Goal: Task Accomplishment & Management: Use online tool/utility

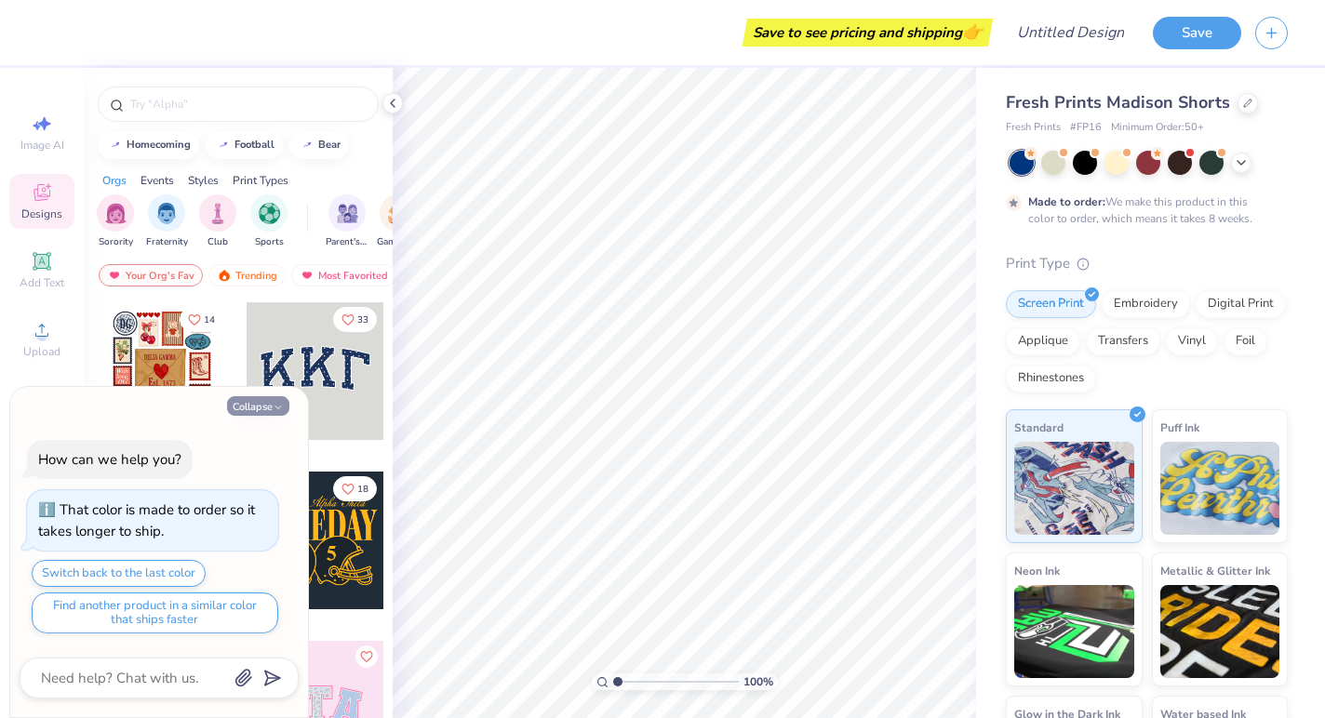
click at [261, 415] on button "Collapse" at bounding box center [258, 406] width 62 height 20
type textarea "x"
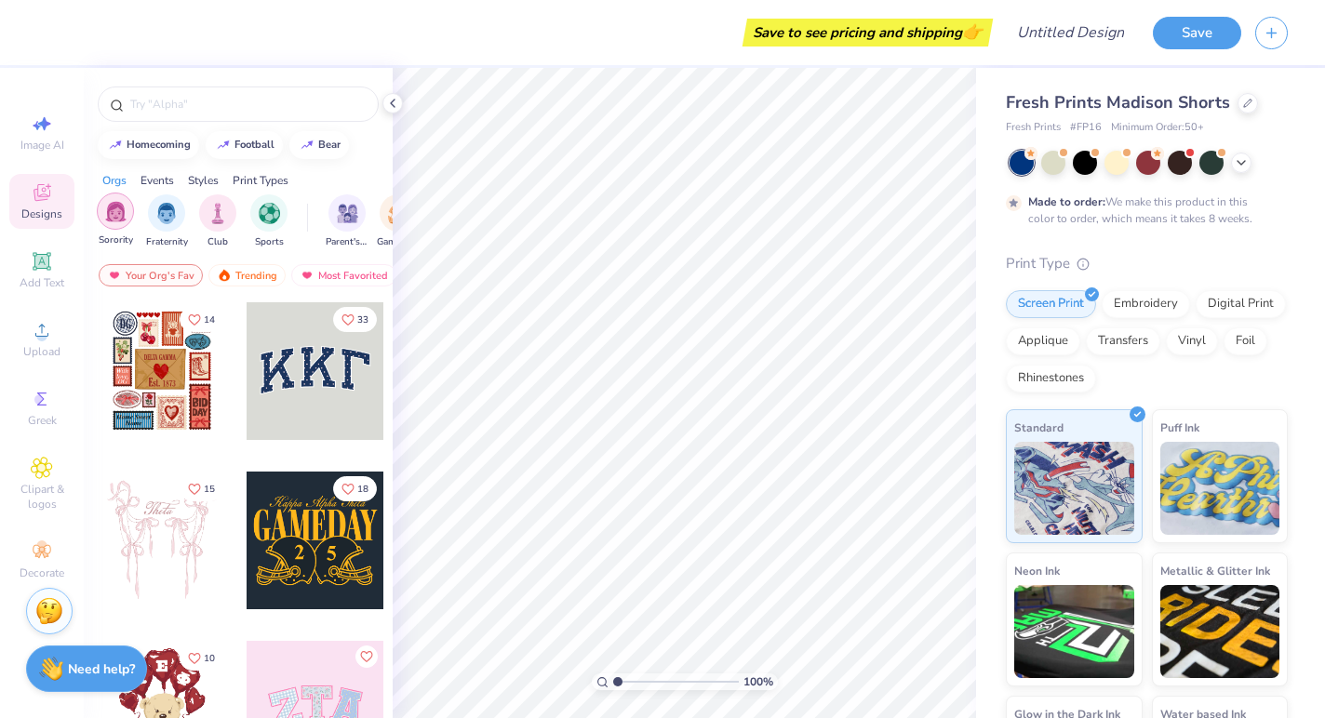
click at [110, 213] on img "filter for Sorority" at bounding box center [115, 211] width 21 height 21
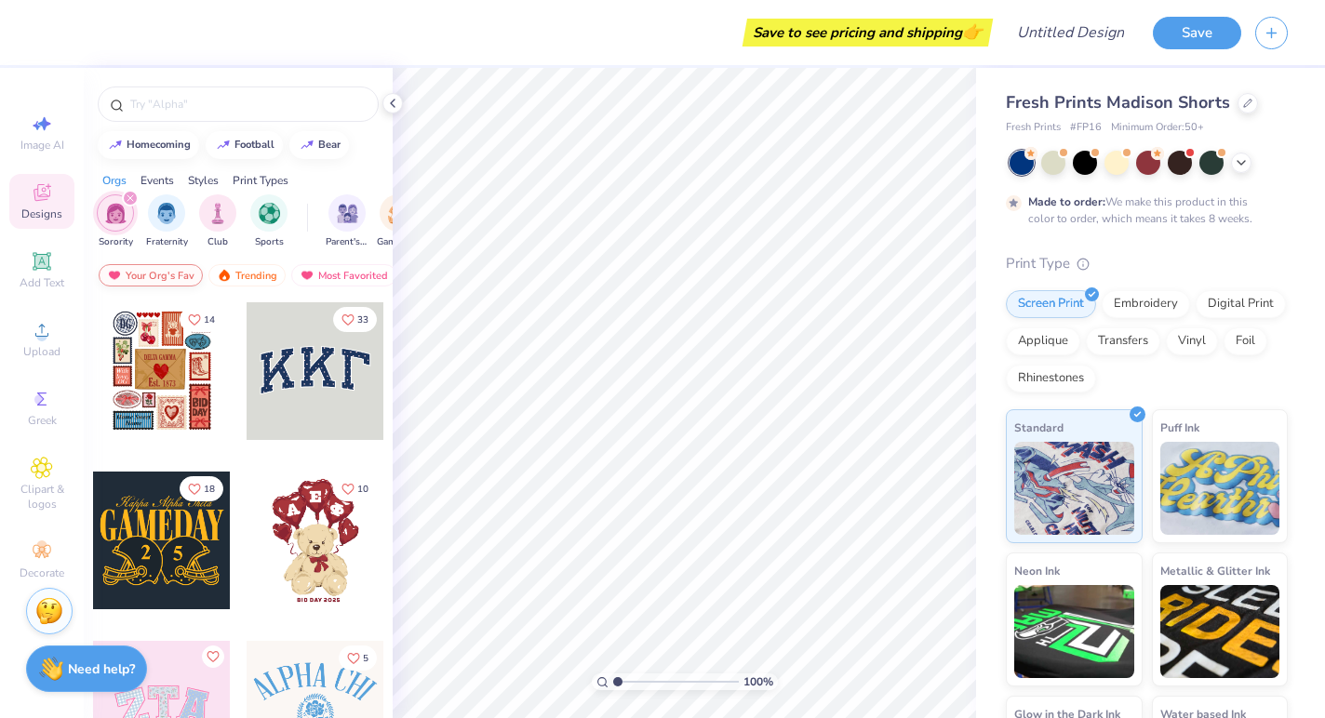
click at [138, 276] on div "Your Org's Fav" at bounding box center [151, 275] width 104 height 22
click at [234, 110] on input "text" at bounding box center [247, 104] width 238 height 19
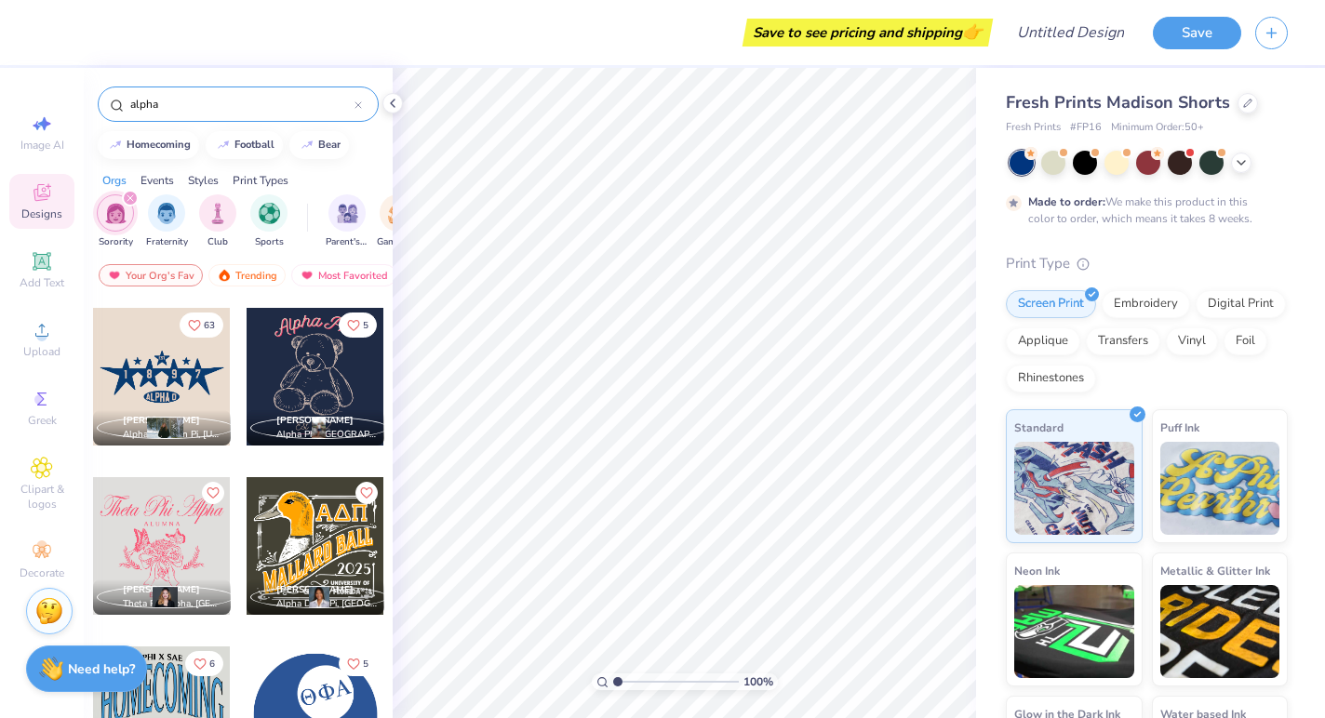
scroll to position [4060, 0]
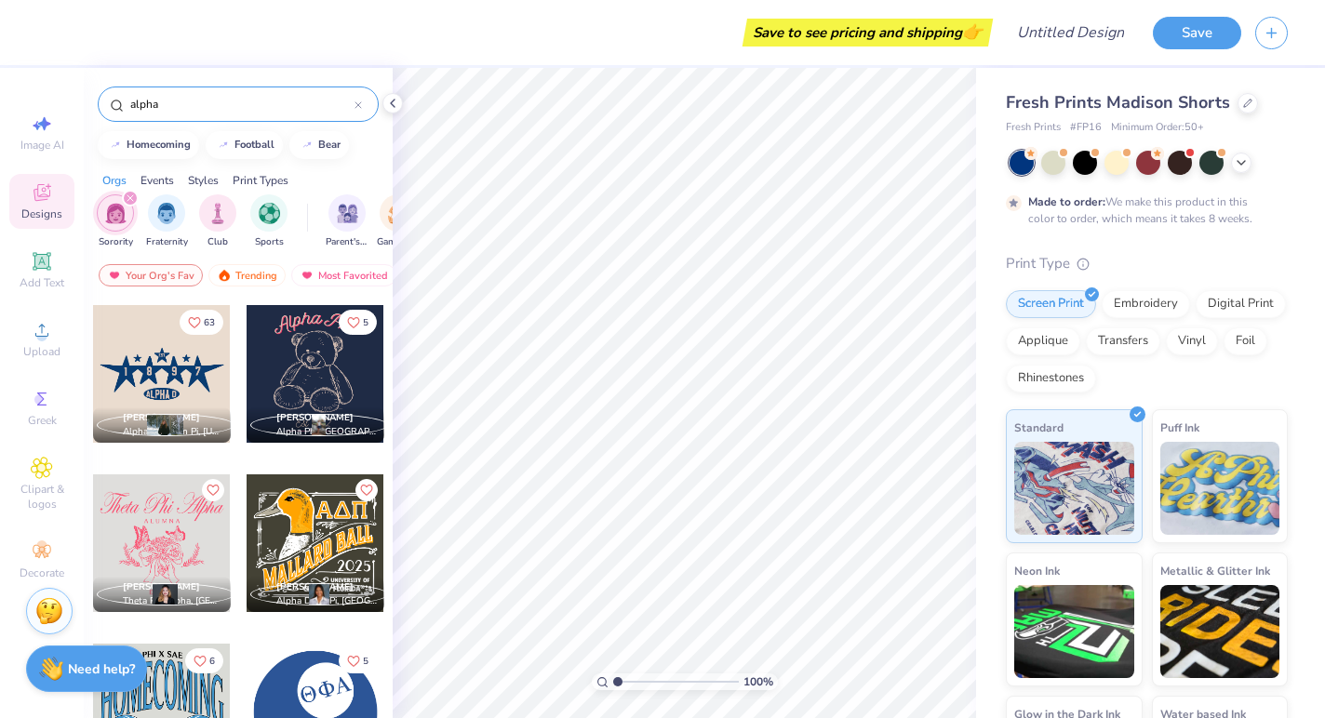
type input "alpha"
click at [204, 391] on div at bounding box center [162, 374] width 138 height 138
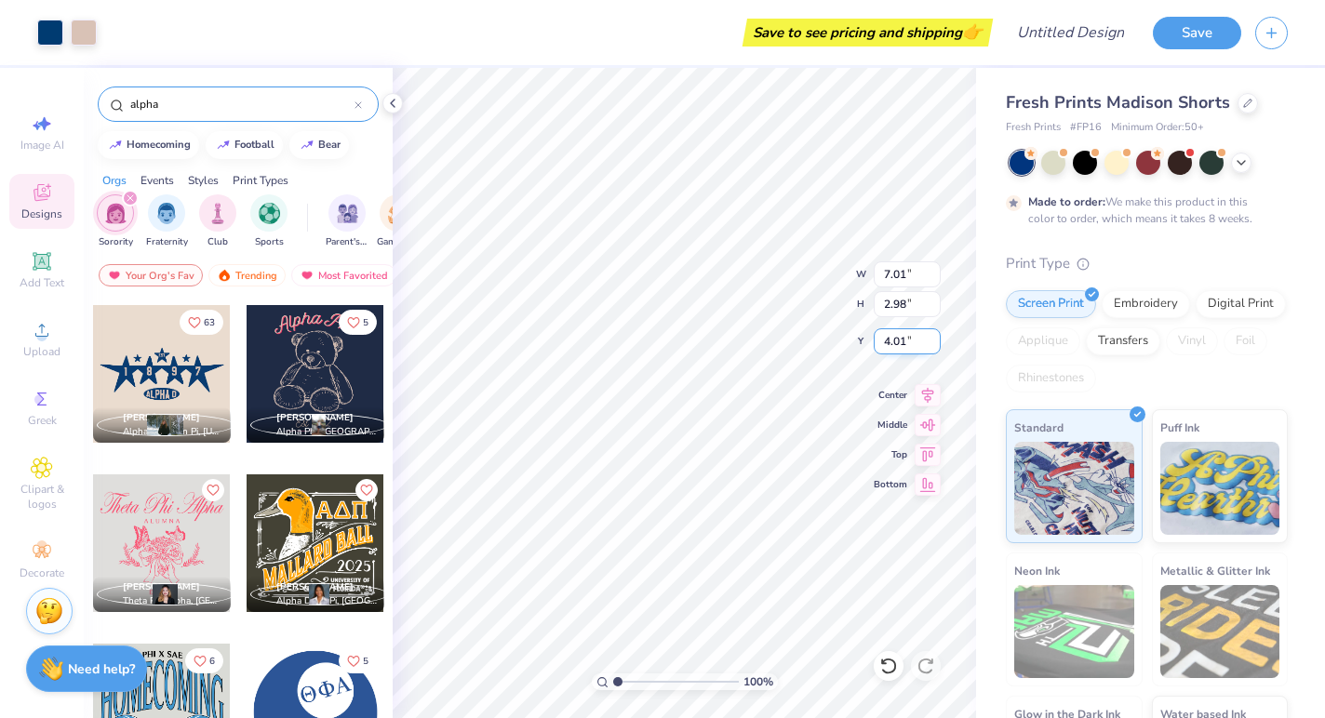
type input "7.35"
type input "5.67"
type input "2.41"
type input "7.76"
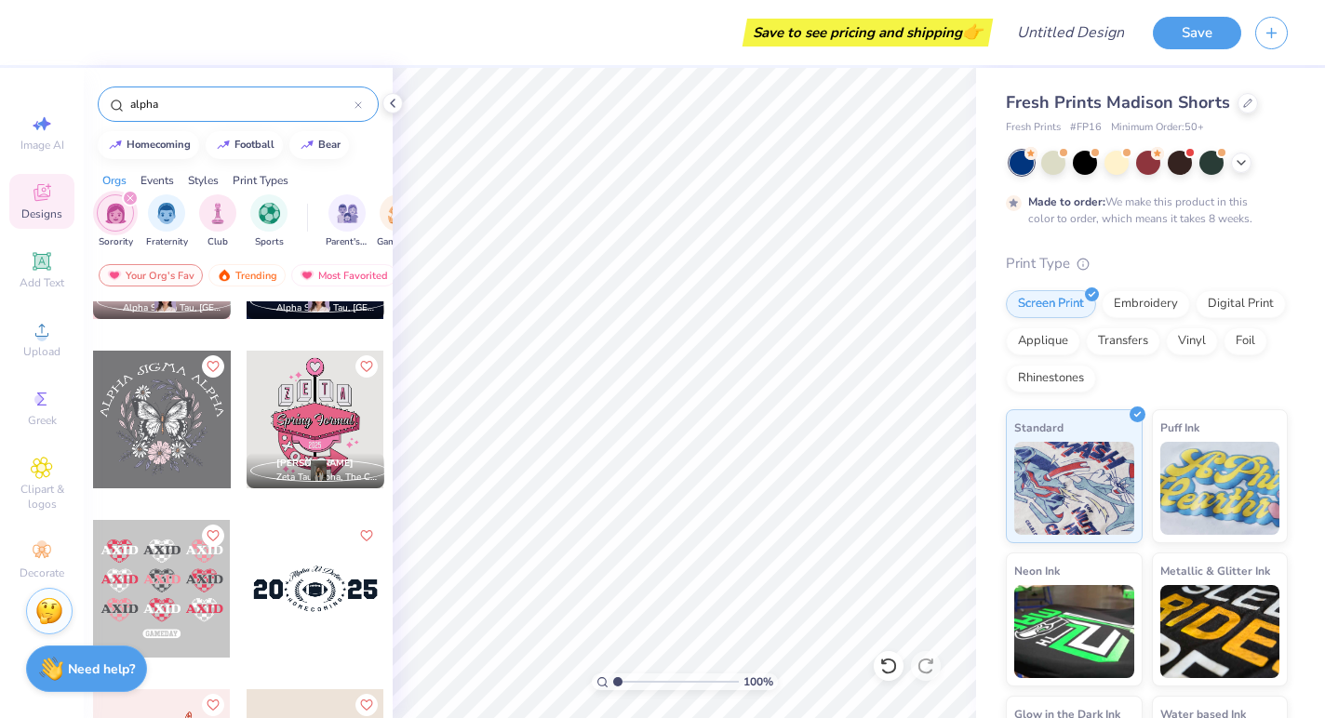
scroll to position [7064, 0]
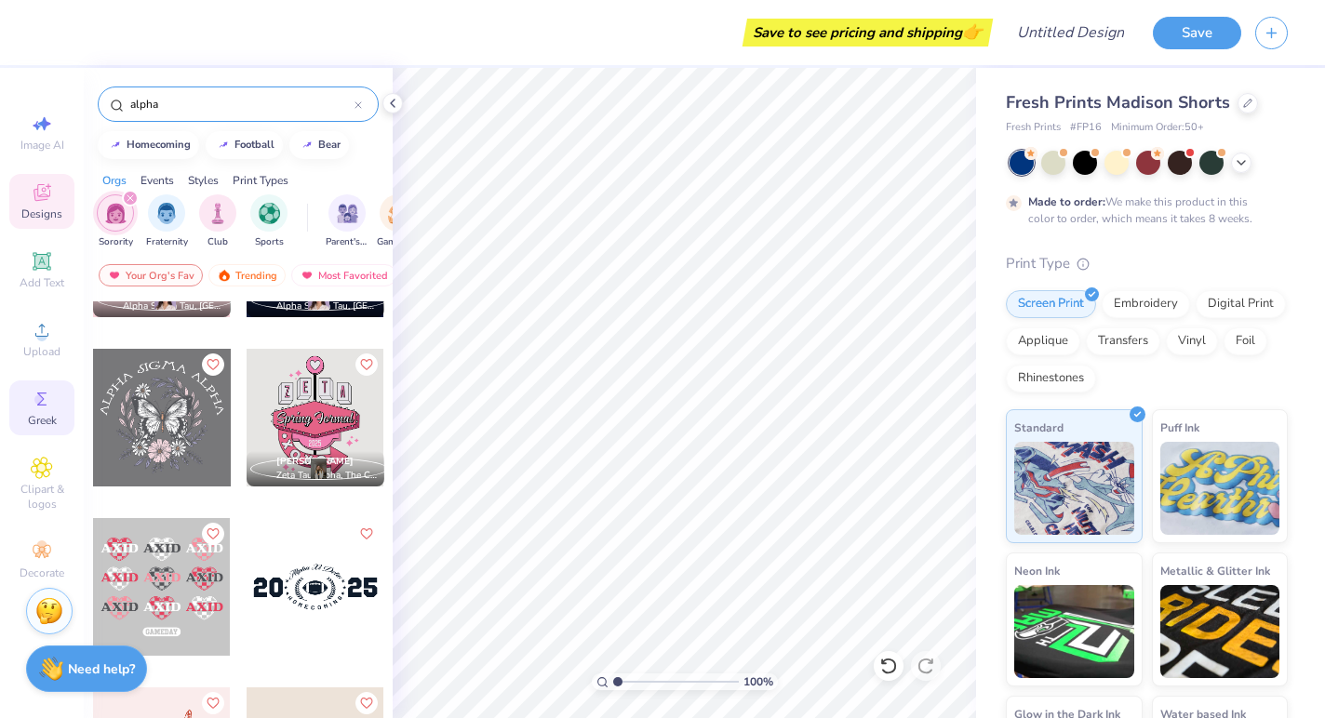
click at [46, 420] on span "Greek" at bounding box center [42, 420] width 29 height 15
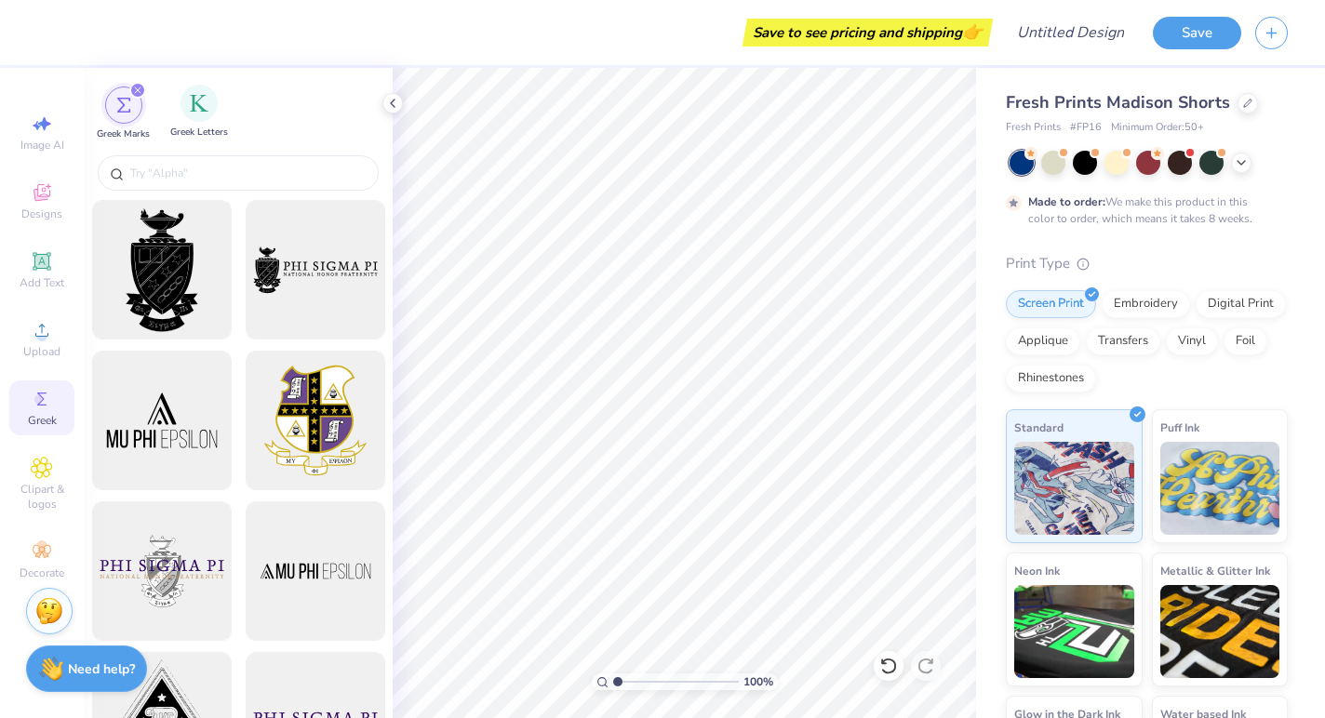
click at [203, 124] on div "Greek Letters" at bounding box center [199, 112] width 58 height 55
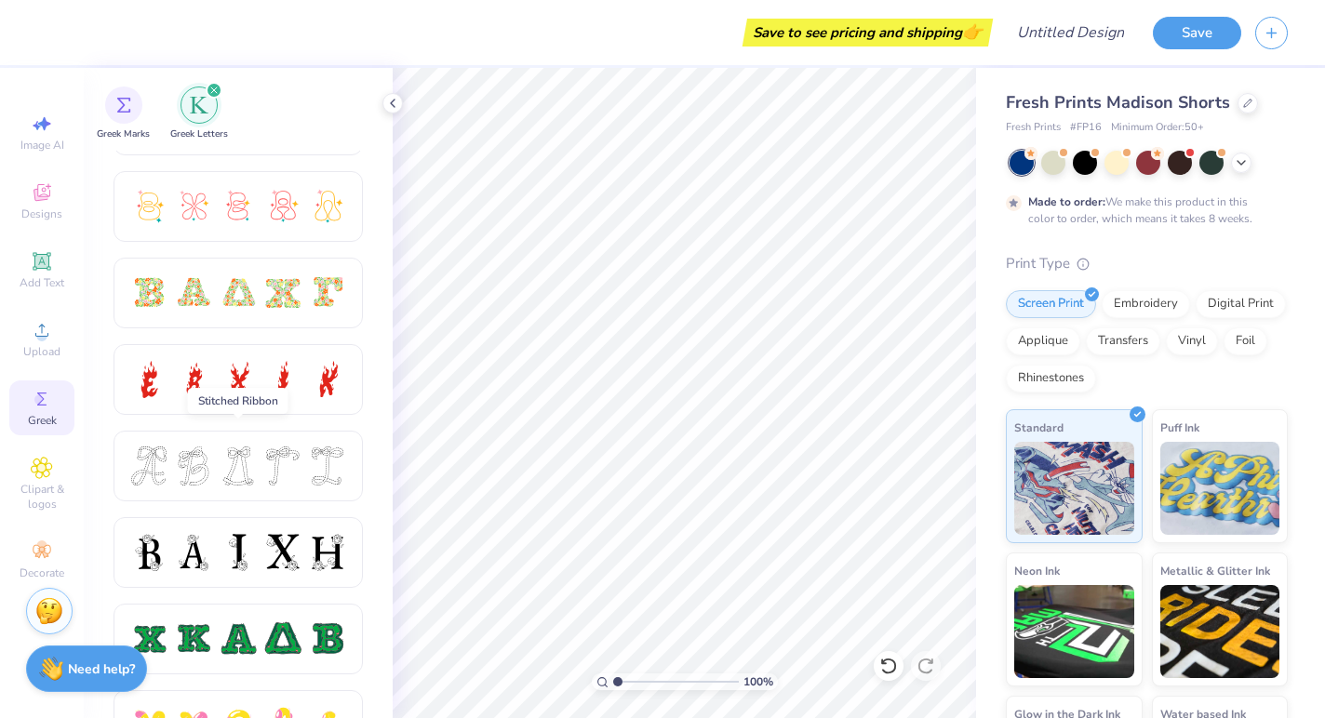
scroll to position [504, 0]
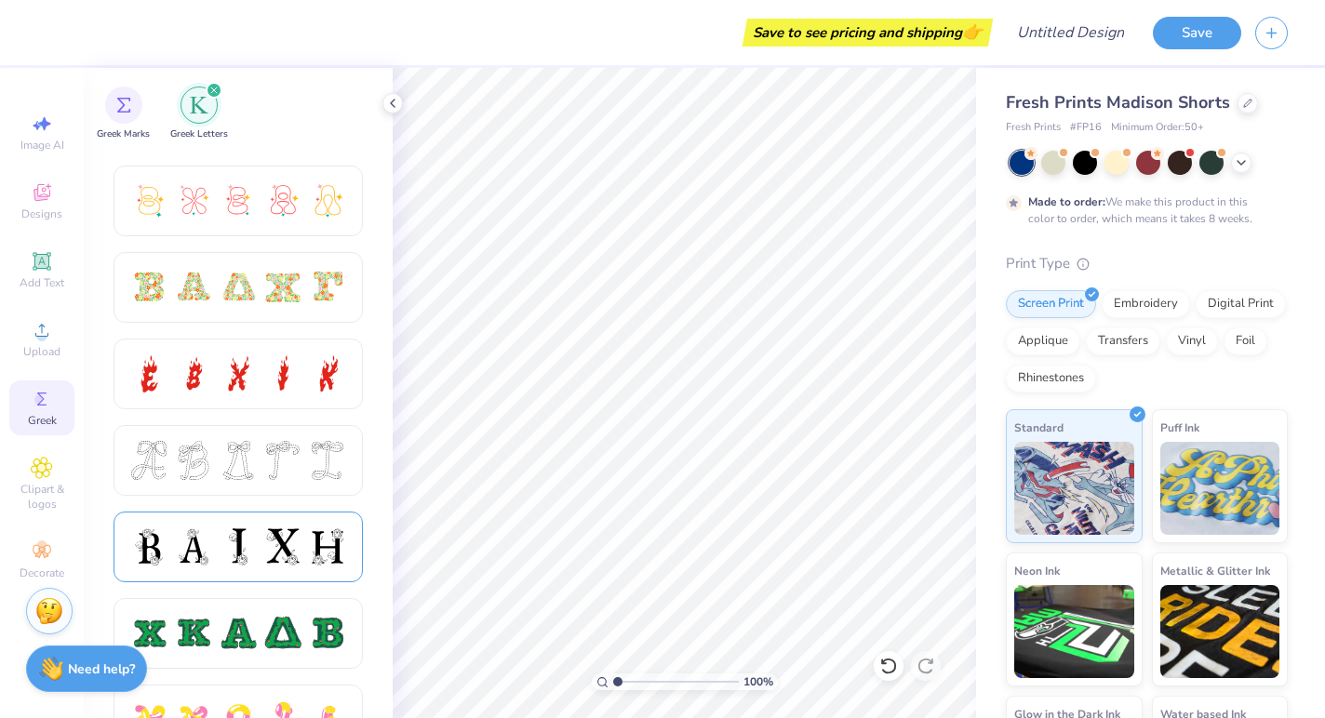
click at [249, 559] on div at bounding box center [238, 546] width 39 height 39
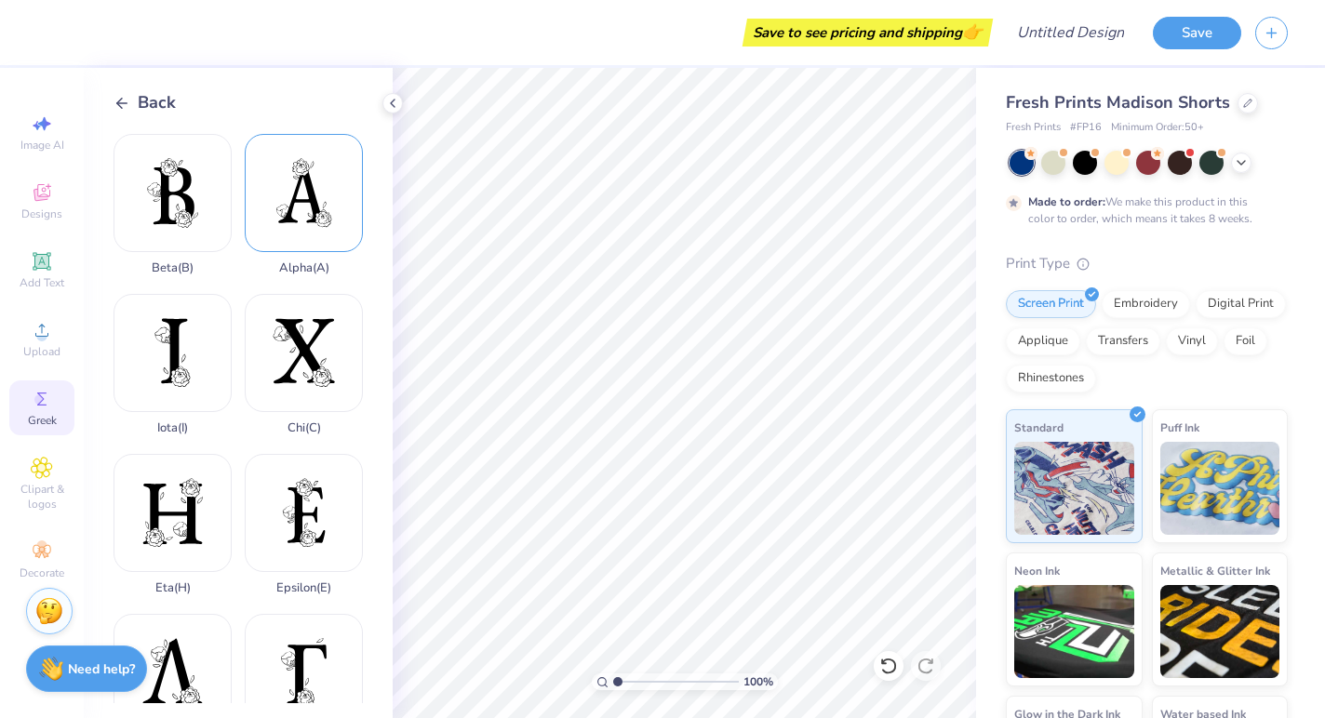
click at [290, 195] on div "Alpha ( A )" at bounding box center [304, 204] width 118 height 141
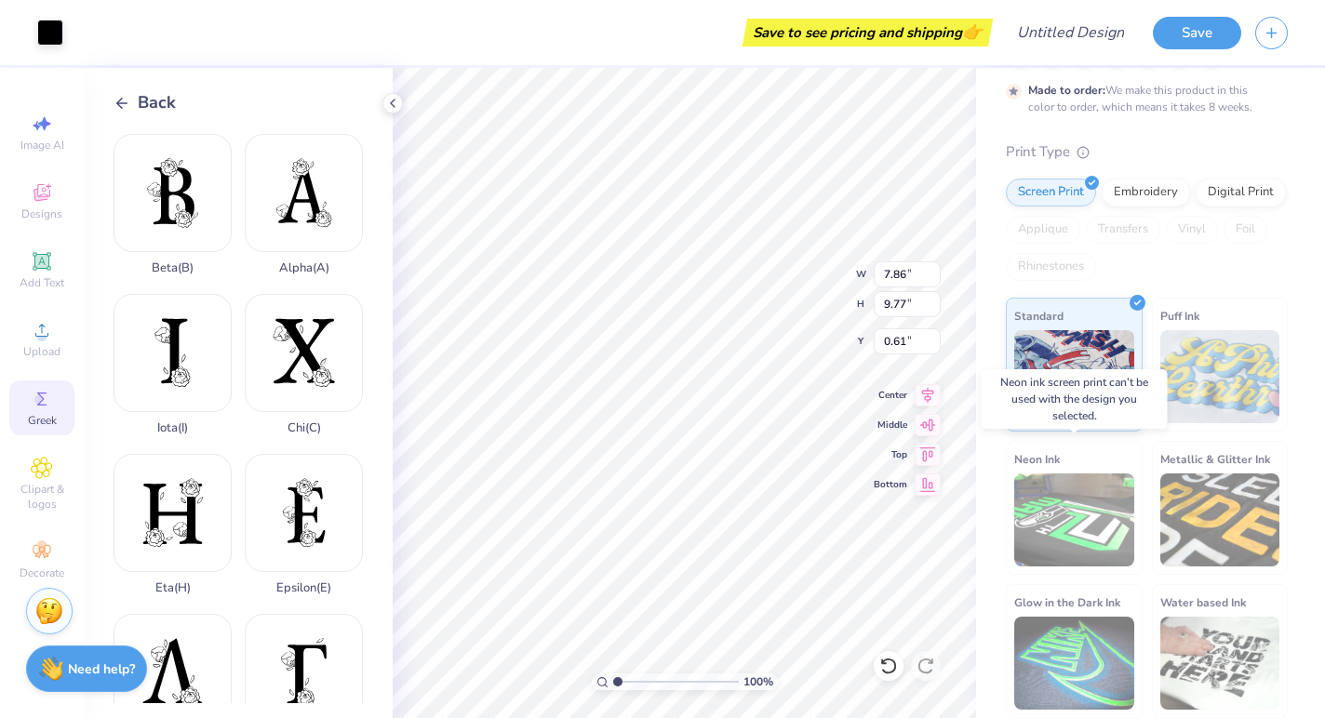
scroll to position [111, 0]
click at [45, 33] on div at bounding box center [50, 31] width 26 height 26
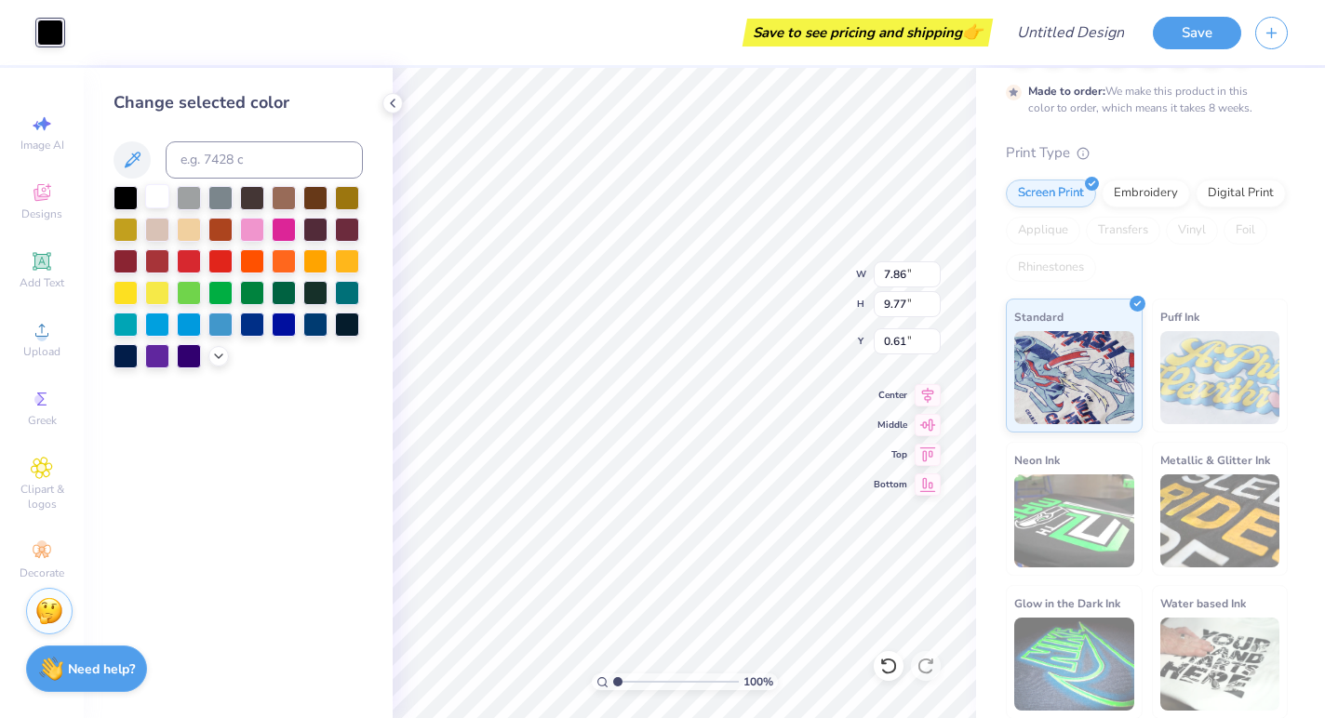
click at [167, 201] on div at bounding box center [157, 196] width 24 height 24
type input "2.22"
type input "2.76"
type input "6.53"
type input "1.84"
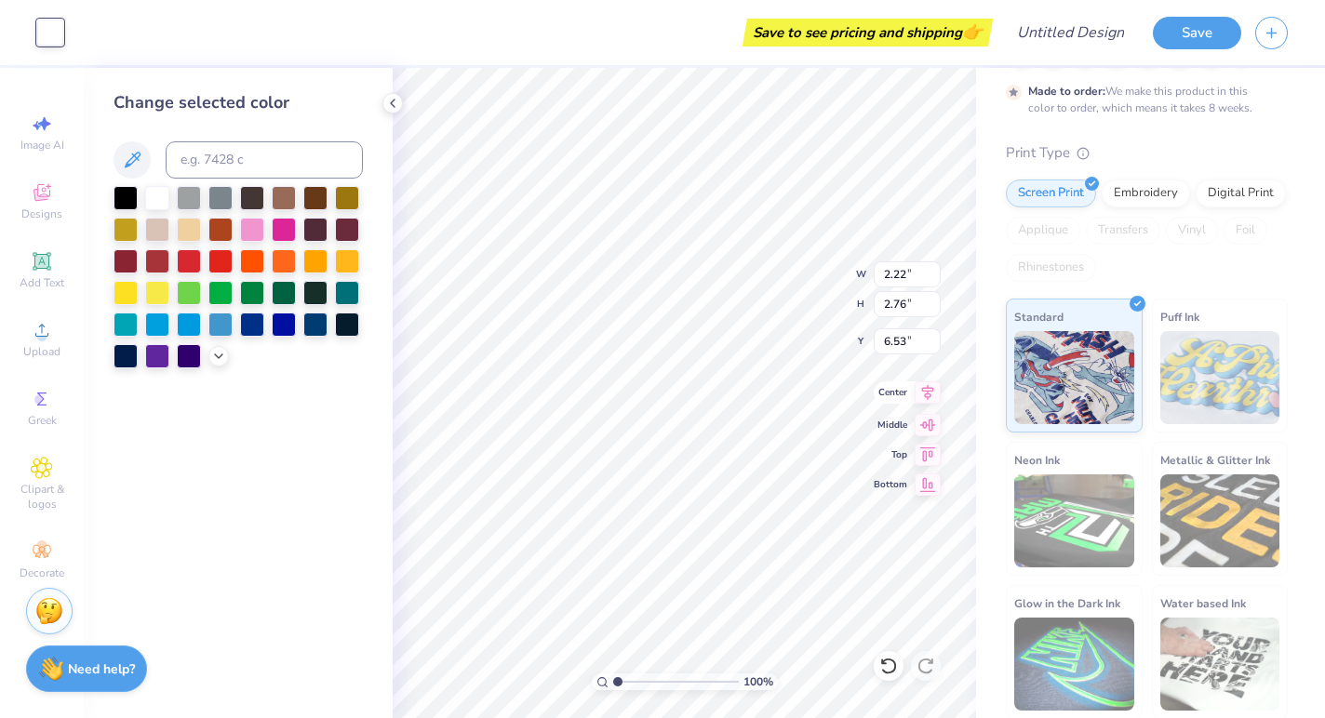
type input "2.29"
type input "7.42"
click at [385, 103] on icon at bounding box center [392, 103] width 15 height 15
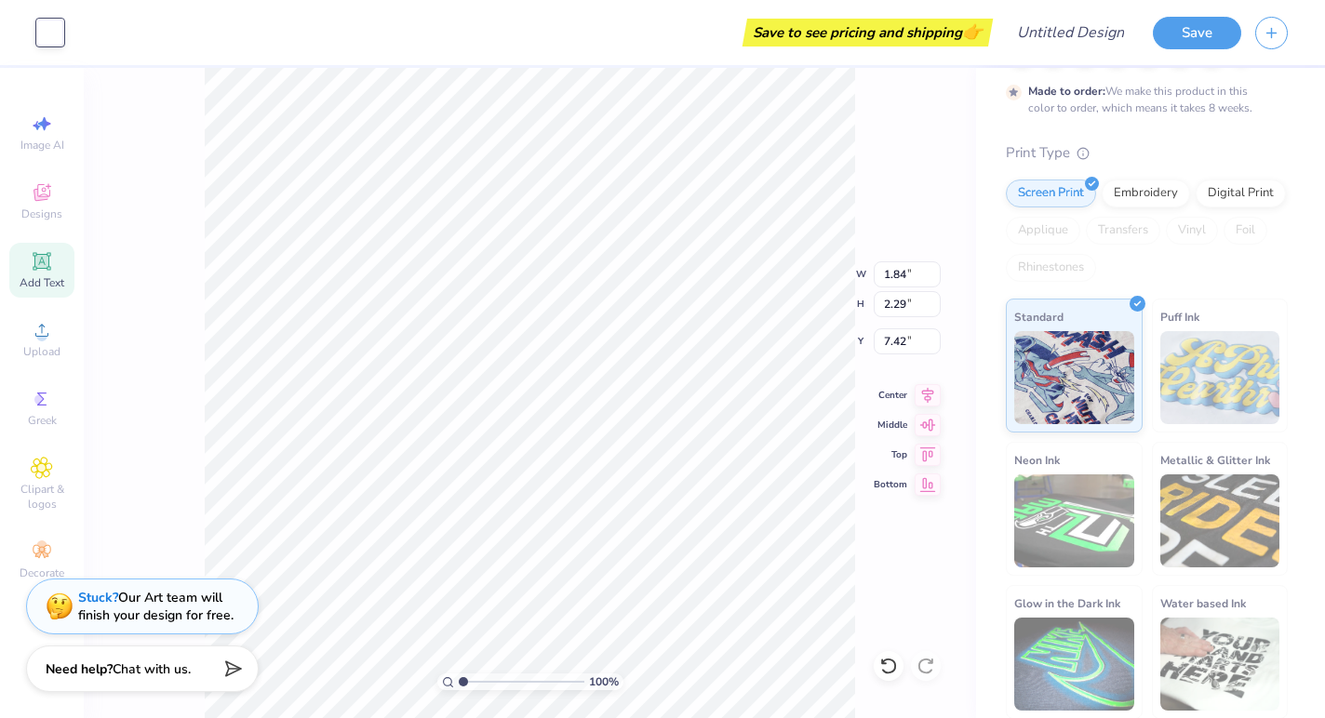
click at [39, 271] on icon at bounding box center [42, 261] width 22 height 22
type input "3.26"
type input "0.94"
type input "5.03"
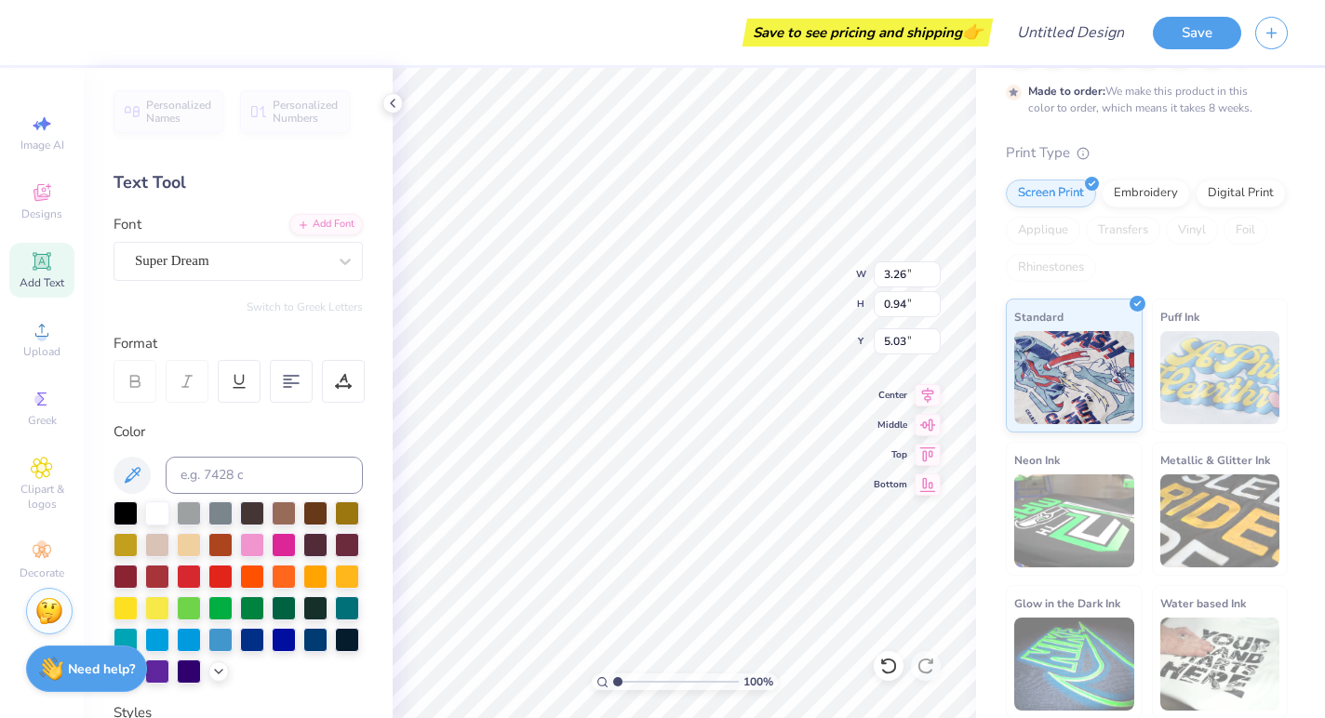
type textarea "TET"
click at [58, 400] on div "Greek" at bounding box center [41, 407] width 65 height 55
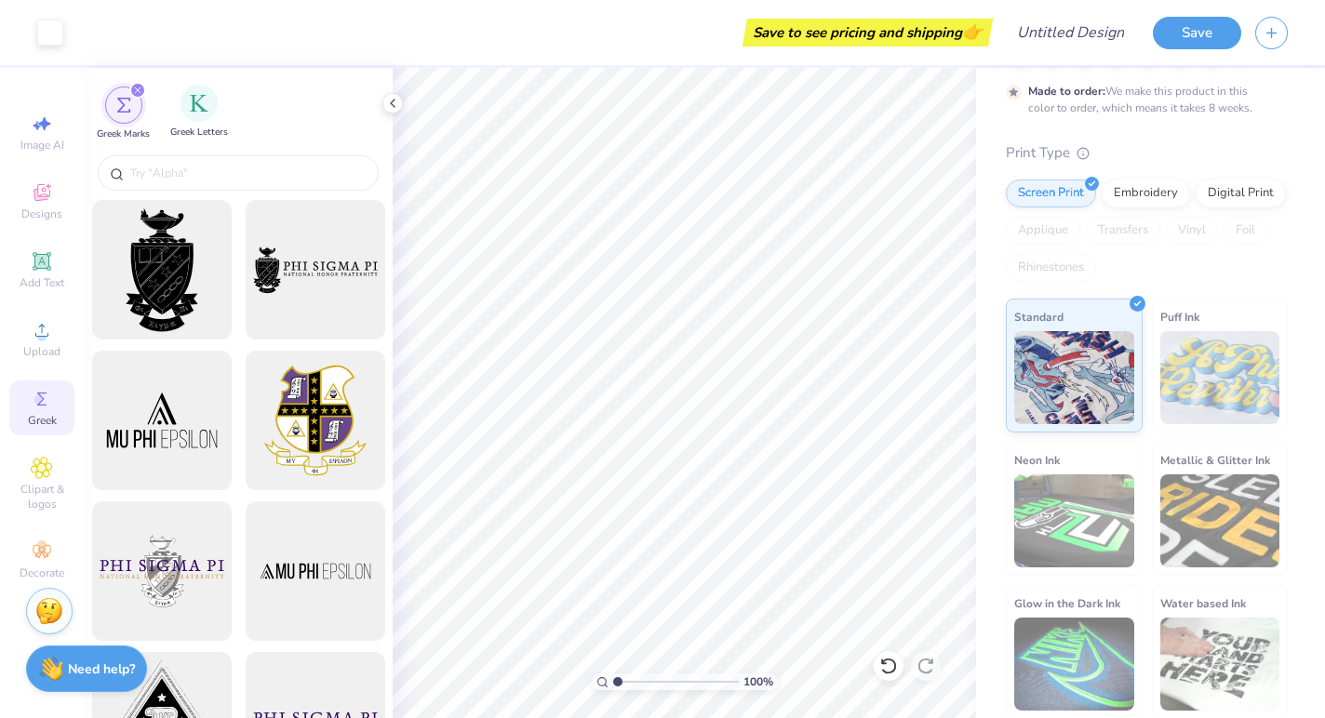
click at [203, 127] on span "Greek Letters" at bounding box center [199, 133] width 58 height 14
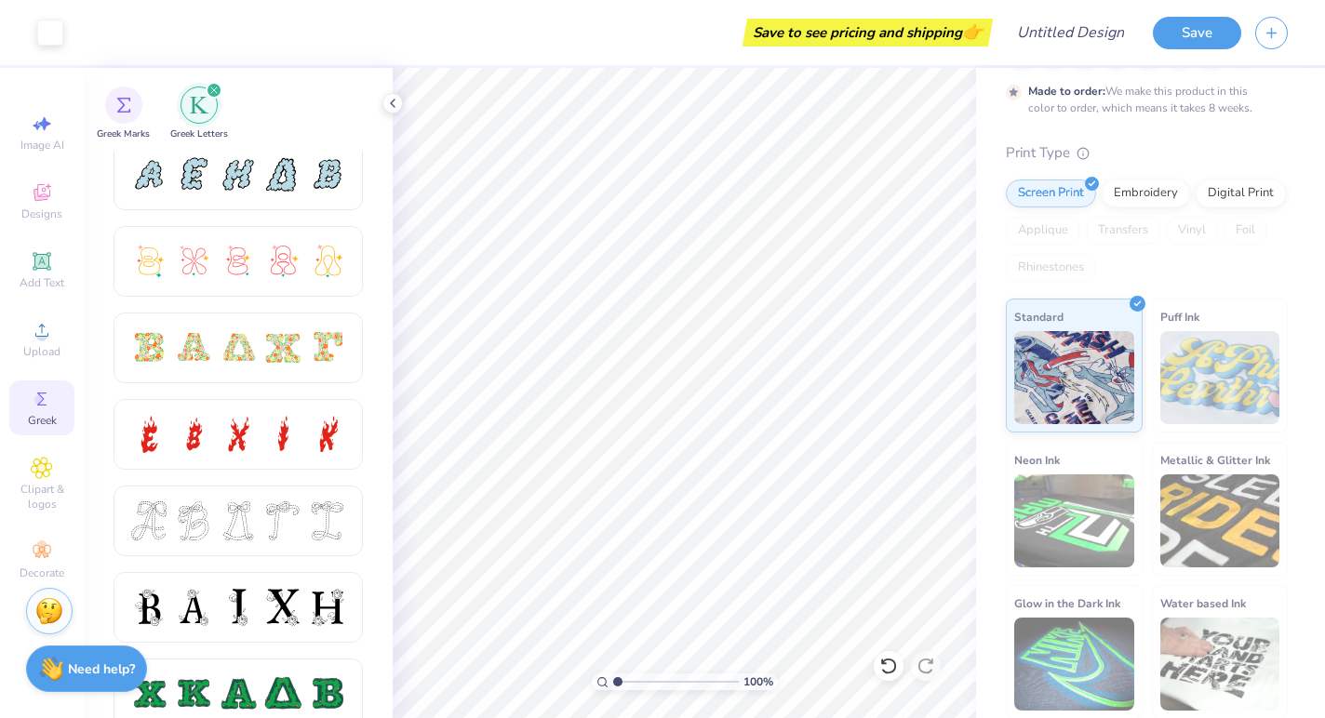
scroll to position [470, 0]
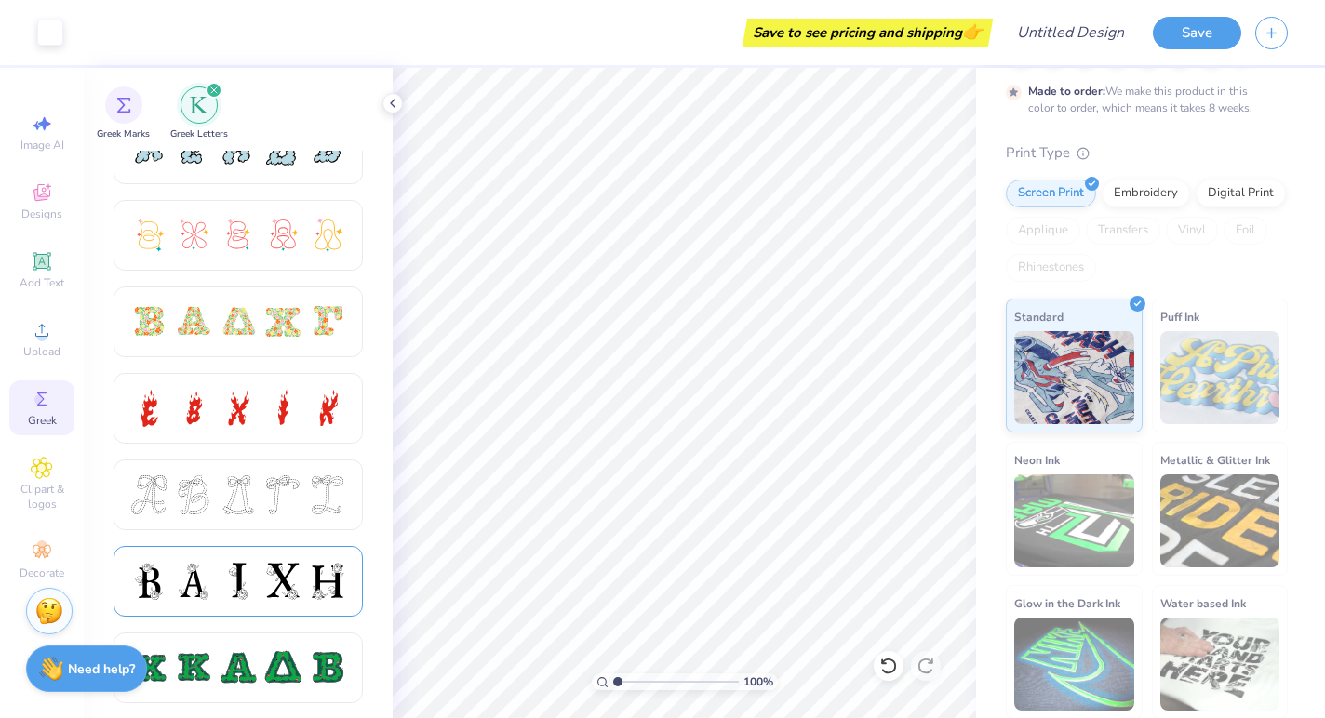
click at [194, 570] on div at bounding box center [193, 581] width 39 height 39
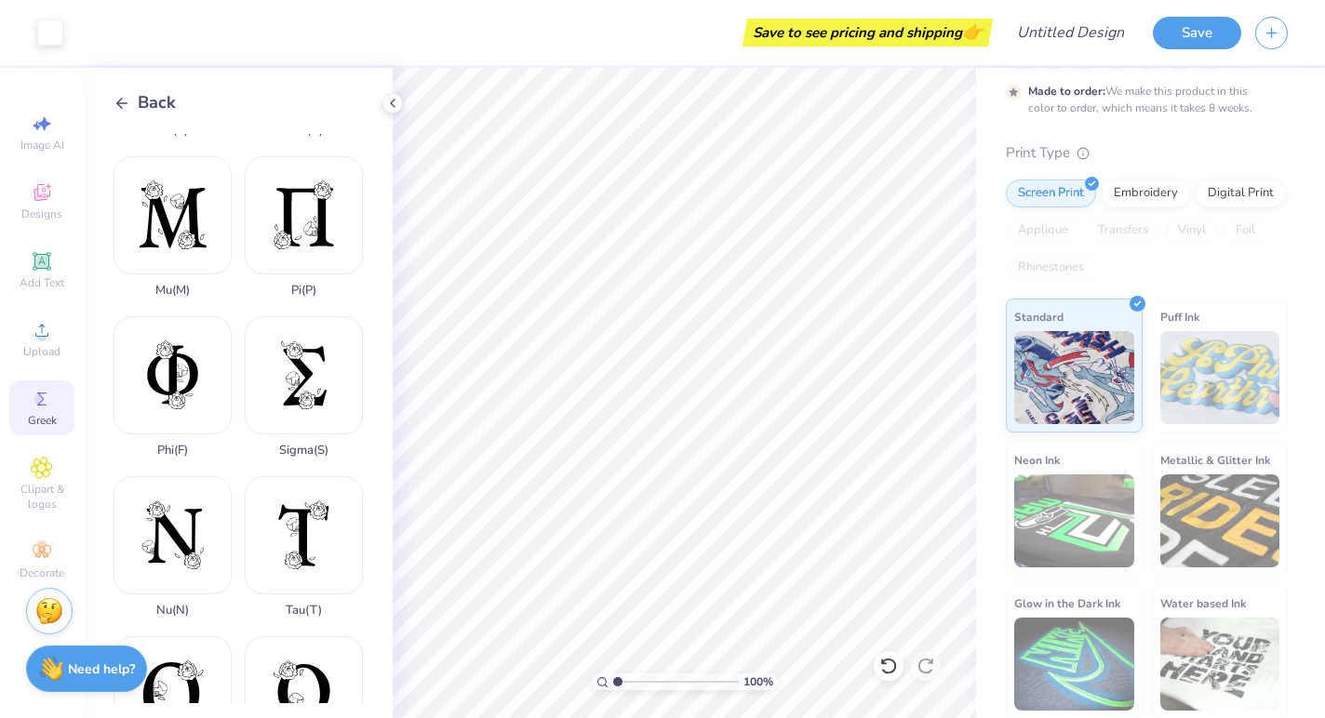
scroll to position [950, 0]
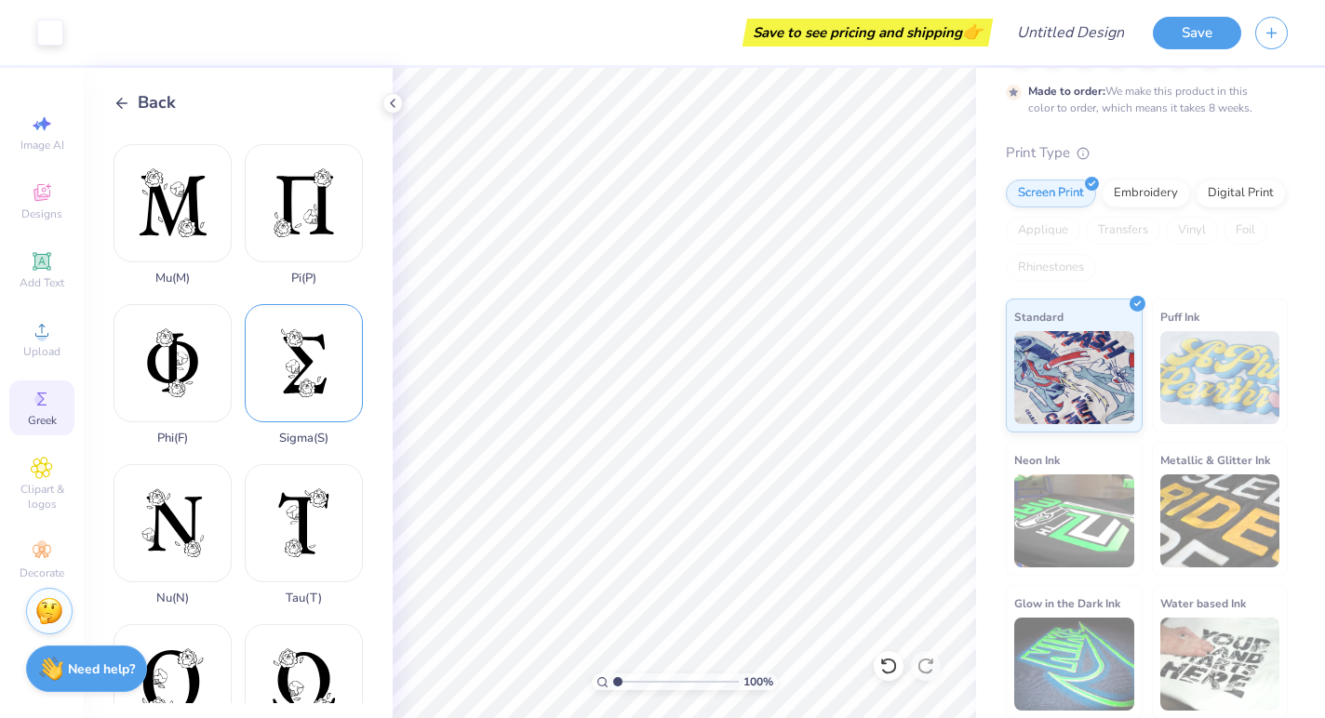
click at [297, 363] on div "Sigma ( S )" at bounding box center [304, 374] width 118 height 141
click at [56, 35] on div at bounding box center [50, 31] width 26 height 26
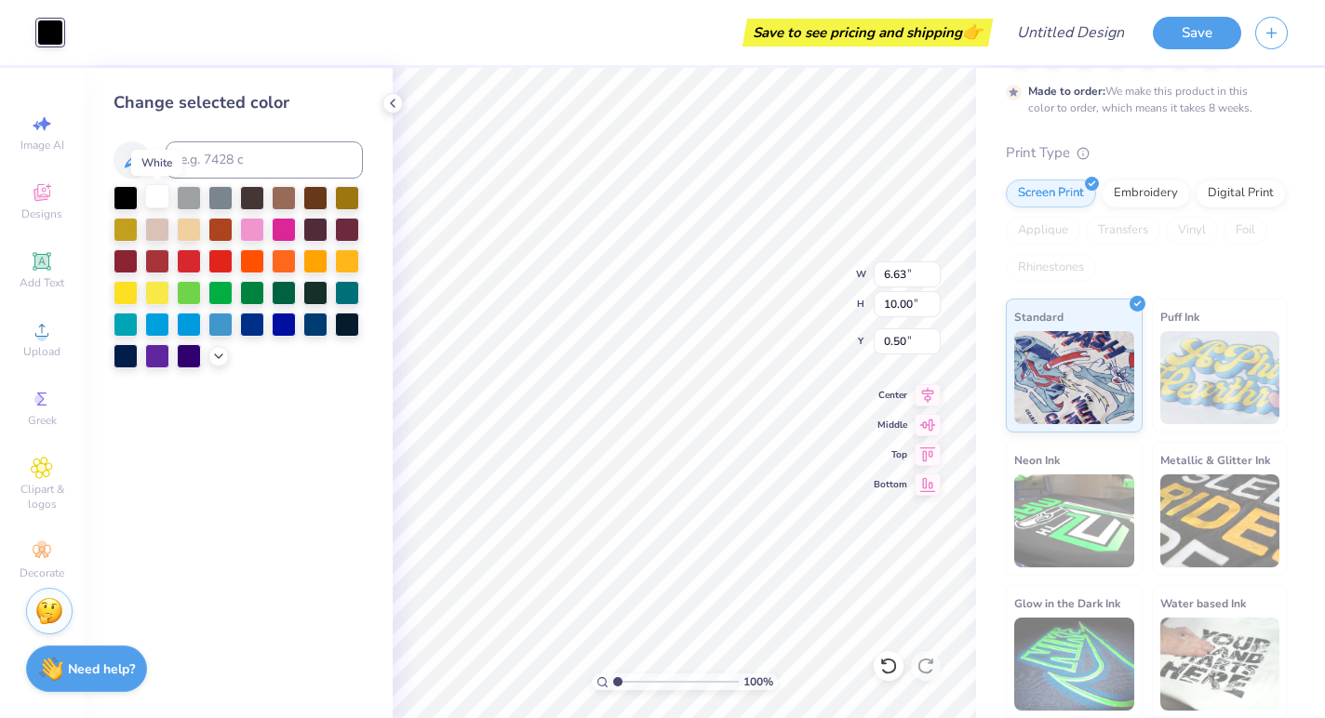
click at [166, 198] on div at bounding box center [157, 196] width 24 height 24
type input "1.48"
type input "2.24"
type input "7.46"
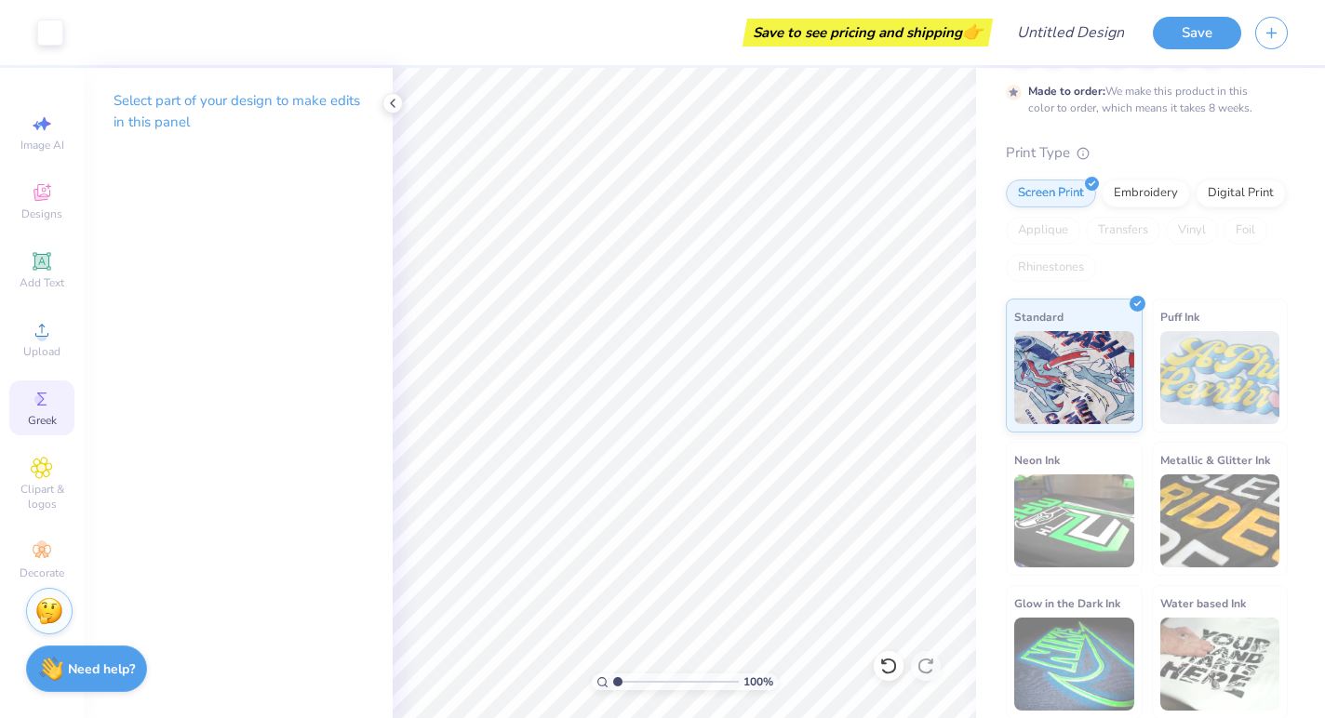
click at [47, 401] on icon at bounding box center [42, 399] width 22 height 22
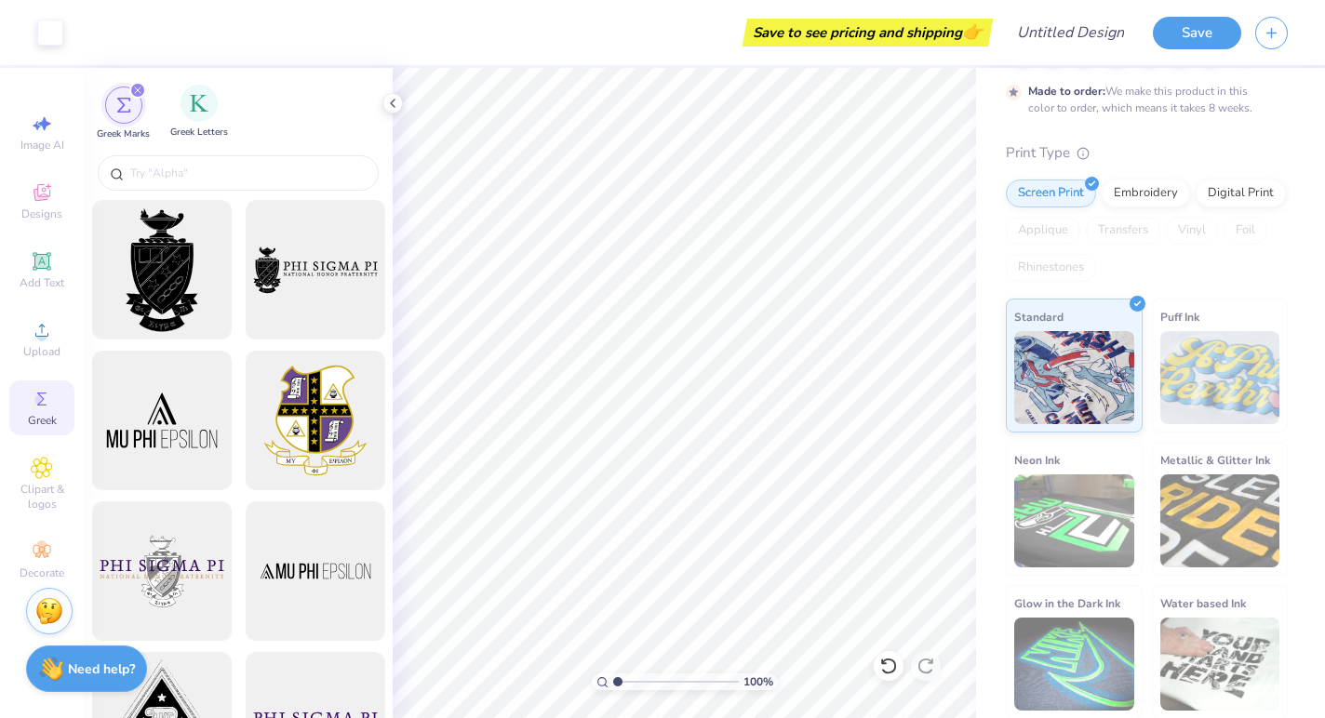
click at [207, 126] on div "Greek Letters" at bounding box center [199, 112] width 58 height 55
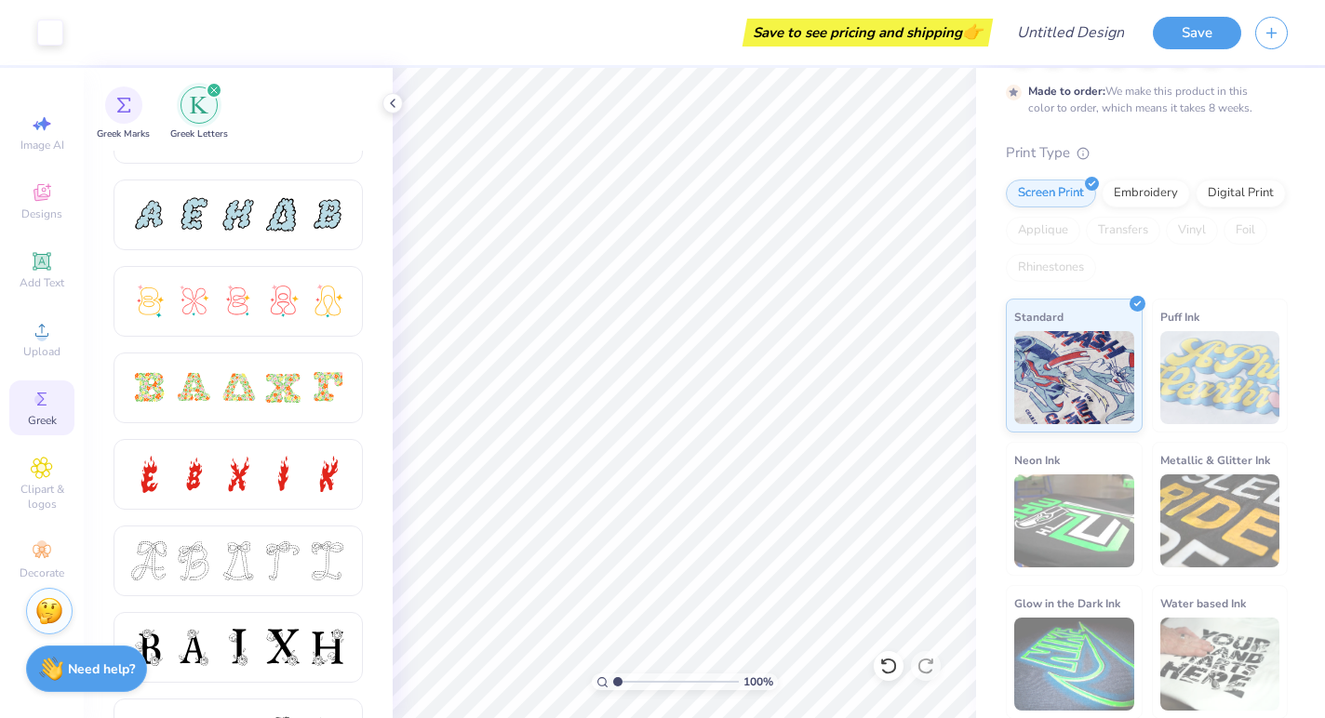
scroll to position [504, 0]
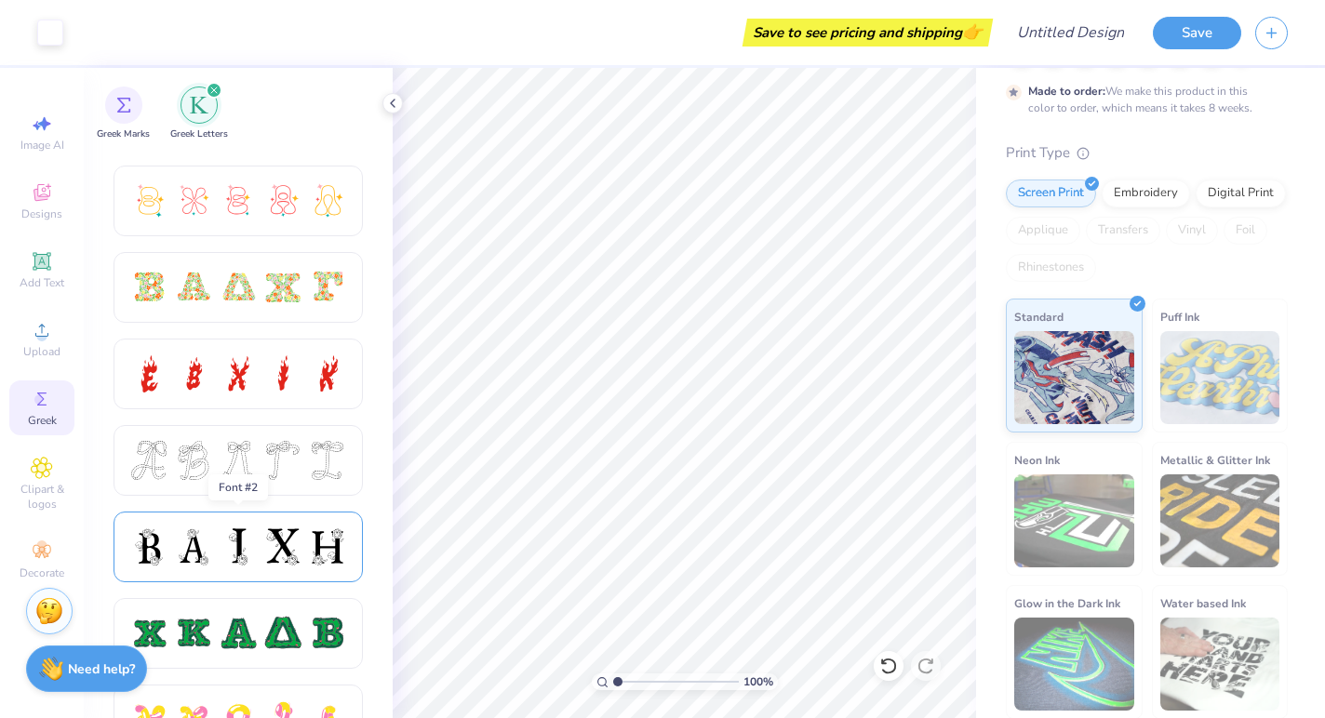
click at [220, 529] on div at bounding box center [238, 546] width 39 height 39
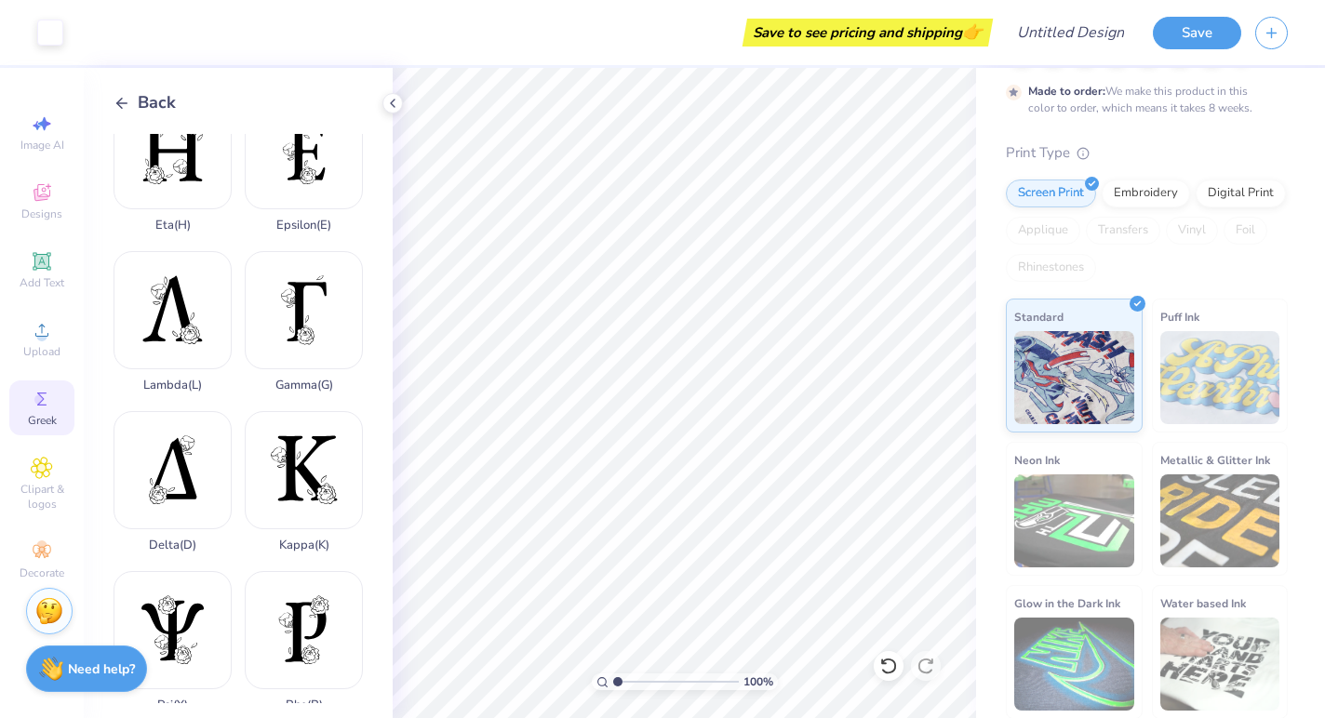
scroll to position [366, 0]
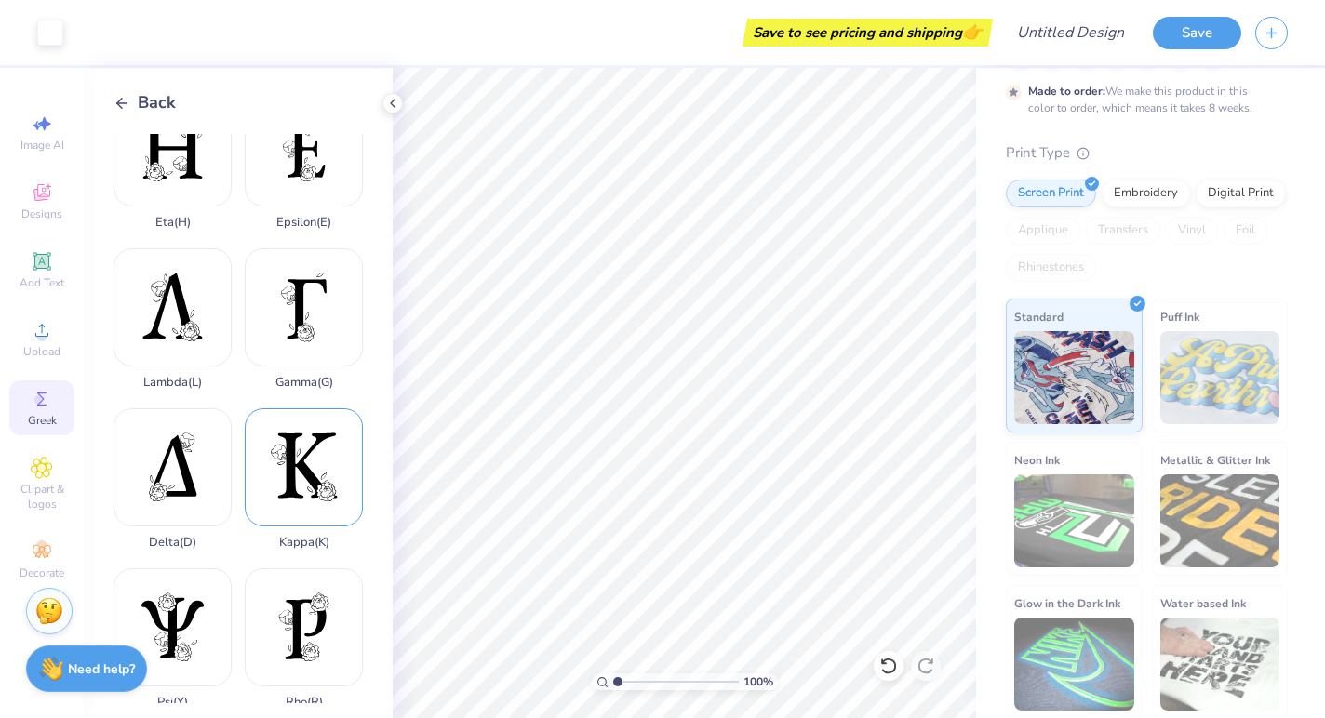
click at [283, 454] on div "Kappa ( K )" at bounding box center [304, 478] width 118 height 141
click at [59, 38] on div at bounding box center [50, 31] width 26 height 26
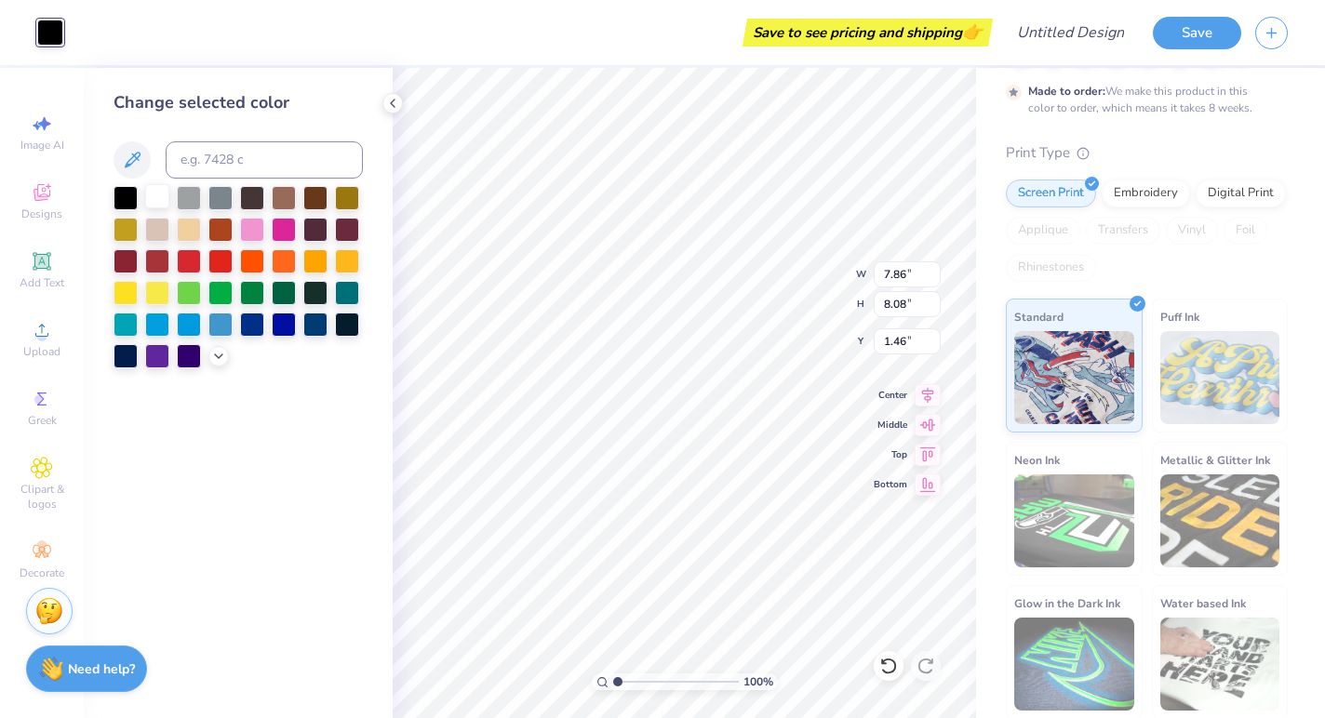
click at [154, 204] on div at bounding box center [157, 196] width 24 height 24
type input "2.79"
type input "2.87"
type input "6.67"
type input "2.02"
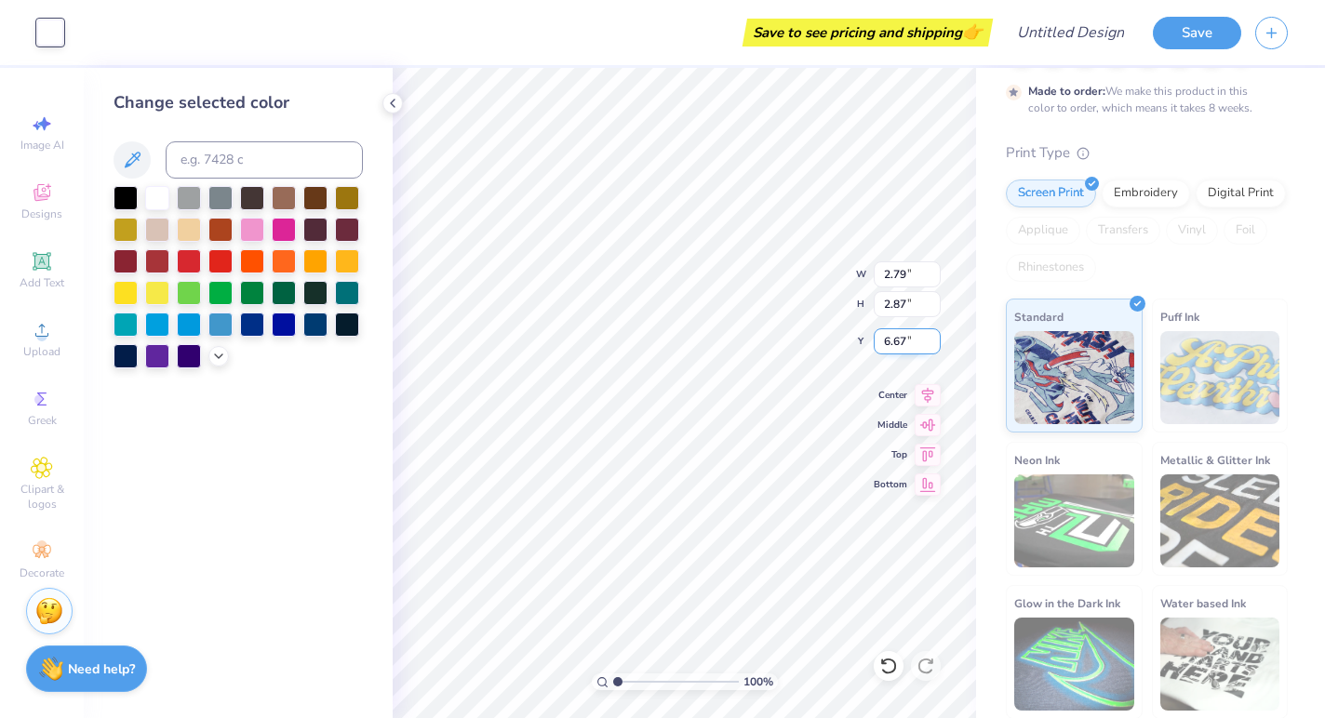
type input "2.07"
type input "7.63"
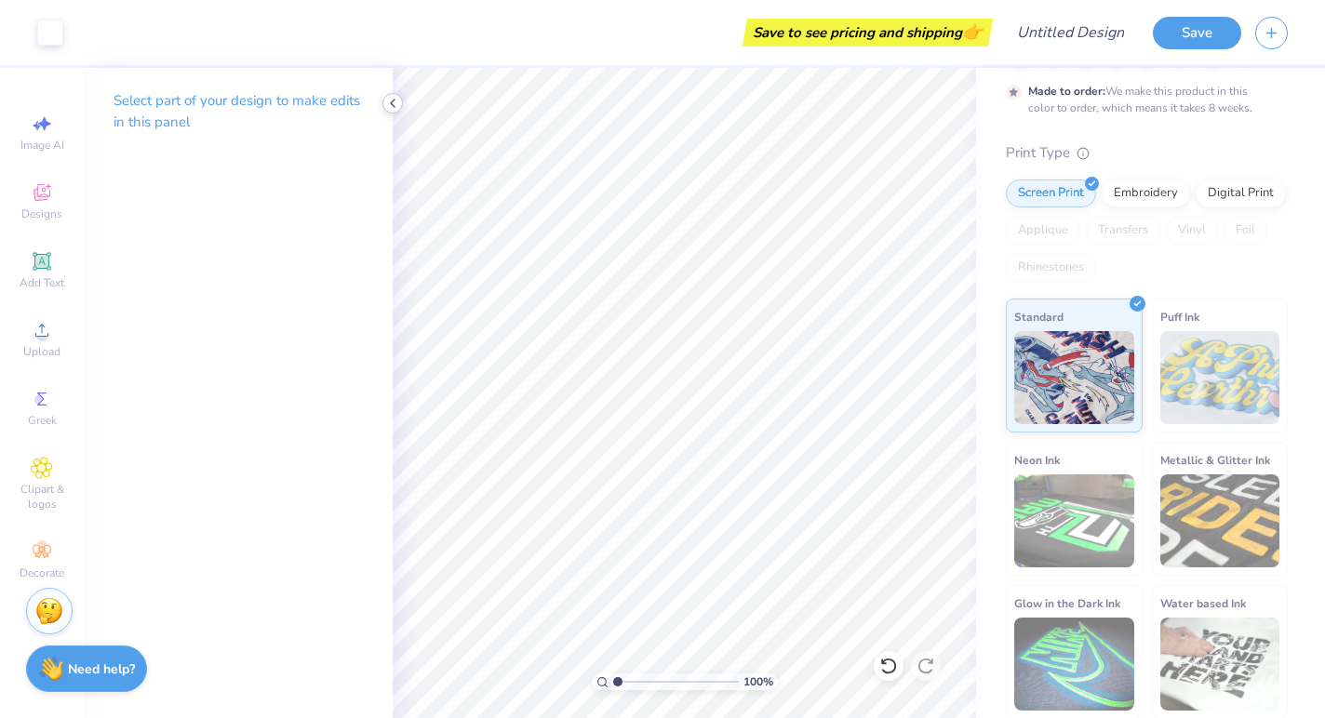
click at [399, 101] on icon at bounding box center [392, 103] width 15 height 15
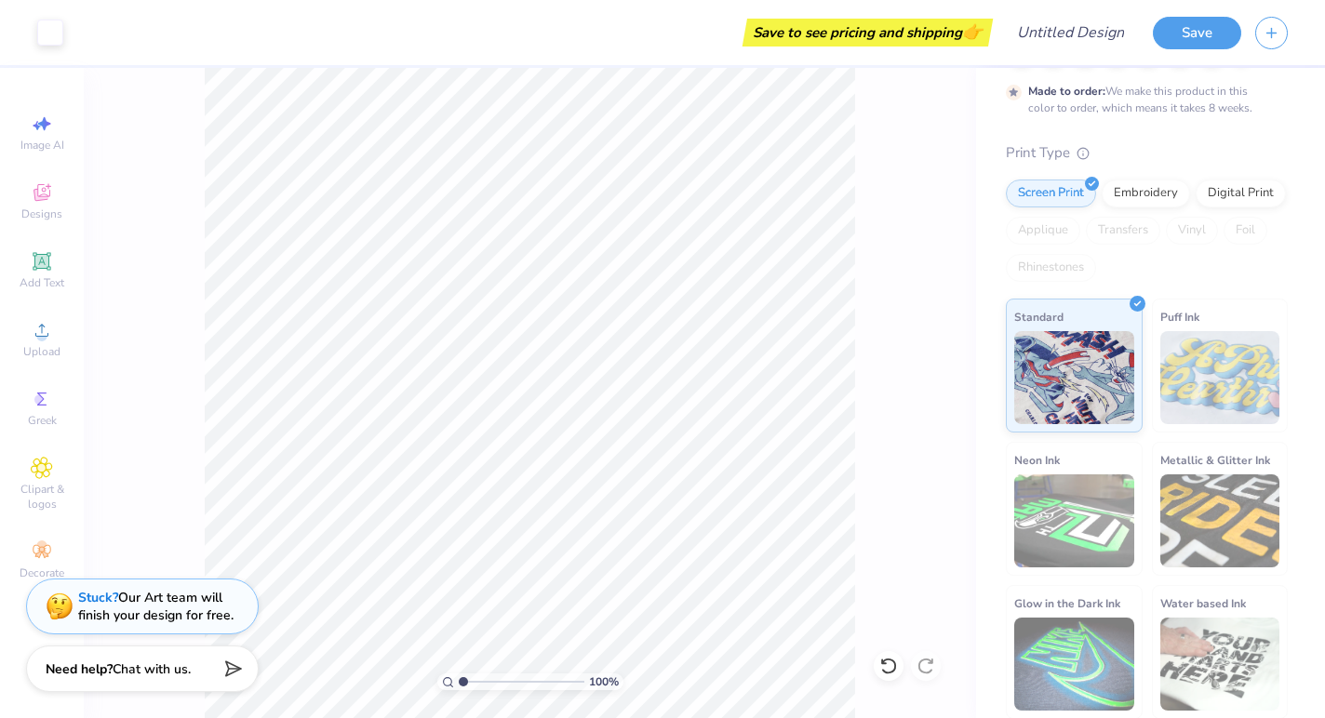
click at [177, 345] on div "100 %" at bounding box center [530, 393] width 892 height 650
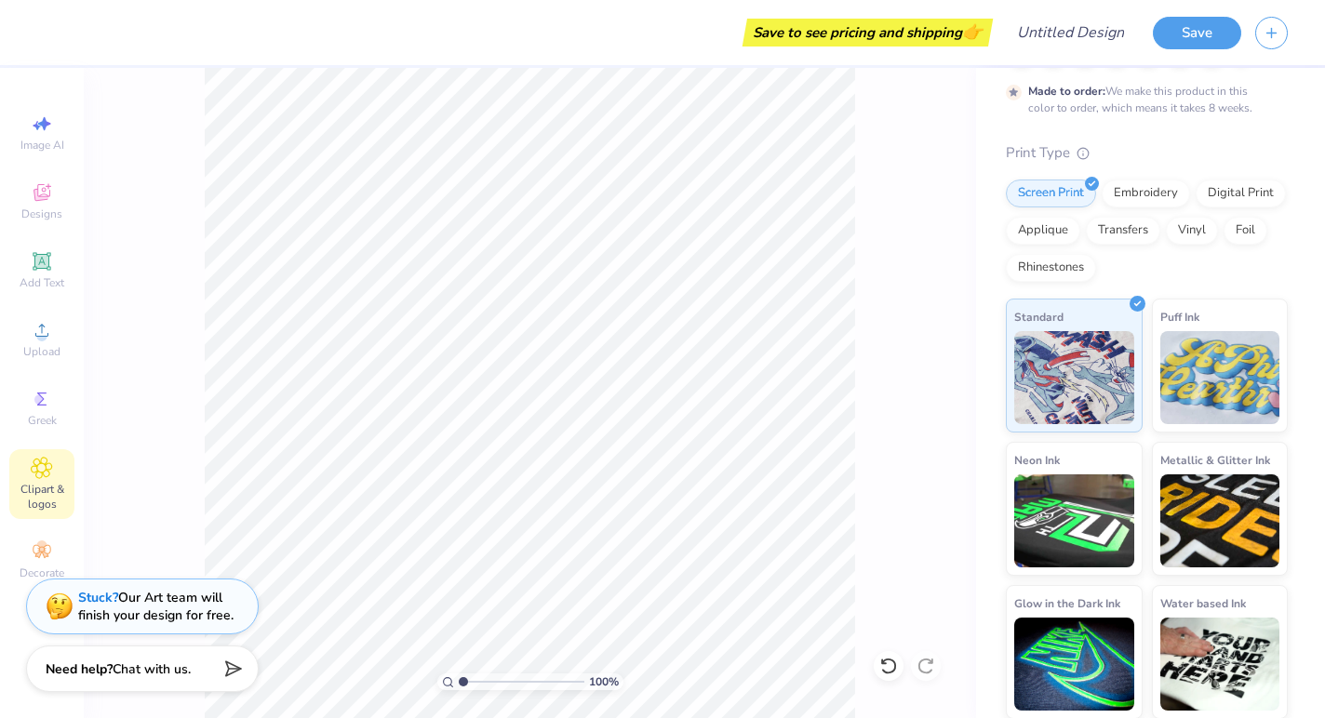
click at [42, 473] on icon at bounding box center [41, 467] width 9 height 9
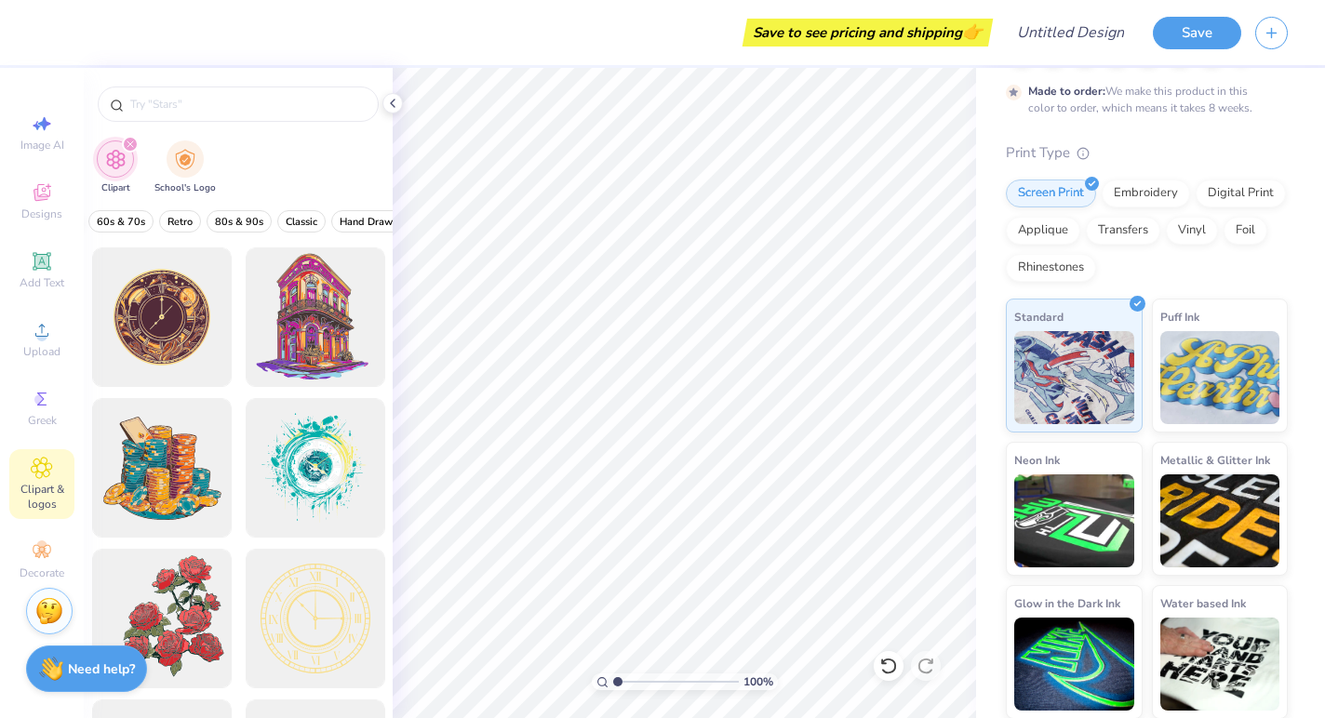
scroll to position [0, 442]
click at [167, 221] on span "Retro" at bounding box center [176, 222] width 25 height 14
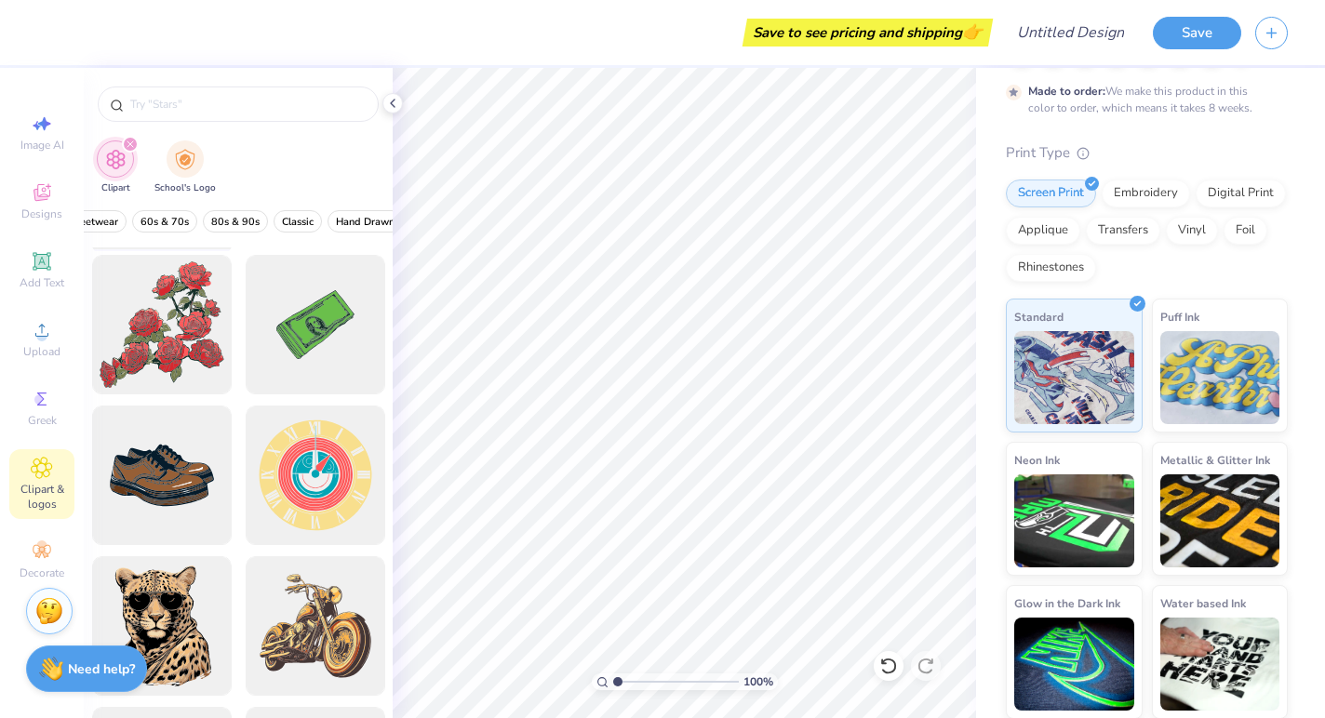
scroll to position [293, 0]
click at [186, 355] on div at bounding box center [161, 325] width 153 height 153
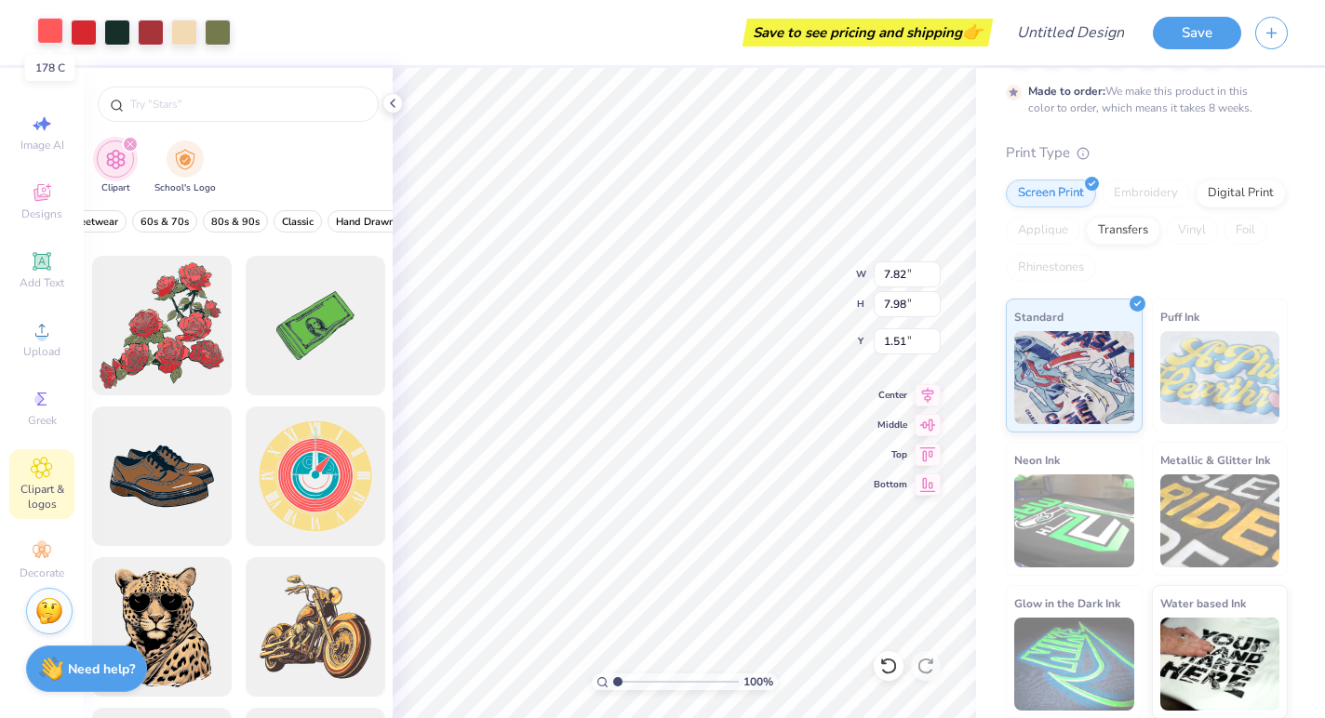
click at [59, 33] on div at bounding box center [50, 31] width 26 height 26
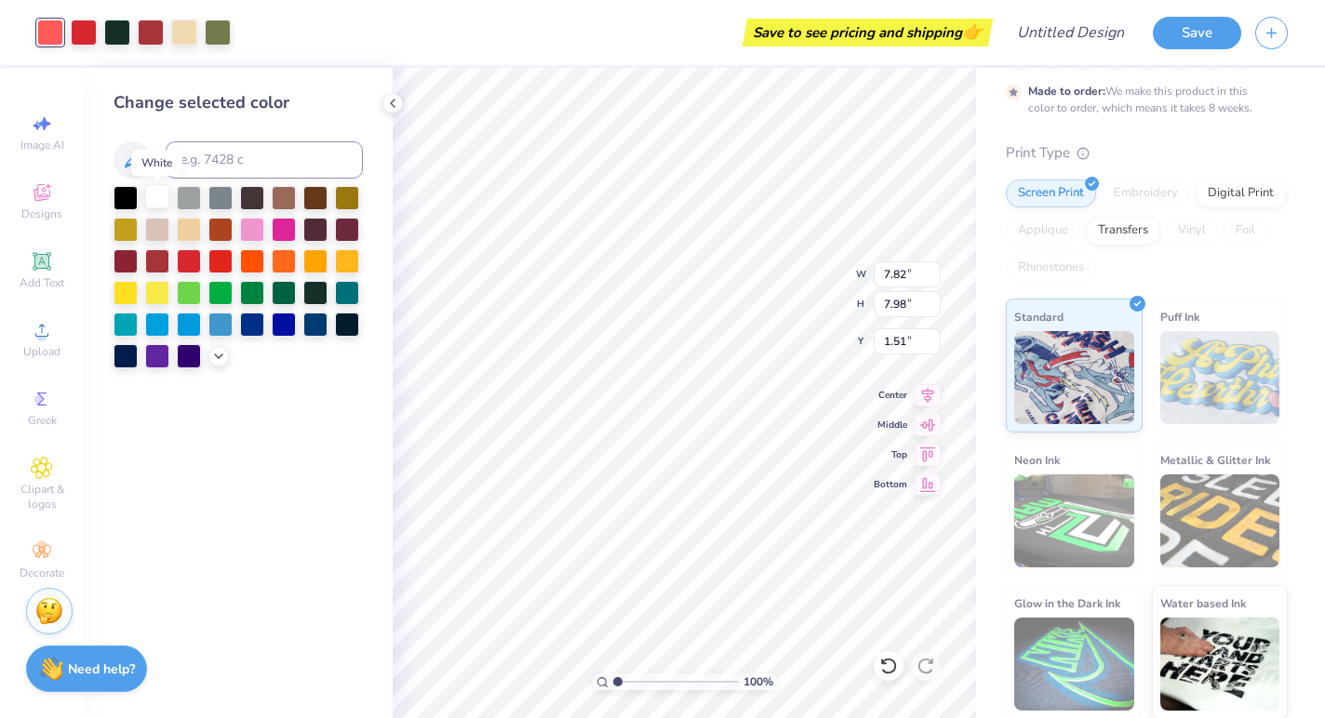
click at [167, 196] on div at bounding box center [157, 196] width 24 height 24
click at [87, 39] on div at bounding box center [84, 31] width 26 height 26
click at [152, 208] on div at bounding box center [157, 196] width 24 height 24
click at [116, 32] on div at bounding box center [117, 31] width 26 height 26
click at [160, 200] on div at bounding box center [157, 196] width 24 height 24
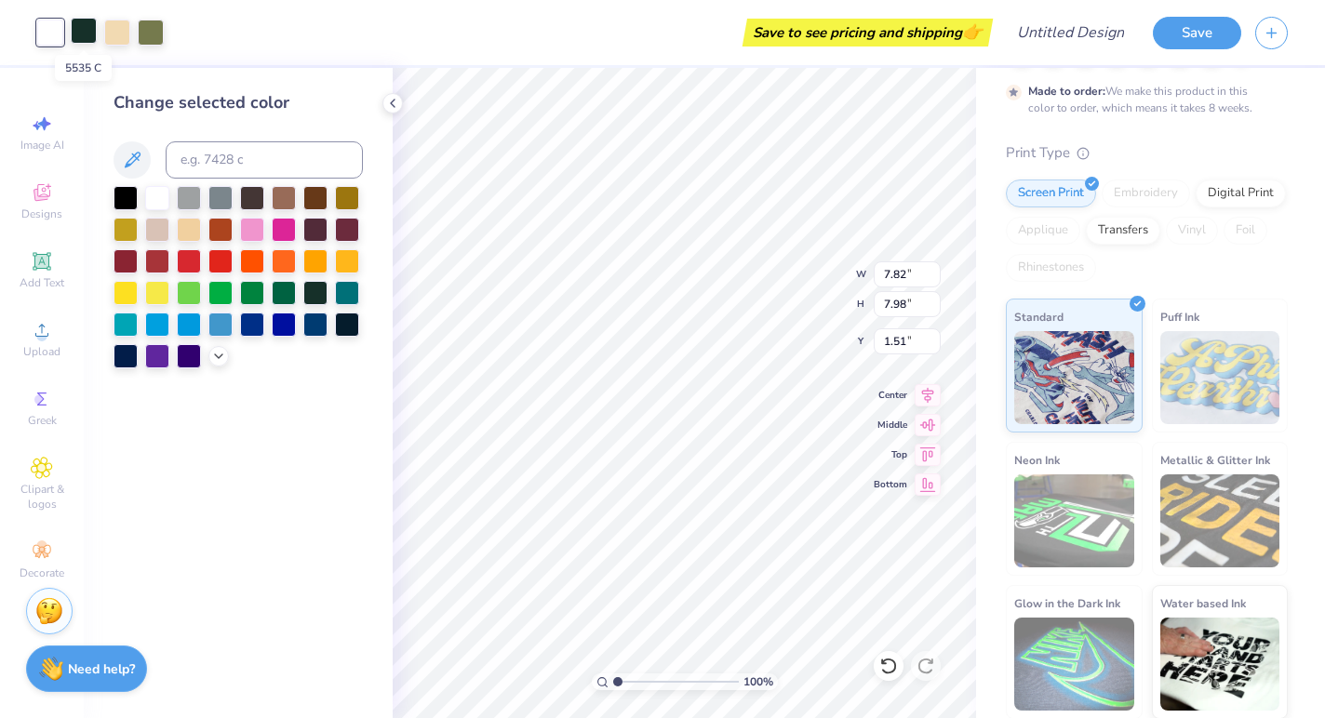
click at [85, 40] on div at bounding box center [84, 31] width 26 height 26
click at [341, 322] on div at bounding box center [347, 323] width 24 height 24
click at [120, 35] on div at bounding box center [117, 31] width 26 height 26
click at [156, 199] on div at bounding box center [157, 196] width 24 height 24
click at [125, 43] on div at bounding box center [117, 31] width 26 height 26
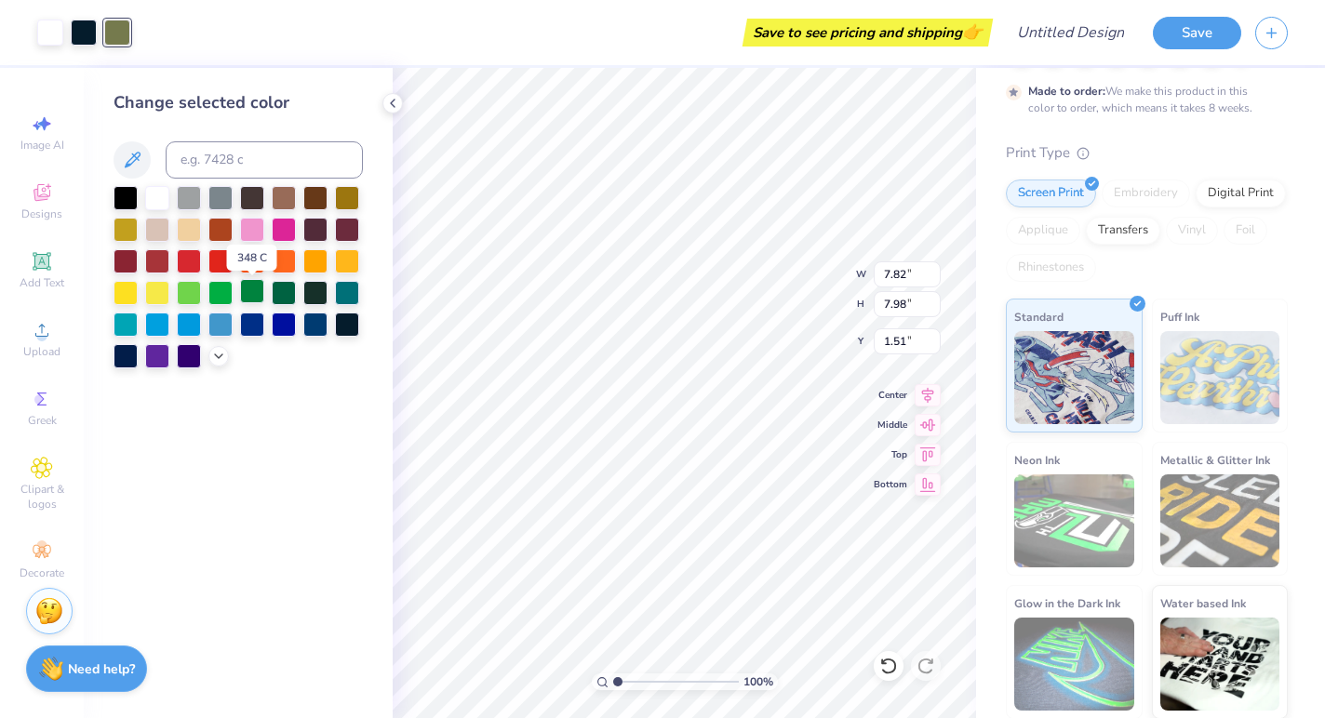
click at [261, 300] on div at bounding box center [252, 291] width 24 height 24
click at [275, 298] on div at bounding box center [284, 291] width 24 height 24
type input "3.44"
type input "3.51"
type input "6.99"
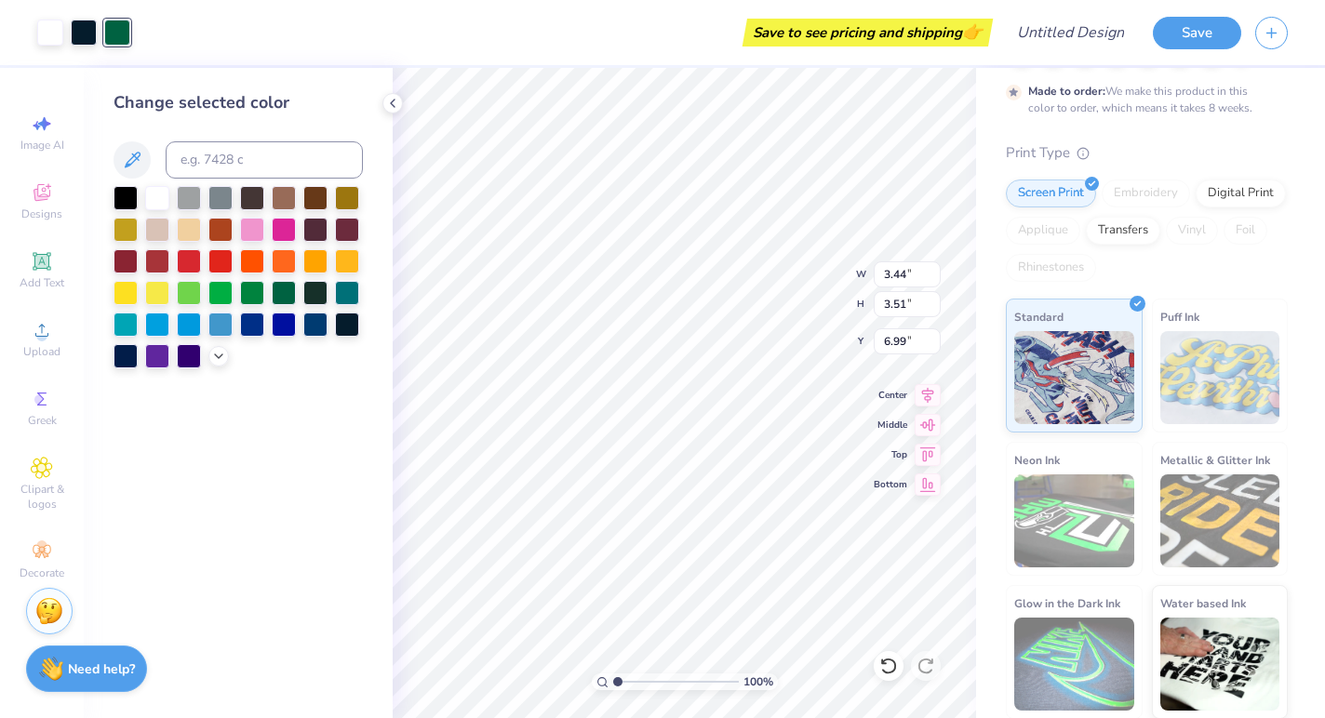
click at [992, 500] on div "Fresh Prints Madison Shorts Fresh Prints # FP16 Minimum Order: 50 + Made to ord…" at bounding box center [1150, 338] width 349 height 762
click at [982, 393] on div "Fresh Prints Madison Shorts Fresh Prints # FP16 Minimum Order: 50 + Made to ord…" at bounding box center [1150, 338] width 349 height 762
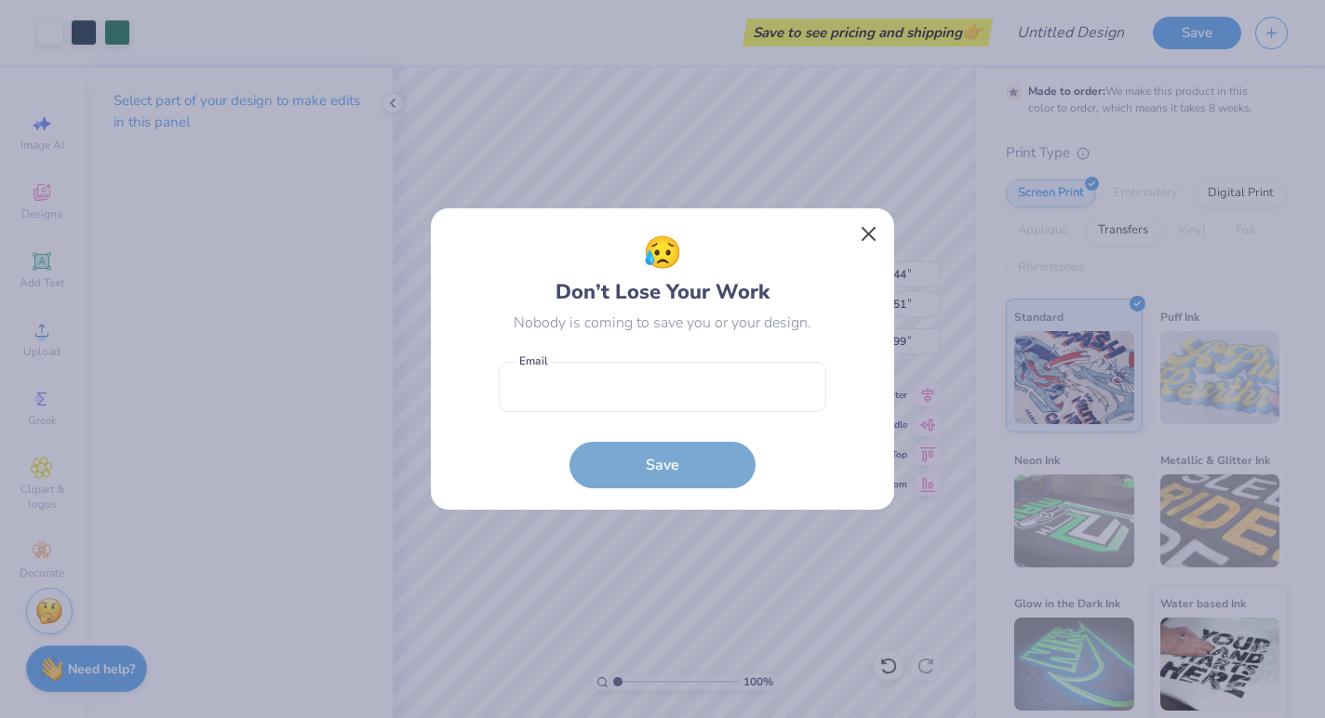
click at [860, 238] on button "Close" at bounding box center [868, 234] width 35 height 35
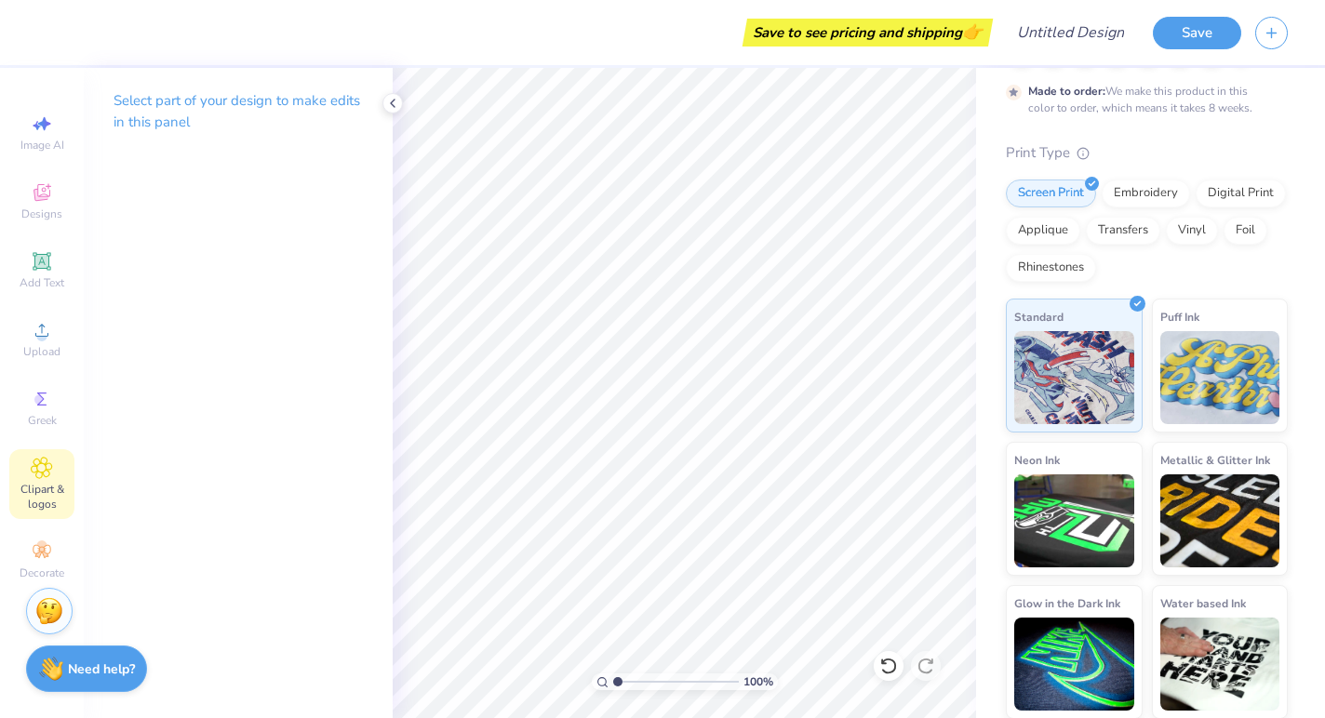
click at [51, 481] on div "Clipart & logos" at bounding box center [41, 484] width 65 height 70
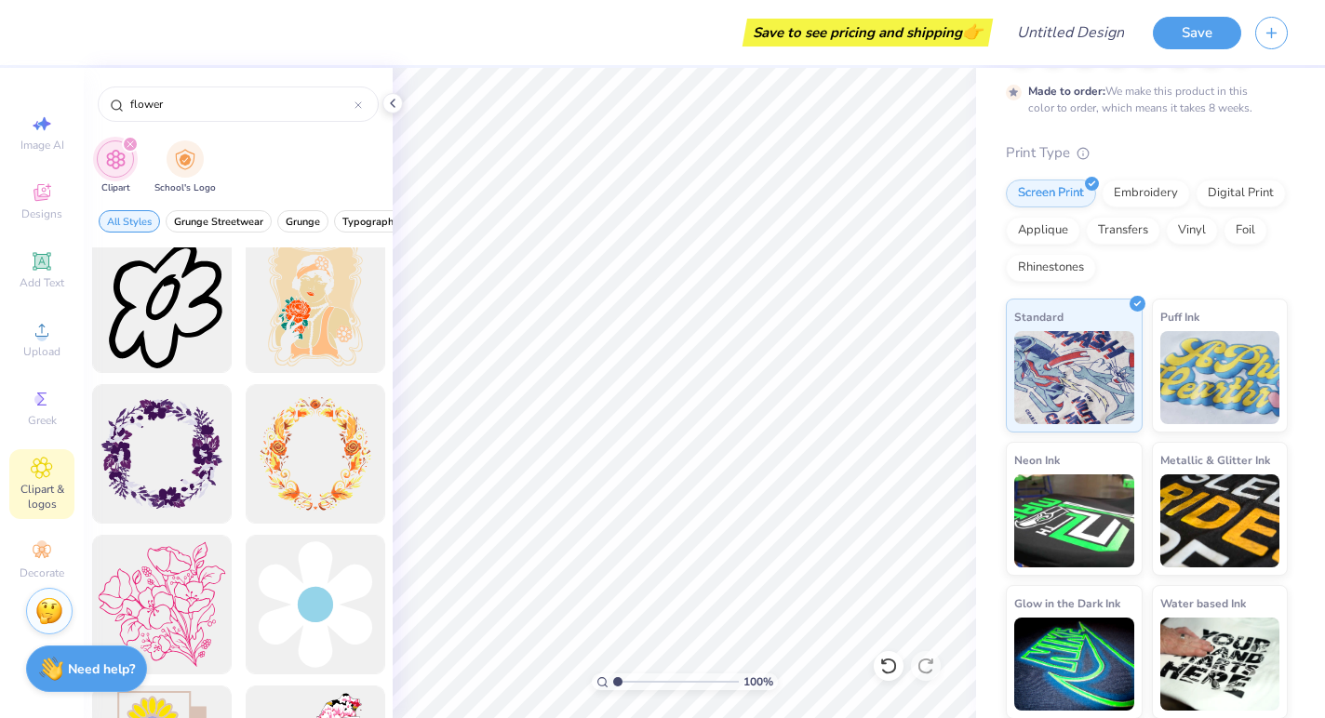
scroll to position [768, 0]
type input "flower"
click at [186, 329] on div at bounding box center [161, 302] width 153 height 153
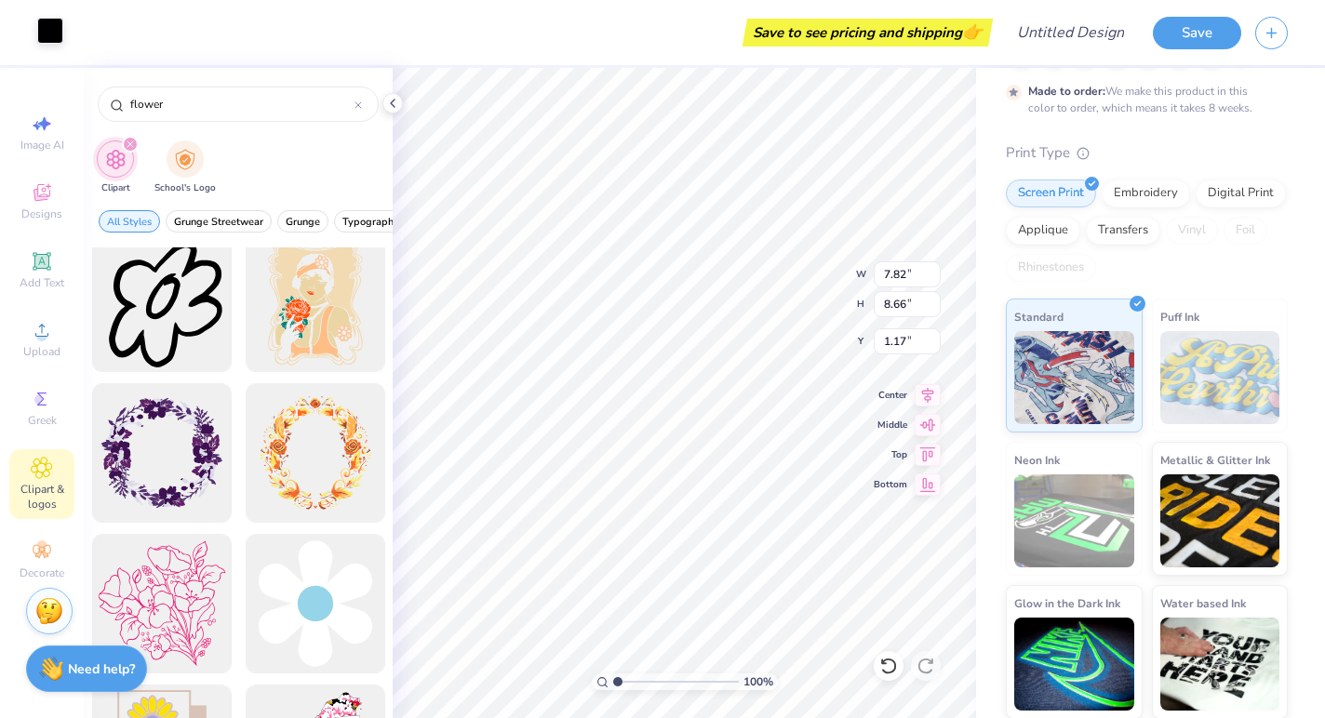
click at [60, 36] on div at bounding box center [50, 31] width 26 height 26
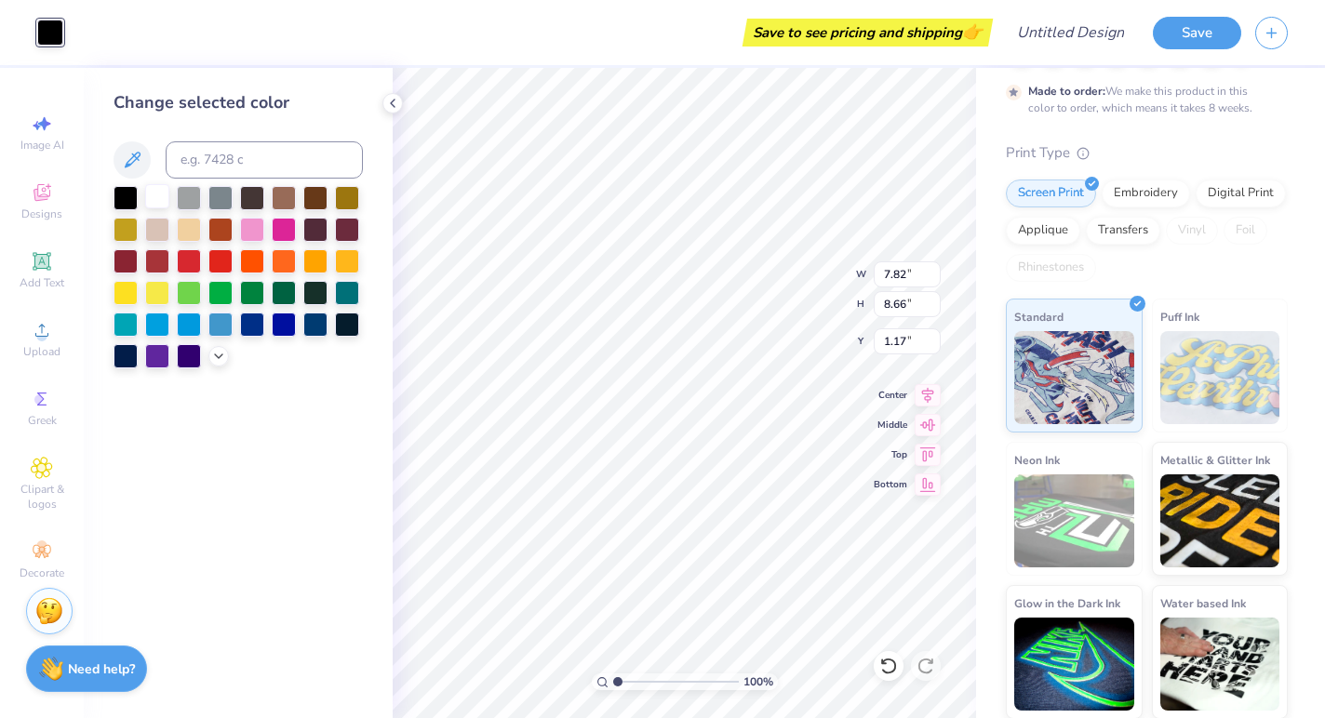
click at [153, 195] on div at bounding box center [157, 196] width 24 height 24
type input "2.05"
type input "2.27"
type input "8.23"
type input "1.59"
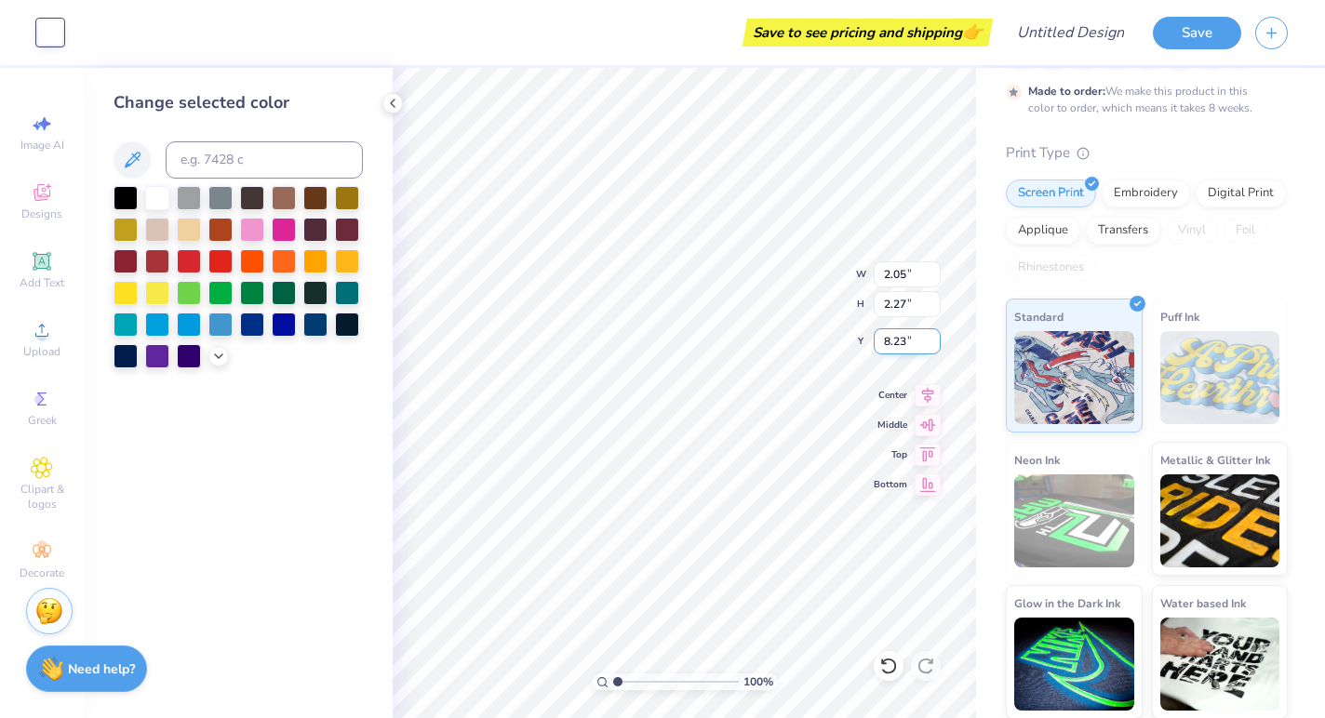
type input "1.76"
type input "8.74"
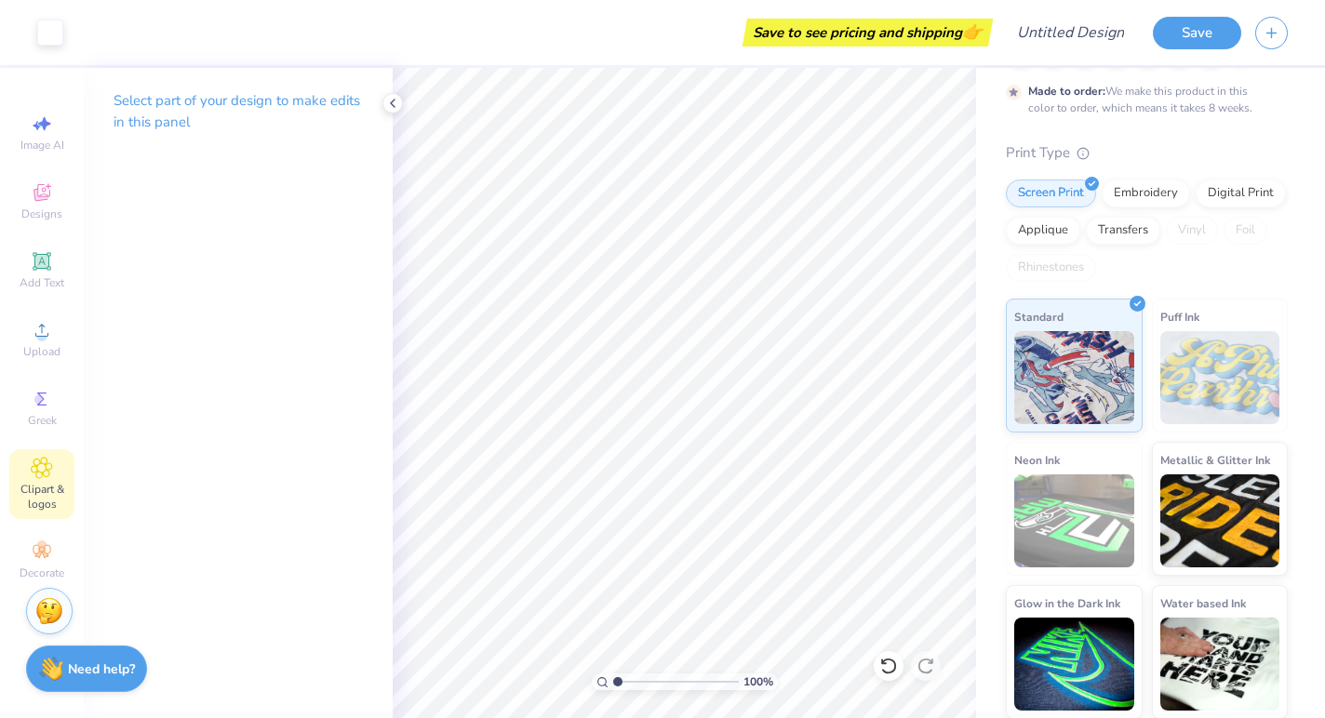
click at [32, 471] on icon at bounding box center [42, 468] width 20 height 20
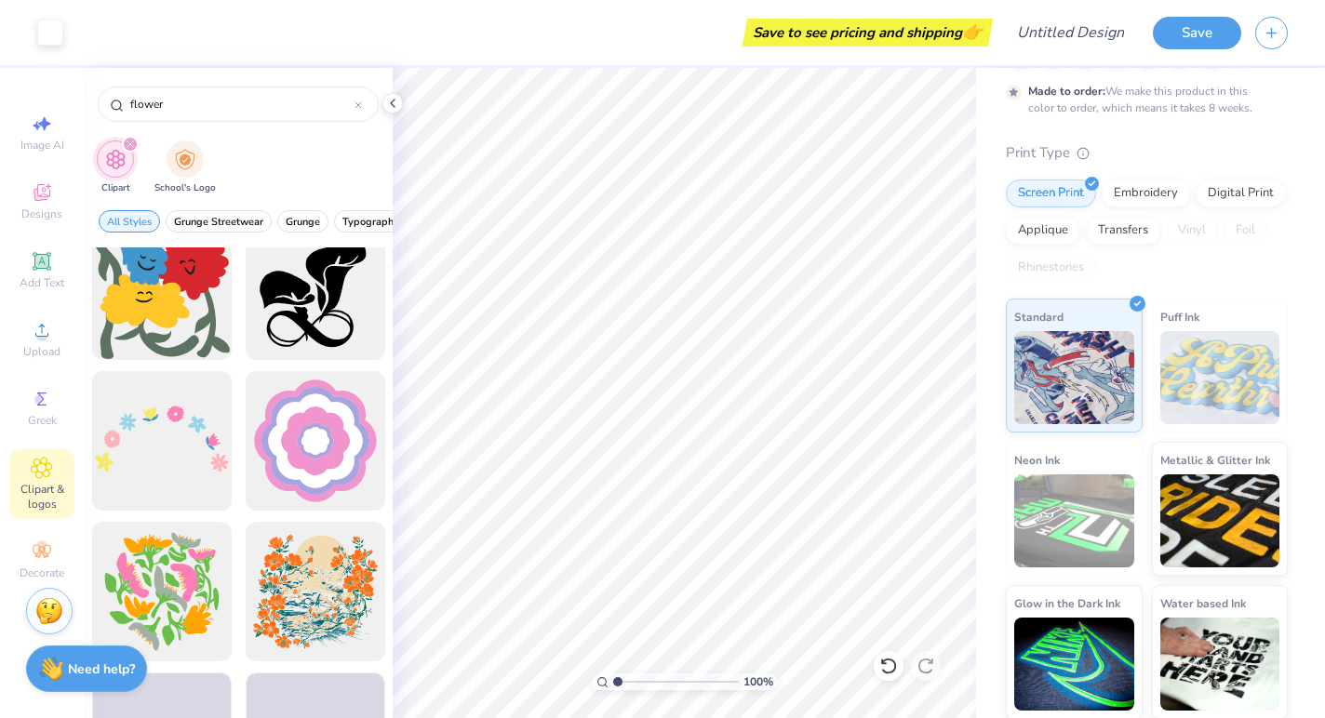
scroll to position [6973, 0]
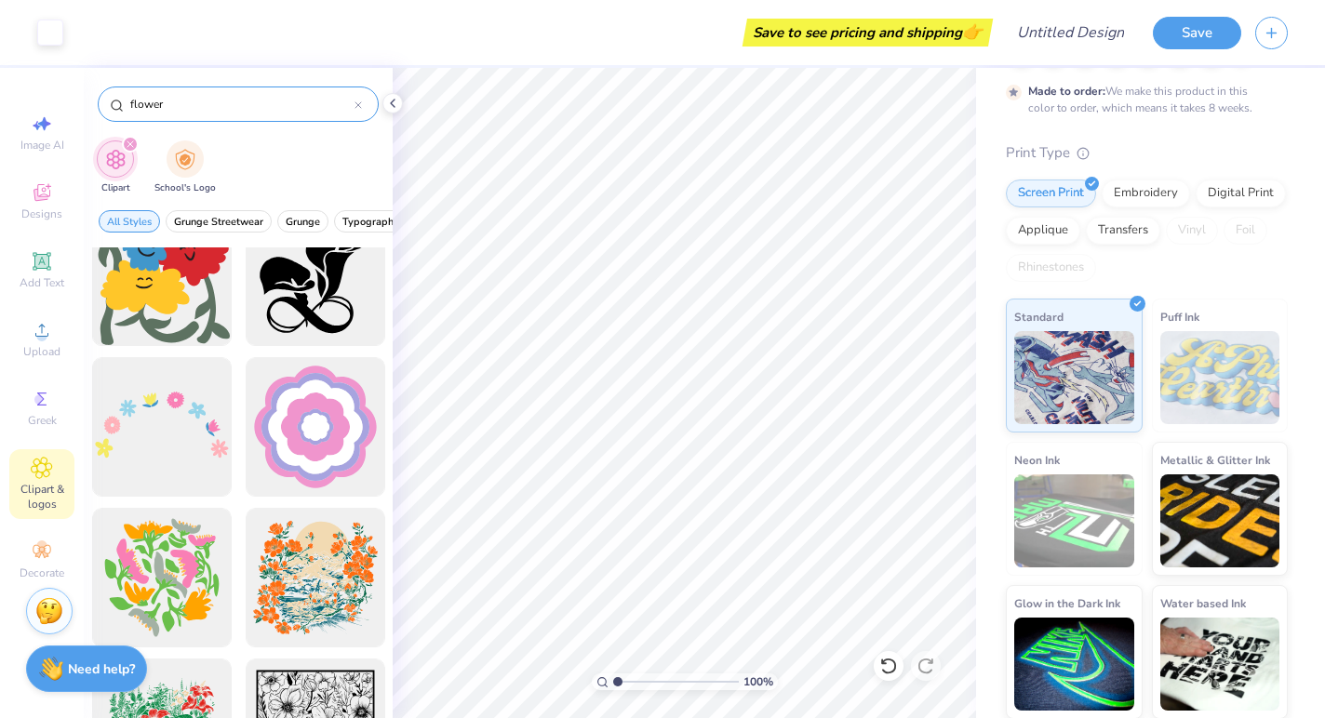
click at [359, 106] on icon at bounding box center [358, 105] width 6 height 6
type input "rose"
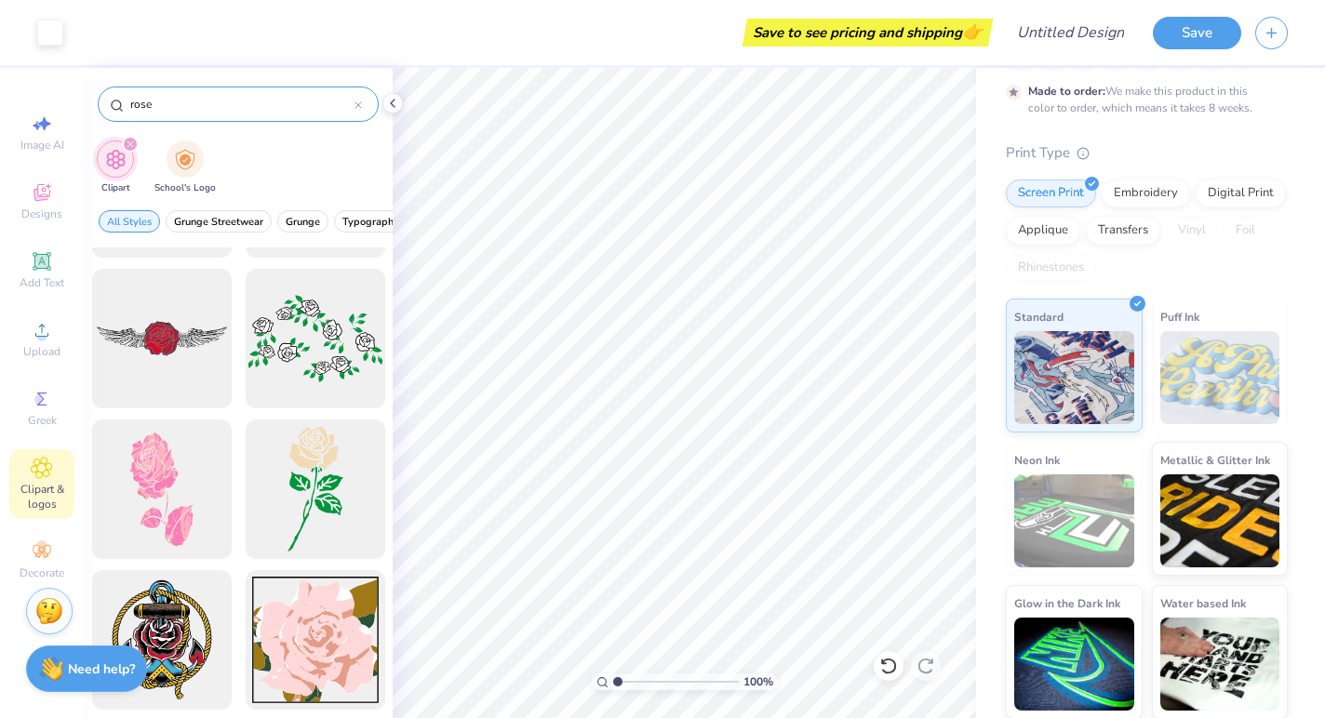
scroll to position [885, 0]
click at [361, 108] on icon at bounding box center [358, 105] width 6 height 6
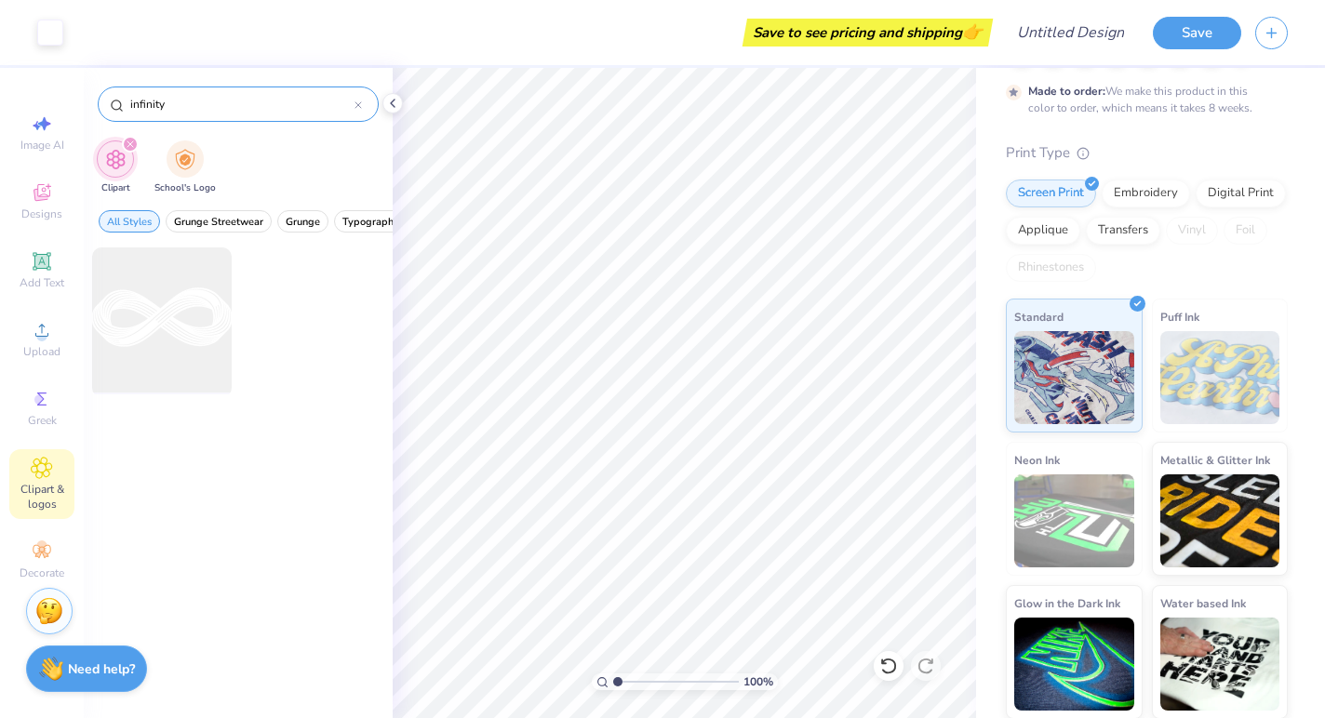
type input "infinity"
click at [179, 311] on div at bounding box center [161, 317] width 153 height 153
click at [227, 95] on input "infinity" at bounding box center [241, 104] width 226 height 19
click at [359, 108] on icon at bounding box center [357, 104] width 7 height 7
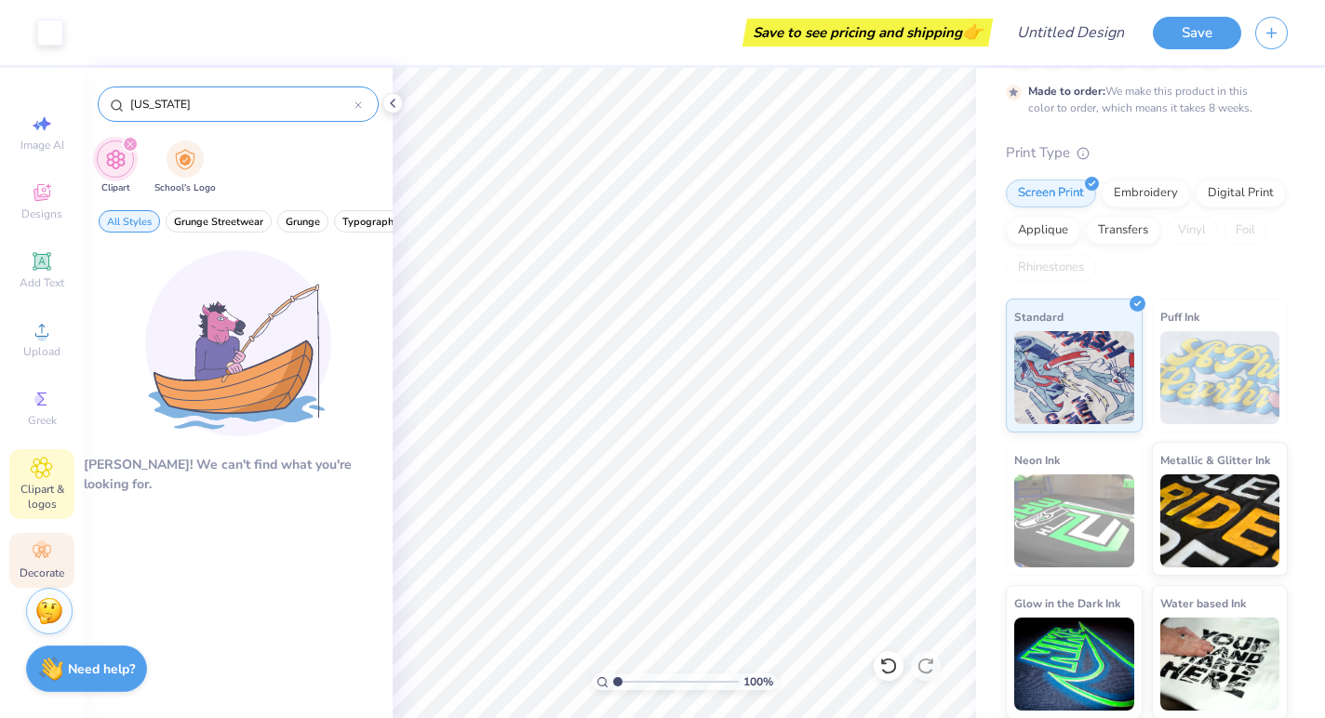
type input "[US_STATE]"
click at [29, 568] on span "Decorate" at bounding box center [42, 573] width 45 height 15
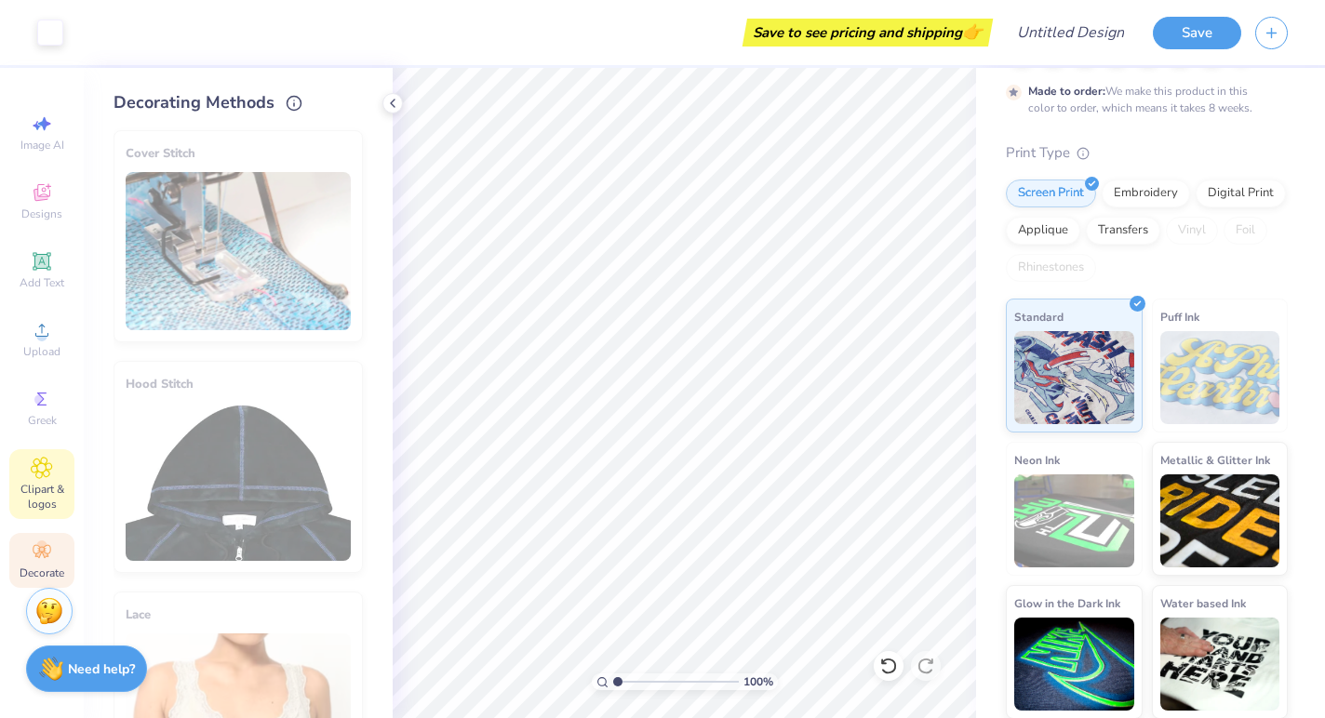
click at [54, 507] on span "Clipart & logos" at bounding box center [41, 497] width 65 height 30
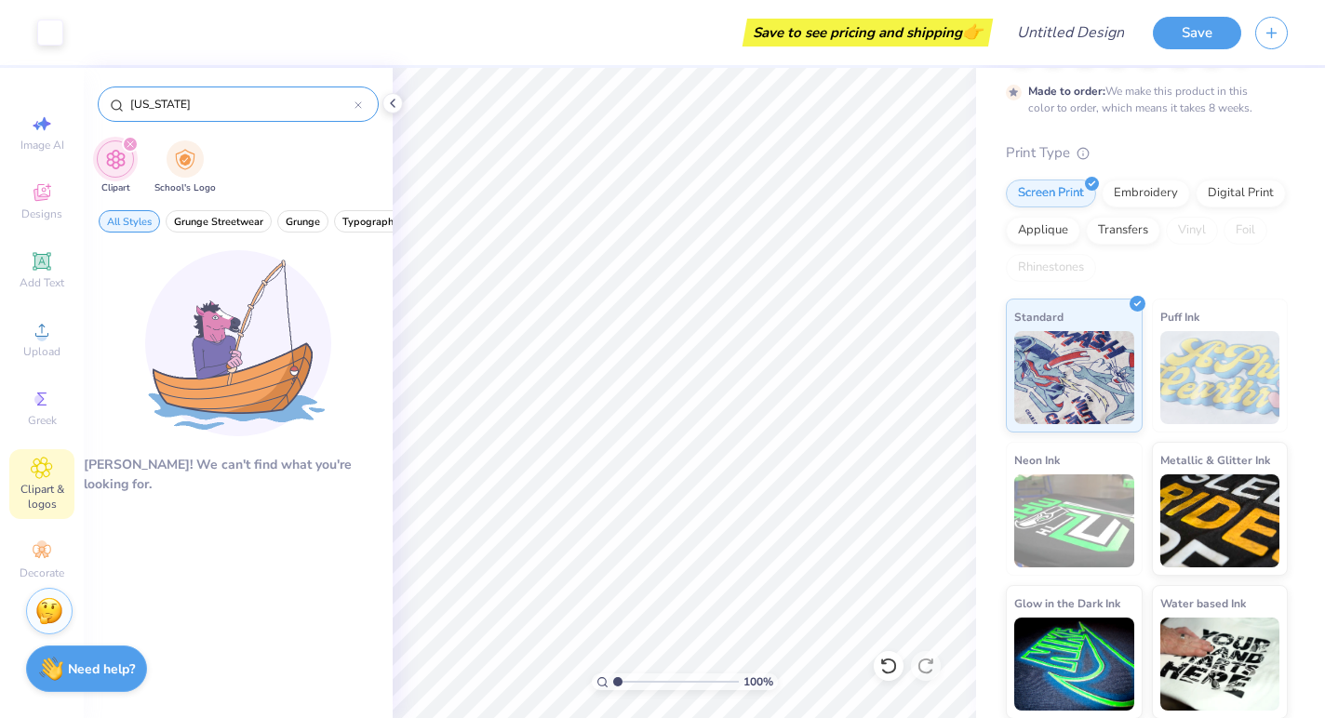
click at [357, 106] on icon at bounding box center [358, 105] width 6 height 6
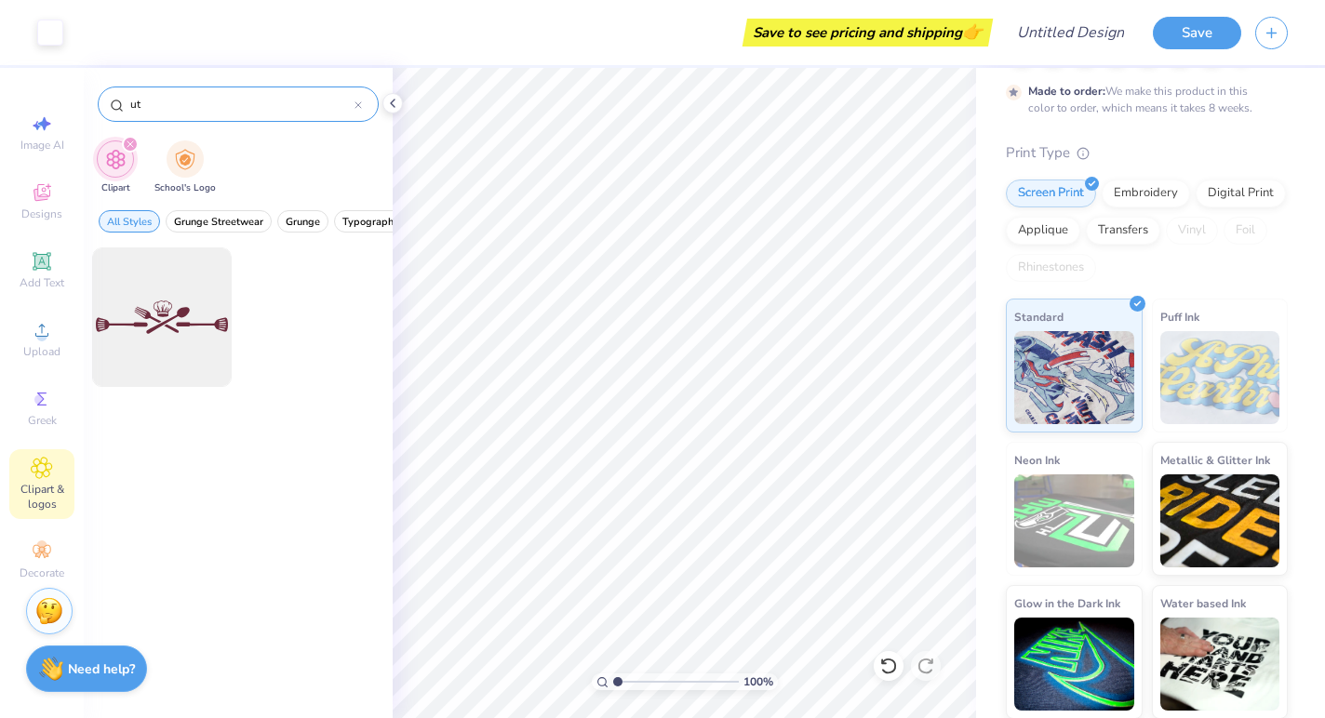
type input "u"
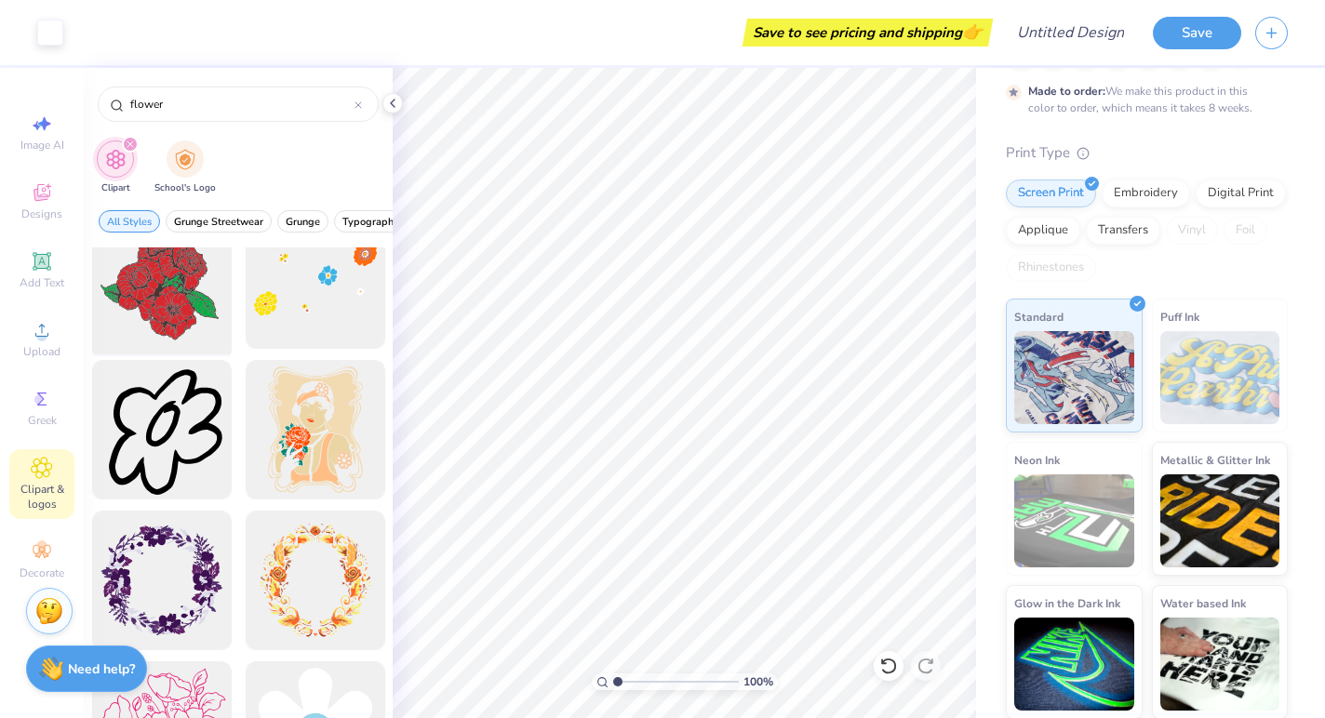
scroll to position [645, 0]
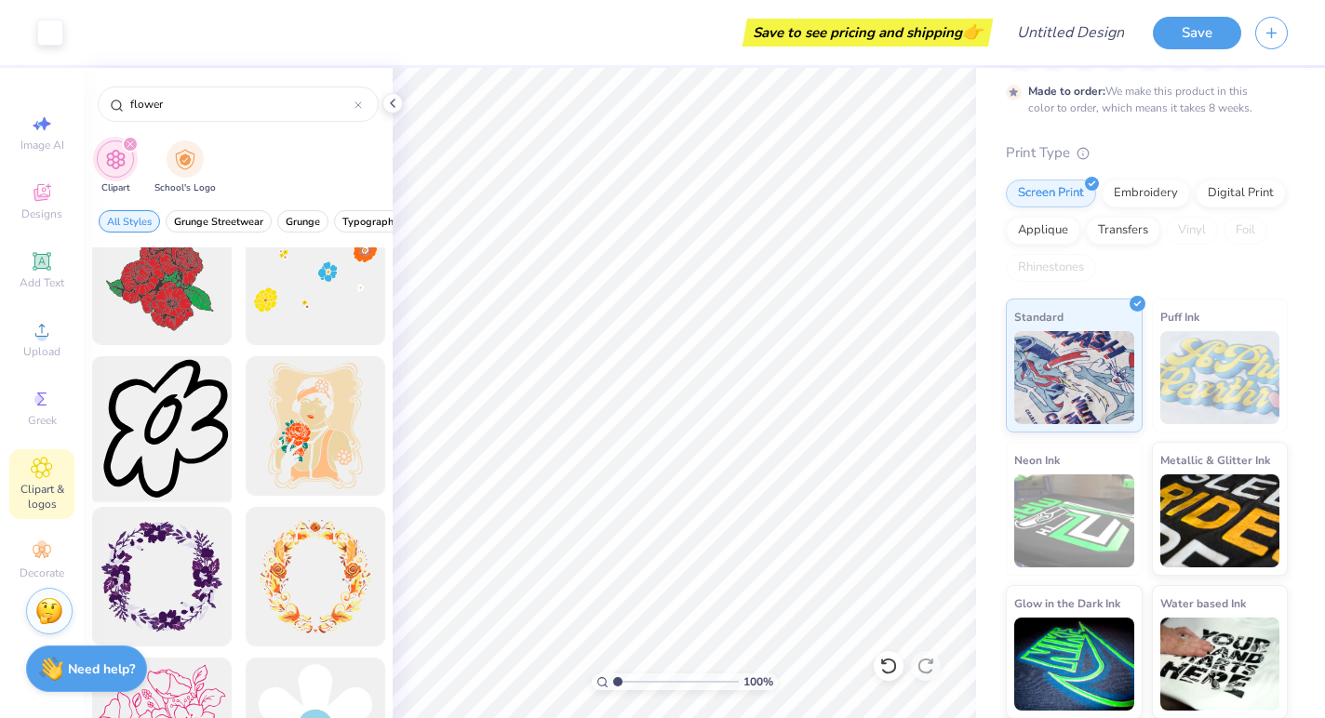
type input "flower"
click at [175, 447] on div at bounding box center [161, 426] width 153 height 153
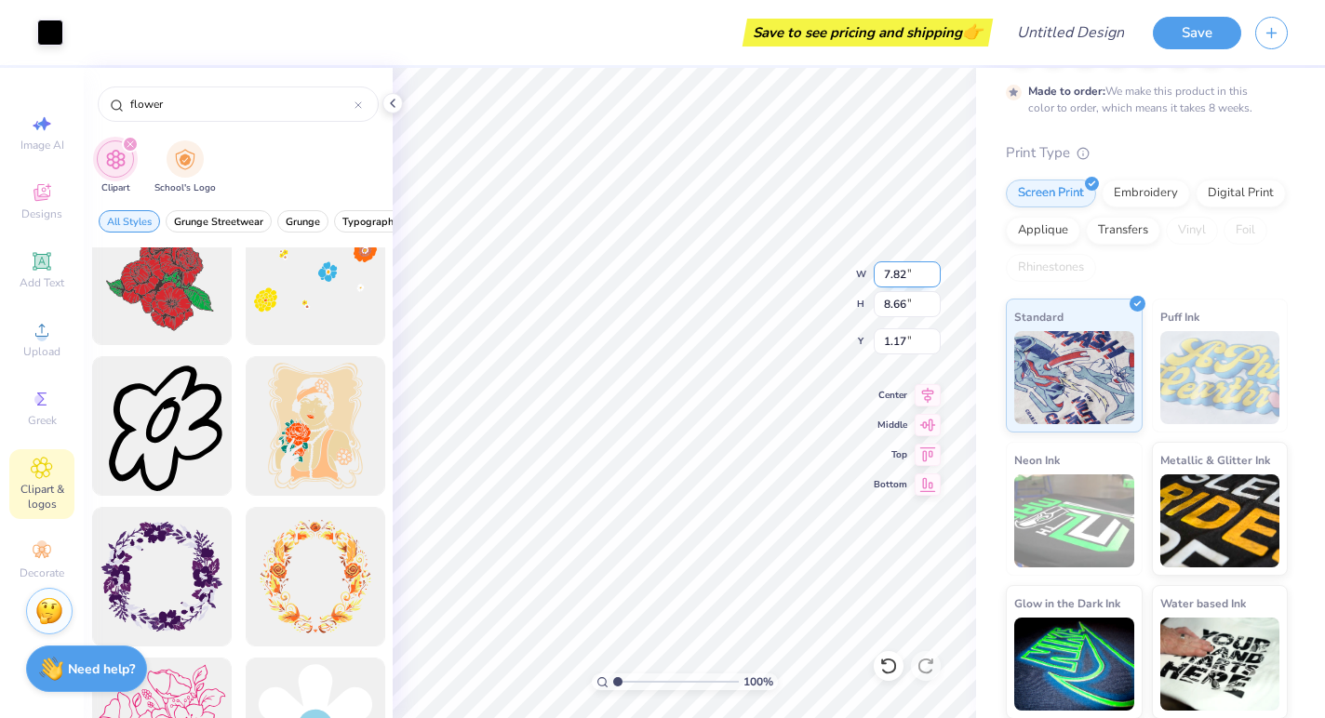
click at [931, 271] on input "7.82" at bounding box center [906, 274] width 67 height 26
click at [898, 444] on div "100 % W 7.82 7.82 " H 8.66 8.66 " Y 1.17 1.17 " Center [GEOGRAPHIC_DATA]" at bounding box center [684, 393] width 583 height 650
type input "2.79"
type input "3.09"
type input "6.74"
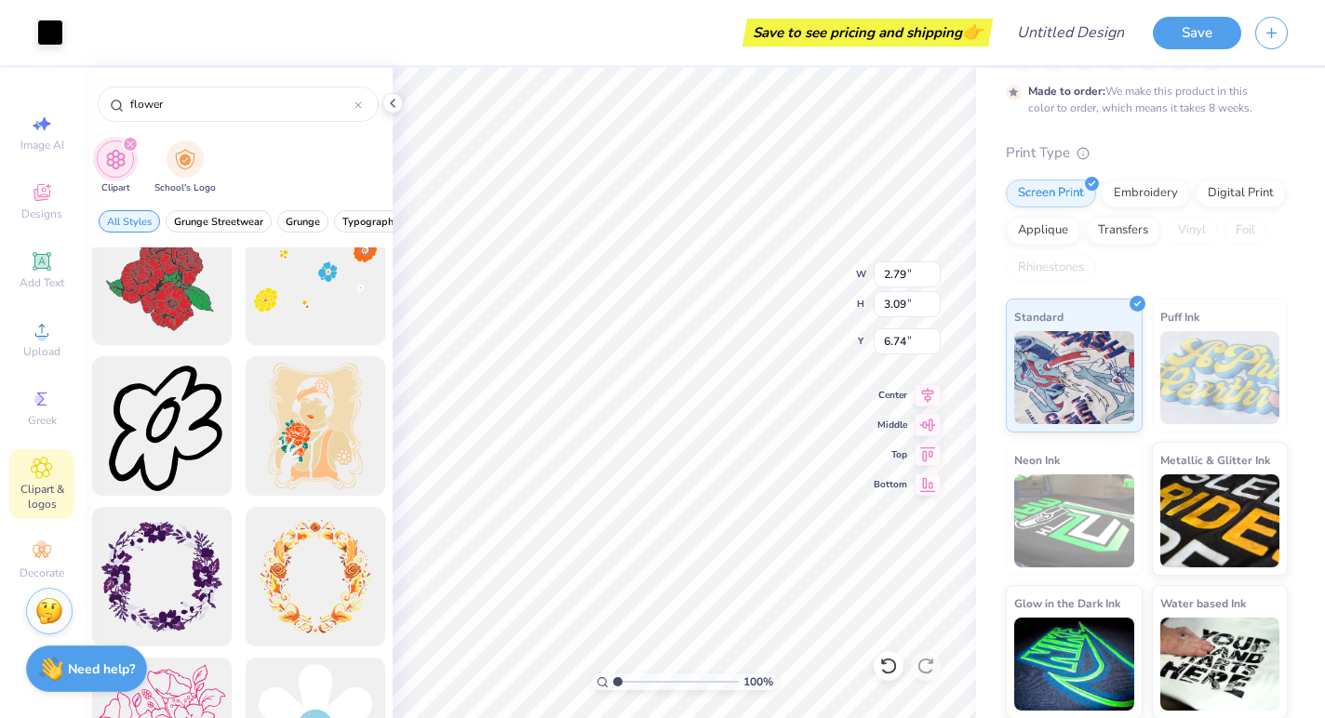
type input "5.98"
type input "3.38"
type input "2.59"
type input "6.09"
type input "2.13"
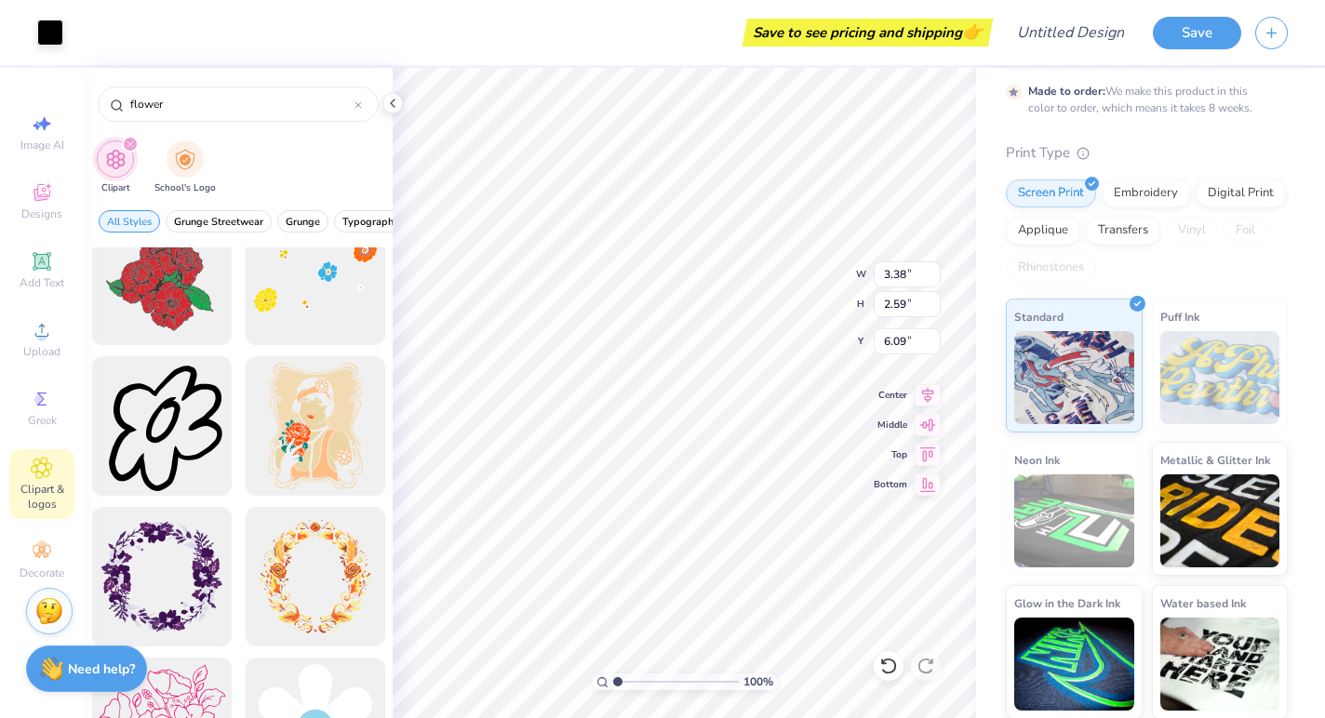
type input "1.63"
type input "6.74"
click at [57, 26] on div at bounding box center [50, 31] width 26 height 26
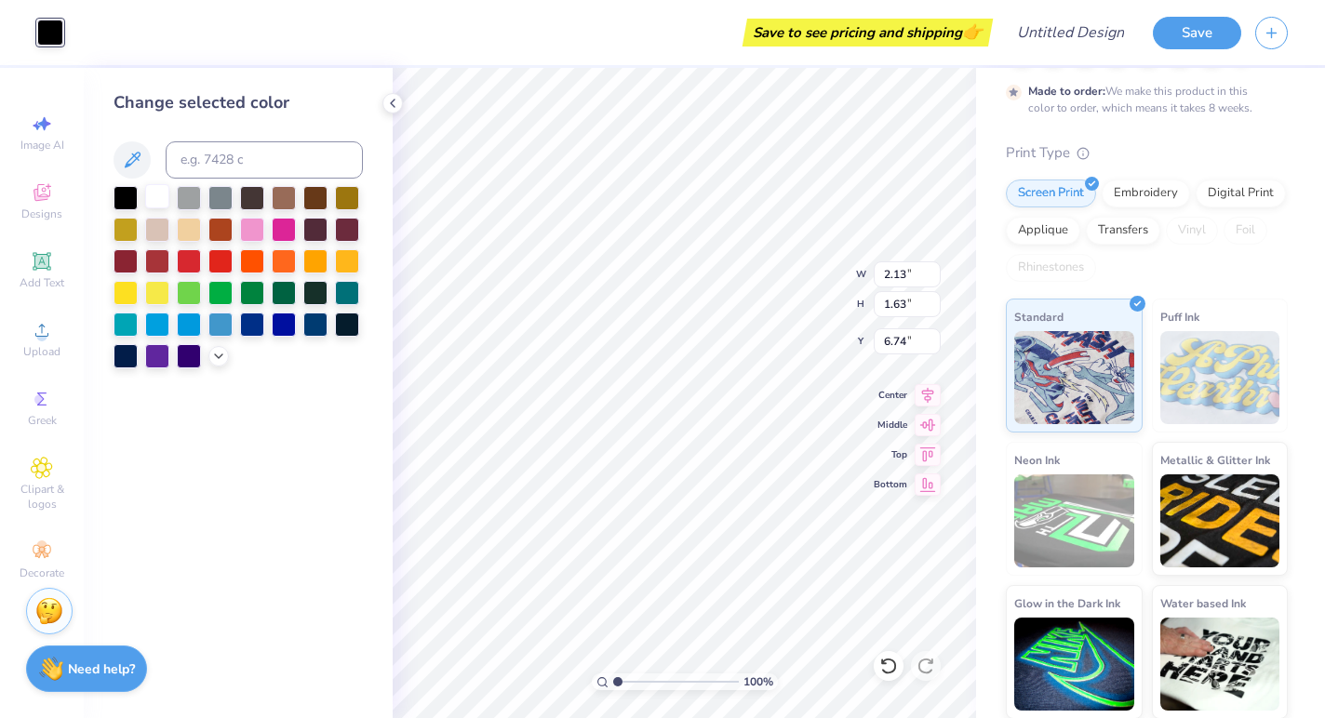
click at [158, 195] on div at bounding box center [157, 196] width 24 height 24
type input "1.42"
type input "1.09"
type input "8.19"
type input "1.73"
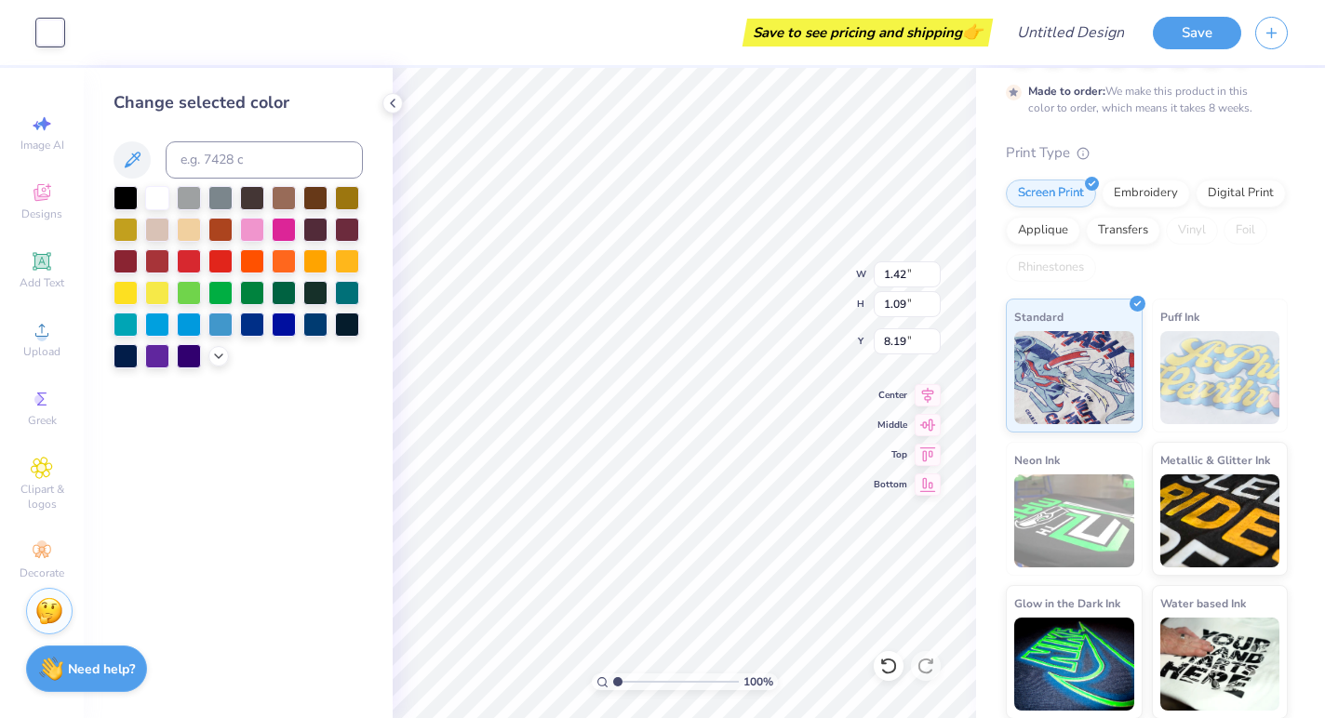
type input "1.32"
type input "7.87"
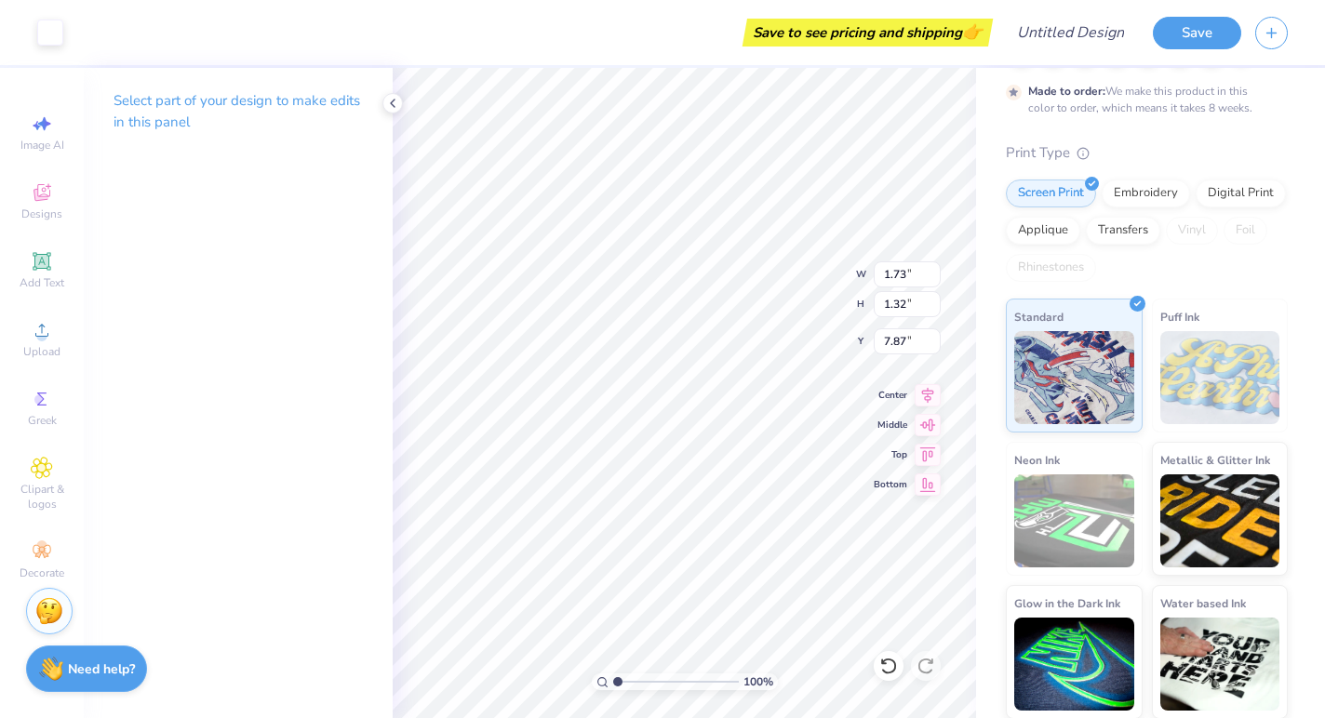
type input "8.29"
type input "1.07"
type input "1.18"
type input "9.32"
type input "1.26"
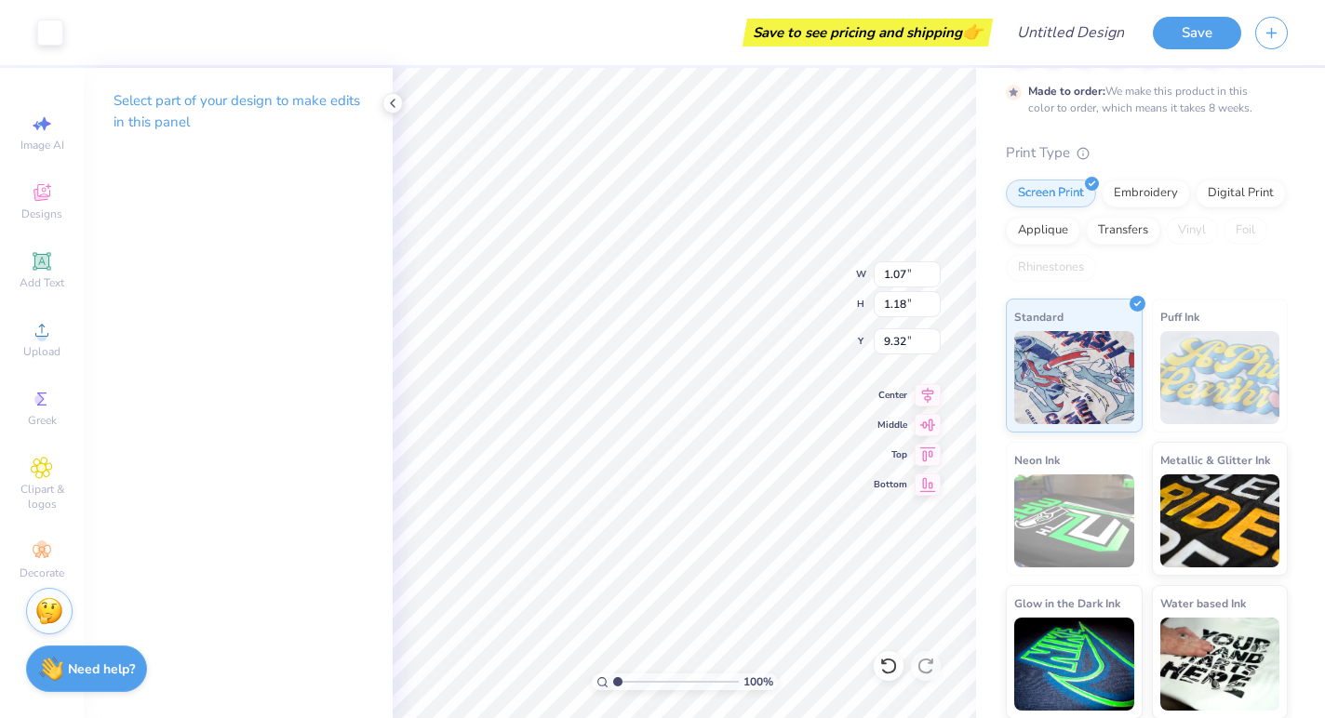
type input "1.39"
type input "9.11"
type input "1.73"
type input "1.32"
type input "8.14"
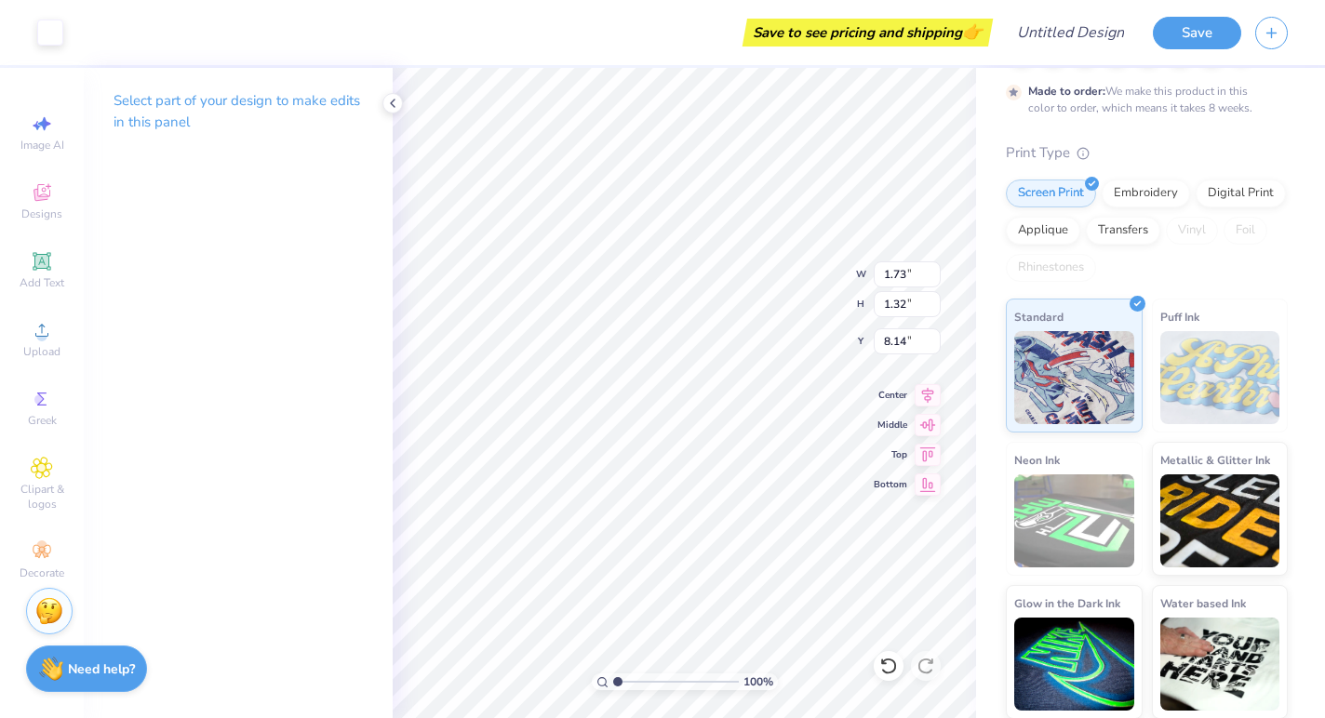
type input "1.26"
type input "1.39"
type input "9.11"
click at [52, 282] on span "Add Text" at bounding box center [42, 282] width 45 height 15
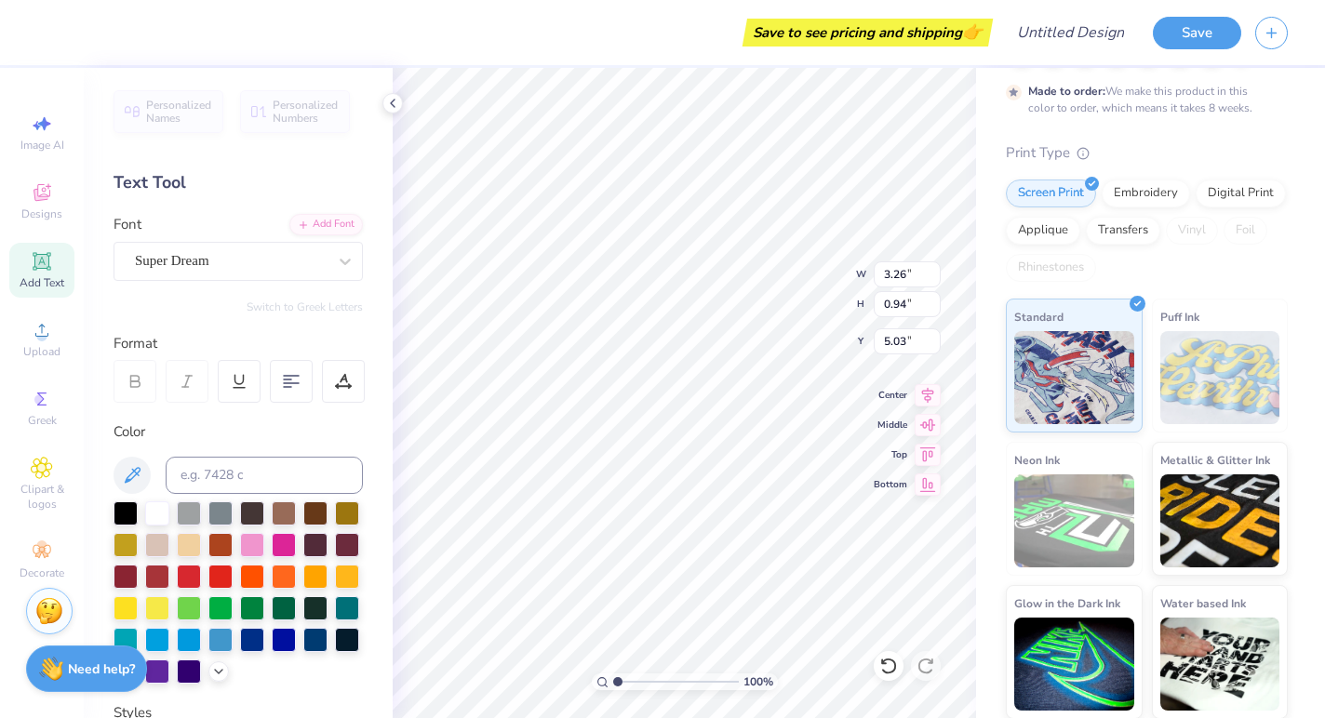
type textarea "T"
paste textarea "AK"
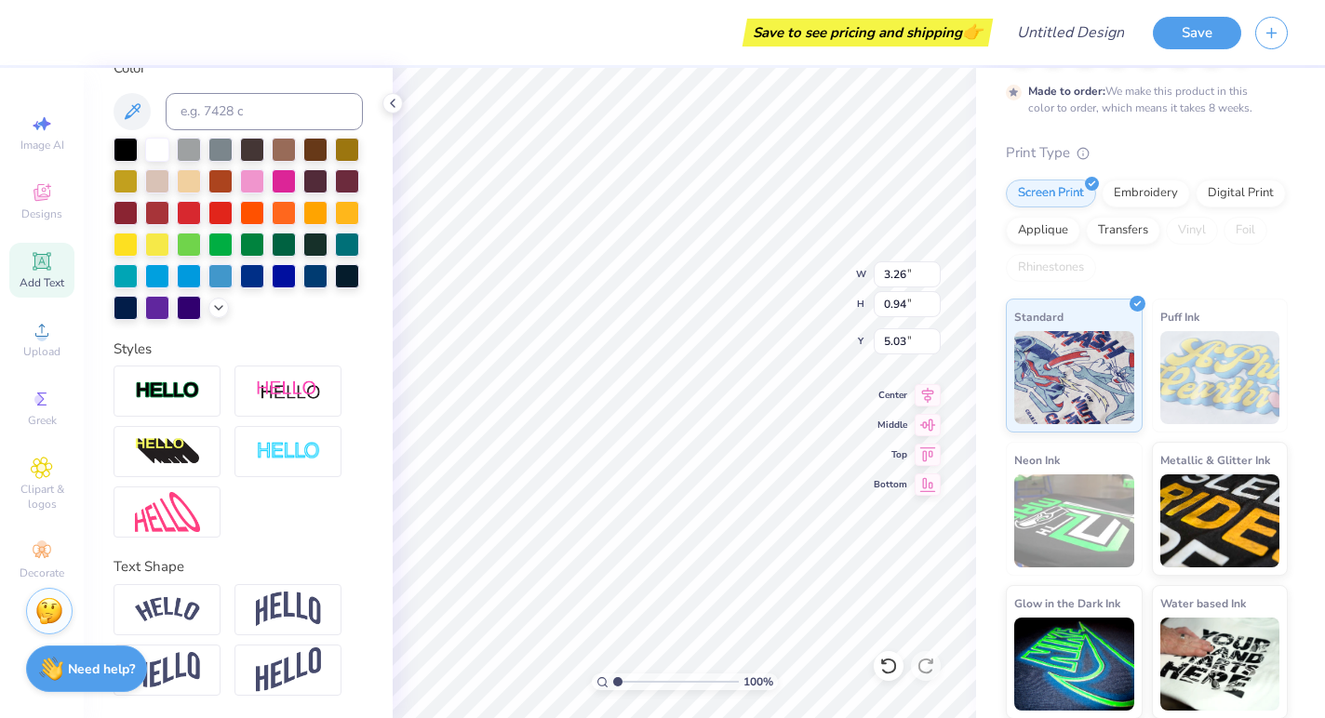
scroll to position [1, 1]
type textarea "Alpha Sigma Kappa"
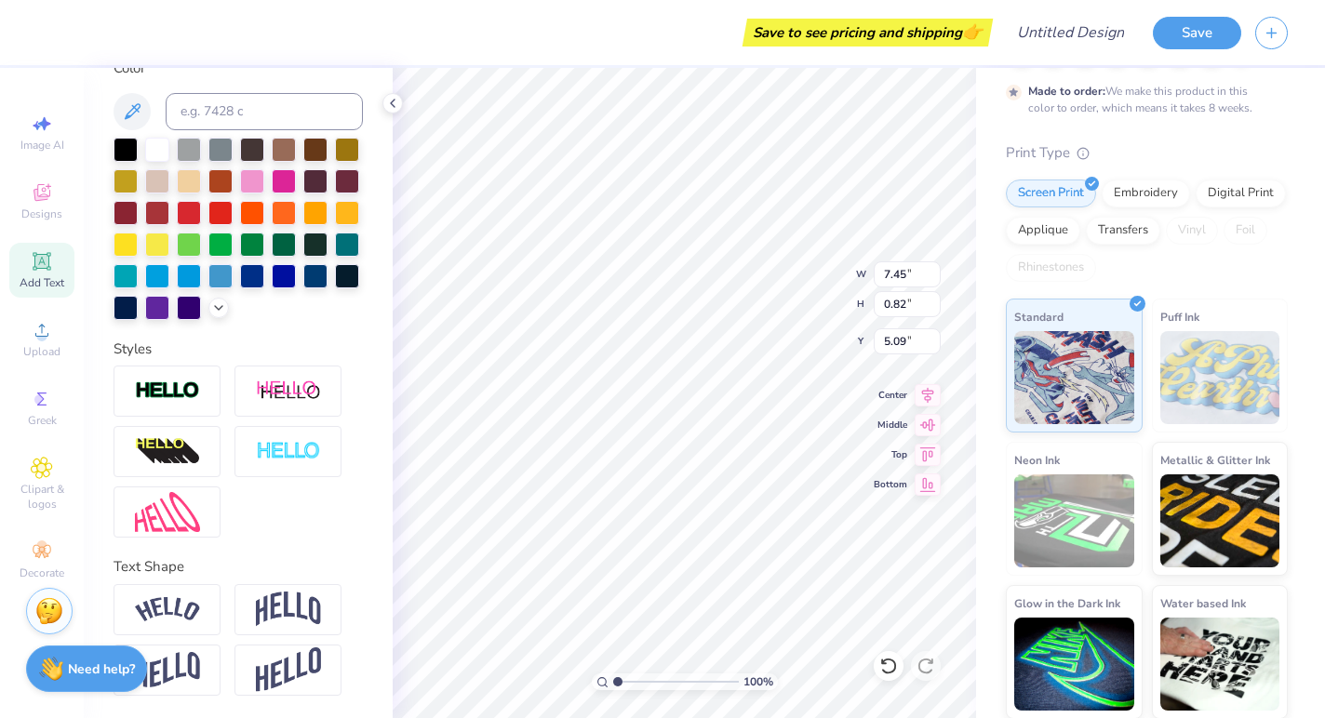
type input "5.03"
type input "0.55"
type input "7.36"
type input "1.73"
type input "1.32"
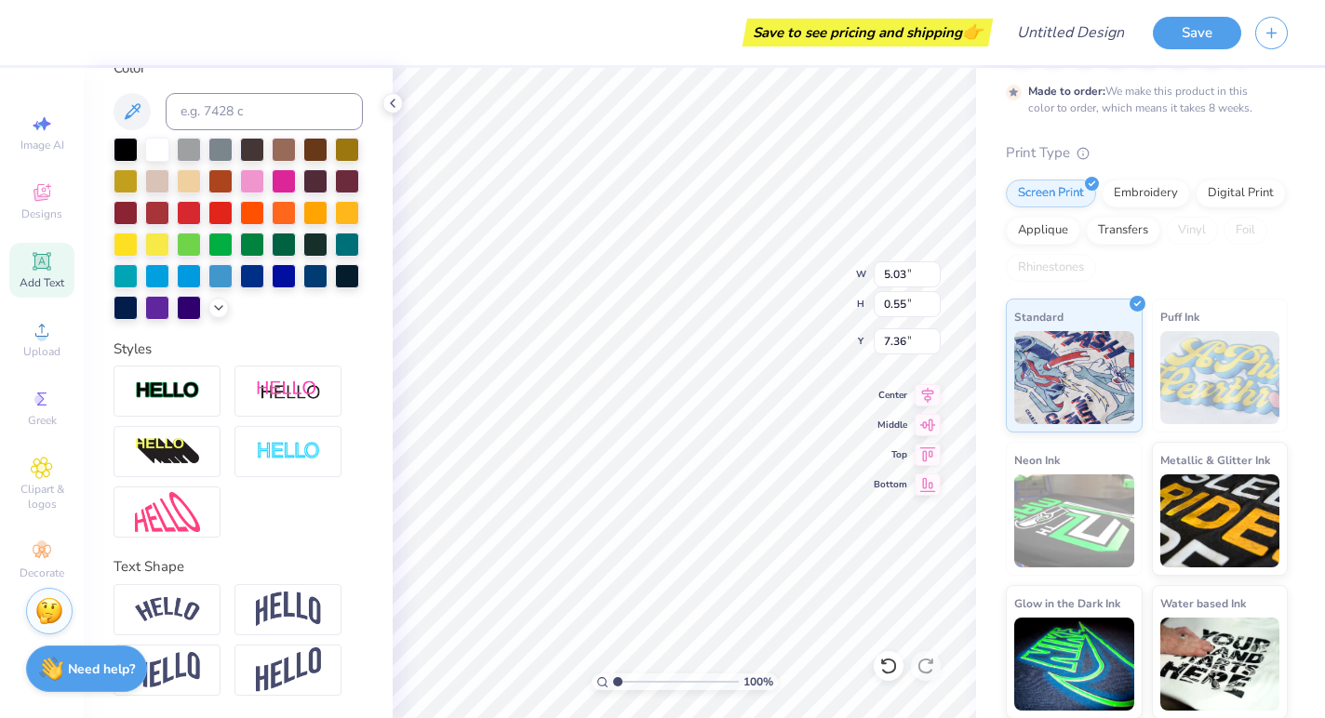
type input "8.14"
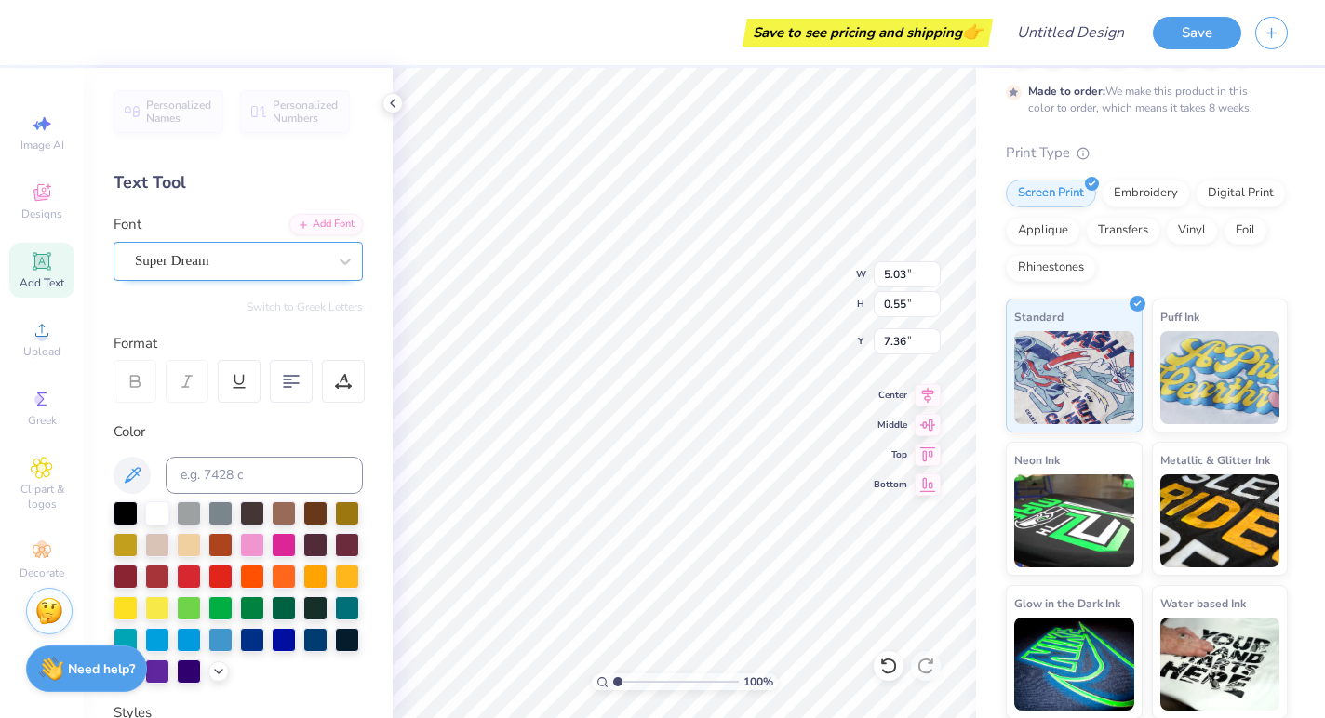
scroll to position [0, 0]
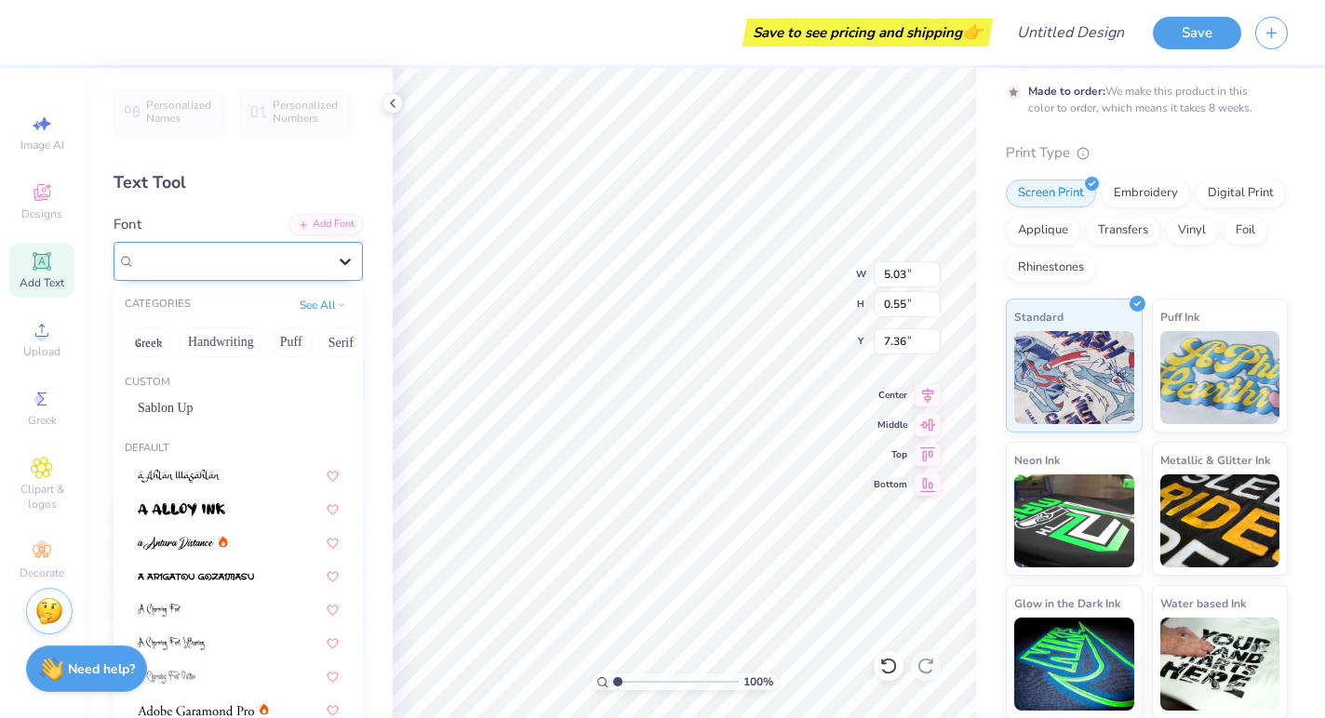
click at [333, 263] on div at bounding box center [344, 261] width 33 height 33
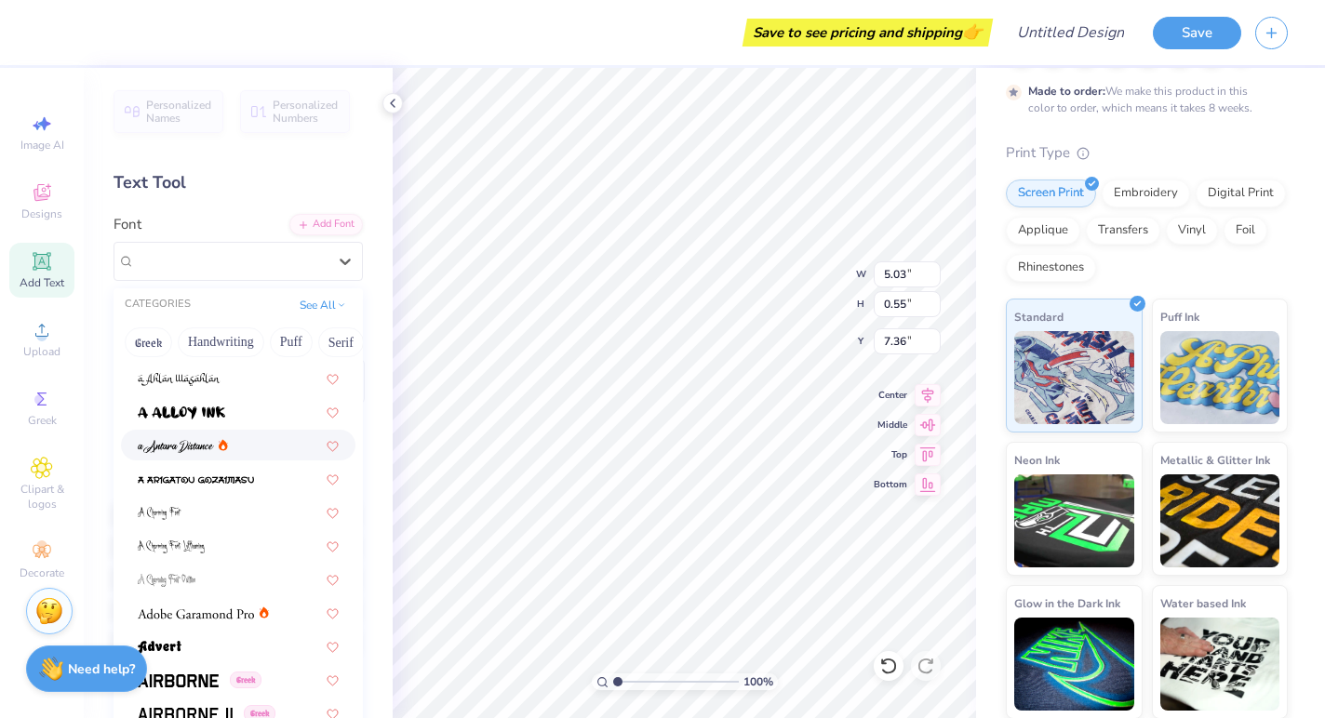
scroll to position [105, 0]
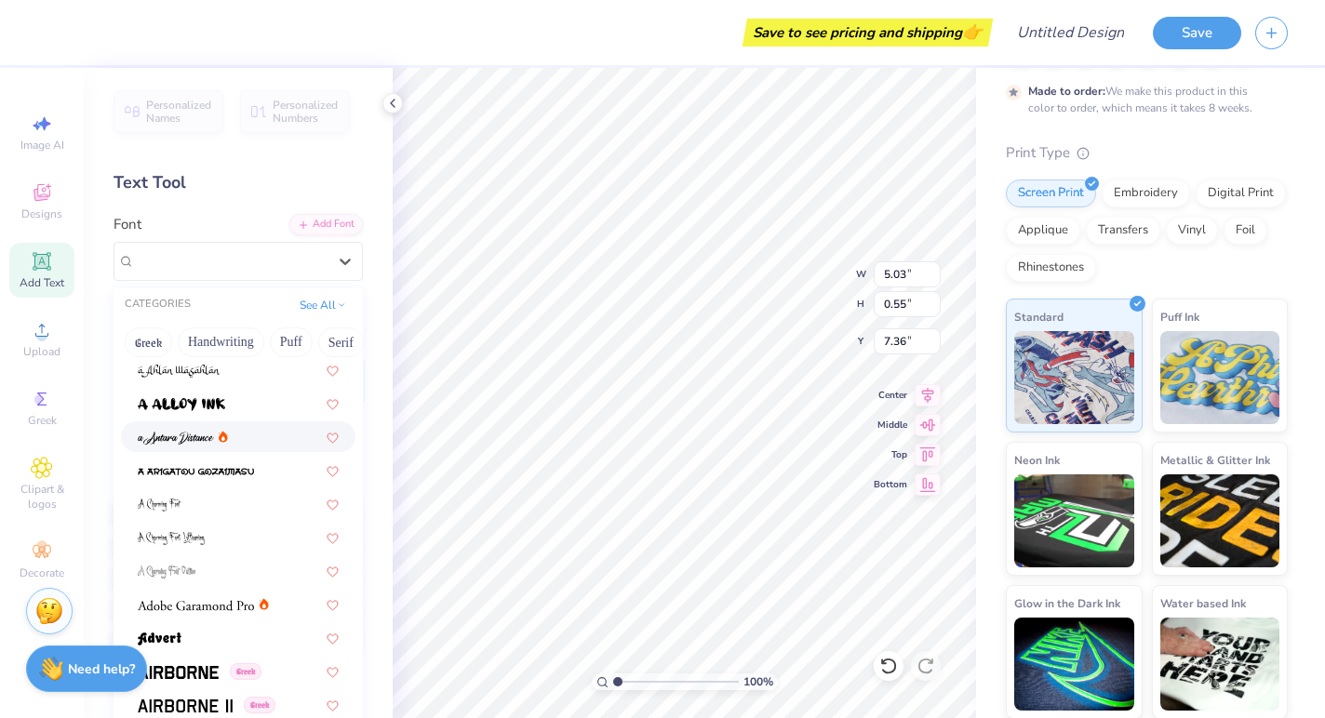
click at [241, 438] on div at bounding box center [238, 437] width 201 height 20
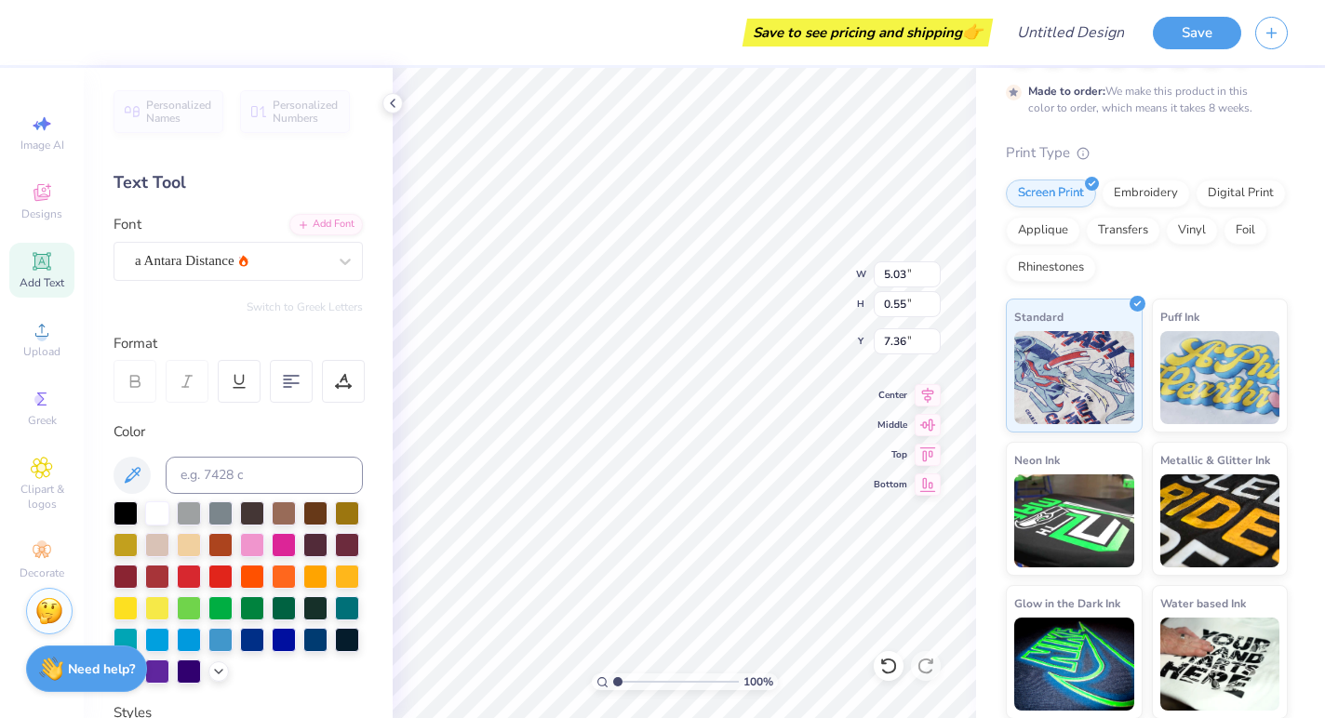
type input "3.72"
type input "0.59"
type input "7.34"
click at [342, 262] on icon at bounding box center [345, 261] width 19 height 19
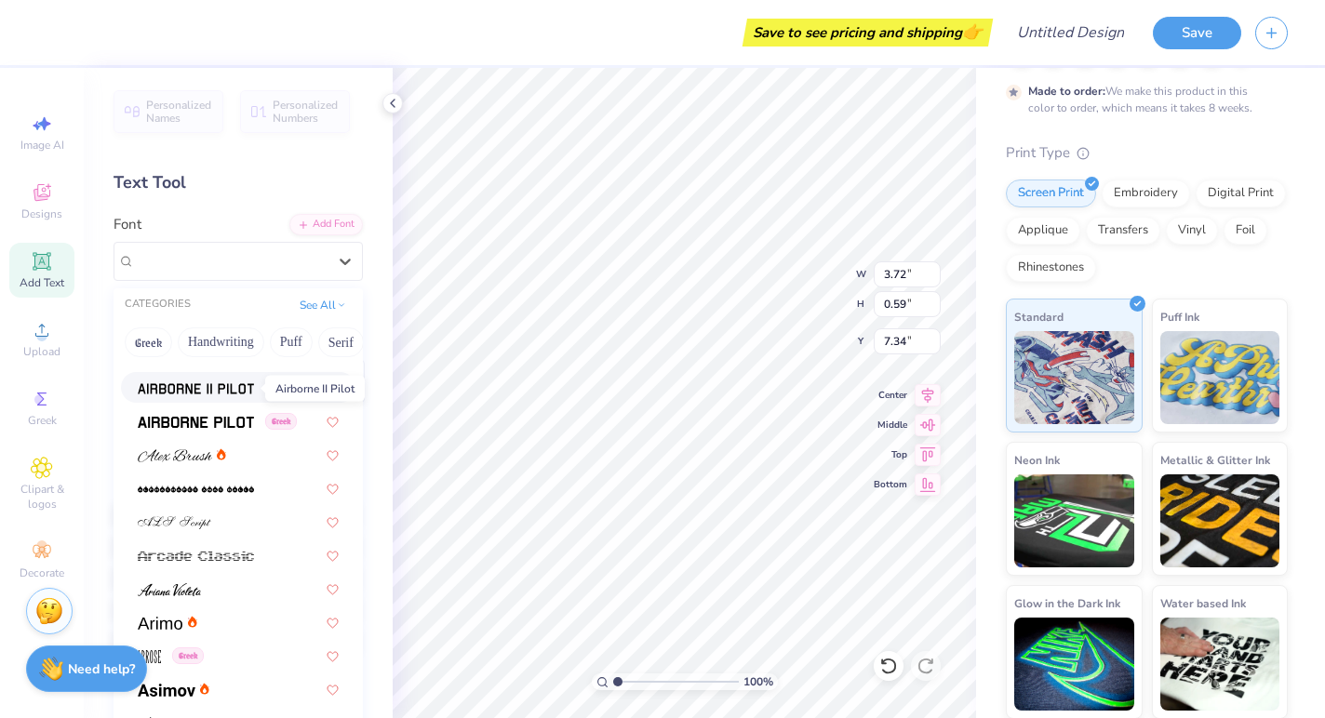
scroll to position [459, 0]
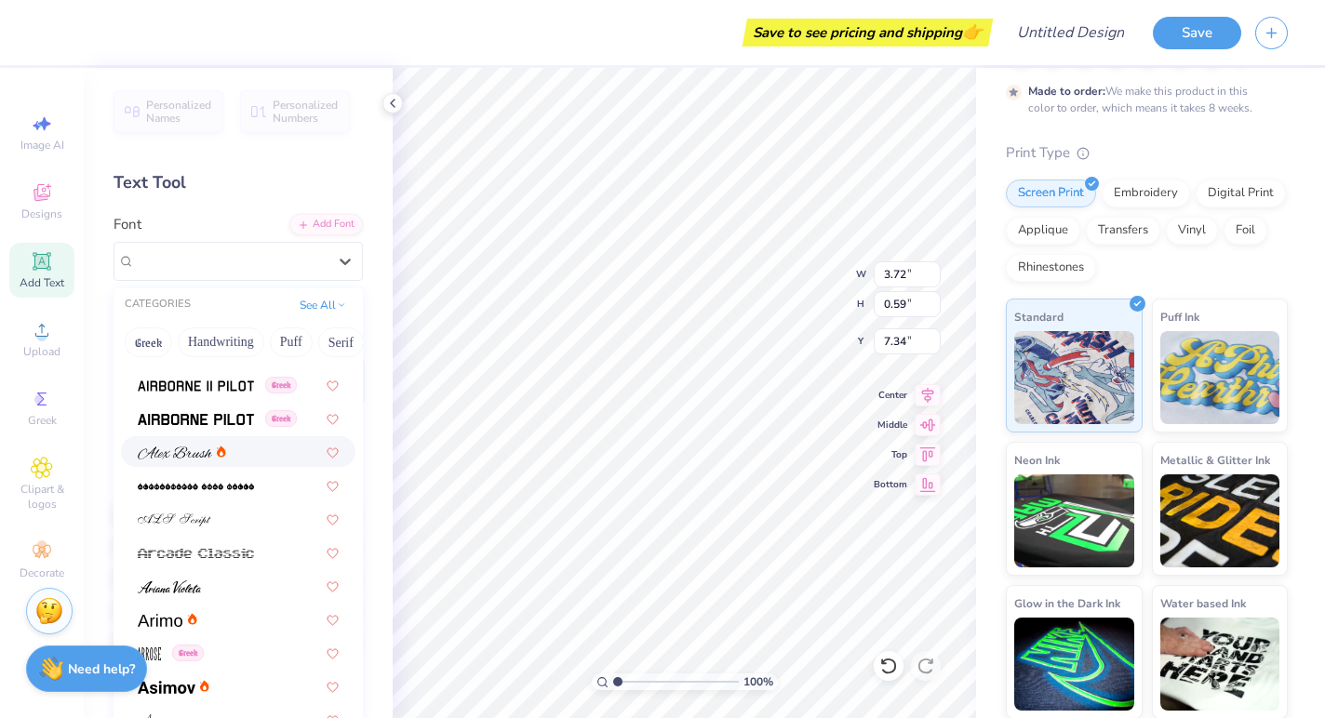
click at [224, 462] on div at bounding box center [238, 451] width 234 height 31
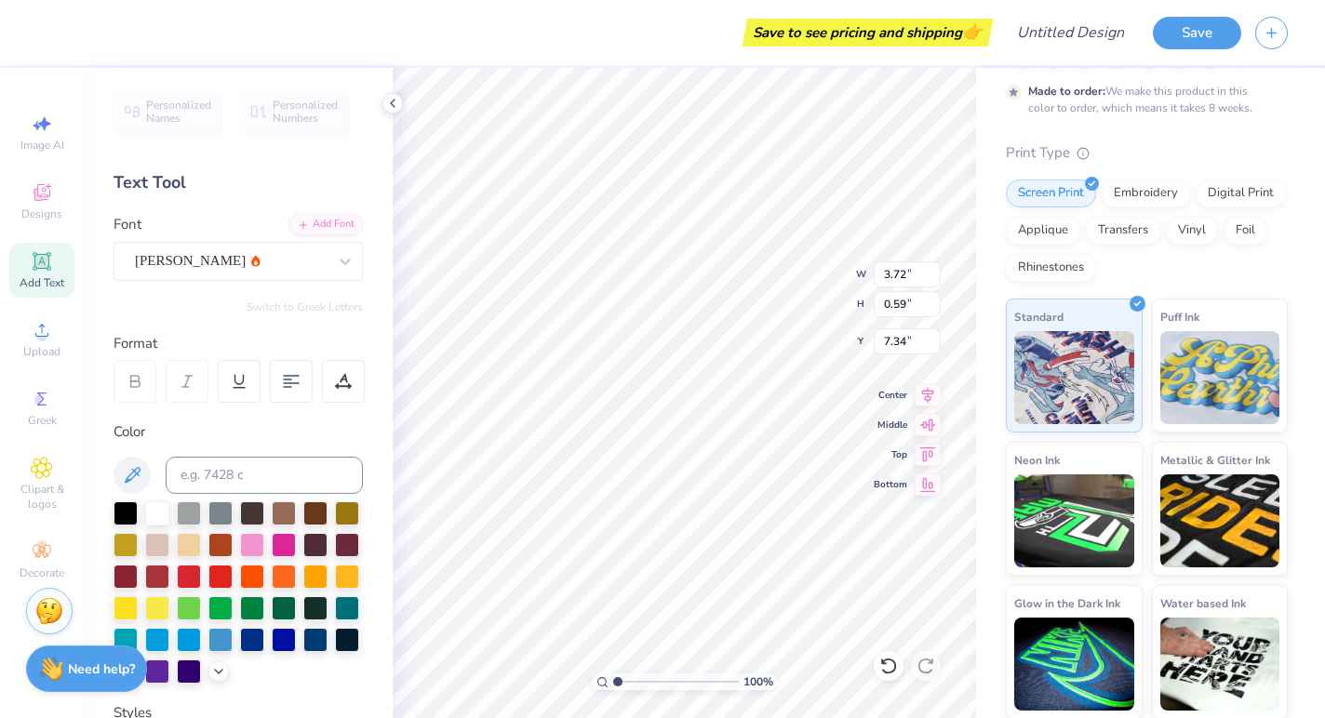
type input "4.56"
type input "0.56"
type input "7.36"
click at [333, 259] on div at bounding box center [344, 261] width 33 height 33
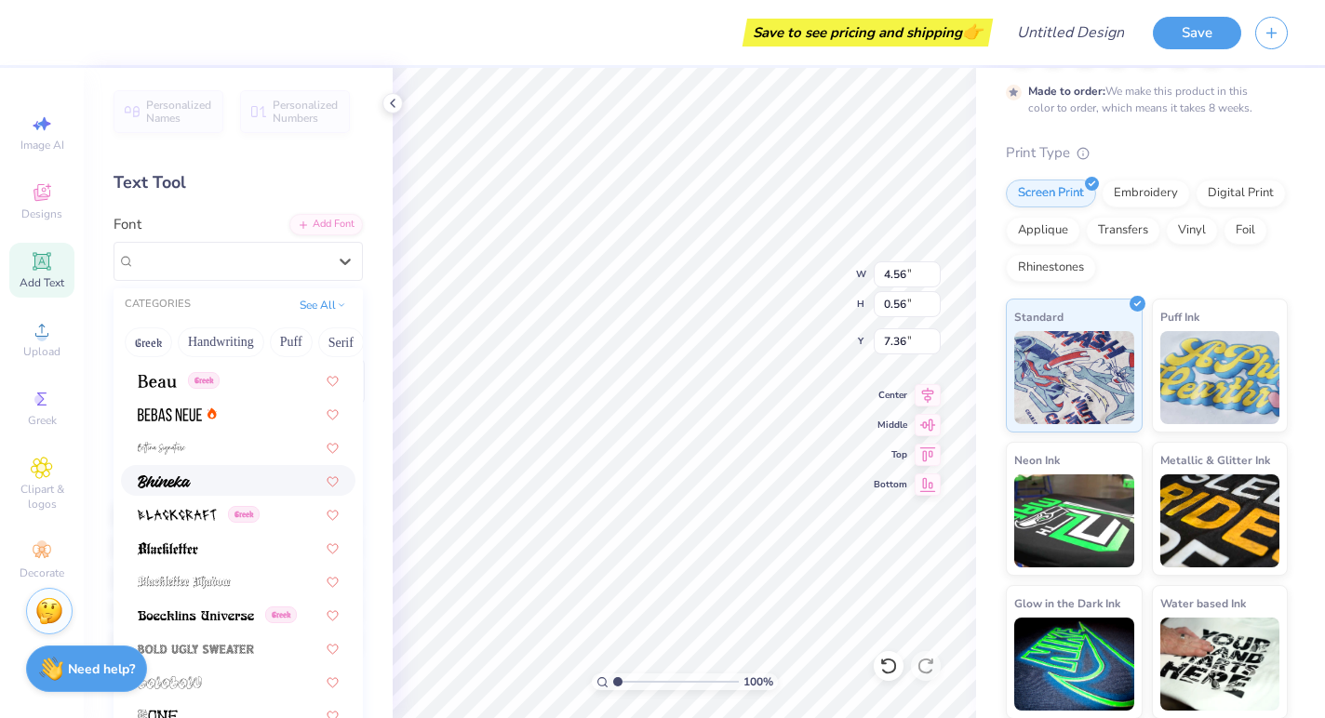
scroll to position [962, 0]
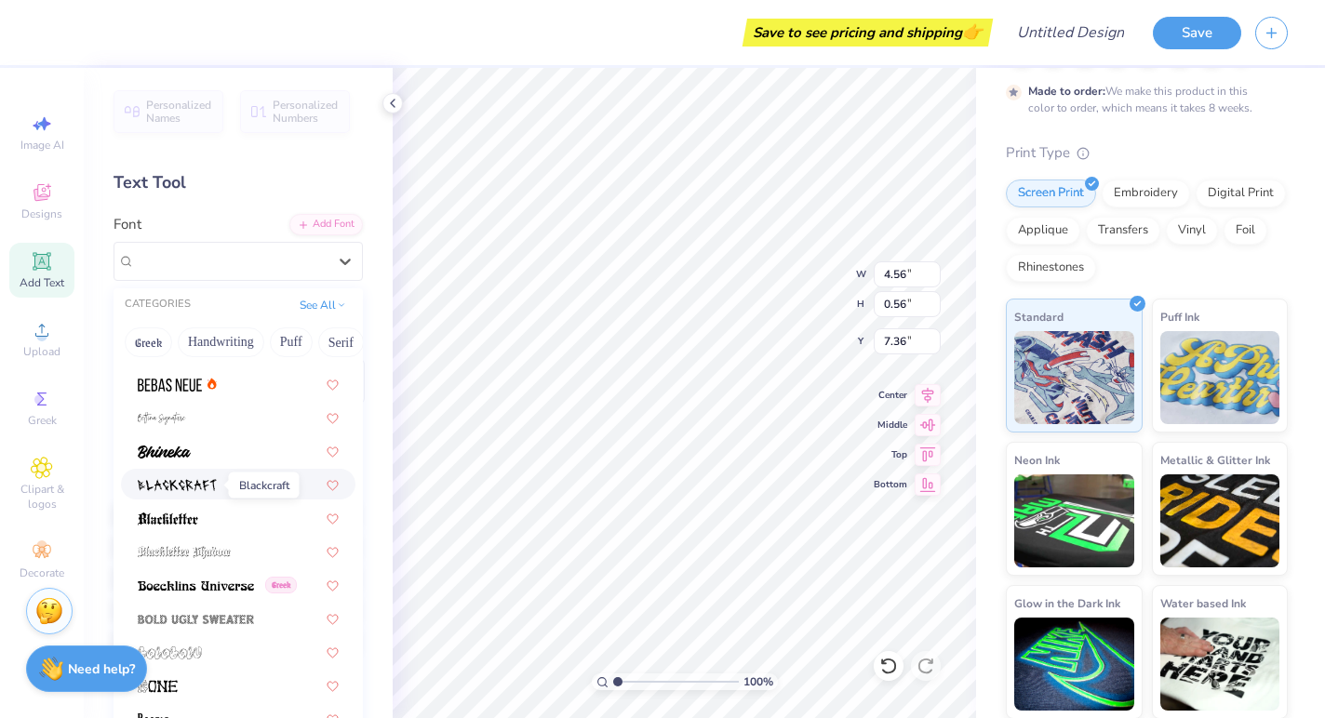
click at [204, 487] on img at bounding box center [177, 485] width 79 height 13
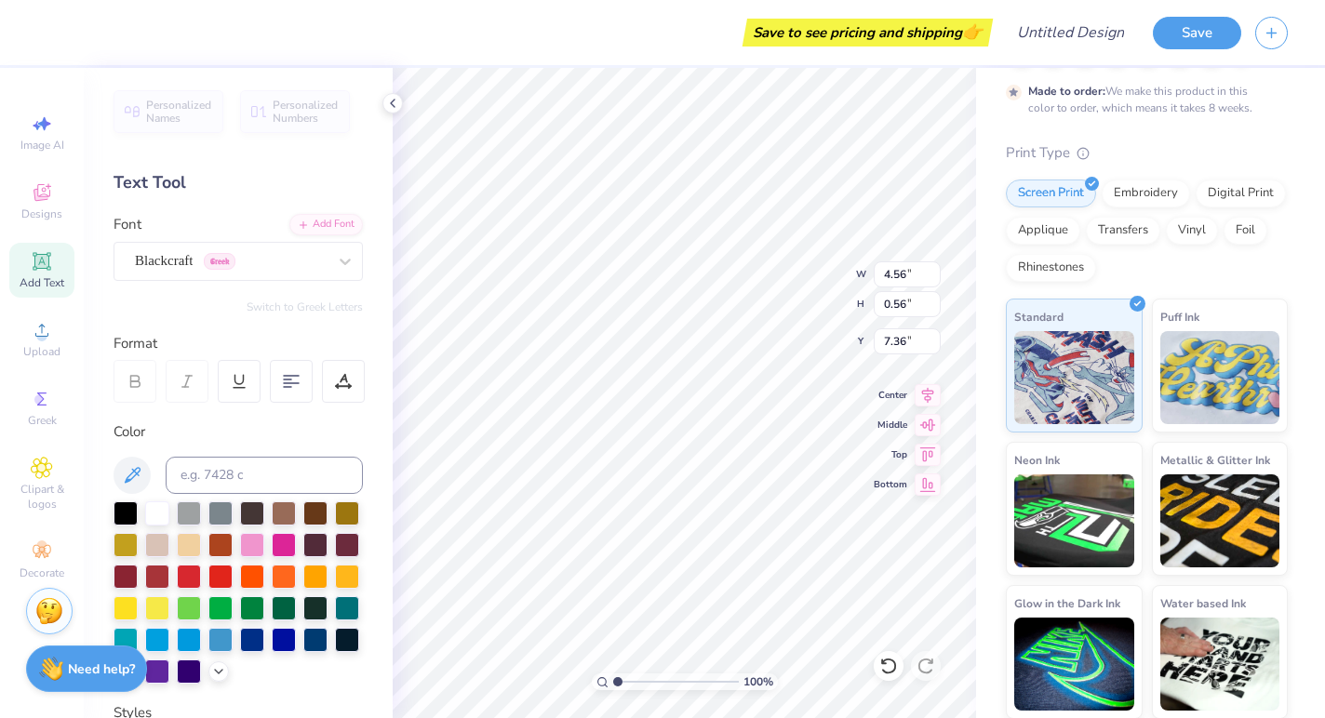
type input "4.65"
type input "0.48"
type input "7.39"
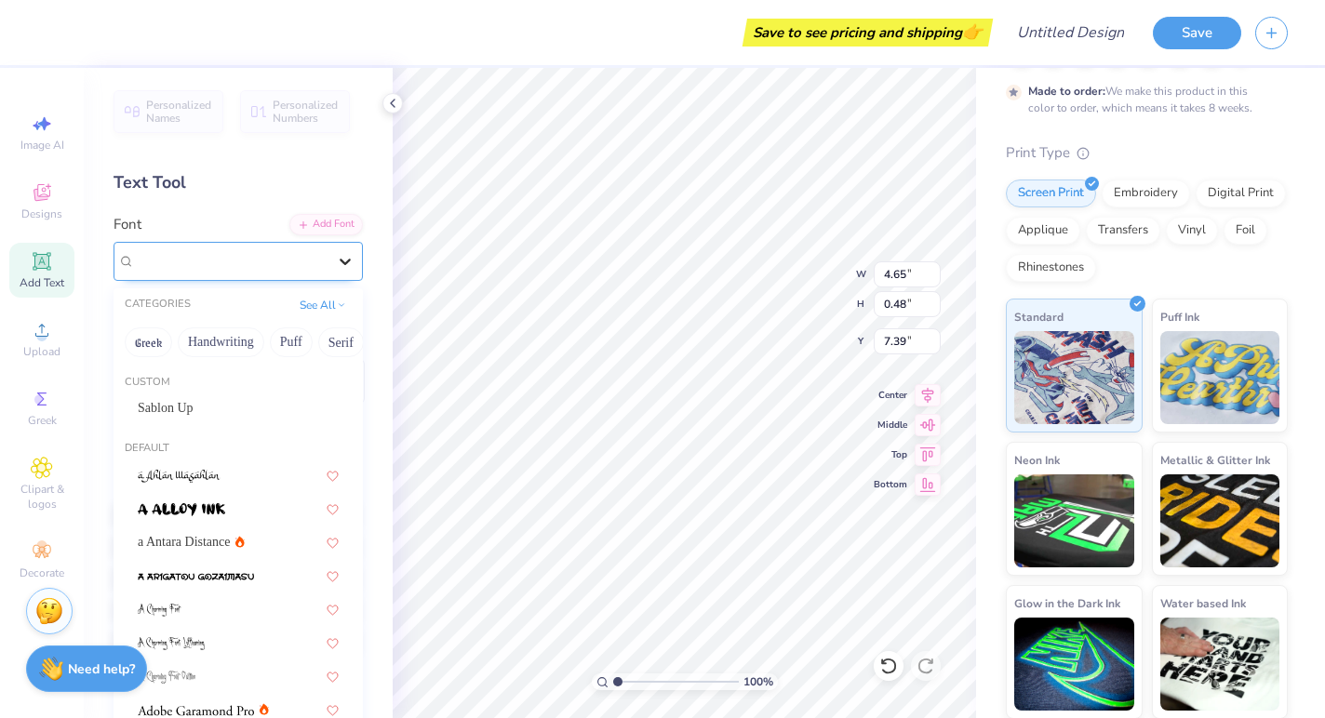
click at [337, 262] on icon at bounding box center [345, 261] width 19 height 19
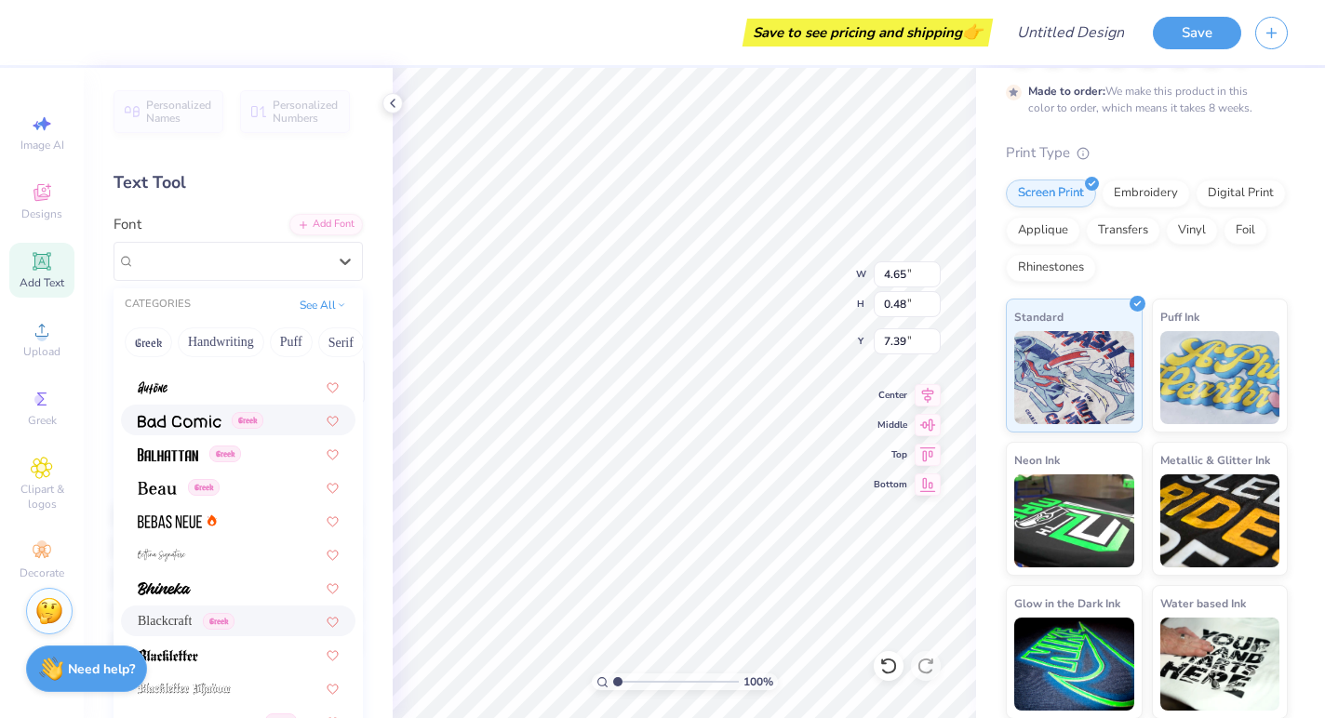
scroll to position [833, 0]
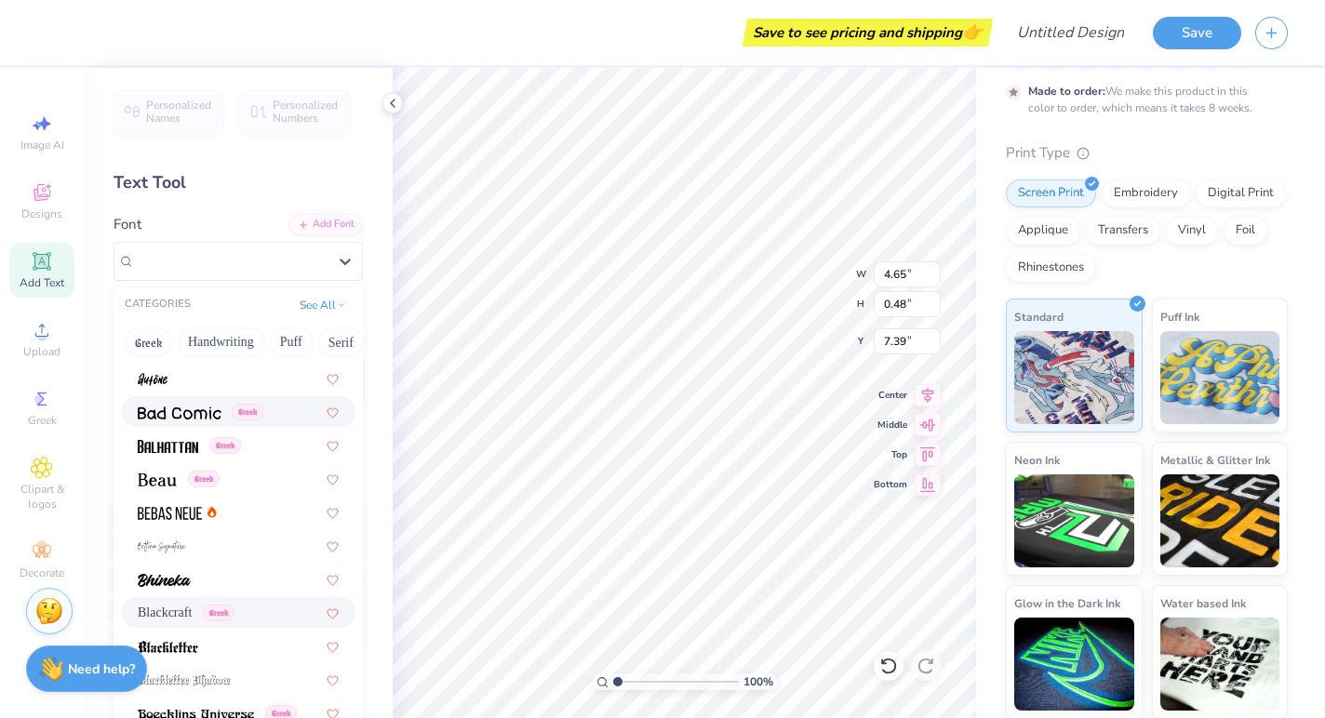
click at [203, 410] on img at bounding box center [180, 413] width 84 height 13
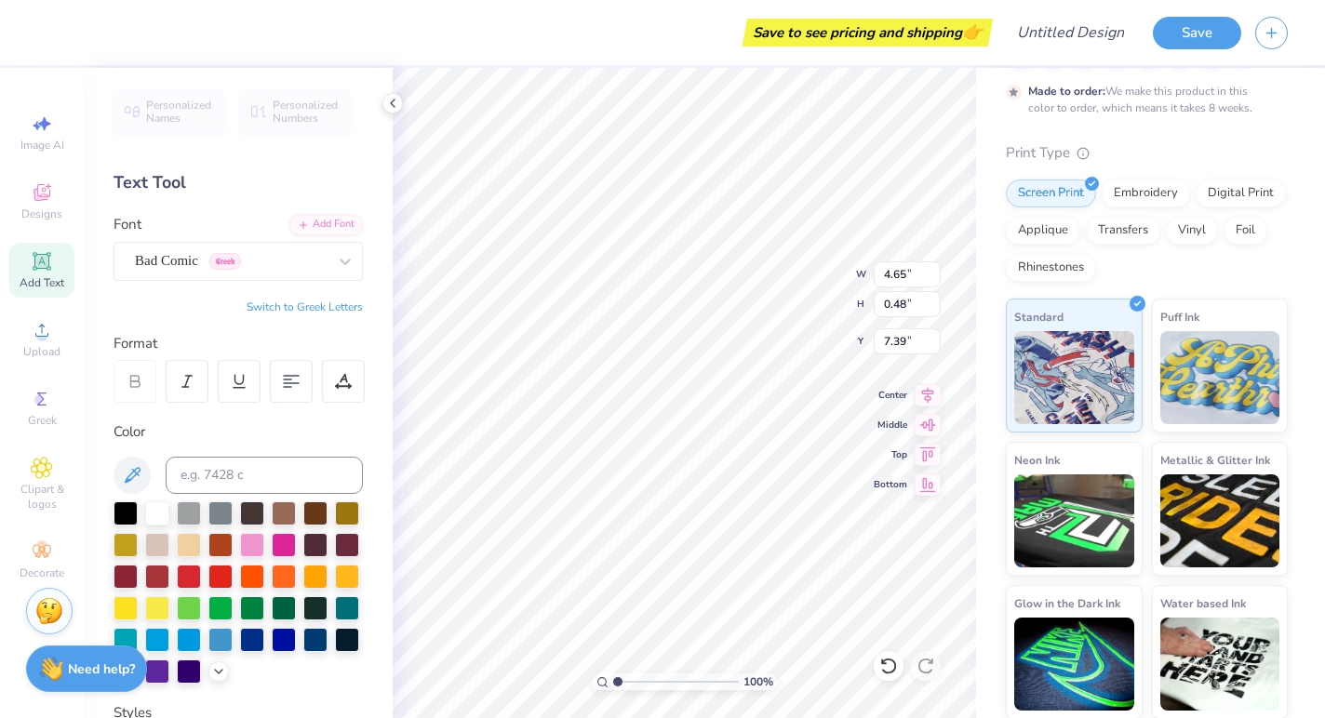
type input "5.24"
type input "0.58"
type input "7.34"
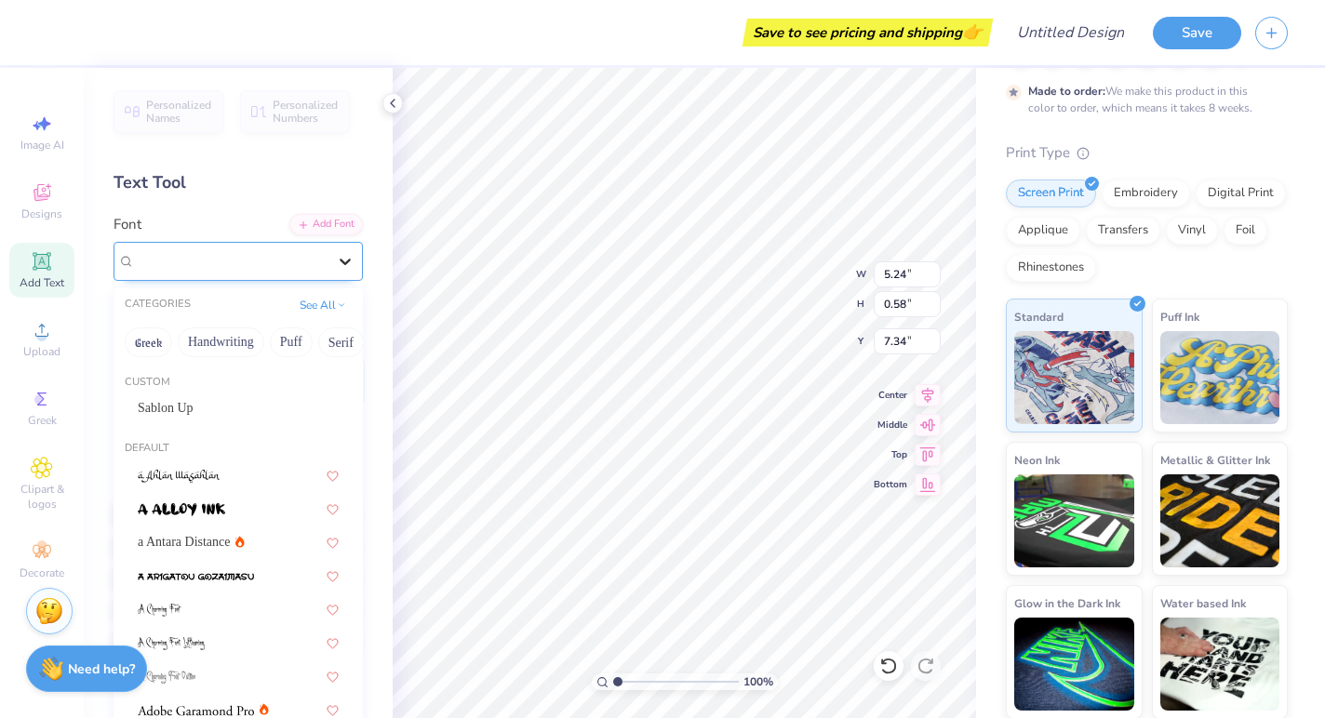
click at [351, 269] on icon at bounding box center [345, 261] width 19 height 19
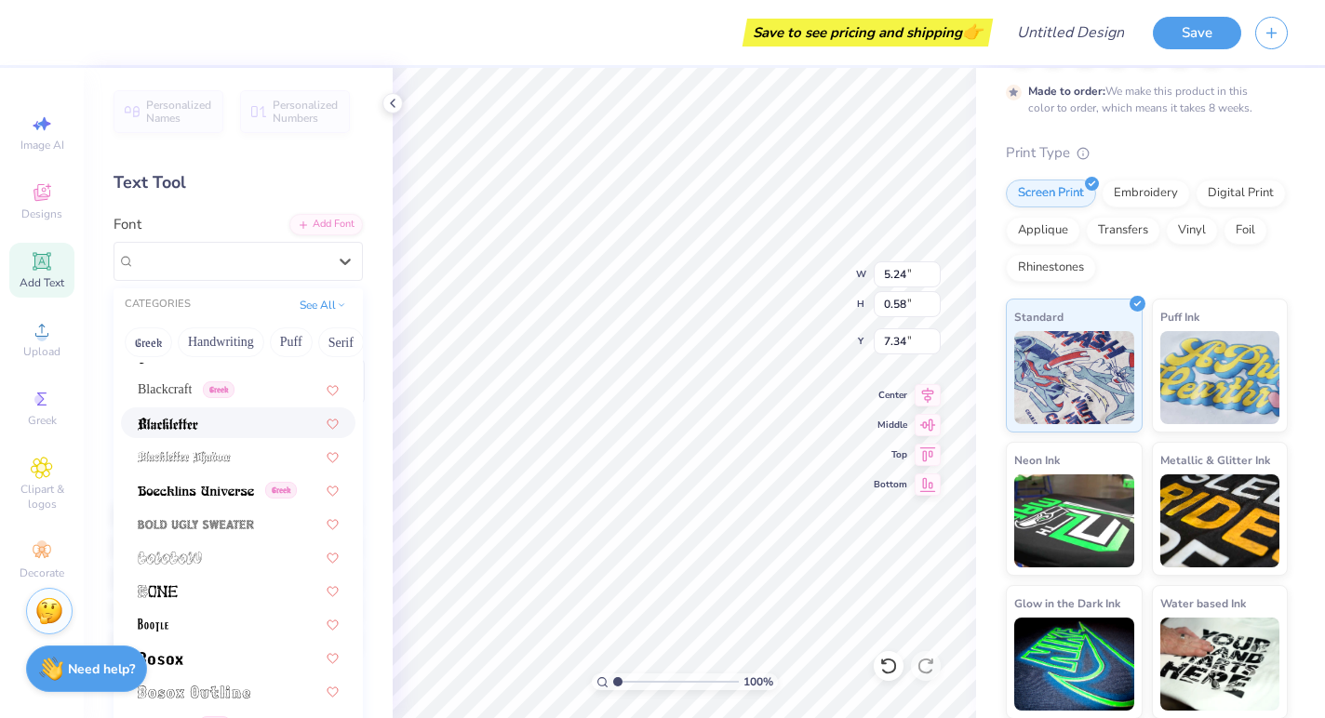
scroll to position [1062, 0]
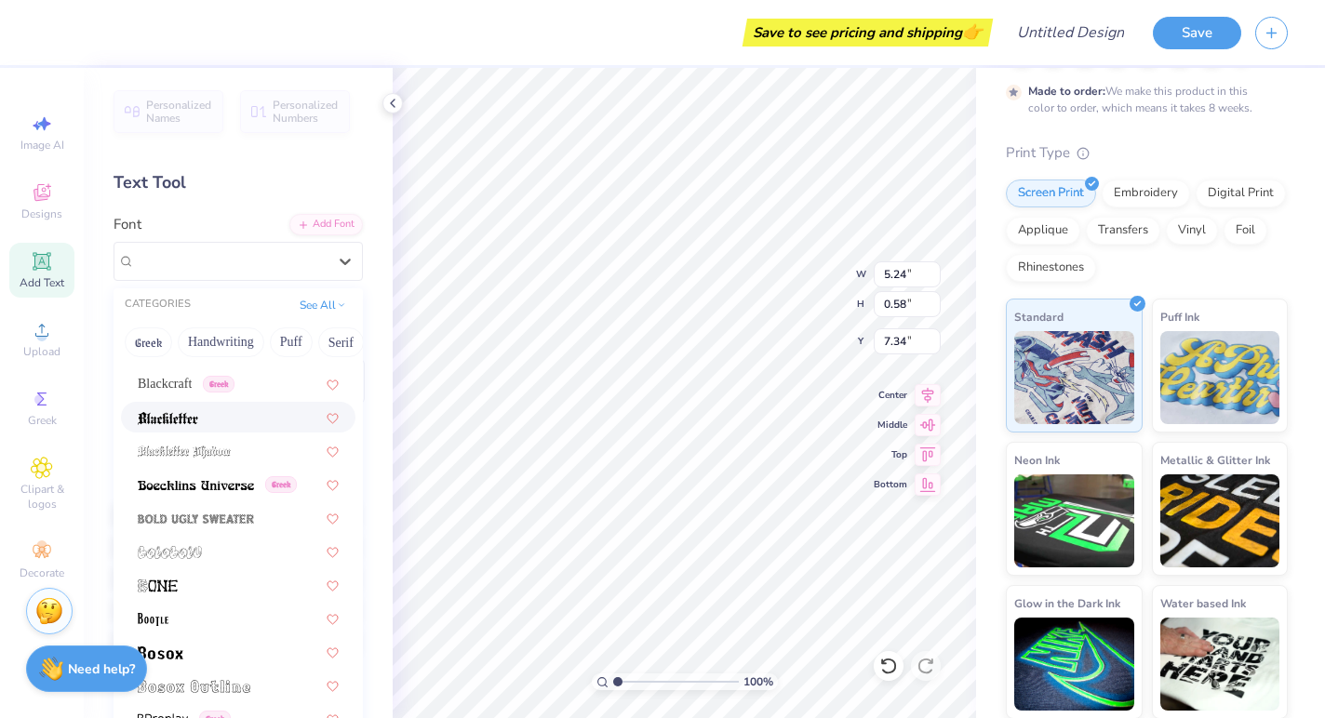
click at [240, 420] on div at bounding box center [238, 417] width 201 height 20
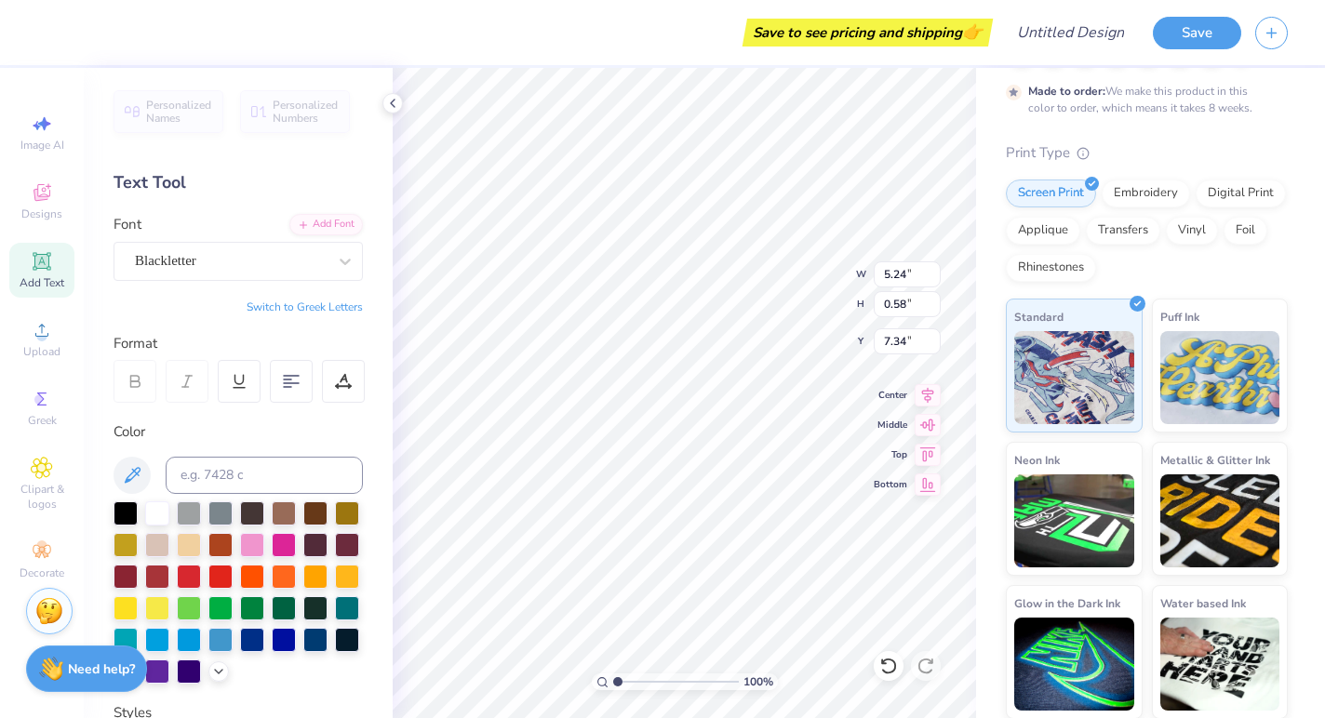
type input "4.50"
type input "0.60"
type input "7.33"
type input "5.10"
type input "0.68"
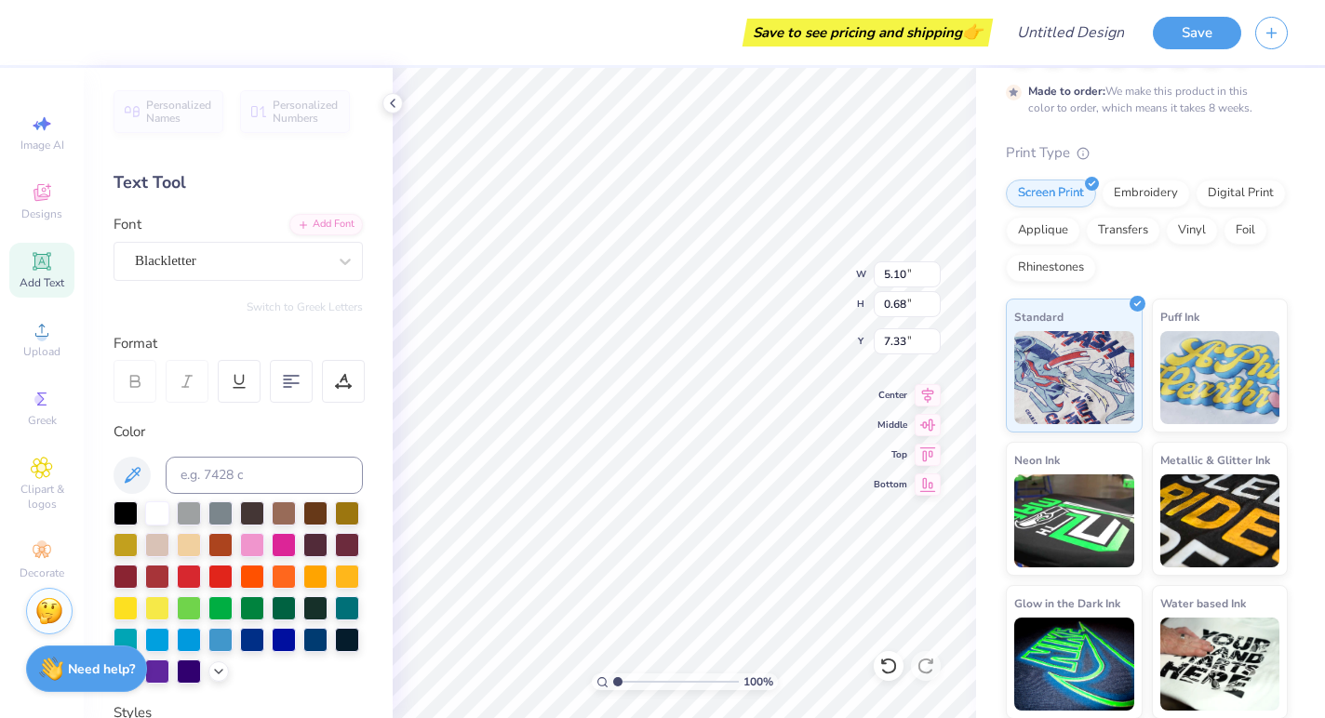
type input "9.51"
click at [332, 260] on div at bounding box center [344, 261] width 33 height 33
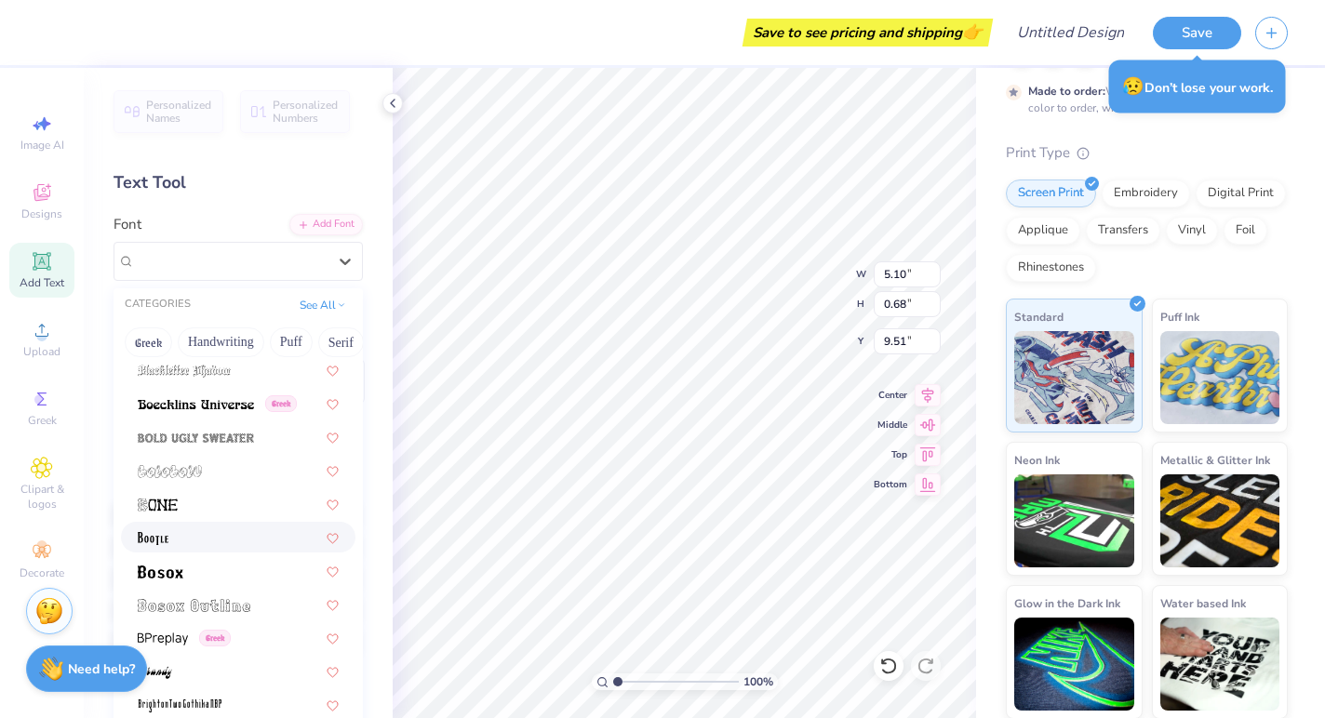
scroll to position [1149, 0]
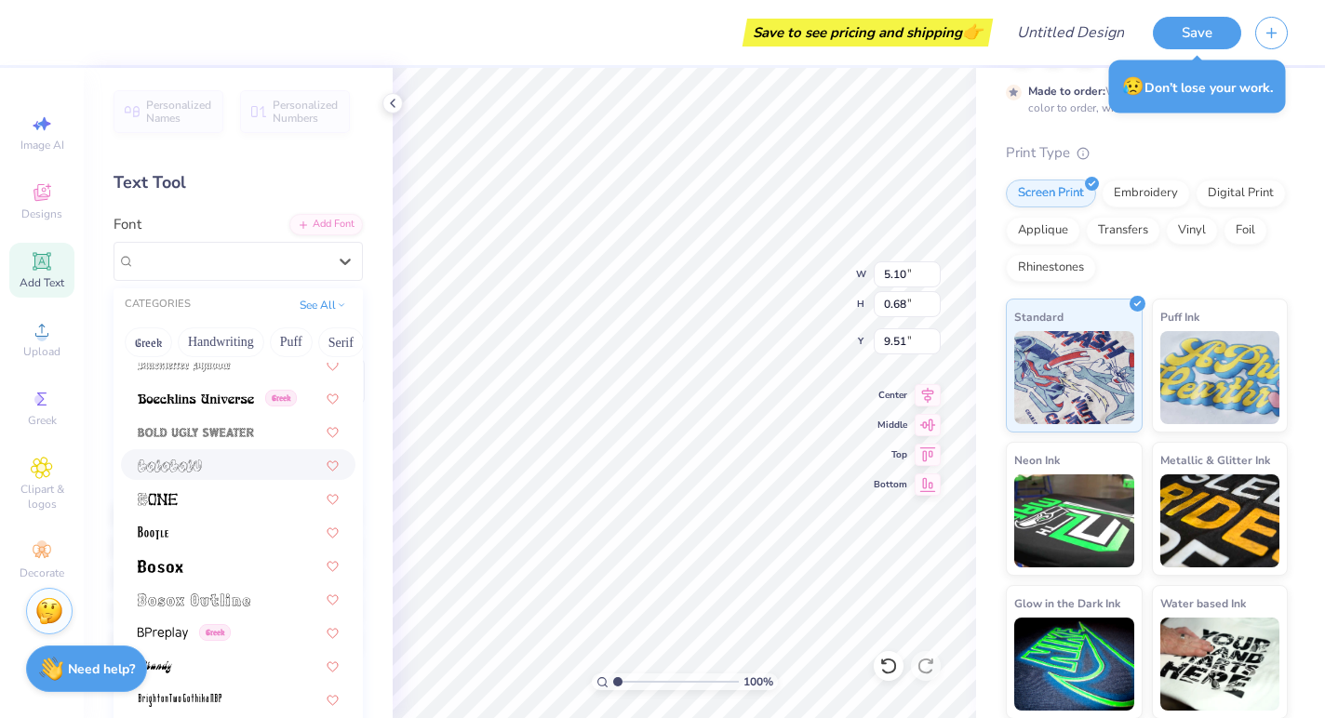
click at [211, 470] on div at bounding box center [238, 465] width 201 height 20
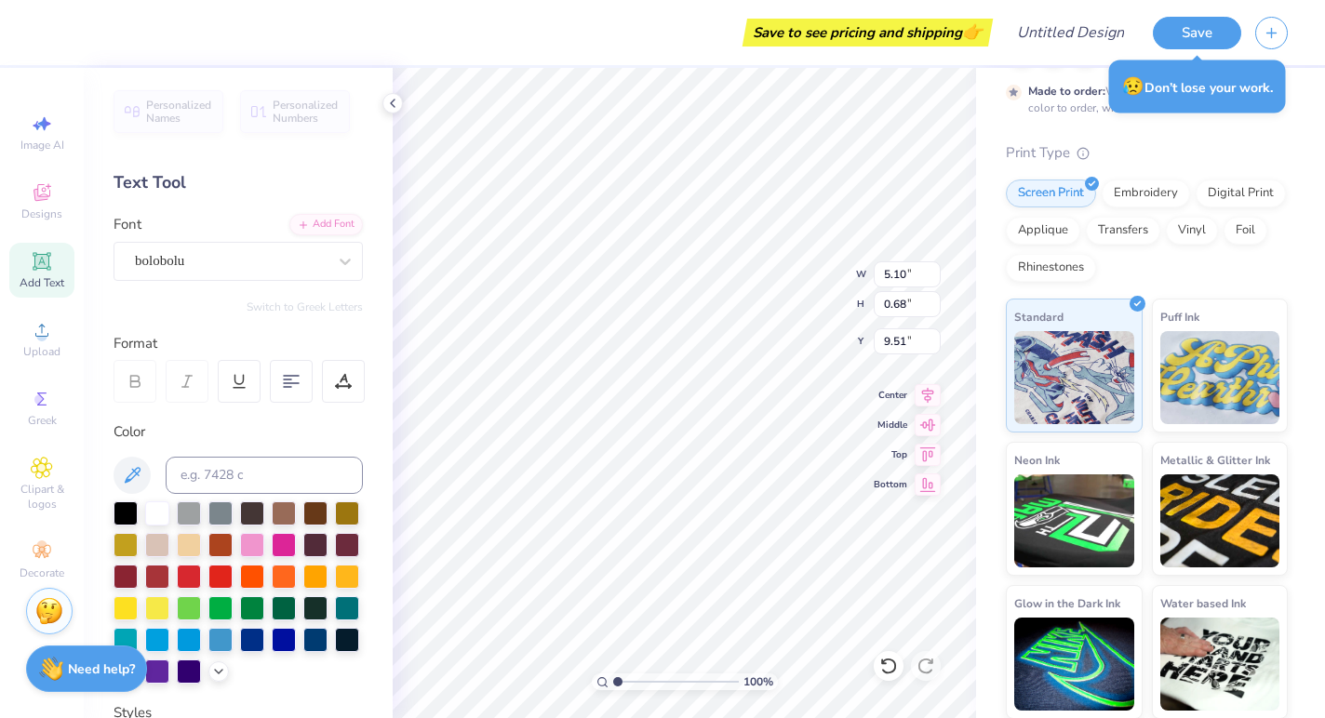
type input "5.40"
type input "0.58"
type input "9.56"
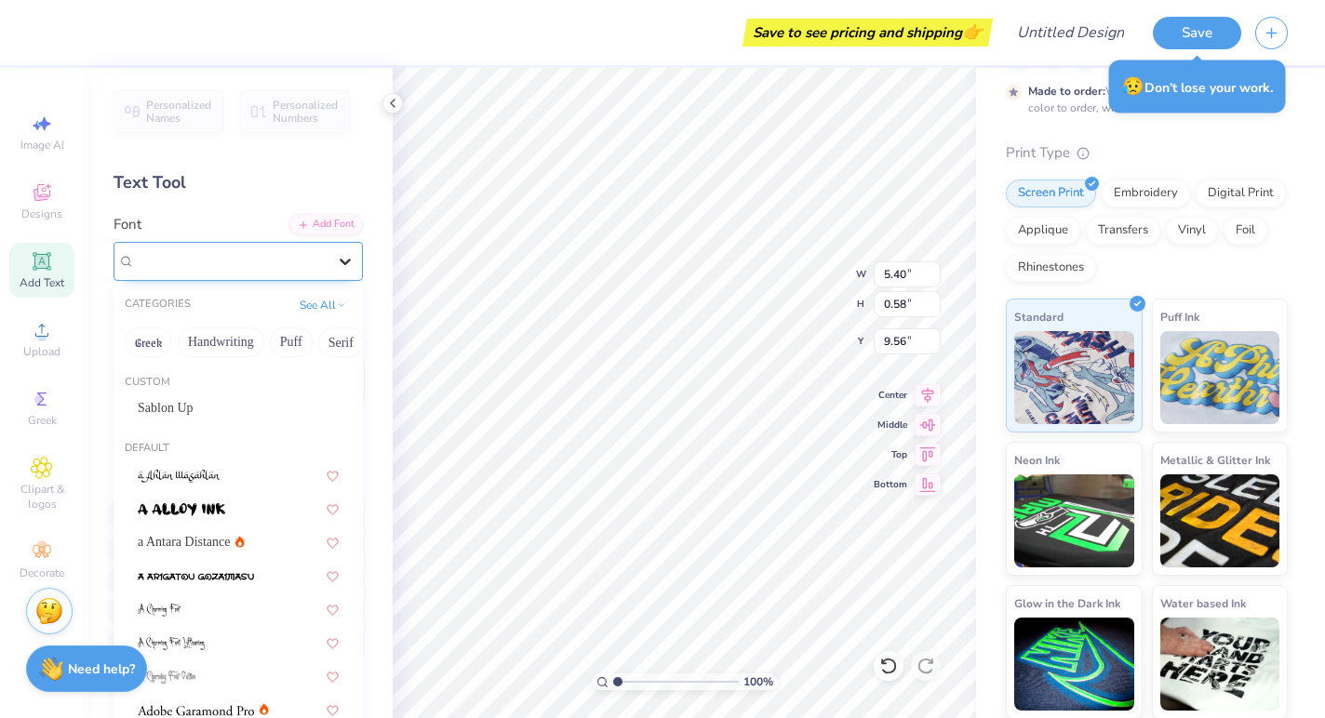
click at [345, 262] on icon at bounding box center [345, 262] width 11 height 7
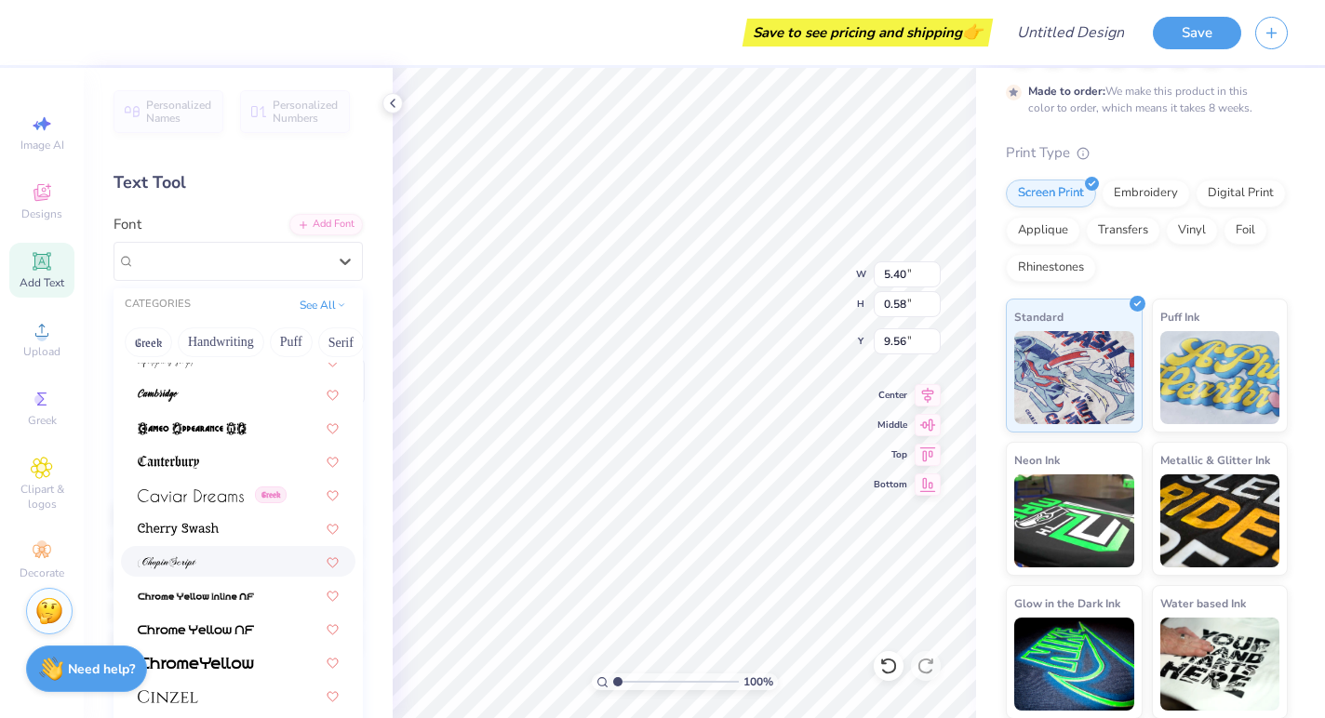
scroll to position [2007, 0]
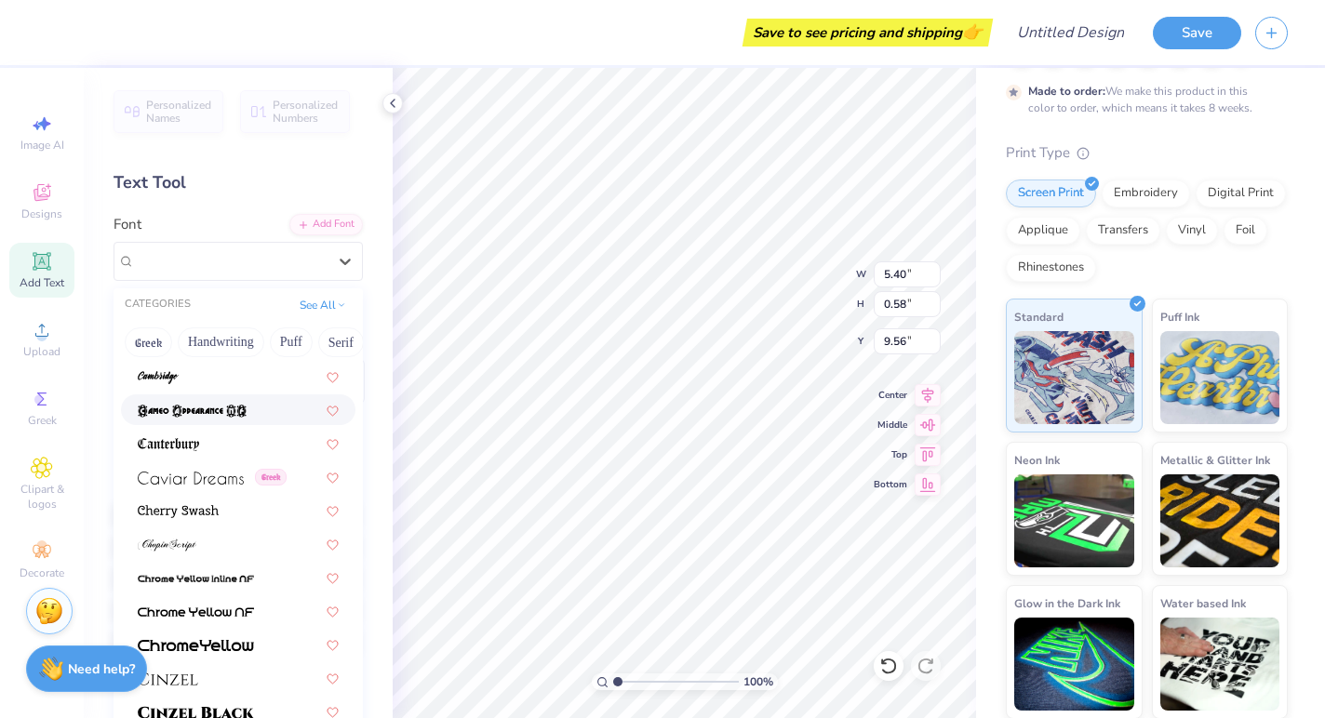
click at [210, 417] on img at bounding box center [192, 411] width 109 height 13
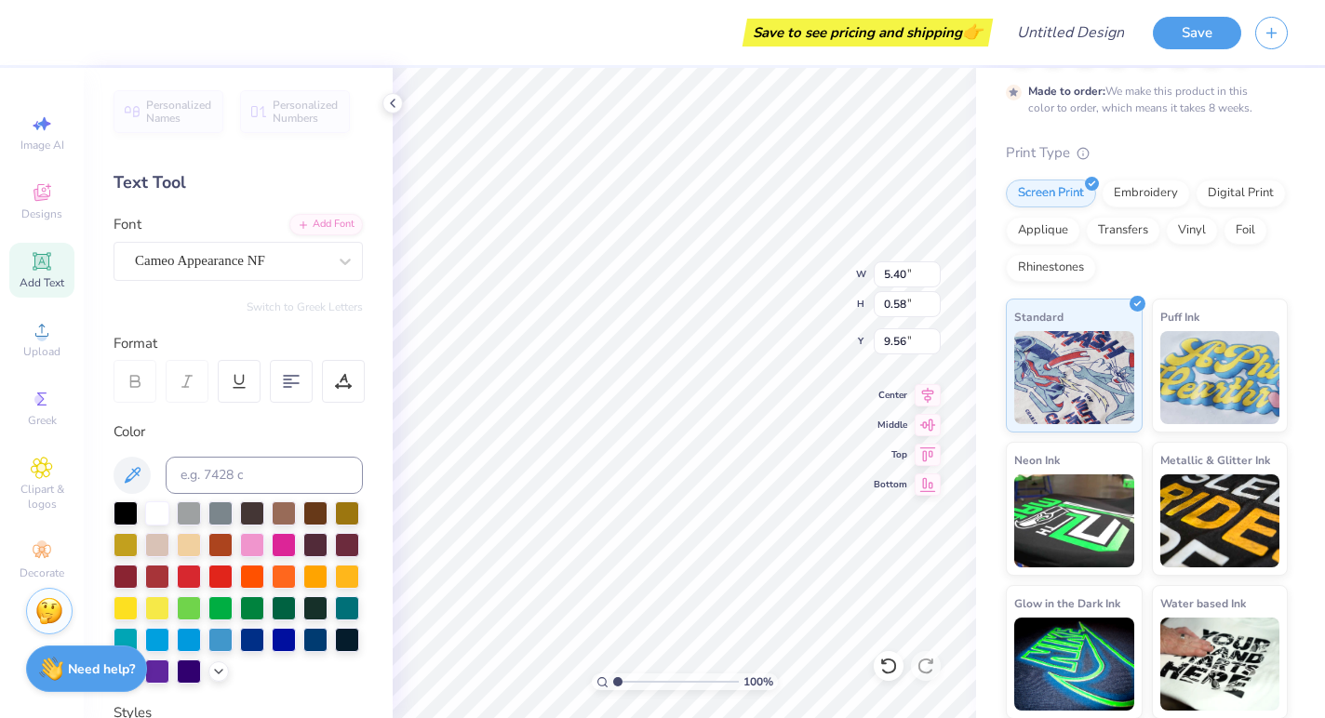
type input "4.66"
type input "0.66"
type input "9.52"
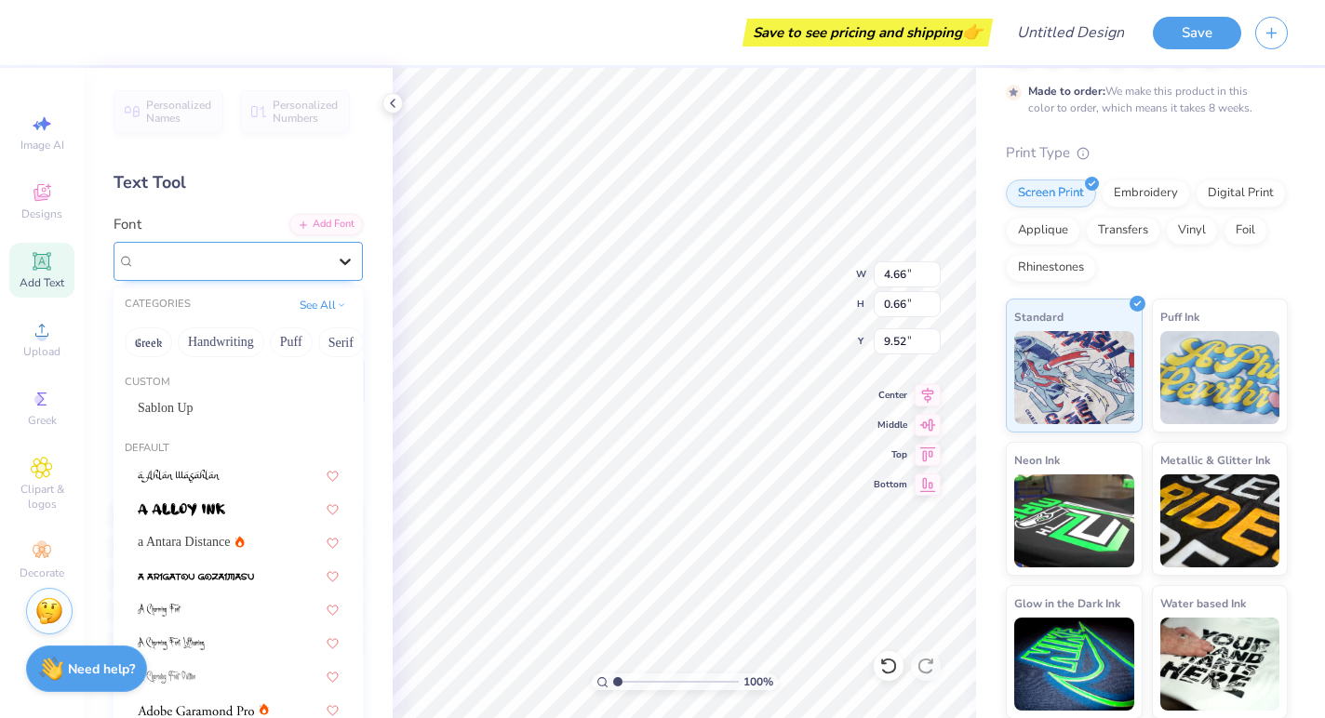
click at [341, 272] on div at bounding box center [344, 261] width 33 height 33
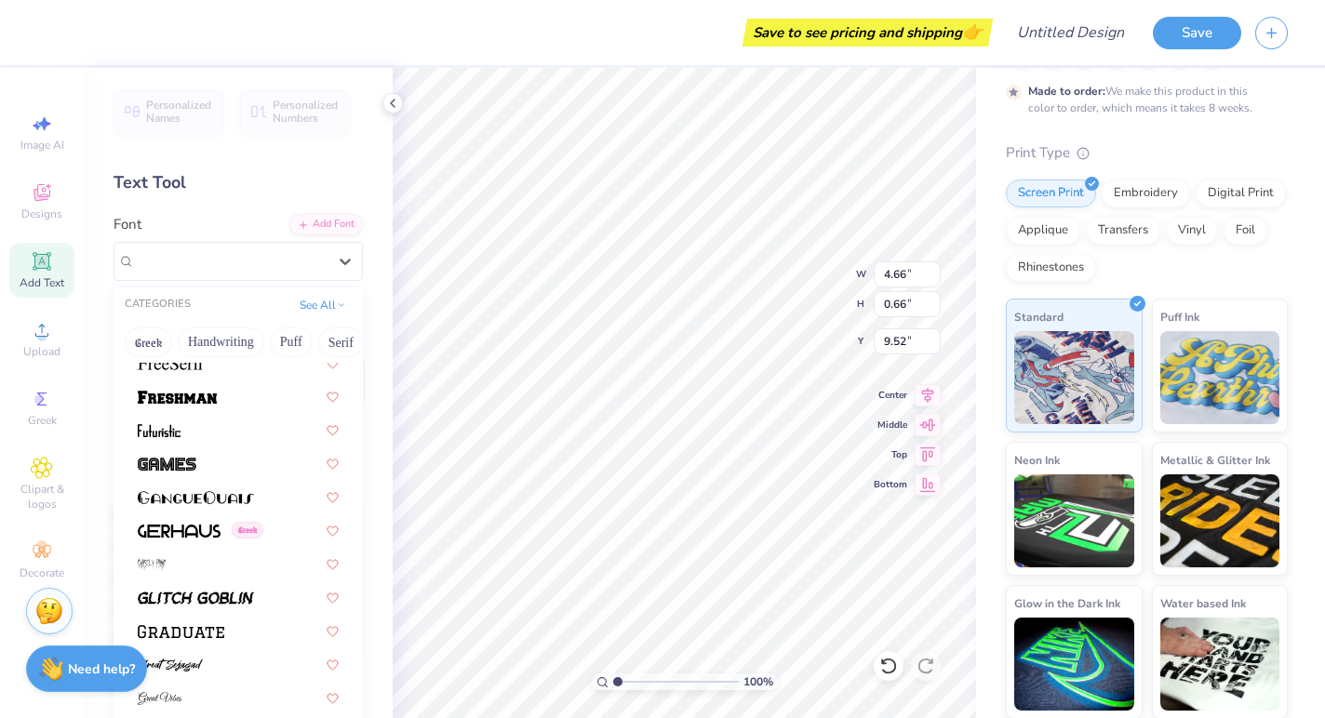
scroll to position [4206, 0]
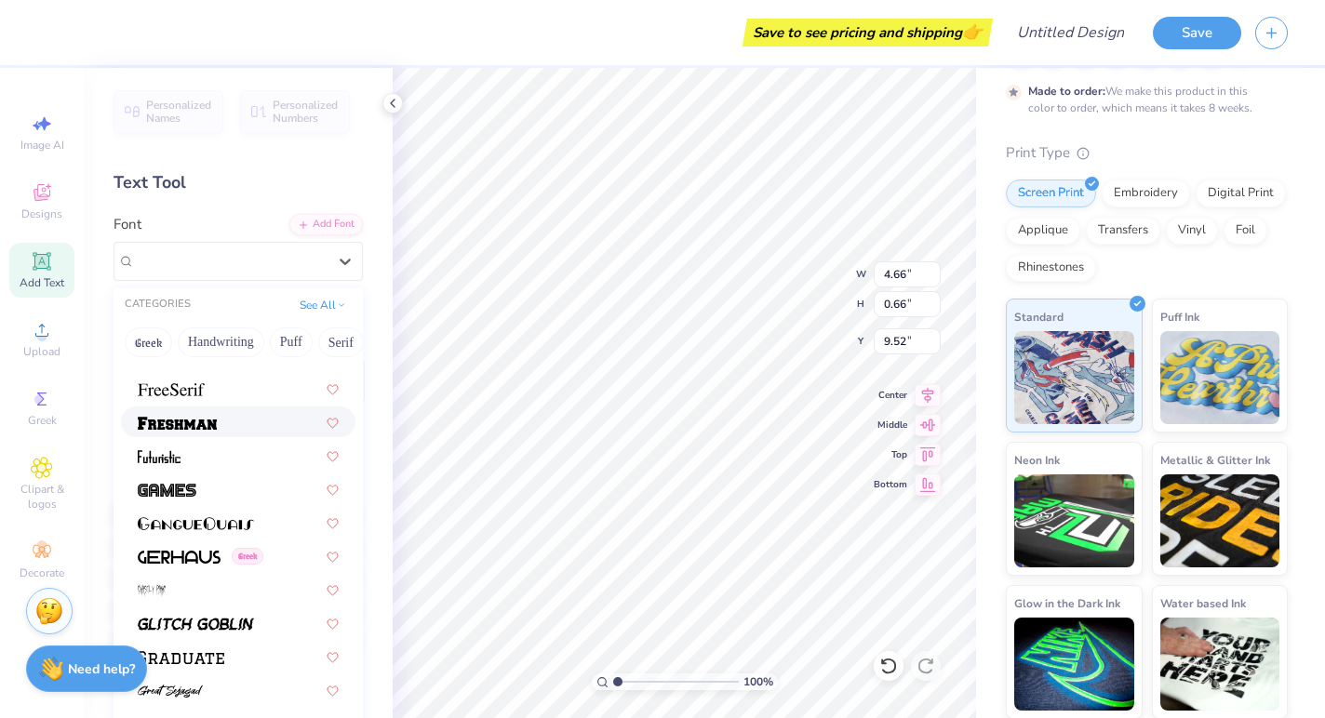
click at [234, 419] on div at bounding box center [238, 422] width 201 height 20
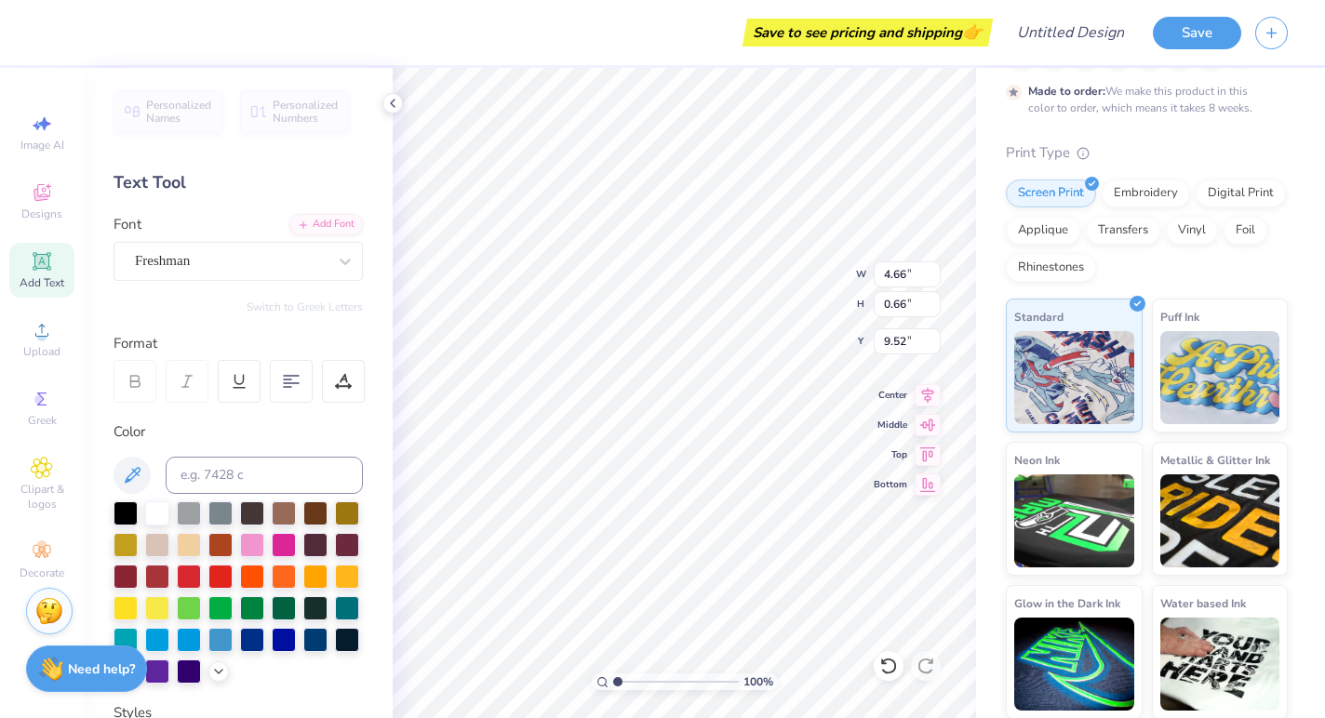
type input "6.85"
type input "0.55"
type input "9.57"
click at [345, 260] on icon at bounding box center [345, 261] width 19 height 19
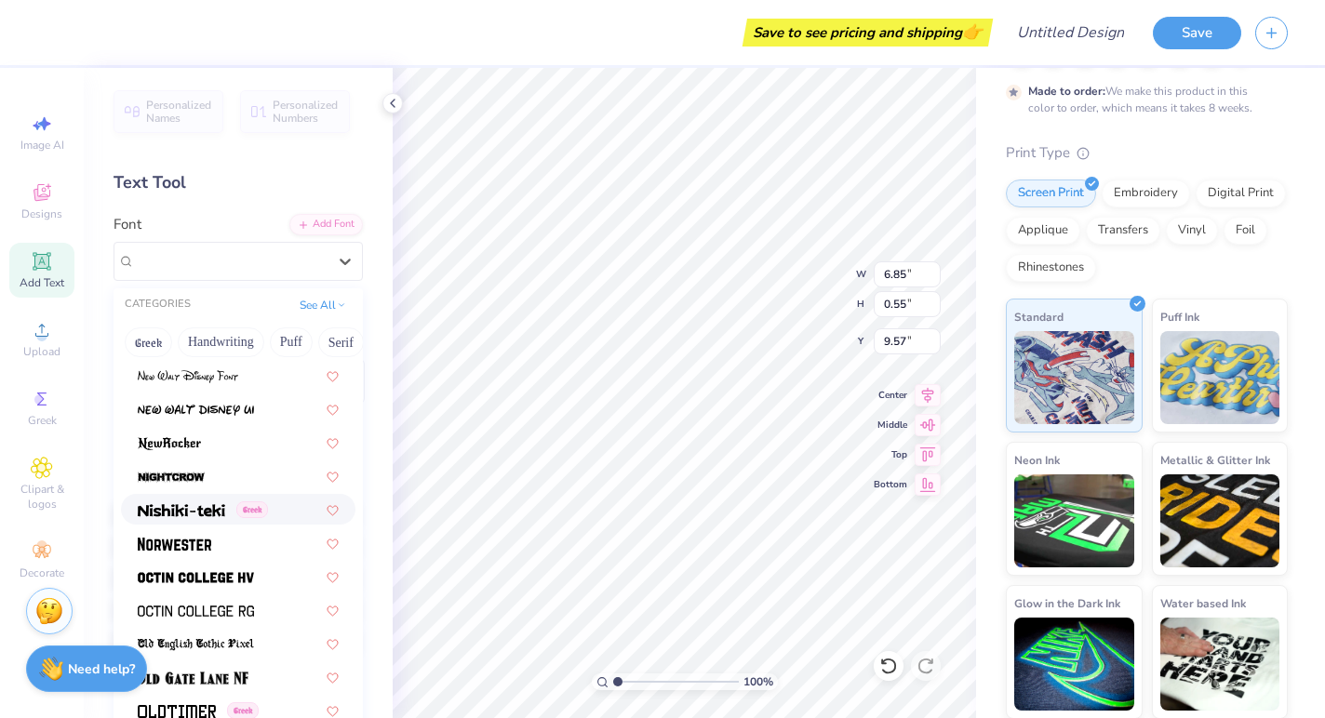
scroll to position [7174, 0]
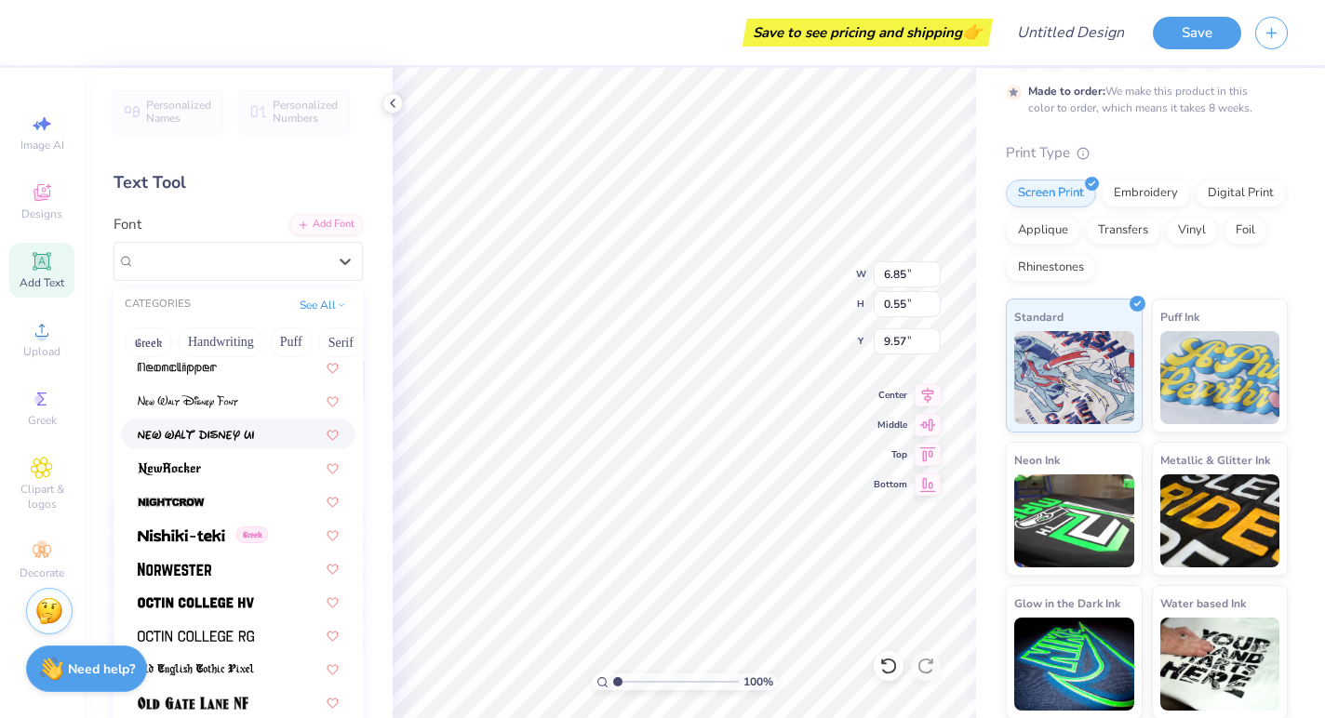
click at [259, 436] on div at bounding box center [238, 434] width 201 height 20
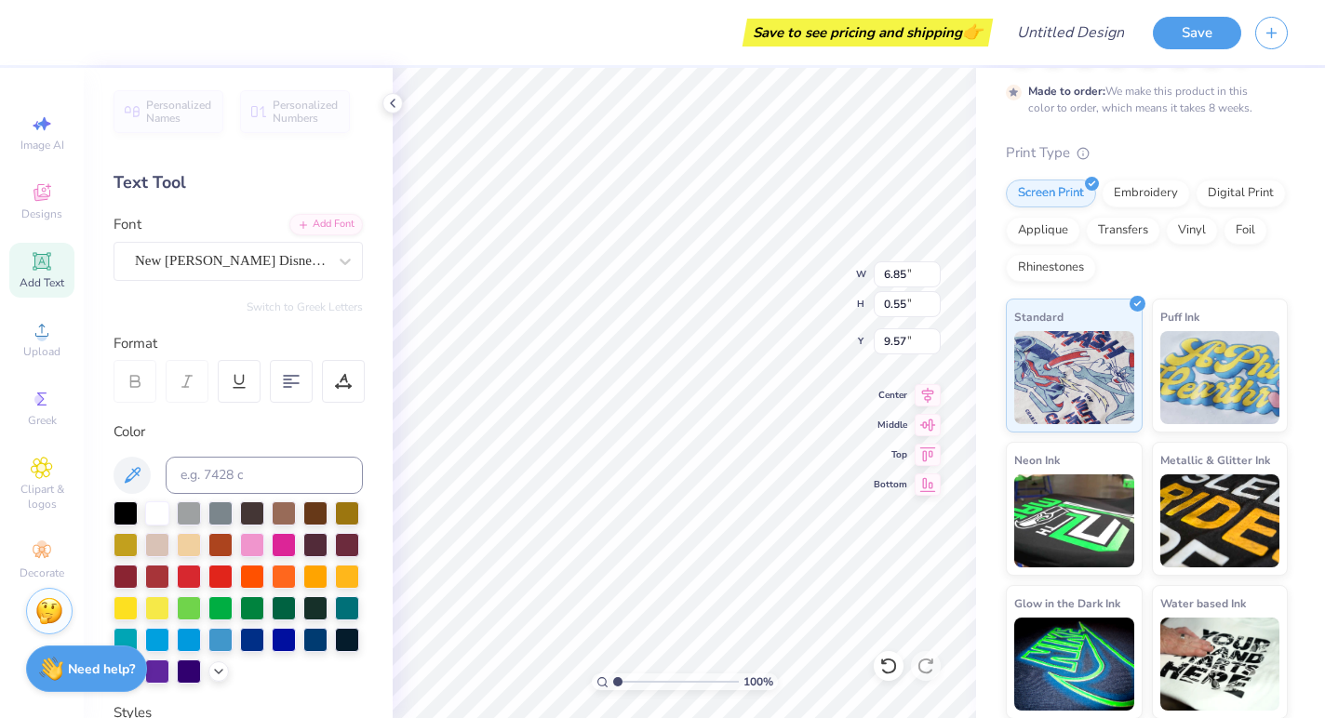
type input "5.46"
type input "0.46"
type input "9.62"
click at [347, 260] on icon at bounding box center [345, 261] width 19 height 19
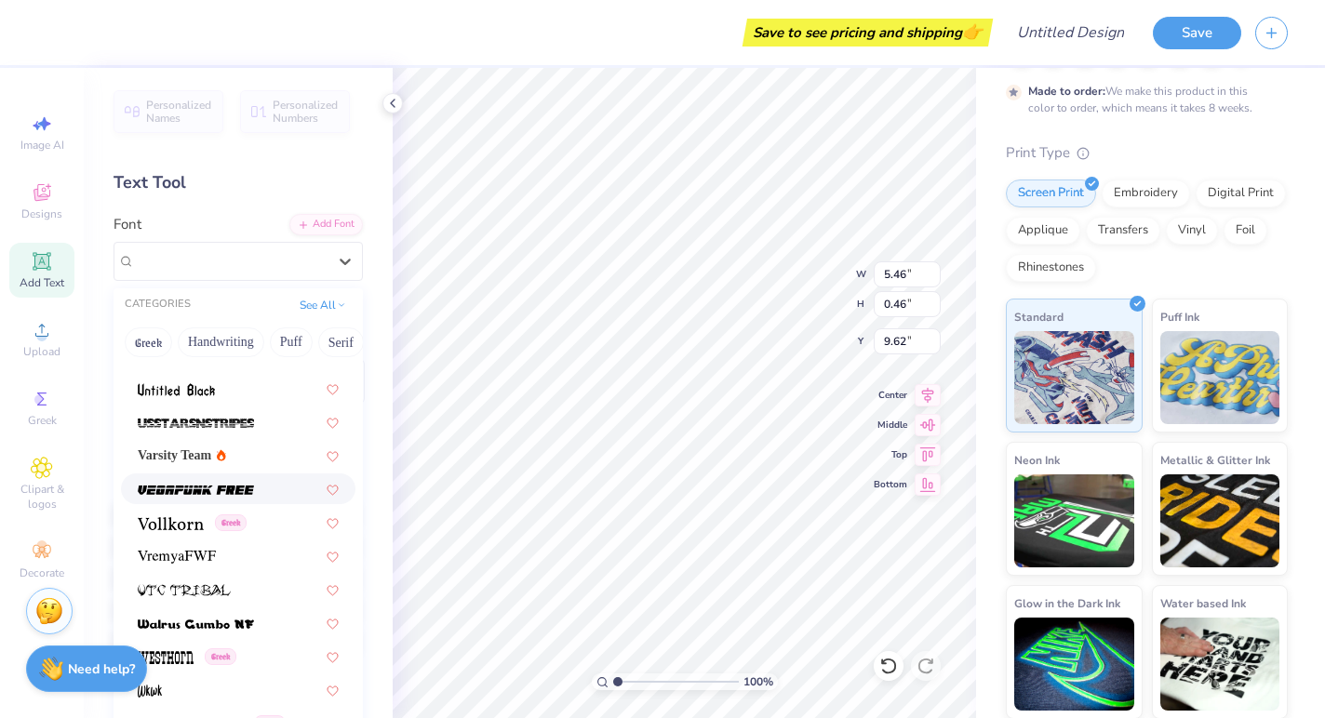
scroll to position [9965, 0]
click at [223, 628] on img at bounding box center [196, 625] width 116 height 13
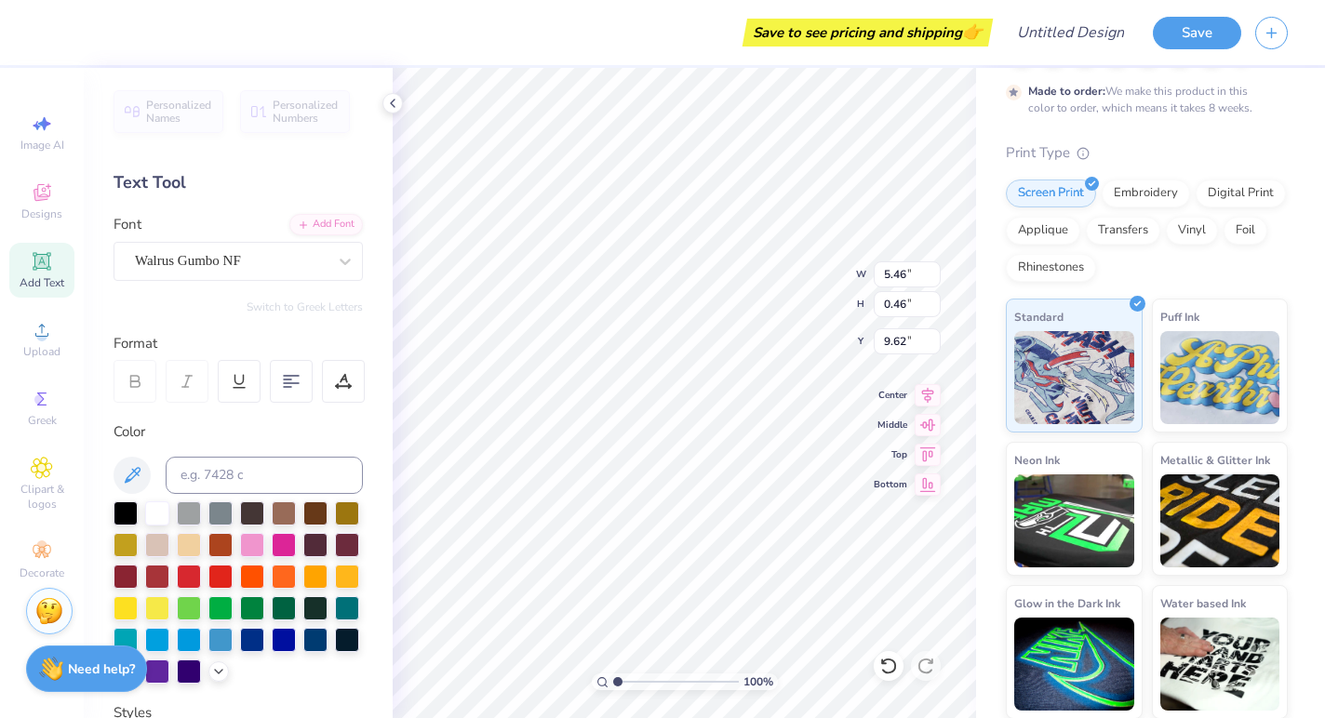
type input "7.06"
type input "0.62"
type input "9.54"
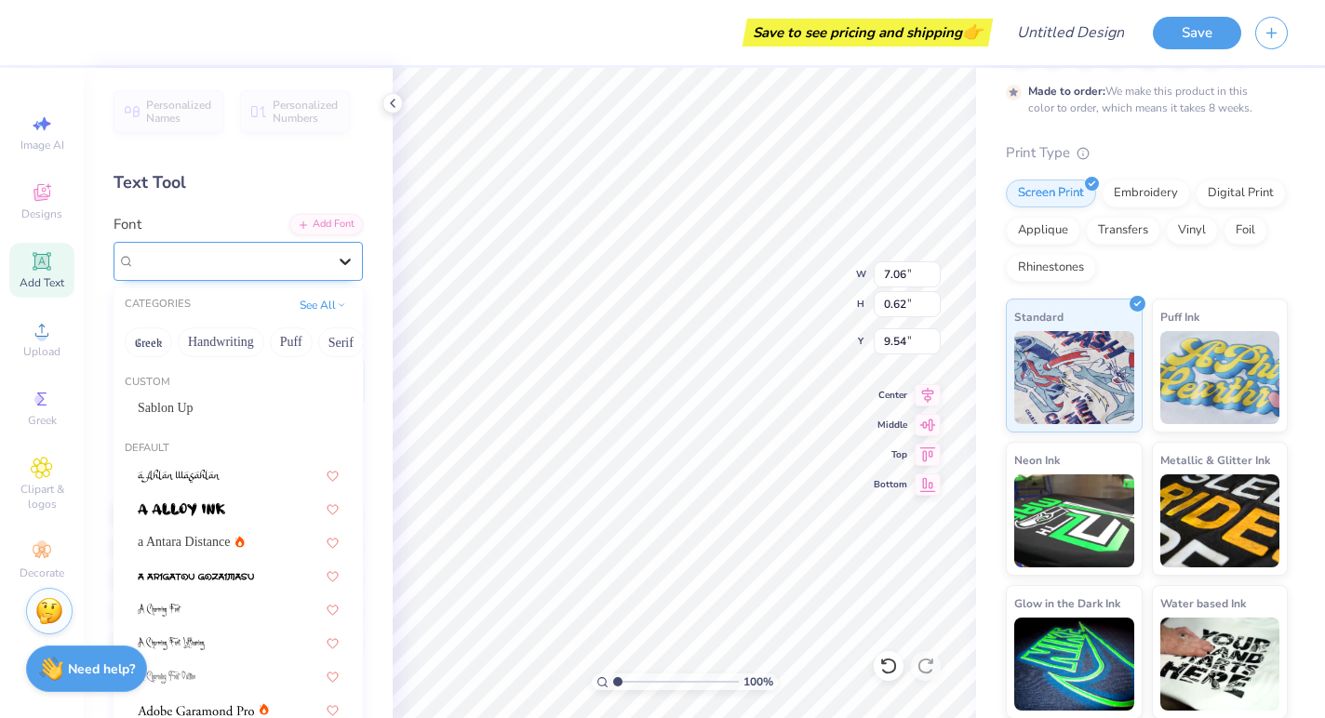
click at [340, 268] on icon at bounding box center [345, 261] width 19 height 19
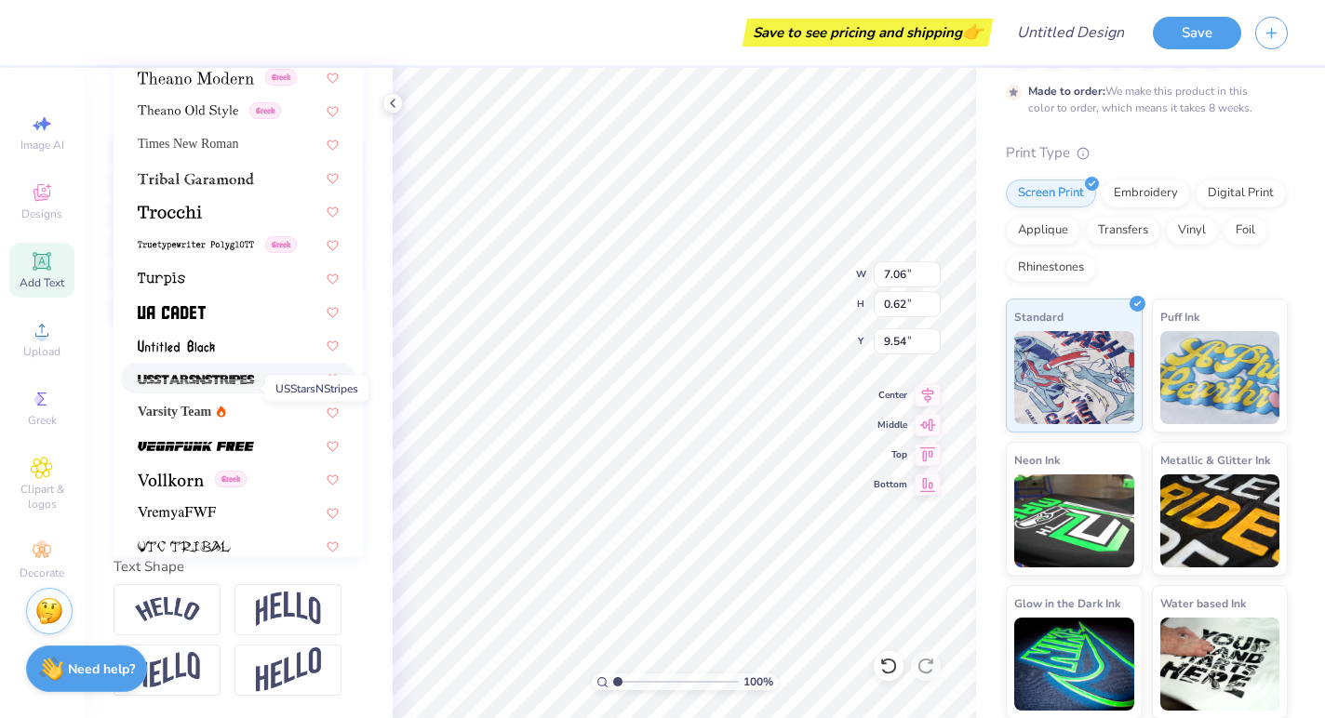
scroll to position [9635, 0]
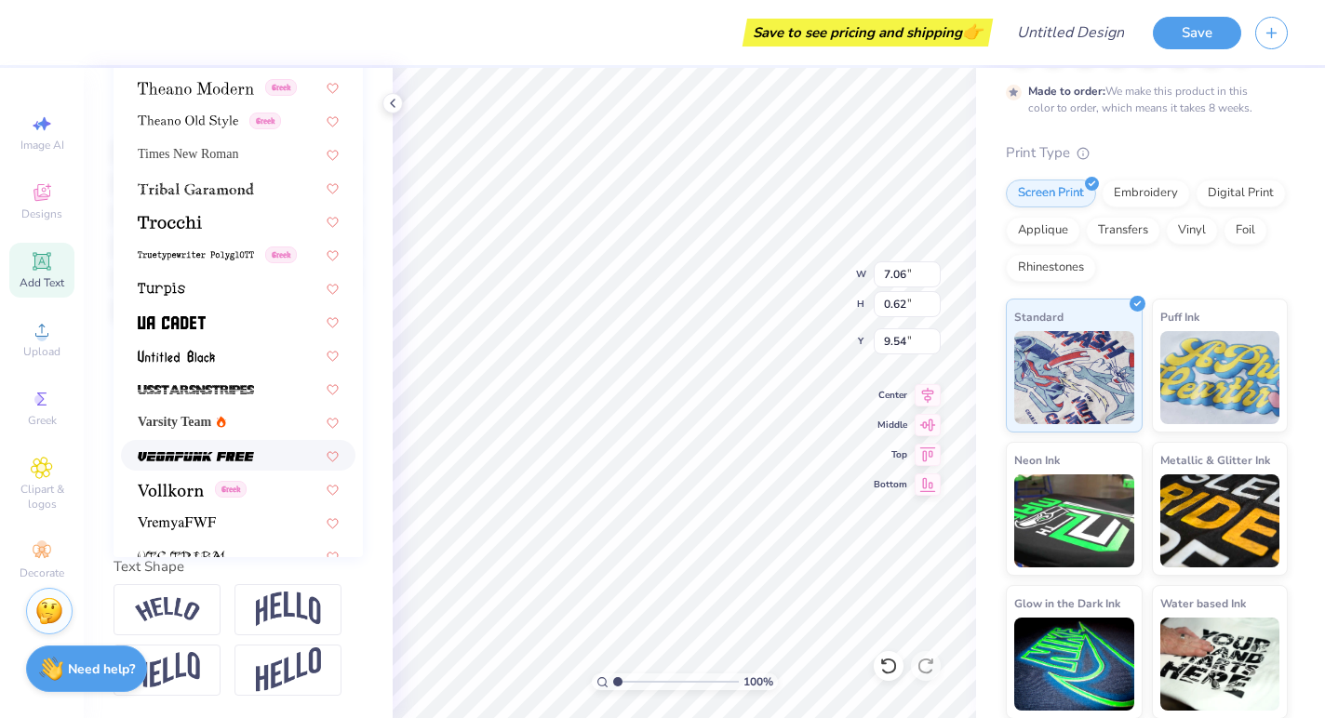
click at [219, 455] on img at bounding box center [196, 456] width 116 height 13
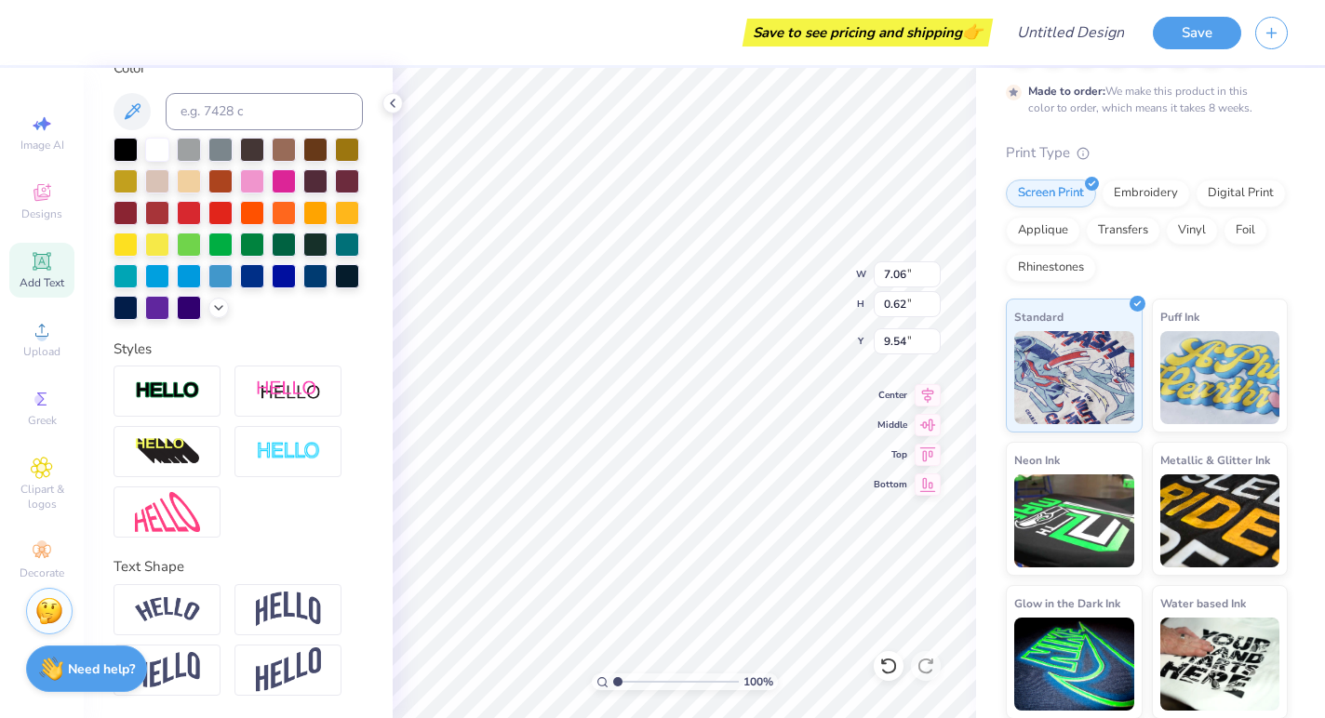
type input "6.64"
type input "0.42"
type input "9.64"
click at [178, 513] on img at bounding box center [167, 512] width 65 height 40
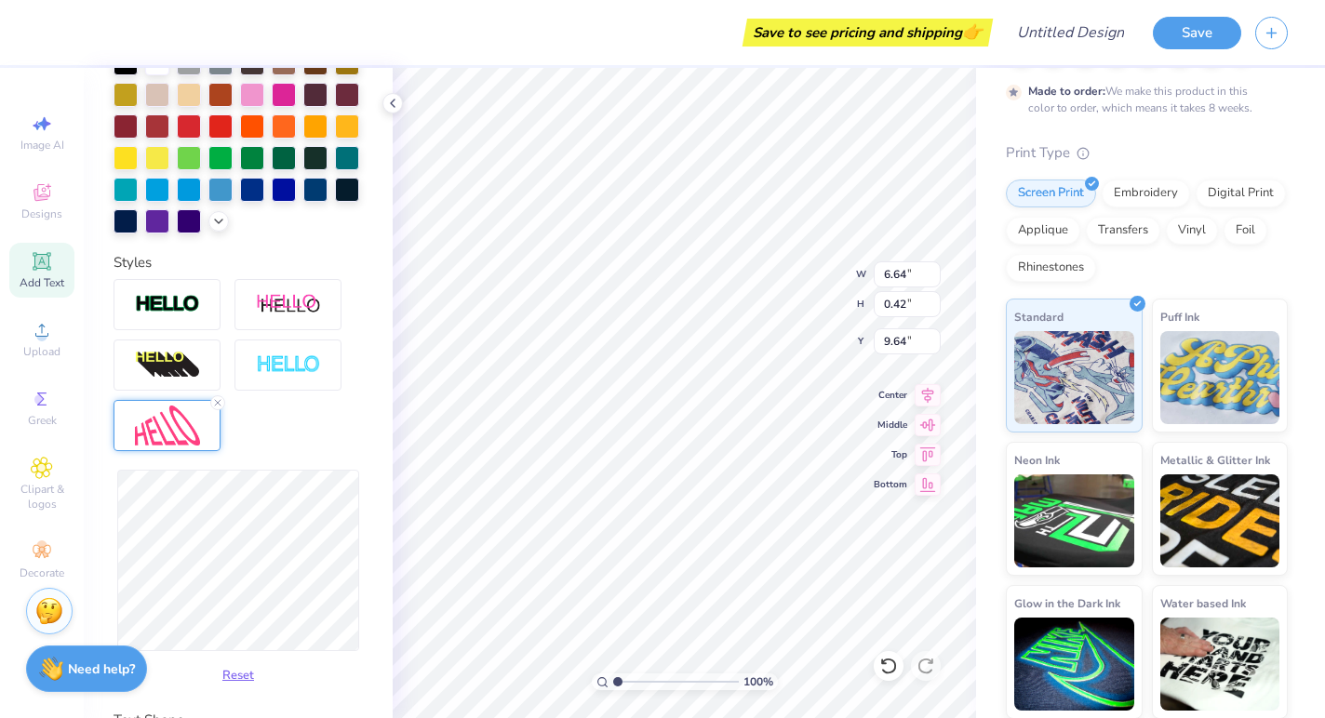
scroll to position [476, 0]
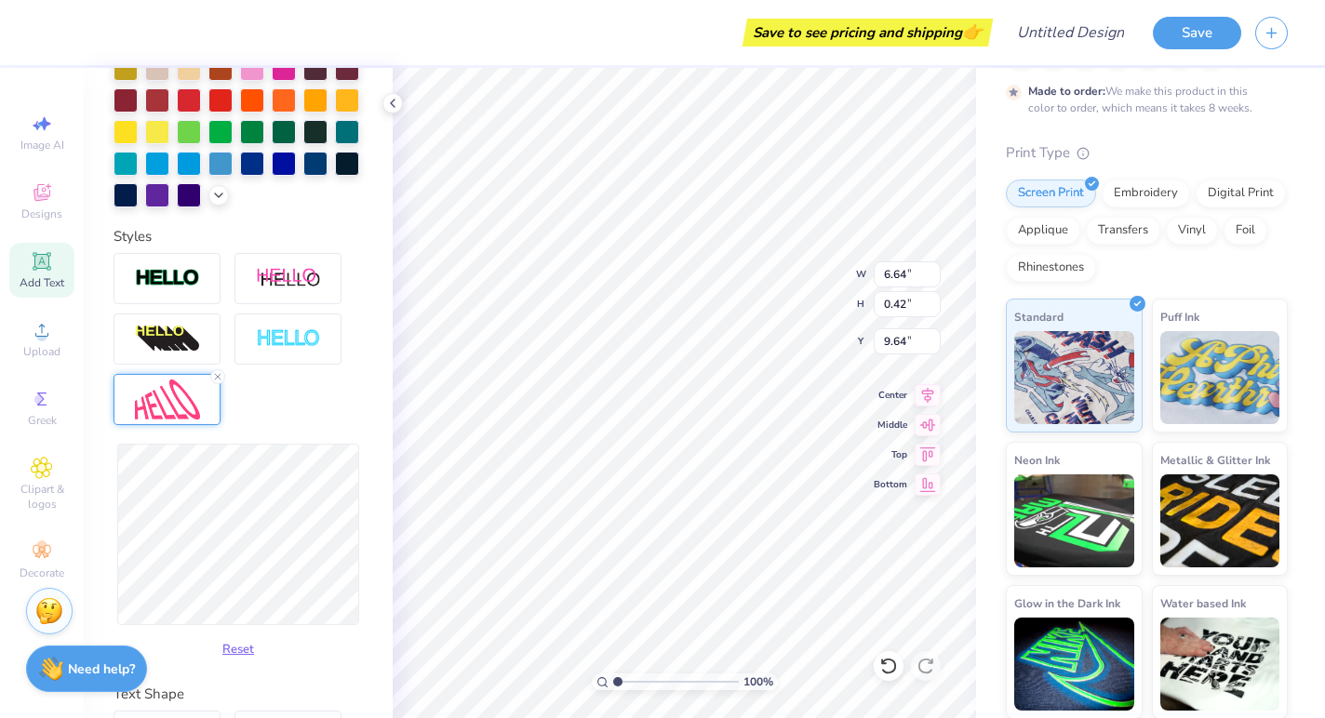
type input "1.40"
type input "9.08"
click at [304, 427] on div "Reset" at bounding box center [237, 459] width 249 height 412
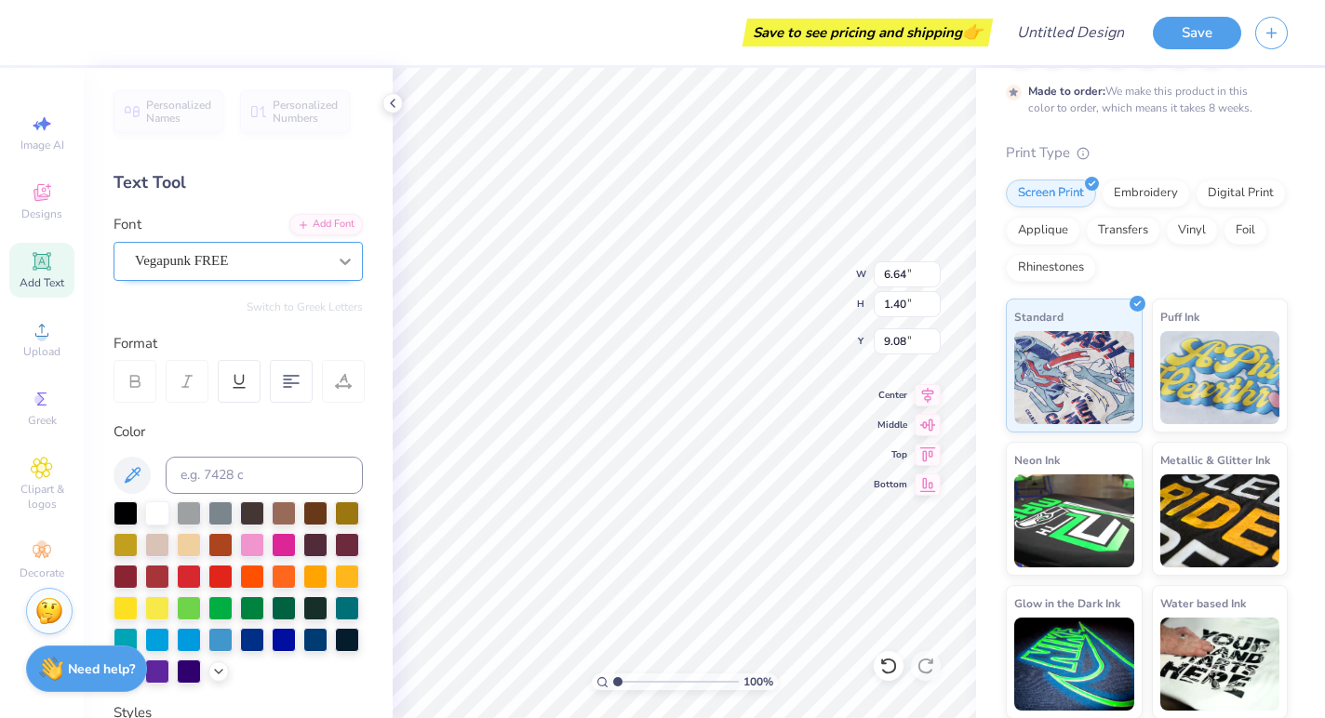
scroll to position [0, 0]
click at [345, 258] on icon at bounding box center [345, 261] width 19 height 19
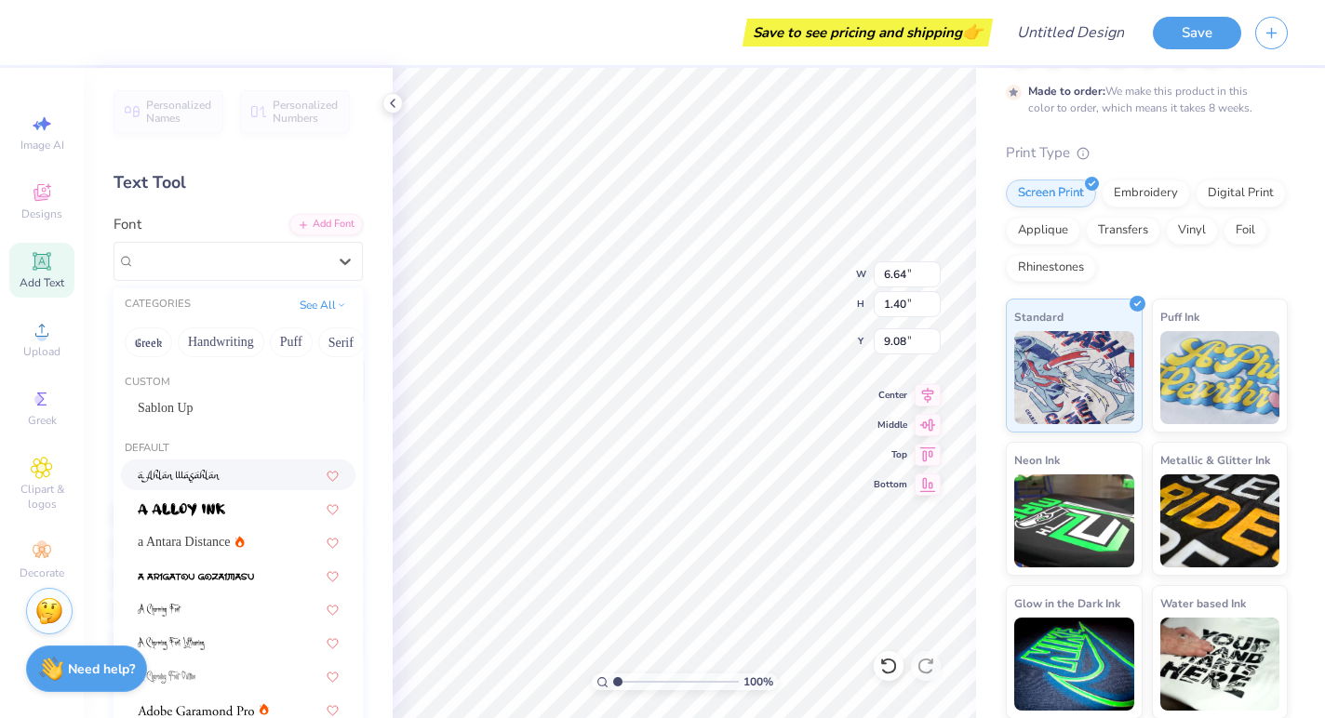
click at [277, 478] on div at bounding box center [238, 475] width 201 height 20
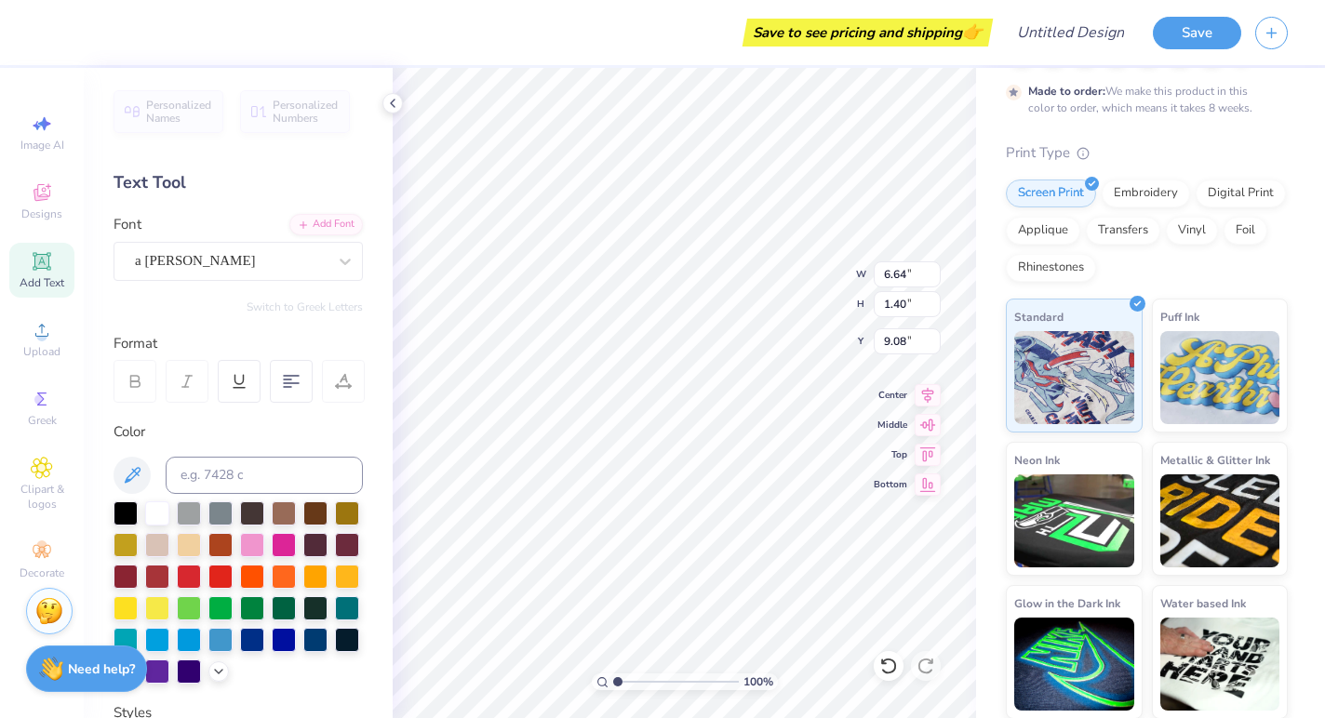
type input "1.19"
type input "9.19"
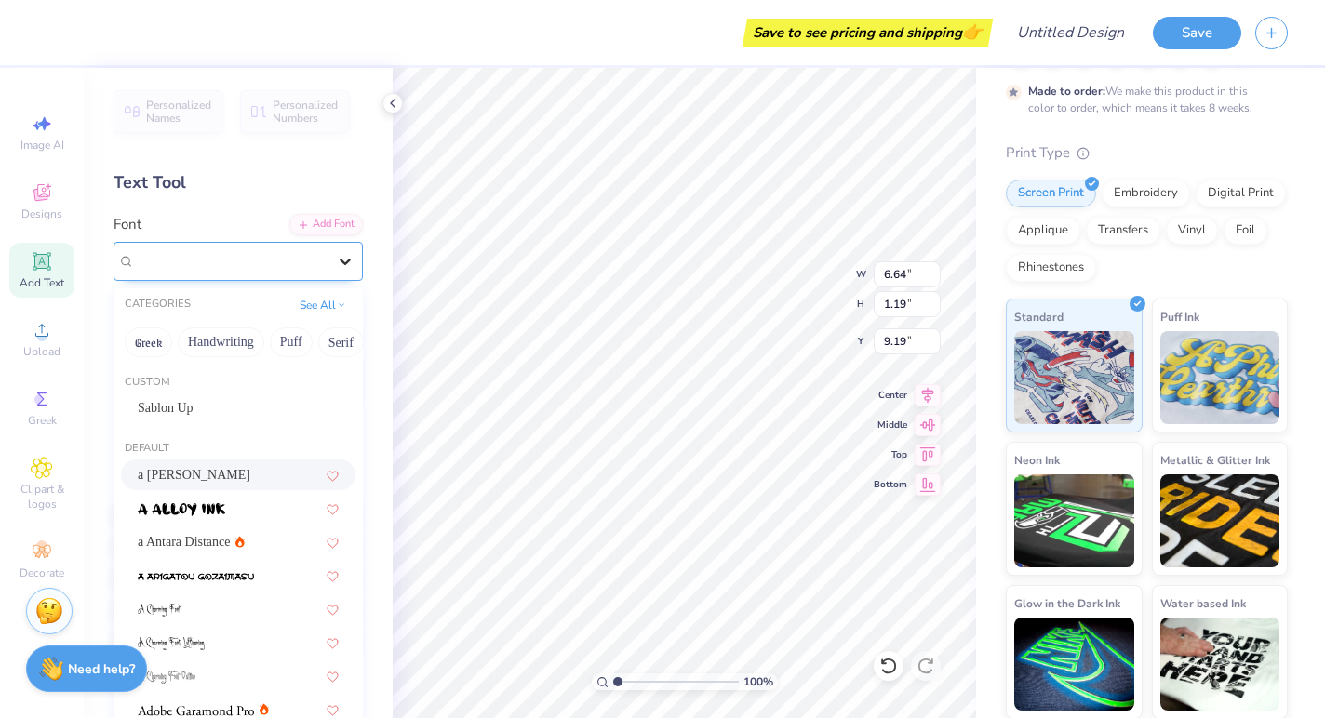
click at [348, 253] on icon at bounding box center [345, 261] width 19 height 19
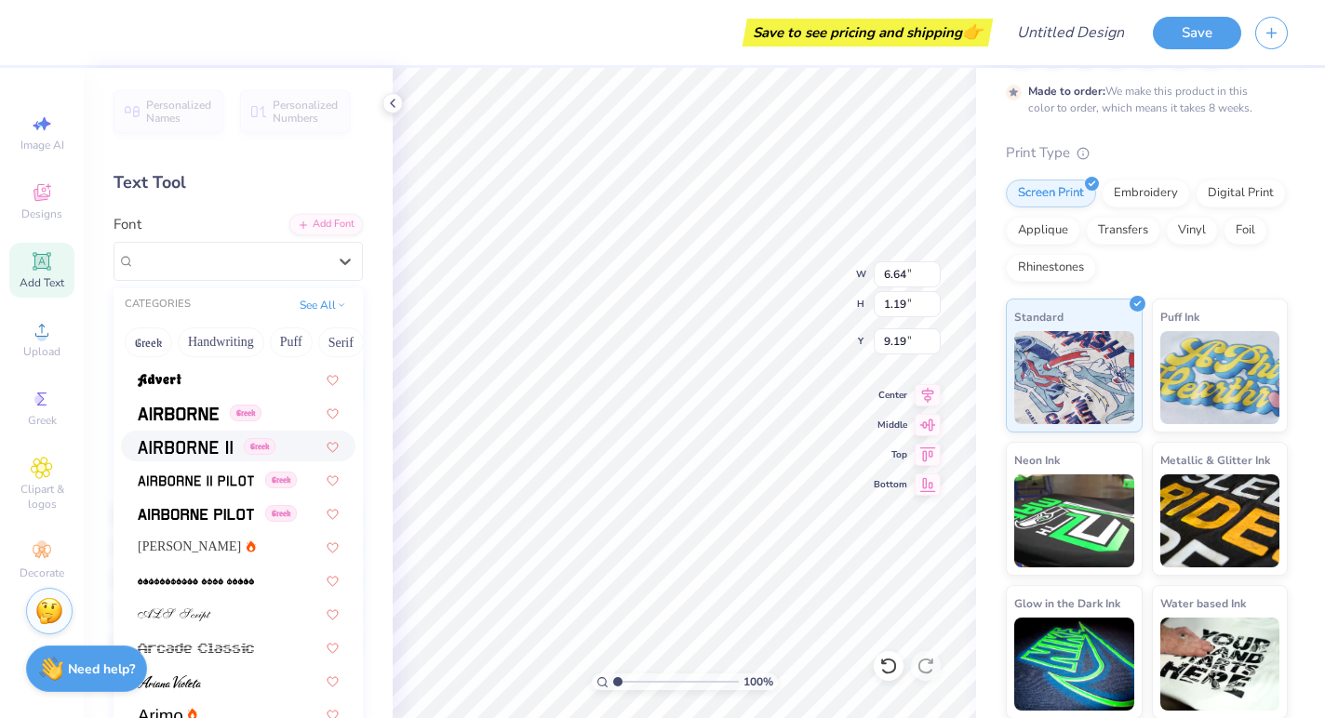
scroll to position [369, 0]
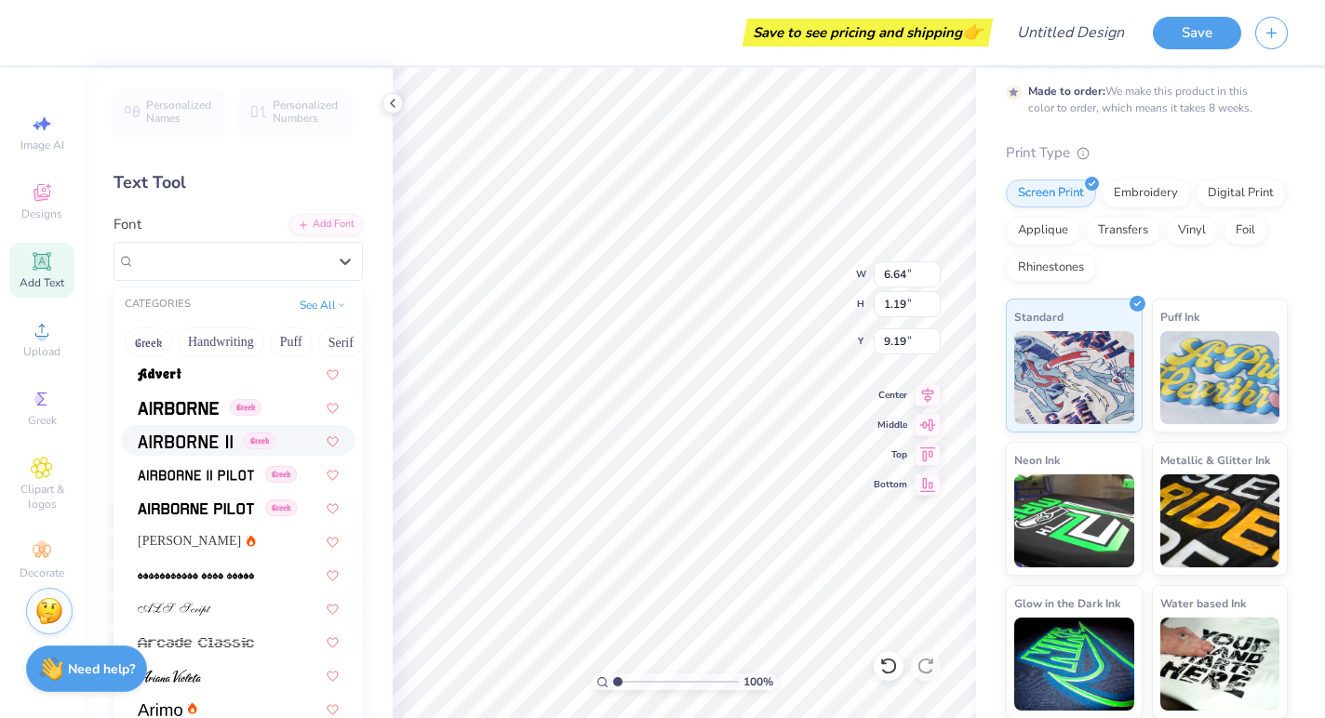
click at [207, 439] on img at bounding box center [185, 441] width 95 height 13
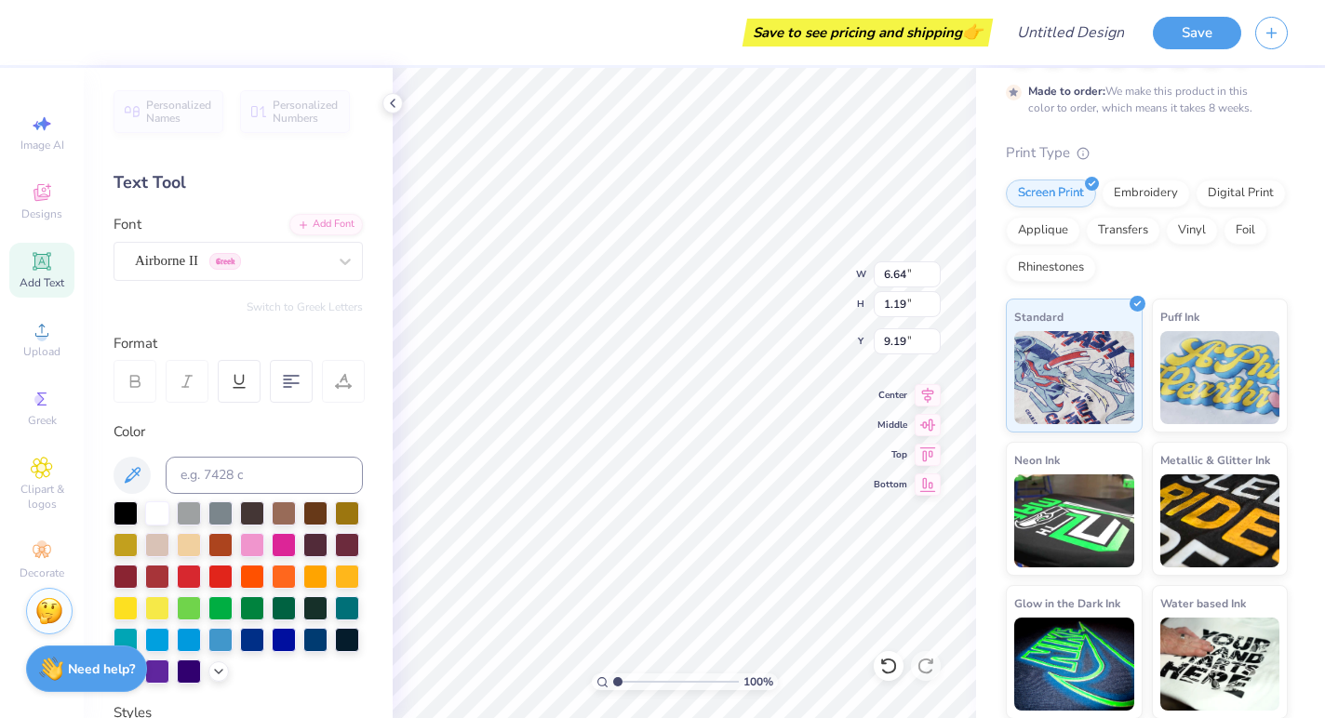
type input "1.39"
type input "9.09"
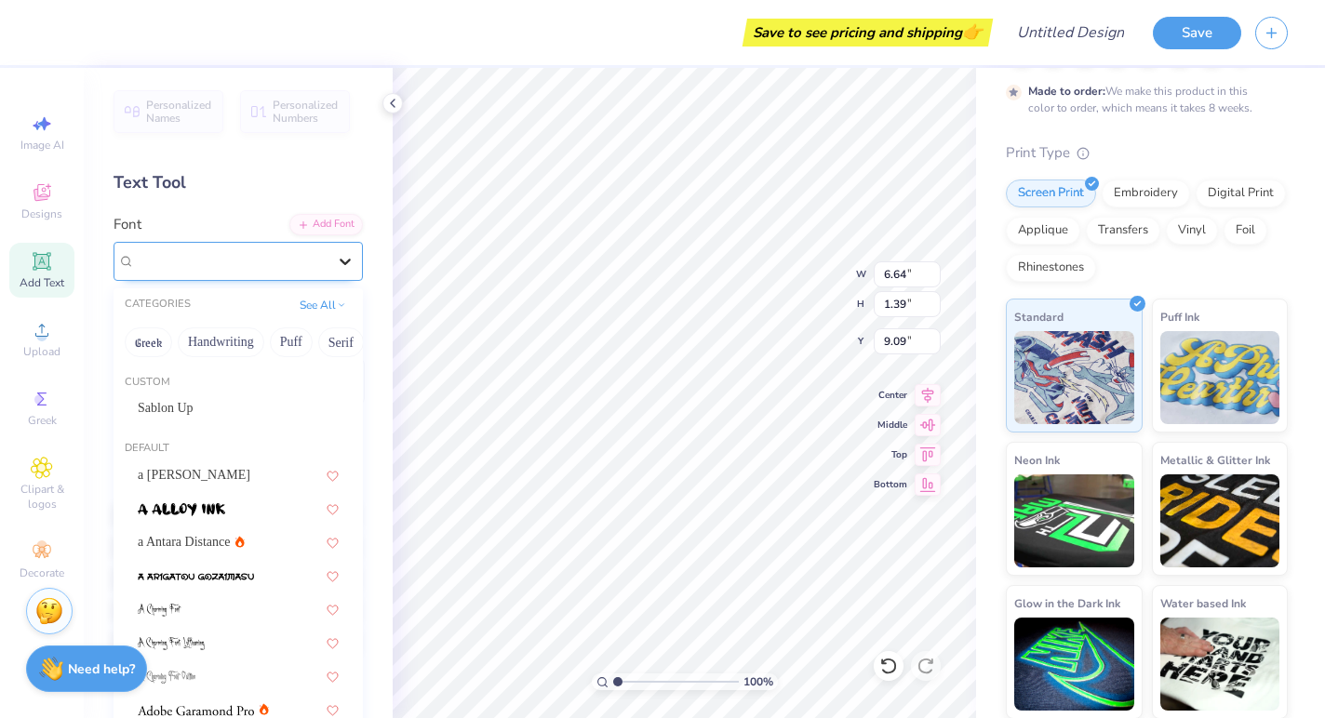
click at [343, 260] on icon at bounding box center [345, 261] width 19 height 19
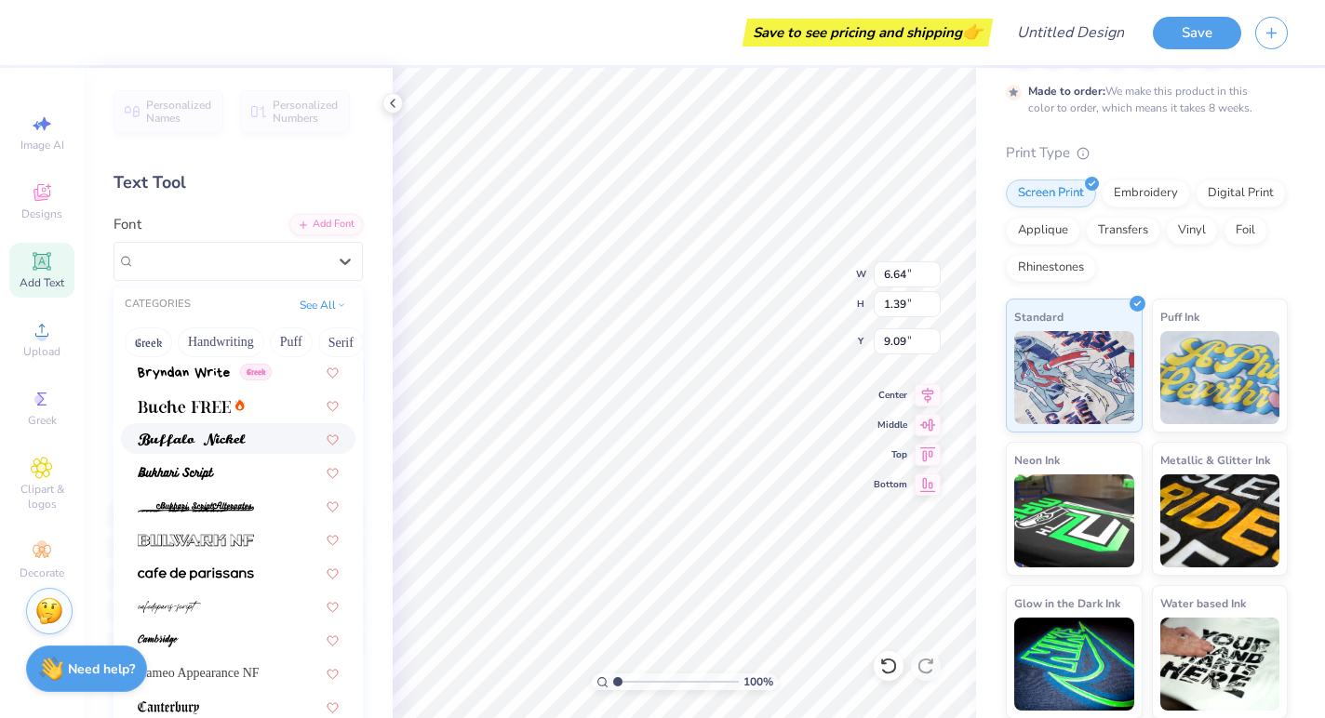
scroll to position [1736, 0]
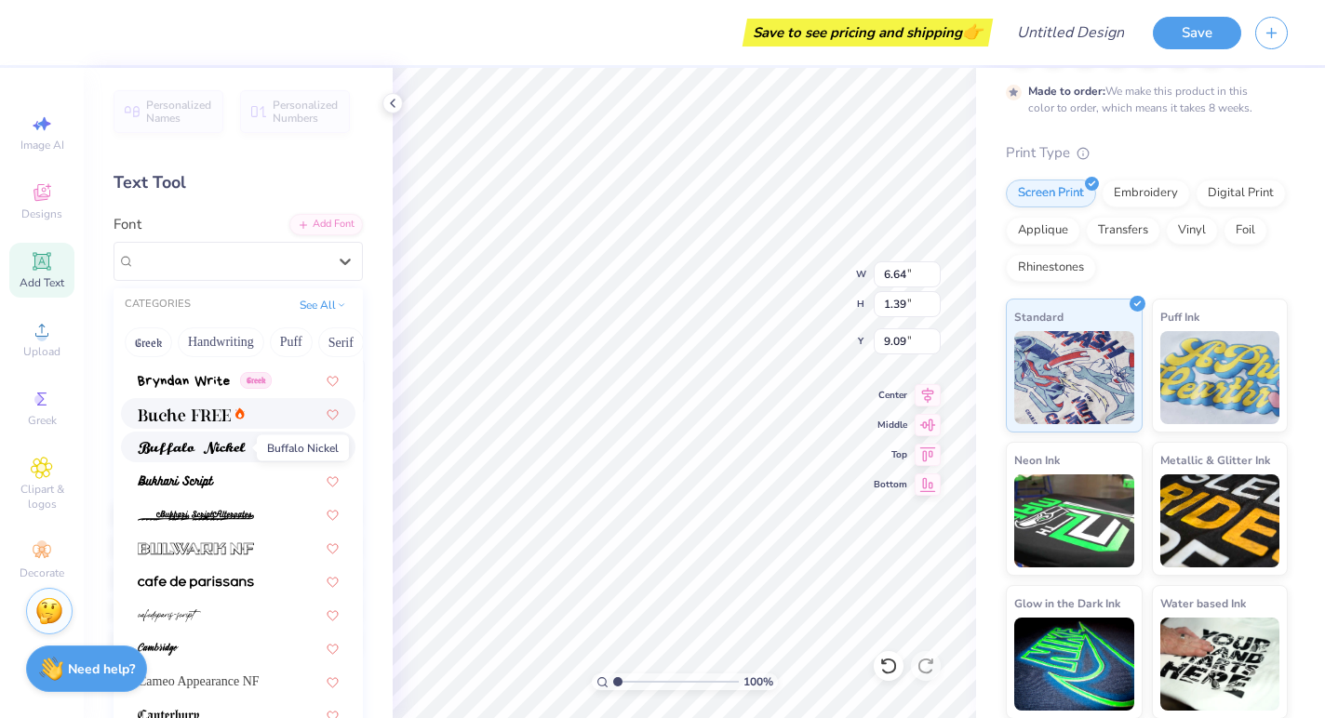
drag, startPoint x: 231, startPoint y: 443, endPoint x: 230, endPoint y: 417, distance: 26.1
click at [230, 417] on img at bounding box center [184, 414] width 93 height 13
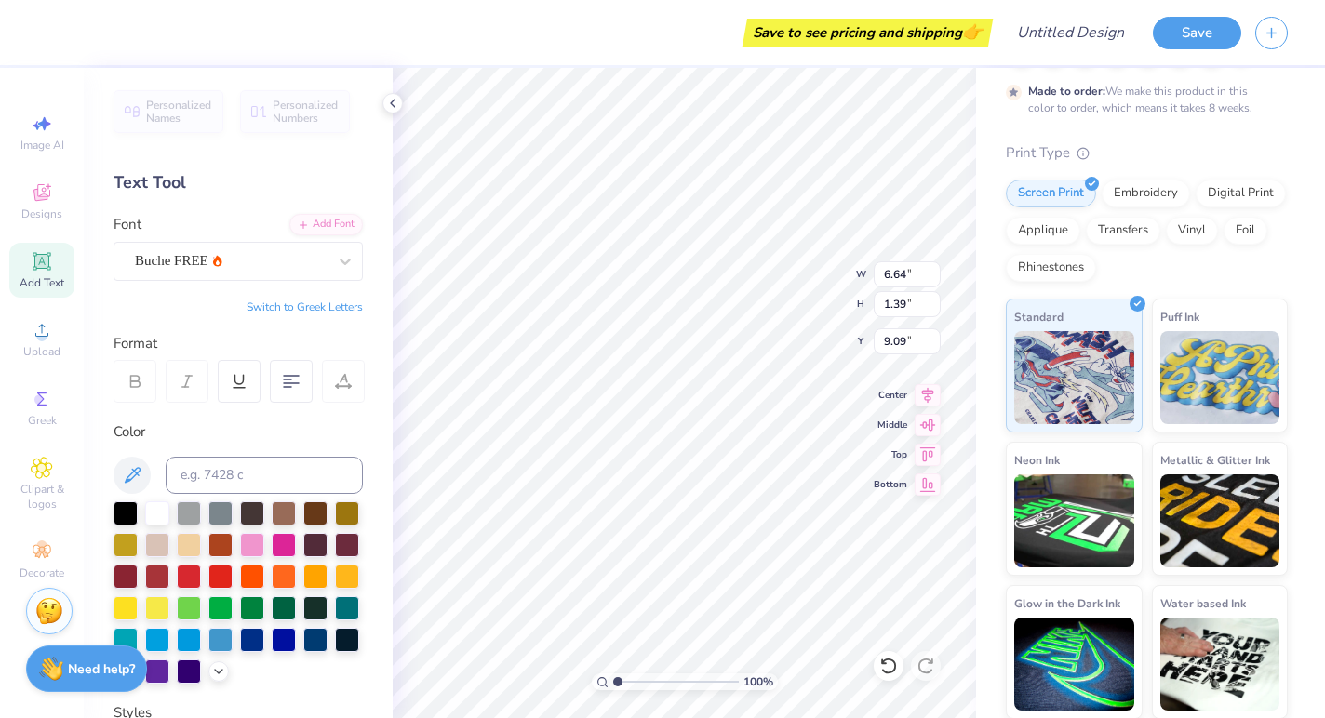
type input "1.10"
type input "9.23"
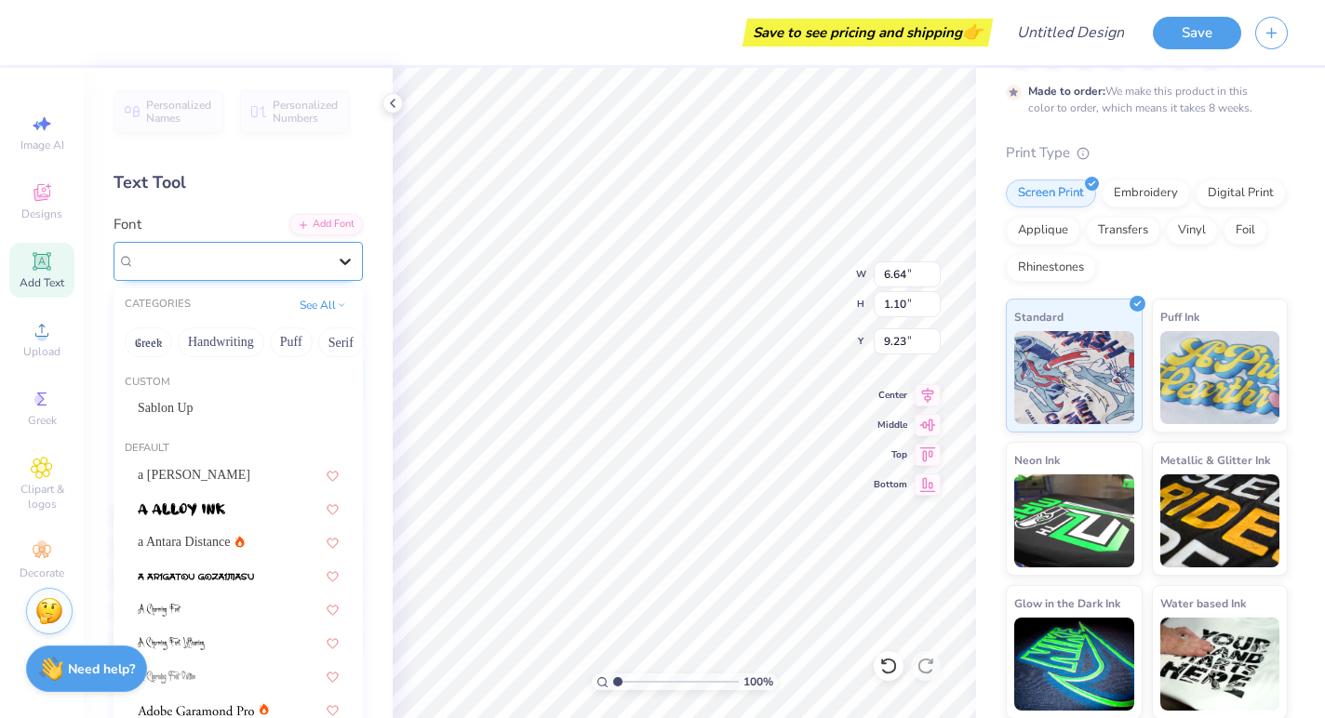
click at [342, 270] on div at bounding box center [344, 261] width 33 height 33
click at [301, 417] on div "Sablon Up" at bounding box center [238, 408] width 201 height 20
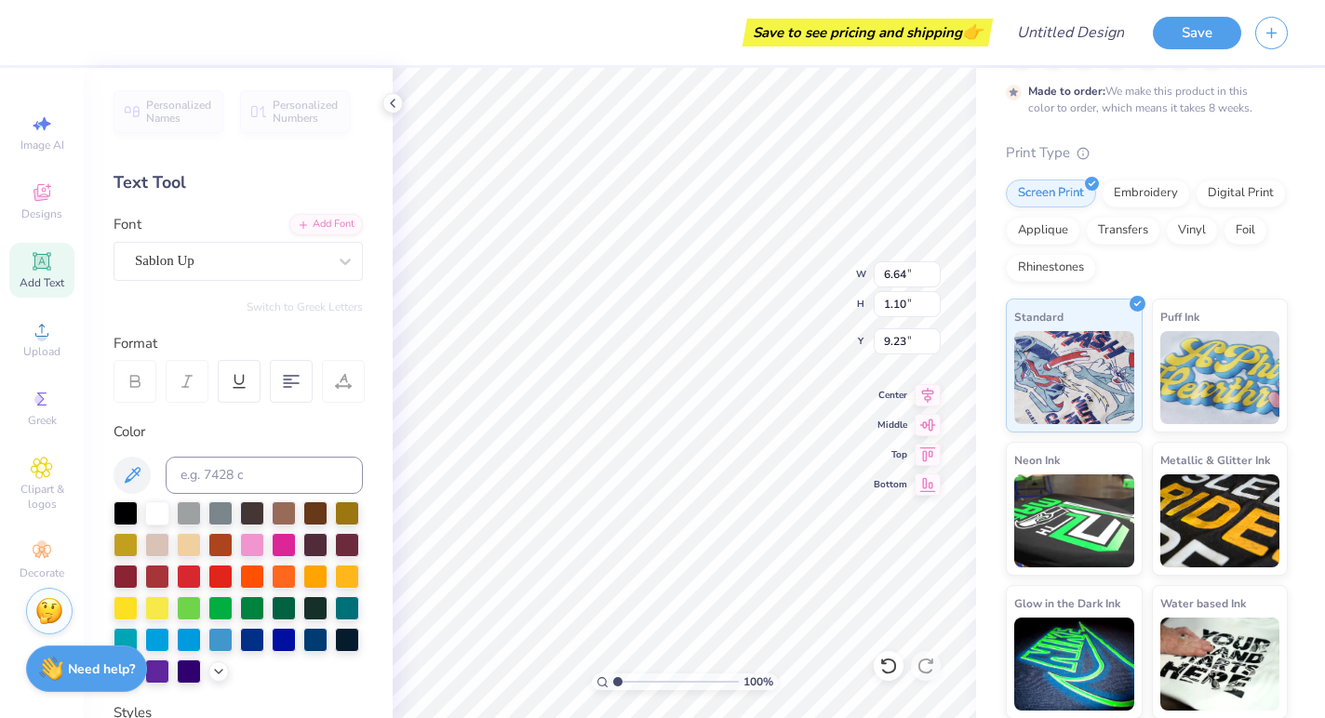
type input "1.13"
type input "9.22"
click at [336, 261] on icon at bounding box center [345, 261] width 19 height 19
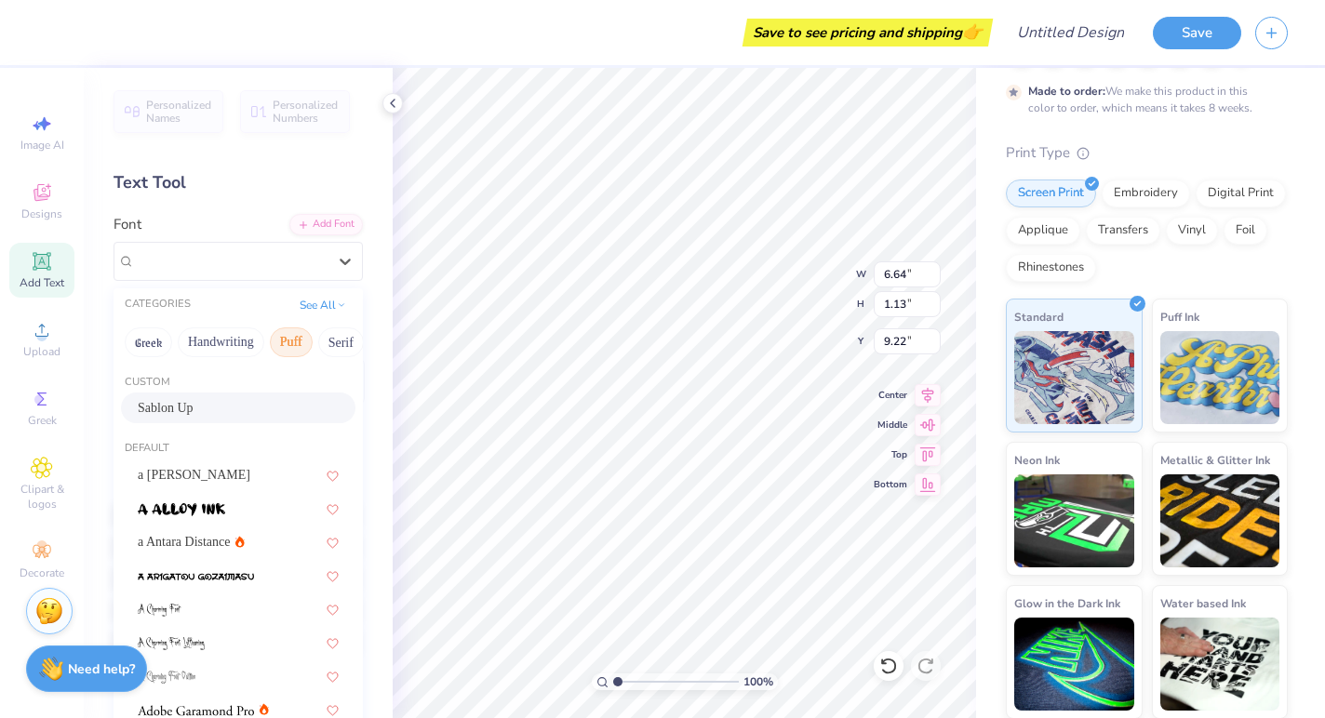
scroll to position [0, 0]
click at [251, 348] on button "Handwriting" at bounding box center [221, 342] width 87 height 30
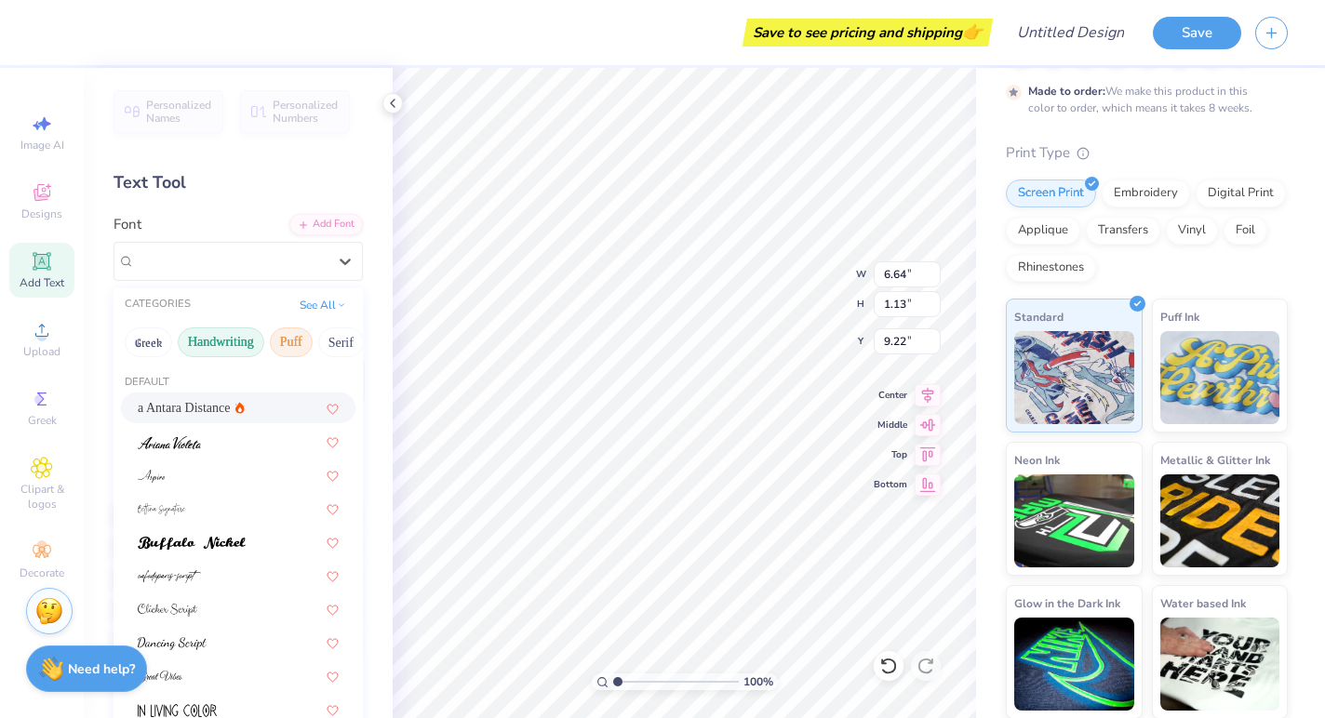
click at [292, 348] on button "Puff" at bounding box center [291, 342] width 43 height 30
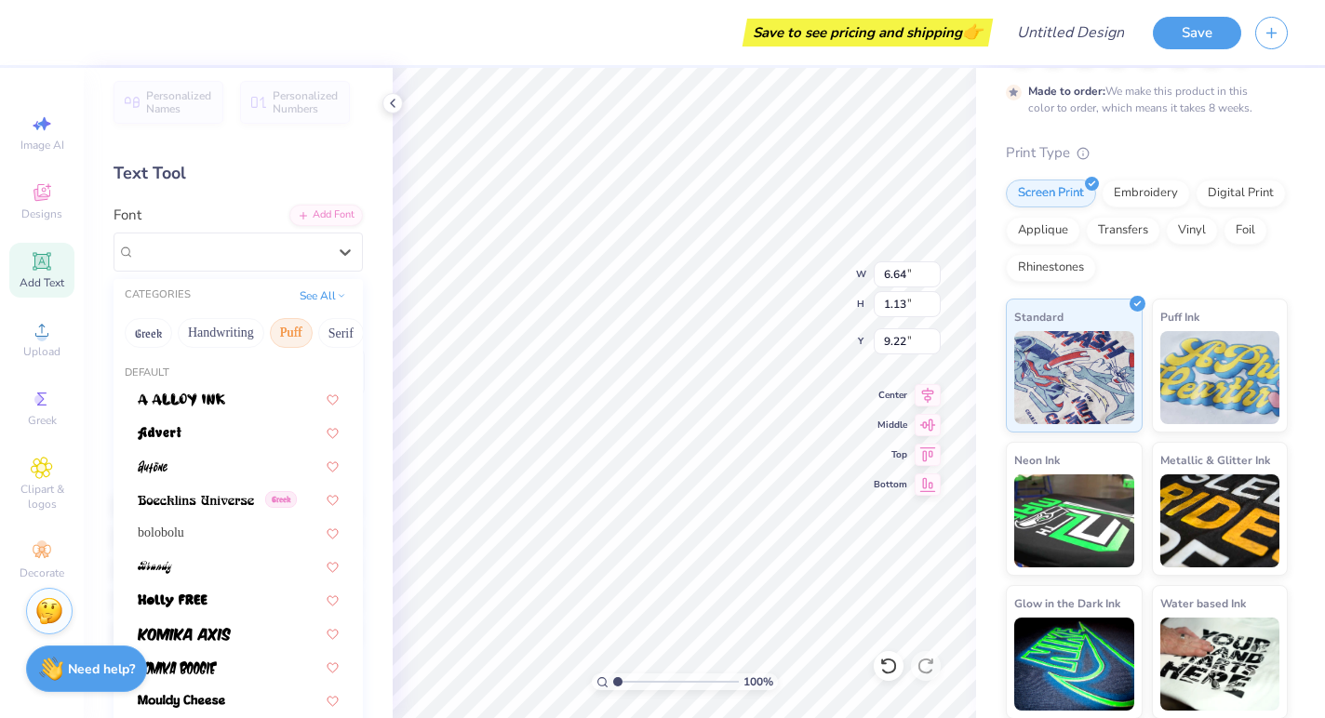
scroll to position [8, 0]
click at [334, 334] on button "Serif" at bounding box center [341, 334] width 46 height 30
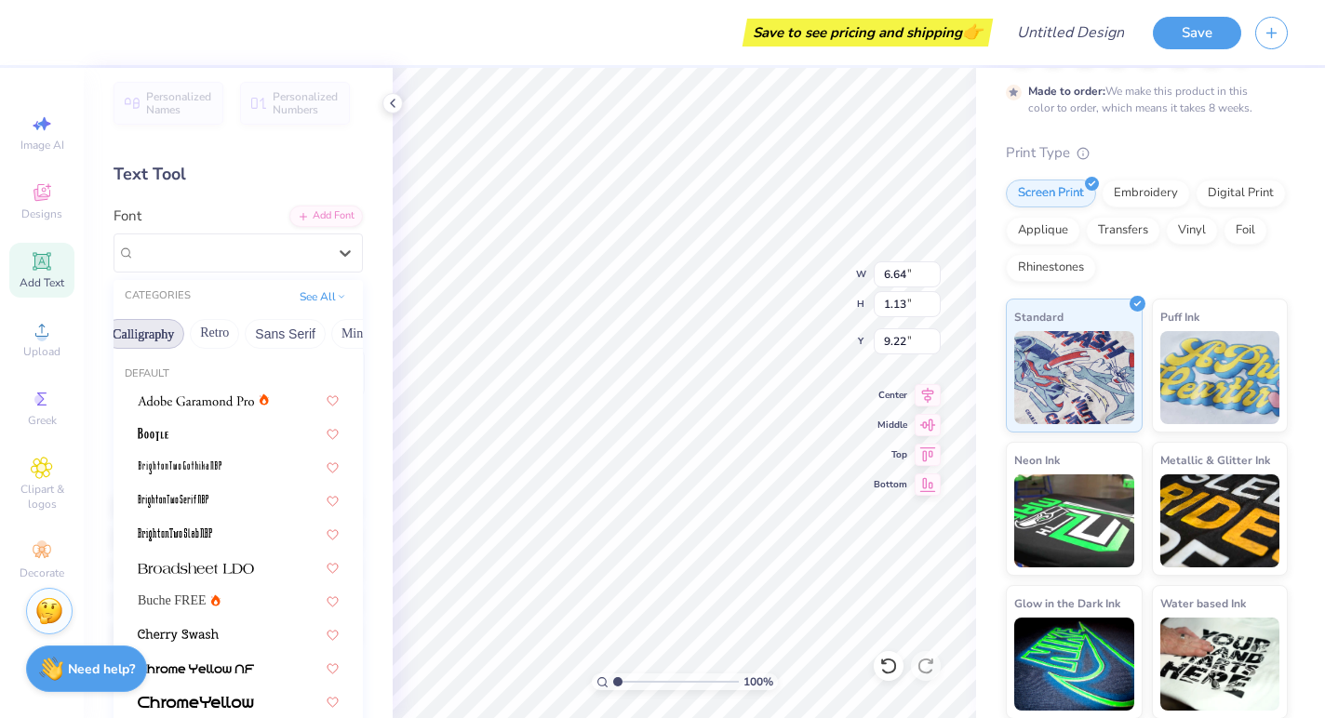
scroll to position [0, 340]
click at [176, 345] on button "Retro" at bounding box center [191, 334] width 49 height 30
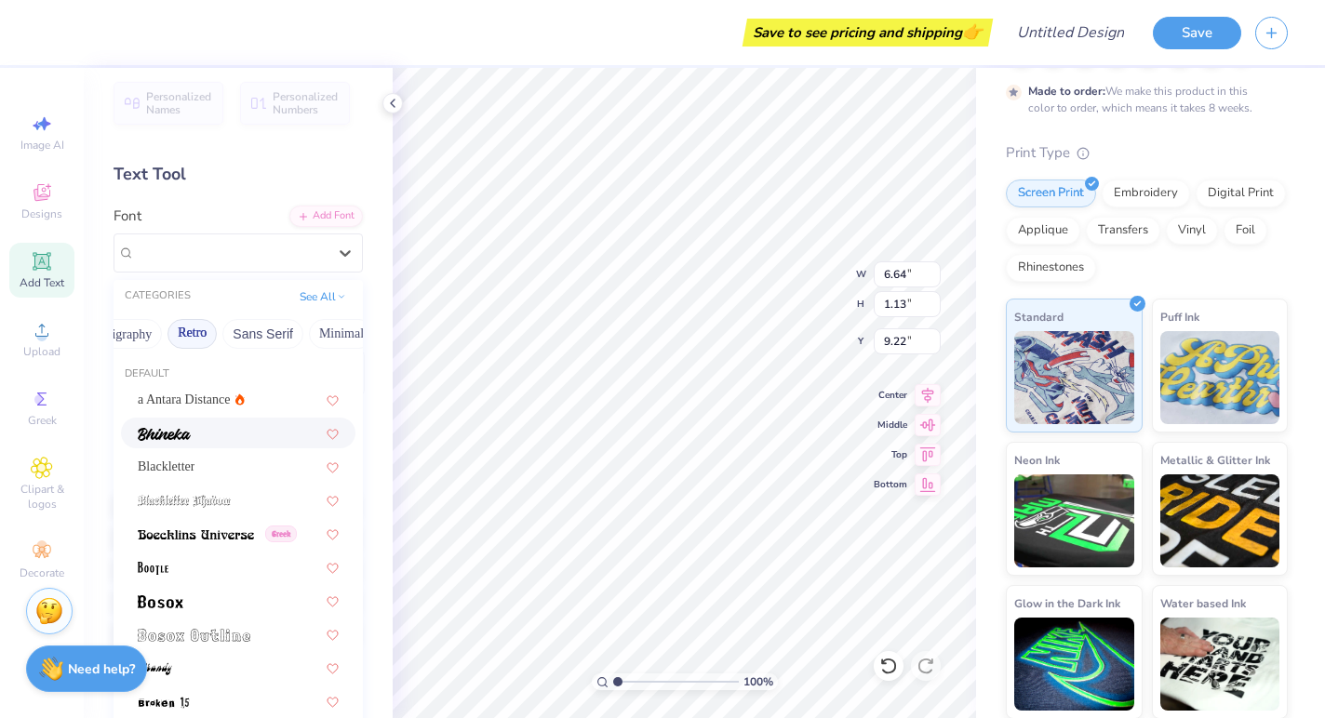
click at [179, 434] on img at bounding box center [164, 434] width 53 height 13
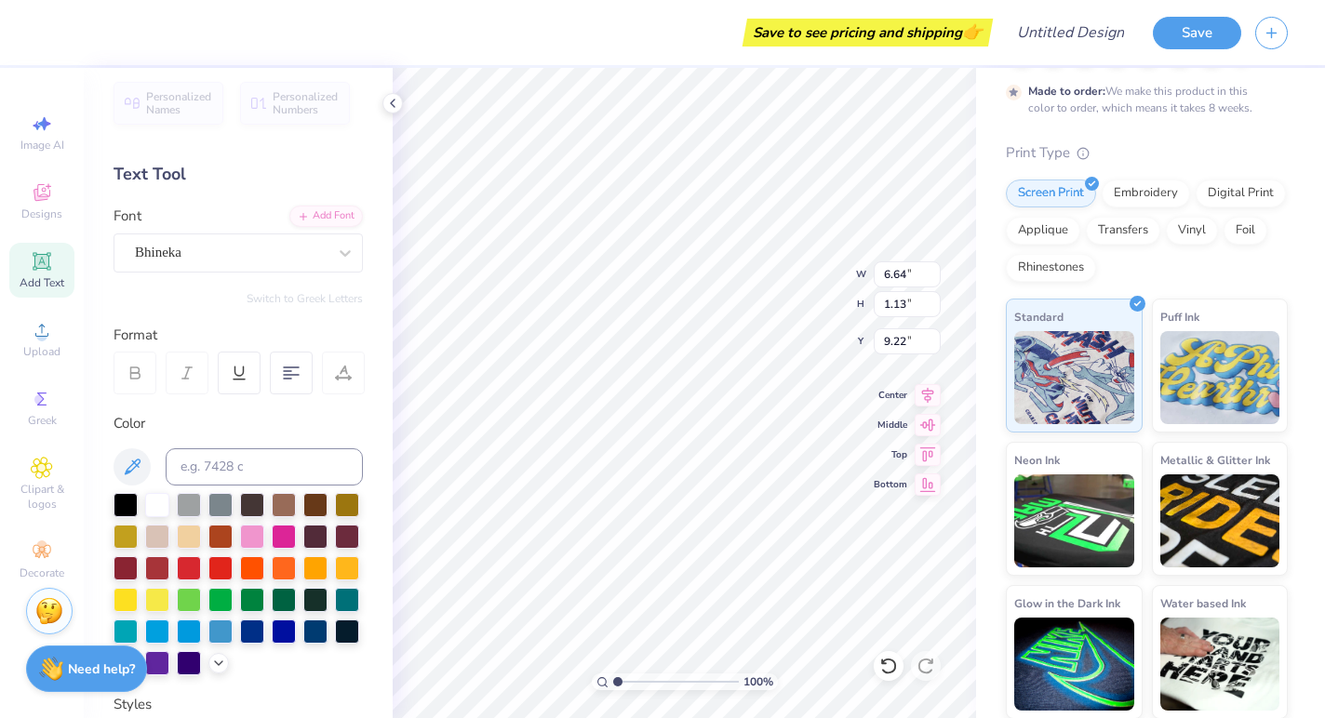
type input "1.12"
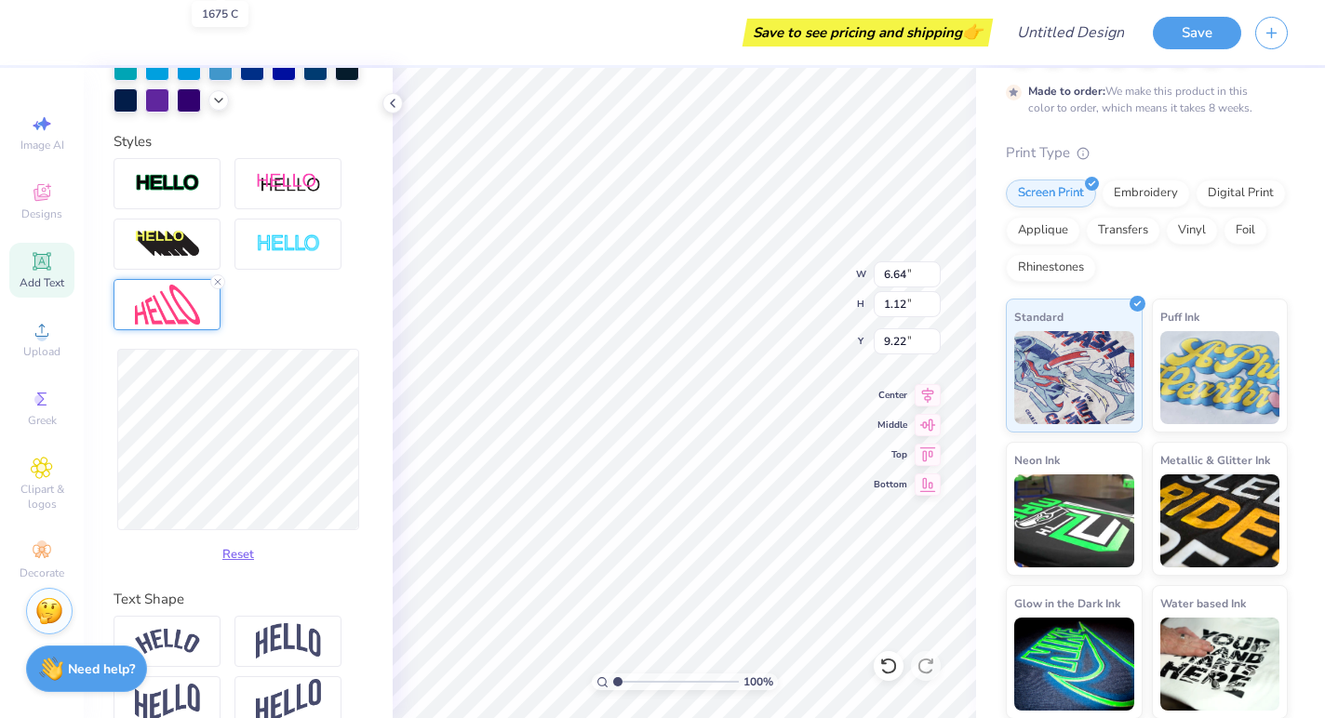
scroll to position [552, 0]
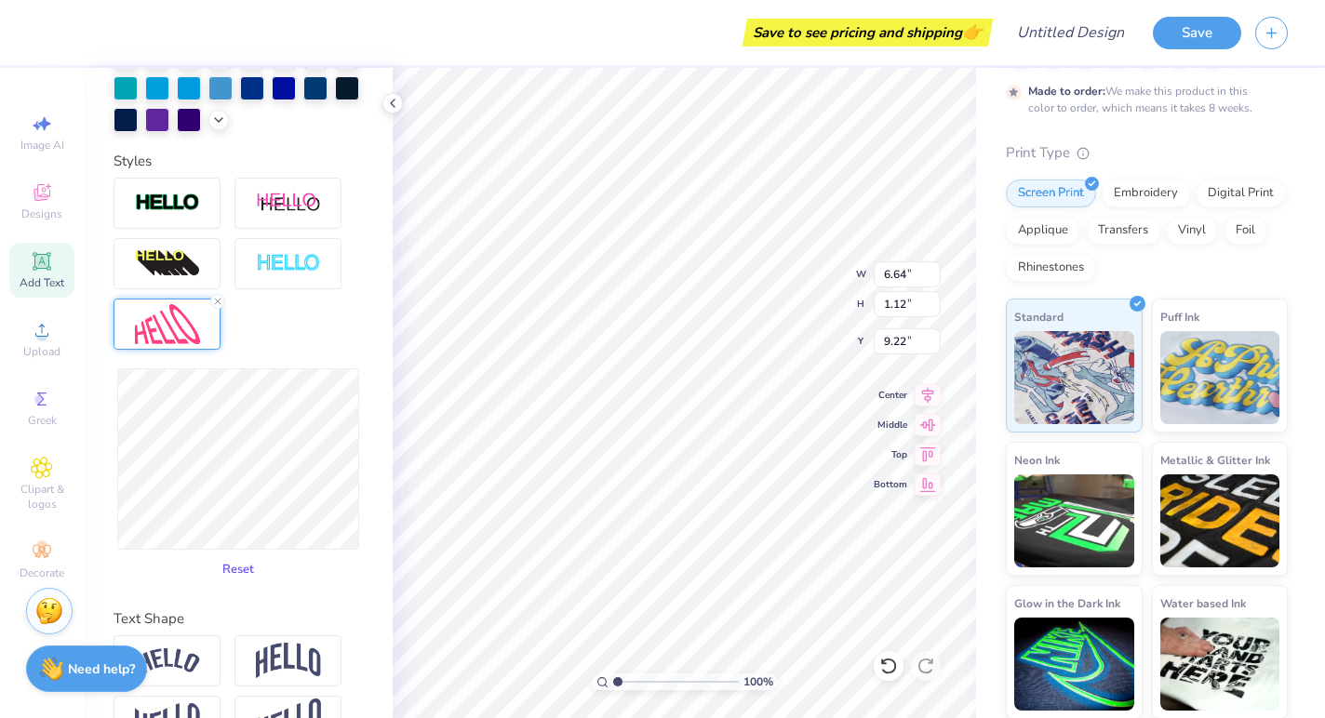
click at [242, 579] on button "Reset" at bounding box center [238, 569] width 48 height 31
type input "4.57"
type input "0.60"
type input "9.48"
type input "4.58"
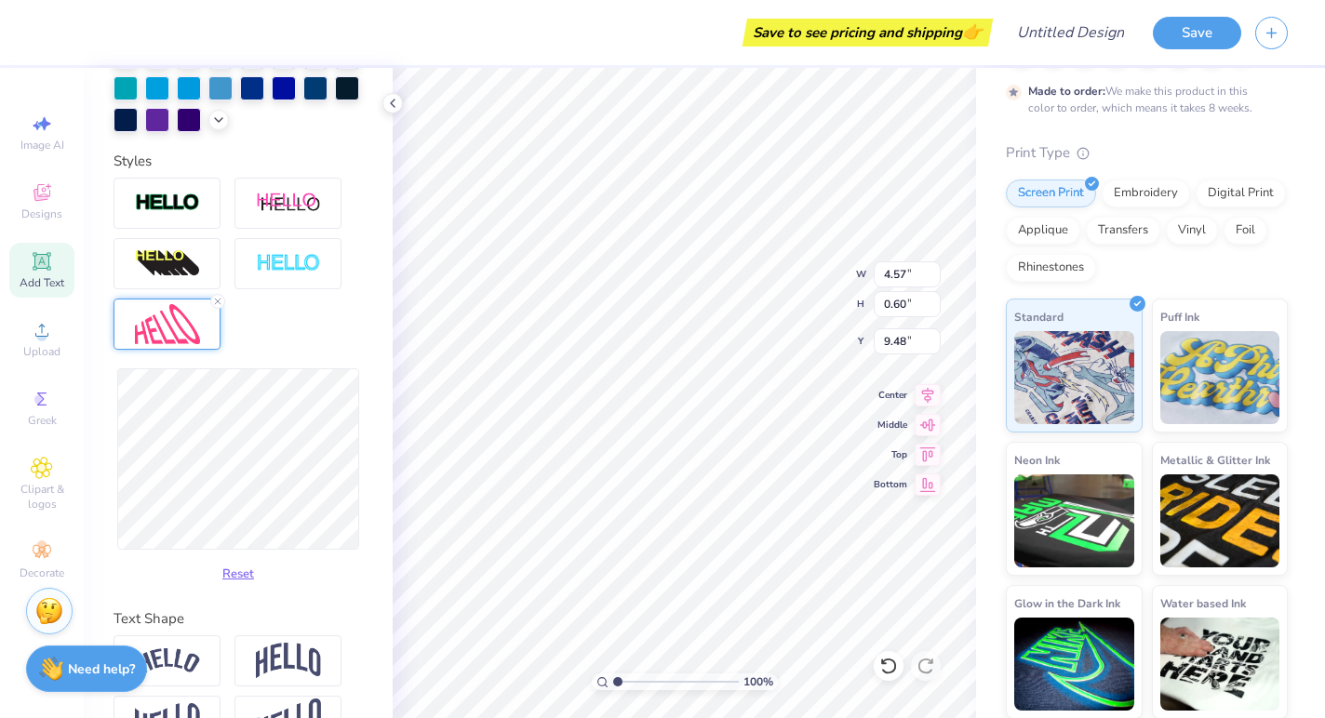
type input "0.79"
type input "9.39"
type input "4.65"
type input "1.03"
type input "9.27"
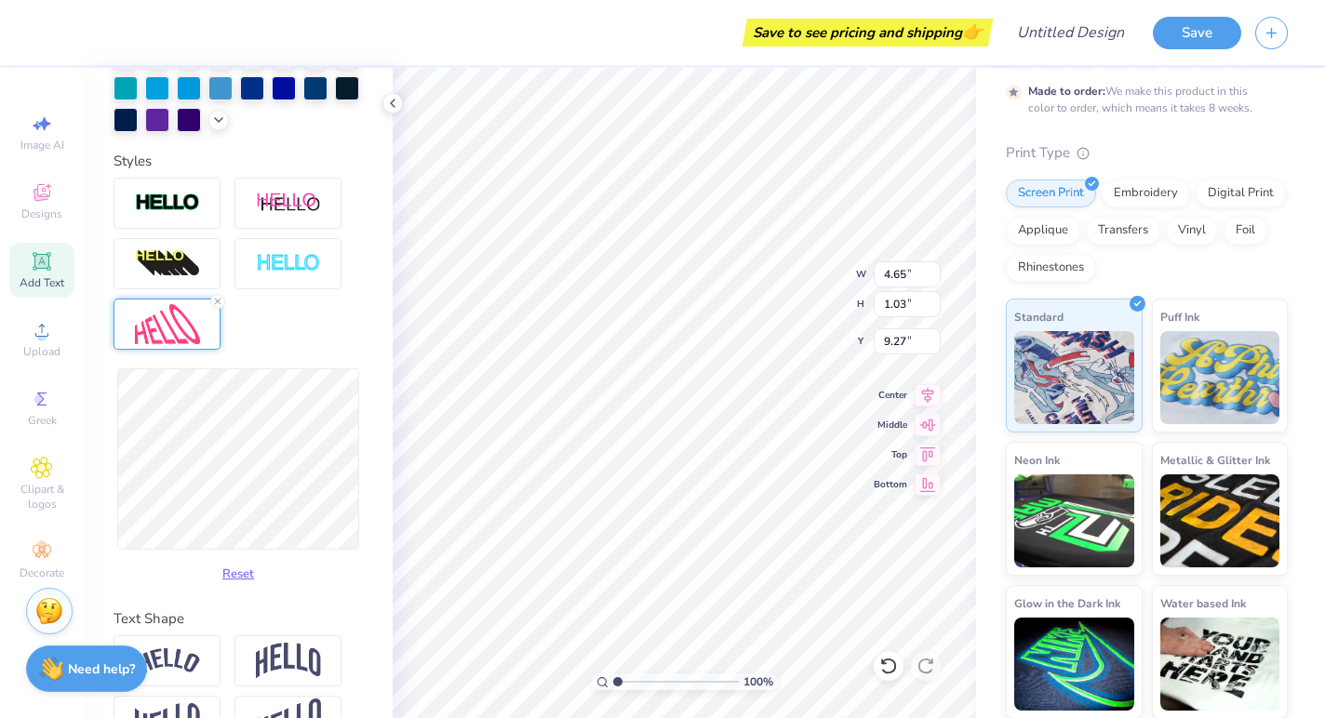
type input "4.67"
type input "0.95"
type input "9.21"
click at [239, 573] on button "Reset" at bounding box center [238, 569] width 48 height 31
type input "5.06"
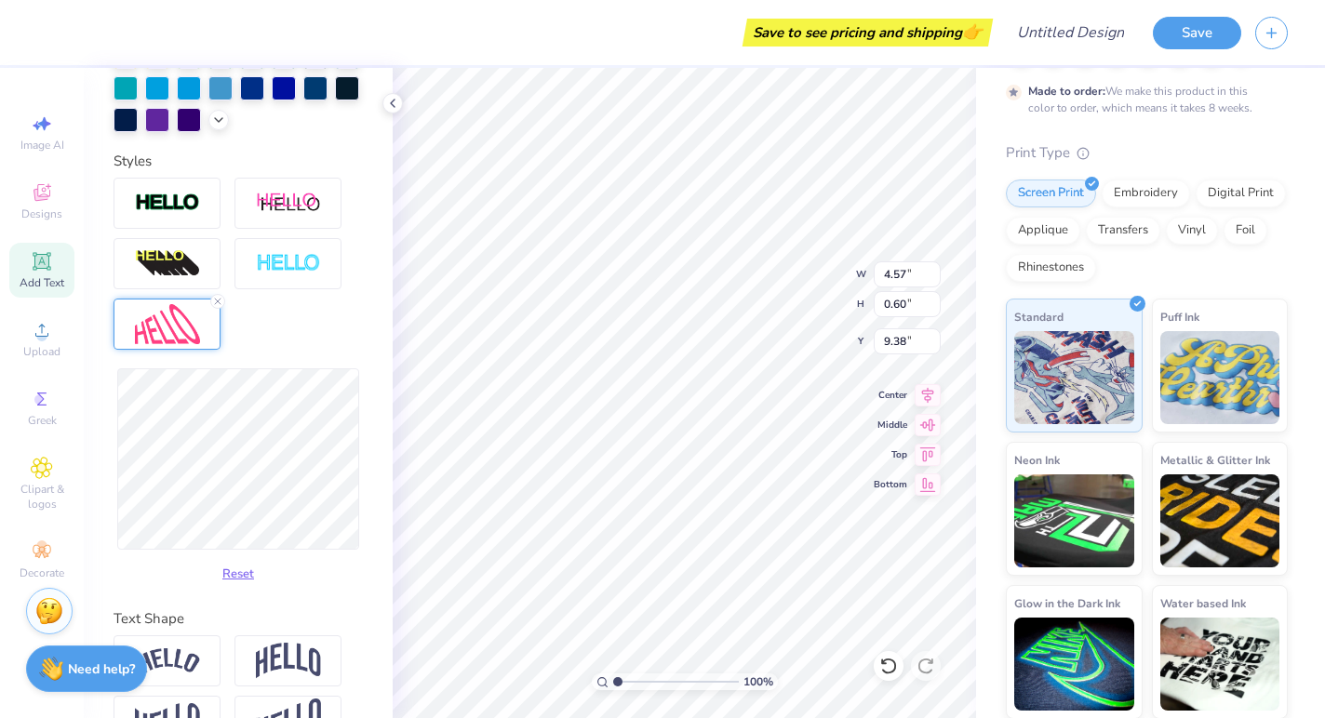
type input "0.67"
type input "9.63"
type input "5.00"
type input "0.80"
type input "9.56"
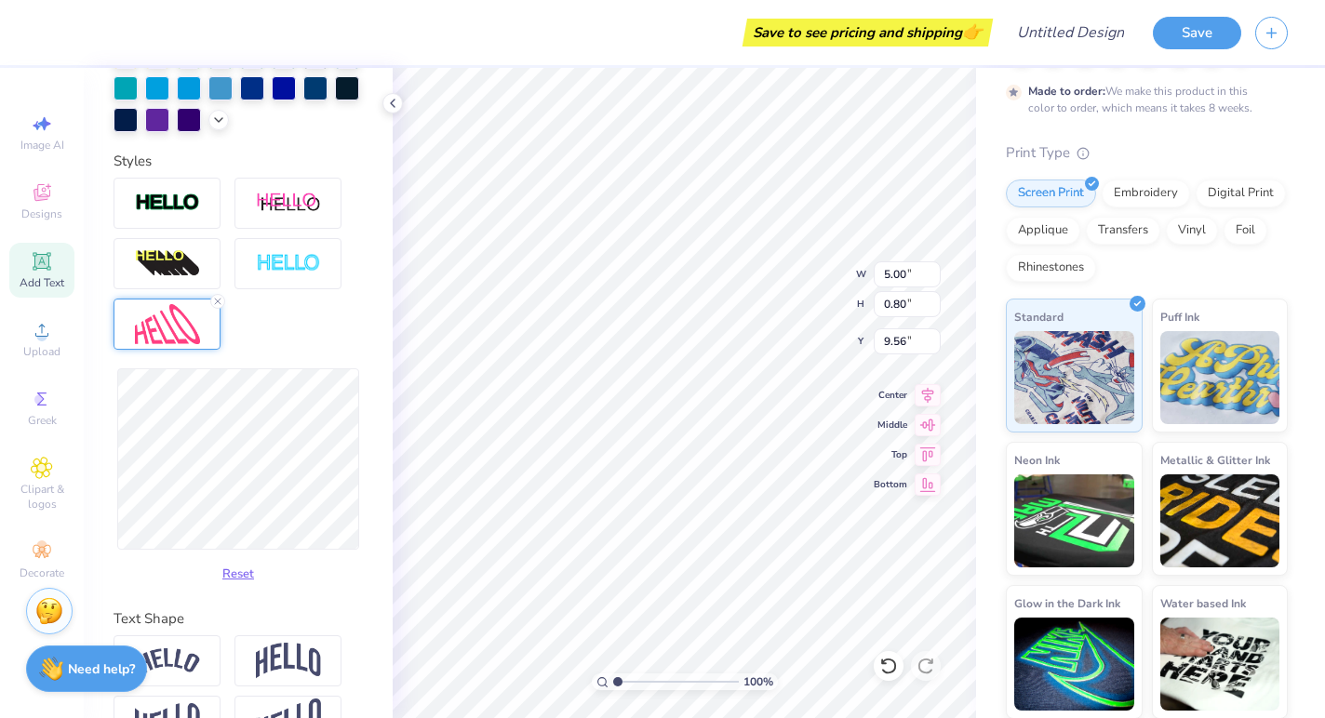
type input "0.92"
type input "9.51"
click at [295, 596] on div "Personalized Names Personalized Numbers Text Tool Add Font Font Bhineka Switch …" at bounding box center [238, 393] width 309 height 650
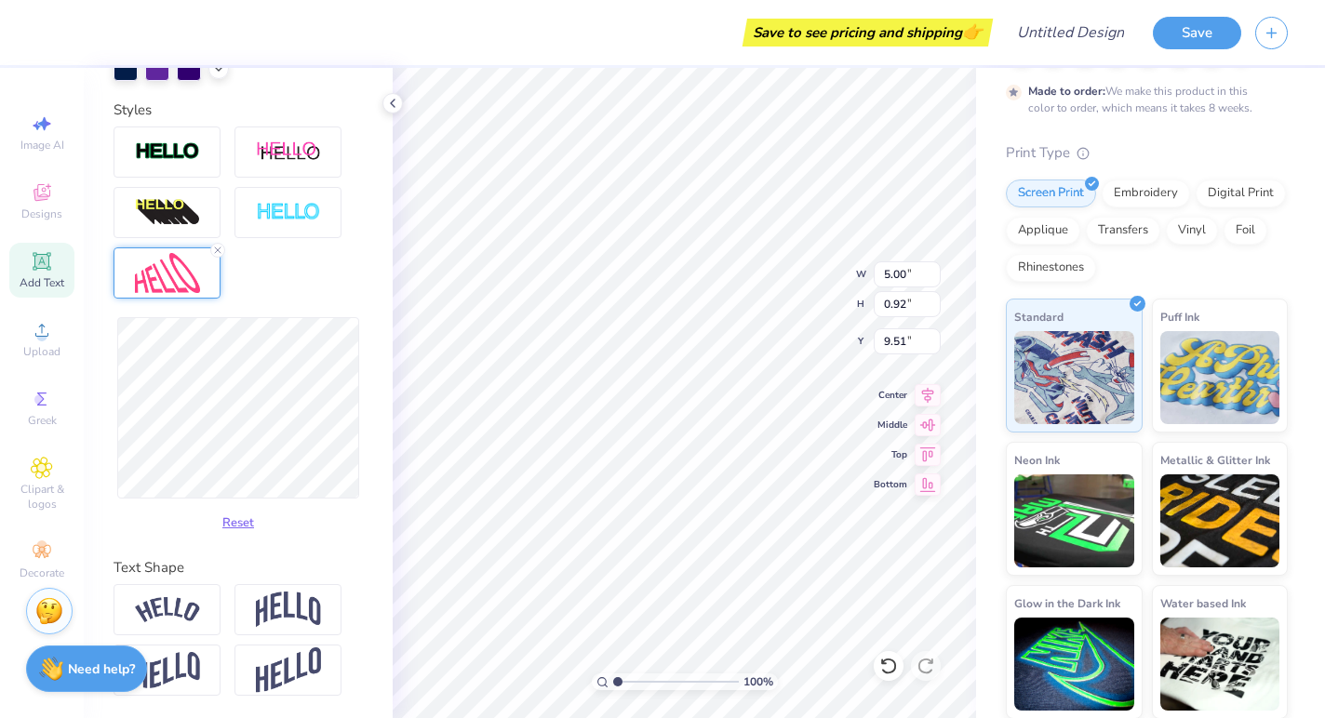
scroll to position [603, 0]
click at [215, 670] on div at bounding box center [166, 670] width 107 height 51
type input "0.98"
type input "9.48"
click at [247, 524] on button "Reset" at bounding box center [238, 518] width 48 height 31
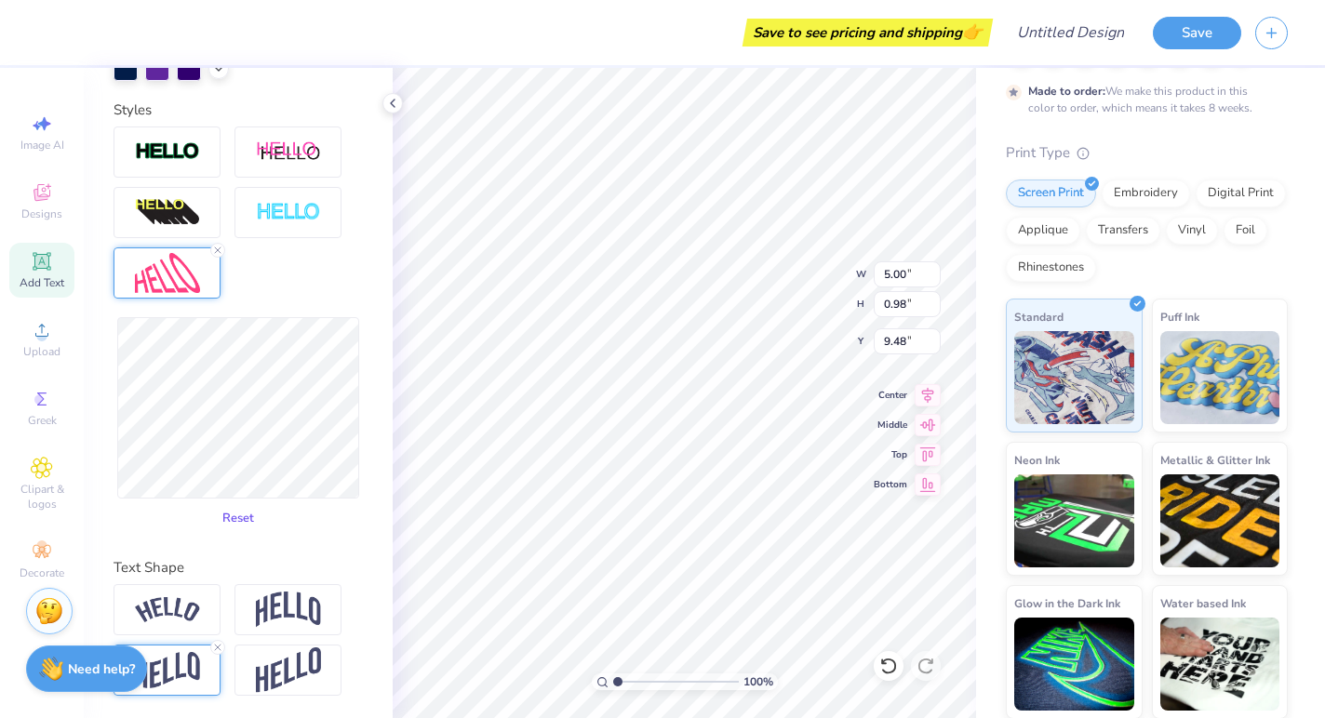
type input "5.06"
type input "0.89"
type input "9.52"
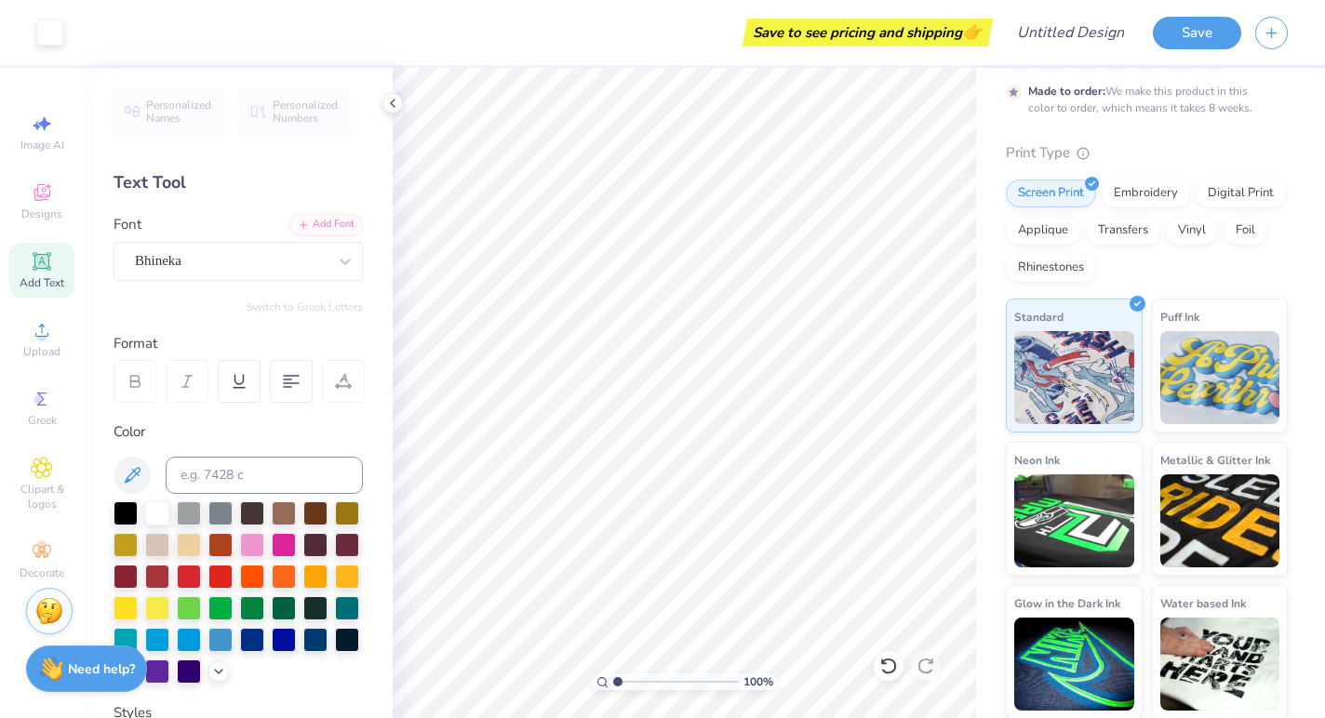
scroll to position [0, 0]
click at [50, 217] on span "Designs" at bounding box center [41, 214] width 41 height 15
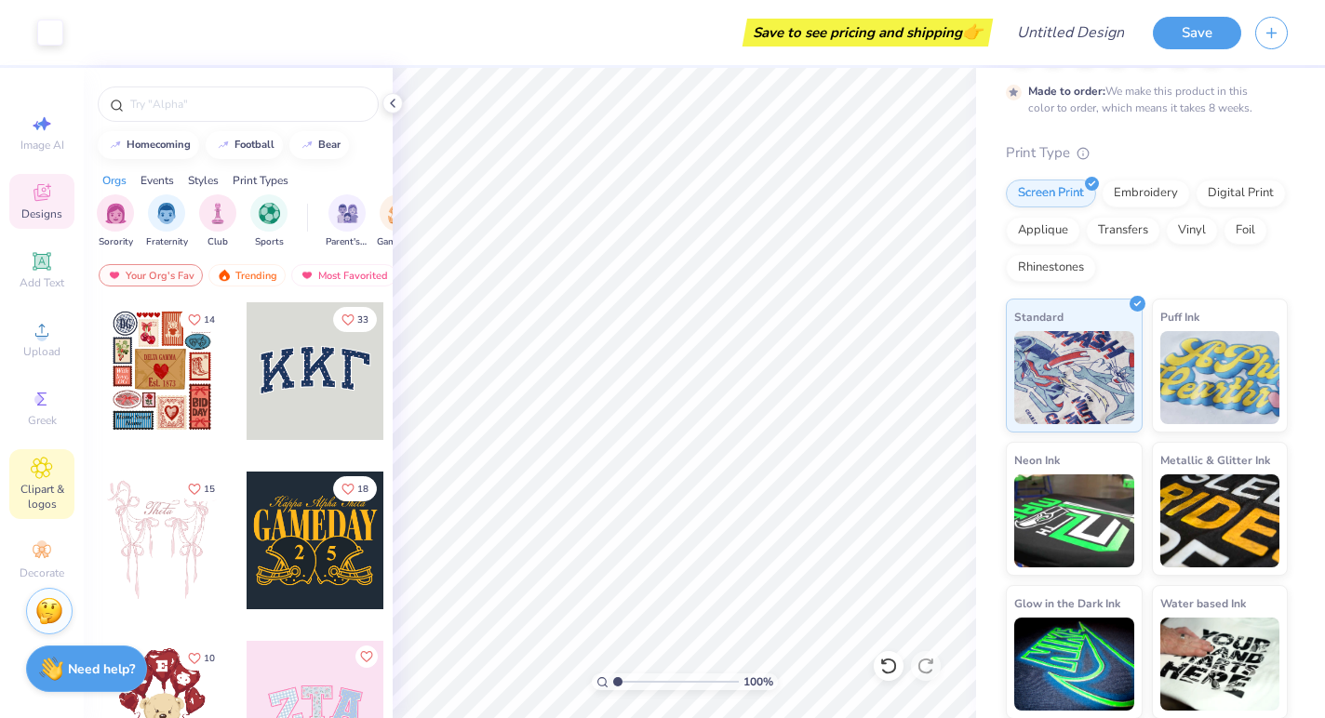
click at [49, 508] on span "Clipart & logos" at bounding box center [41, 497] width 65 height 30
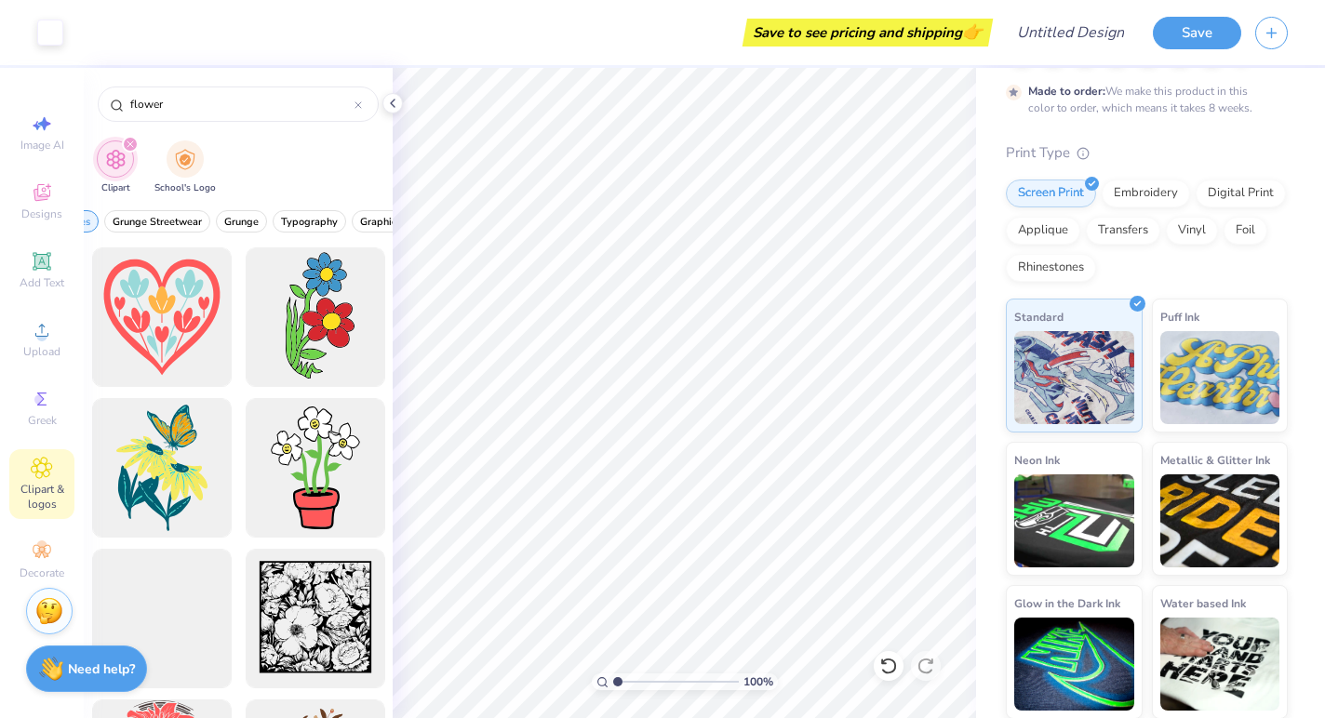
scroll to position [0, 91]
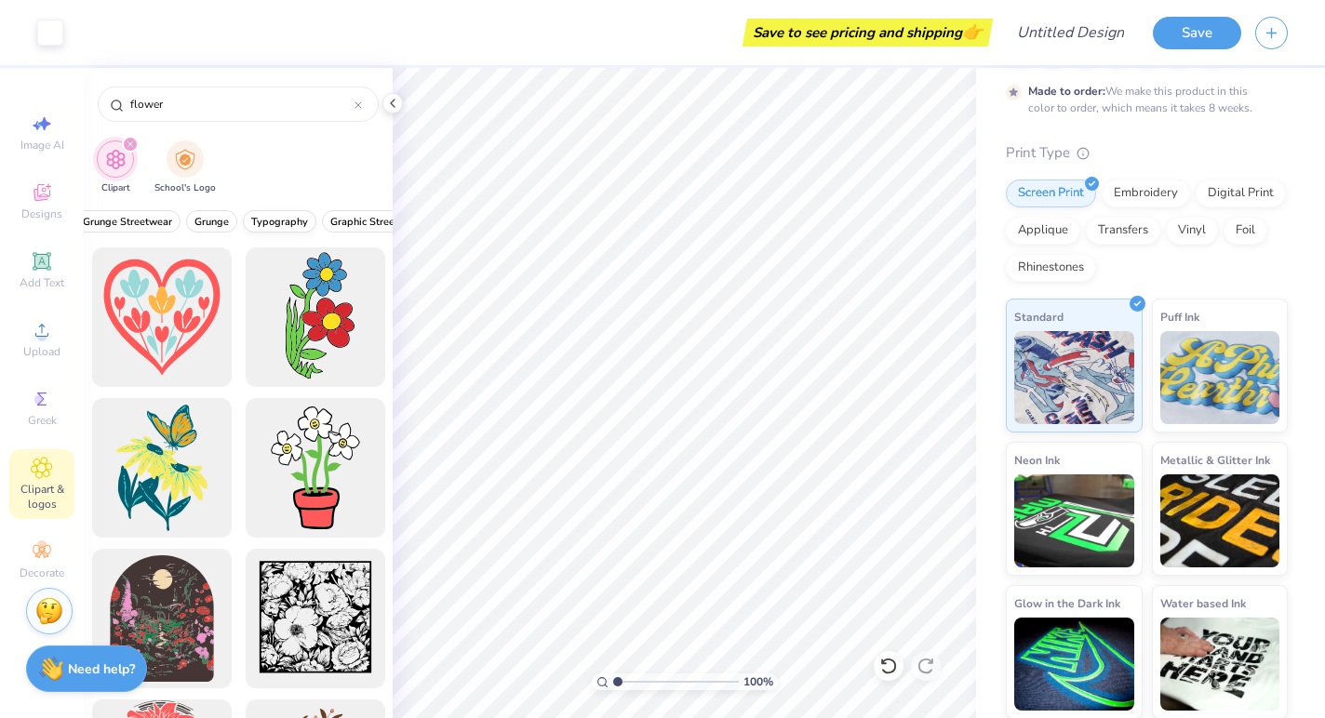
click at [287, 218] on span "Typography" at bounding box center [279, 222] width 57 height 14
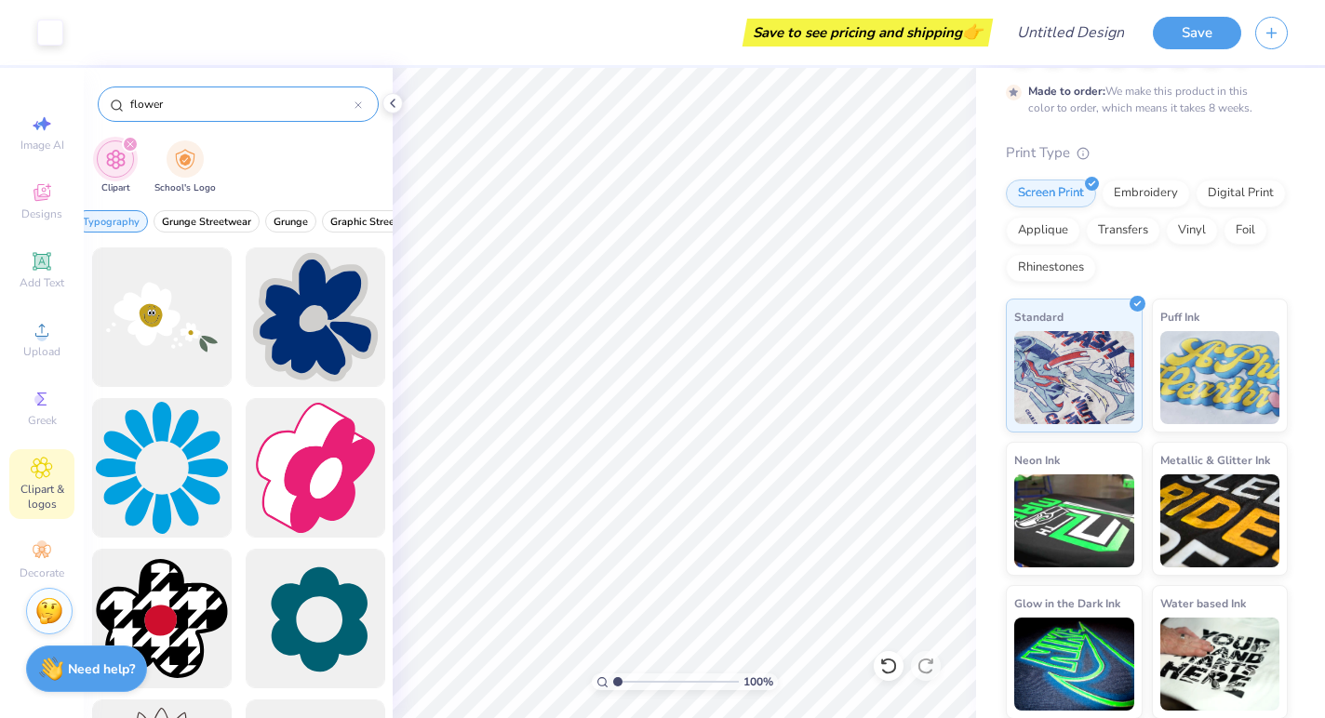
click at [363, 100] on div "flower" at bounding box center [238, 104] width 281 height 35
click at [355, 105] on icon at bounding box center [357, 104] width 7 height 7
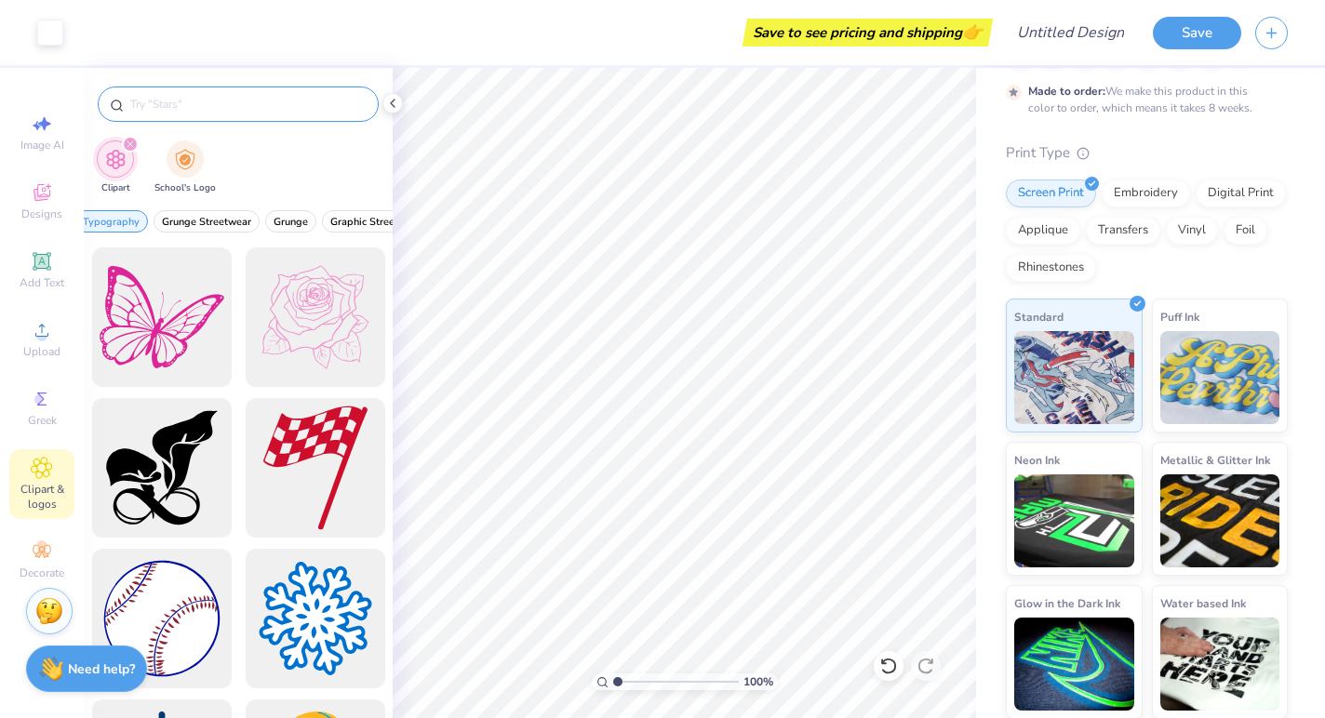
scroll to position [-1, 0]
click at [326, 346] on div at bounding box center [238, 482] width 309 height 471
click at [311, 307] on div at bounding box center [314, 317] width 153 height 153
click at [53, 32] on div at bounding box center [50, 31] width 26 height 26
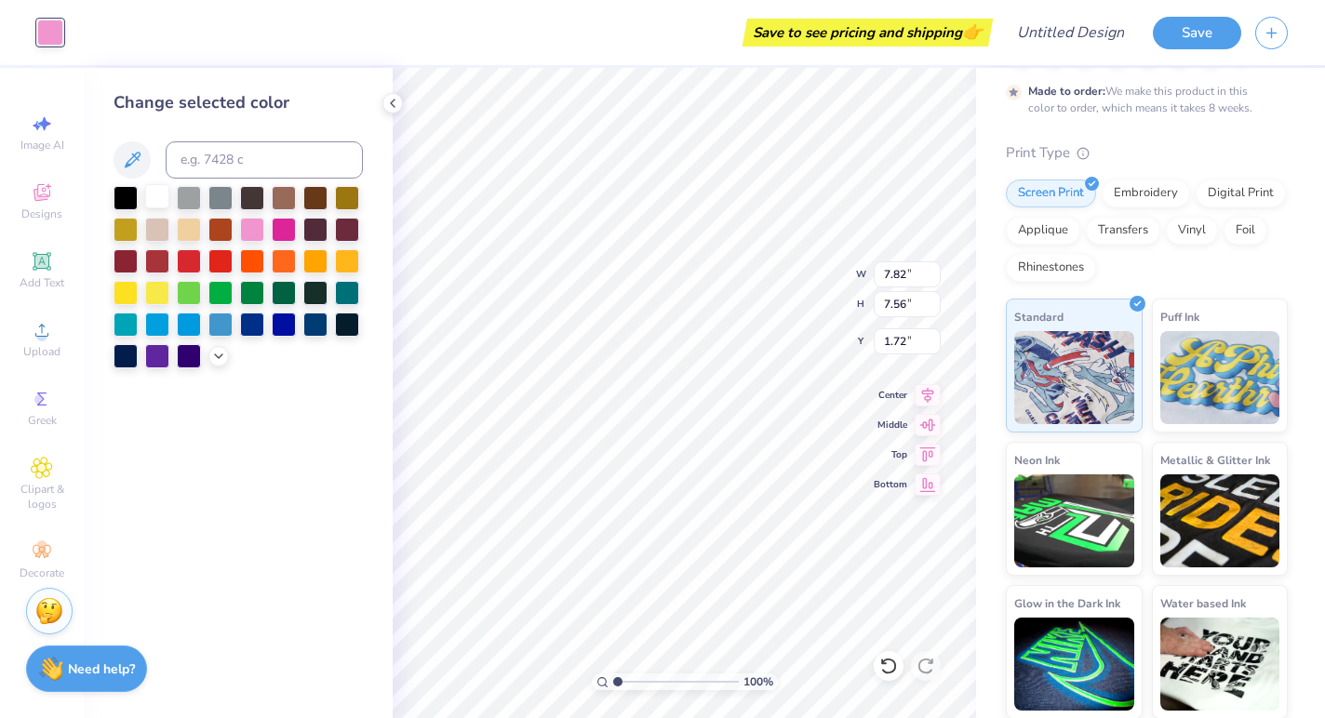
click at [156, 195] on div at bounding box center [157, 196] width 24 height 24
click at [878, 450] on div "100 % W 7.82 7.82 " H 7.56 7.56 " Y 1.72 1.72 " Center [GEOGRAPHIC_DATA]" at bounding box center [684, 393] width 583 height 650
type input "3.55"
type input "3.43"
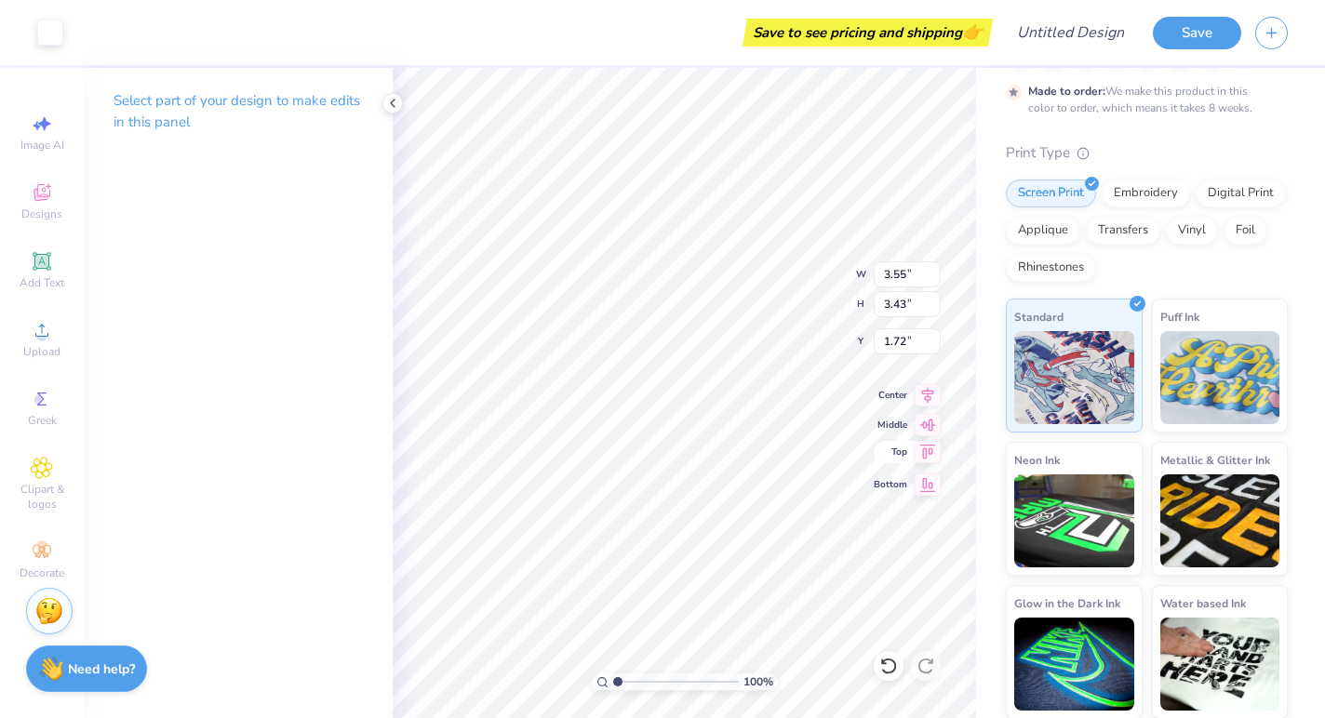
type input "5.29"
type input "2.65"
type input "2.56"
type input "6.66"
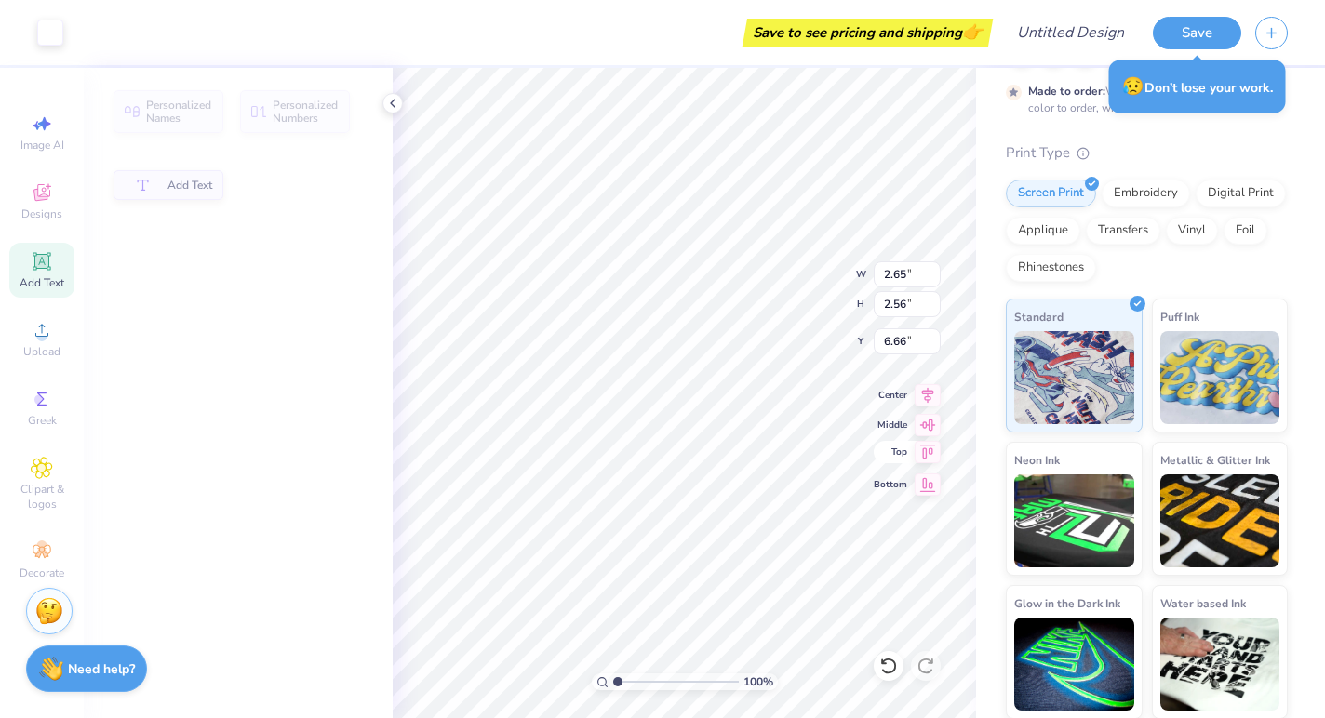
type input "5.06"
type input "0.89"
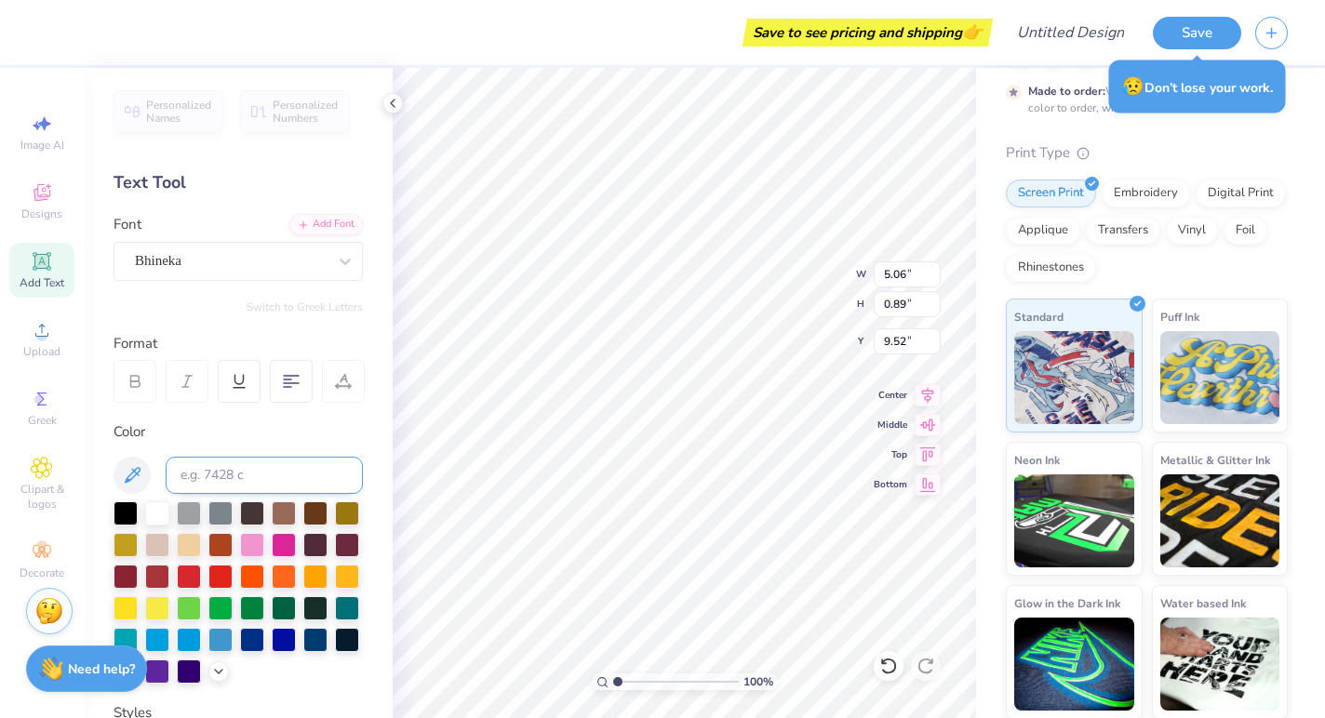
type input "9.22"
click at [335, 274] on div at bounding box center [344, 261] width 33 height 33
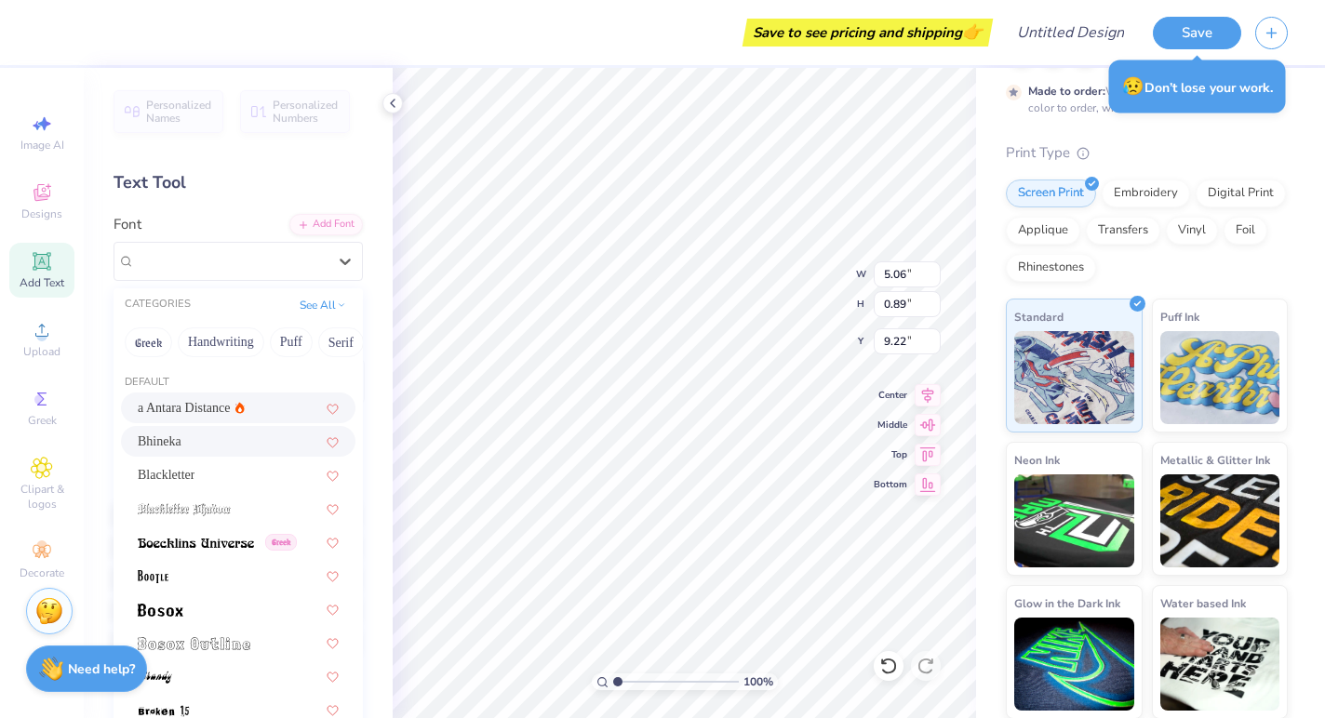
click at [204, 415] on span "a Antara Distance" at bounding box center [184, 408] width 93 height 20
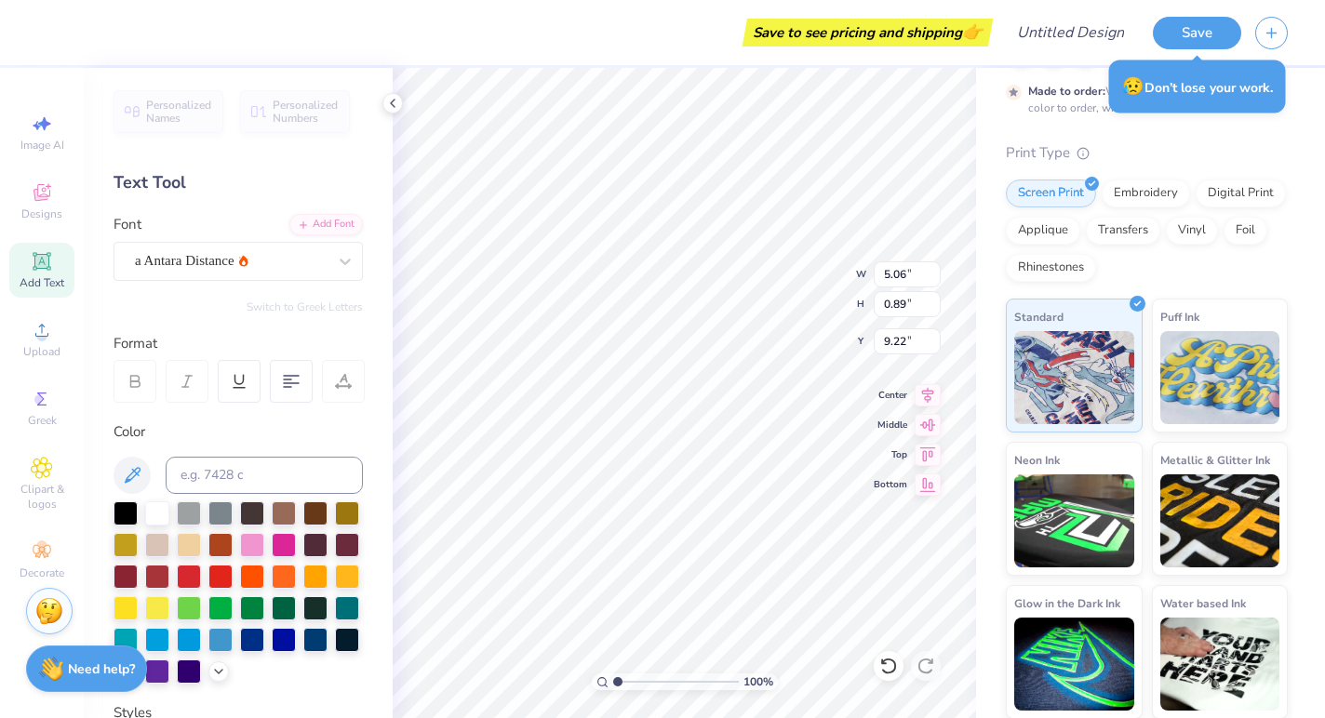
type input "4.66"
type input "1.01"
type input "9.16"
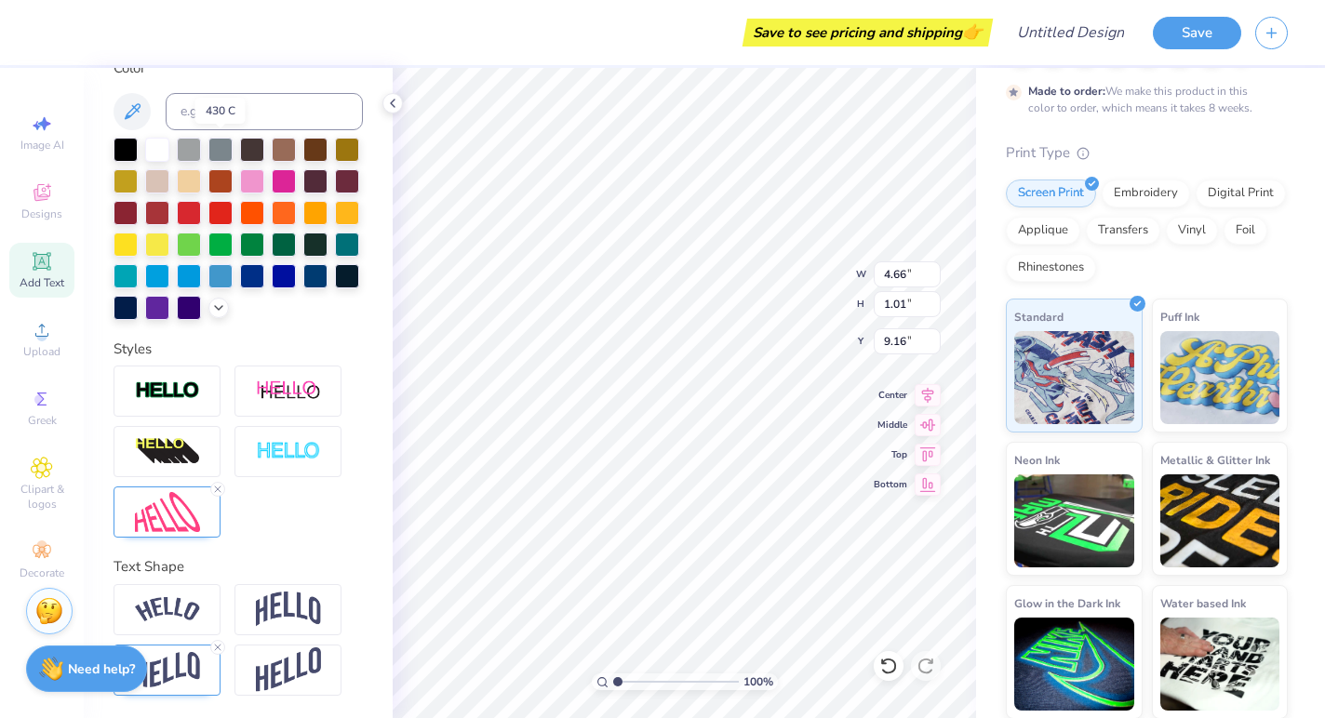
scroll to position [364, 0]
click at [204, 617] on div at bounding box center [166, 609] width 107 height 51
type input "5.12"
type input "1.28"
type input "9.03"
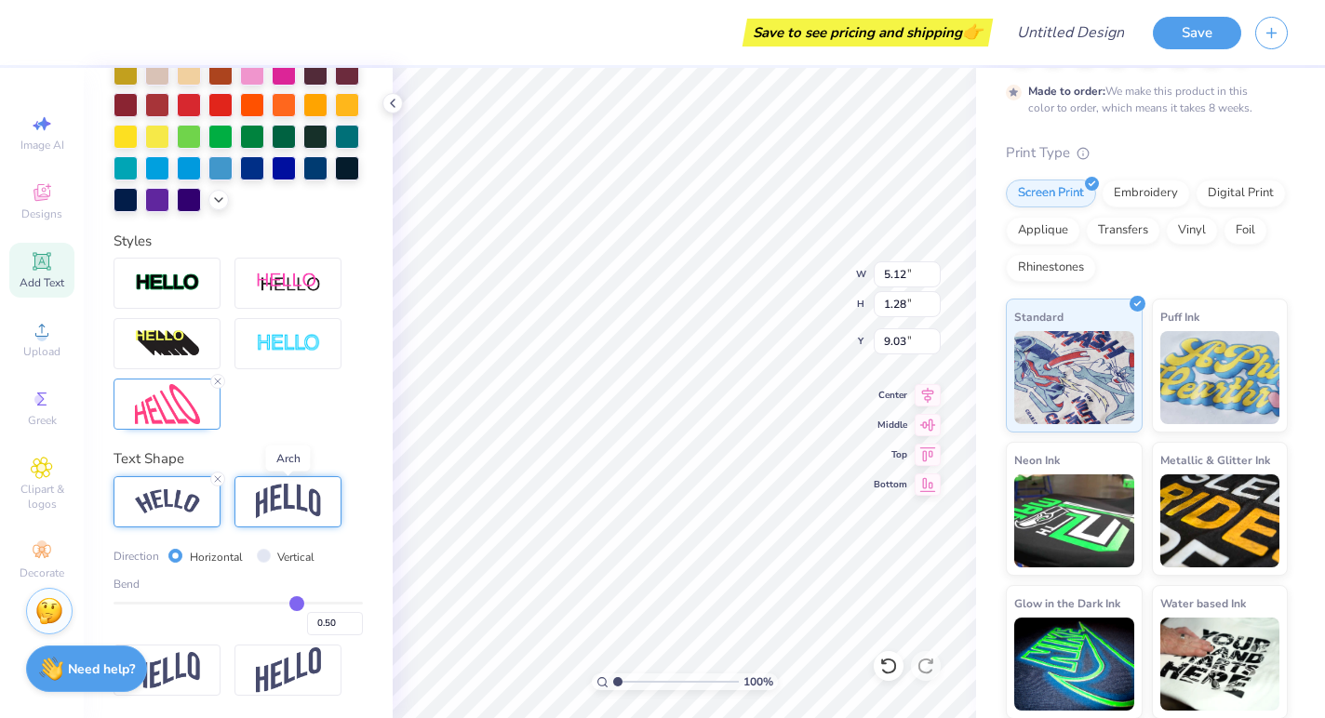
scroll to position [473, 0]
click at [263, 556] on input "Vertical" at bounding box center [264, 556] width 14 height 14
radio input "true"
type input "4.53"
type input "6.33"
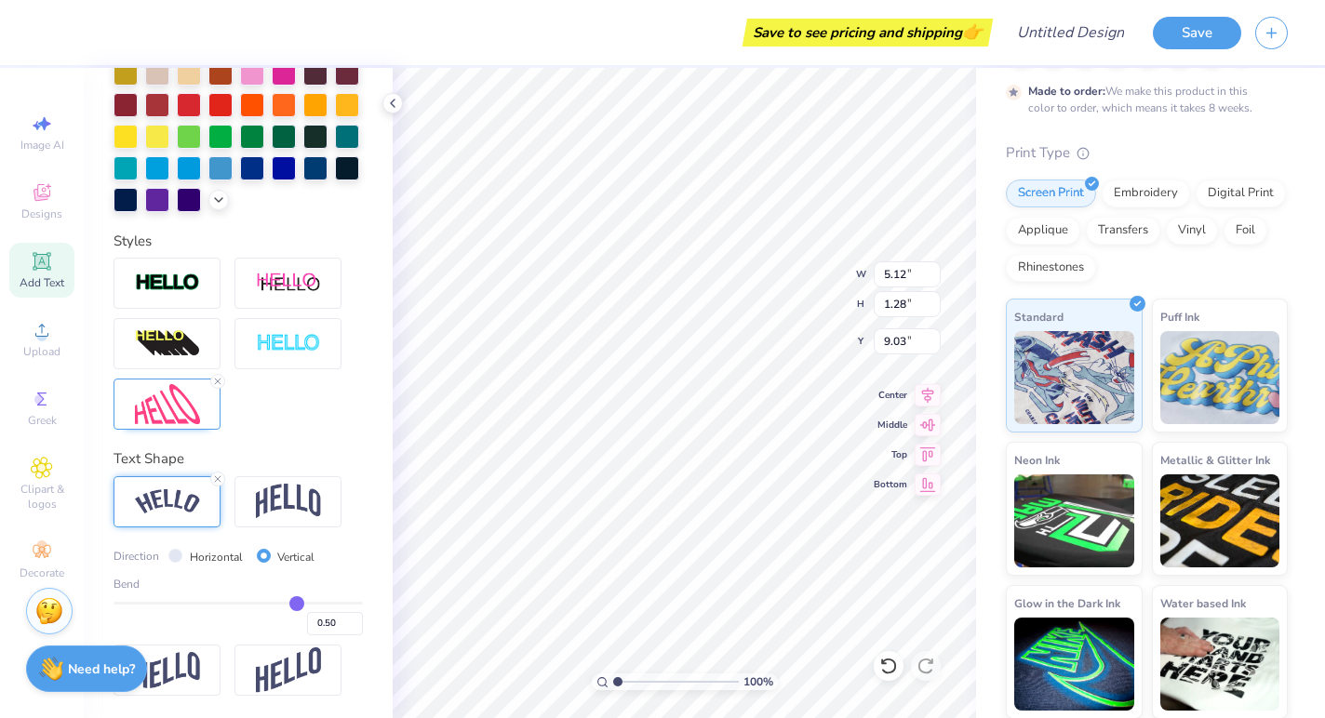
type input "4.16"
click at [174, 553] on input "Horizontal" at bounding box center [175, 556] width 14 height 14
radio input "true"
type input "5.12"
type input "1.28"
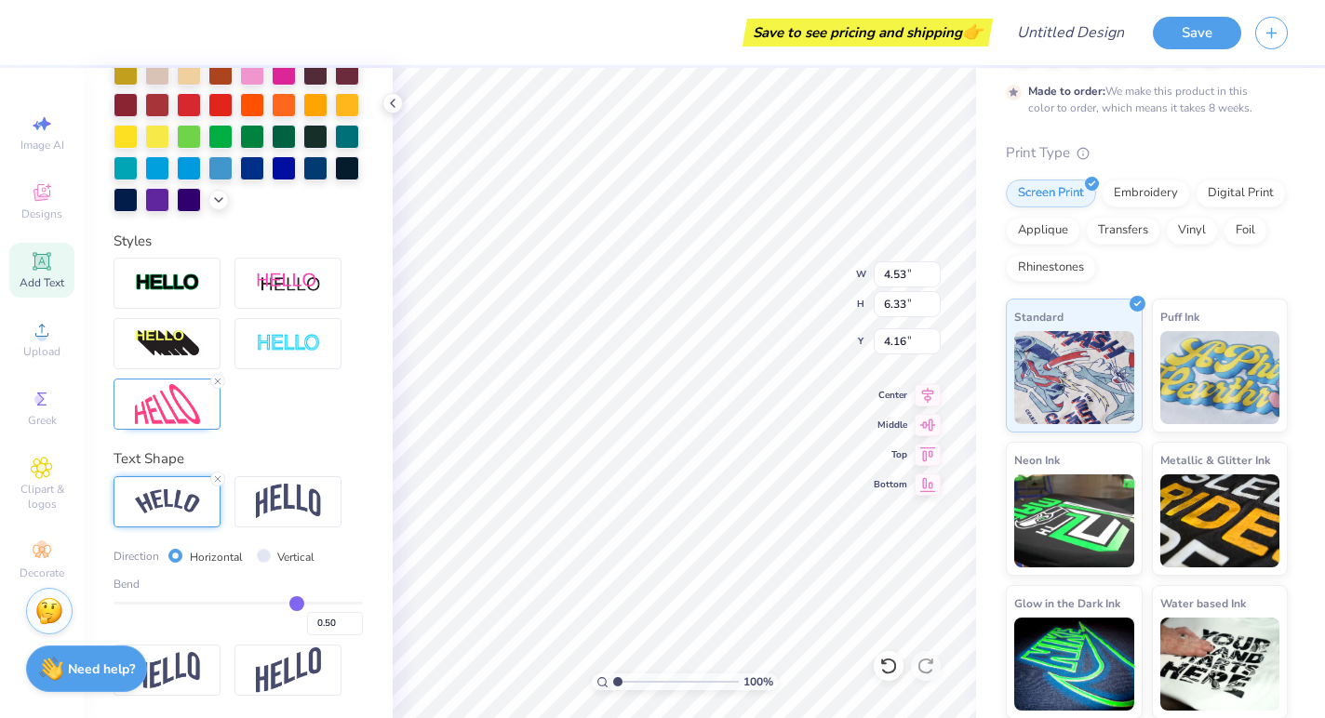
type input "6.68"
click at [289, 661] on img at bounding box center [288, 670] width 65 height 46
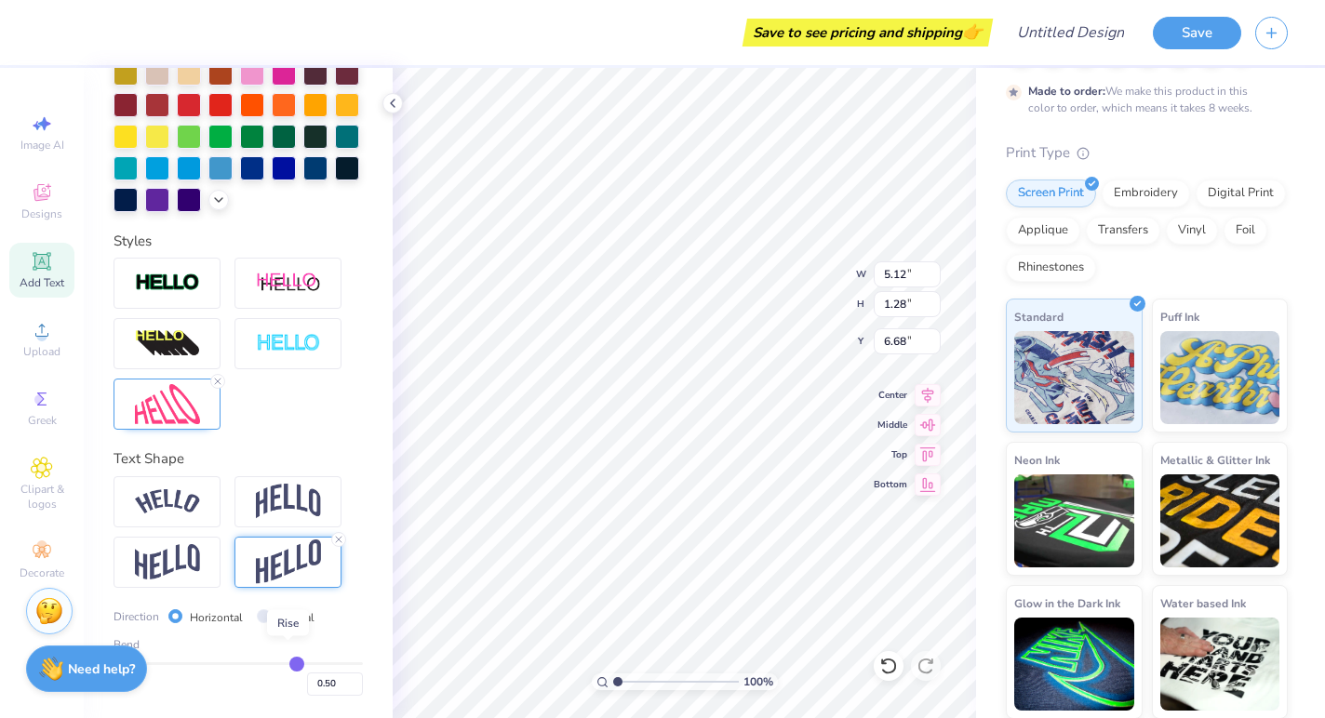
type input "4.66"
type input "1.32"
type input "9.18"
type input "2.65"
type input "2.56"
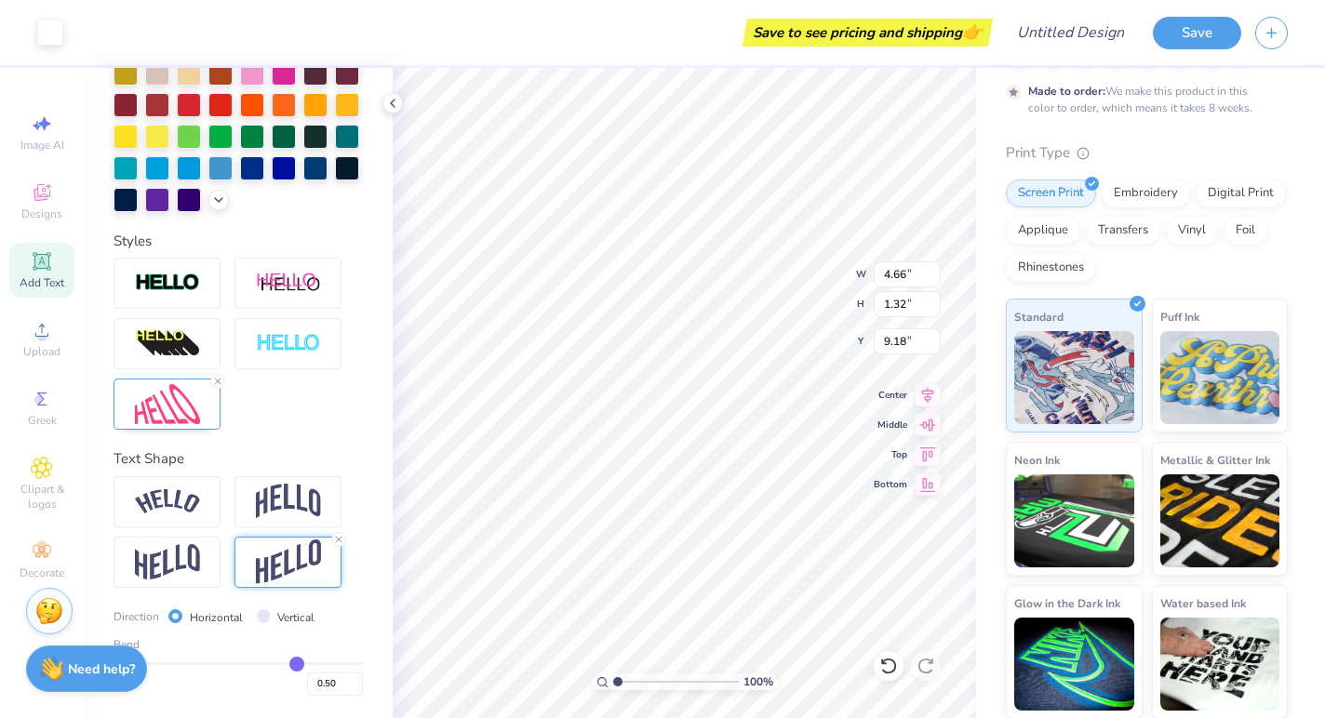
type input "6.62"
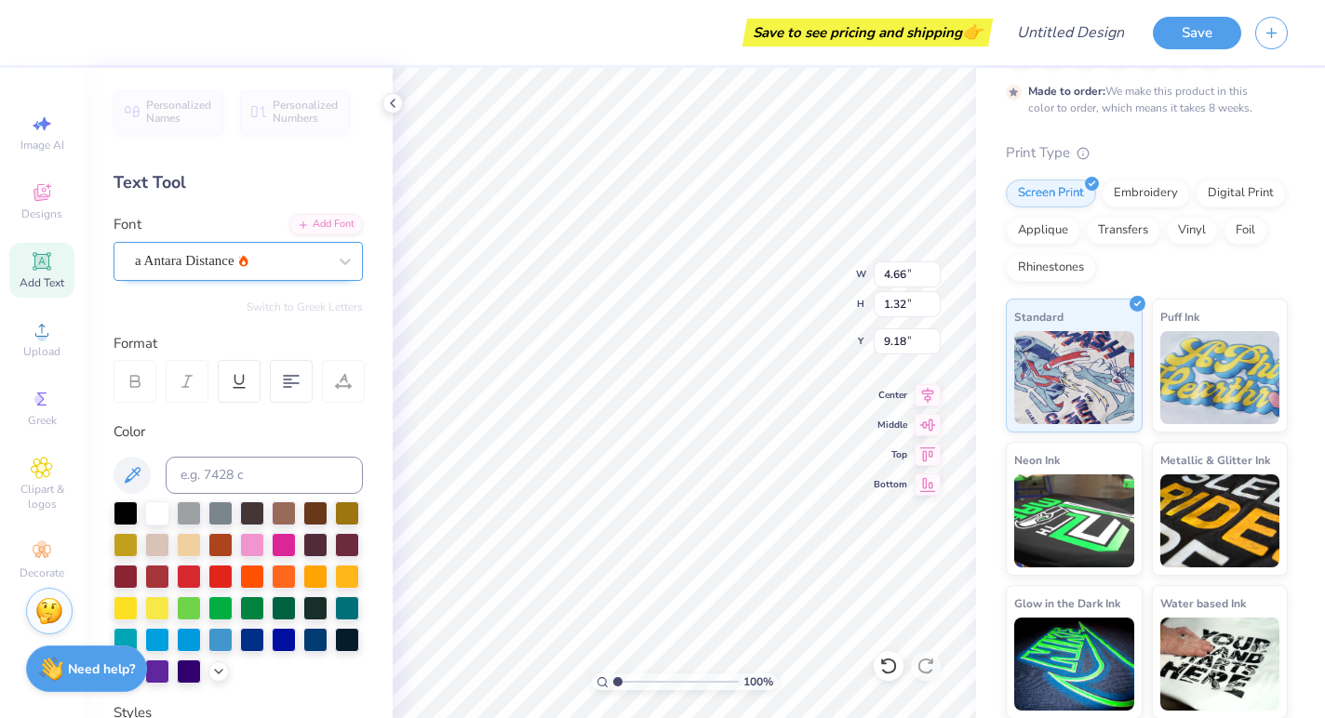
scroll to position [0, 0]
click at [306, 255] on div "a Antara Distance" at bounding box center [230, 261] width 195 height 29
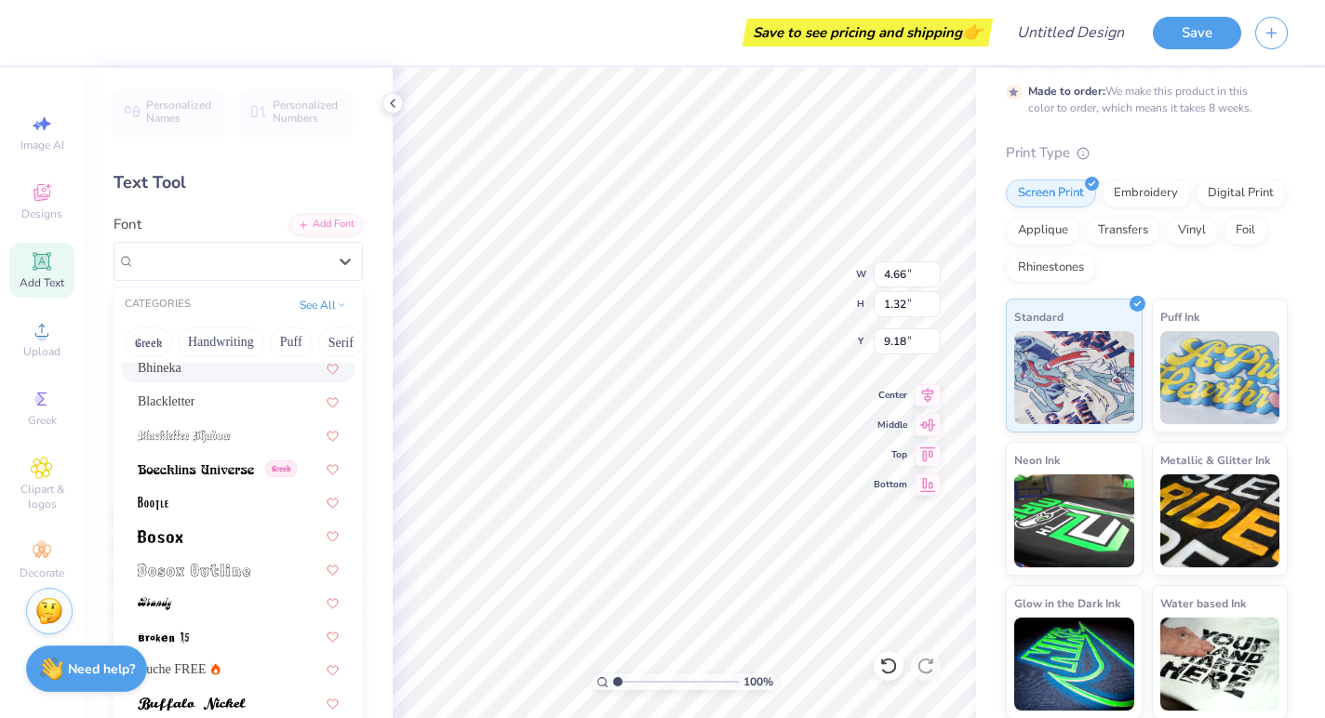
scroll to position [67, 0]
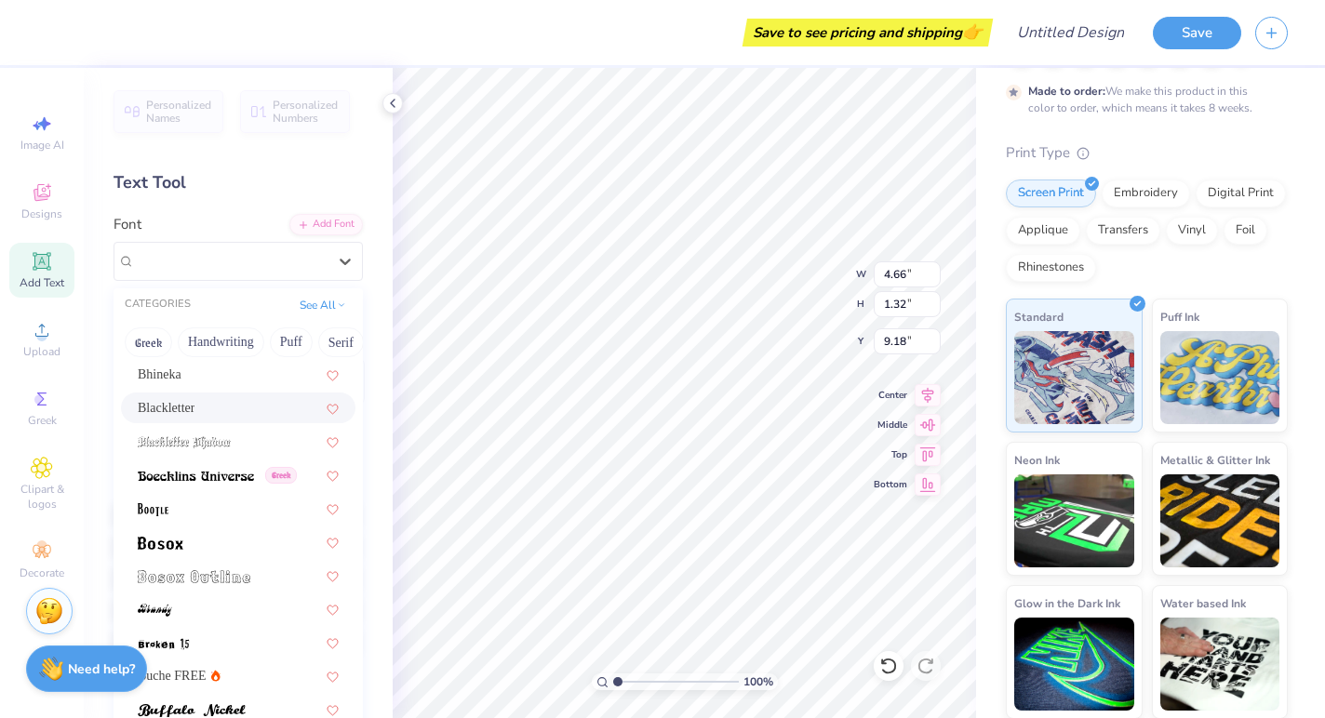
click at [224, 412] on div "Blackletter" at bounding box center [238, 408] width 201 height 20
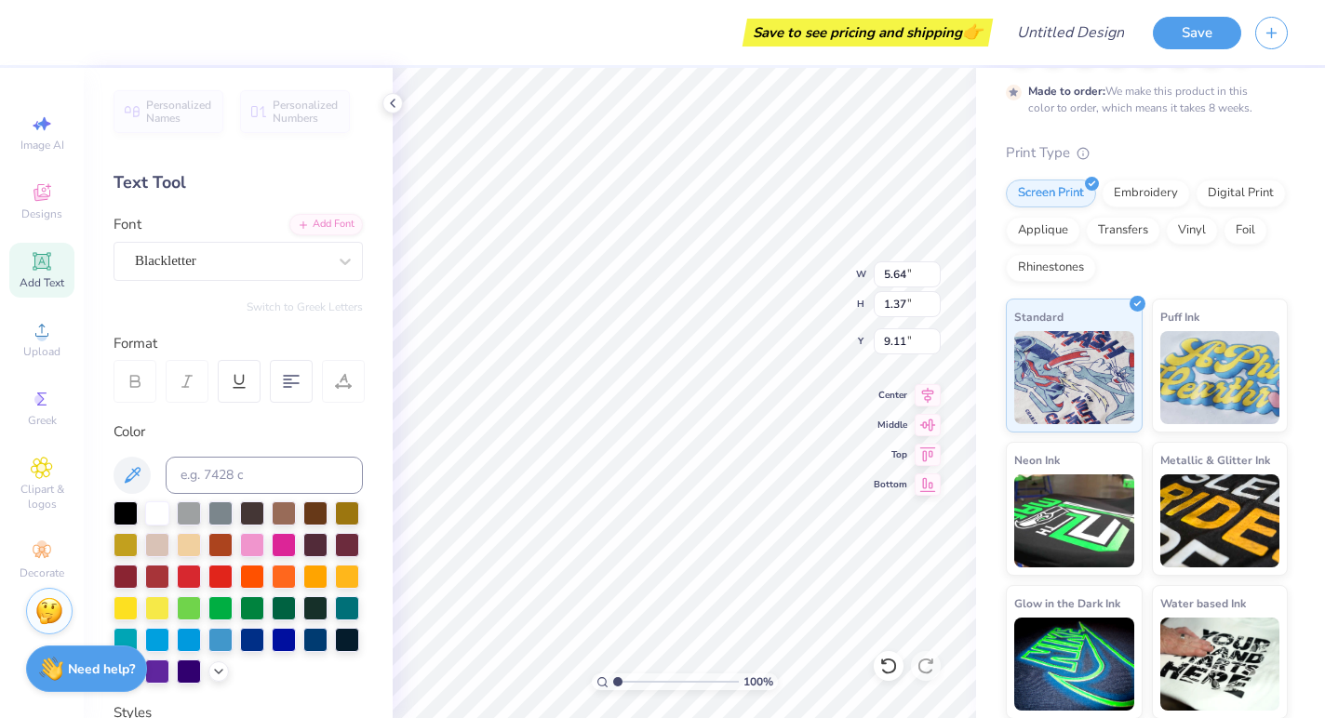
type input "5.64"
type input "1.37"
type input "9.11"
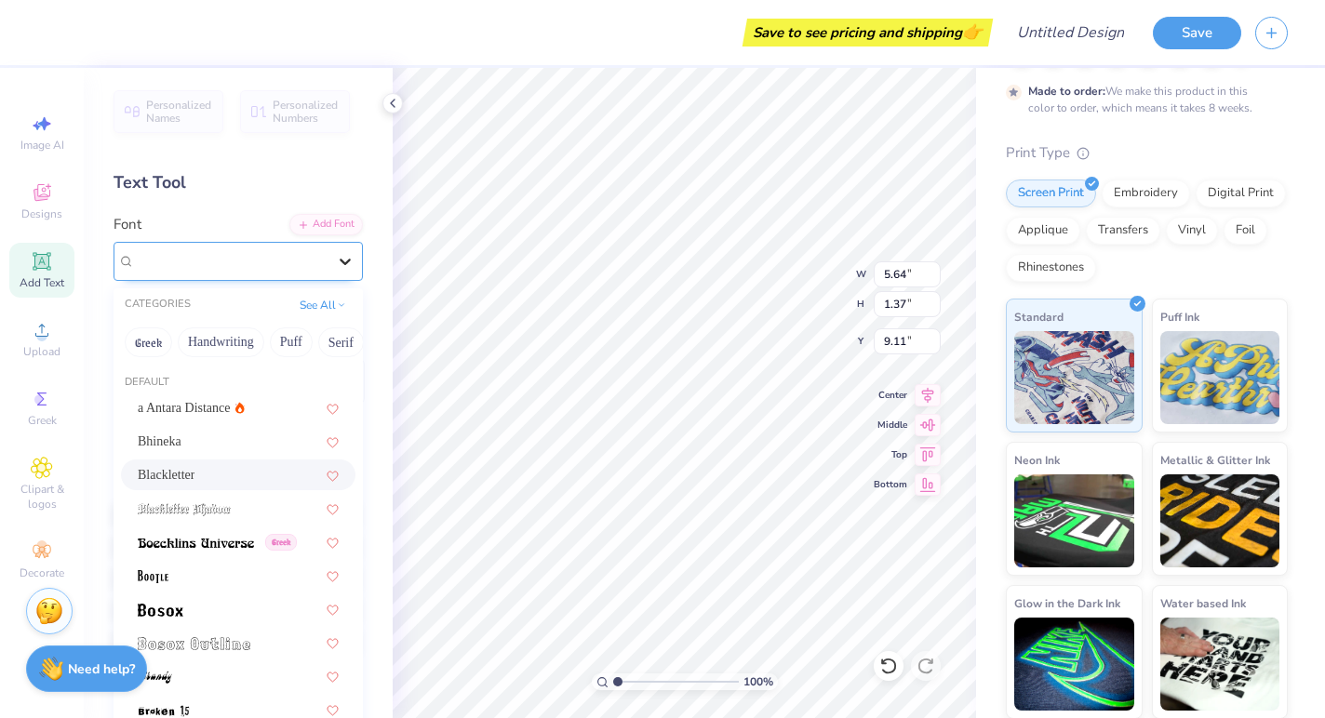
click at [341, 257] on icon at bounding box center [345, 261] width 19 height 19
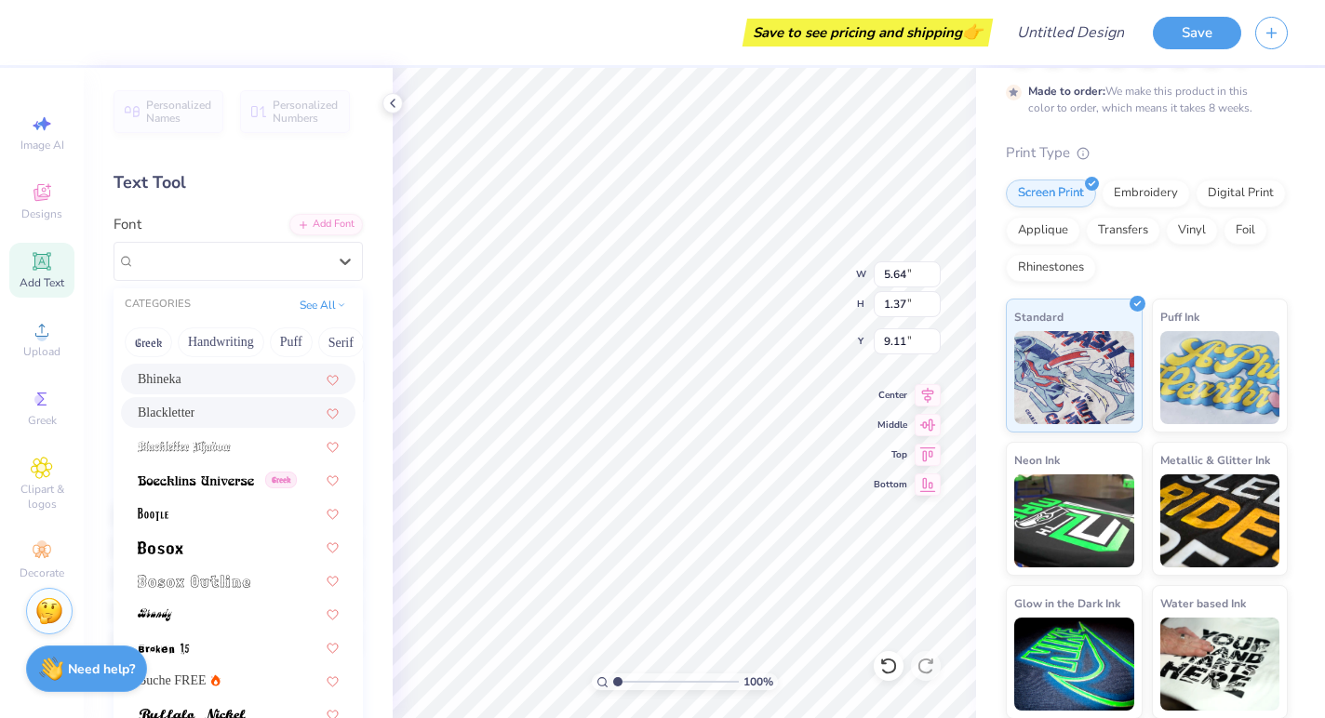
scroll to position [63, 0]
click at [229, 478] on img at bounding box center [196, 479] width 116 height 13
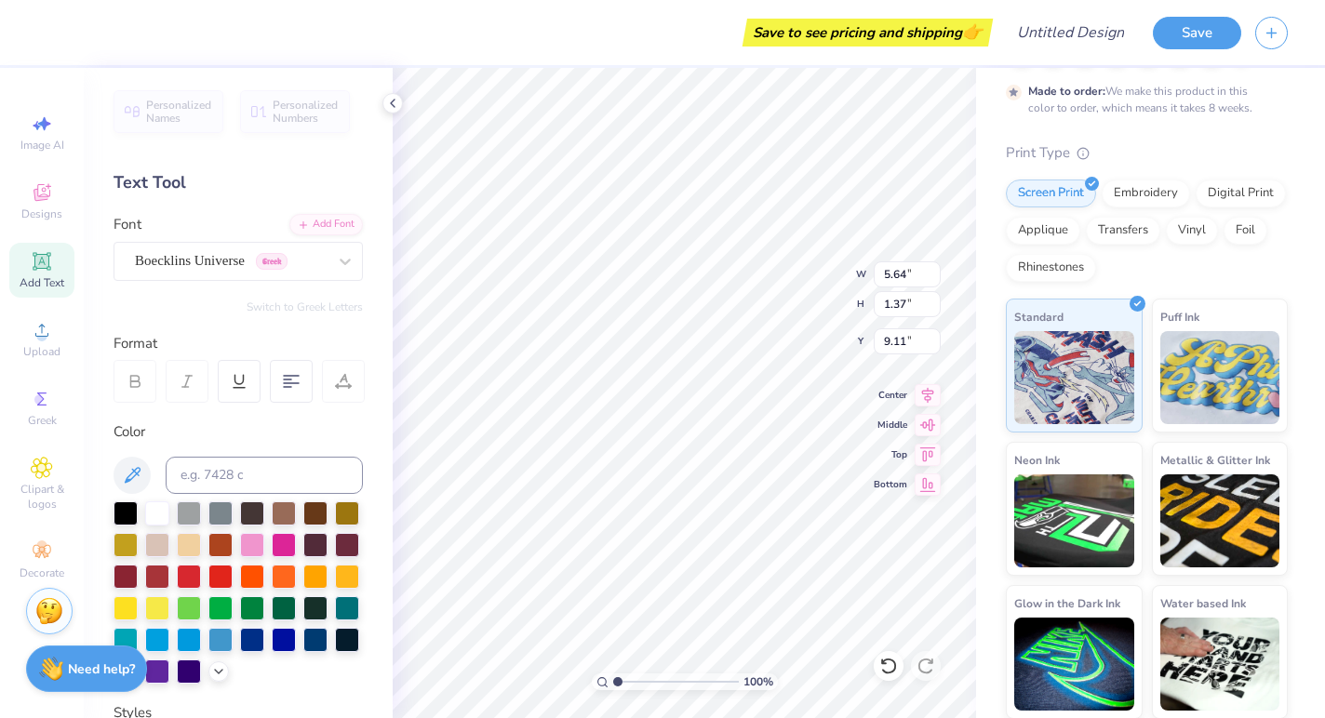
type input "6.78"
type input "1.22"
type input "9.19"
click at [357, 264] on div at bounding box center [344, 261] width 33 height 33
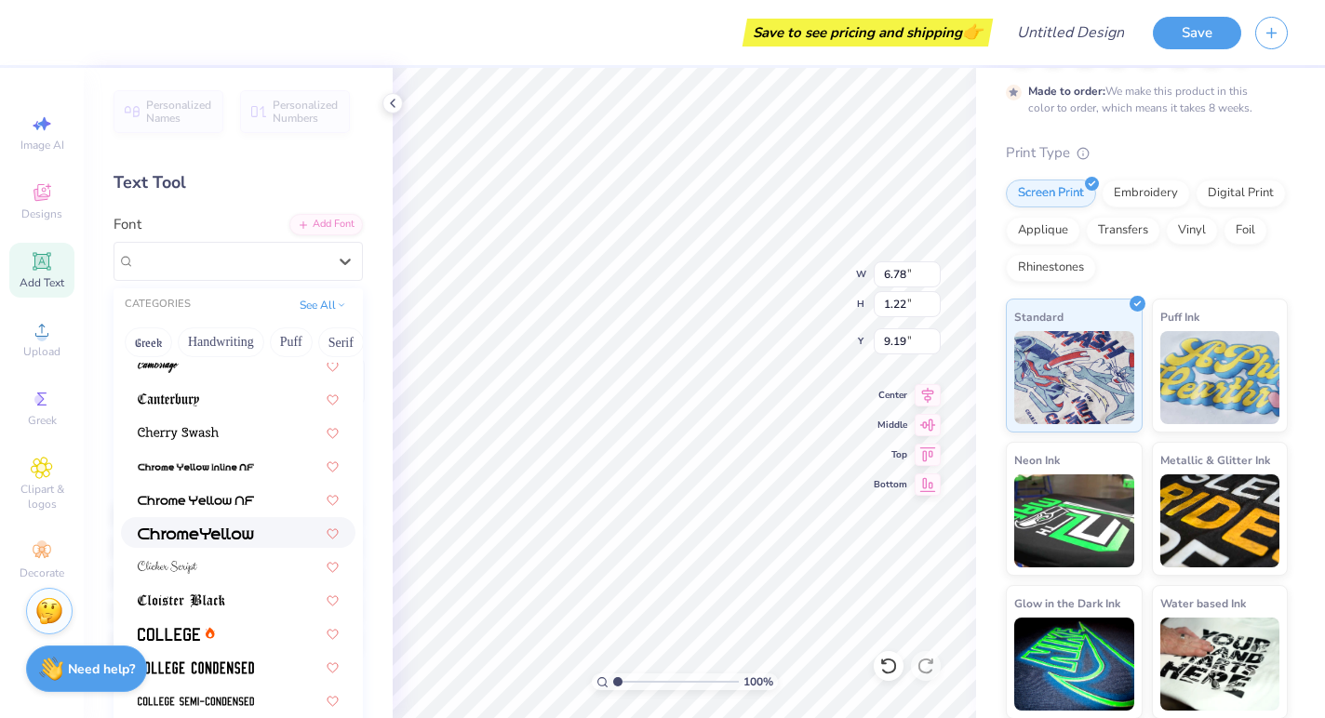
scroll to position [510, 0]
click at [230, 393] on div at bounding box center [238, 401] width 201 height 20
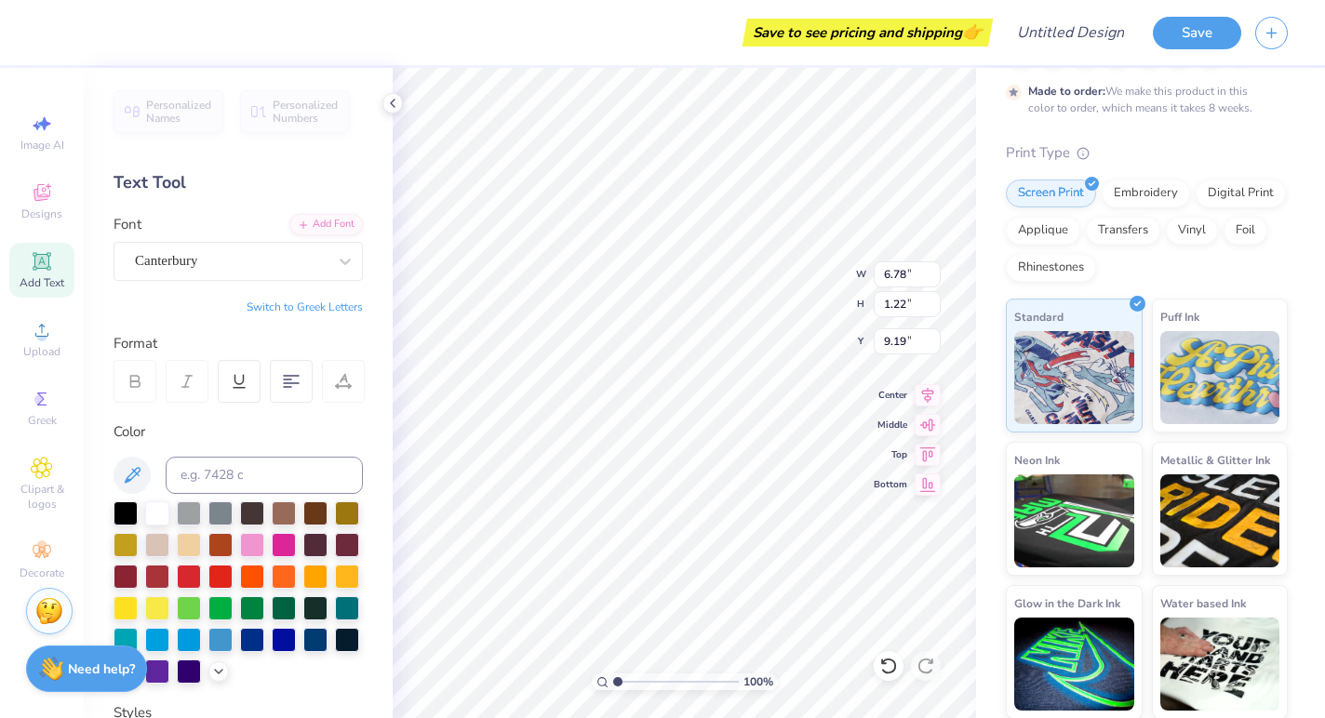
type input "5.57"
type input "1.10"
type input "9.25"
click at [337, 269] on icon at bounding box center [345, 261] width 19 height 19
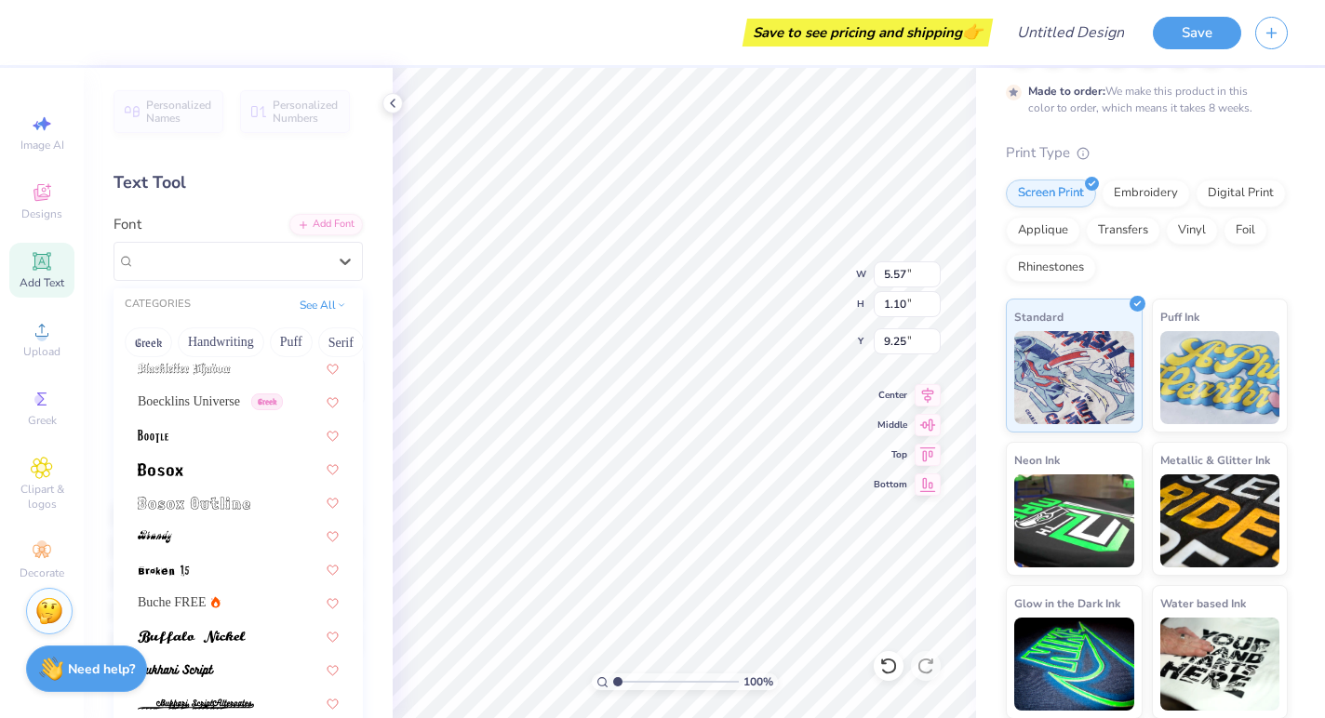
scroll to position [138, 0]
click at [226, 407] on span "Boecklins Universe" at bounding box center [189, 404] width 102 height 20
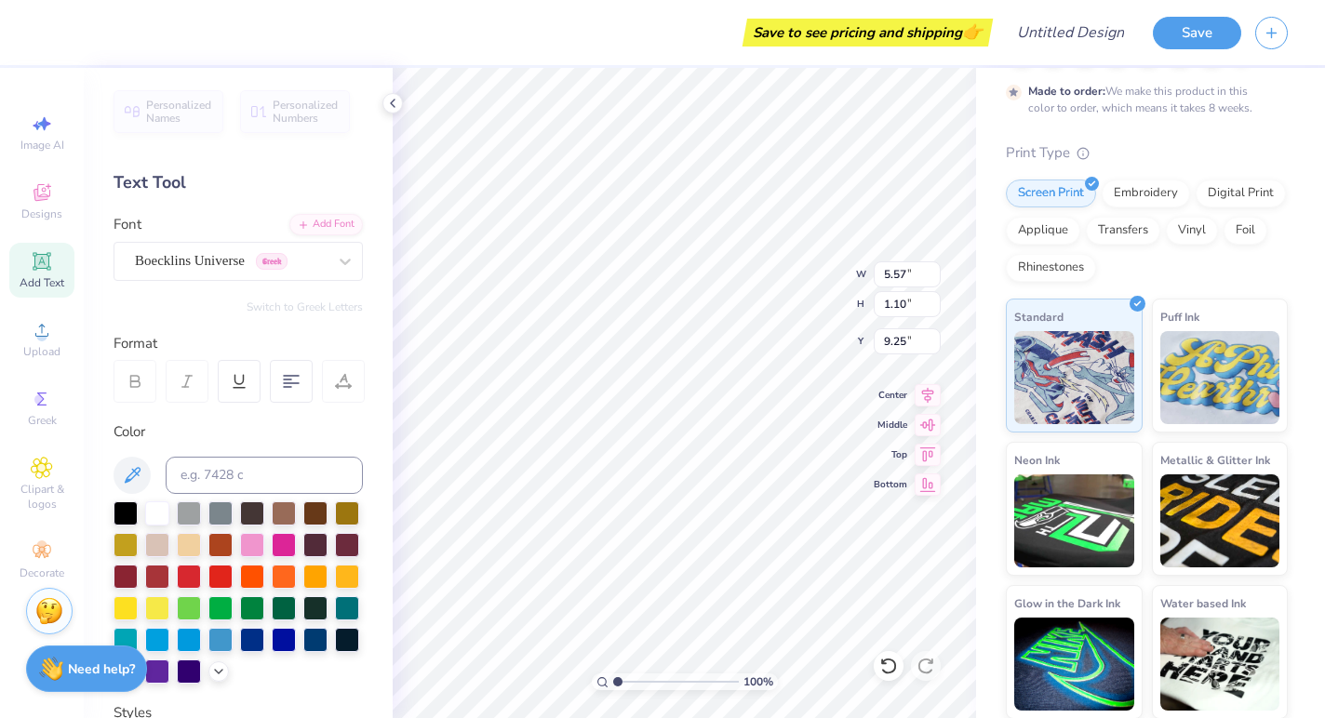
type input "6.78"
type input "1.22"
type input "9.19"
click at [350, 269] on icon at bounding box center [345, 261] width 19 height 19
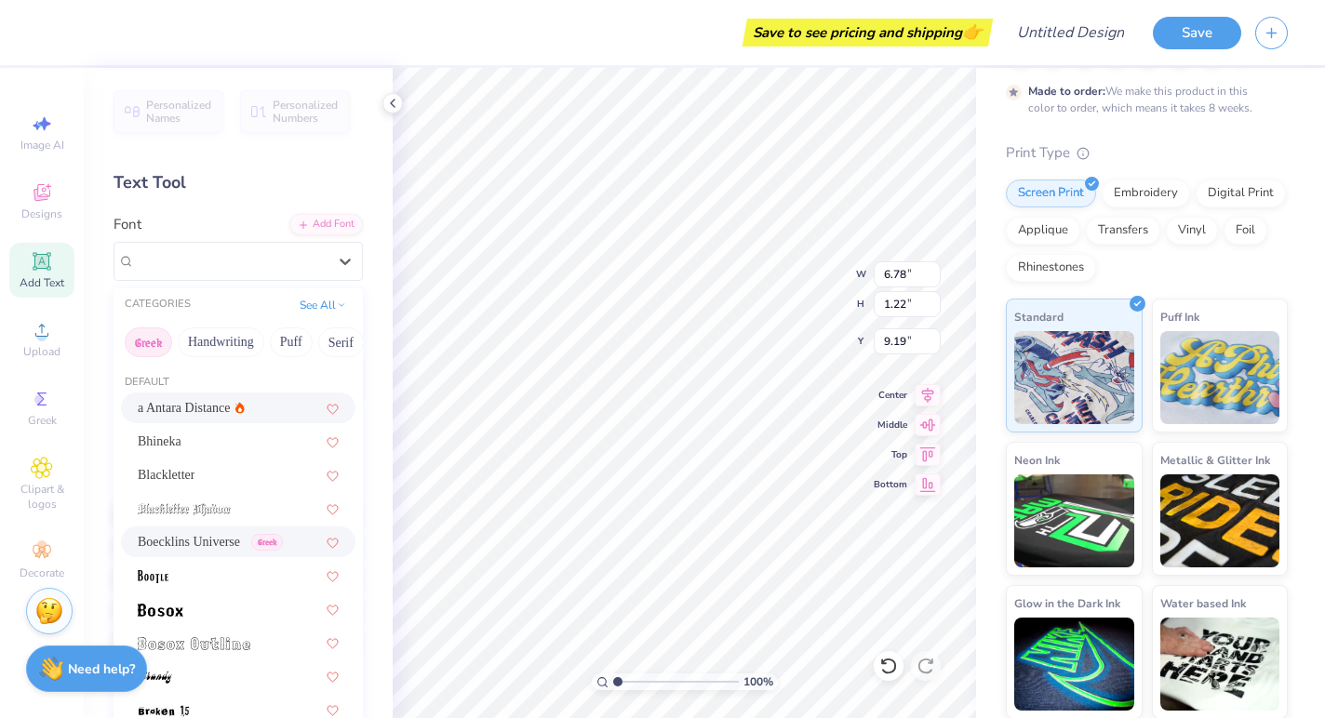
scroll to position [0, 0]
click at [165, 344] on button "Greek" at bounding box center [148, 342] width 47 height 30
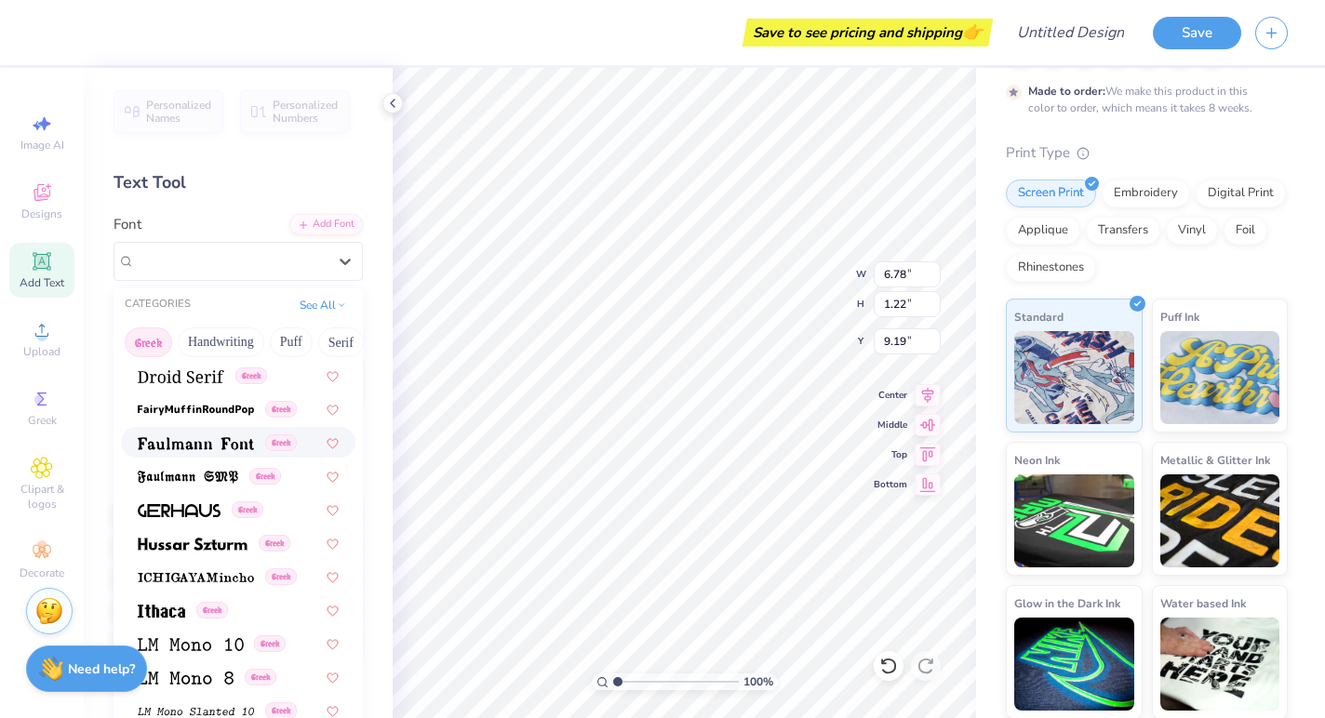
scroll to position [590, 0]
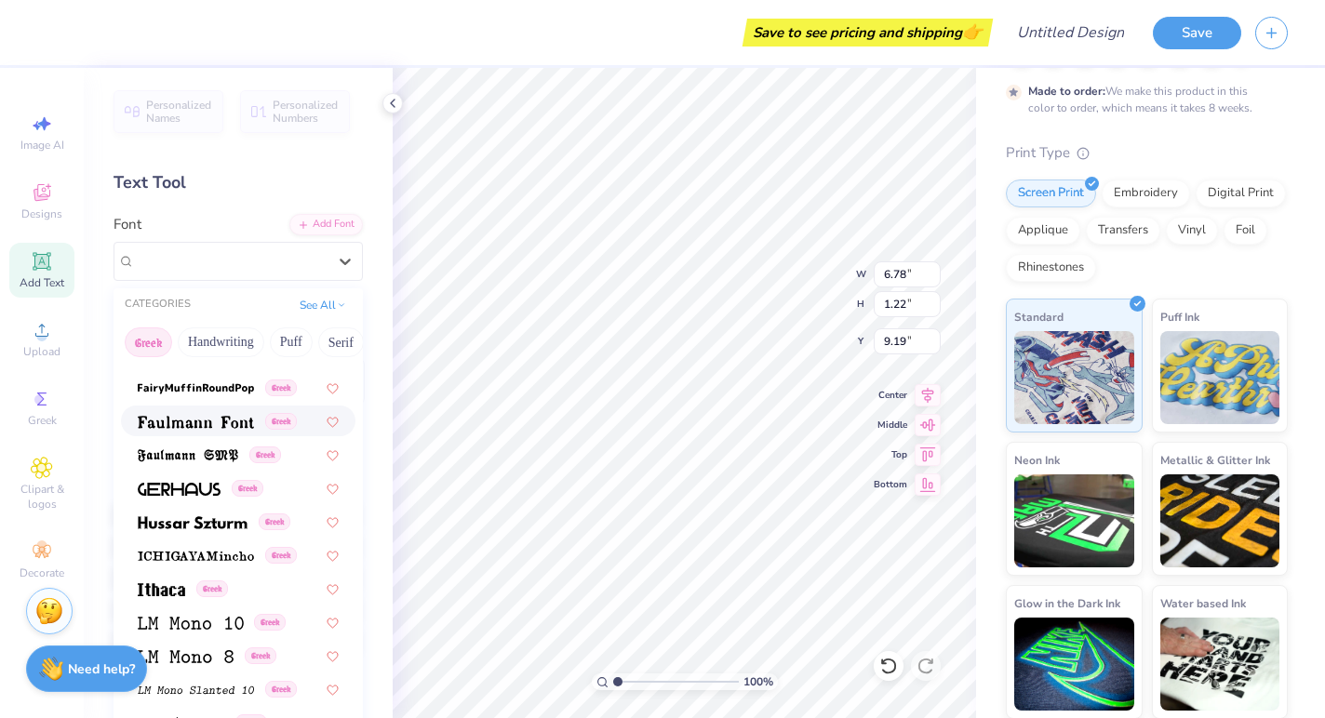
click at [220, 416] on span at bounding box center [196, 421] width 116 height 20
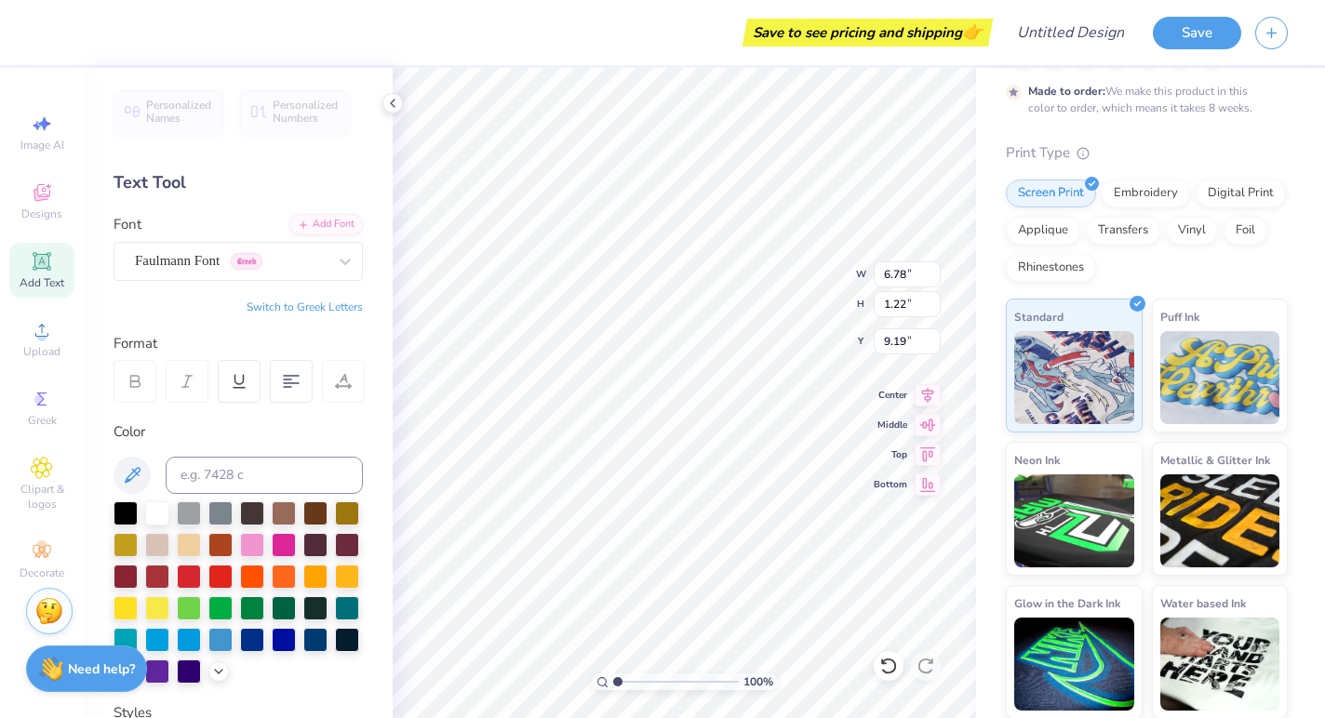
type input "6.64"
type input "1.31"
type input "9.14"
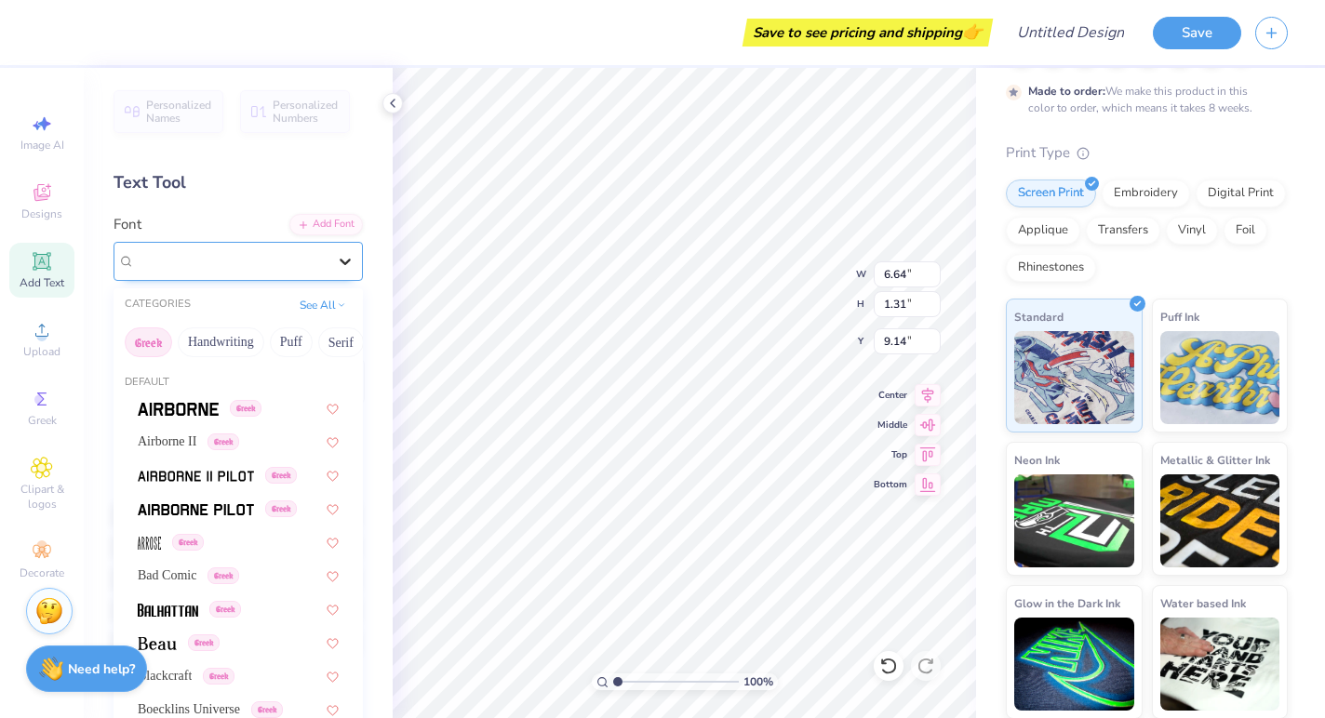
click at [348, 269] on icon at bounding box center [345, 261] width 19 height 19
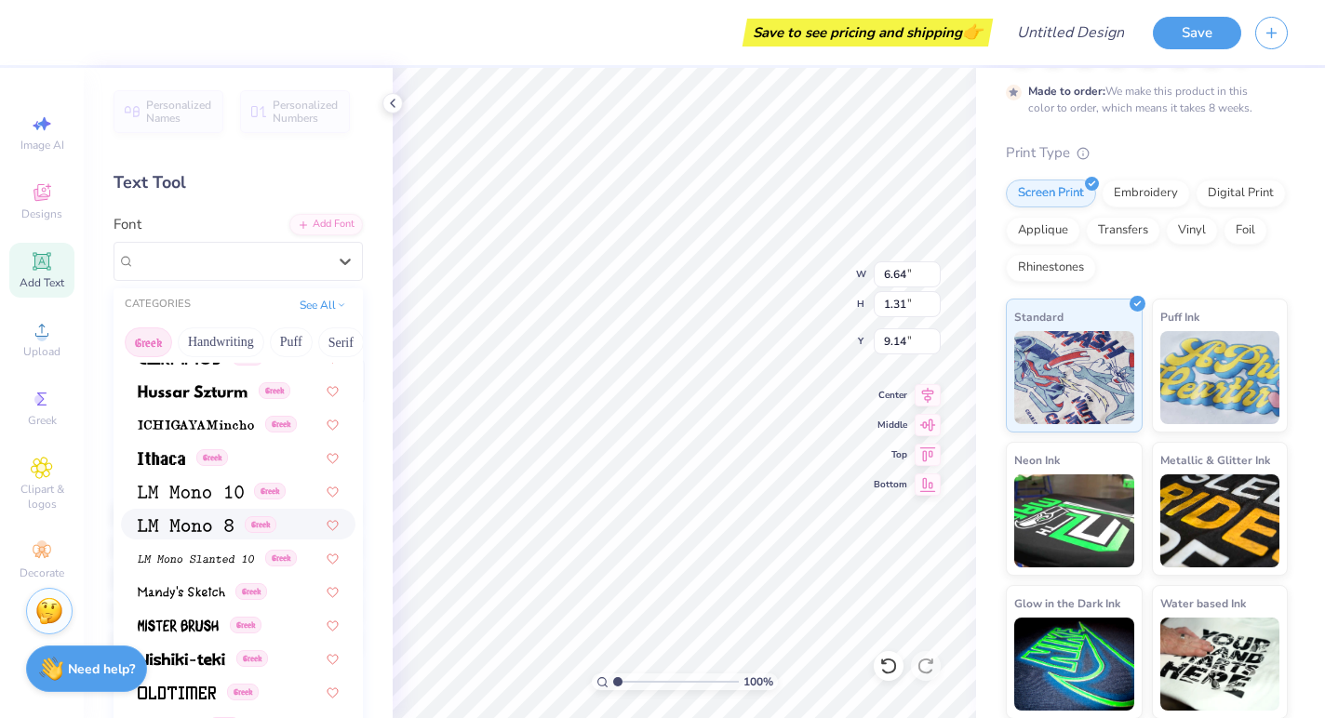
scroll to position [713, 0]
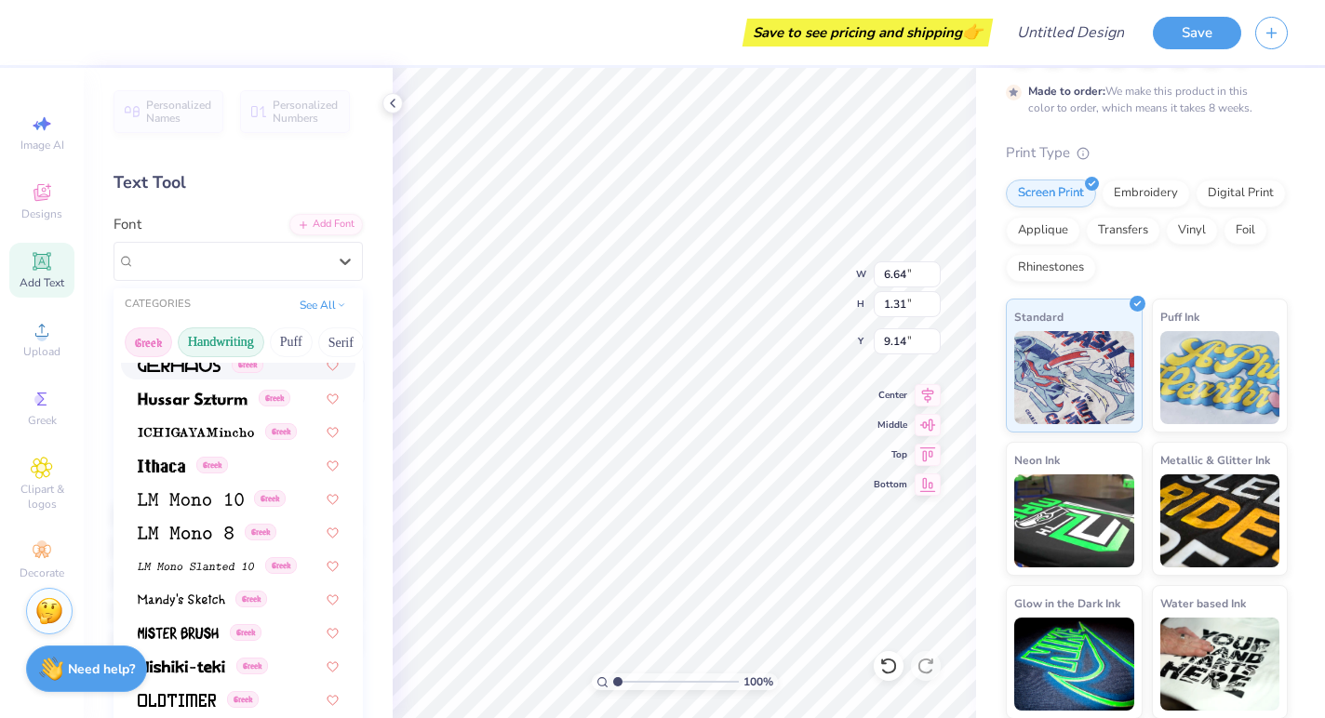
click at [243, 342] on button "Handwriting" at bounding box center [221, 342] width 87 height 30
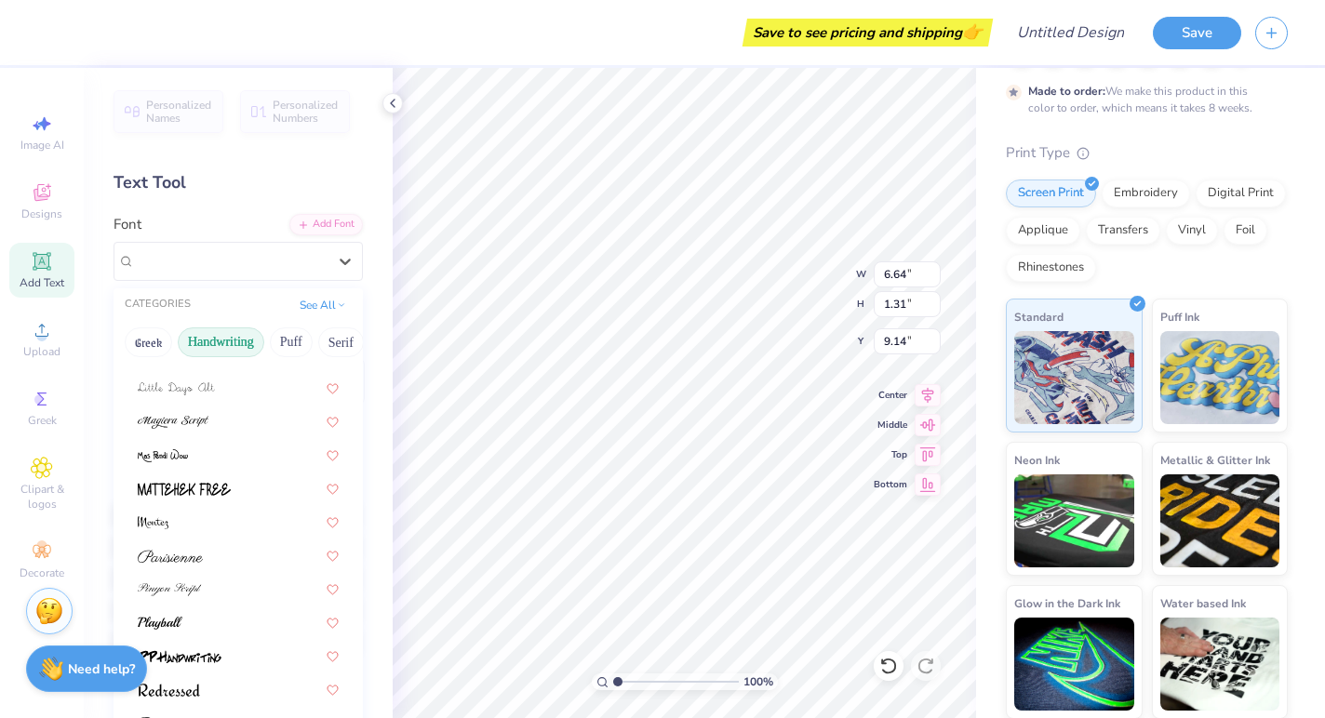
scroll to position [422, 0]
click at [225, 349] on button "Calligraphy" at bounding box center [216, 342] width 82 height 30
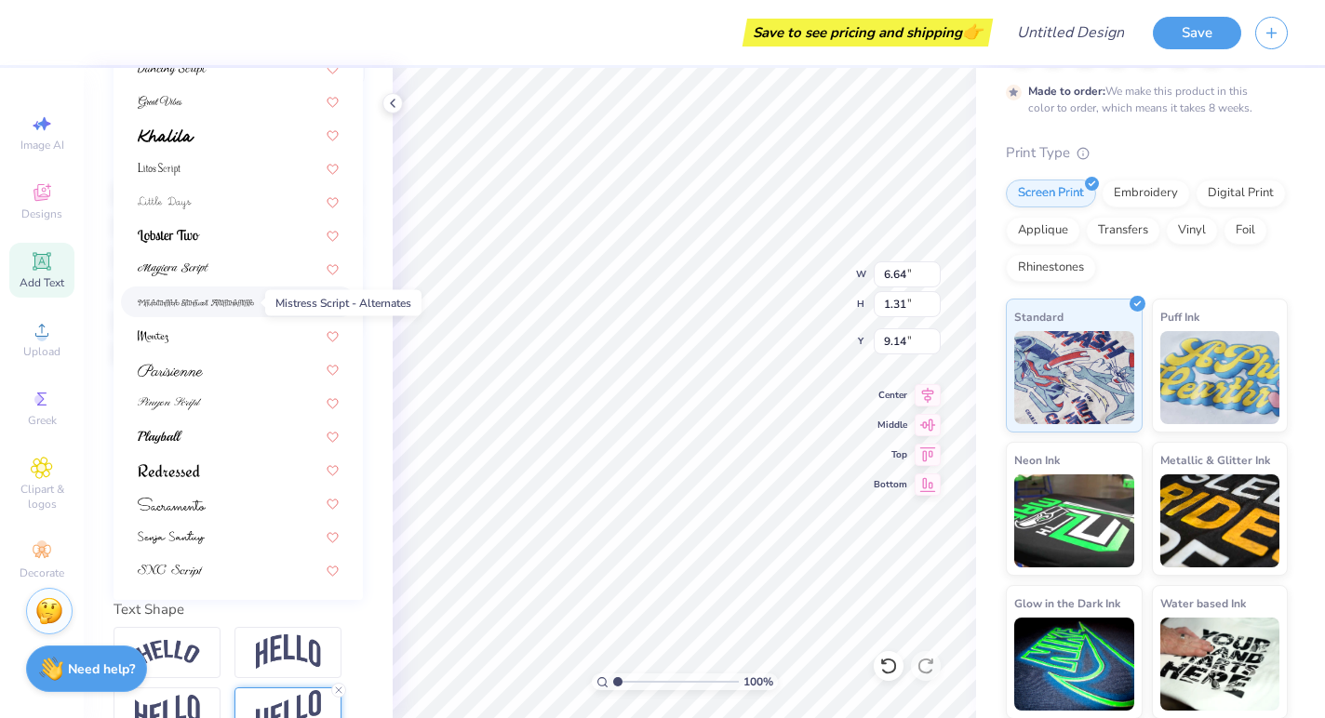
scroll to position [322, 0]
click at [206, 476] on div at bounding box center [238, 469] width 201 height 20
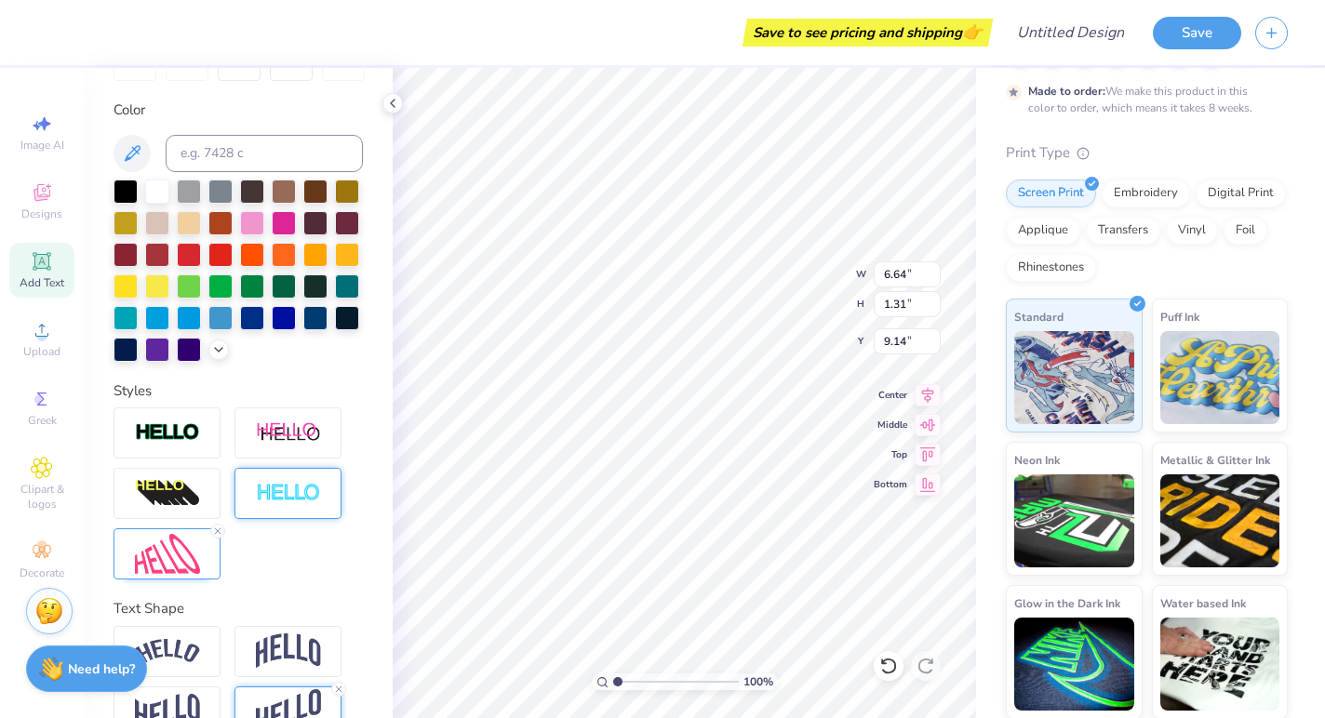
type input "5.27"
type input "1.26"
type input "9.17"
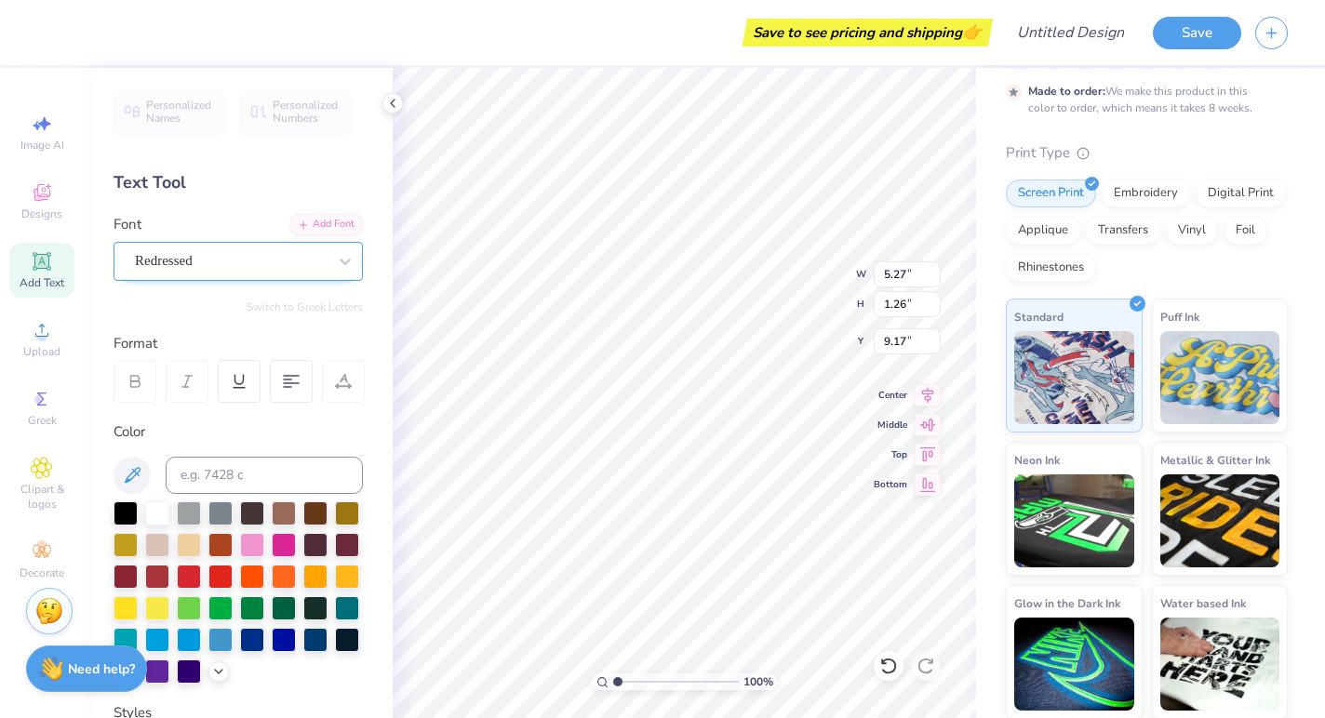
scroll to position [0, 0]
click at [339, 262] on icon at bounding box center [345, 261] width 19 height 19
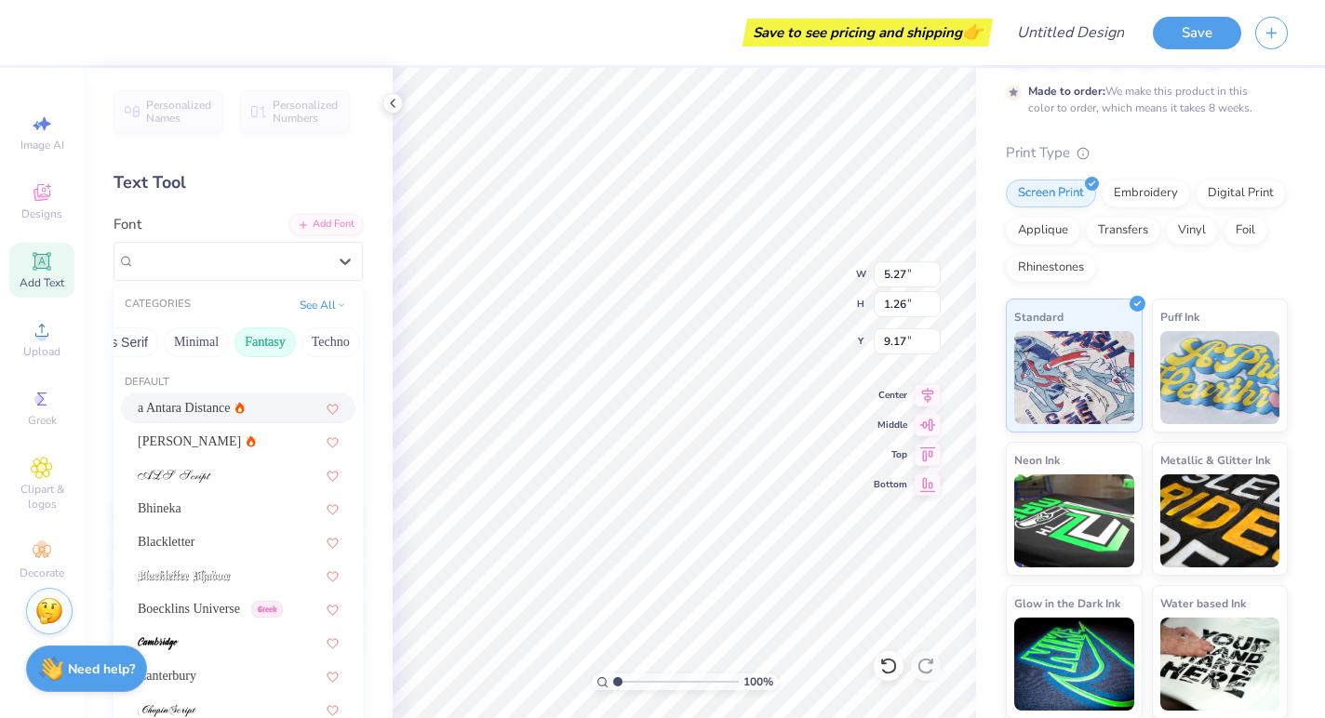
scroll to position [0, 504]
click at [190, 342] on button "Minimal" at bounding box center [177, 342] width 65 height 30
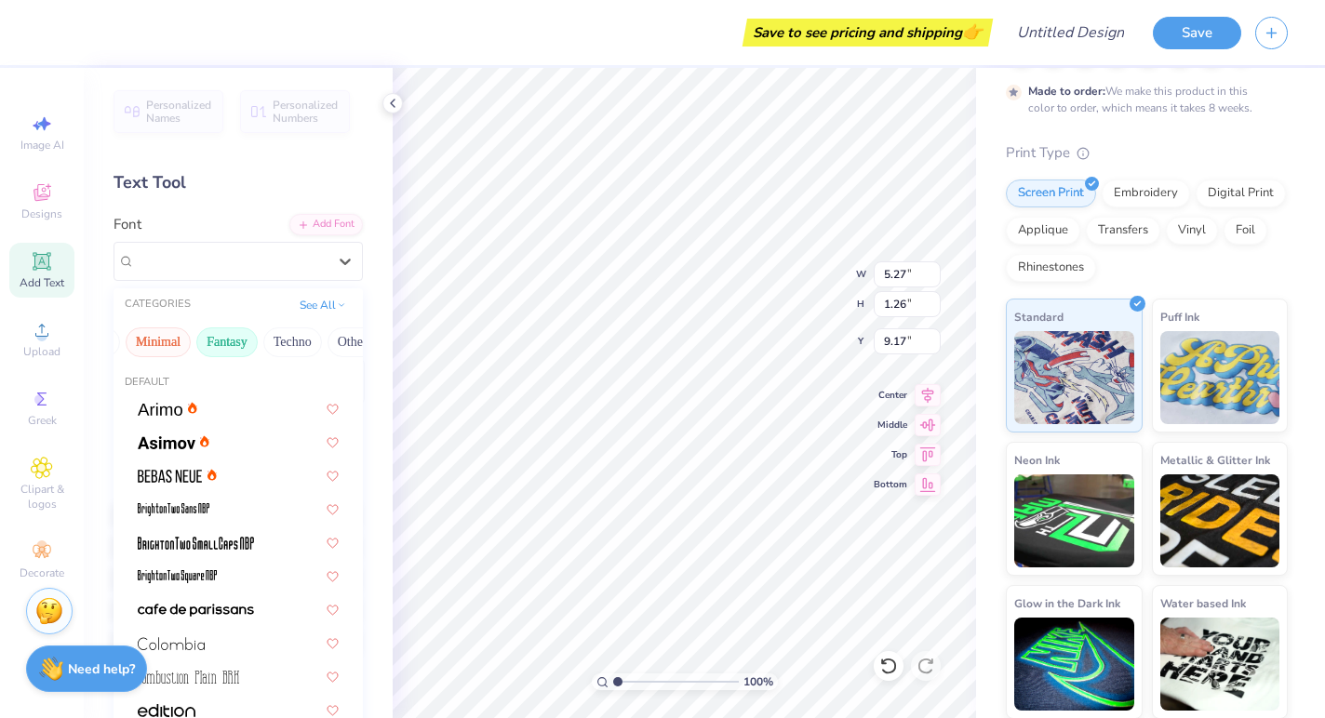
scroll to position [0, 537]
click at [215, 343] on button "Fantasy" at bounding box center [213, 342] width 61 height 30
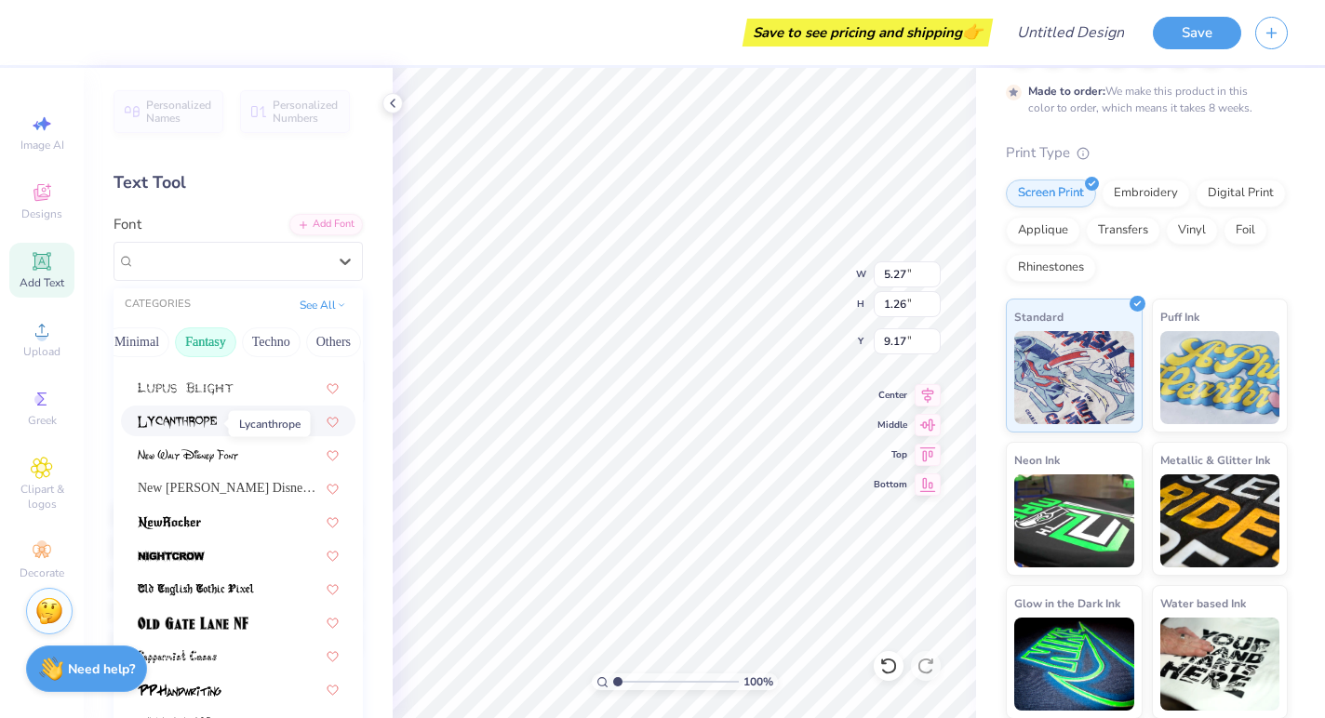
scroll to position [388, 0]
click at [260, 335] on button "Techno" at bounding box center [271, 342] width 59 height 30
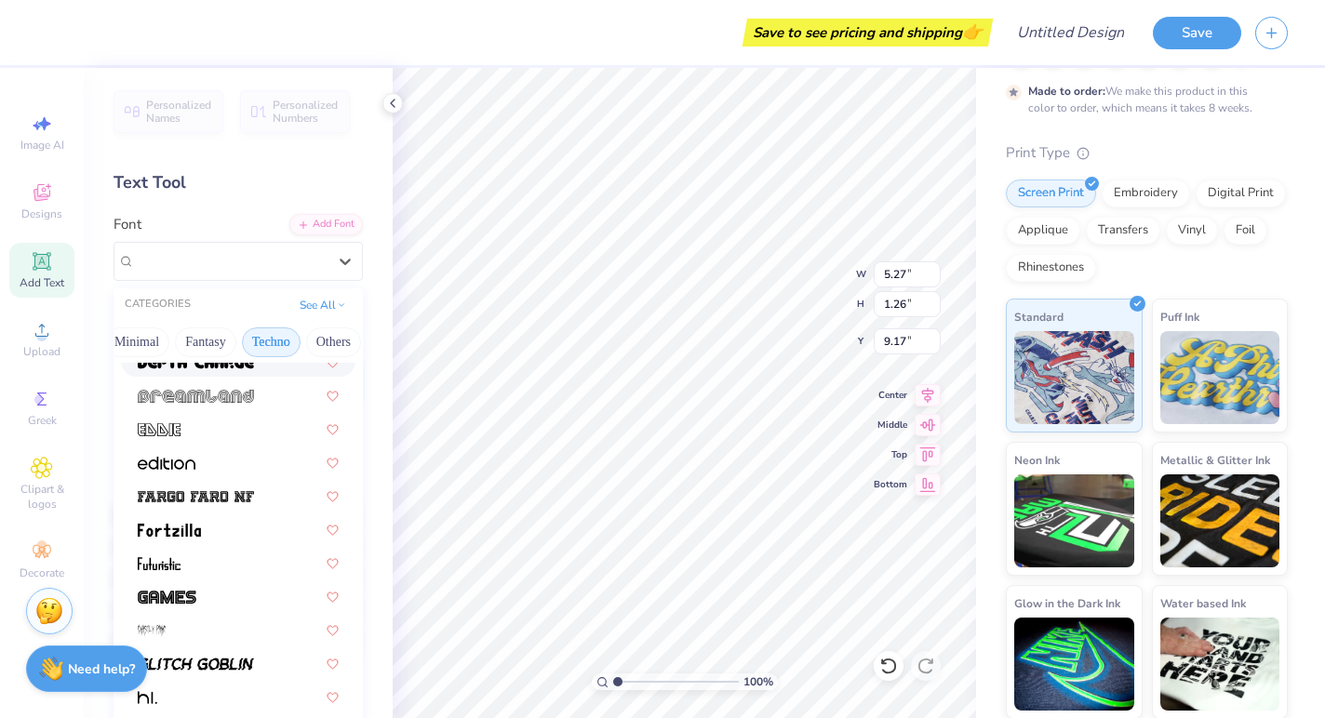
scroll to position [329, 0]
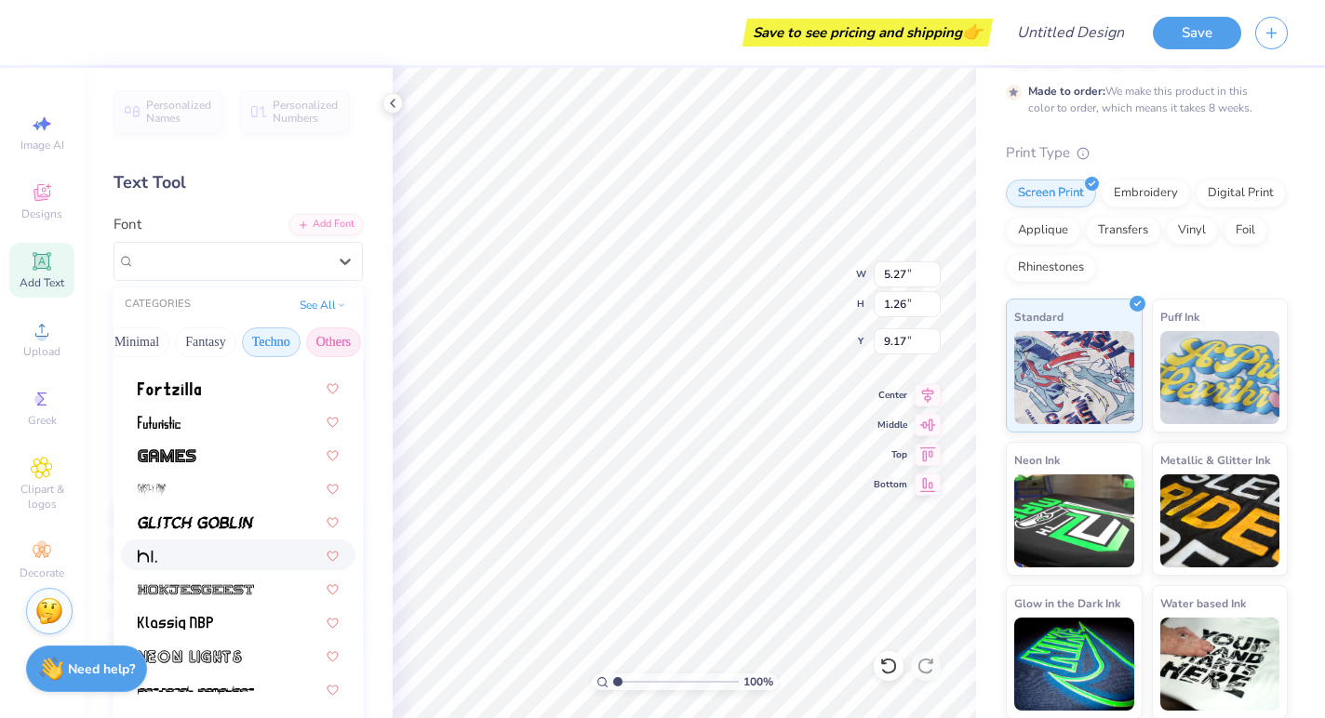
click at [313, 344] on button "Others" at bounding box center [333, 342] width 55 height 30
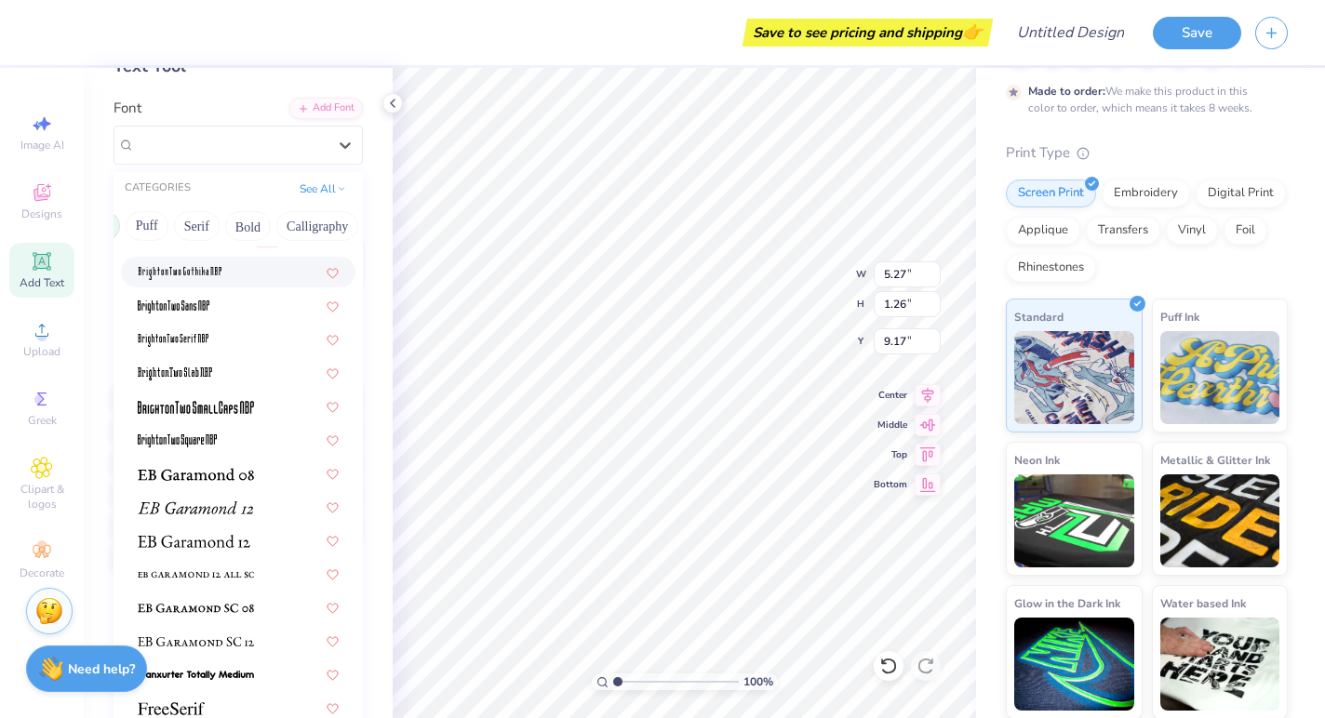
scroll to position [0, 237]
click at [219, 230] on button "Calligraphy" at bounding box center [224, 226] width 82 height 30
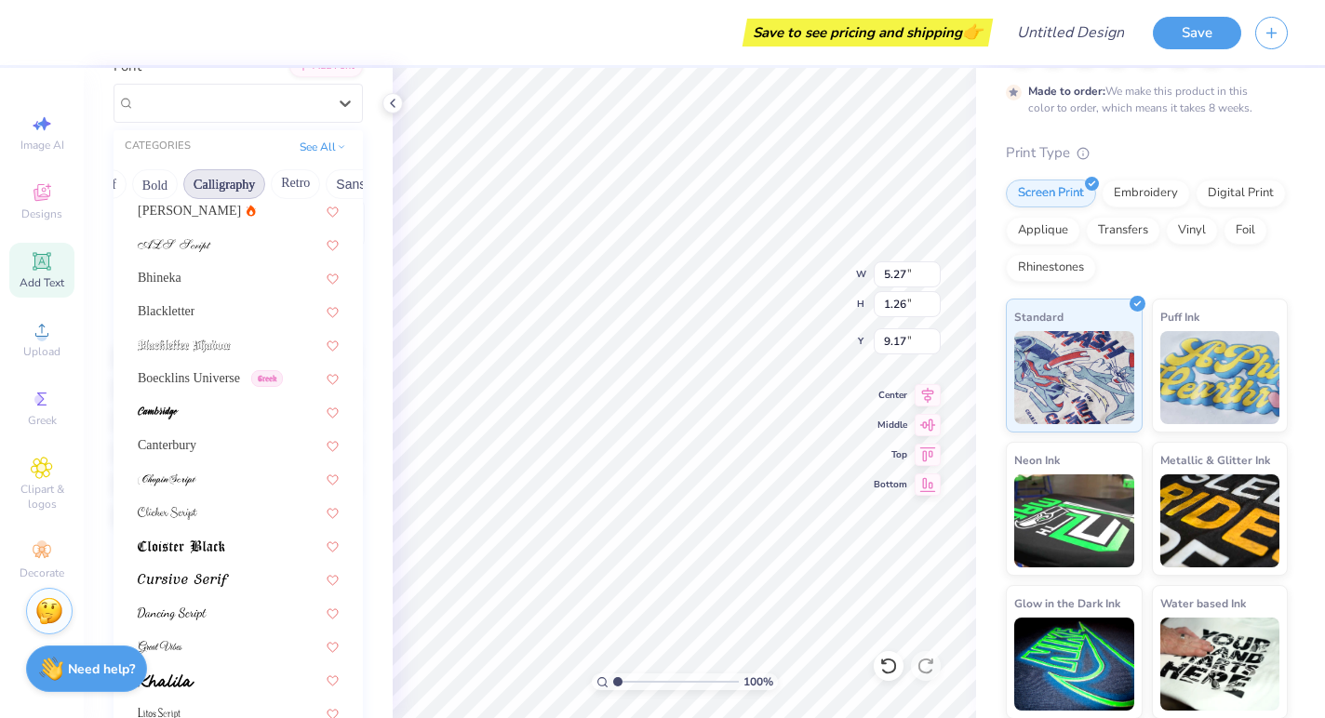
scroll to position [70, 0]
click at [217, 544] on img at bounding box center [181, 549] width 87 height 13
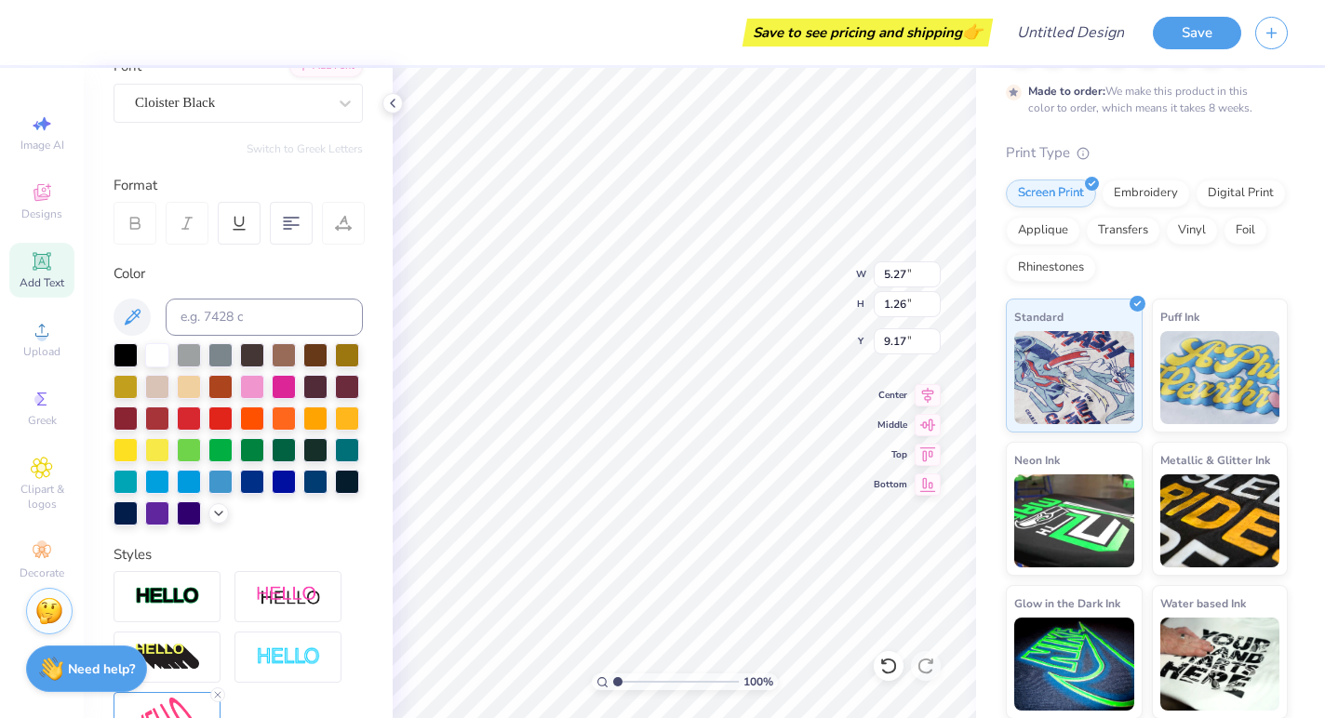
type input "5.83"
type input "1.09"
type input "9.25"
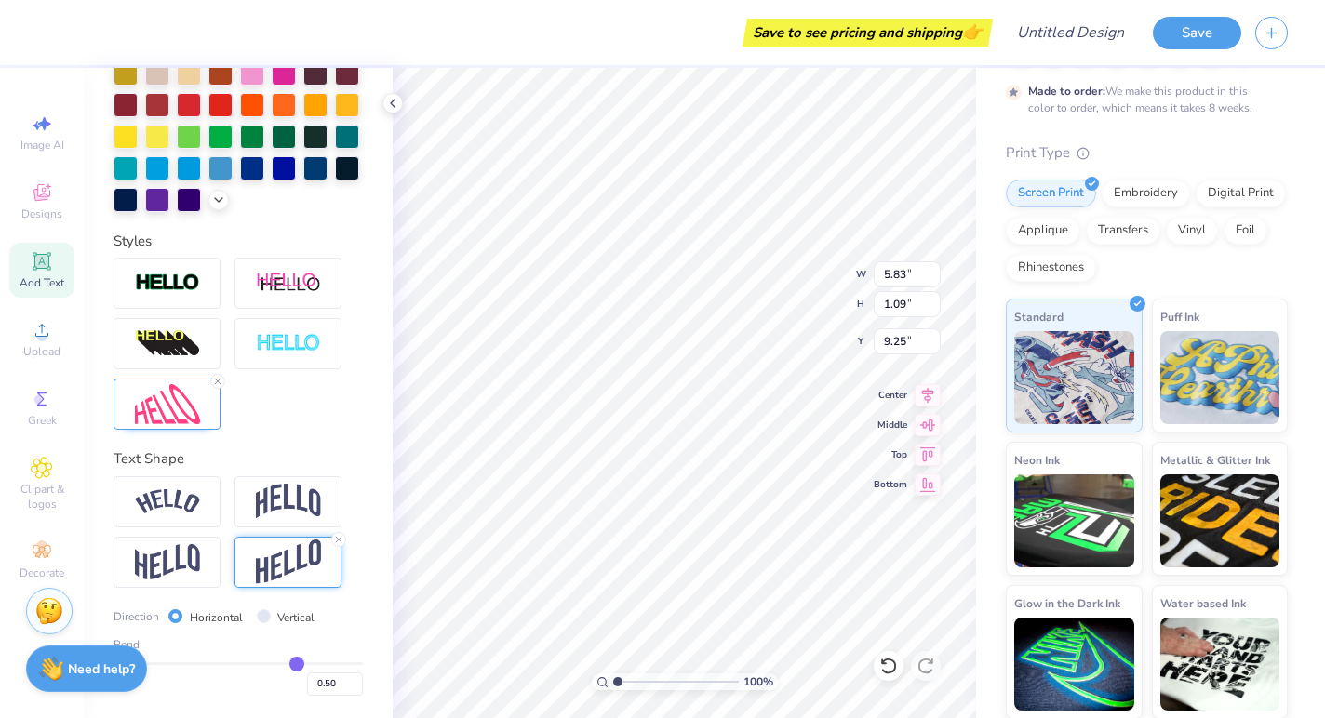
scroll to position [473, 0]
click at [338, 540] on icon at bounding box center [338, 539] width 11 height 11
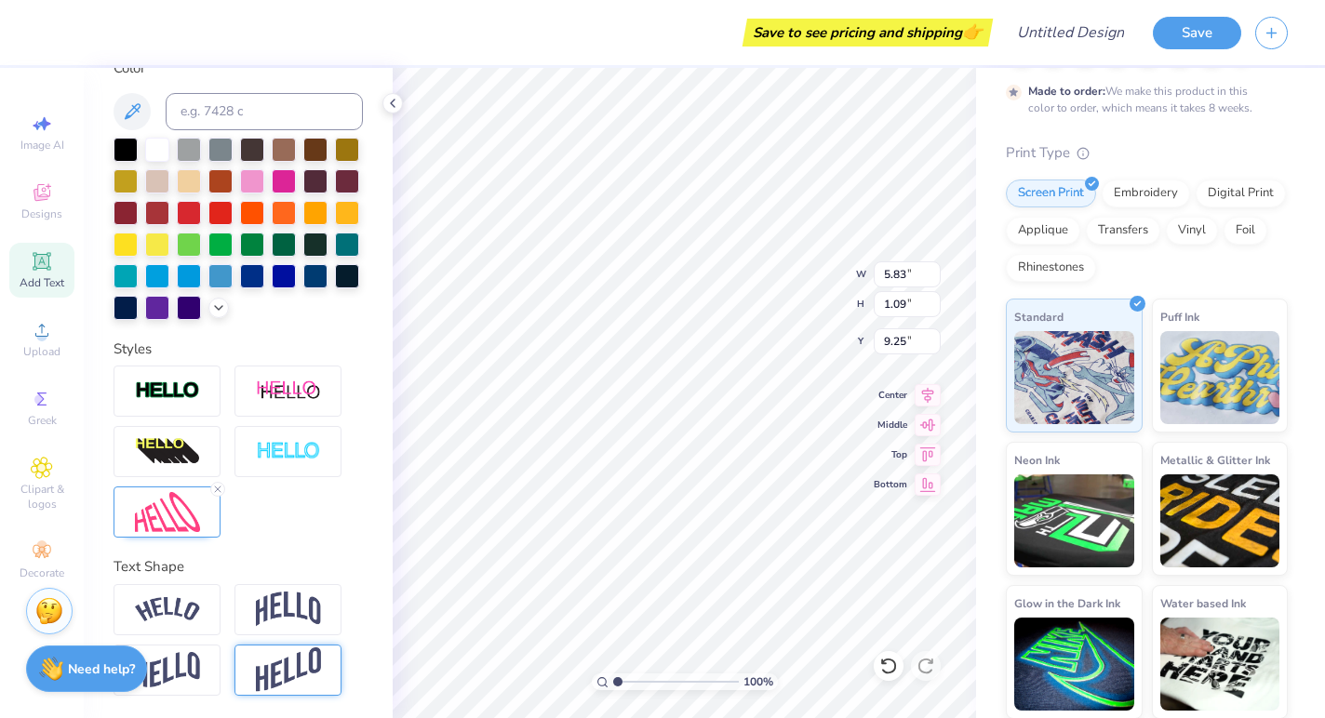
type input "0.61"
type input "9.49"
click at [220, 492] on icon at bounding box center [217, 489] width 11 height 11
type input "5.01"
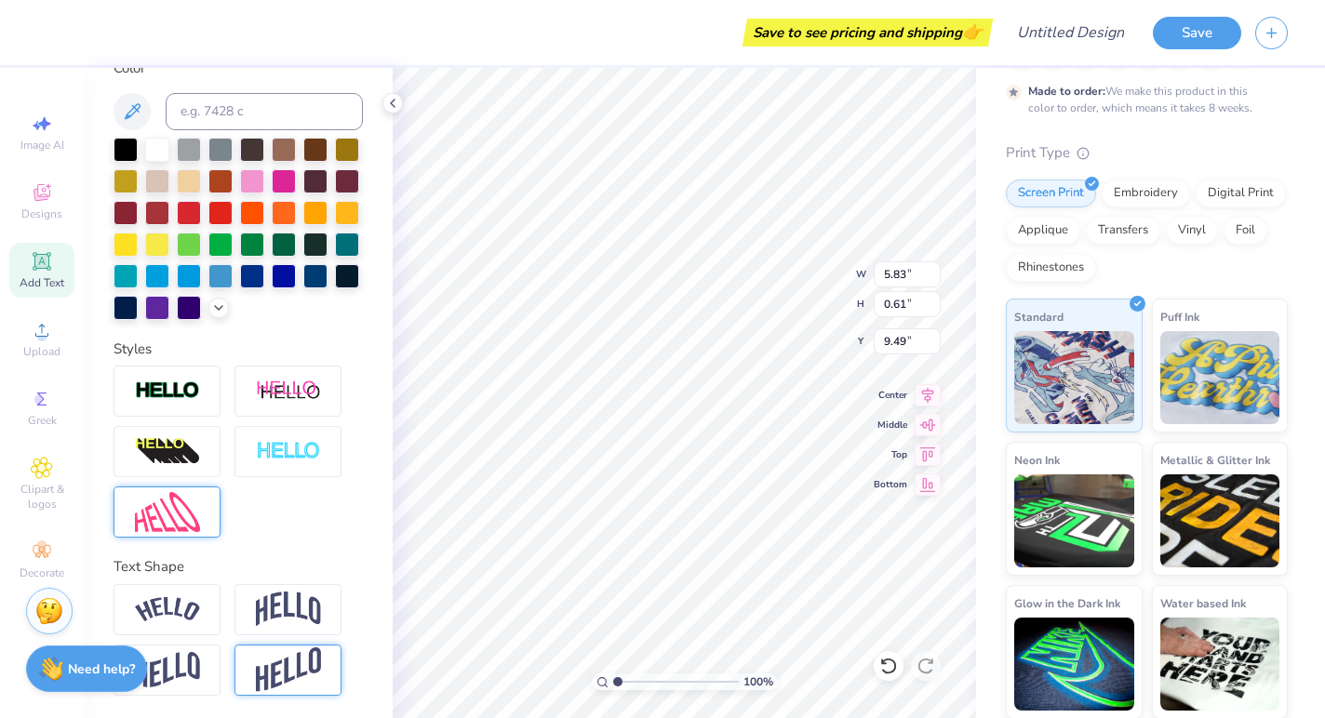
type input "0.53"
type input "9.58"
type input "4.19"
type input "0.44"
type input "9.74"
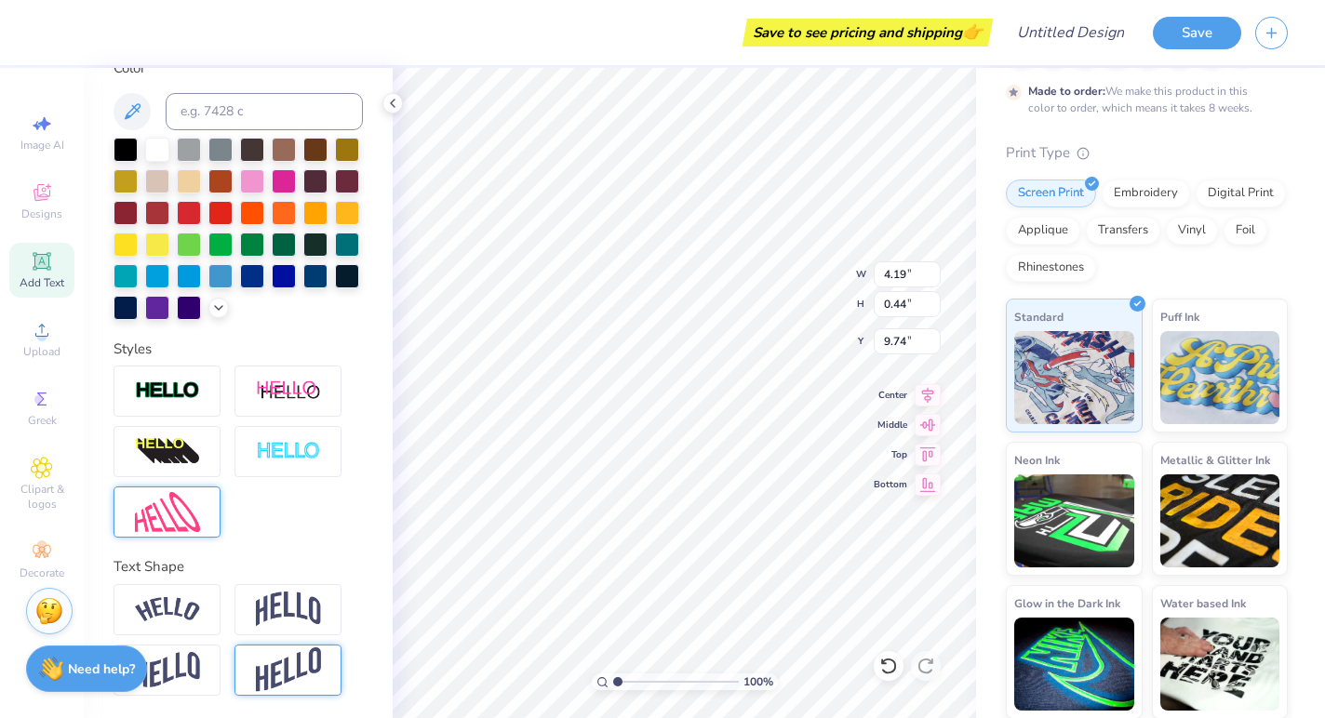
type input "2.65"
type input "2.56"
type input "7.18"
type input "1.96"
type input "1.90"
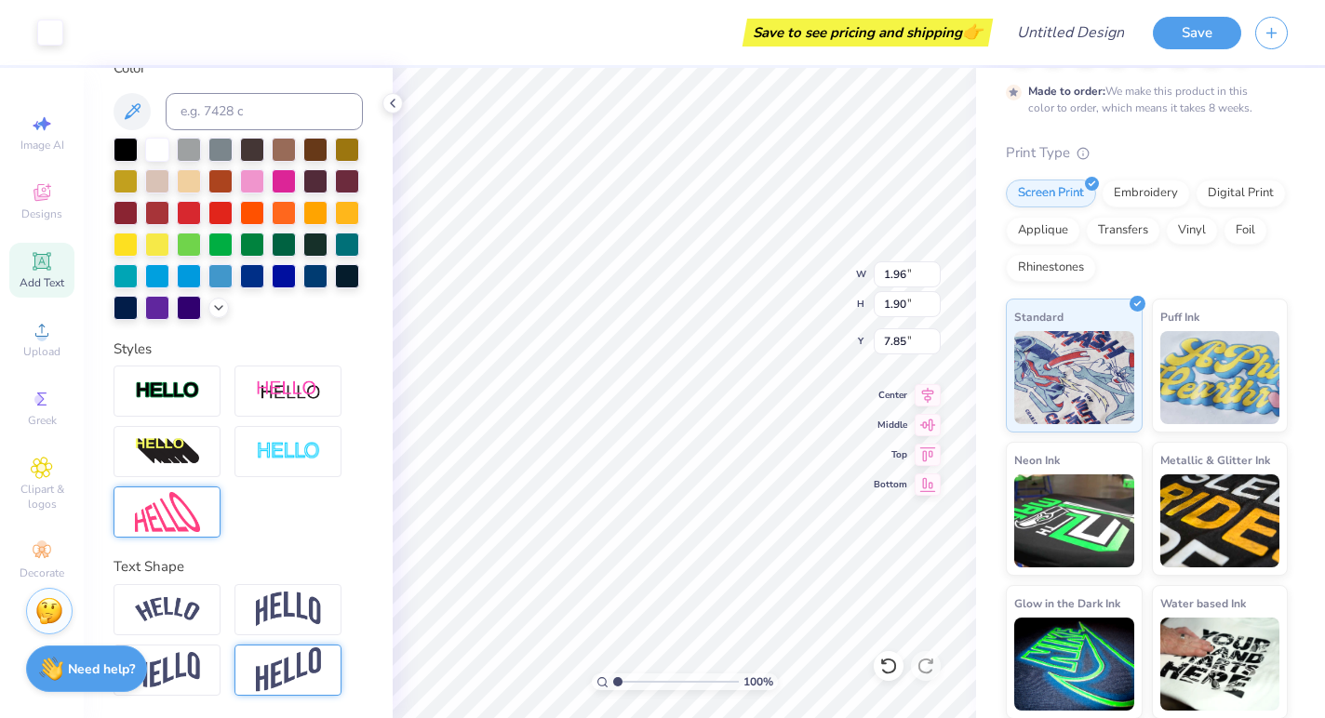
type input "7.69"
type input "1.96"
type input "1.90"
type input "7.69"
type input "2.64"
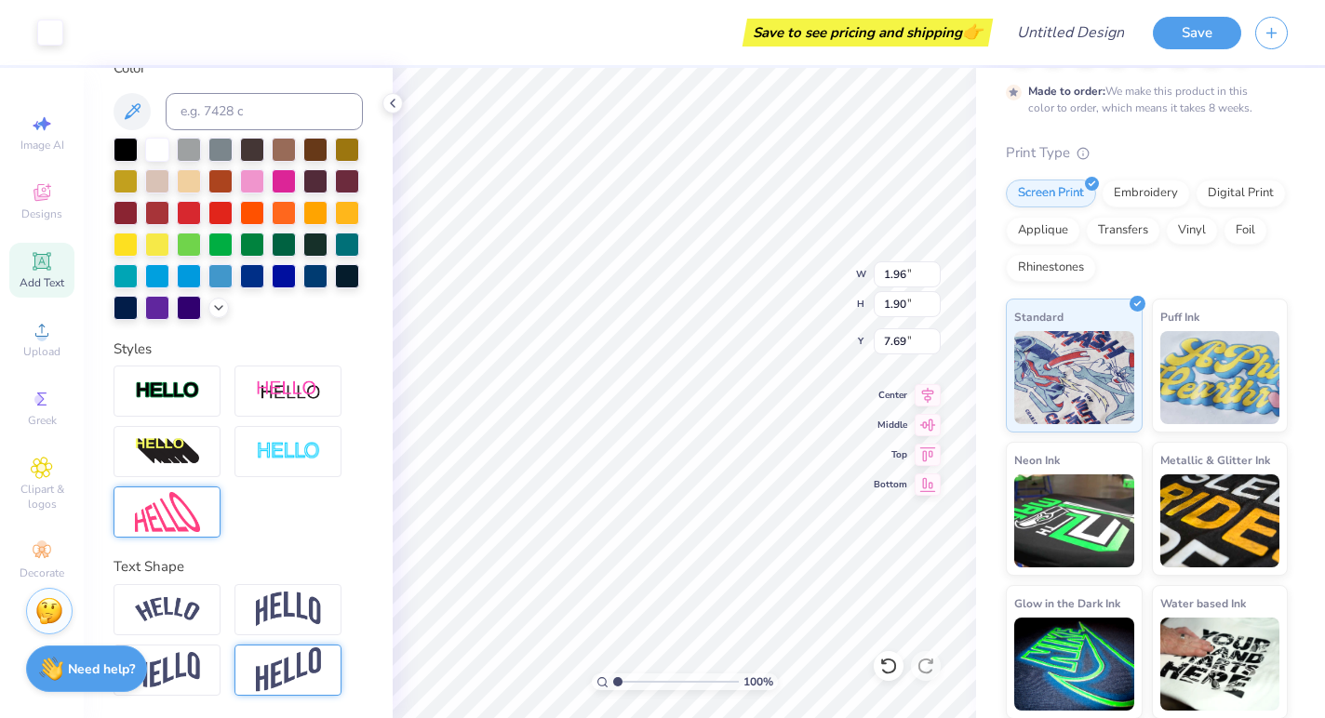
type input "2.55"
type input "7.09"
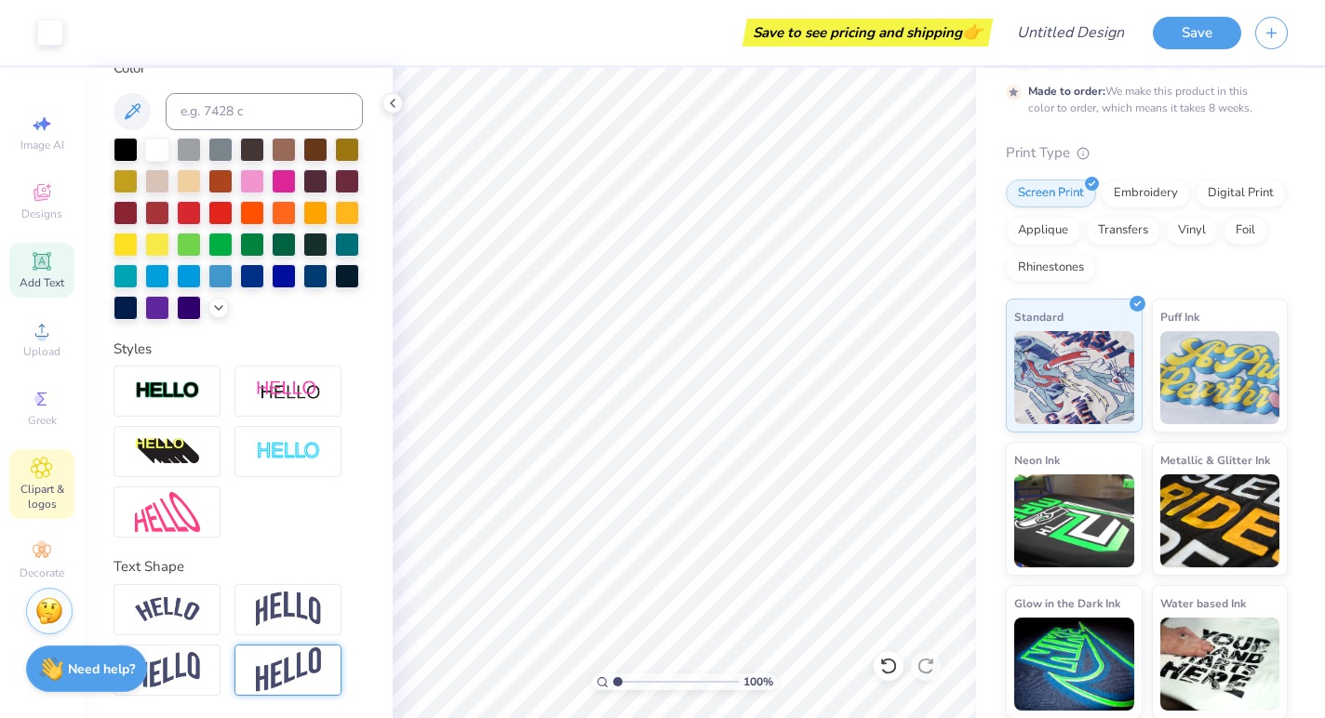
click at [35, 462] on icon at bounding box center [41, 468] width 21 height 22
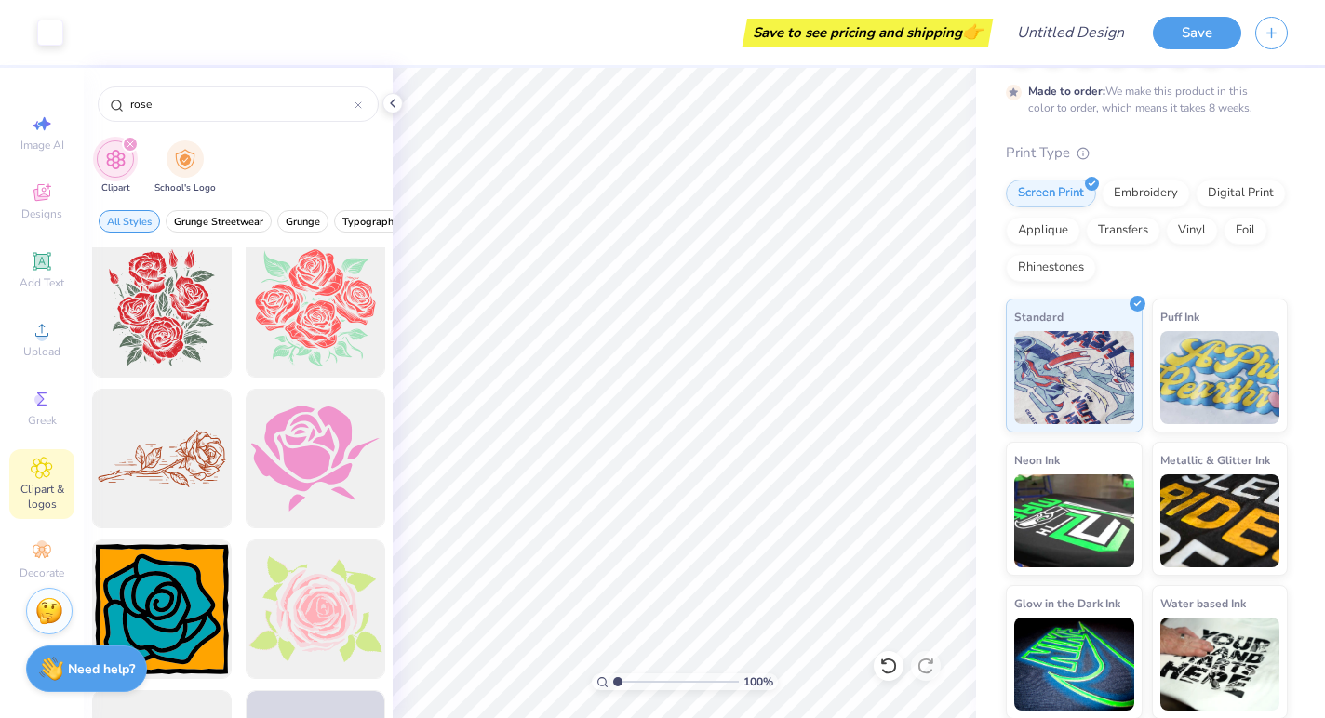
scroll to position [2423, 0]
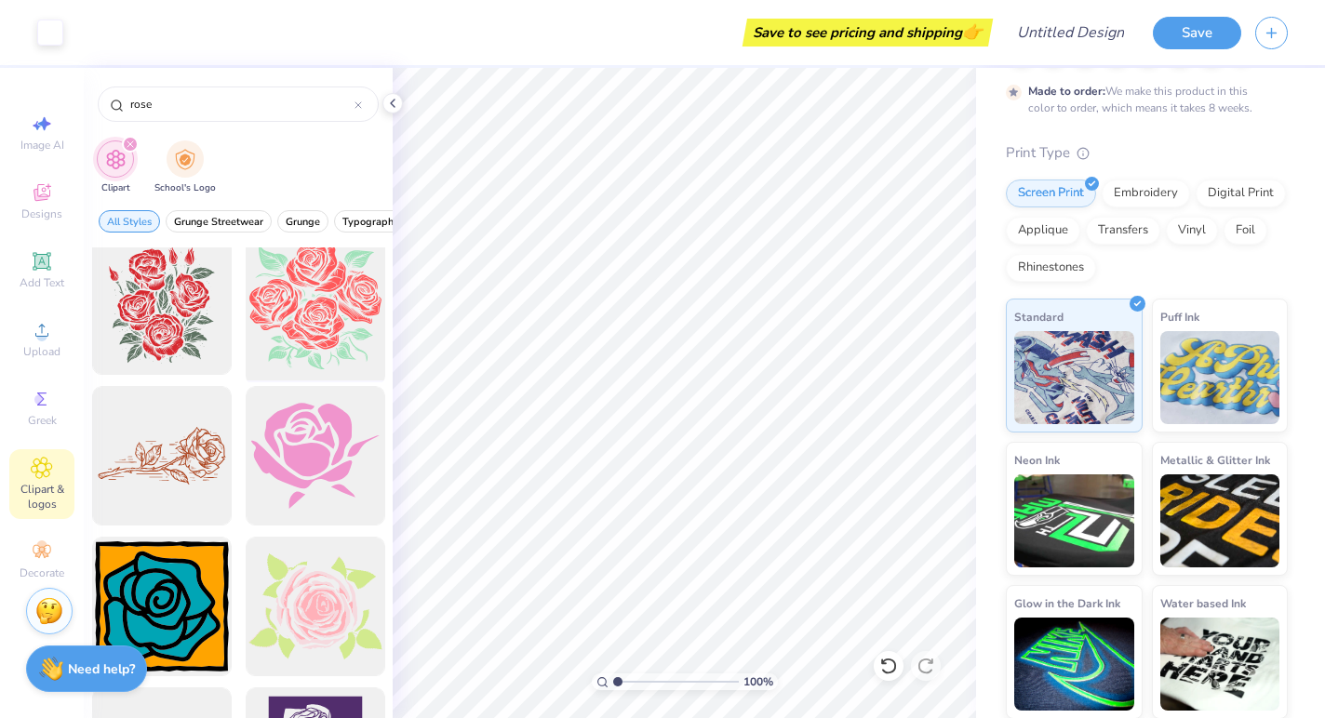
type input "rose"
click at [289, 338] on div at bounding box center [314, 305] width 153 height 153
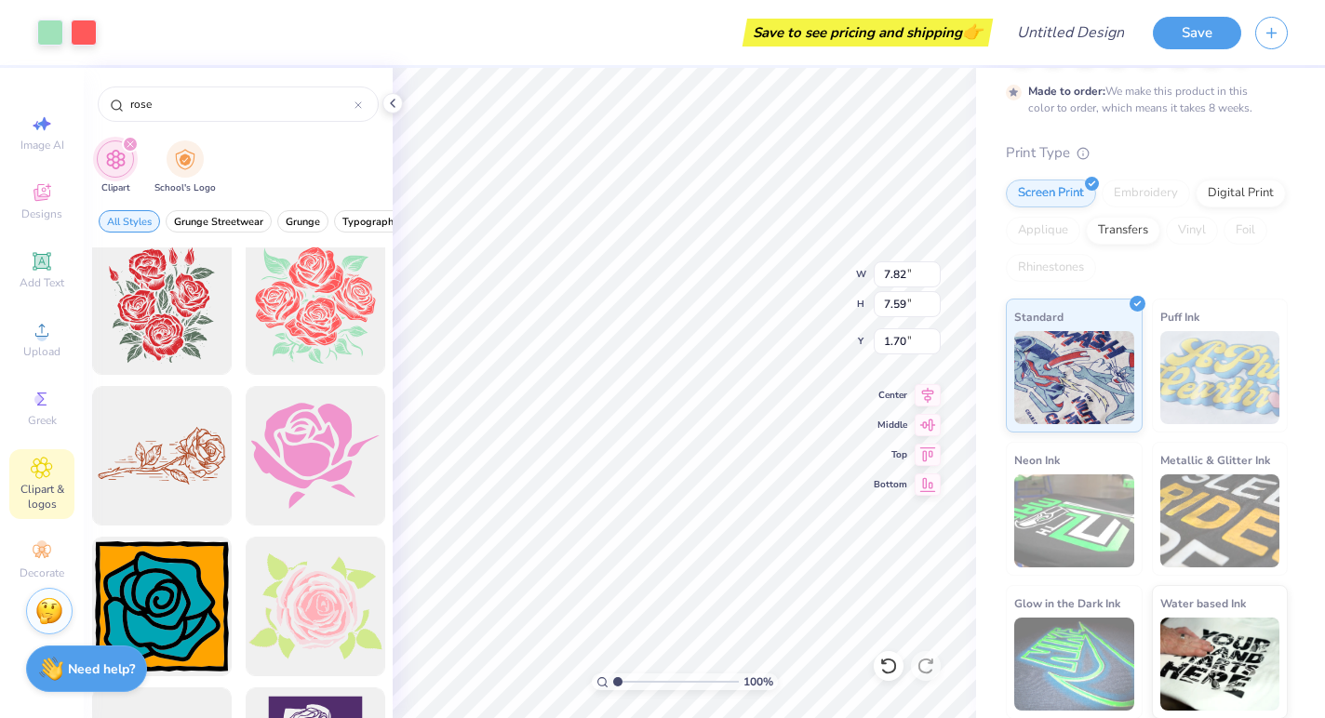
type input "3.82"
type input "3.71"
type input "3.89"
click at [87, 35] on div at bounding box center [84, 31] width 26 height 26
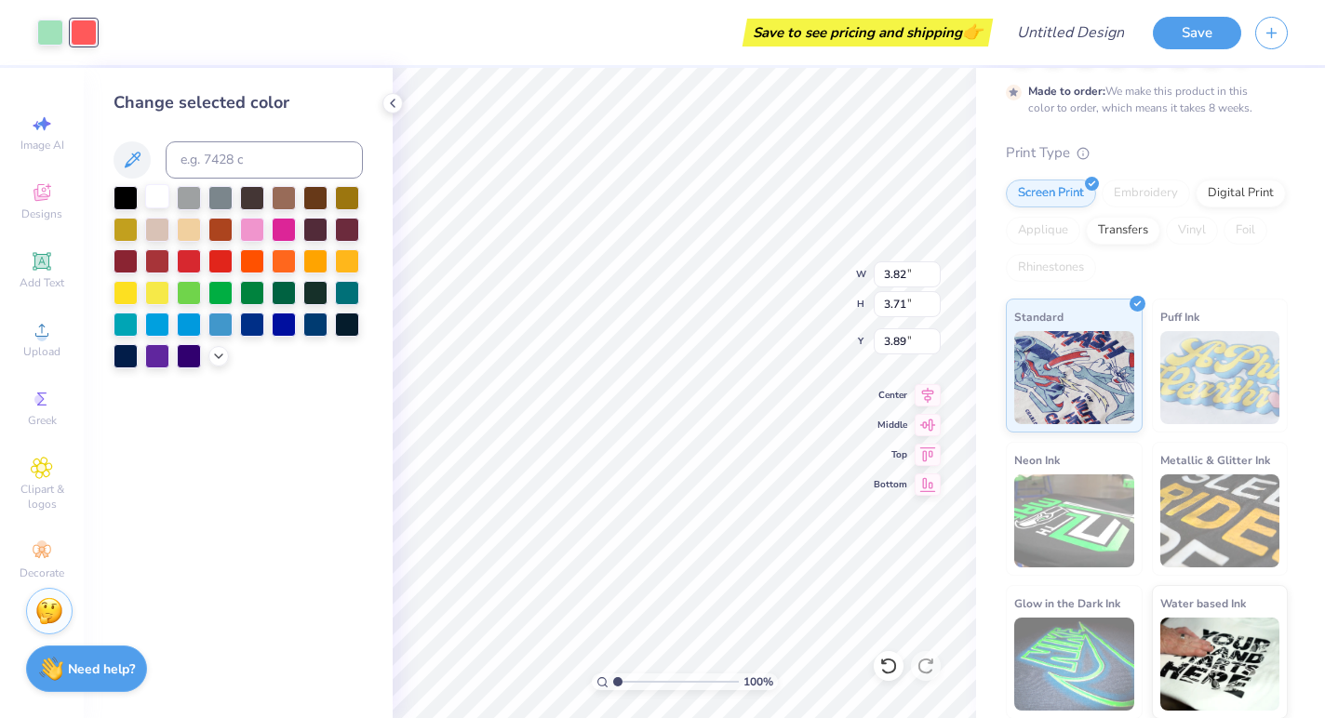
click at [161, 203] on div at bounding box center [157, 196] width 24 height 24
click at [52, 27] on div at bounding box center [50, 31] width 26 height 26
click at [315, 300] on div at bounding box center [315, 291] width 24 height 24
click at [246, 295] on div at bounding box center [252, 291] width 24 height 24
click at [59, 497] on span "Clipart & logos" at bounding box center [41, 497] width 65 height 30
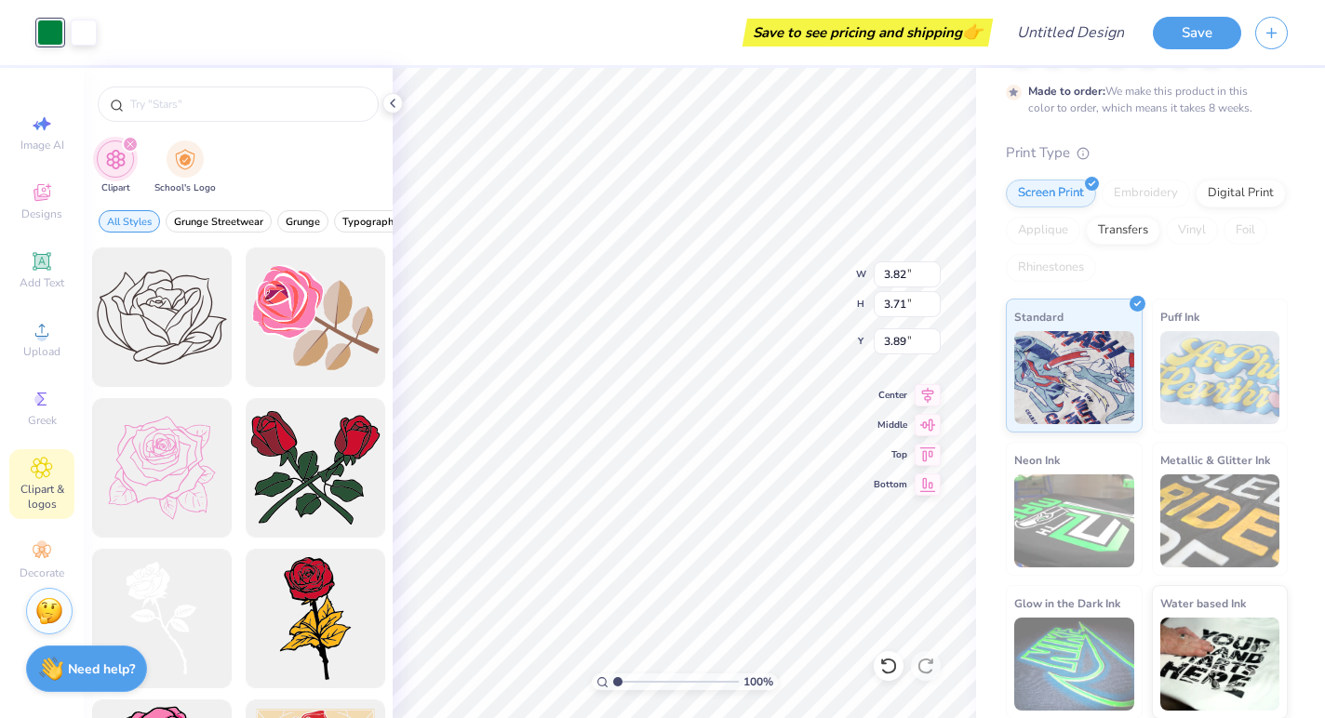
type input "rose"
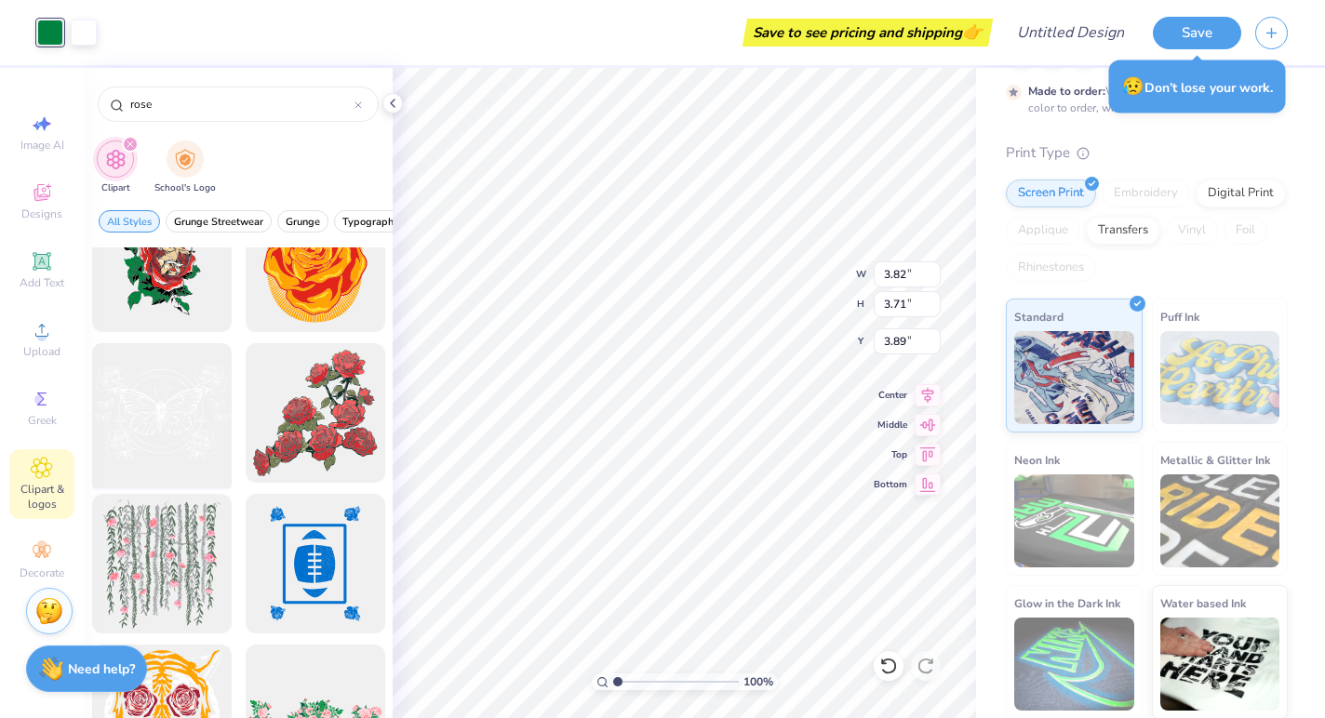
scroll to position [3142, 0]
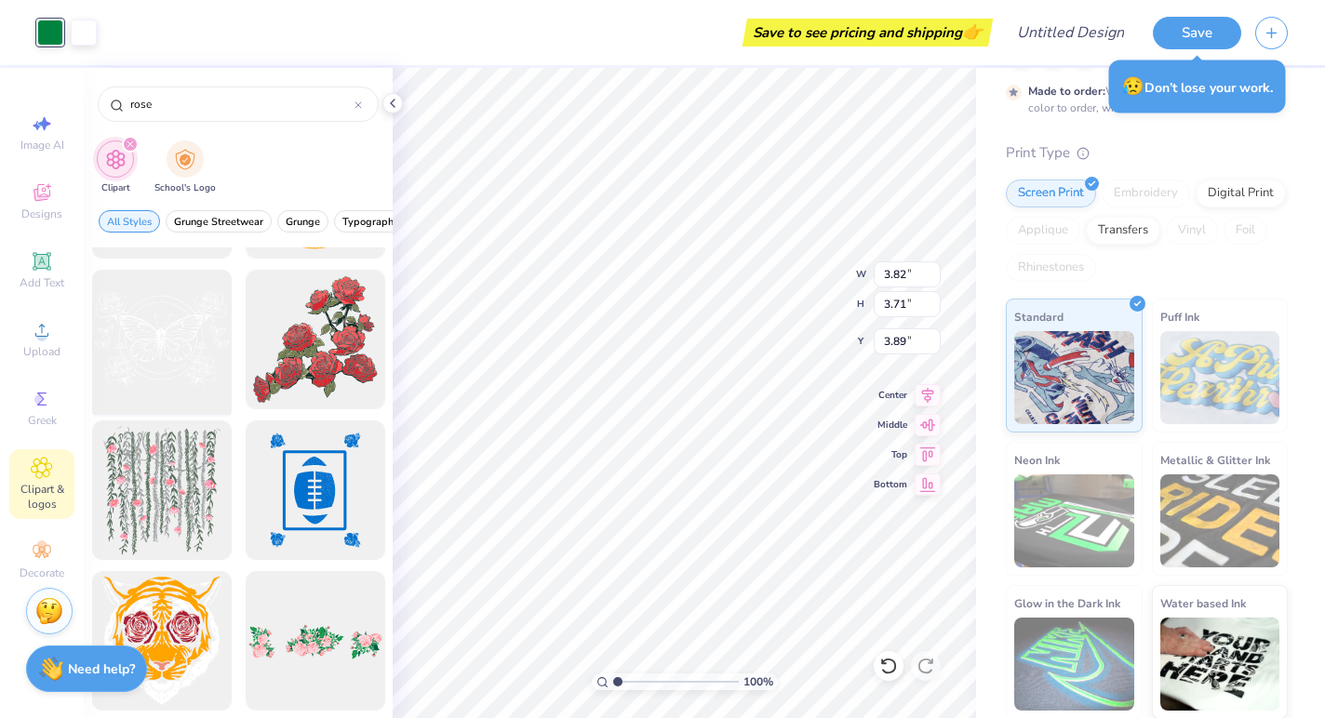
click at [183, 364] on div at bounding box center [161, 339] width 153 height 153
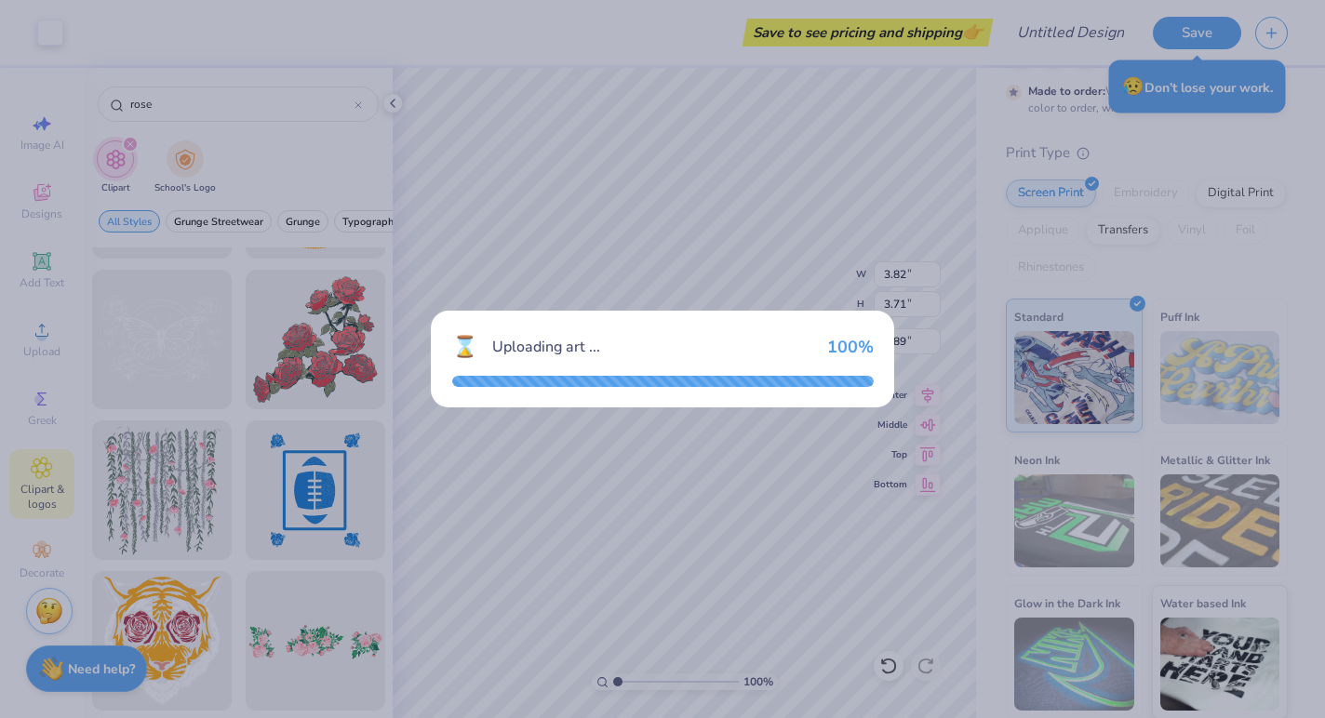
type input "7.82"
type input "5.54"
type input "2.73"
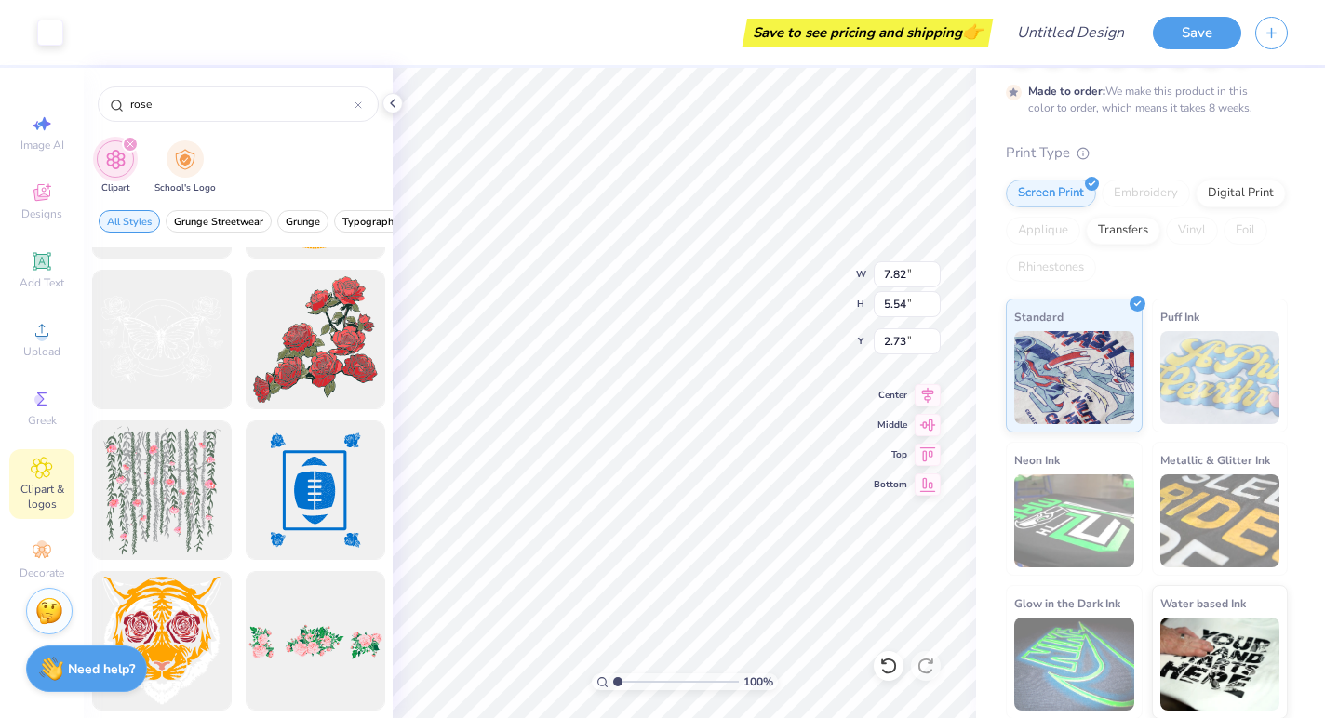
type input "3.69"
type input "2.62"
type input "1.60"
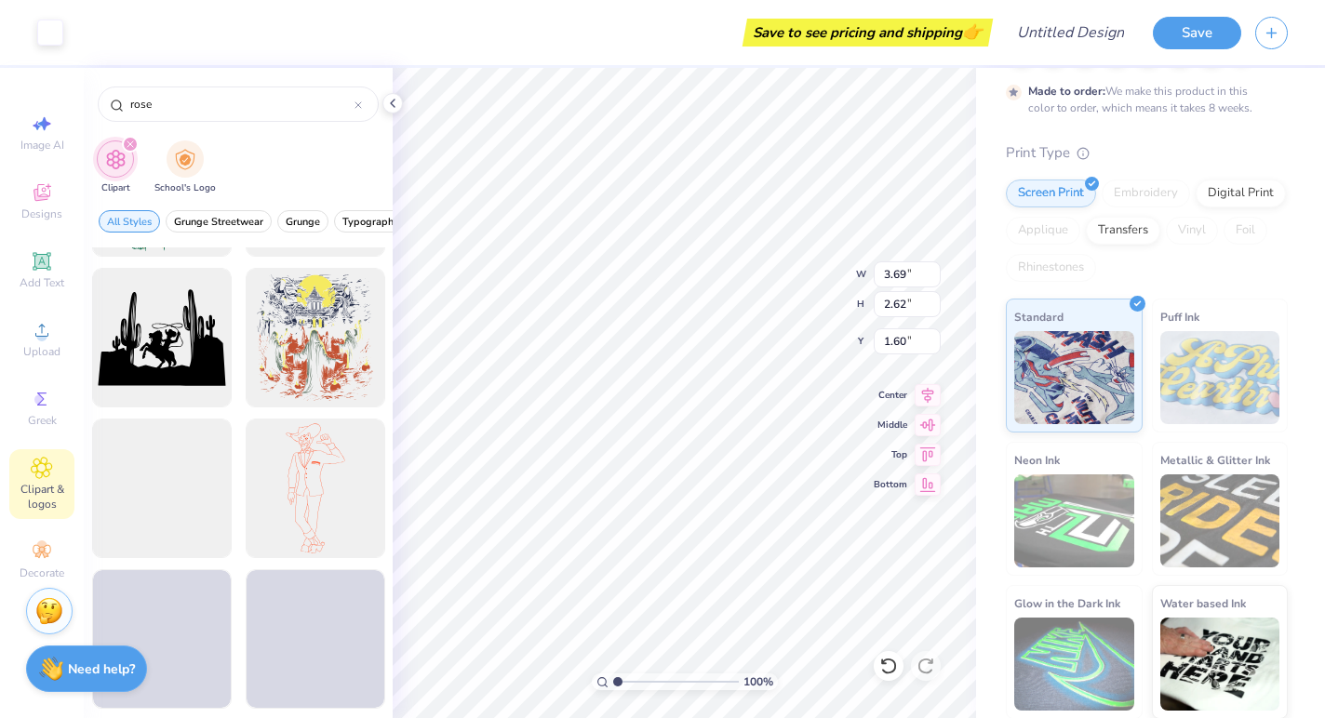
scroll to position [14641, 0]
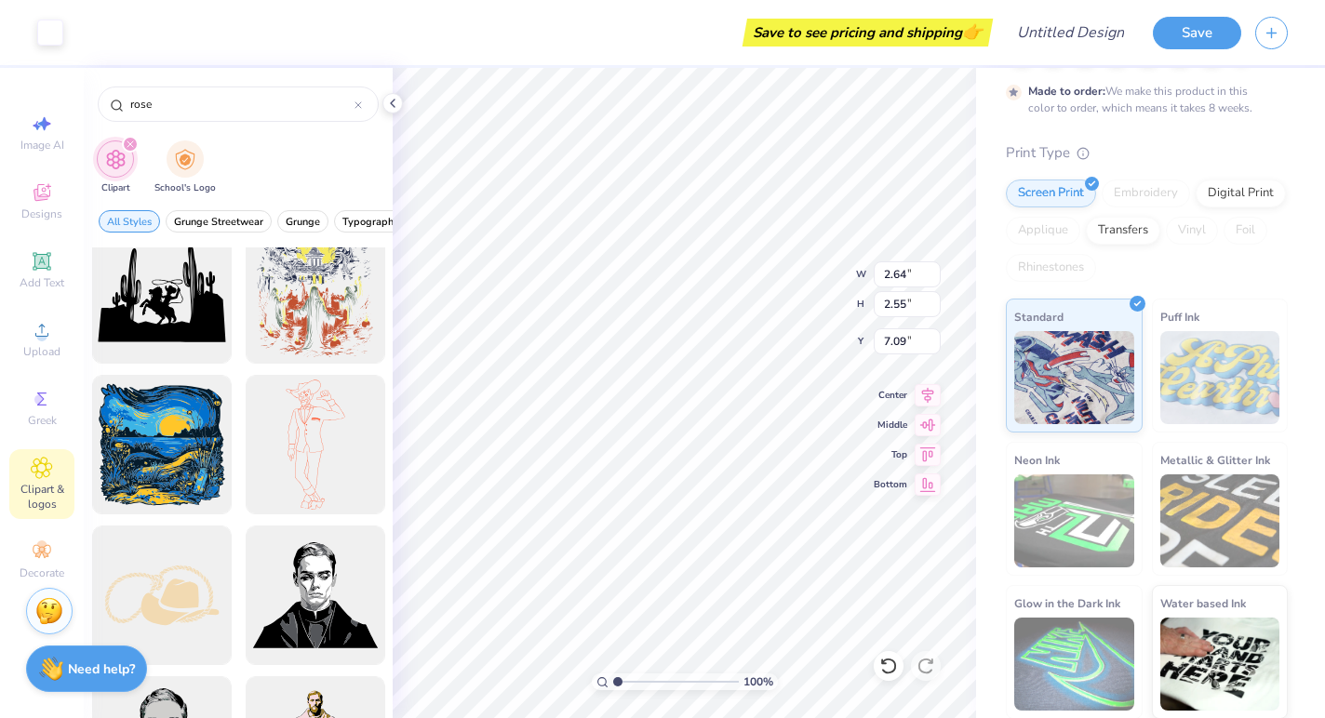
type input "1.12"
type input "3.82"
type input "3.71"
type input "3.89"
type input "3.01"
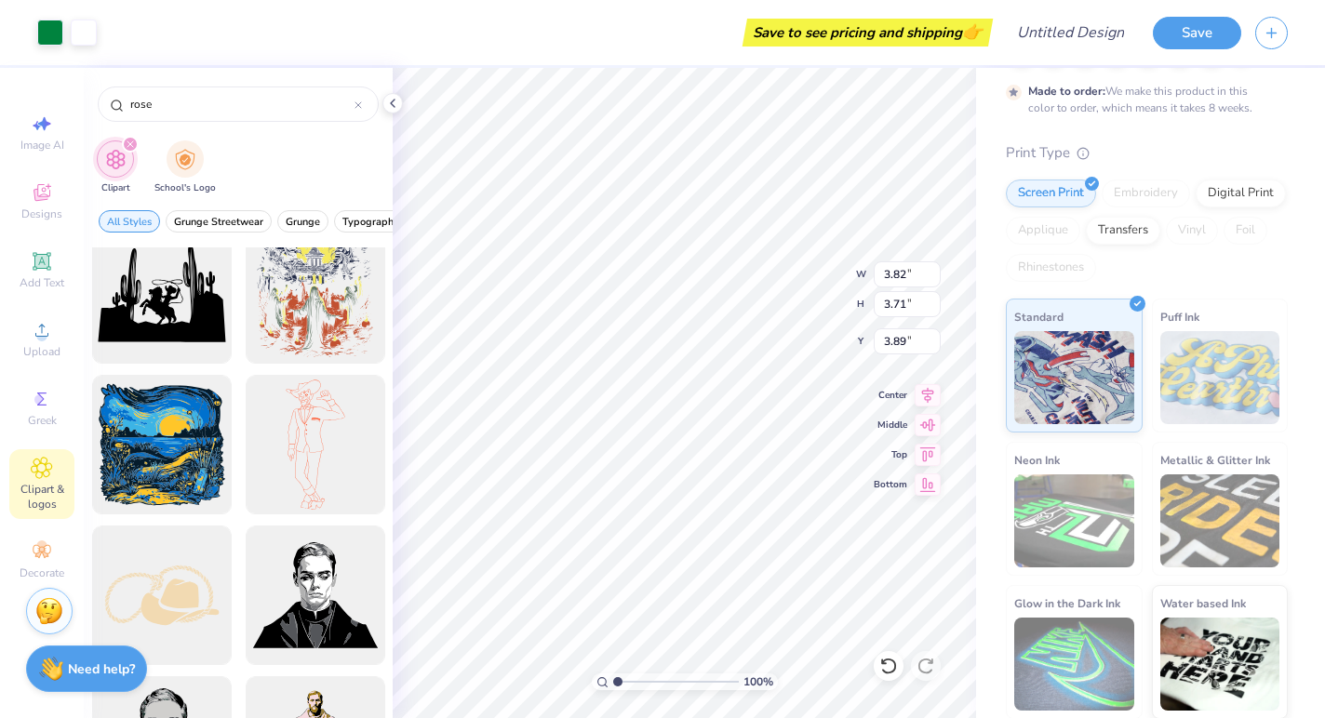
type input "2.92"
type input "6.72"
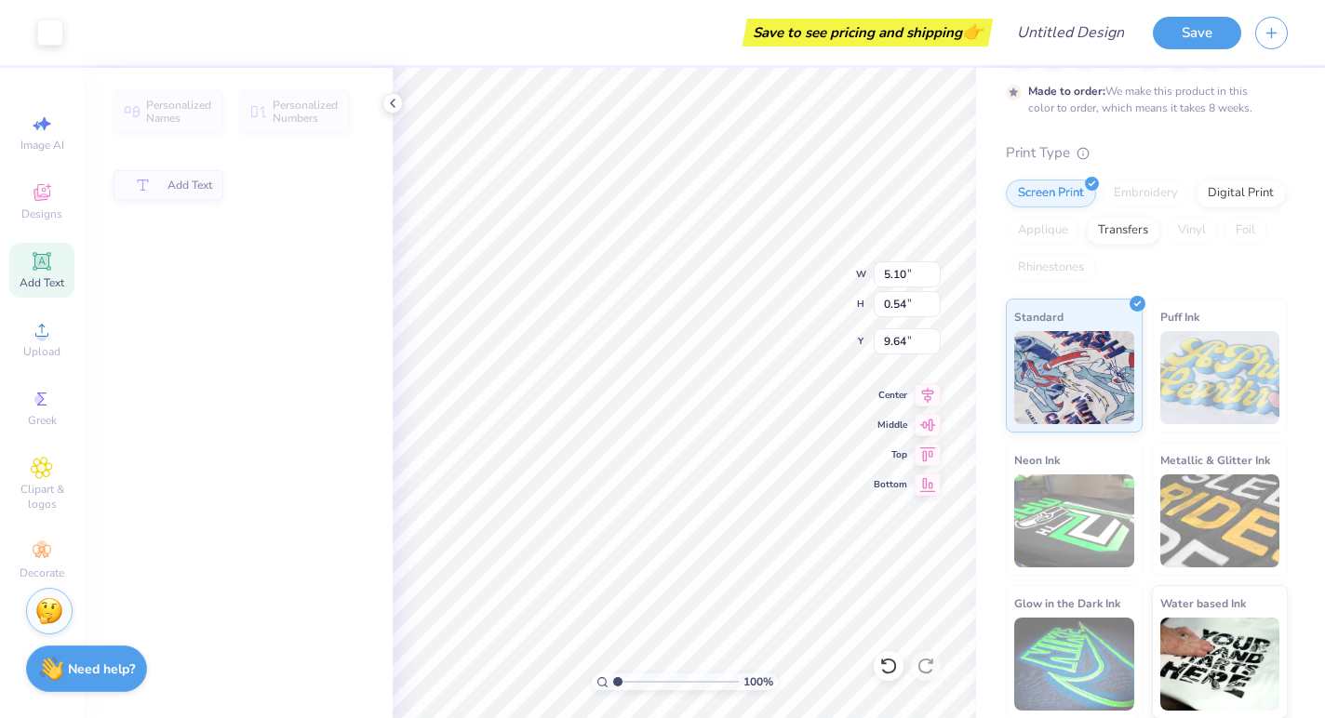
type input "5.10"
type input "0.54"
type input "9.64"
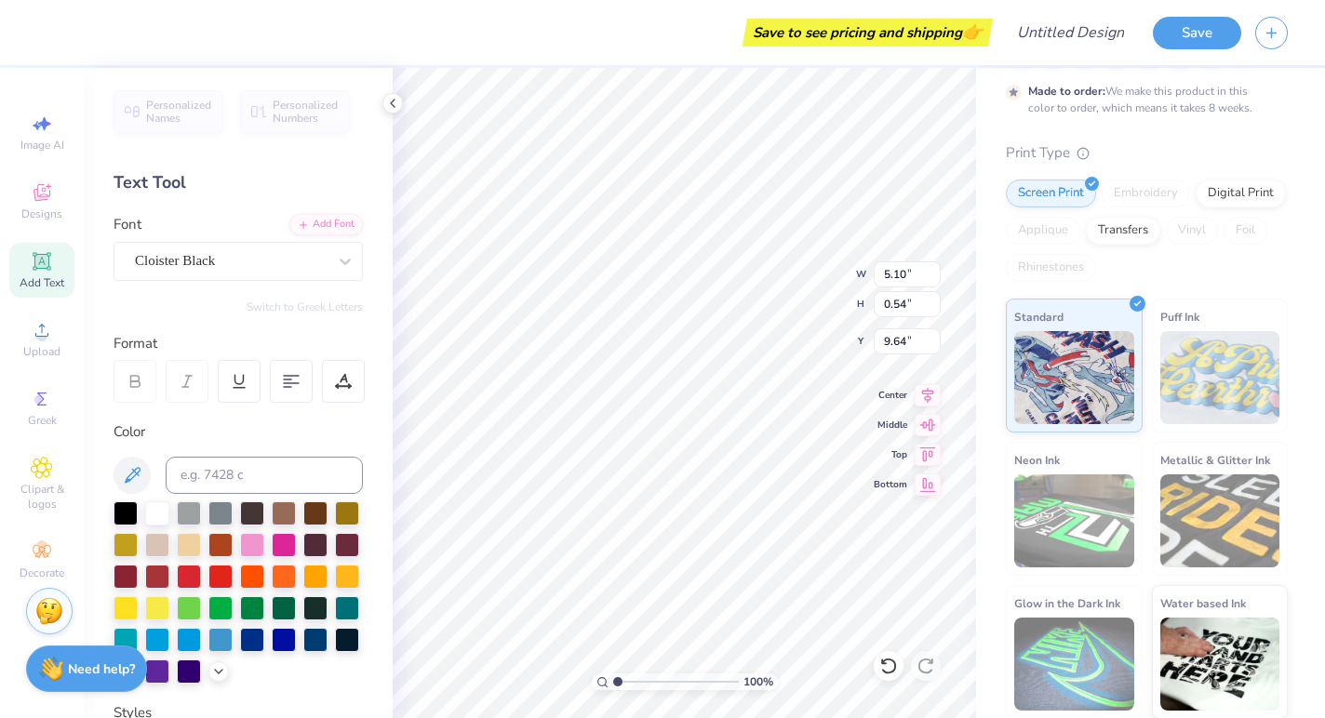
type input "3.01"
type input "2.92"
type input "6.72"
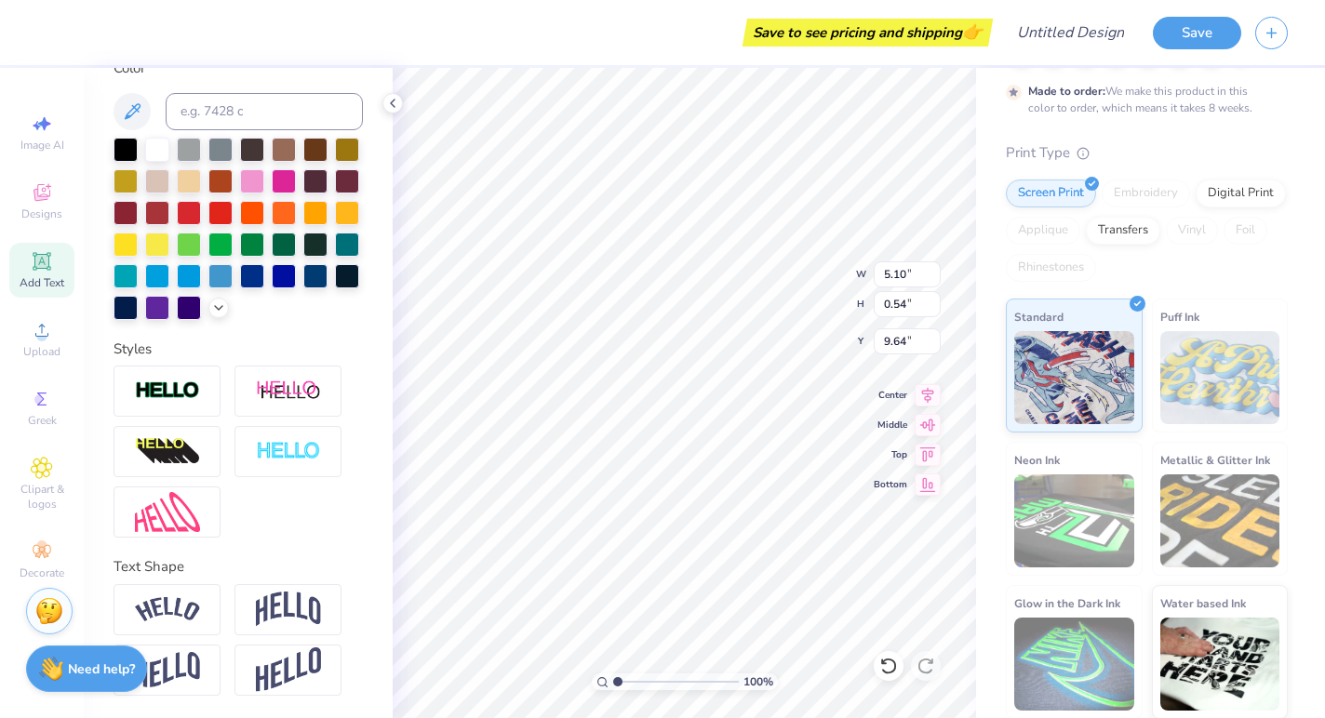
scroll to position [364, 0]
click at [208, 627] on div at bounding box center [166, 609] width 107 height 51
type input "5.66"
type input "1.18"
type input "9.30"
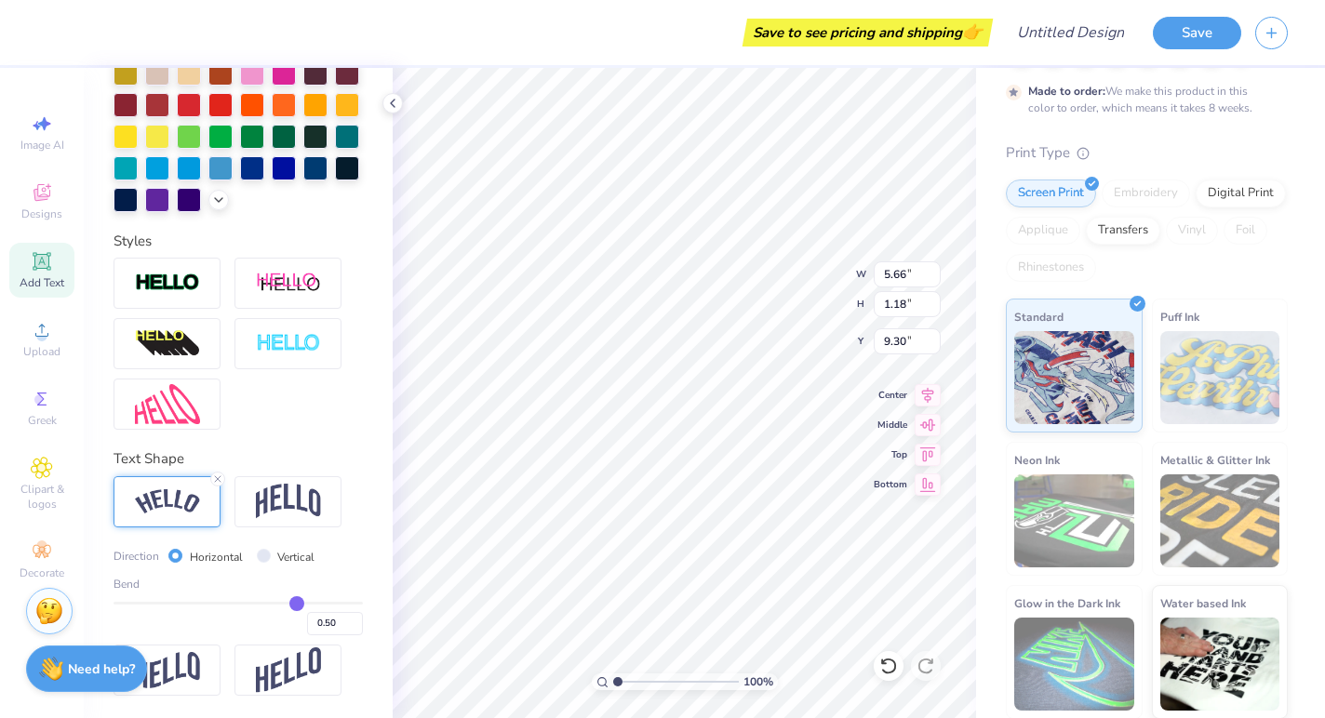
scroll to position [473, 0]
type input "0.46"
type input "0.45"
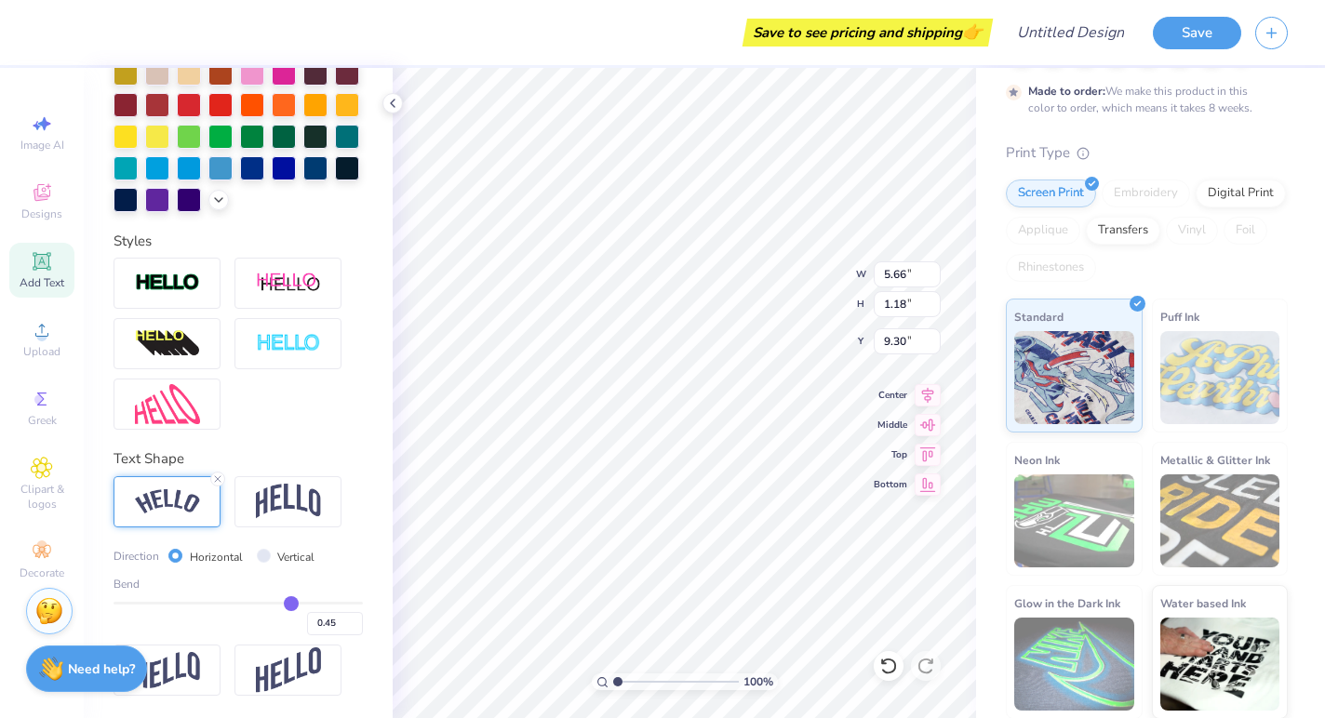
type input "0.44"
type input "0.43"
type input "0.4"
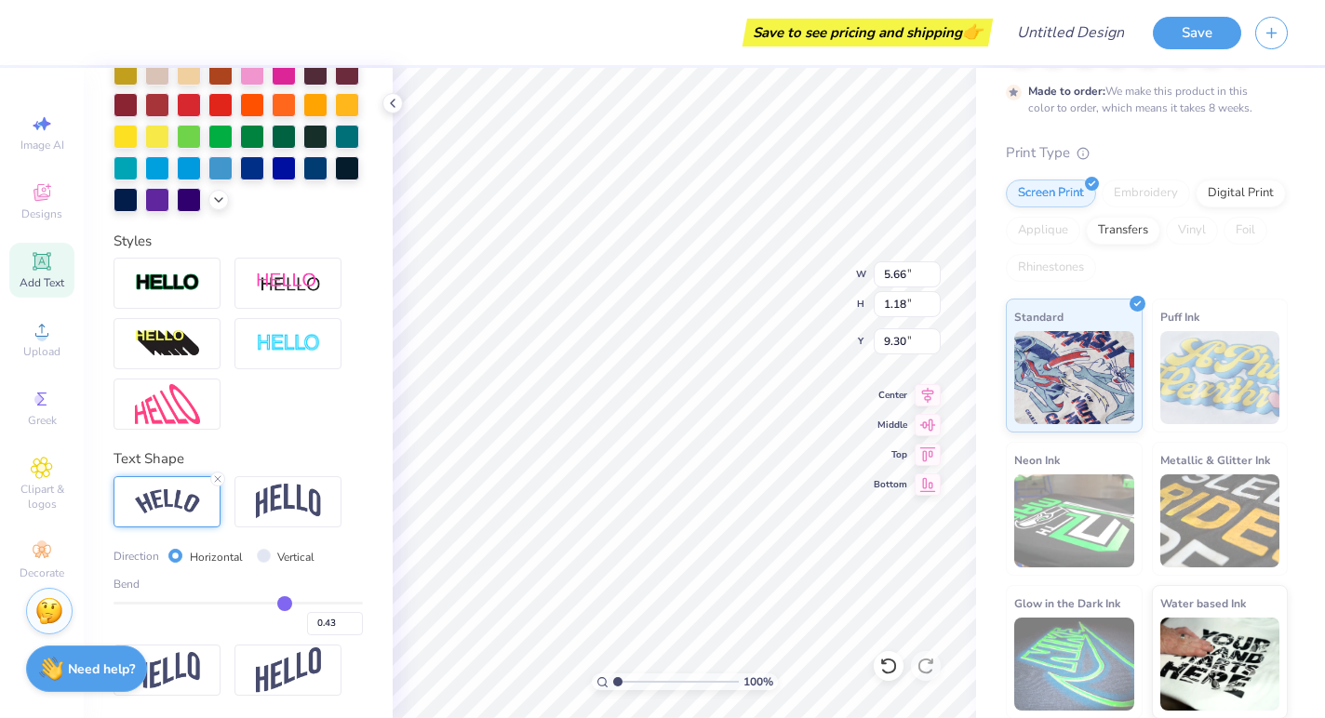
type input "0.40"
type input "0.37"
type input "0.34"
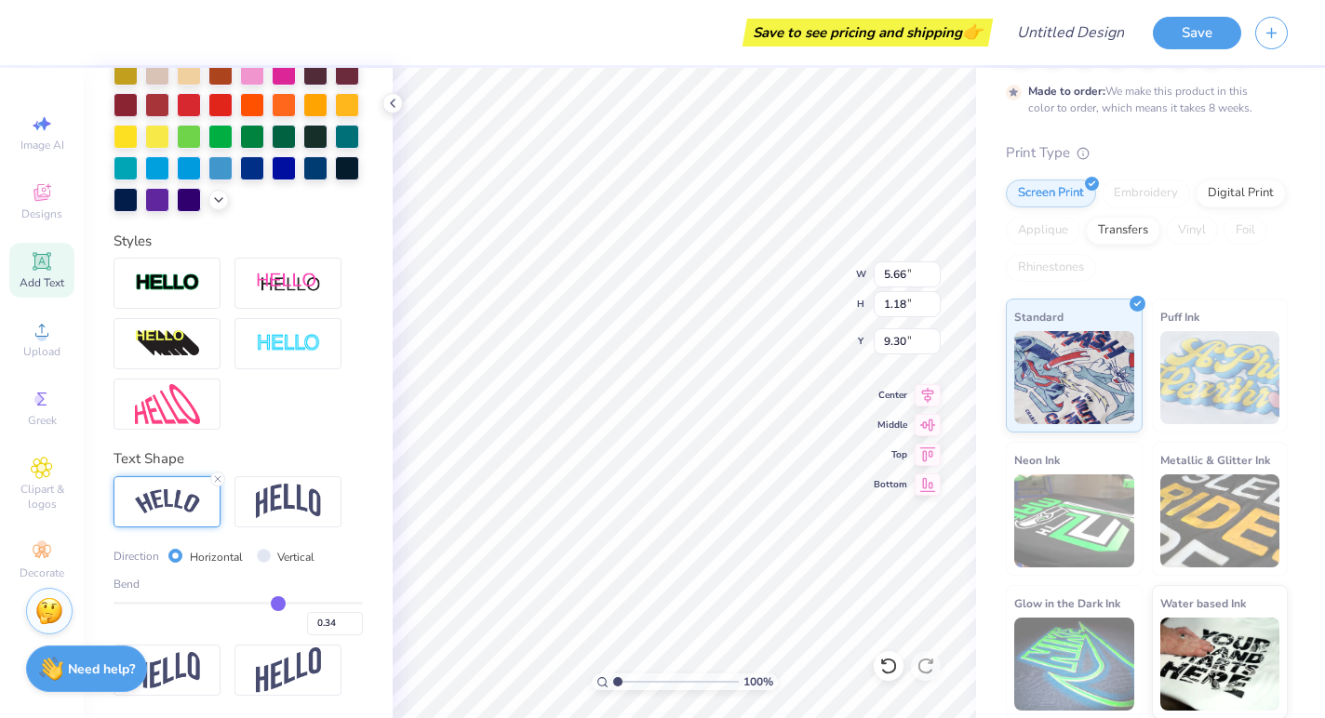
type input "0.31"
type input "0.28"
type input "0.26"
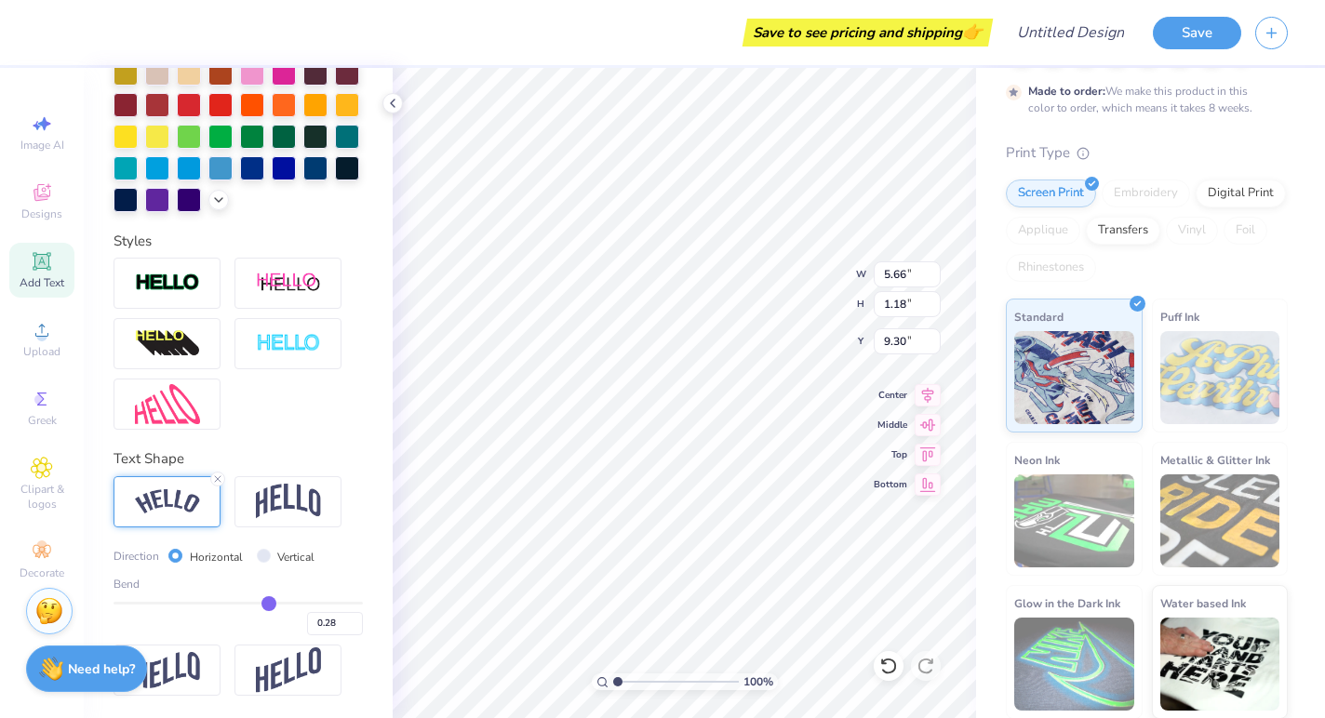
type input "0.26"
type input "0.25"
type input "0.24"
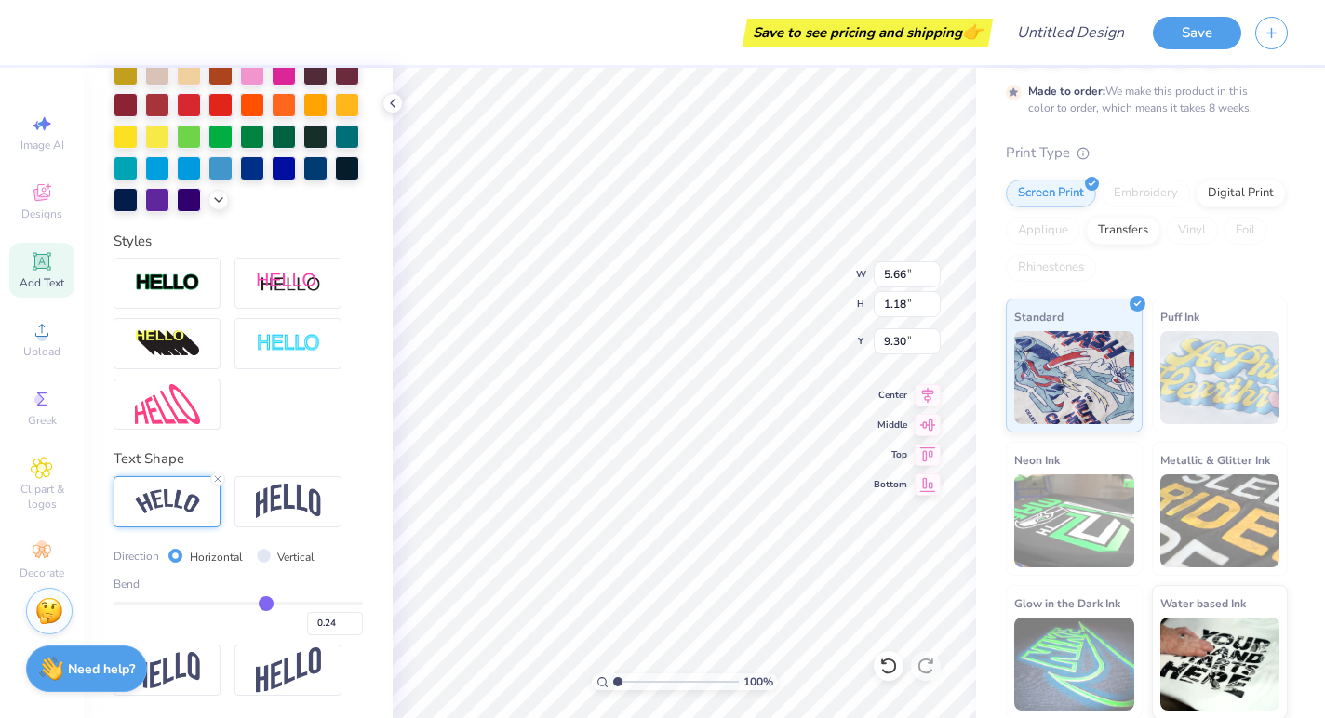
type input "0.23"
type input "0.22"
type input "0.21"
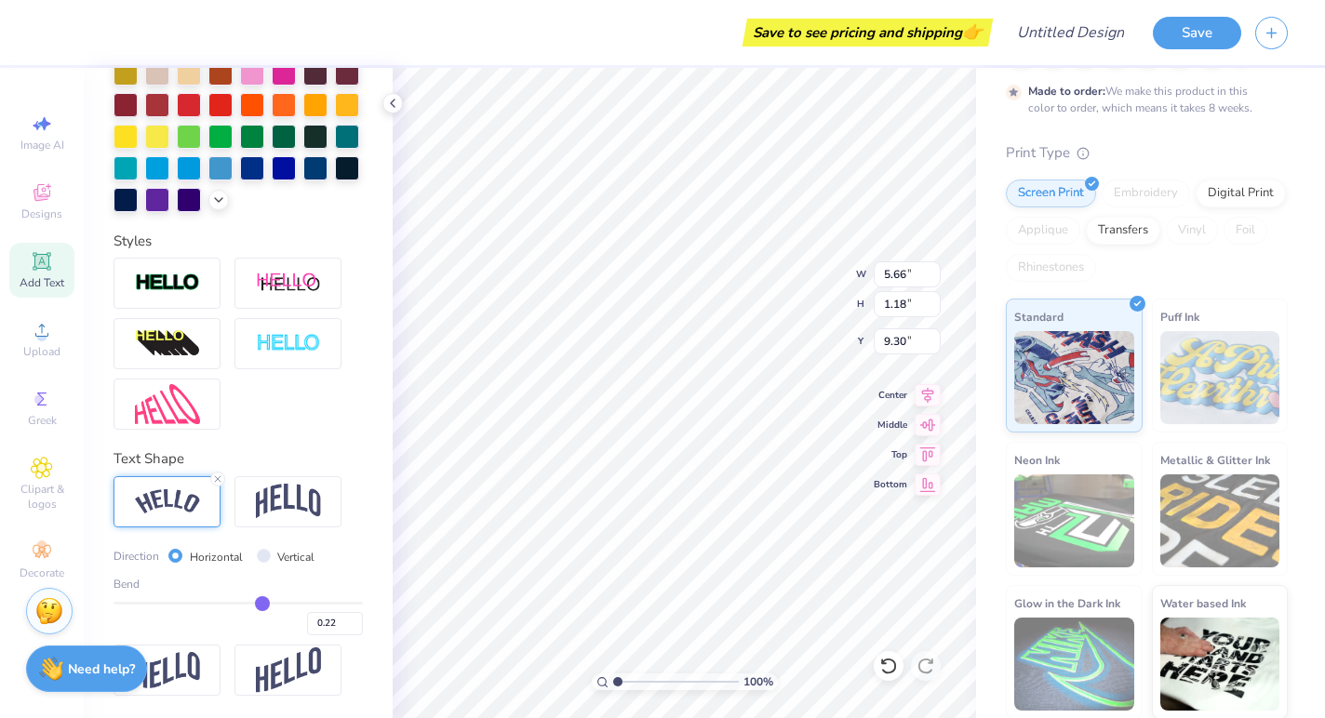
type input "0.21"
type input "0.19"
type input "0.18"
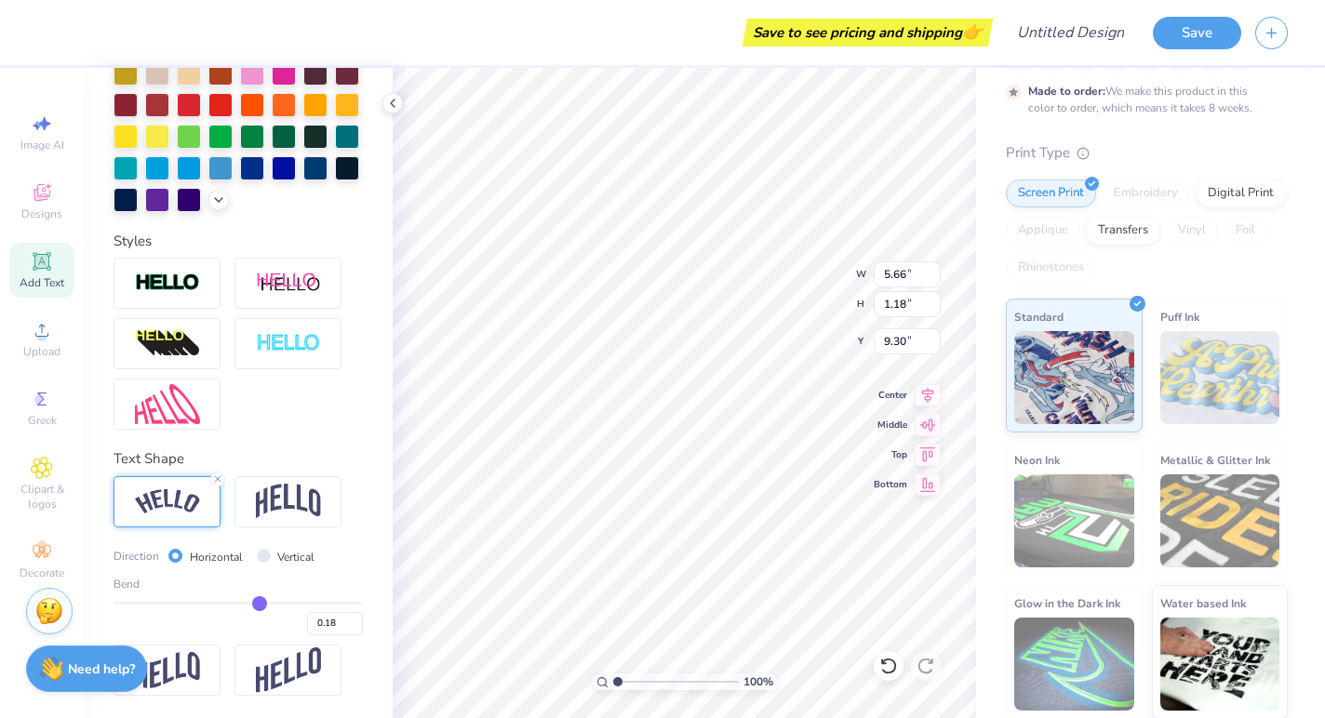
type input "0.17"
type input "0.16"
type input "0.15"
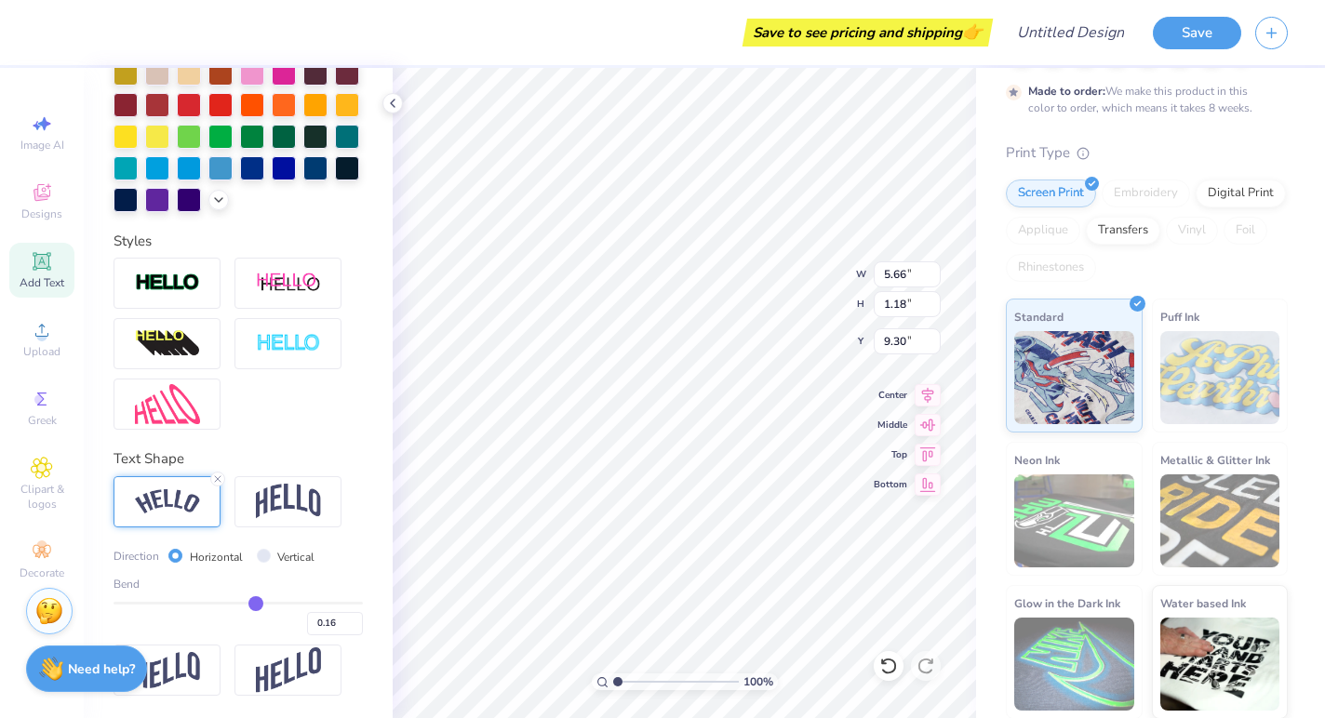
type input "0.15"
type input "0.14"
type input "0.13"
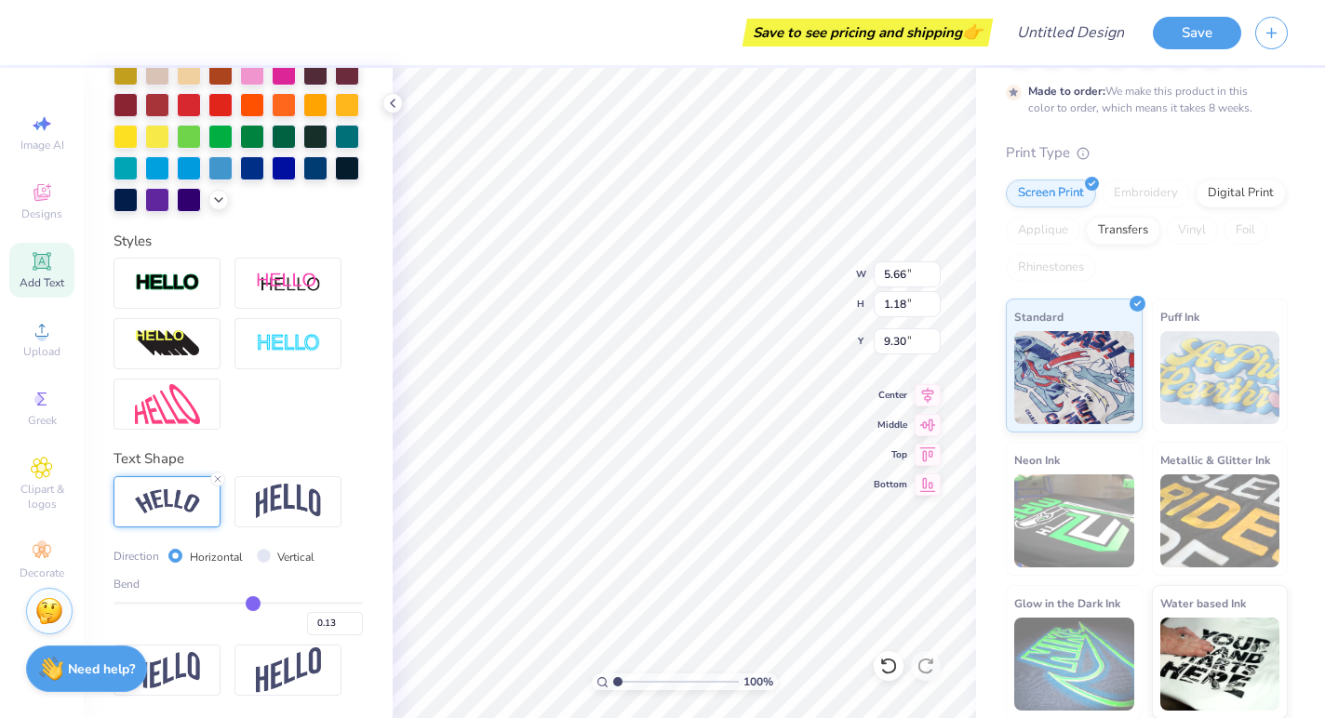
type input "0.11"
type input "0.08"
type input "0.06"
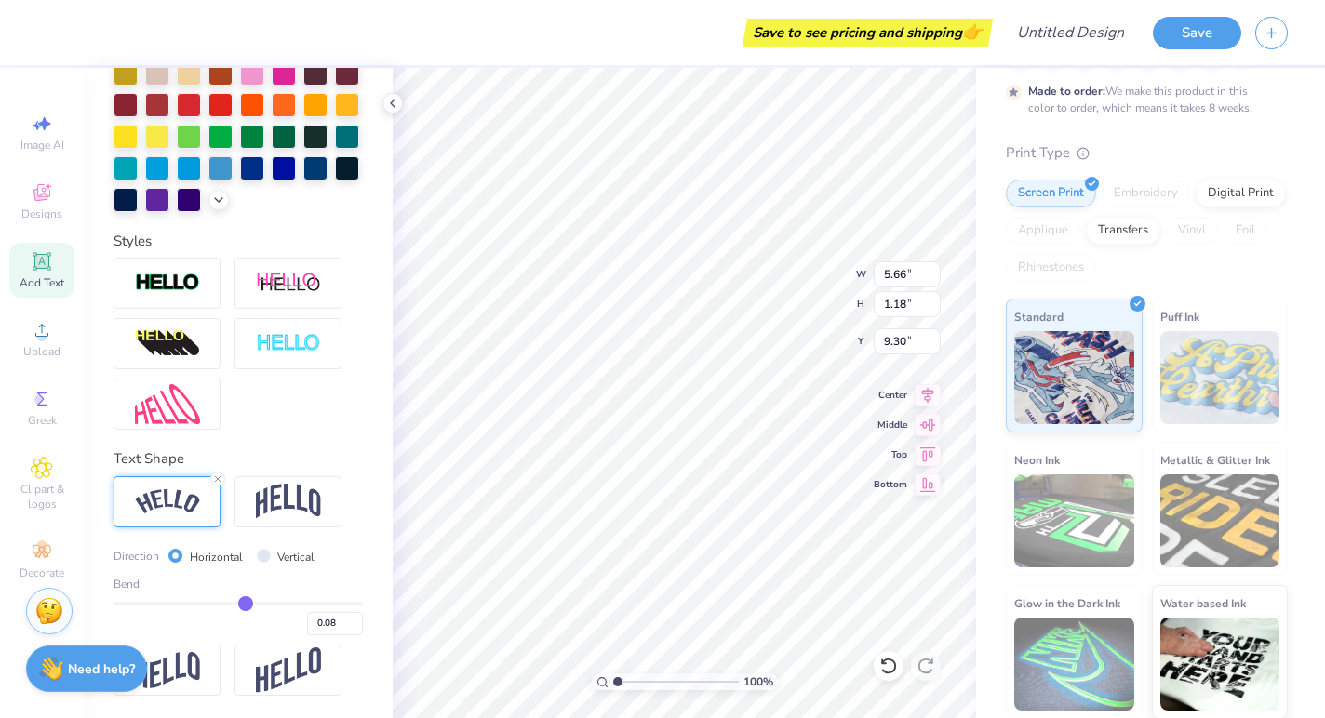
type input "0.06"
type input "0.02"
type input "-0.02"
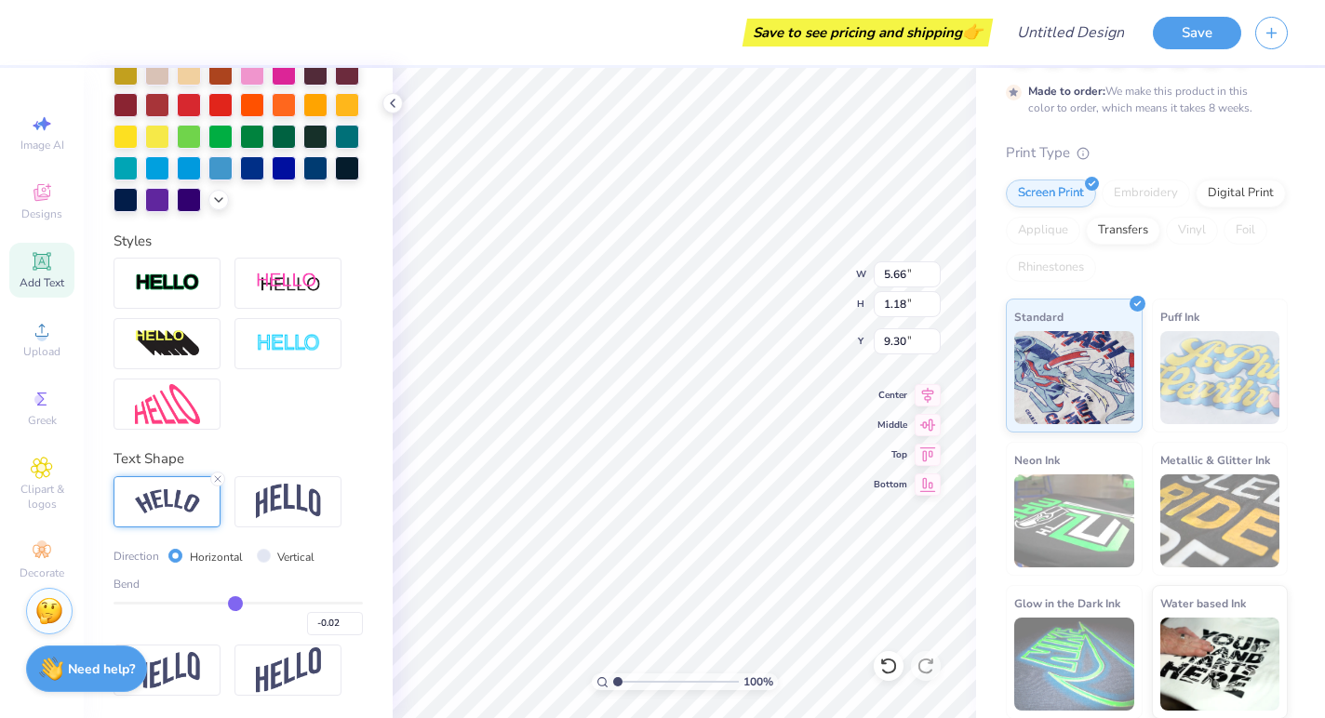
type input "-0.05"
type input "-0.08"
type input "-0.11"
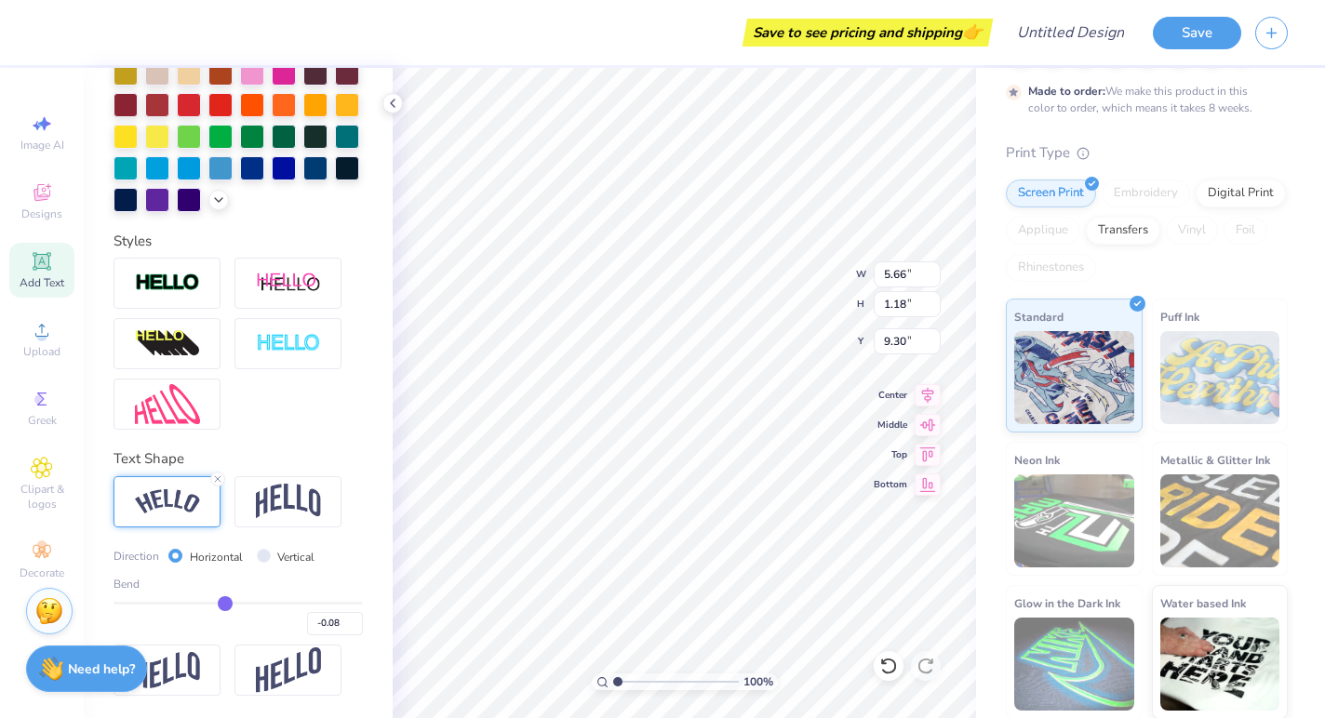
type input "-0.11"
type input "-0.13"
type input "-0.16"
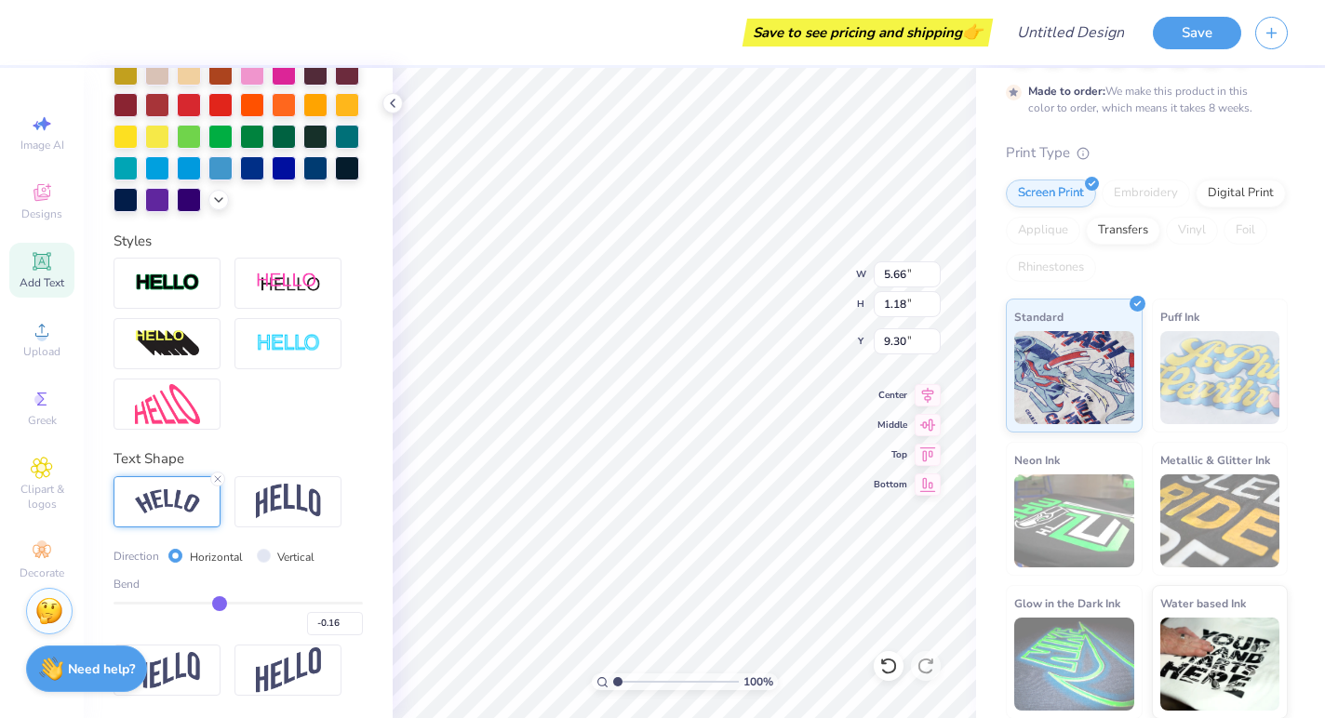
type input "-0.17"
type input "-0.18"
type input "-0.19"
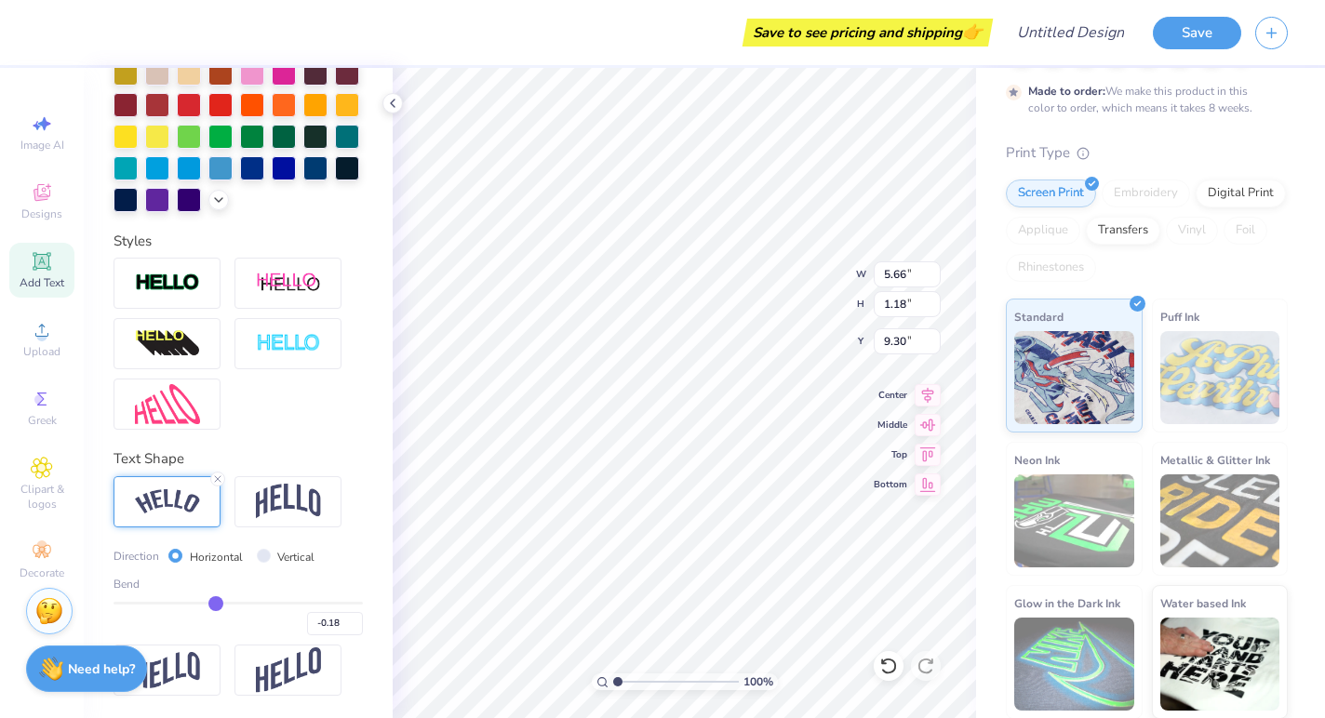
type input "-0.19"
type input "-0.21"
type input "-0.22"
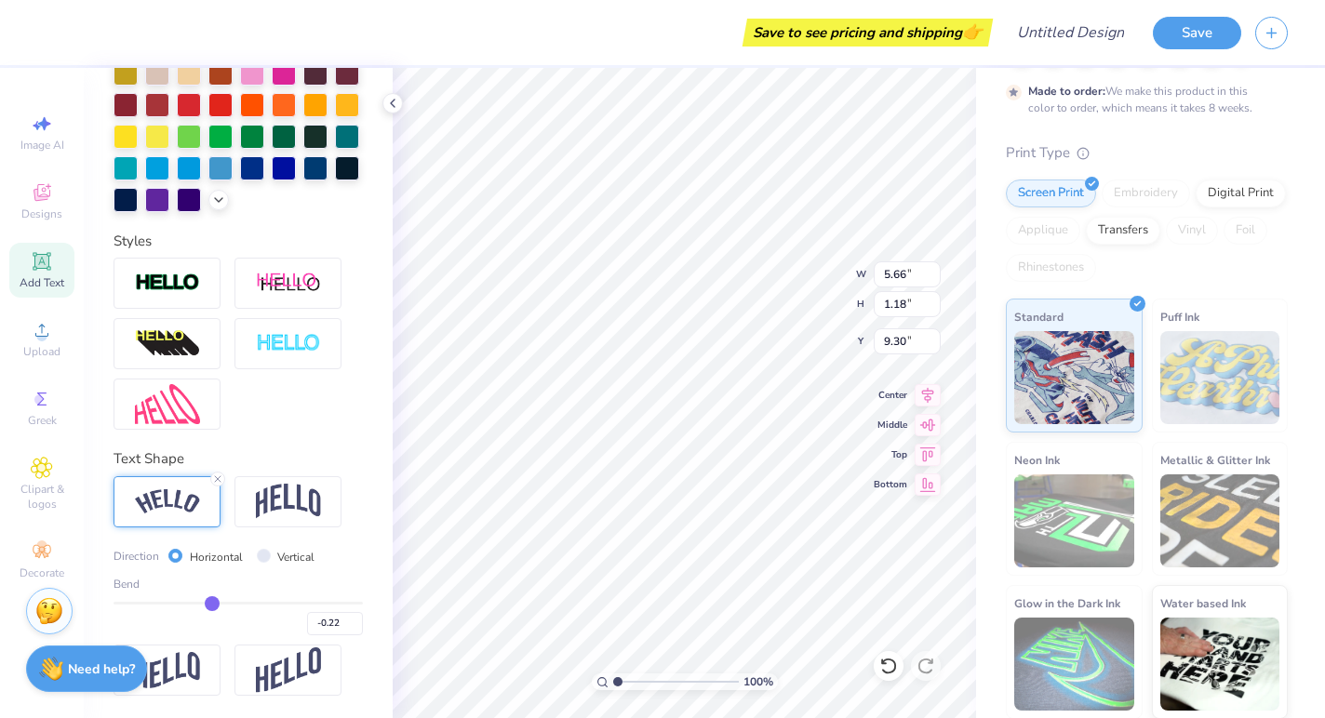
type input "-0.24"
type input "-0.26"
type input "-0.28"
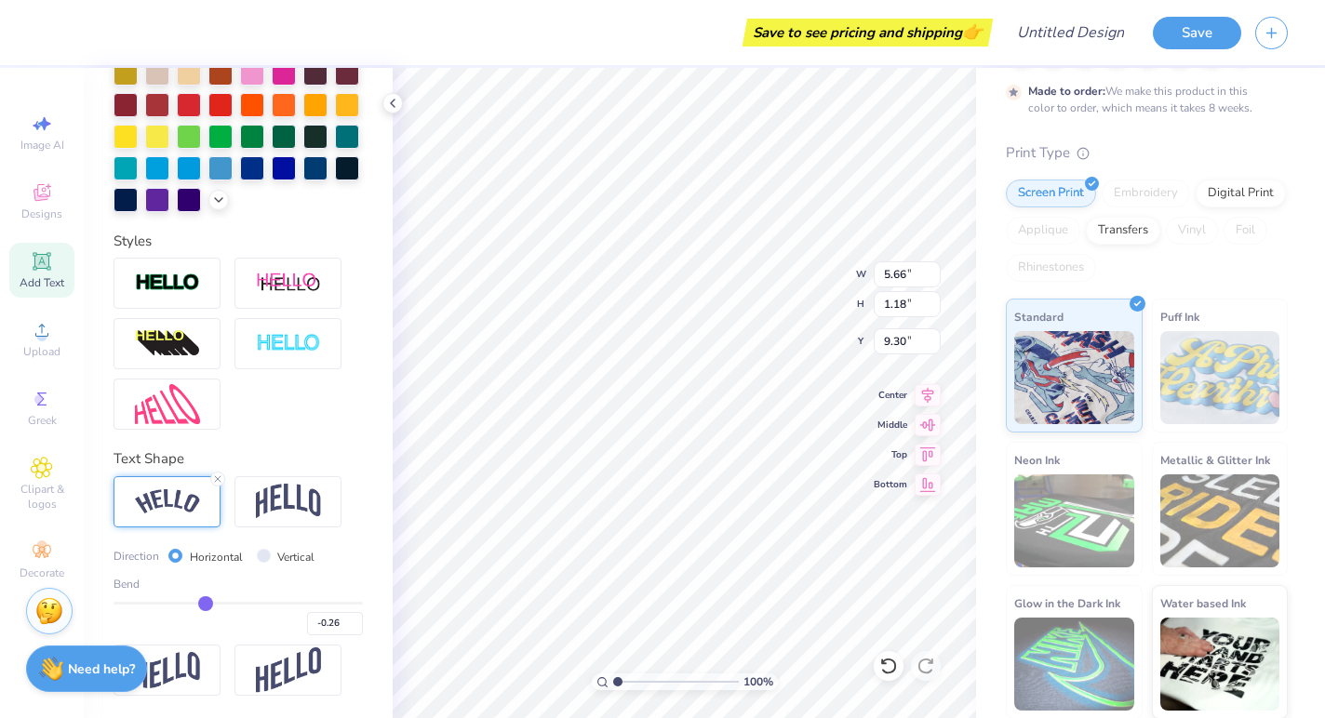
type input "-0.28"
type input "-0.29"
type input "-0.3"
type input "-0.30"
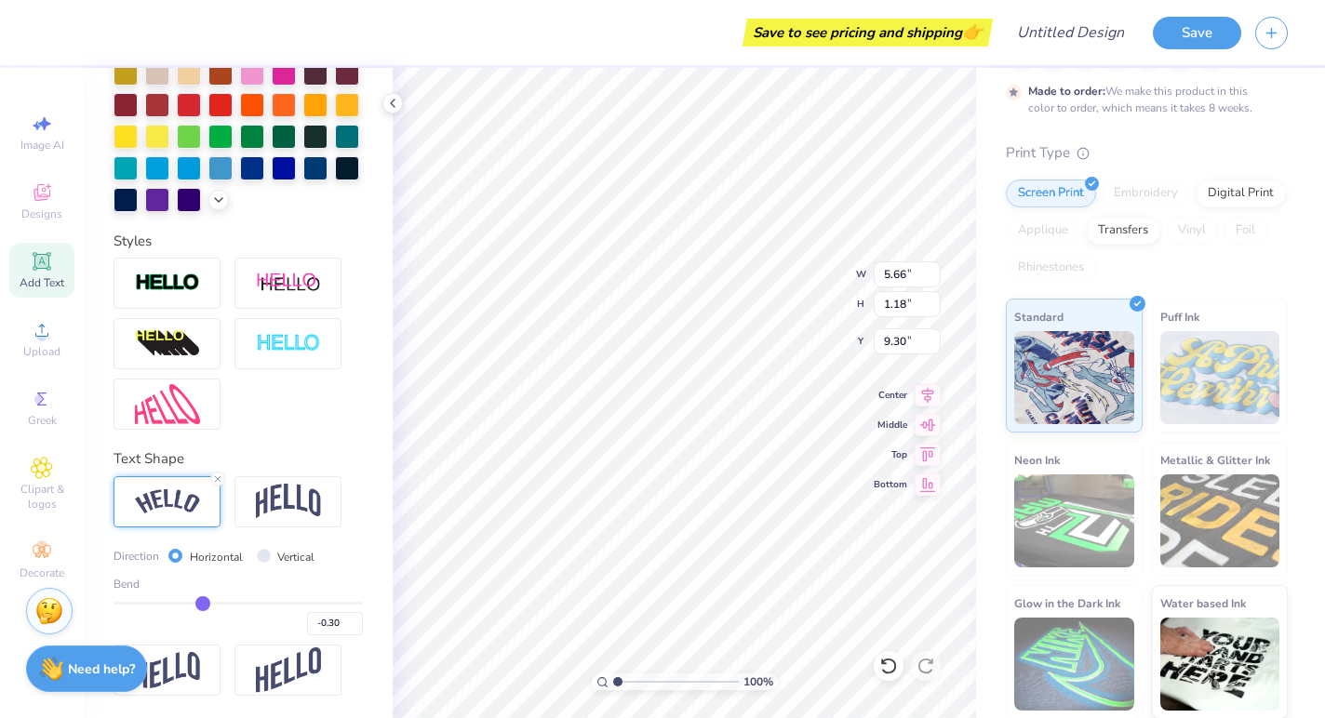
type input "-0.31"
type input "-0.3"
type input "-0.30"
drag, startPoint x: 292, startPoint y: 602, endPoint x: 204, endPoint y: 600, distance: 88.4
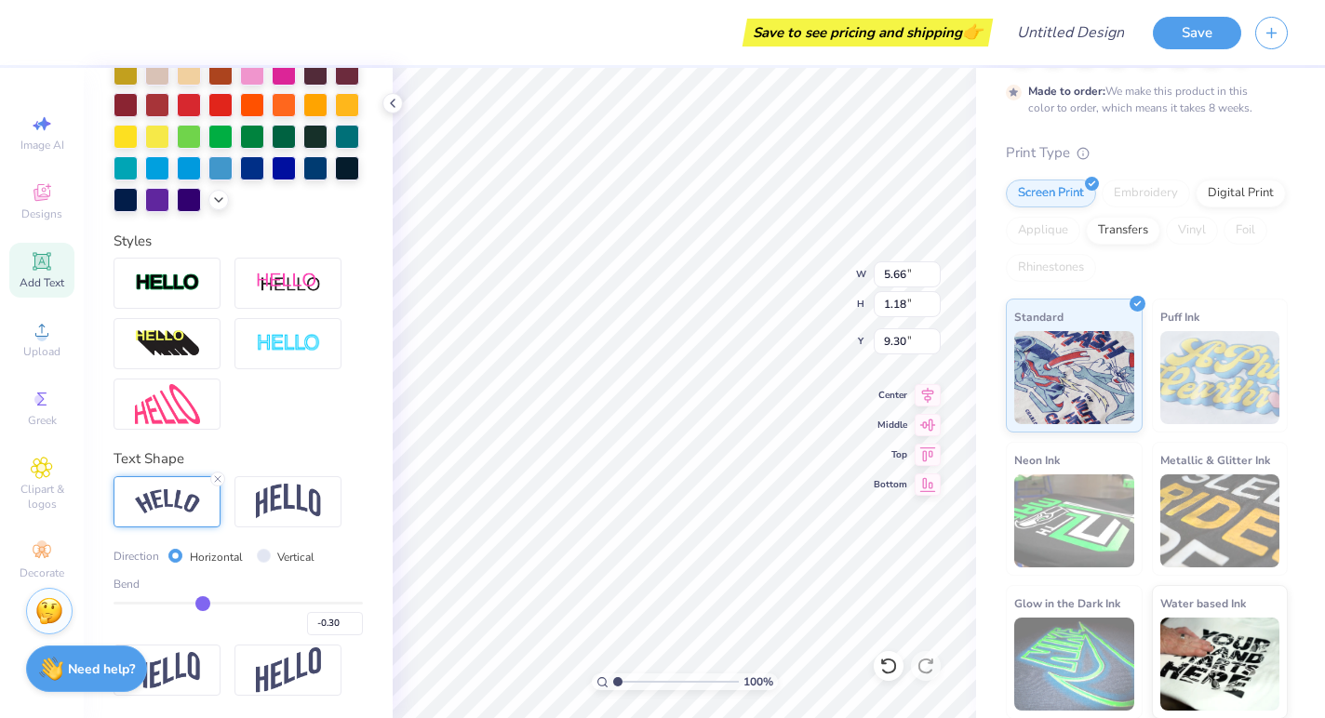
type input "-0.3"
click at [203, 602] on input "range" at bounding box center [237, 603] width 249 height 3
type input "5.48"
type input "0.78"
type input "9.50"
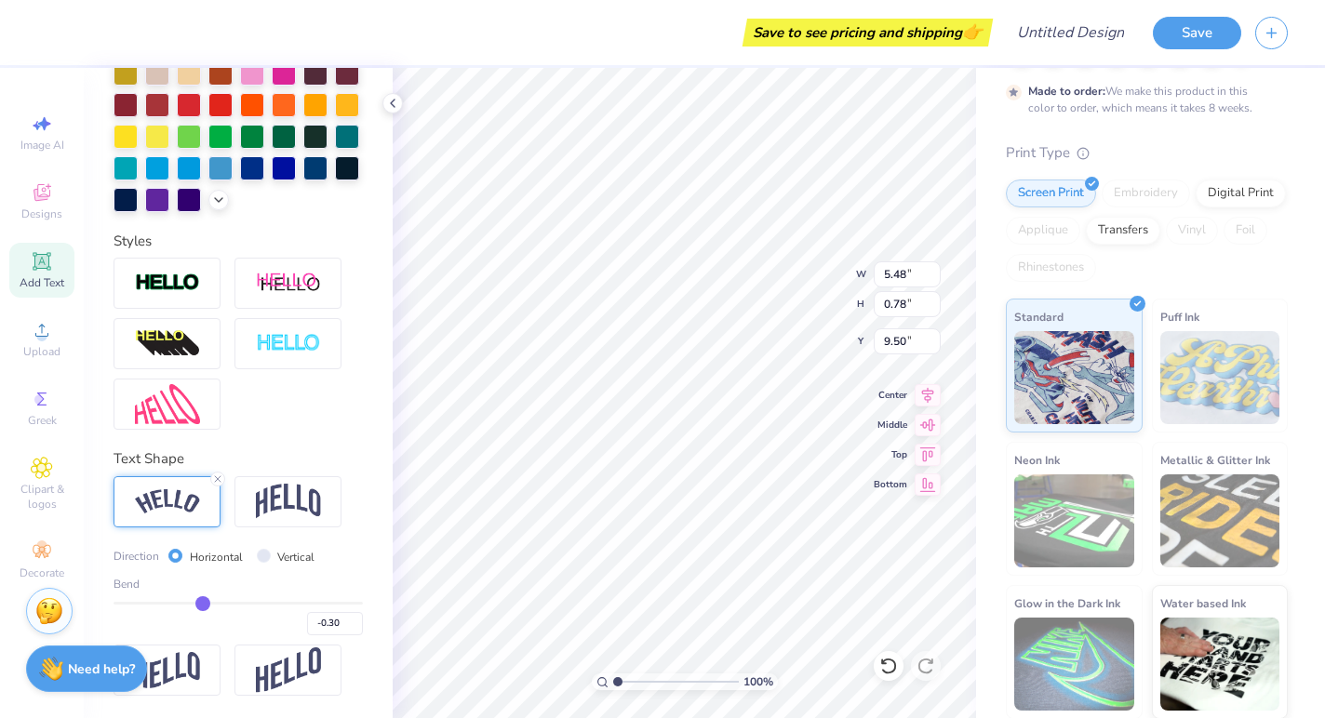
type input "-0.29"
type input "-0.3"
type input "-0.30"
type input "-0.31"
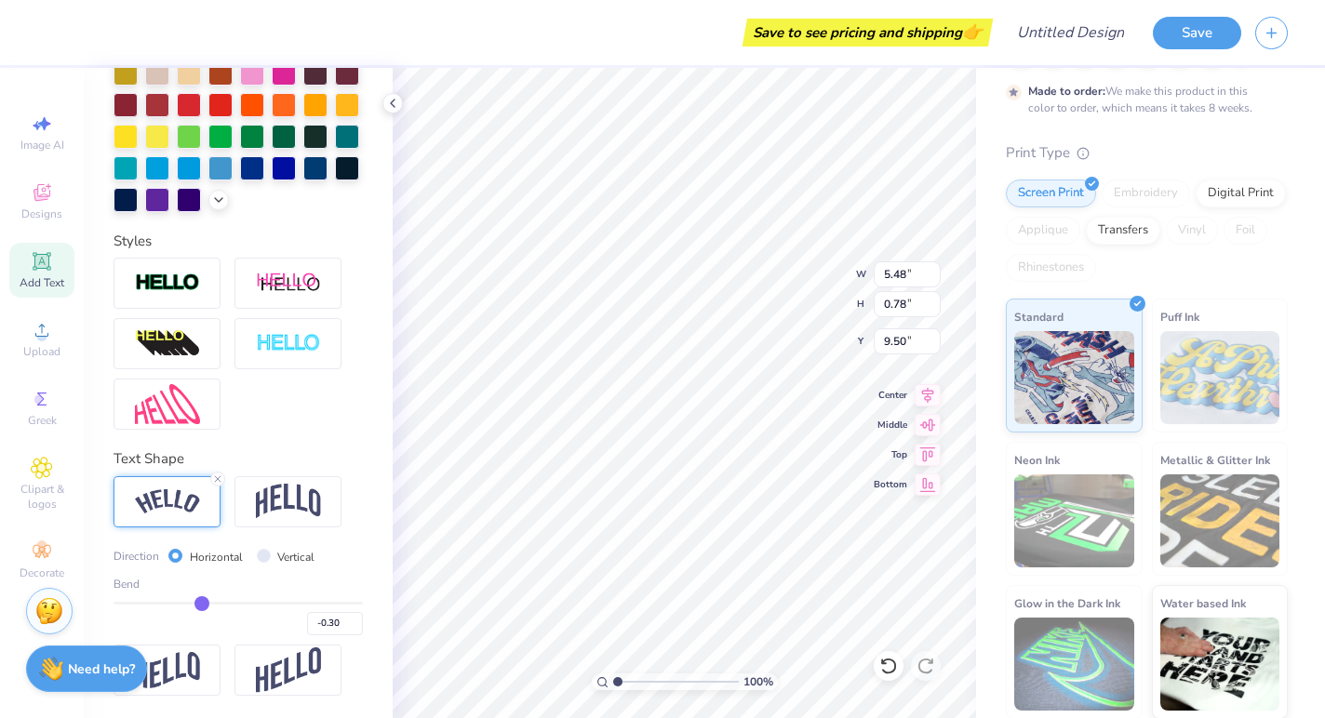
type input "-0.31"
type input "-0.32"
type input "-0.33"
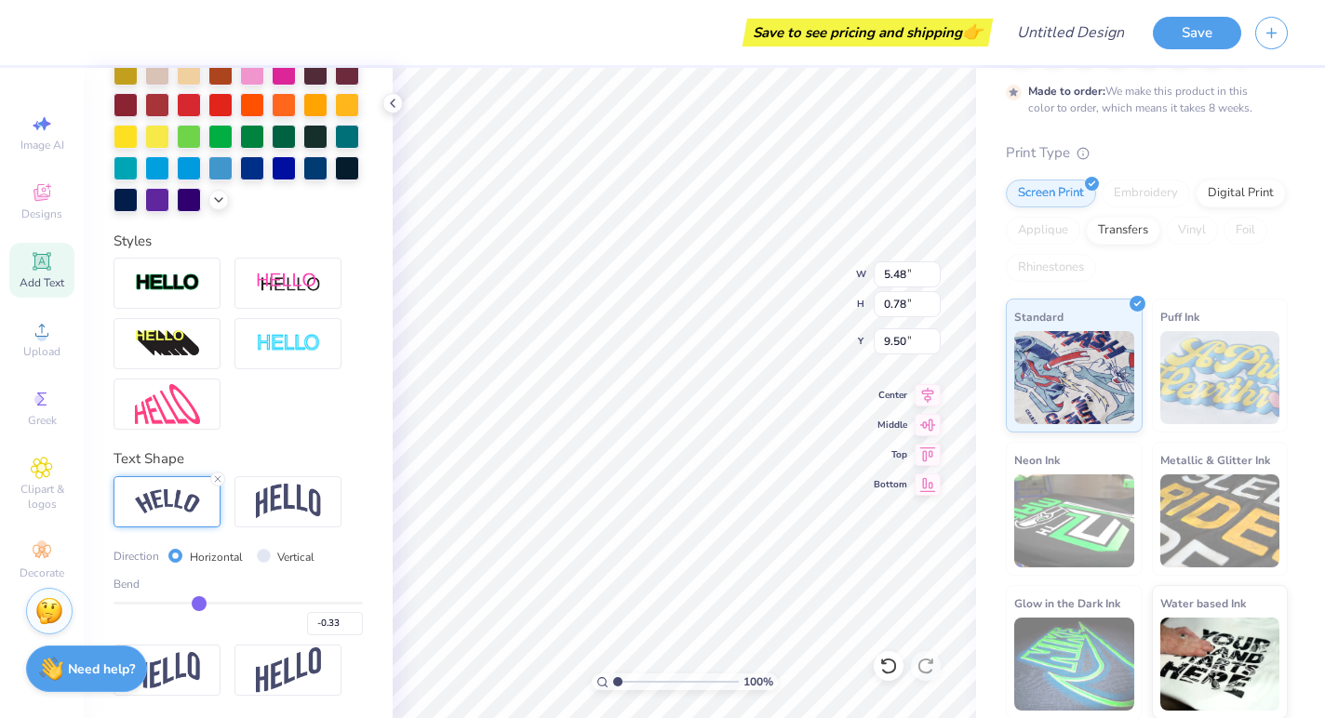
type input "-0.34"
type input "-0.35"
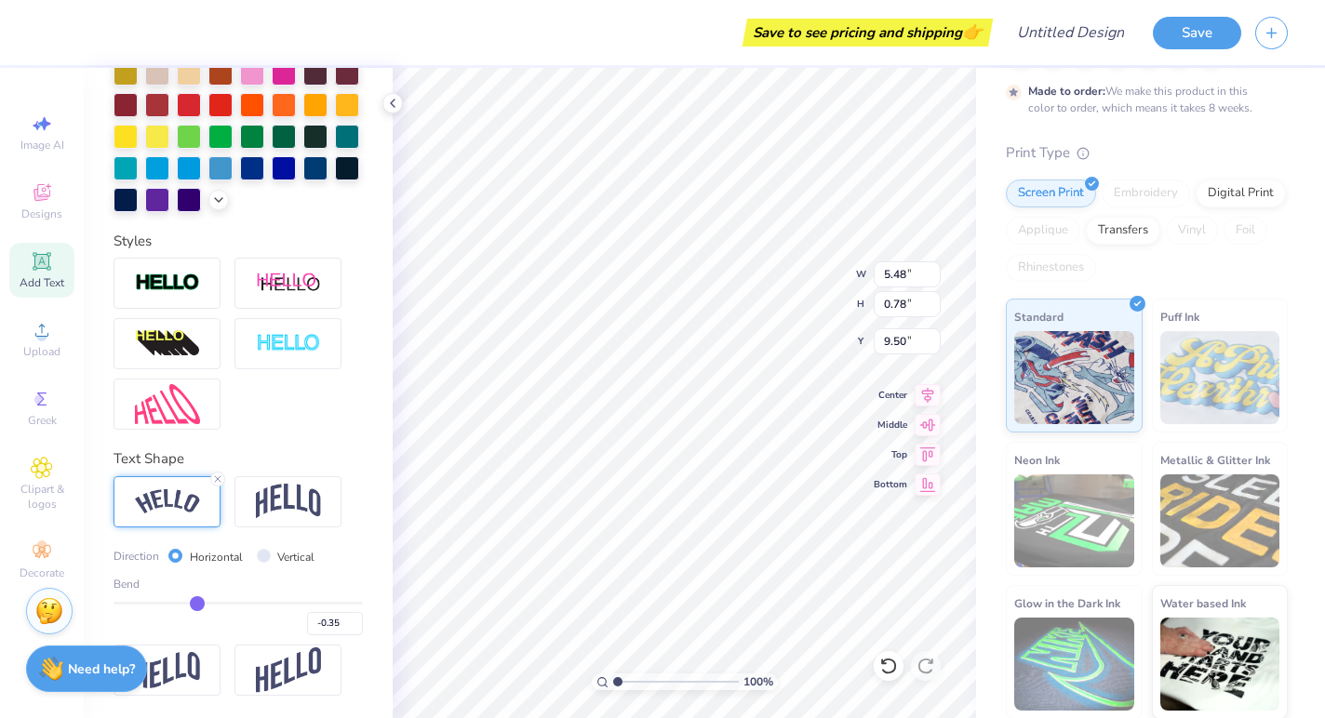
click at [197, 602] on input "range" at bounding box center [237, 603] width 249 height 3
type input "5.54"
type input "0.86"
type input "9.46"
type input "3.01"
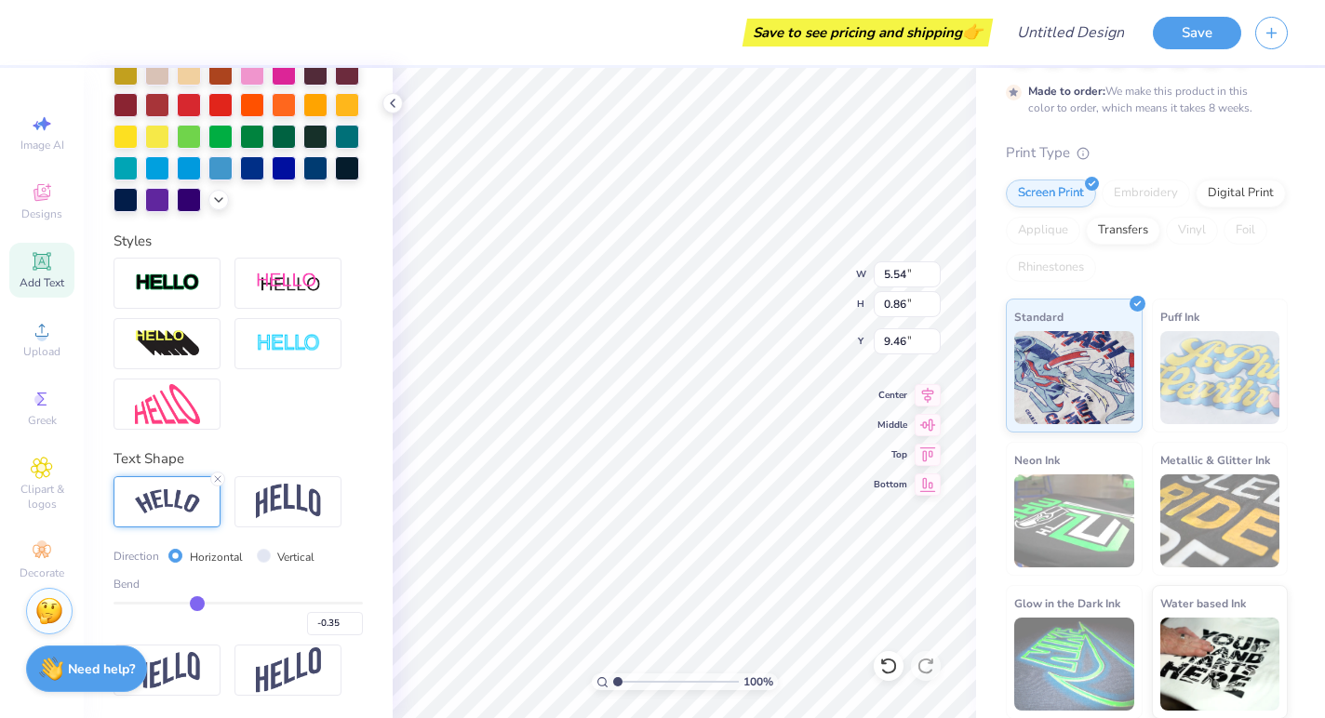
type input "2.92"
type input "6.67"
type input "2.64"
type input "2.55"
type input "1.12"
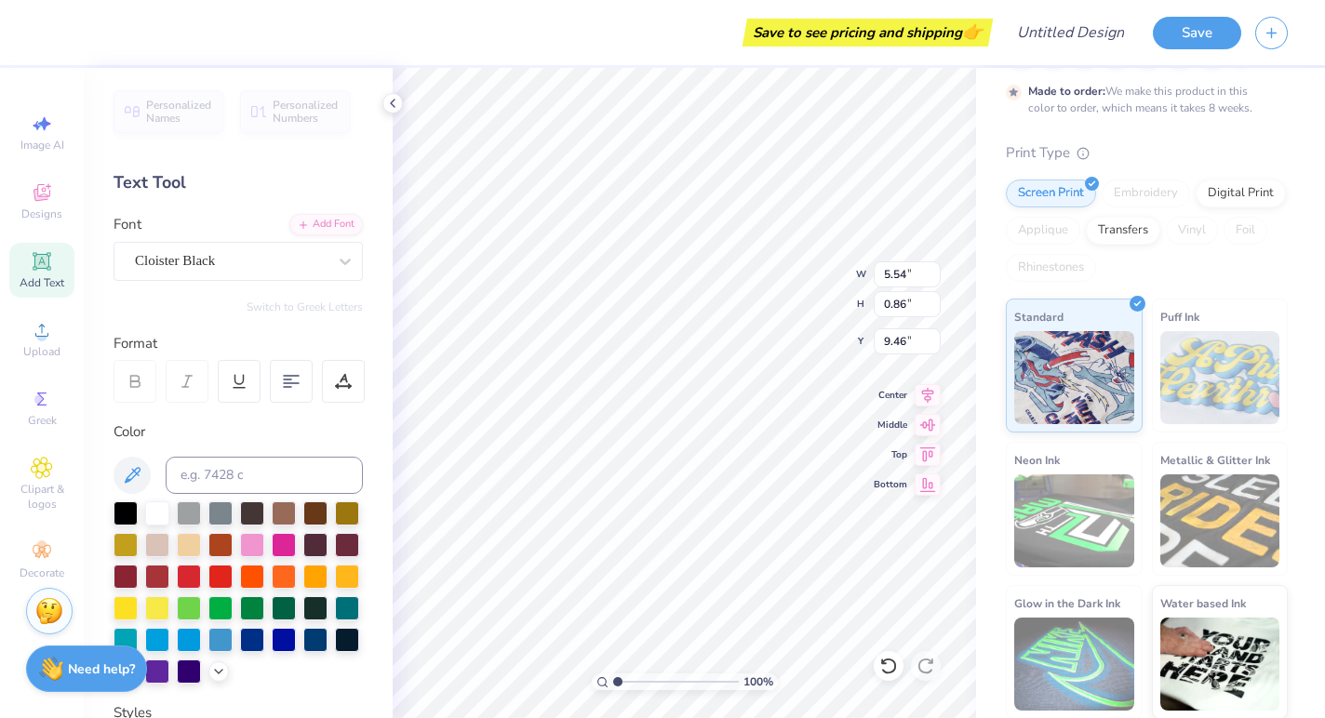
scroll to position [0, 0]
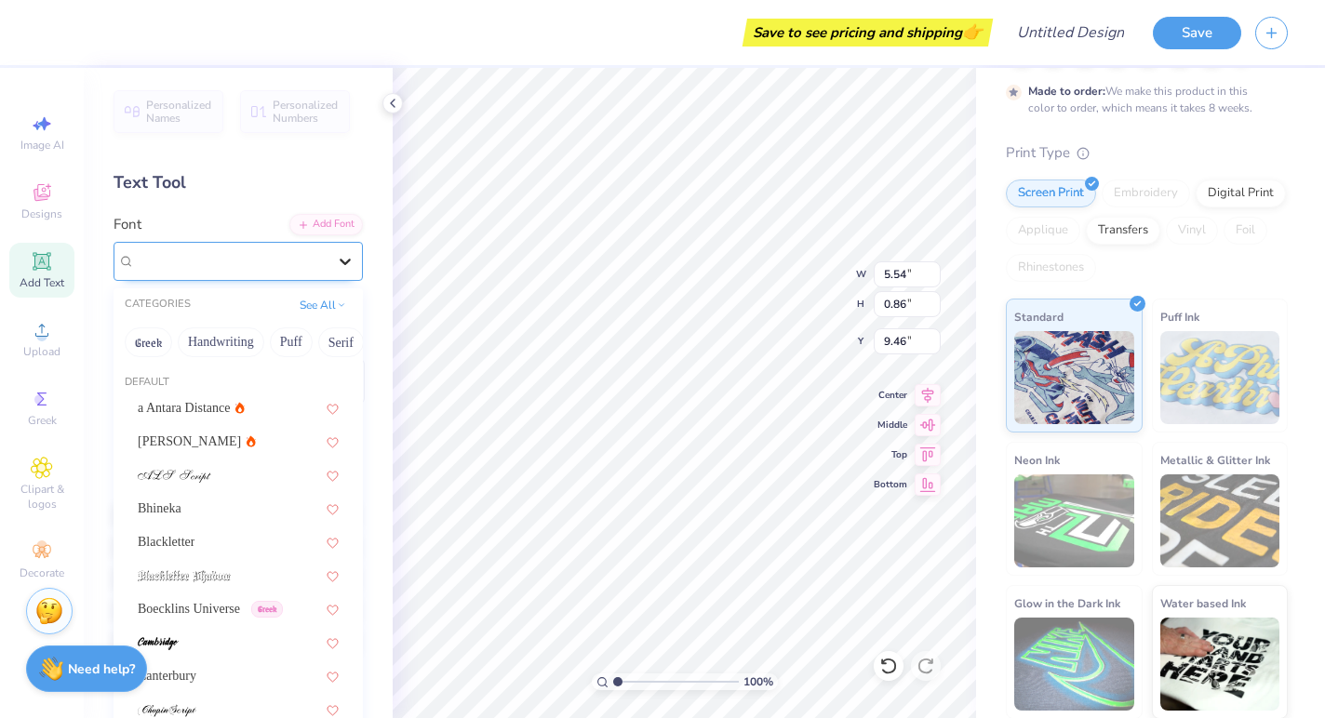
click at [348, 260] on icon at bounding box center [345, 262] width 11 height 7
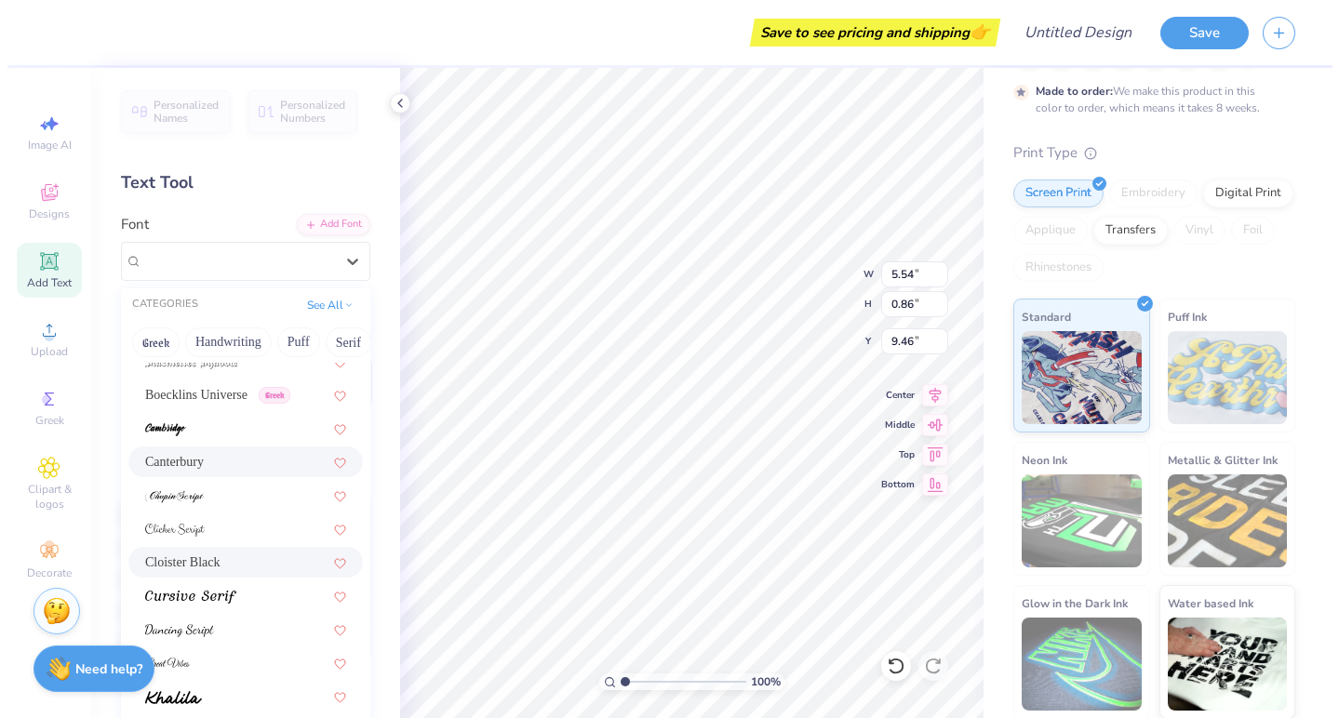
scroll to position [213, 0]
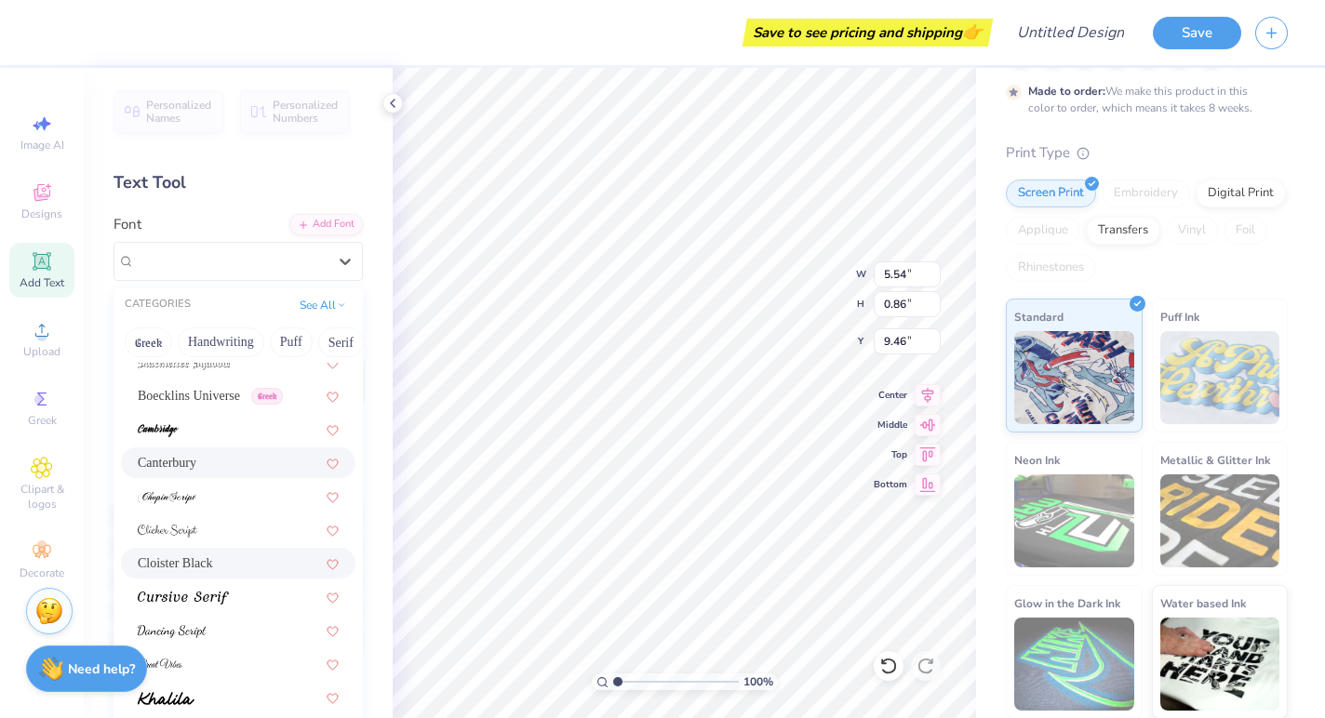
click at [260, 459] on div "Canterbury" at bounding box center [238, 463] width 201 height 20
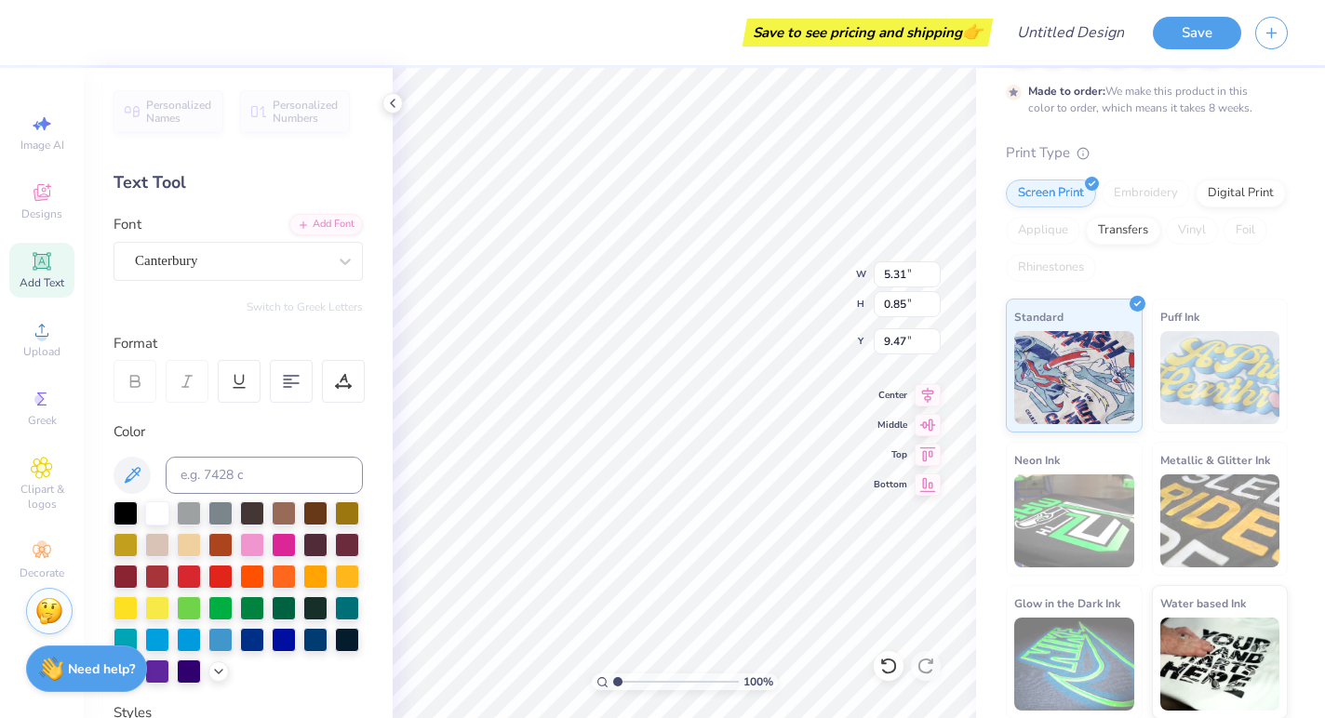
type input "5.31"
type input "0.85"
type input "9.47"
click at [397, 100] on icon at bounding box center [392, 103] width 15 height 15
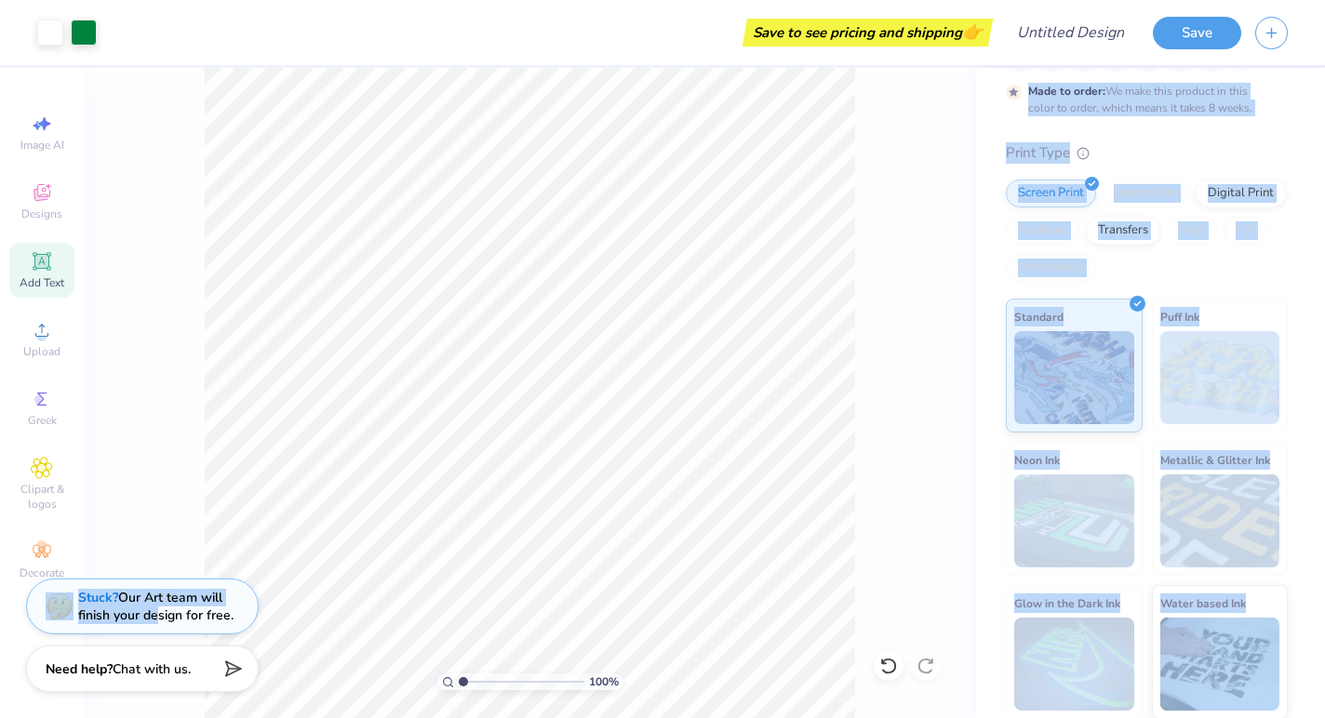
drag, startPoint x: 160, startPoint y: 607, endPoint x: 114, endPoint y: 383, distance: 228.8
click at [114, 383] on div "Art colors Save to see pricing and shipping 👉 Design Title Save Image AI Design…" at bounding box center [662, 359] width 1325 height 718
click at [151, 420] on div "100 %" at bounding box center [530, 393] width 892 height 650
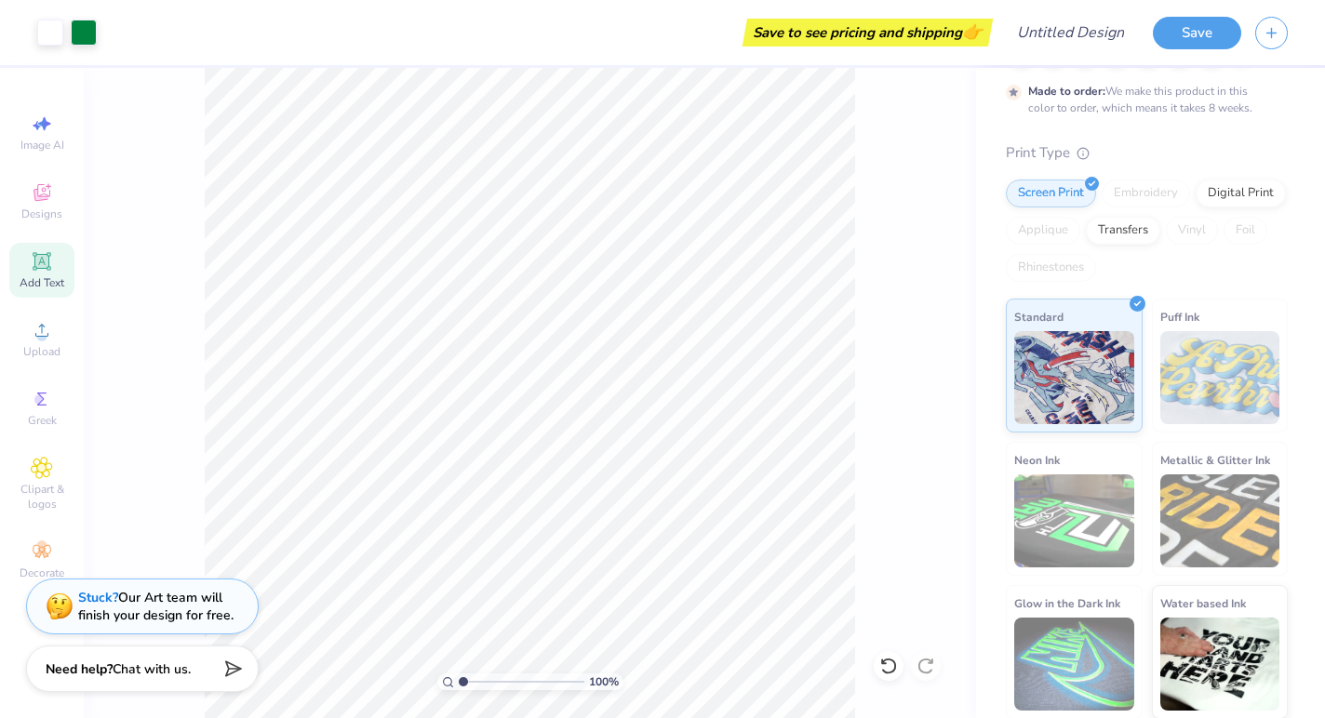
click at [149, 490] on div "100 %" at bounding box center [530, 393] width 892 height 650
click at [153, 609] on div "Stuck? Our Art team will finish your design for free." at bounding box center [155, 603] width 155 height 35
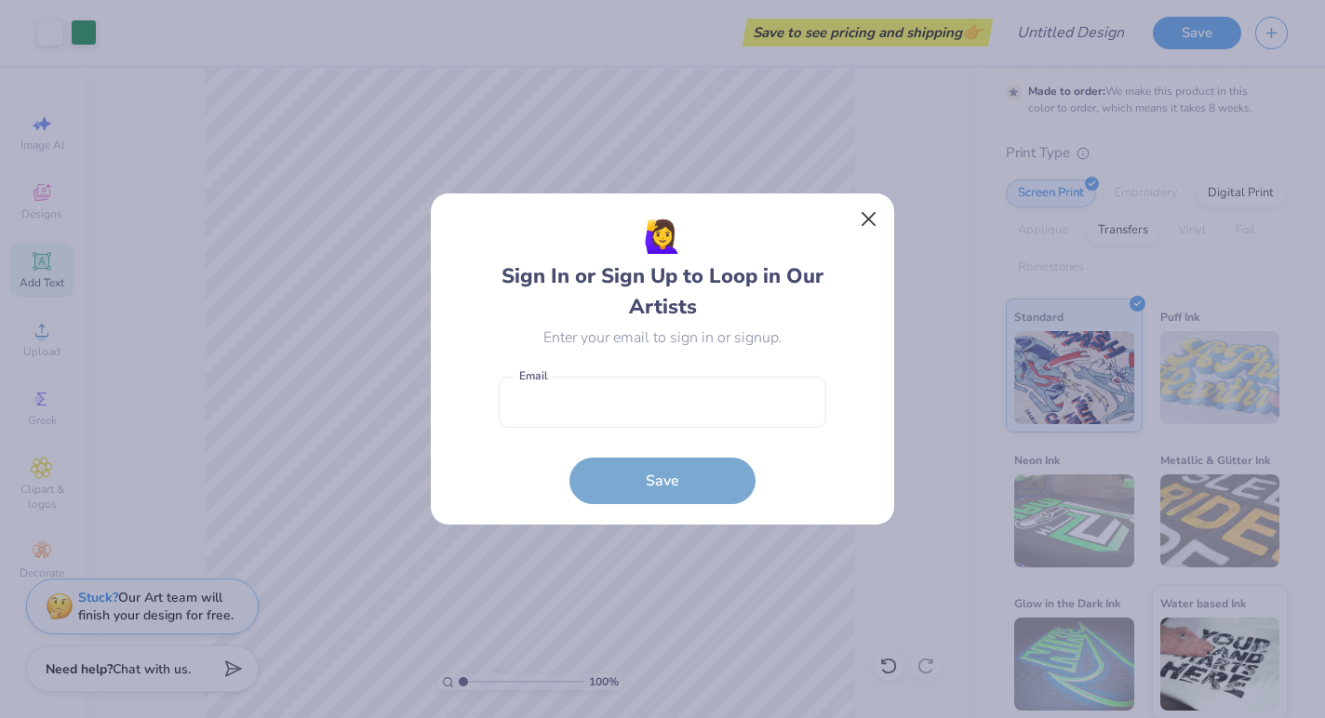
click at [860, 223] on button "Close" at bounding box center [868, 219] width 35 height 35
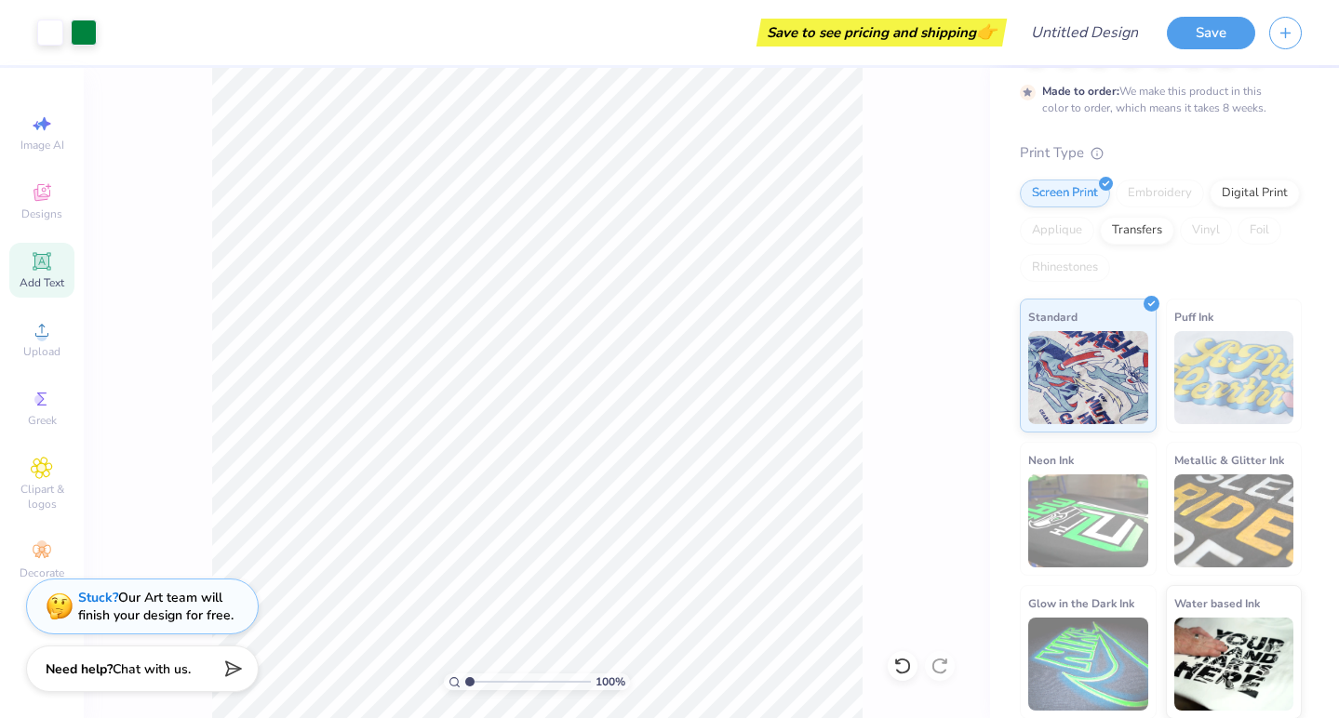
drag, startPoint x: 862, startPoint y: 520, endPoint x: 862, endPoint y: 437, distance: 82.8
click at [862, 437] on div "100 %" at bounding box center [537, 393] width 906 height 650
click at [1229, 35] on button "Save" at bounding box center [1210, 30] width 88 height 33
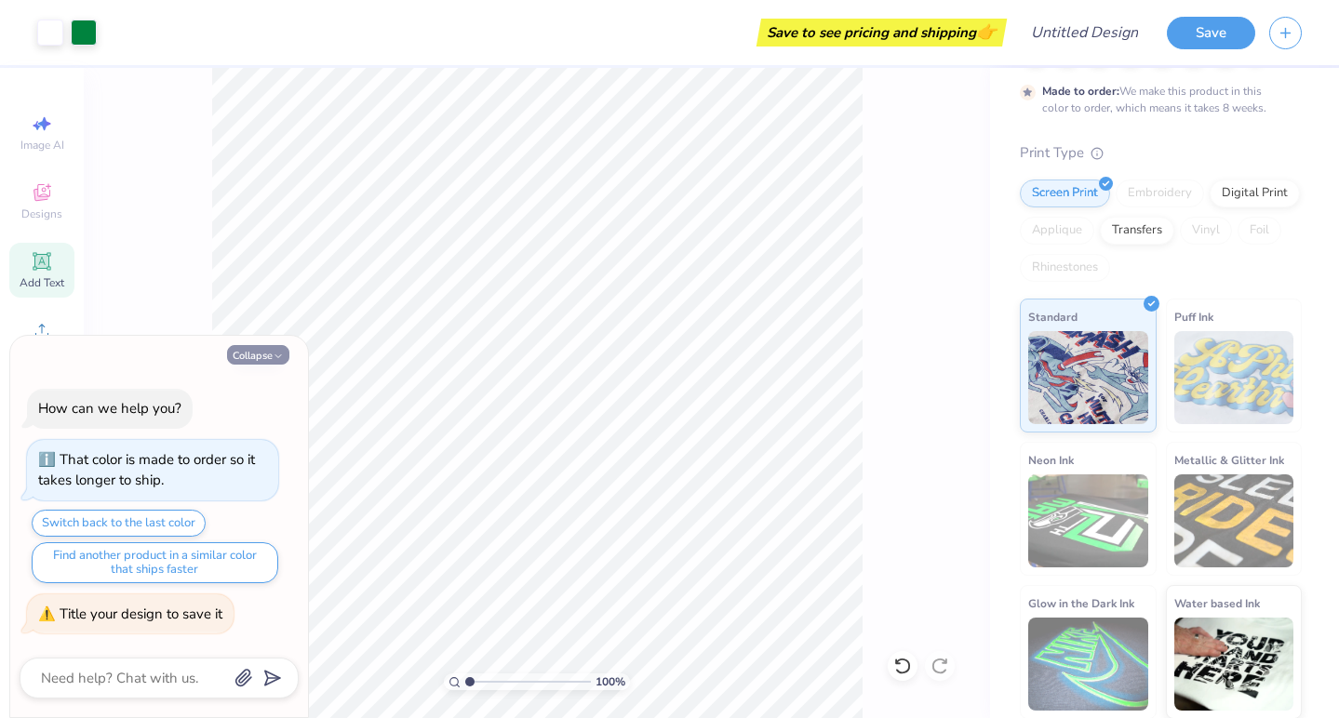
click at [278, 360] on icon "button" at bounding box center [278, 356] width 11 height 11
type textarea "x"
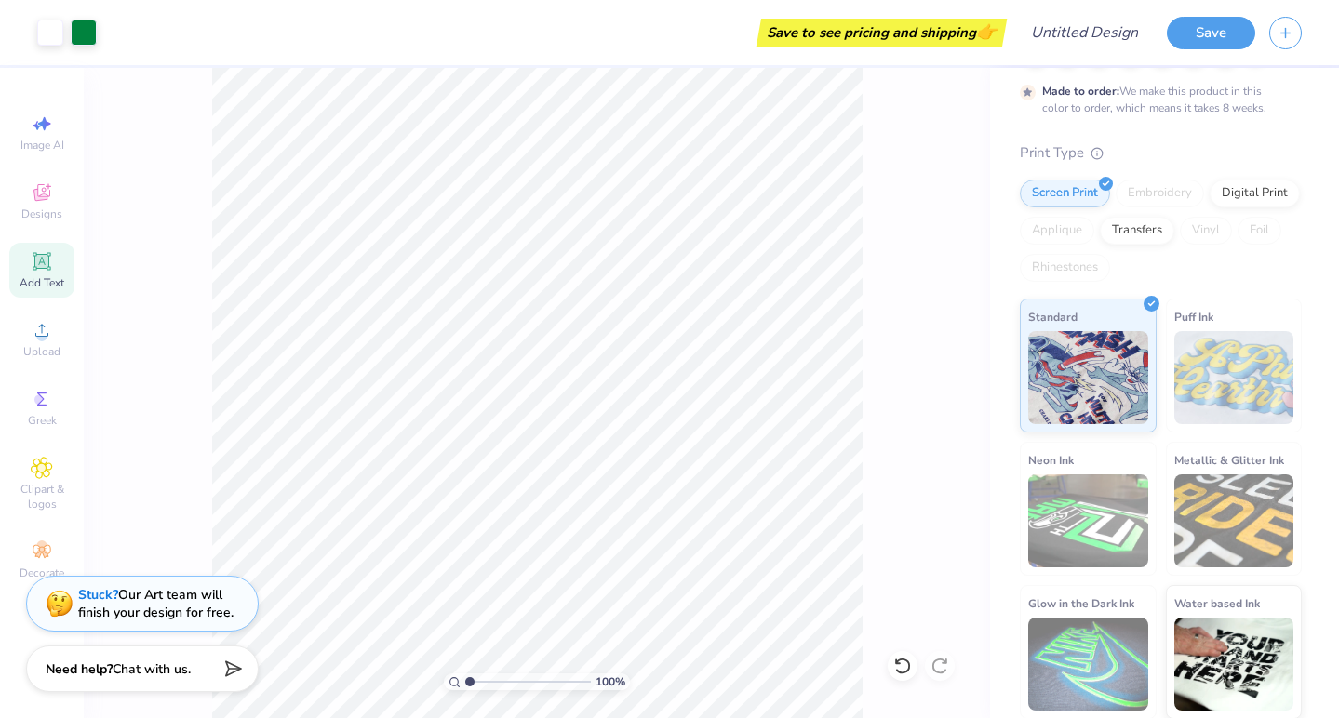
click at [194, 595] on div "Stuck? Our Art team will finish your design for free." at bounding box center [155, 603] width 155 height 35
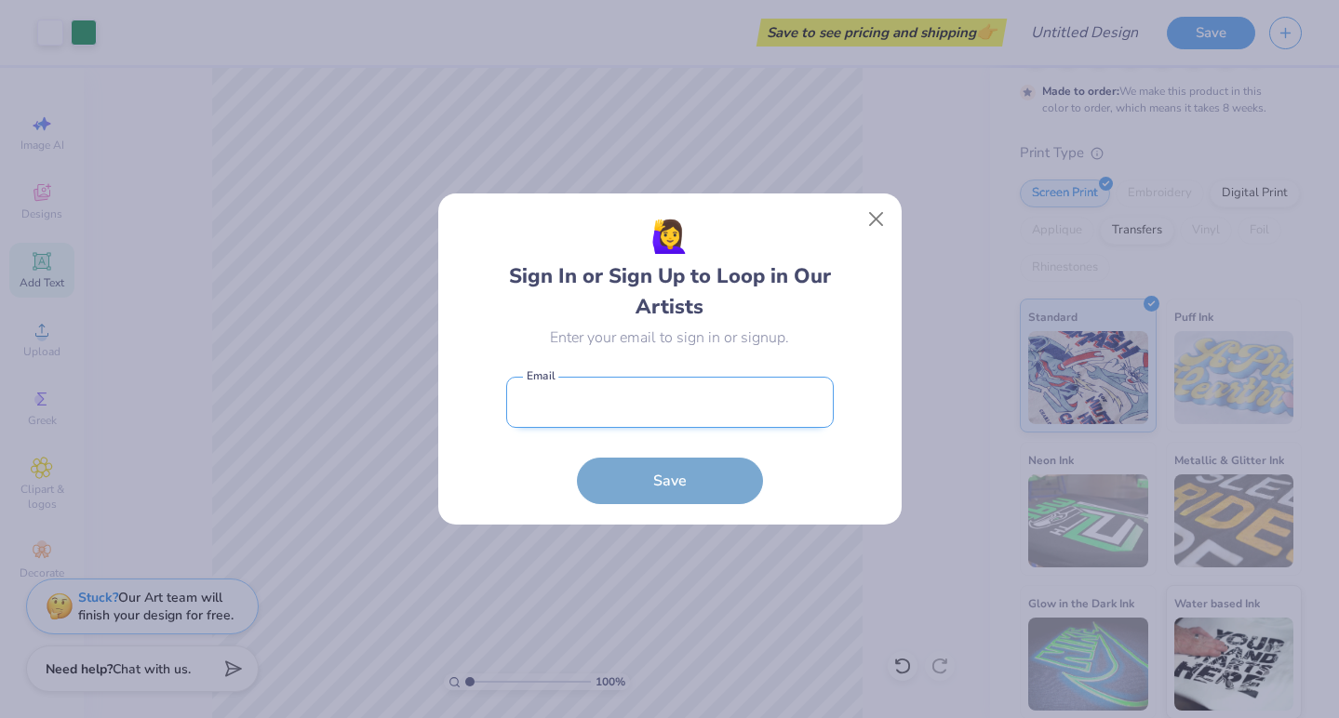
click at [523, 404] on input "email" at bounding box center [669, 402] width 327 height 51
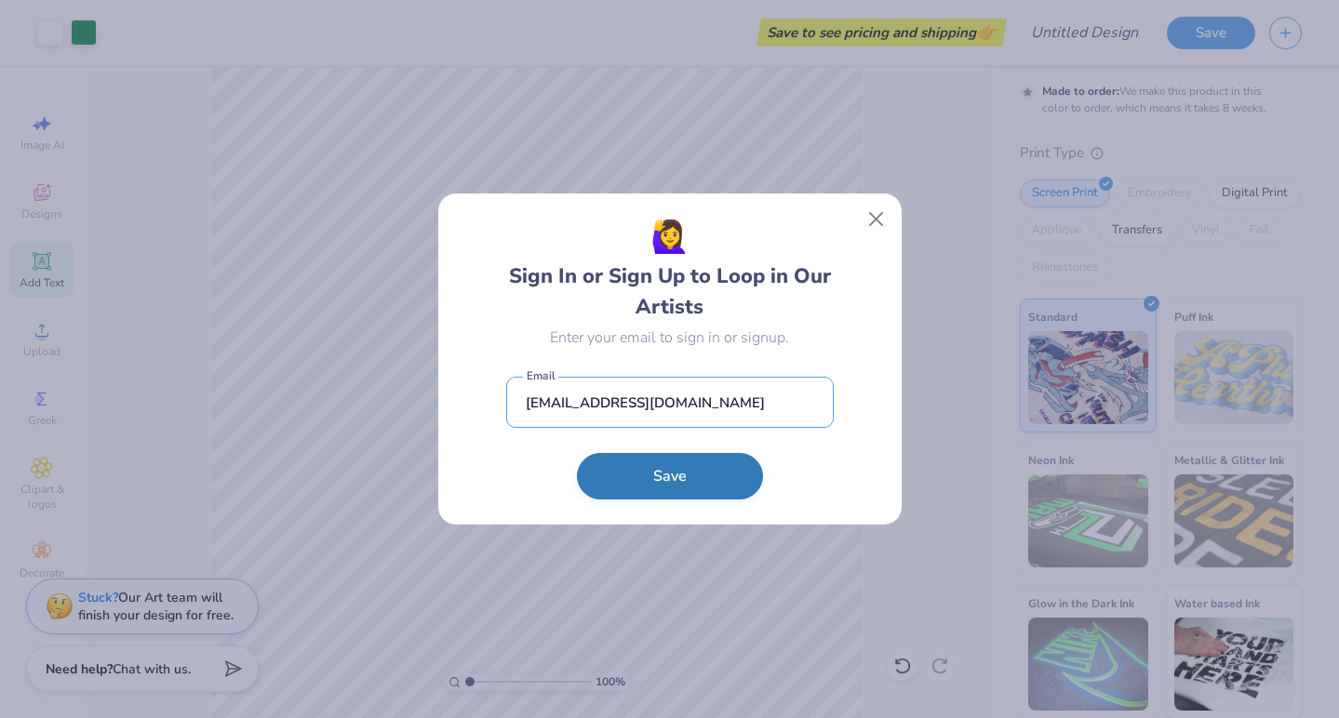
type input "maggiegracetipton@gmail.com"
click at [625, 474] on button "Save" at bounding box center [670, 476] width 186 height 47
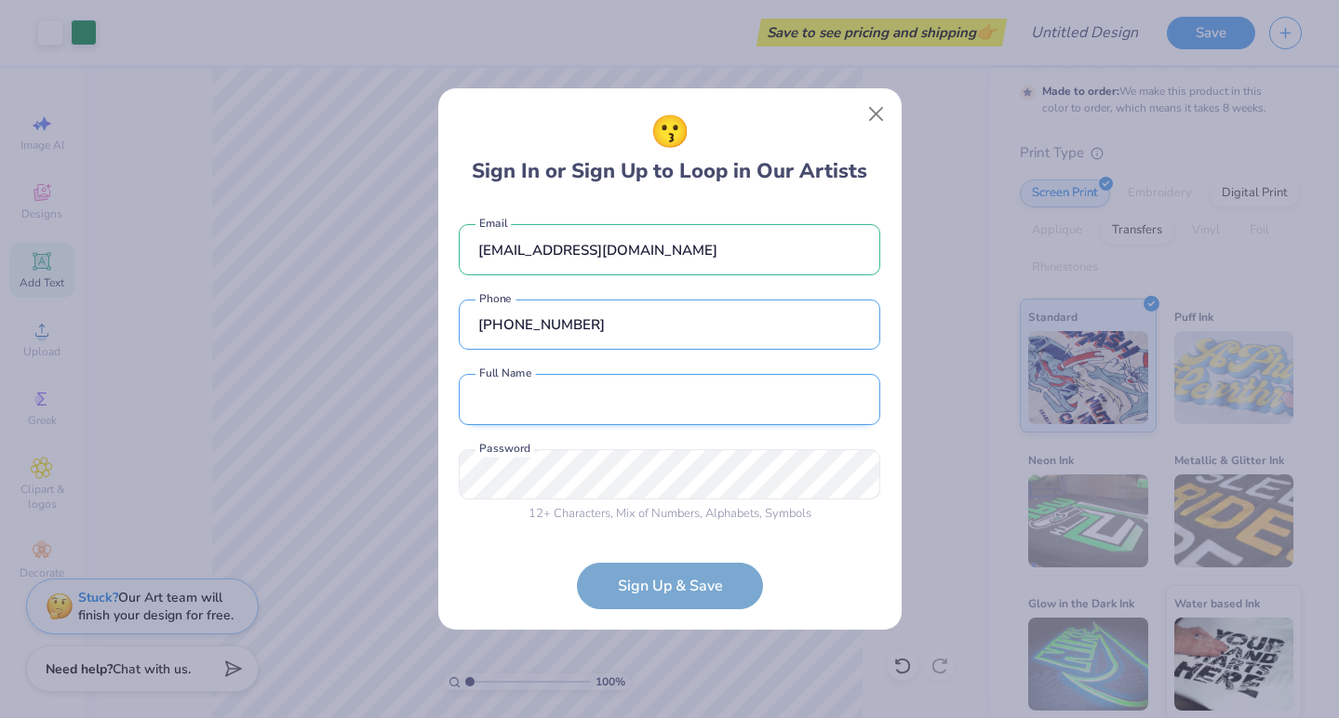
type input "(865) 399-3350"
type input "Maggie Tipton"
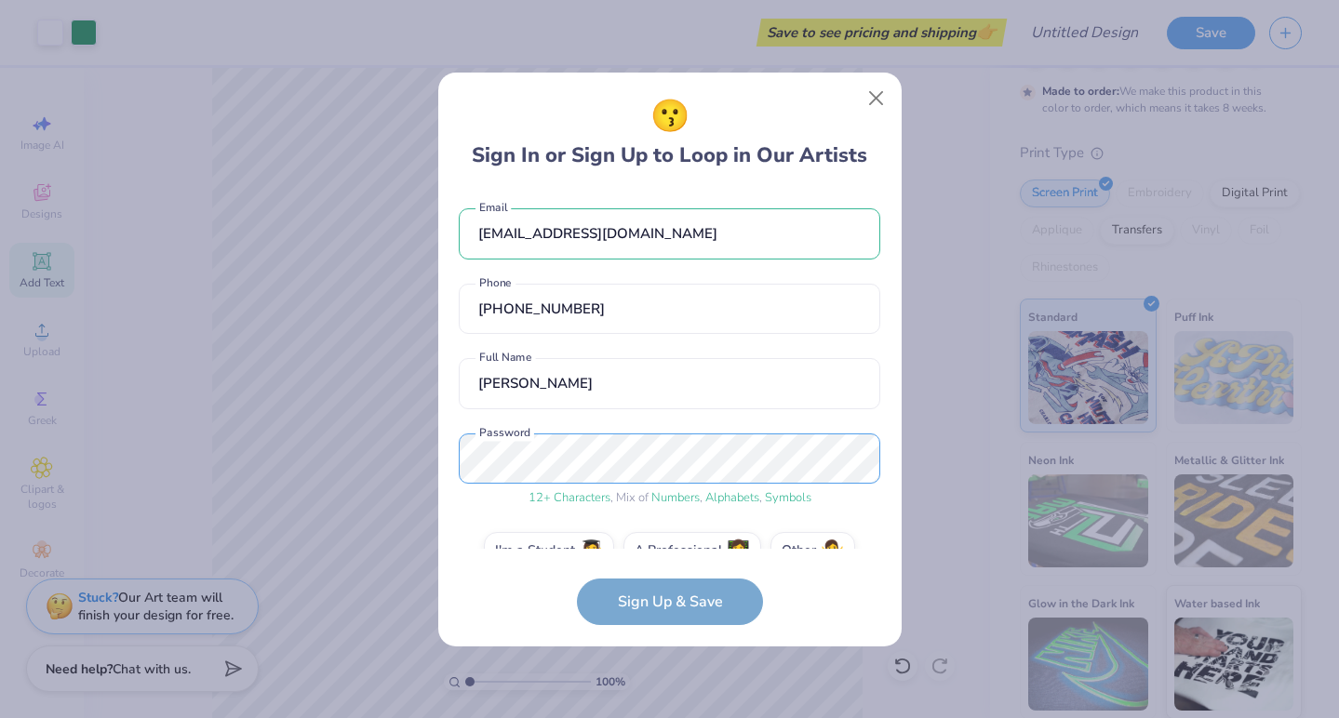
scroll to position [38, 0]
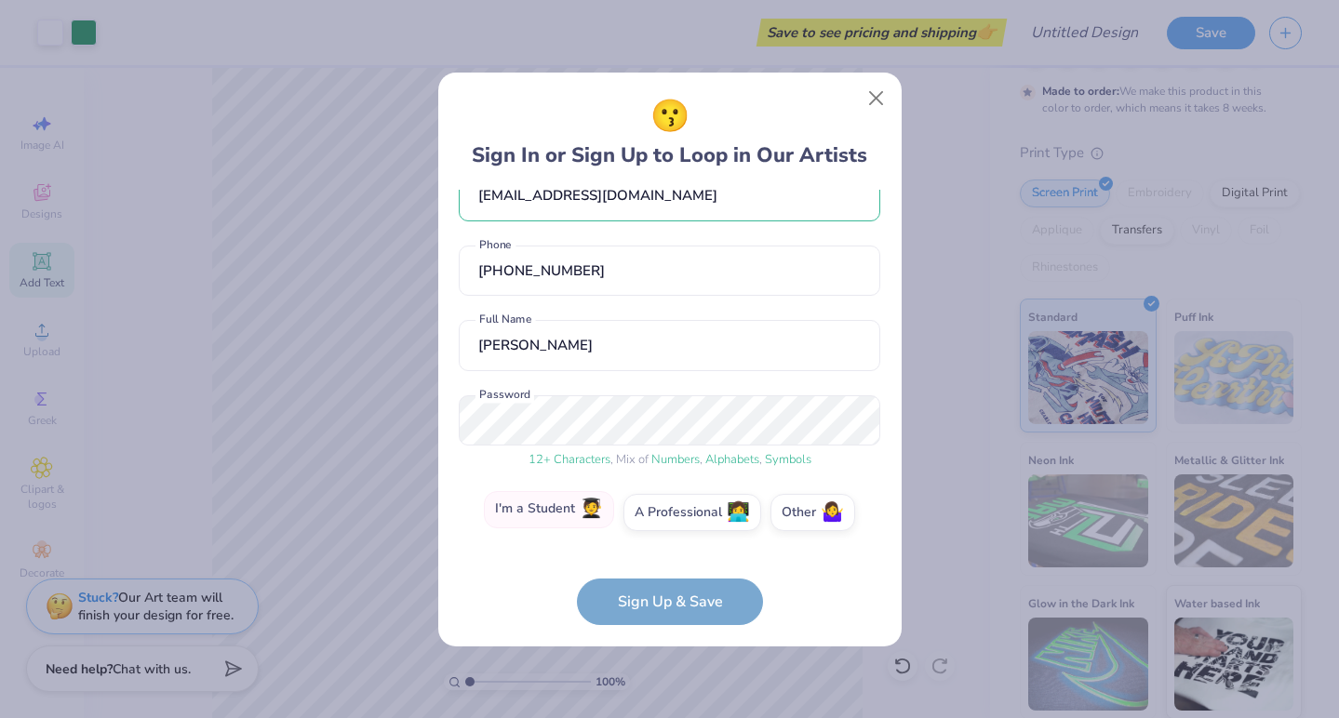
click at [583, 512] on span "🧑‍🎓" at bounding box center [591, 509] width 23 height 21
click at [663, 549] on input "I'm a Student 🧑‍🎓" at bounding box center [669, 555] width 12 height 12
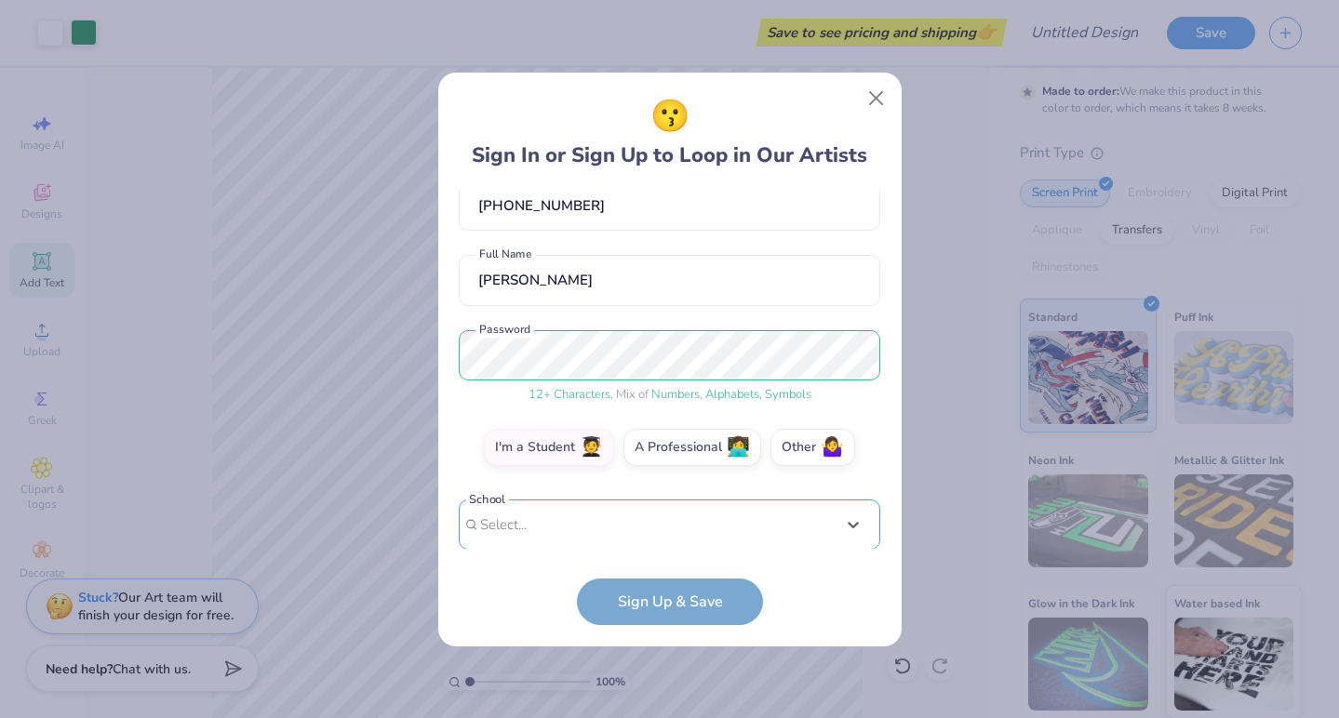
click at [588, 513] on div "Use Up and Down to choose options, press Enter to select the currently focused …" at bounding box center [669, 553] width 421 height 107
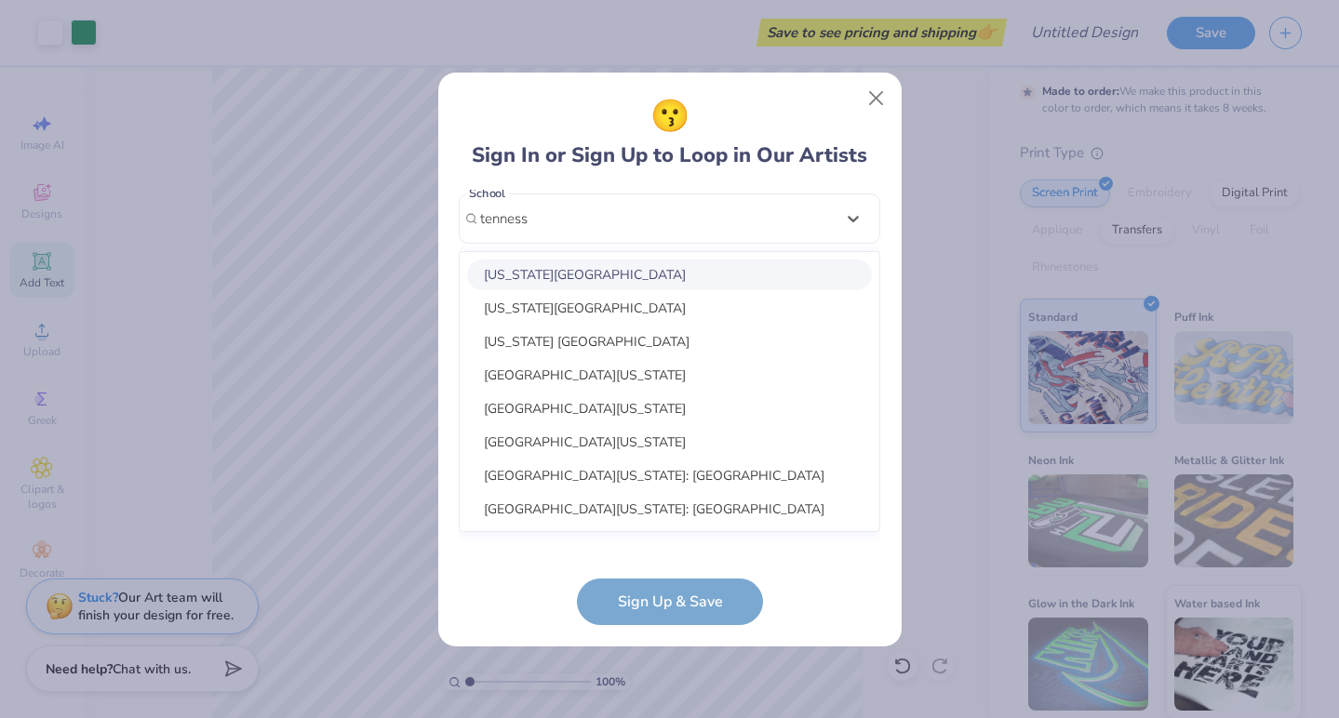
scroll to position [409, 0]
click at [642, 503] on div "University of Tennessee: Knoxville" at bounding box center [669, 509] width 405 height 31
type input "tenness"
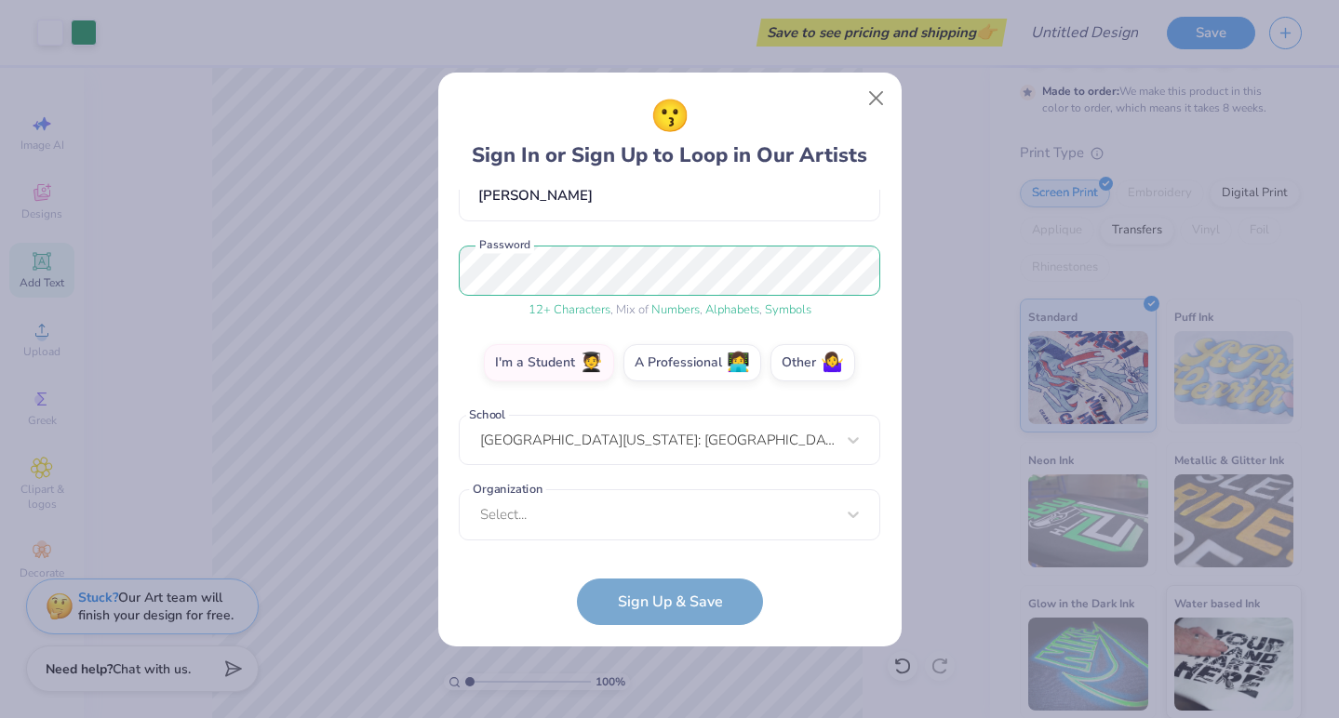
scroll to position [188, 0]
click at [660, 500] on div "Select..." at bounding box center [669, 514] width 421 height 51
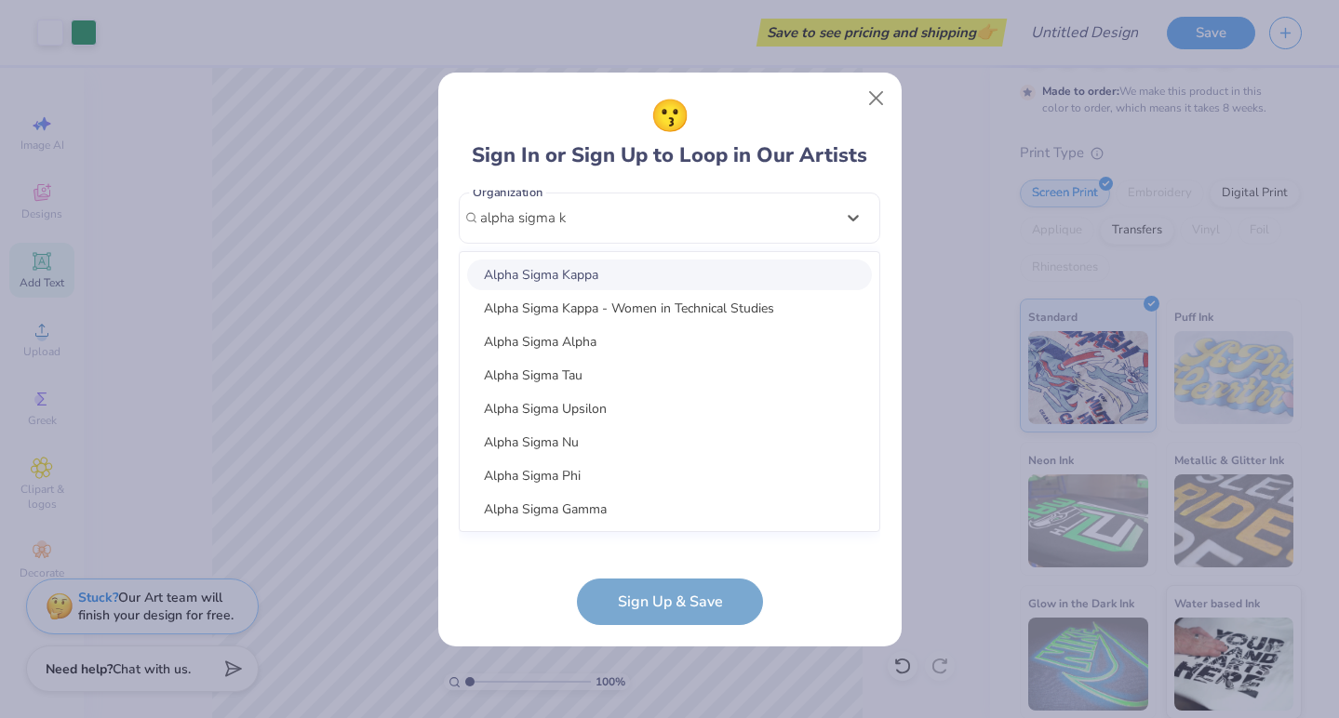
scroll to position [484, 0]
click at [675, 296] on div "Alpha Sigma Kappa - Women in Technical Studies" at bounding box center [669, 309] width 405 height 31
type input "alpha sigma k"
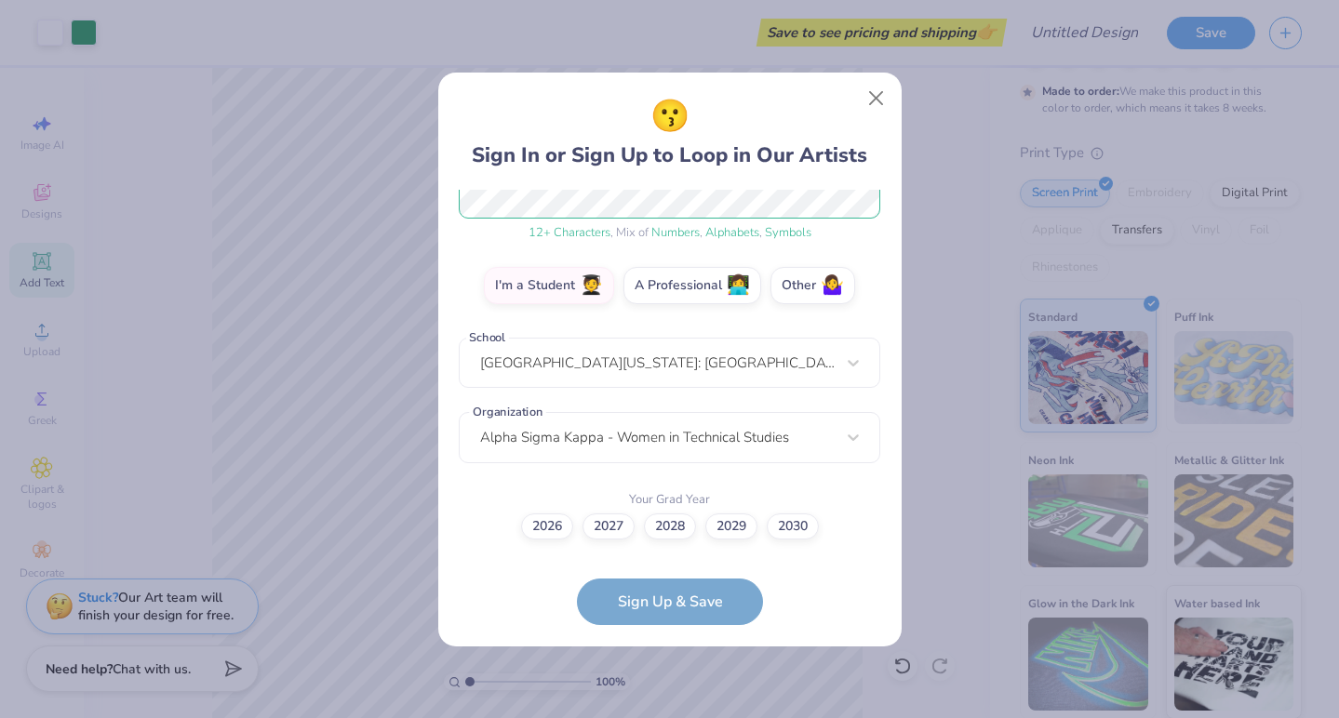
scroll to position [264, 0]
click at [562, 531] on label "2026" at bounding box center [547, 525] width 52 height 26
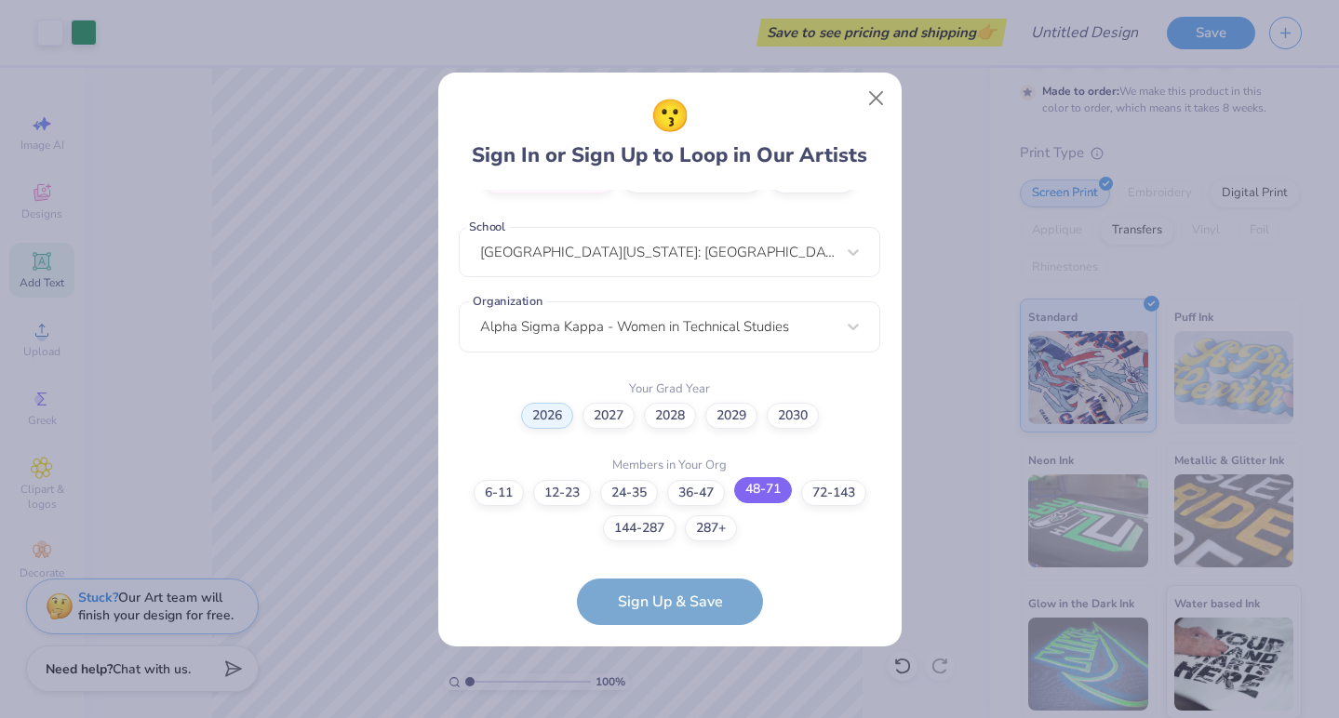
click at [778, 497] on label "48-71" at bounding box center [763, 490] width 58 height 26
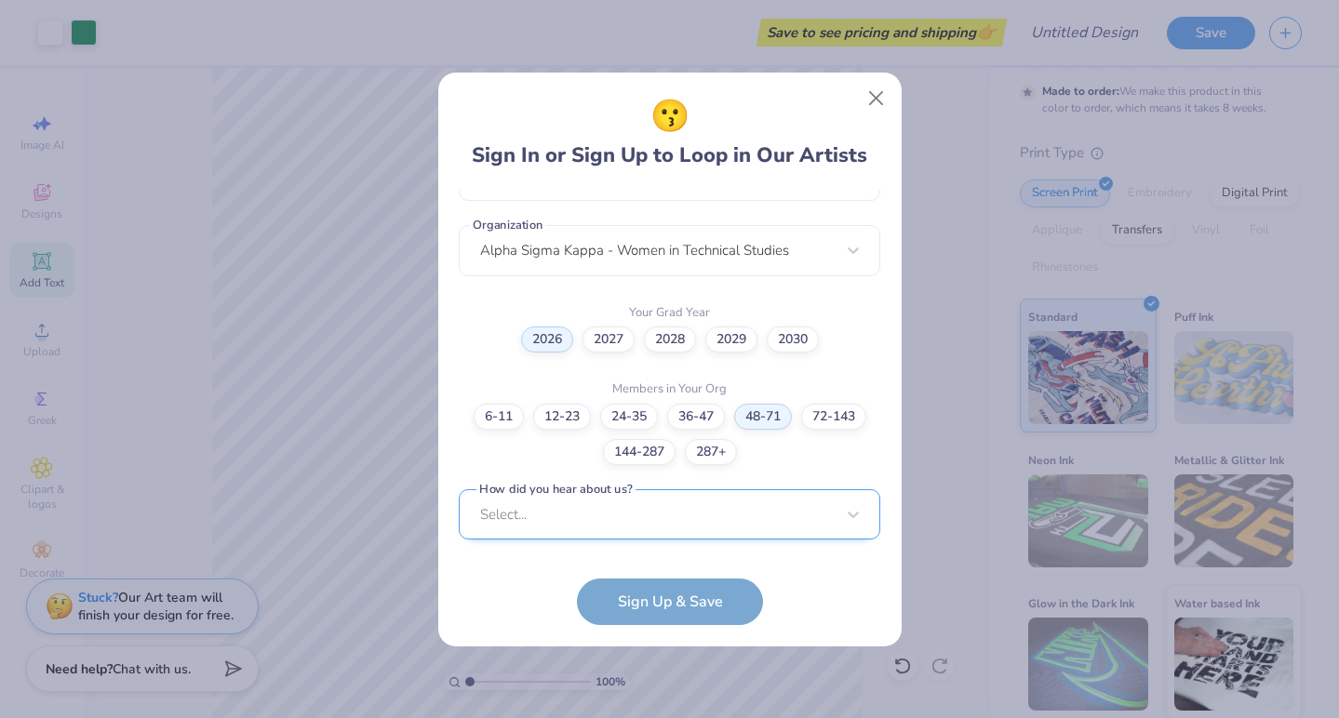
click at [699, 509] on div "Select..." at bounding box center [669, 514] width 421 height 51
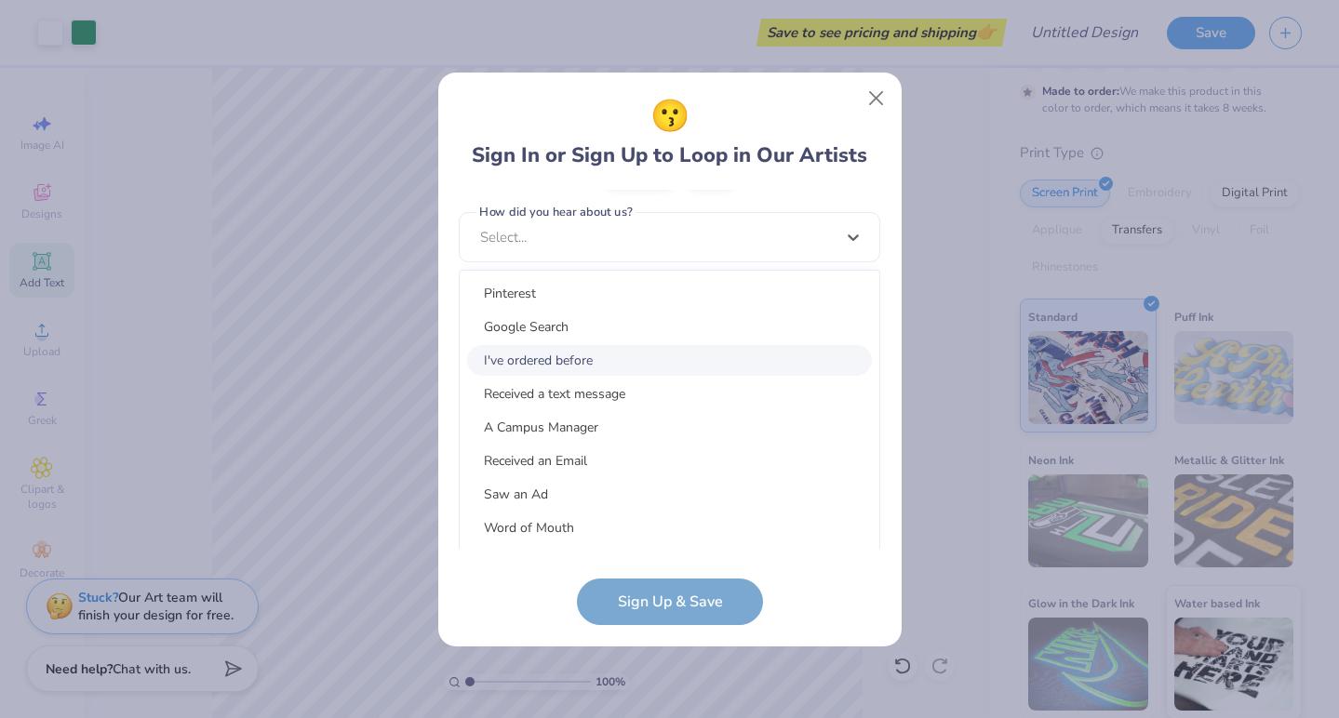
click at [603, 362] on div "I've ordered before" at bounding box center [669, 360] width 405 height 31
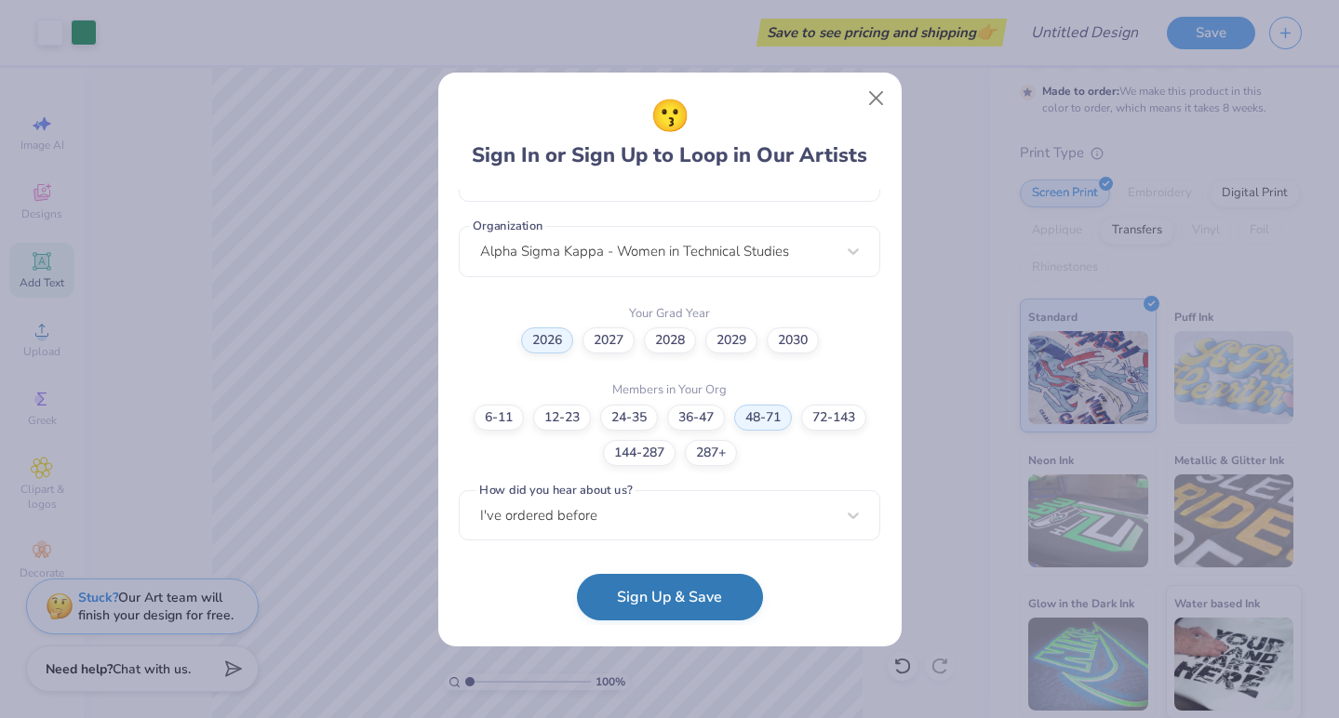
click at [669, 592] on button "Sign Up & Save" at bounding box center [670, 597] width 186 height 47
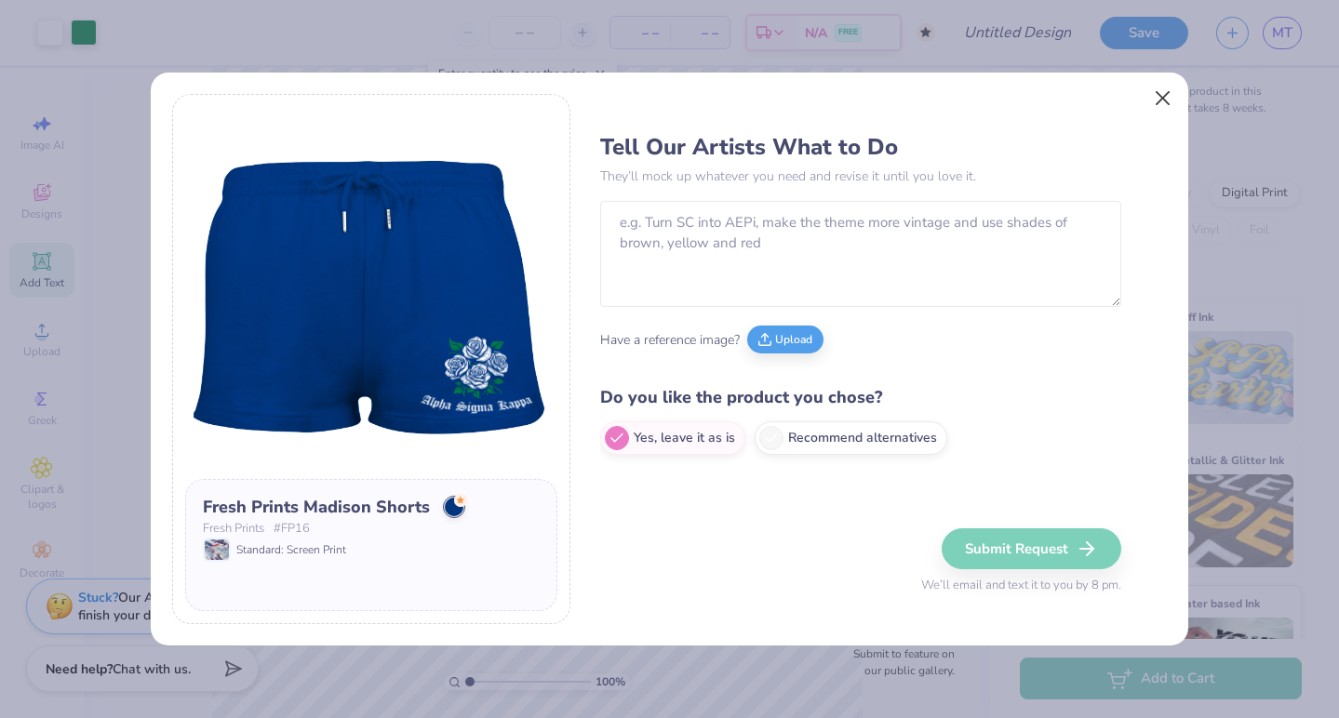
click at [1166, 104] on button "Close" at bounding box center [1162, 98] width 35 height 35
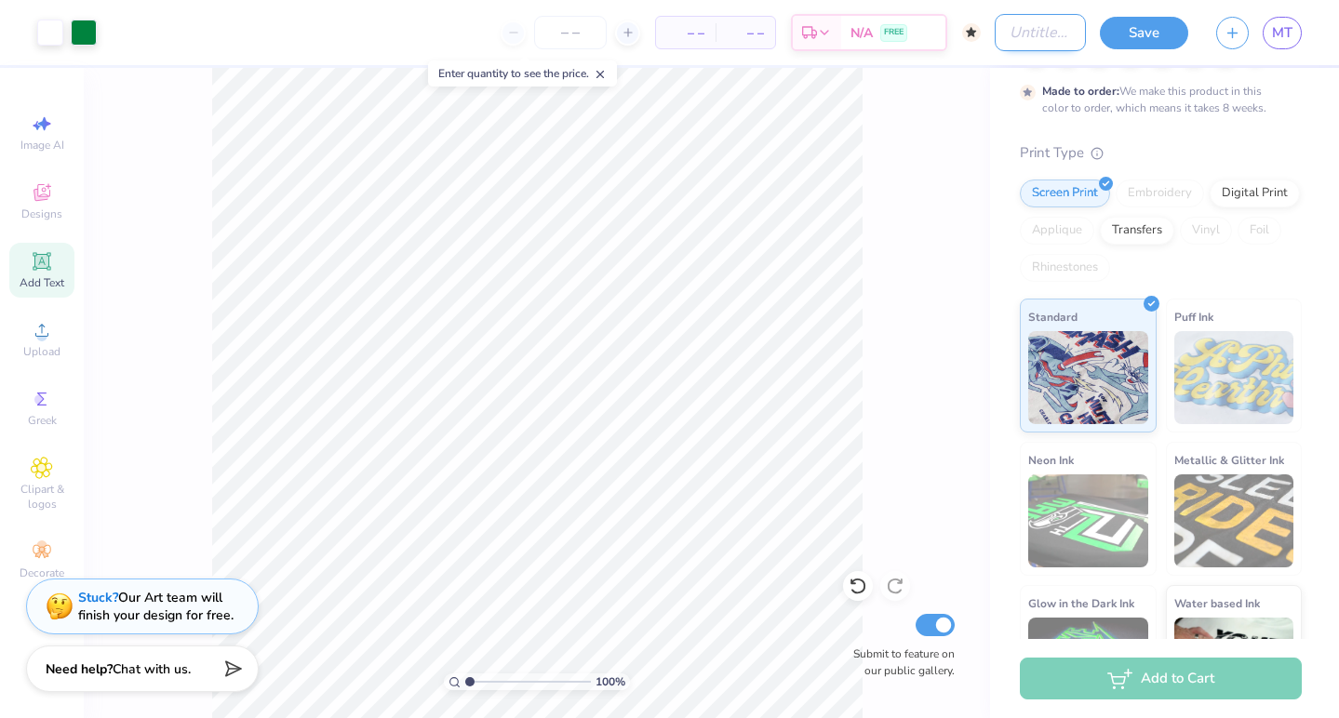
click at [1041, 33] on input "Design Title" at bounding box center [1039, 32] width 91 height 37
type input "ASK rose shorts"
click at [1151, 22] on button "Save" at bounding box center [1144, 30] width 88 height 33
click at [1151, 35] on div "Save" at bounding box center [1144, 33] width 88 height 33
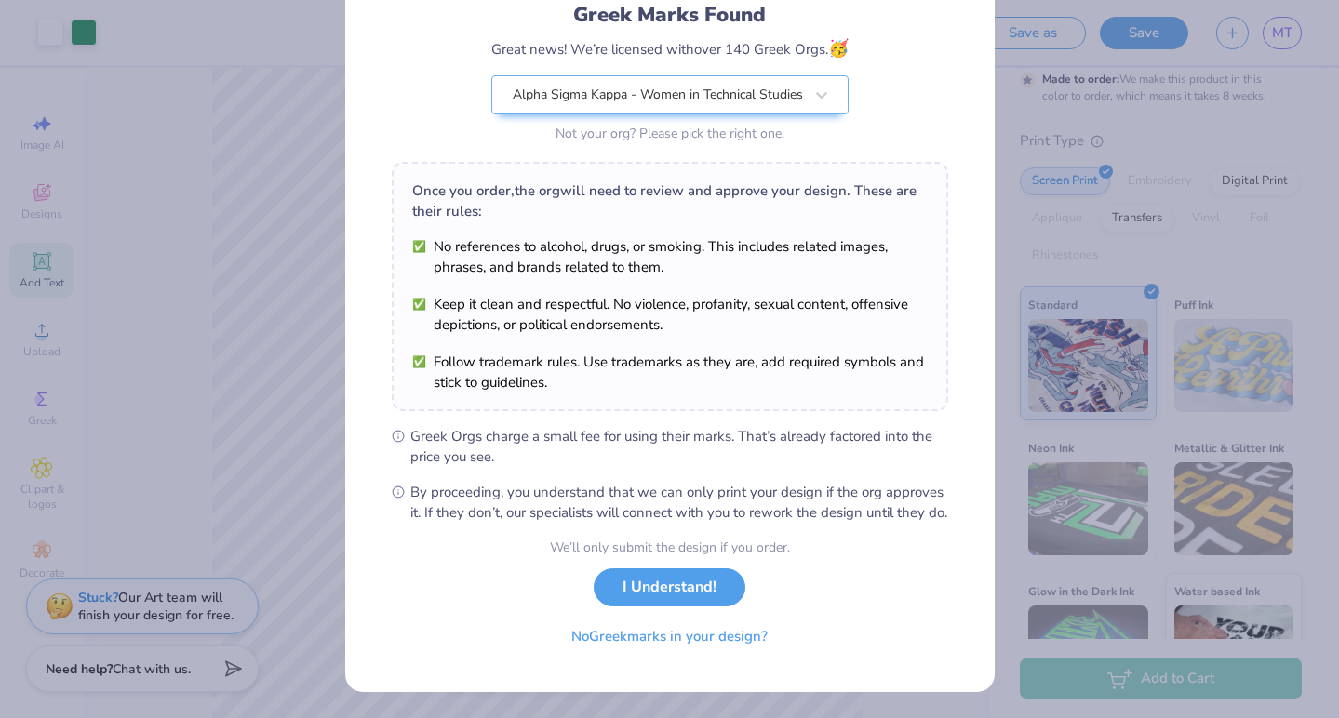
scroll to position [153, 0]
click at [712, 591] on button "I Understand!" at bounding box center [669, 583] width 152 height 38
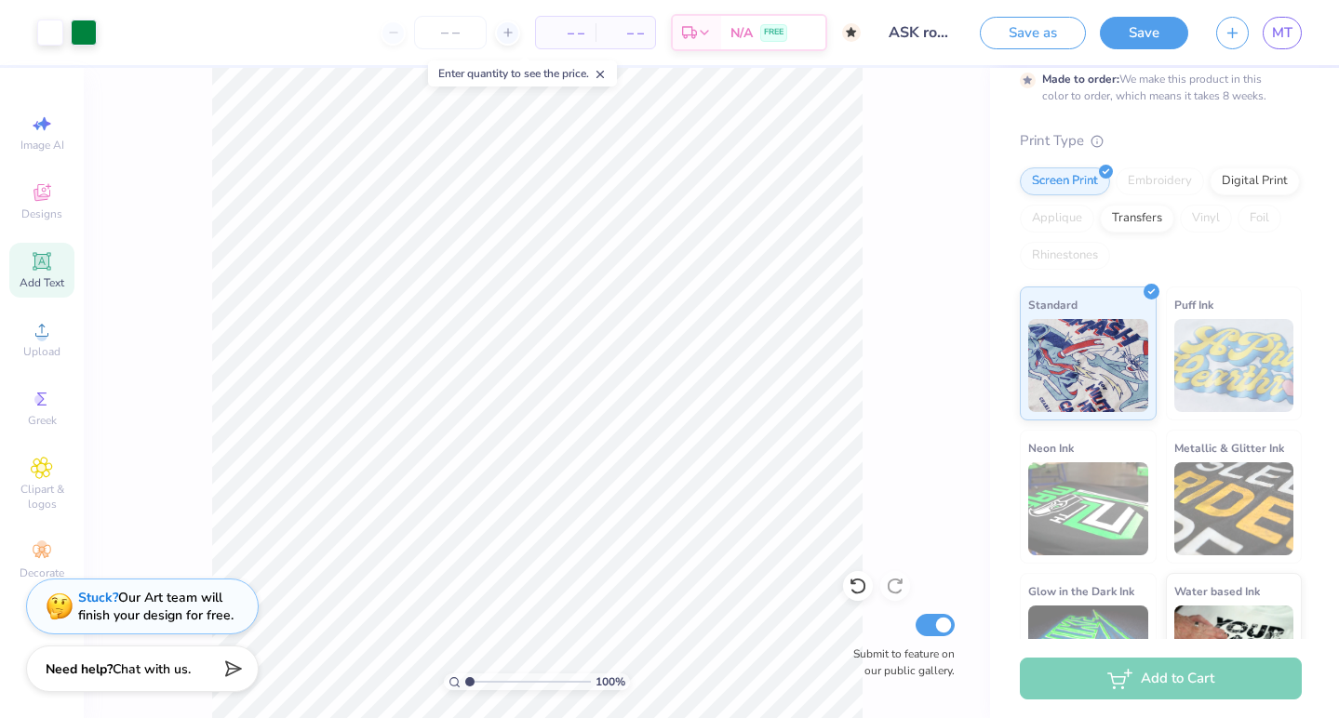
scroll to position [0, 0]
click at [1161, 29] on button "Save" at bounding box center [1144, 30] width 88 height 33
click at [1161, 29] on div "Saving..." at bounding box center [1124, 33] width 127 height 33
click at [1162, 30] on div "Saving..." at bounding box center [1124, 33] width 127 height 33
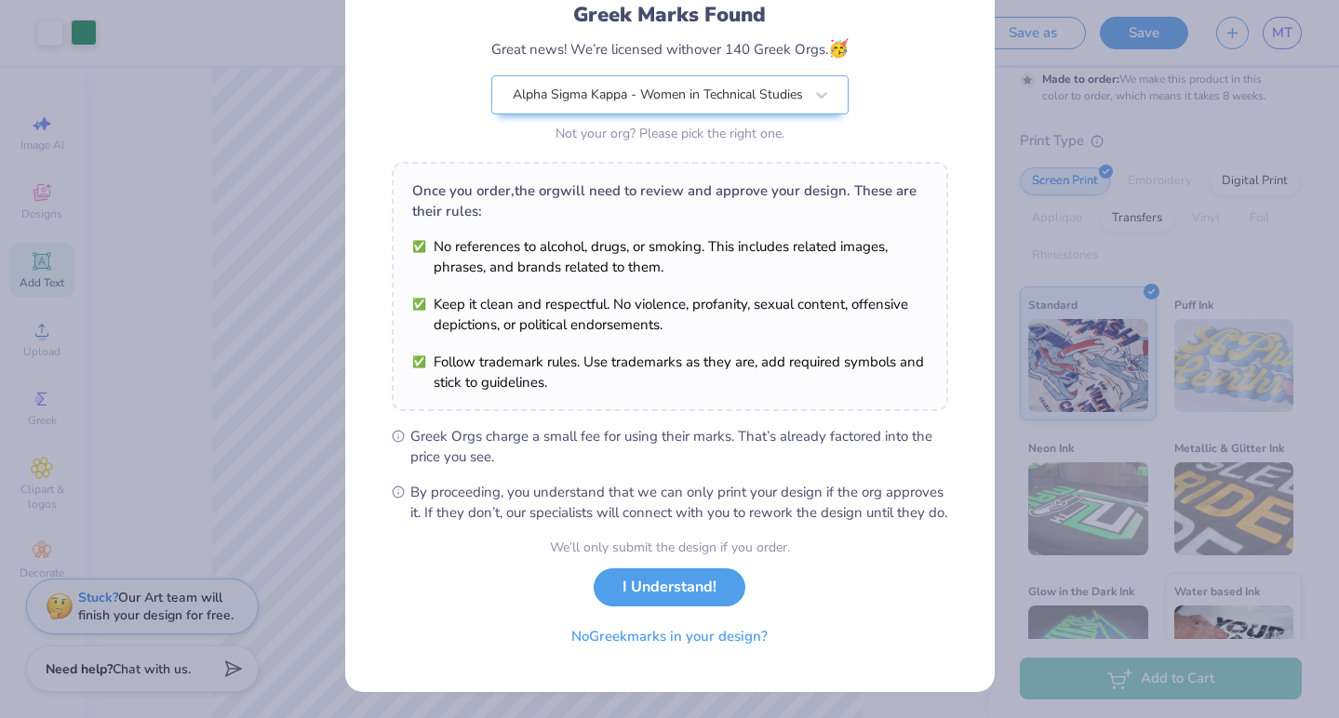
scroll to position [153, 0]
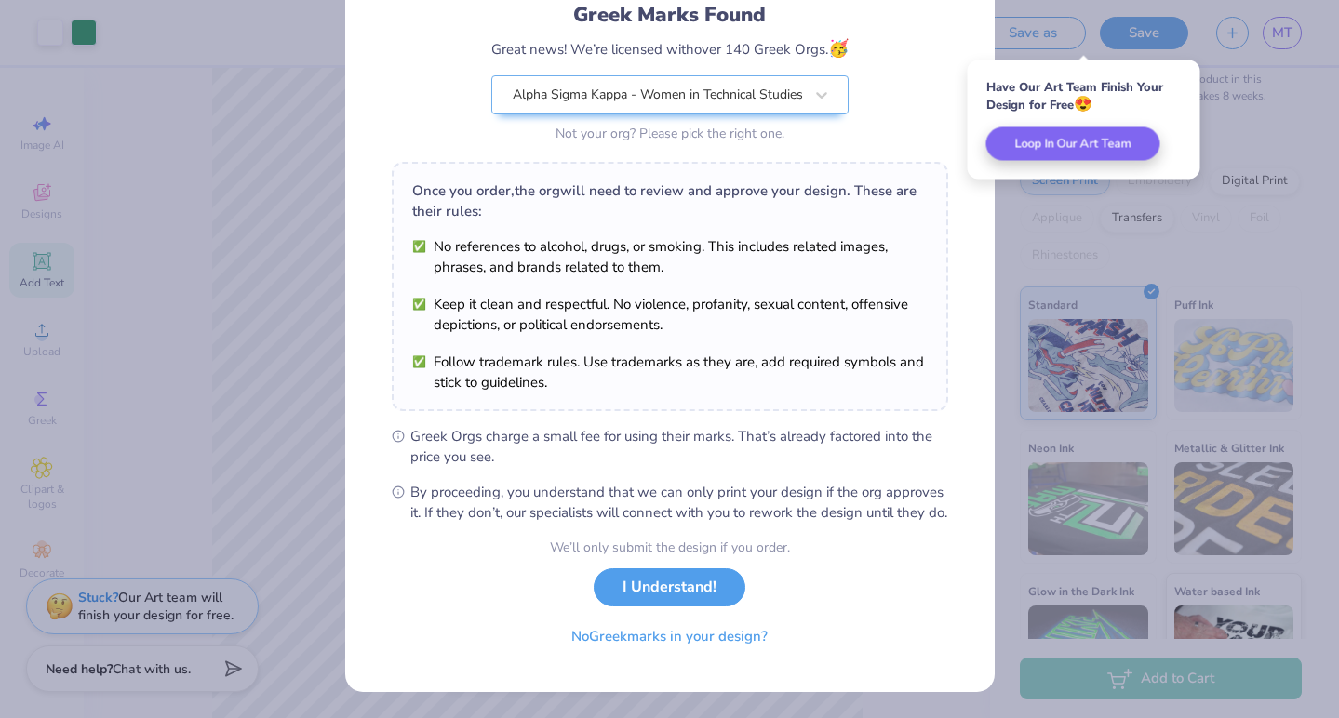
click at [693, 565] on div "We’ll only submit the design if you order. I Understand! No Greek marks in your…" at bounding box center [670, 596] width 240 height 117
click at [692, 592] on button "I Understand!" at bounding box center [669, 583] width 152 height 38
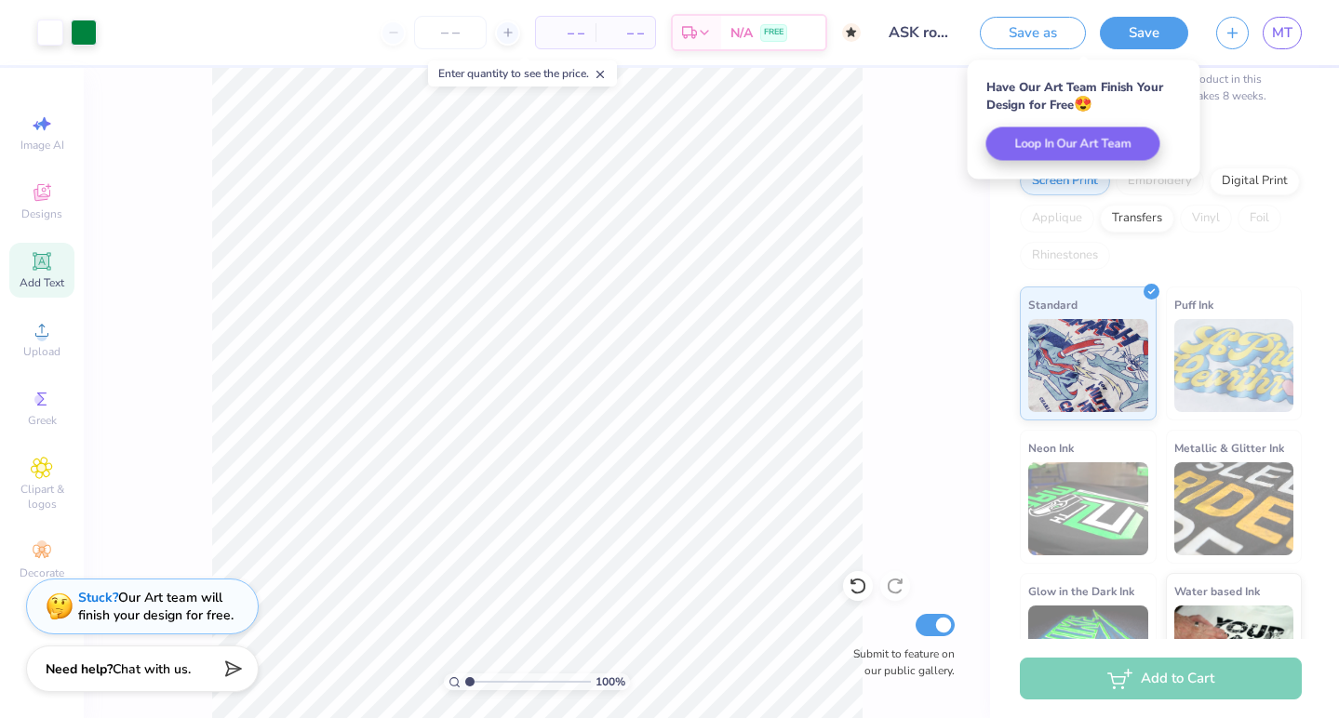
scroll to position [0, 0]
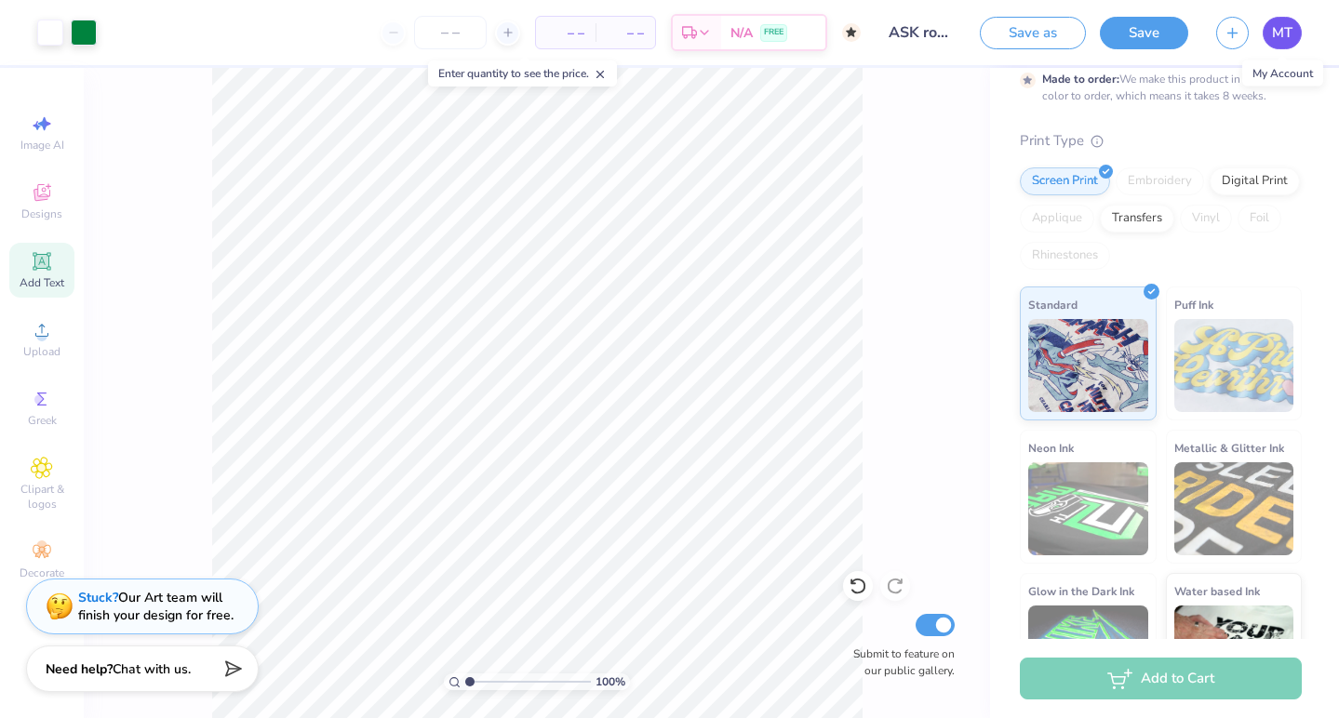
click at [1288, 33] on span "MT" at bounding box center [1282, 32] width 20 height 21
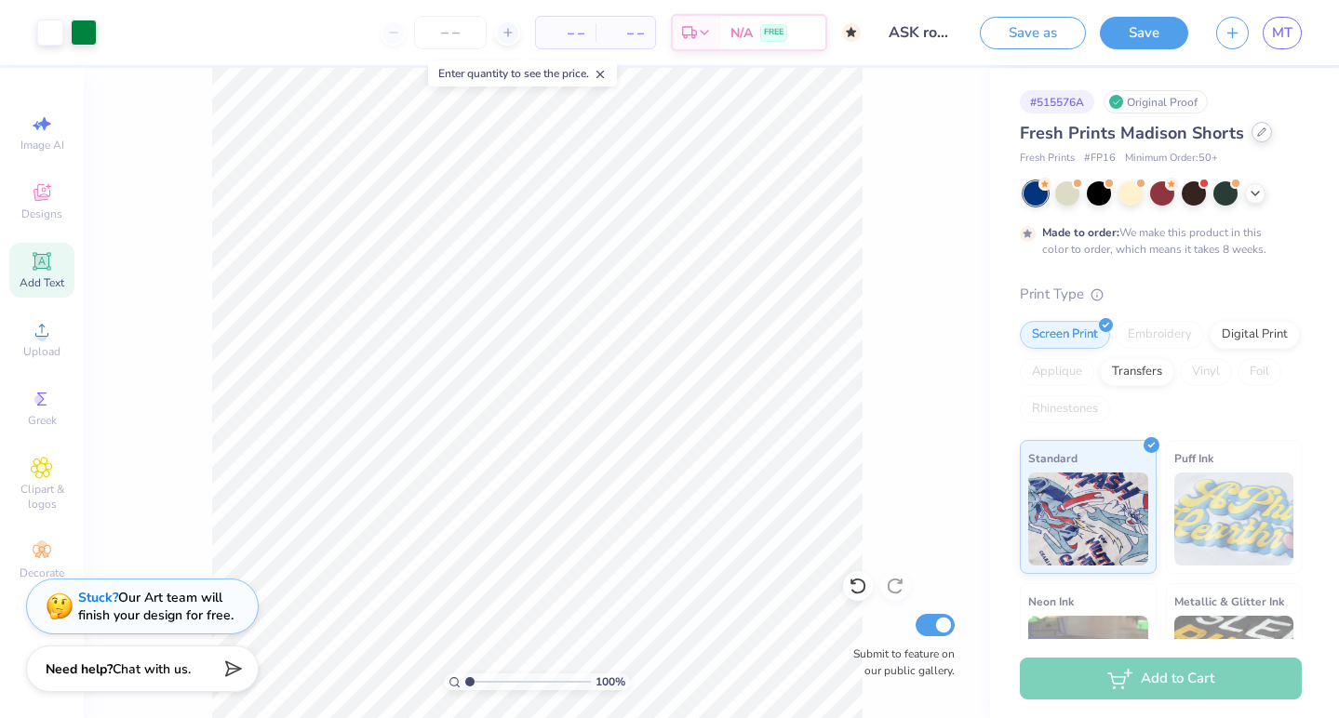
click at [1258, 138] on div at bounding box center [1261, 132] width 20 height 20
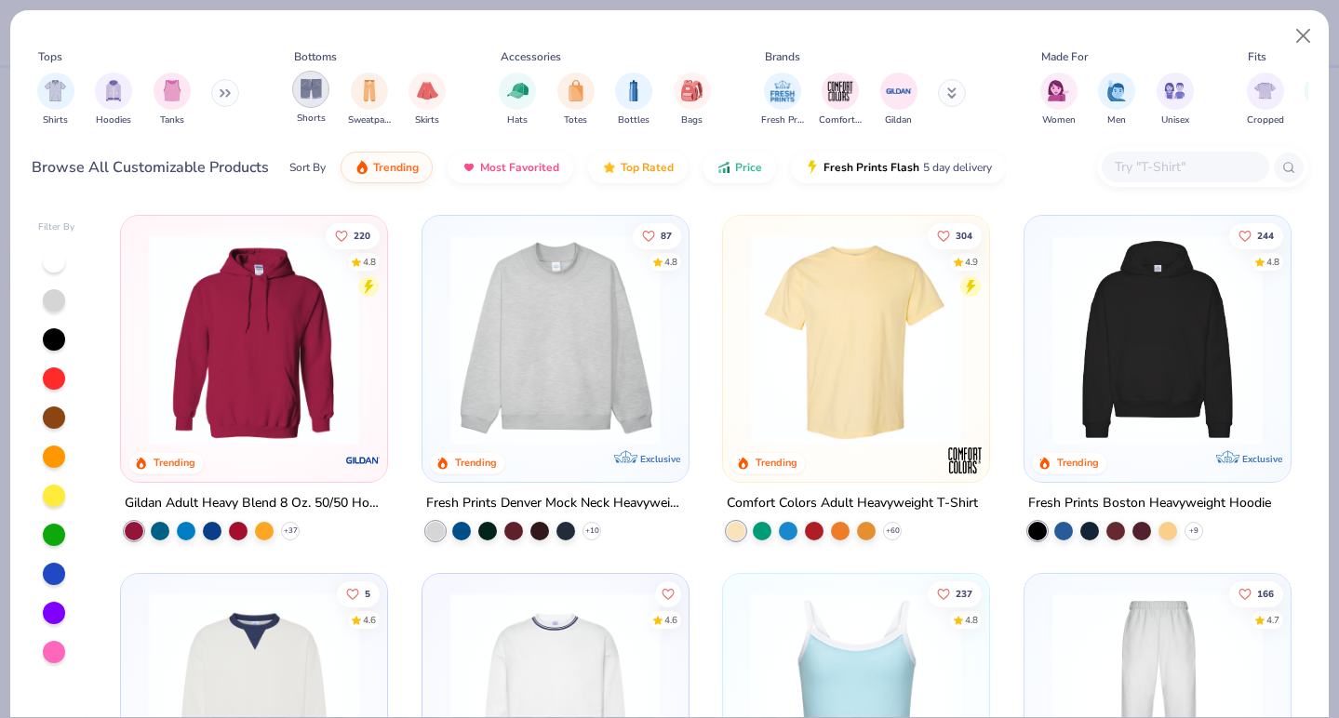
click at [311, 92] on img "filter for Shorts" at bounding box center [310, 88] width 21 height 21
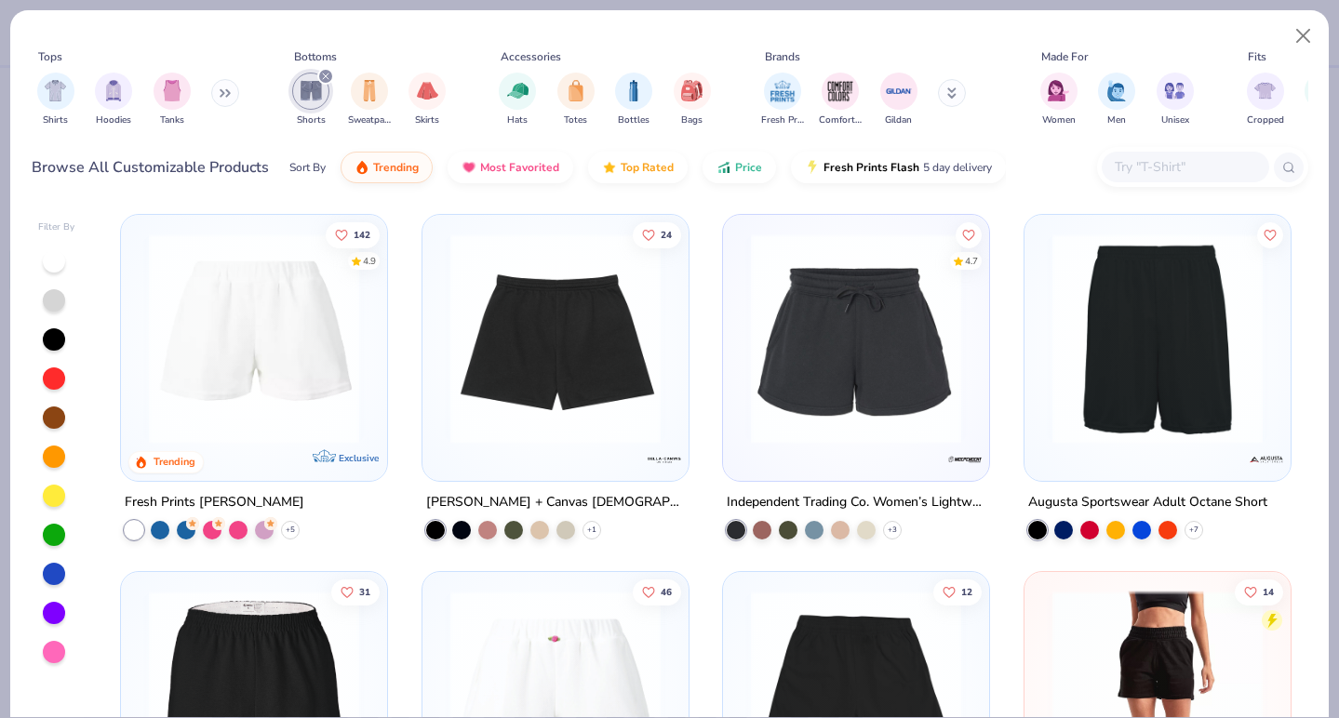
scroll to position [366, 0]
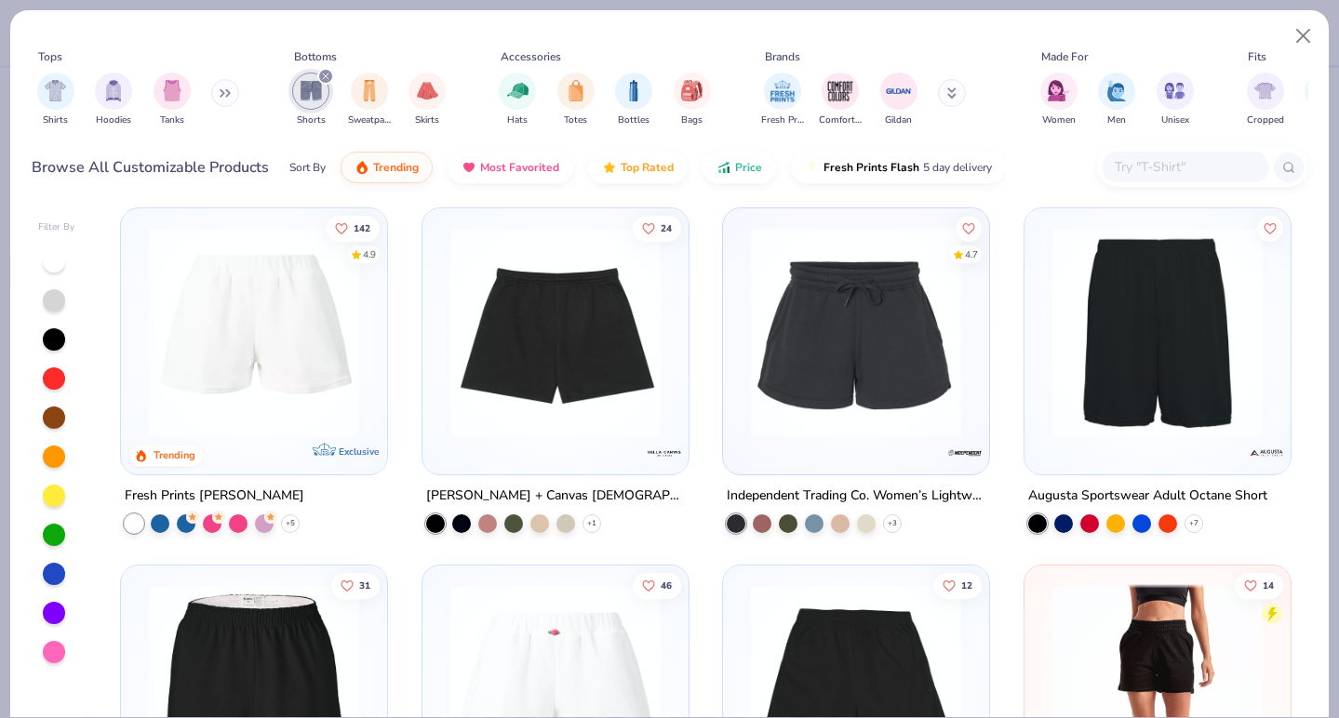
click at [835, 371] on img at bounding box center [855, 331] width 229 height 210
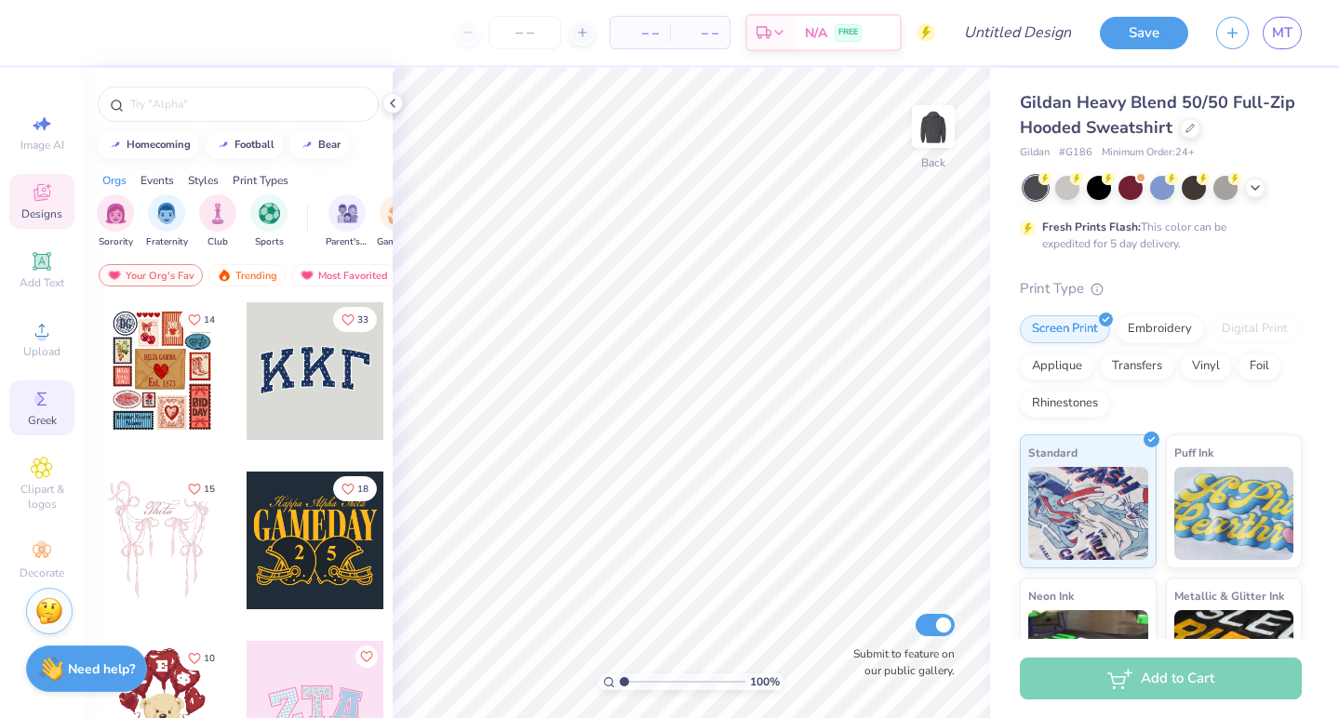
click at [44, 404] on icon at bounding box center [42, 399] width 22 height 22
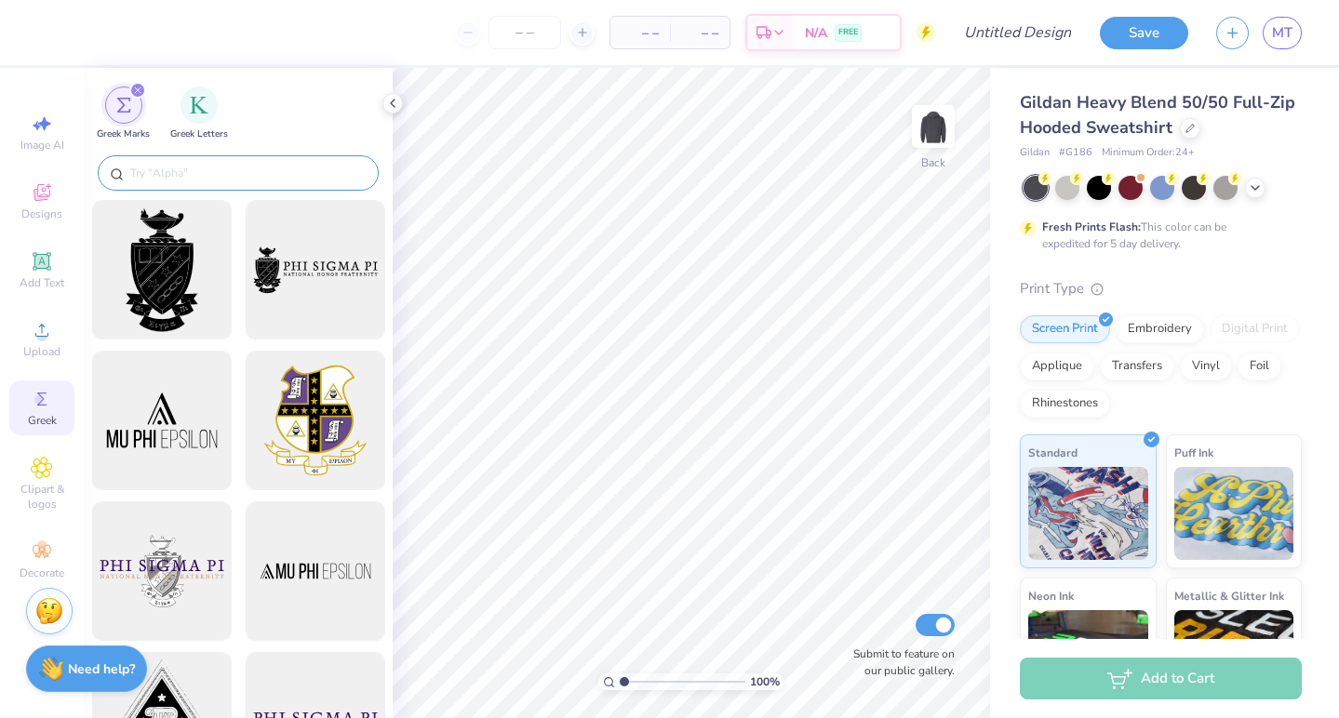
click at [211, 171] on input "text" at bounding box center [247, 173] width 238 height 19
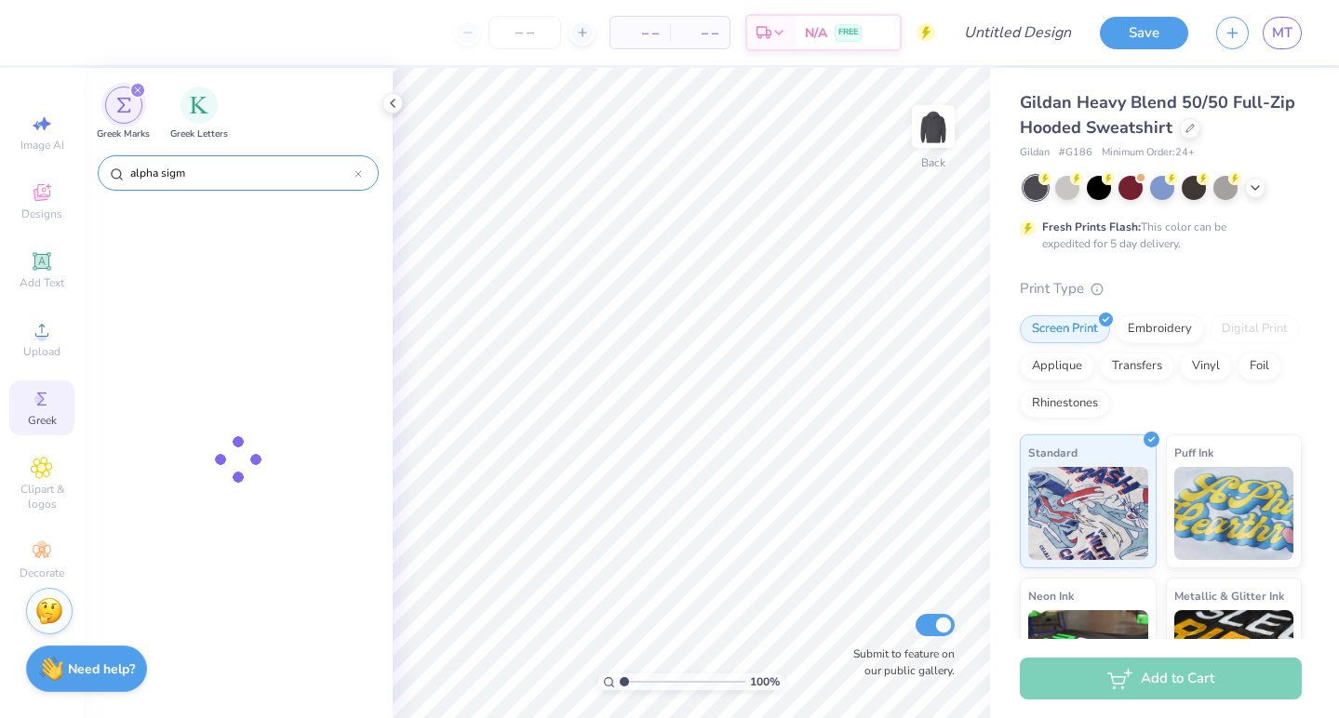
type input "alpha sigma"
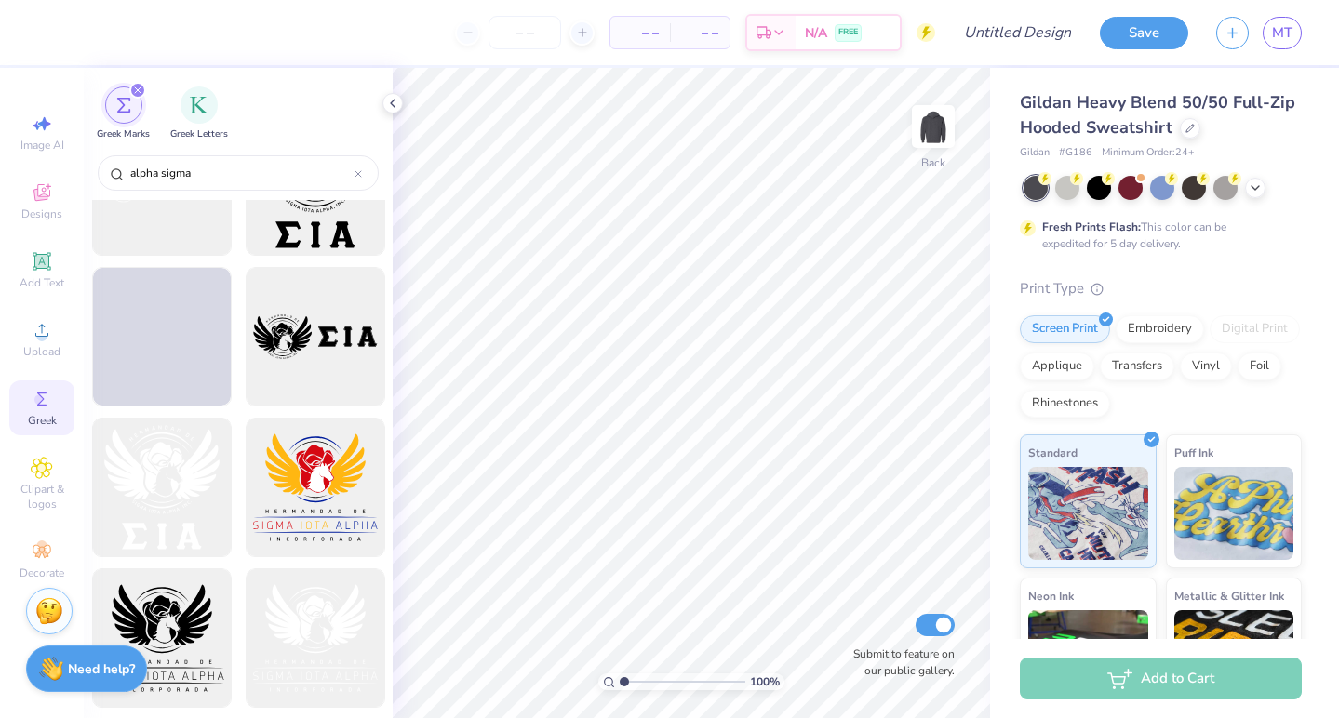
scroll to position [10783, 0]
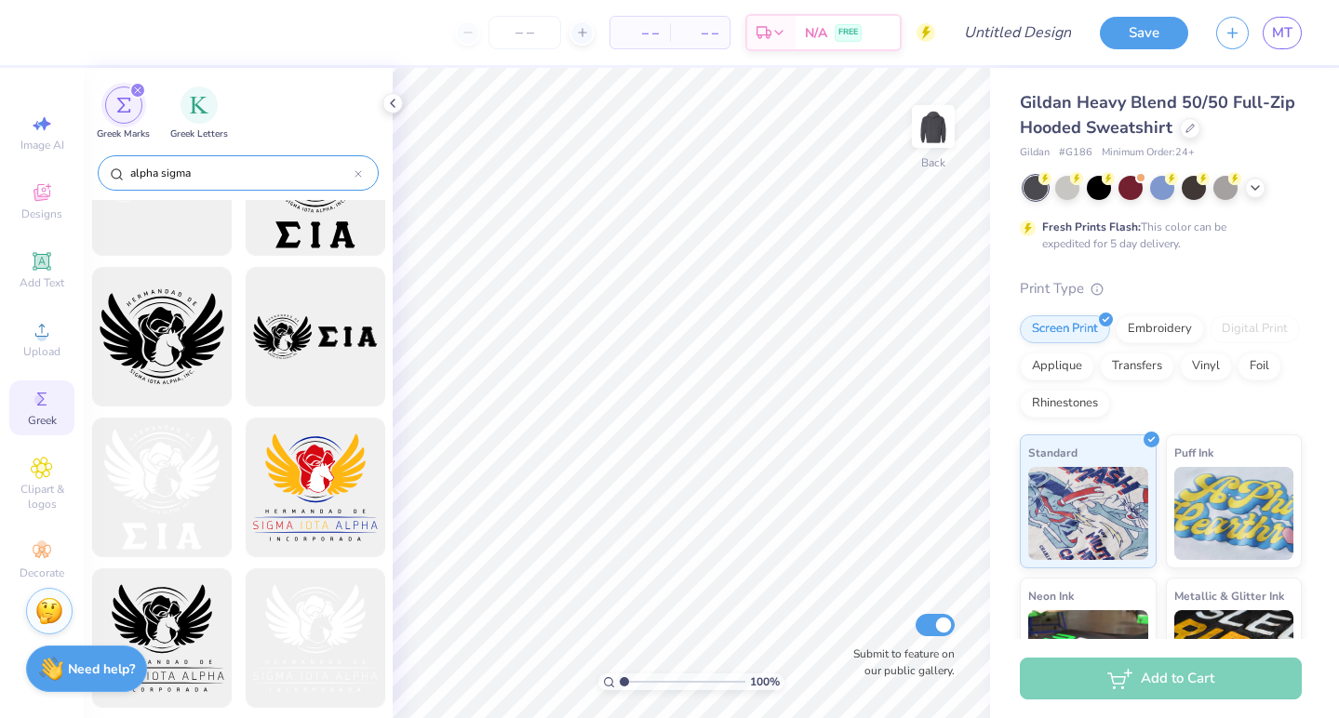
click at [359, 167] on div at bounding box center [357, 173] width 7 height 17
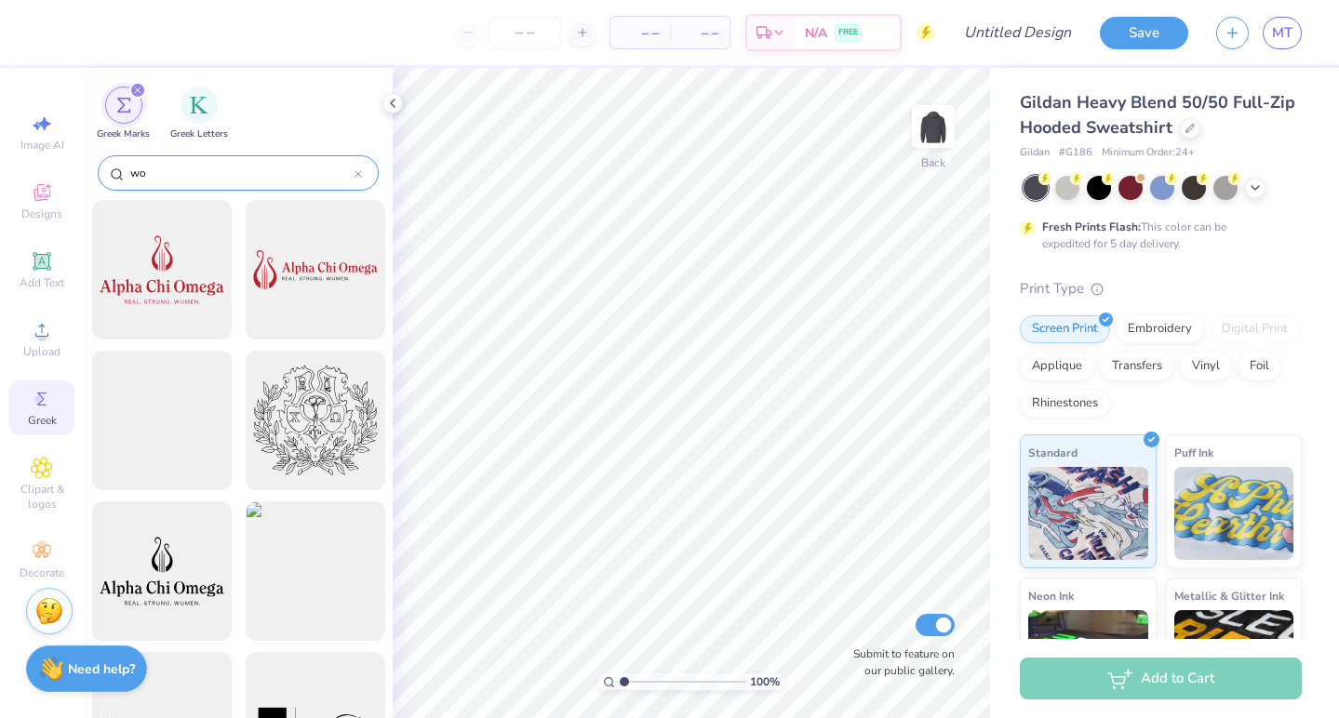
type input "w"
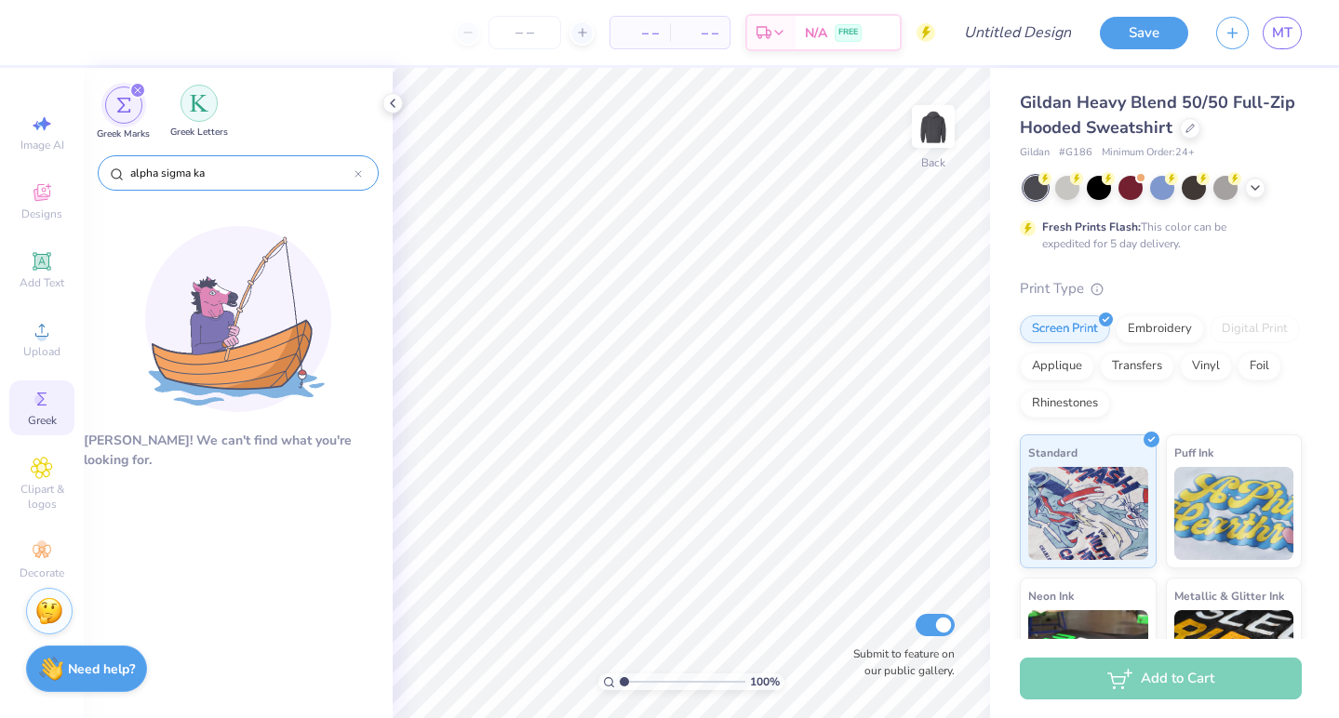
type input "alpha sigma ka"
click at [205, 102] on img "filter for Greek Letters" at bounding box center [199, 103] width 19 height 19
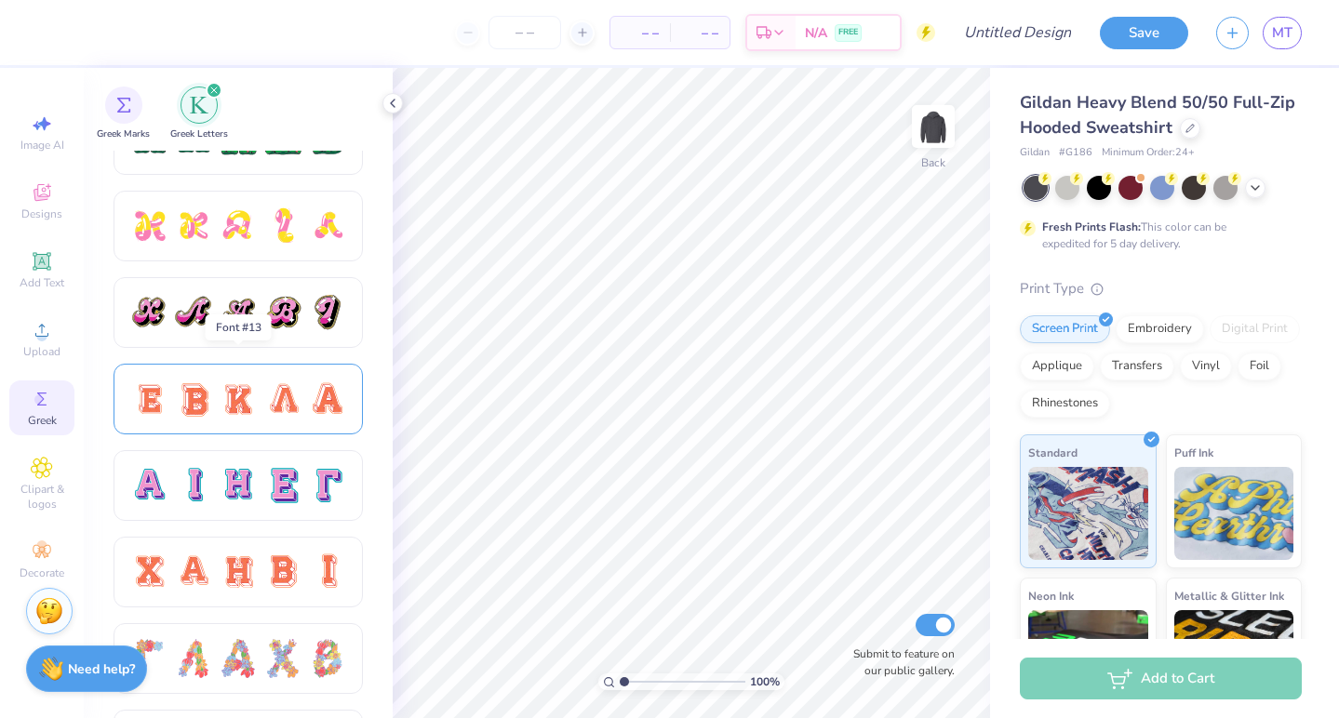
scroll to position [1010, 0]
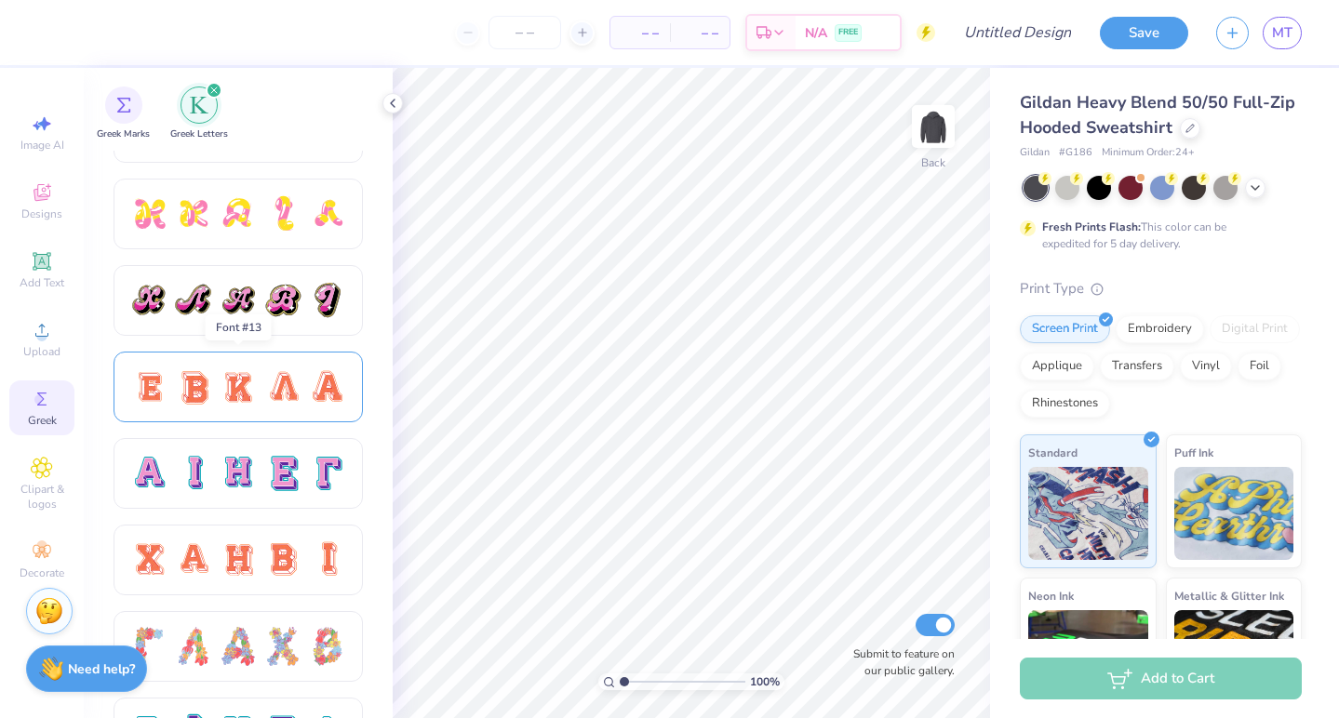
click at [270, 411] on div at bounding box center [237, 387] width 249 height 71
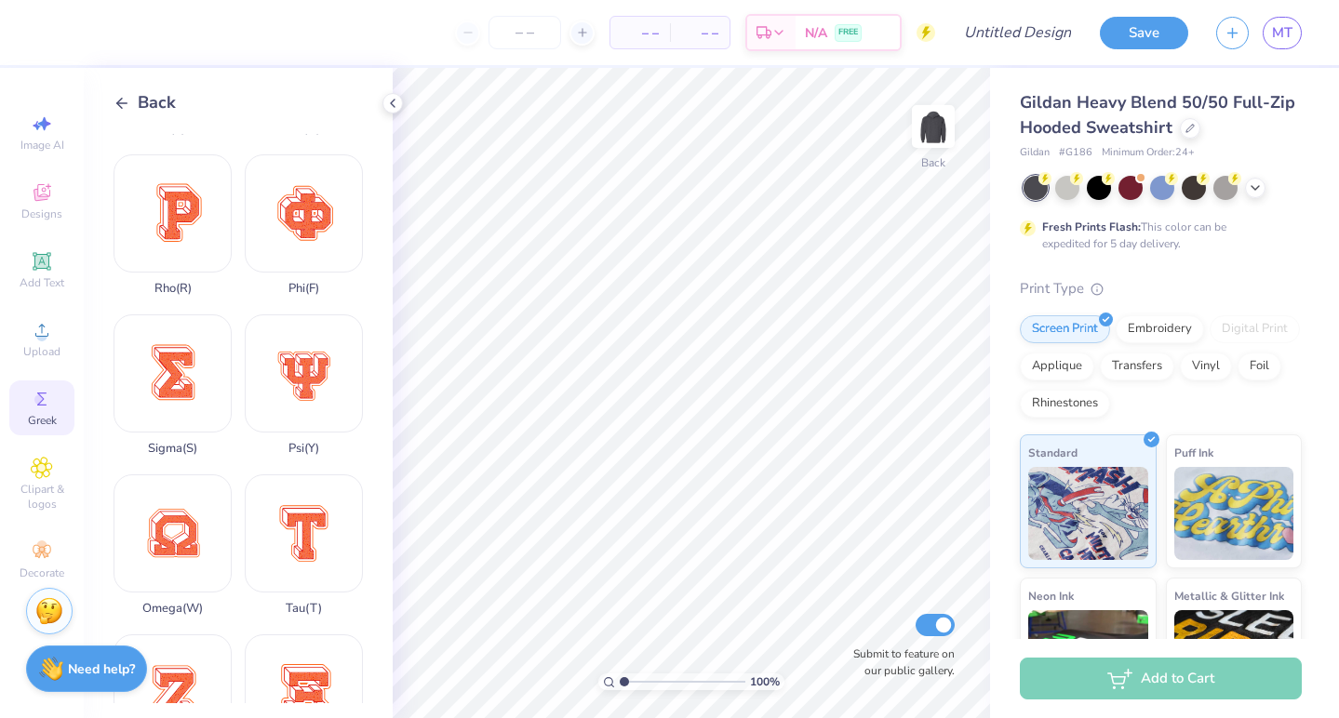
scroll to position [1101, 0]
click at [133, 101] on div "Back" at bounding box center [144, 102] width 62 height 25
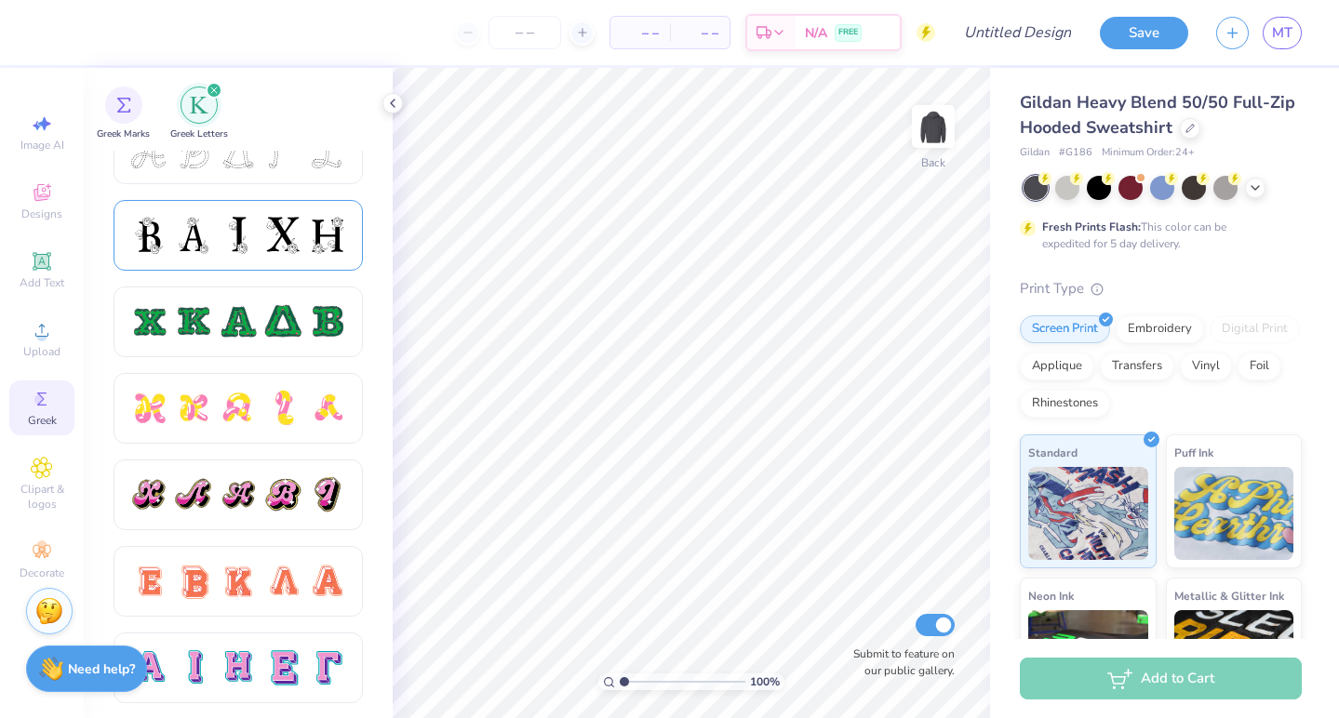
scroll to position [814, 0]
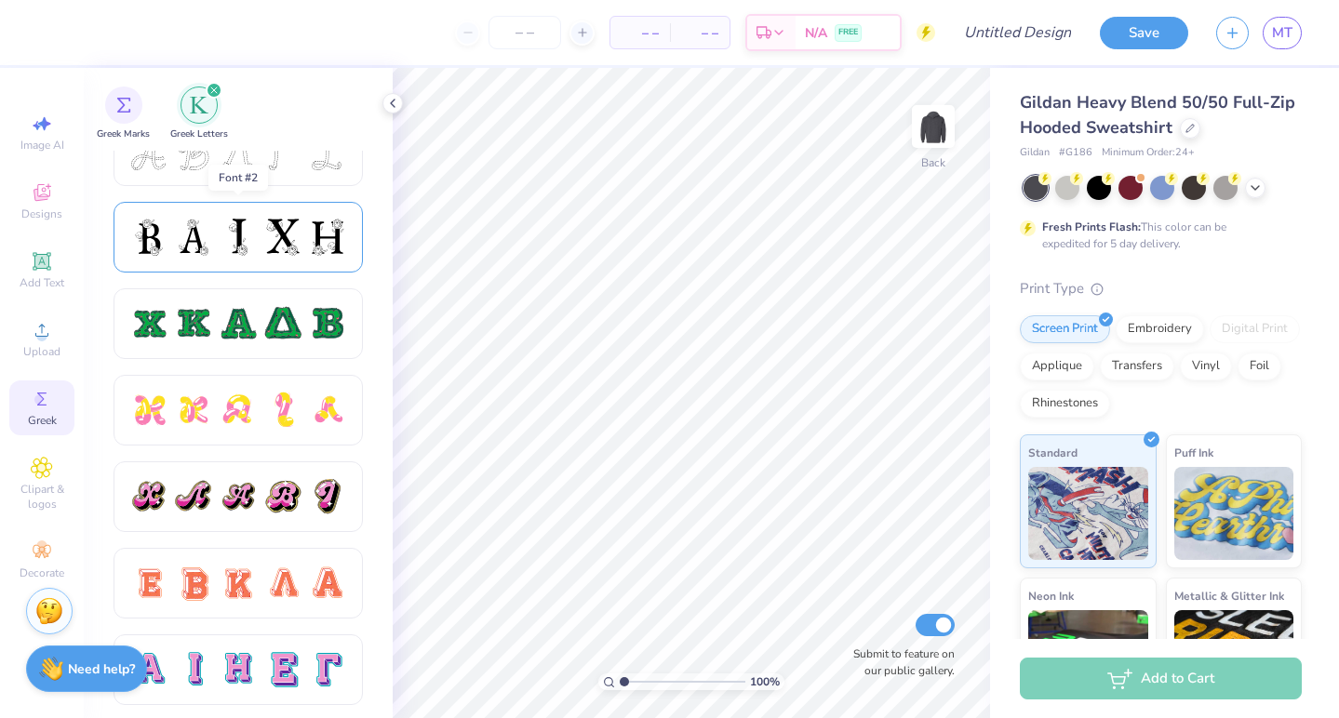
click at [283, 228] on div at bounding box center [282, 237] width 39 height 39
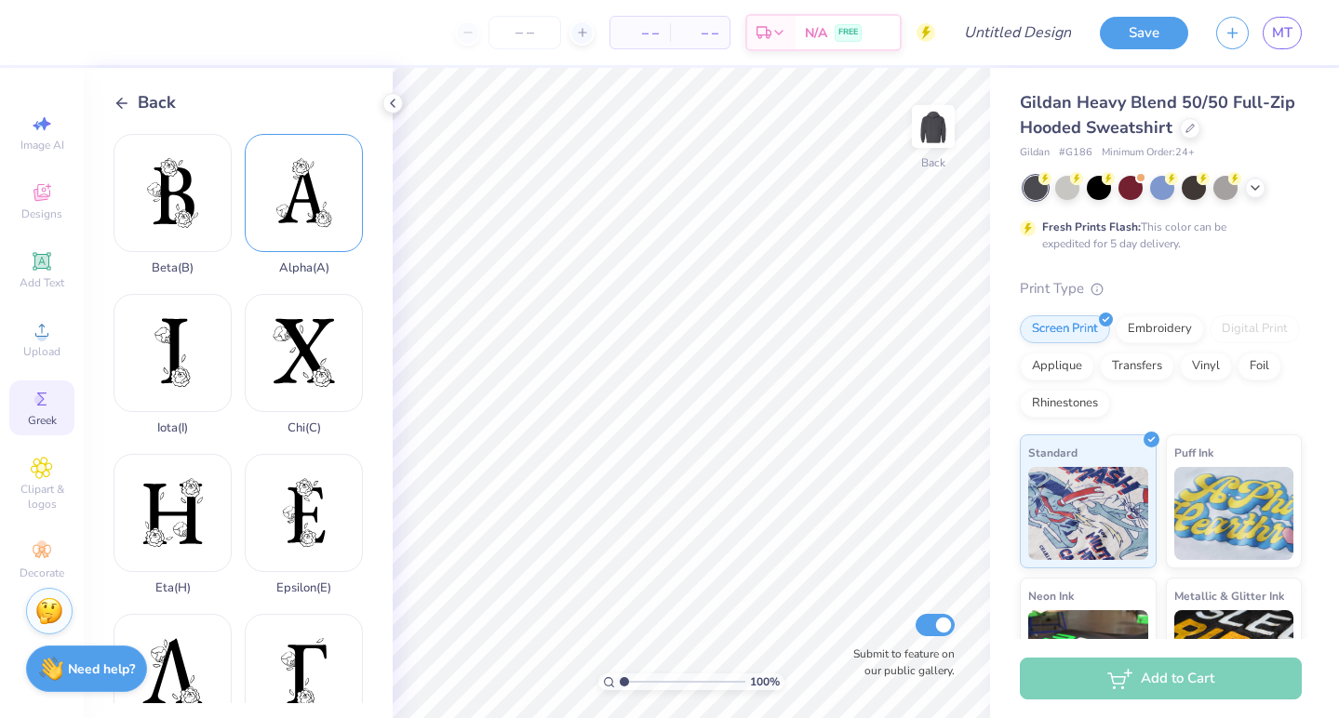
click at [284, 225] on div "Alpha ( A )" at bounding box center [304, 204] width 118 height 141
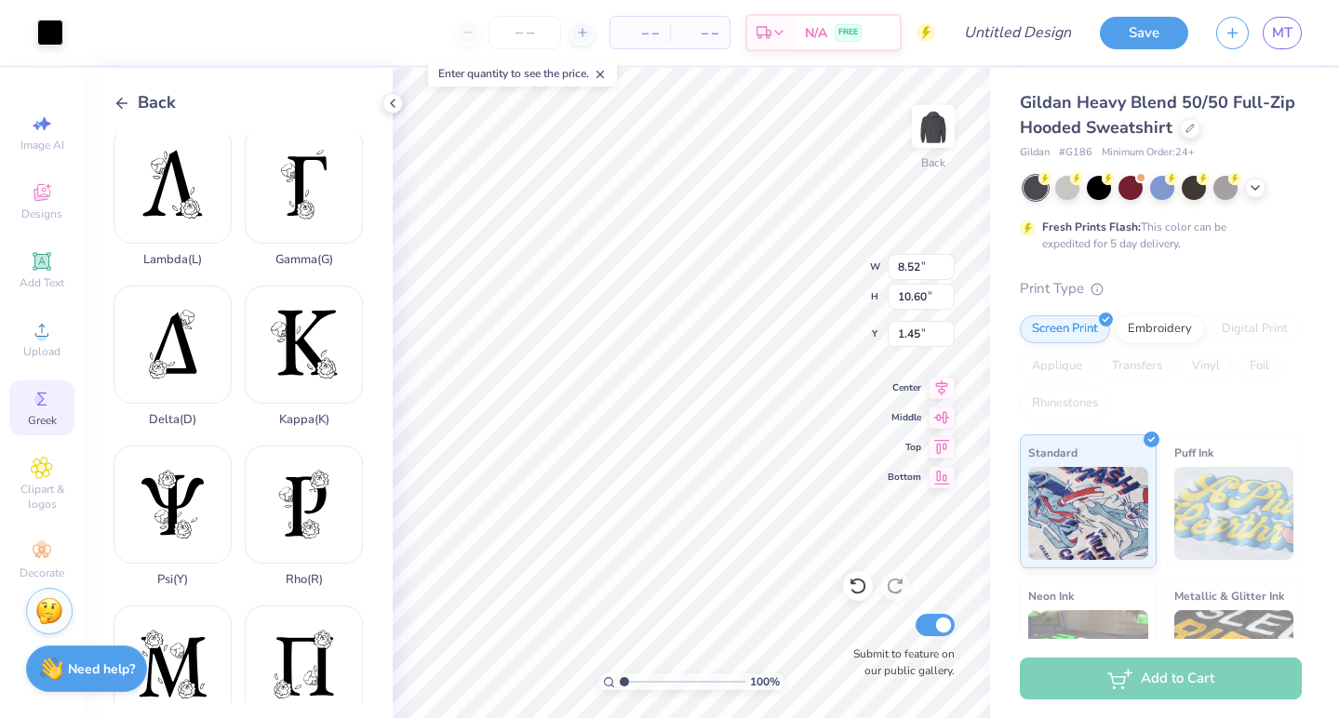
scroll to position [509, 0]
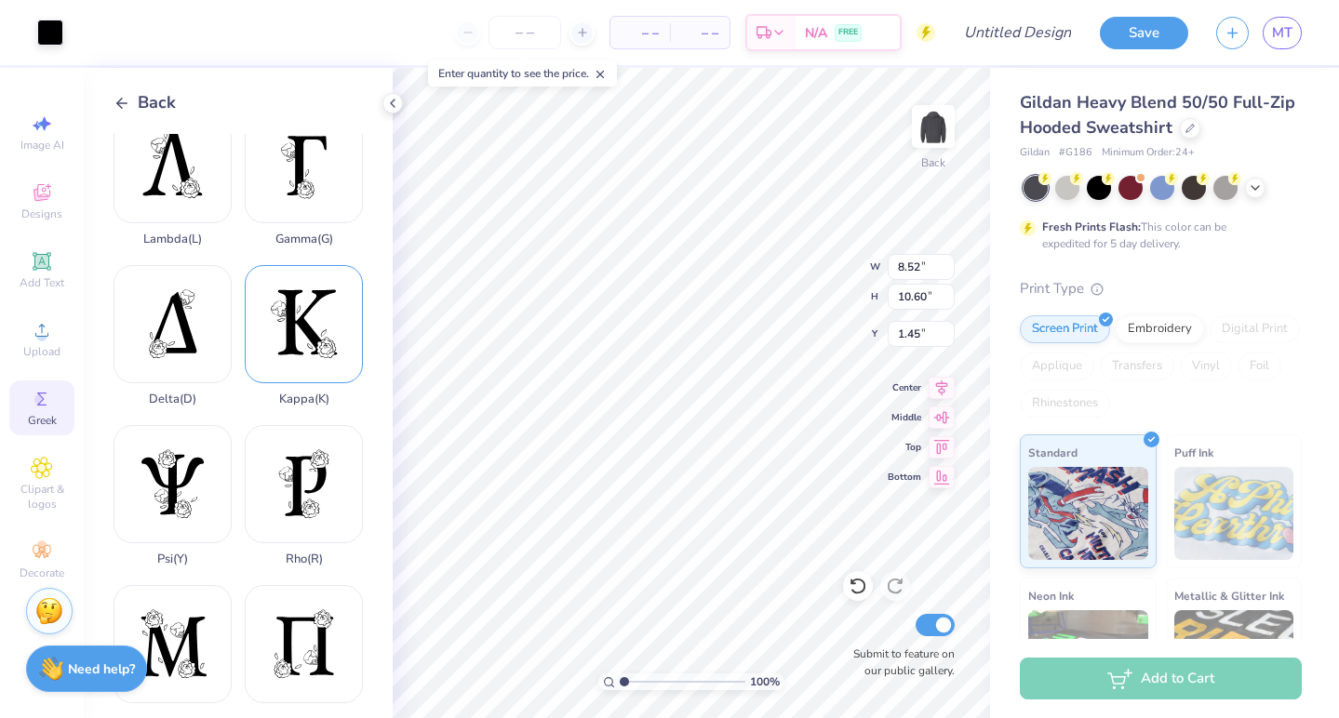
click at [313, 313] on div "Kappa ( K )" at bounding box center [304, 335] width 118 height 141
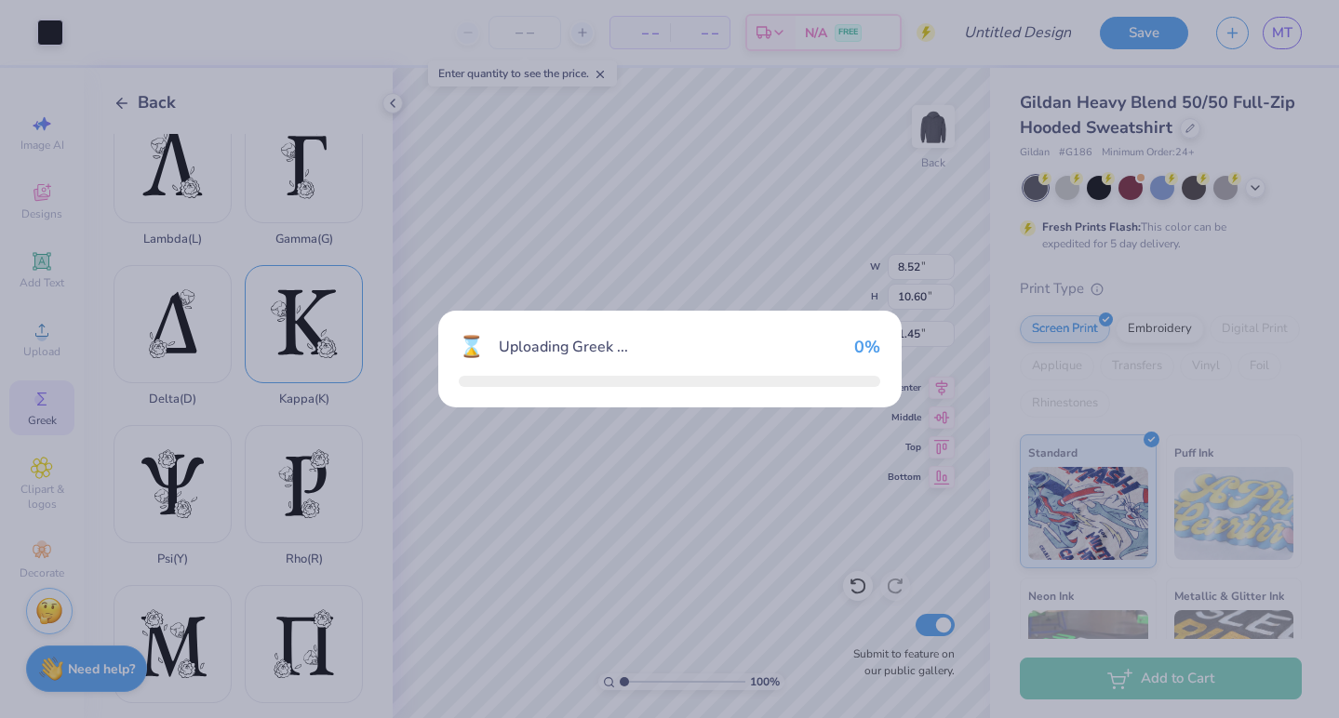
type input "8.76"
type input "2.37"
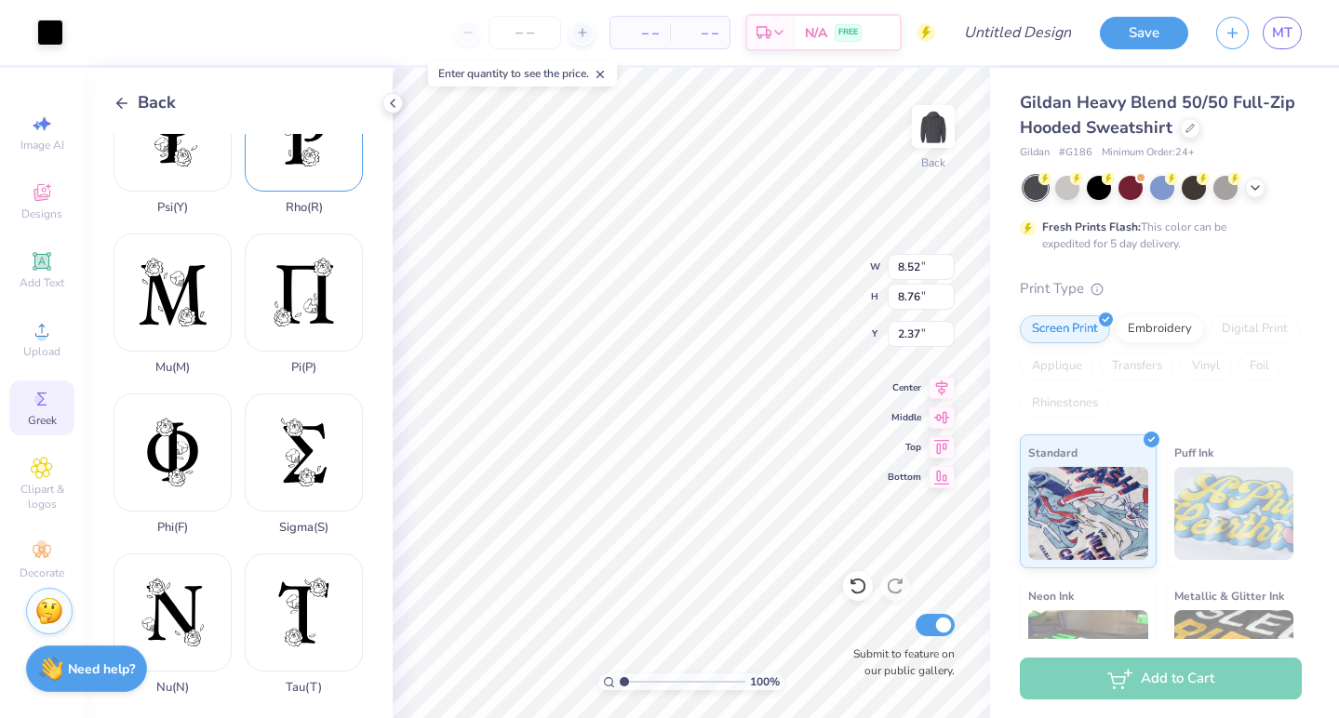
scroll to position [878, 0]
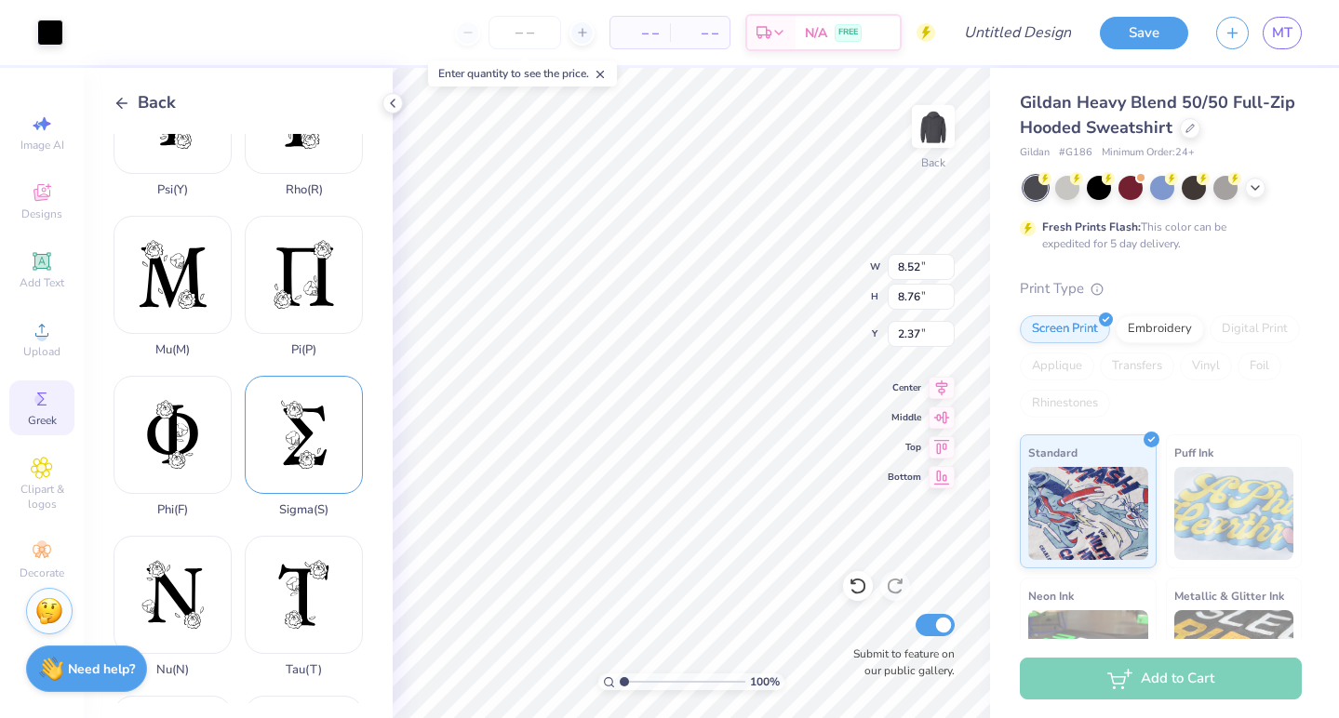
click at [310, 433] on div "Sigma ( S )" at bounding box center [304, 446] width 118 height 141
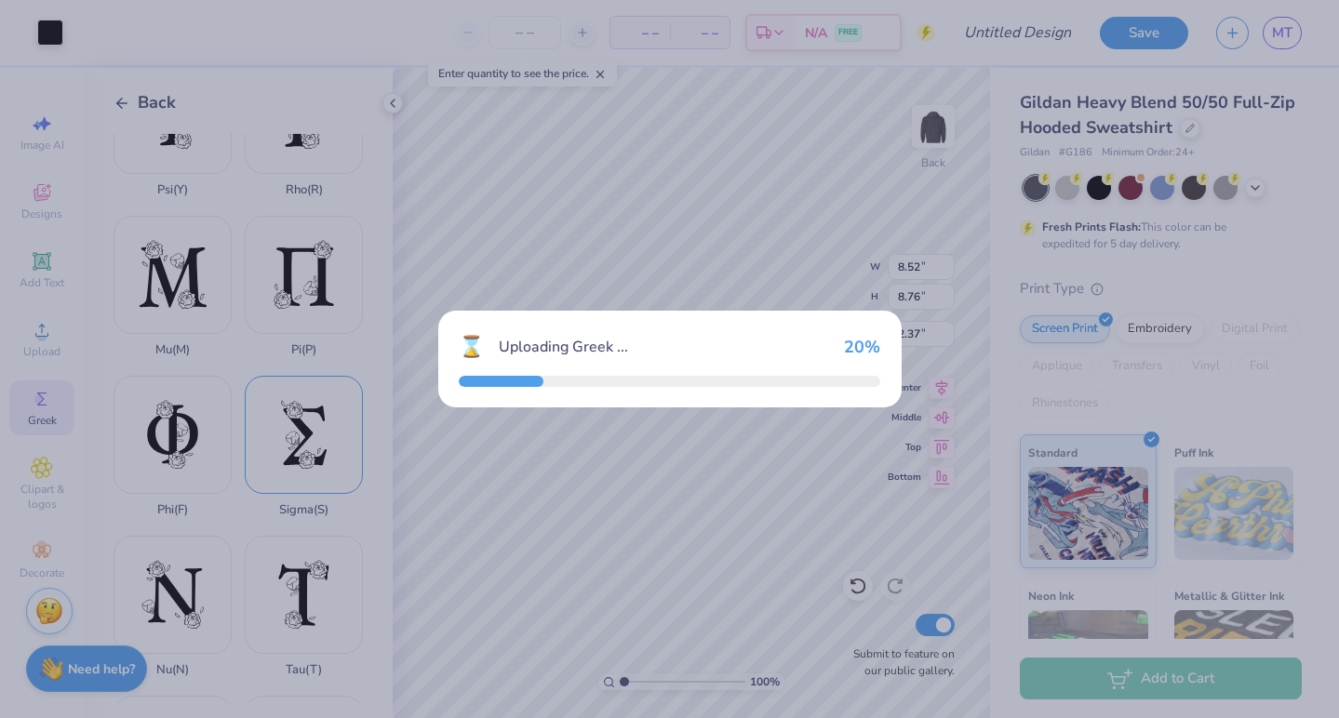
type input "8.28"
type input "12.50"
type input "0.50"
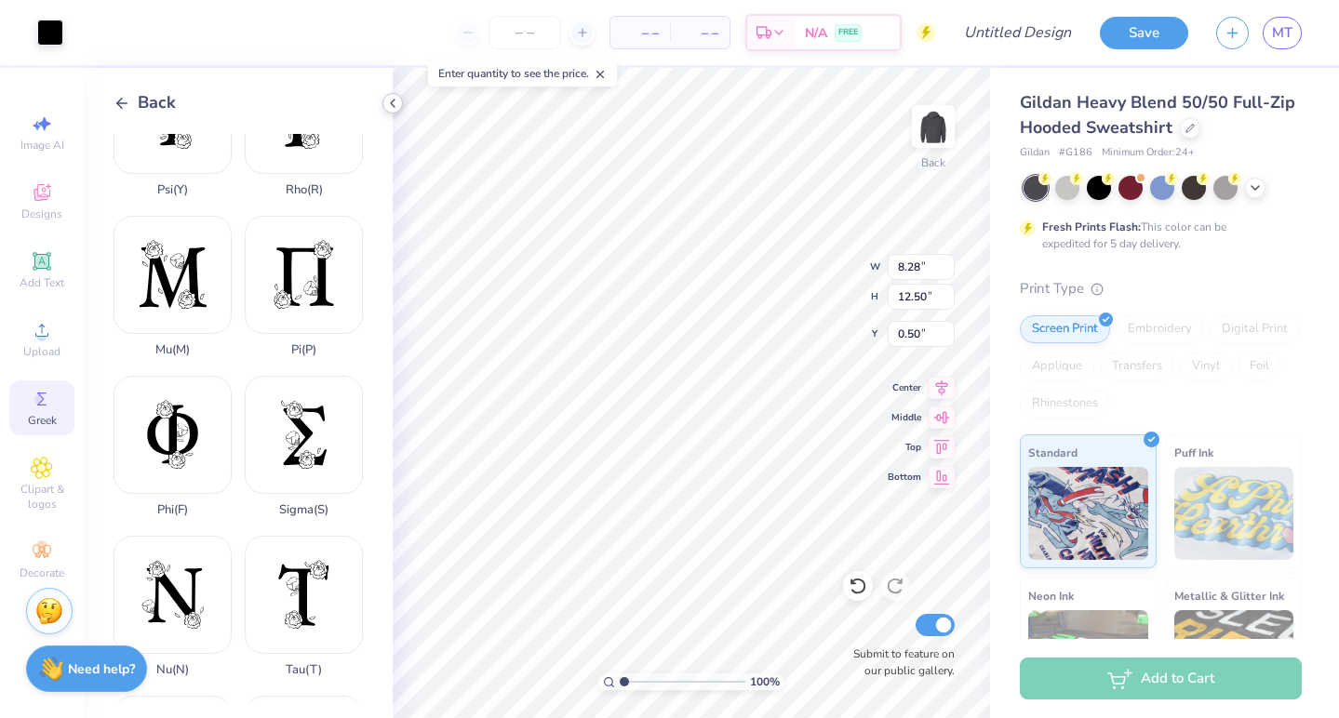
type input "1.88"
type input "2.84"
type input "10.16"
type input "8.52"
type input "8.76"
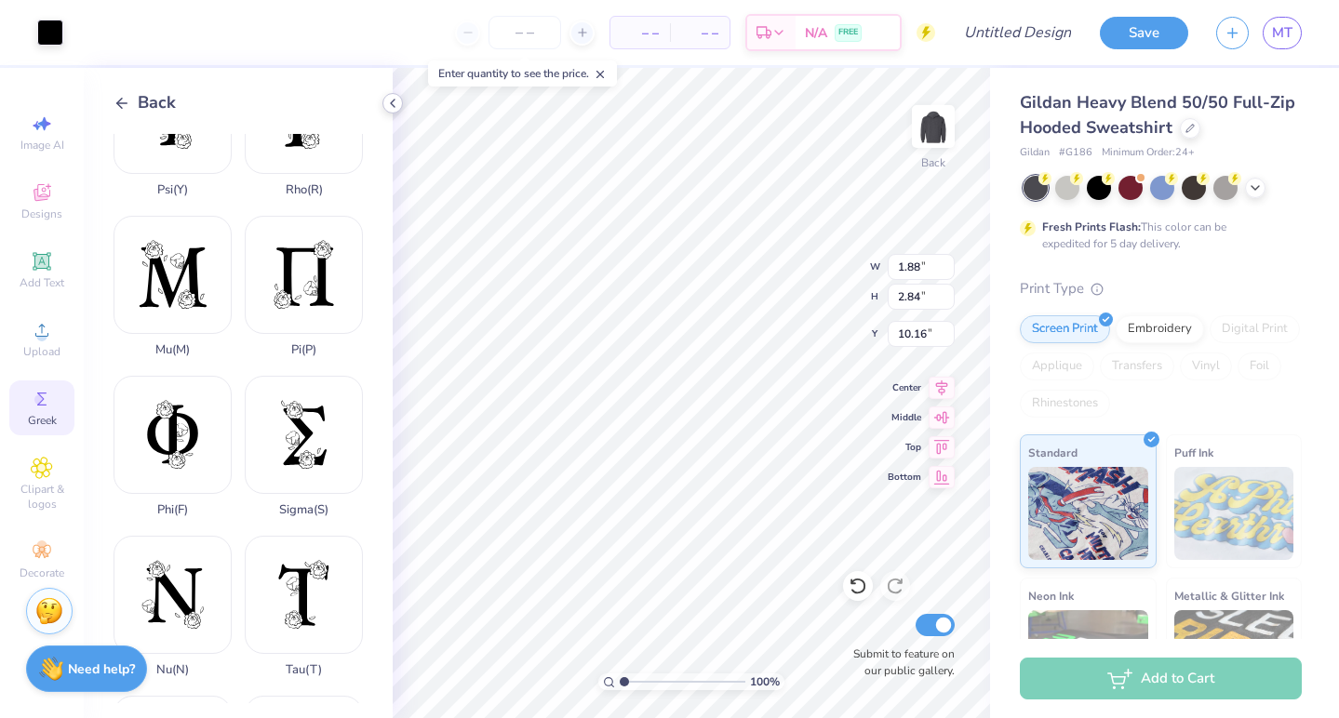
type input "2.37"
type input "2.80"
type input "2.88"
type input "5.75"
type input "8.52"
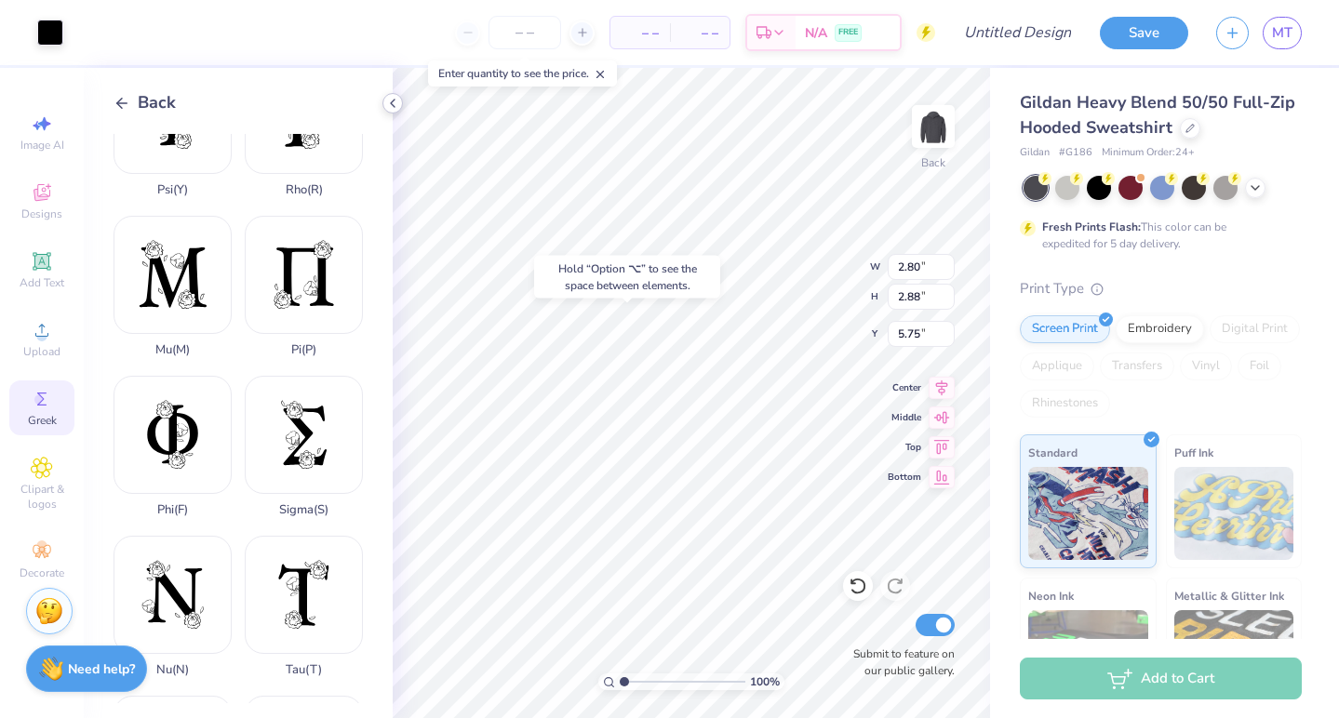
type input "10.60"
type input "1.45"
type input "2.69"
type input "3.35"
type input "3.84"
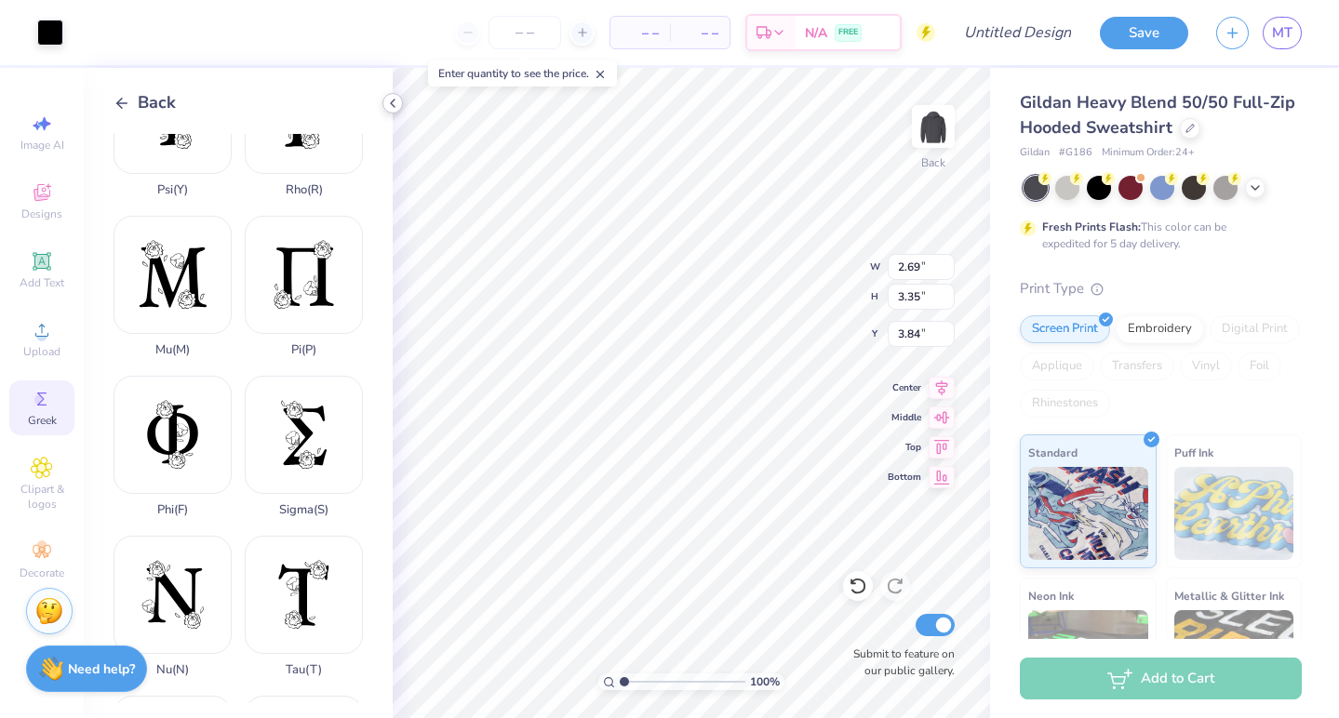
type input "1.93"
type input "2.40"
type input "4.35"
type input "1.88"
type input "2.84"
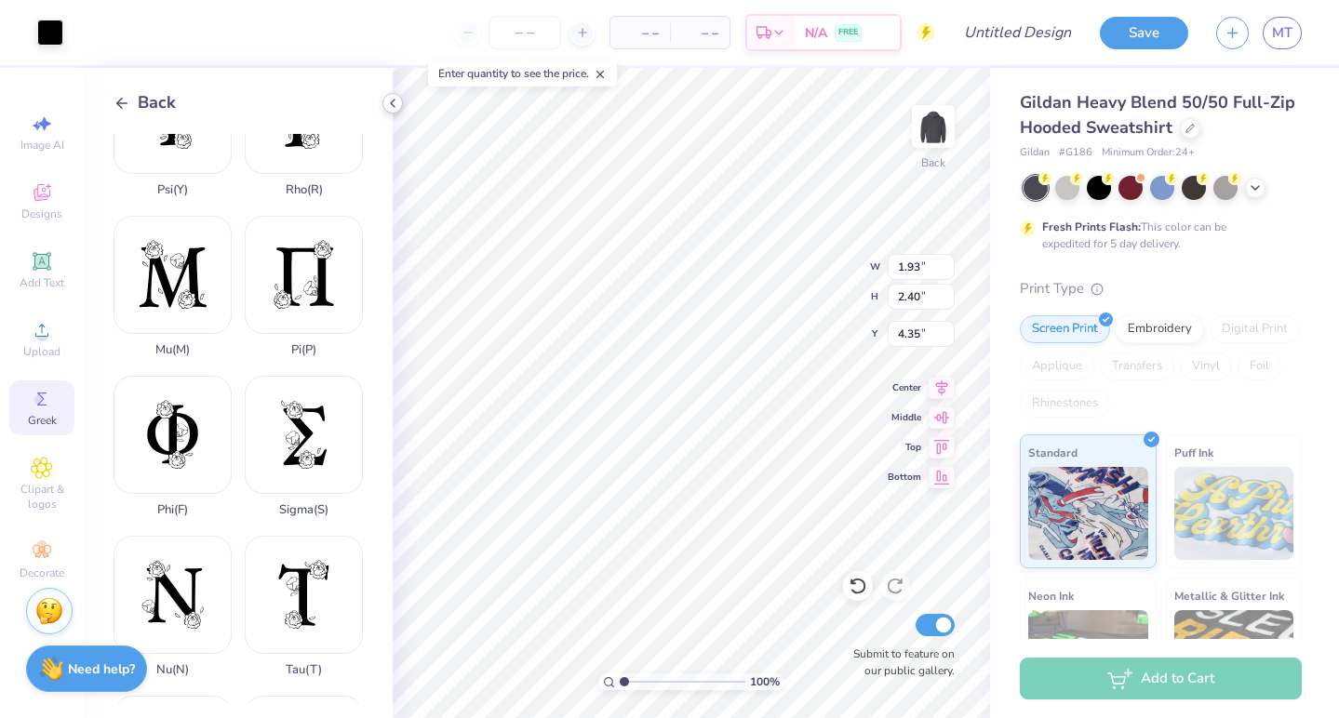
type input "10.16"
type input "1.74"
type input "2.63"
type input "4.44"
type input "1.37"
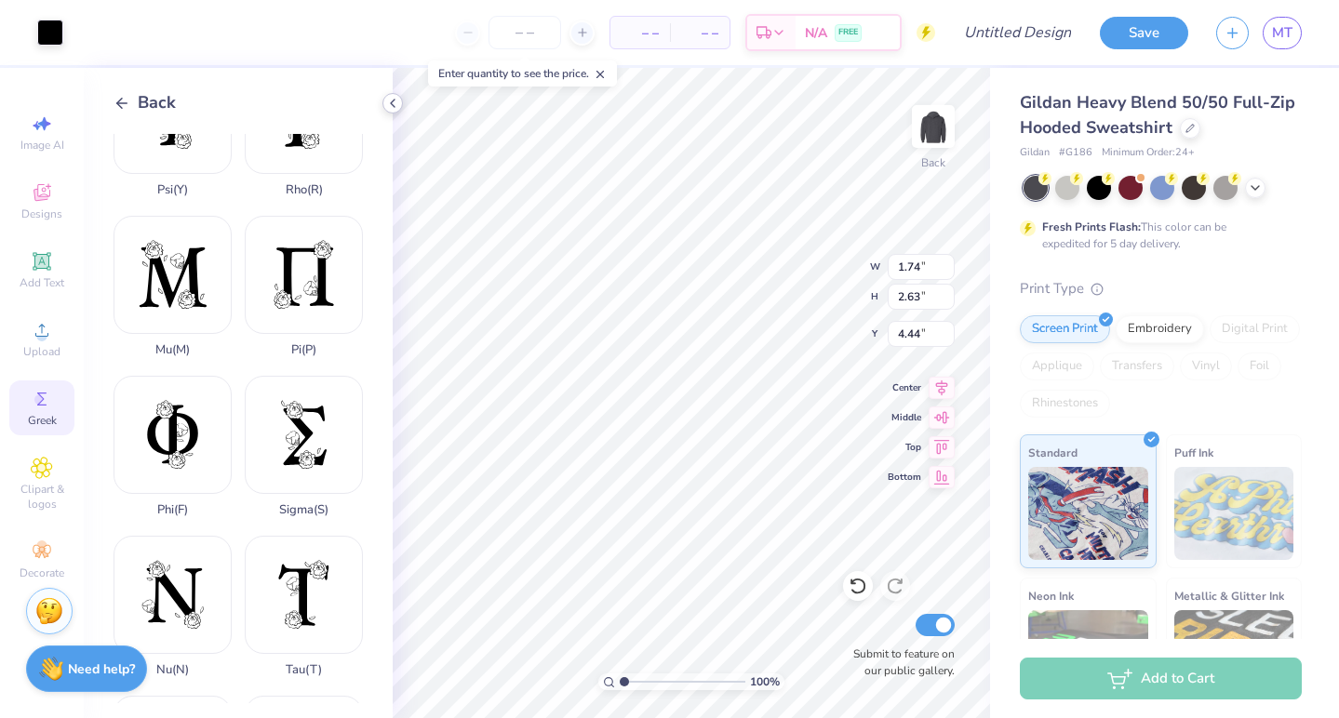
type input "2.07"
type input "4.68"
type input "1.42"
type input "2.14"
type input "4.61"
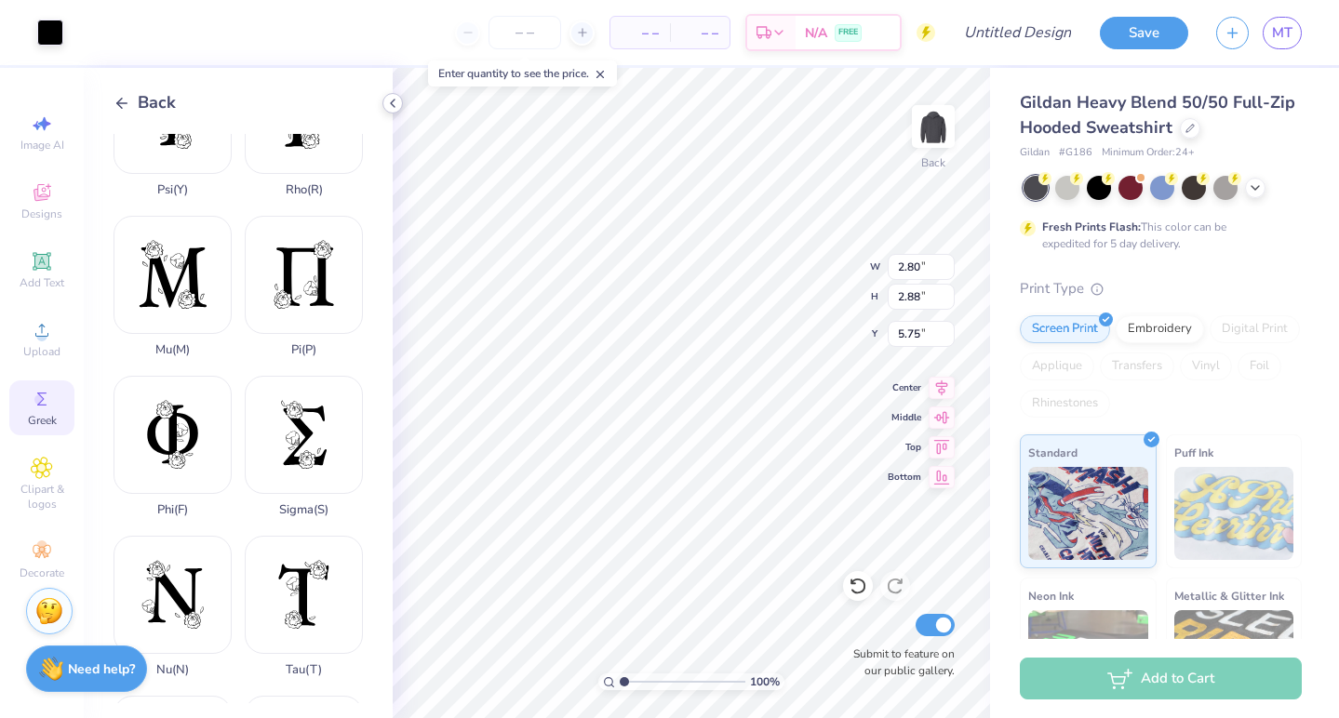
type input "2.20"
type input "2.26"
type input "4.49"
type input "1.79"
type input "1.84"
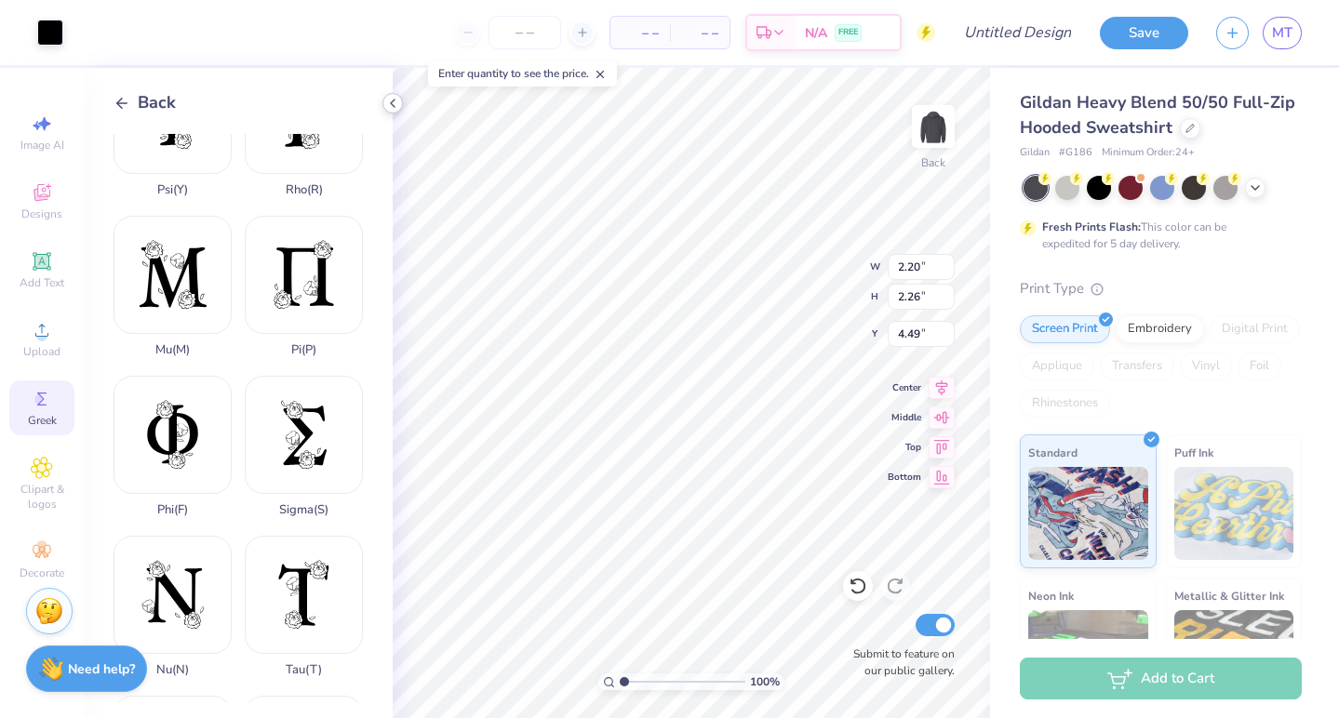
type input "4.91"
click at [51, 36] on div at bounding box center [50, 31] width 26 height 26
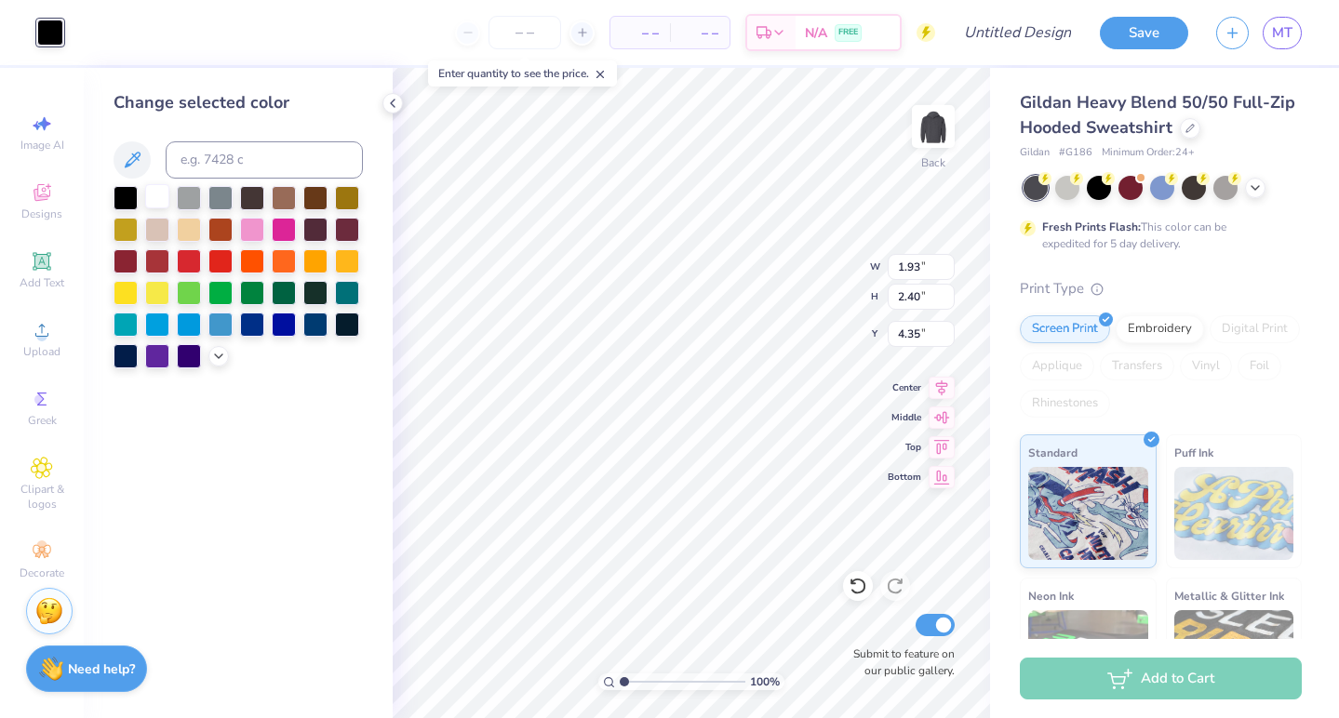
click at [153, 195] on div at bounding box center [157, 196] width 24 height 24
type input "1.42"
type input "2.14"
type input "4.61"
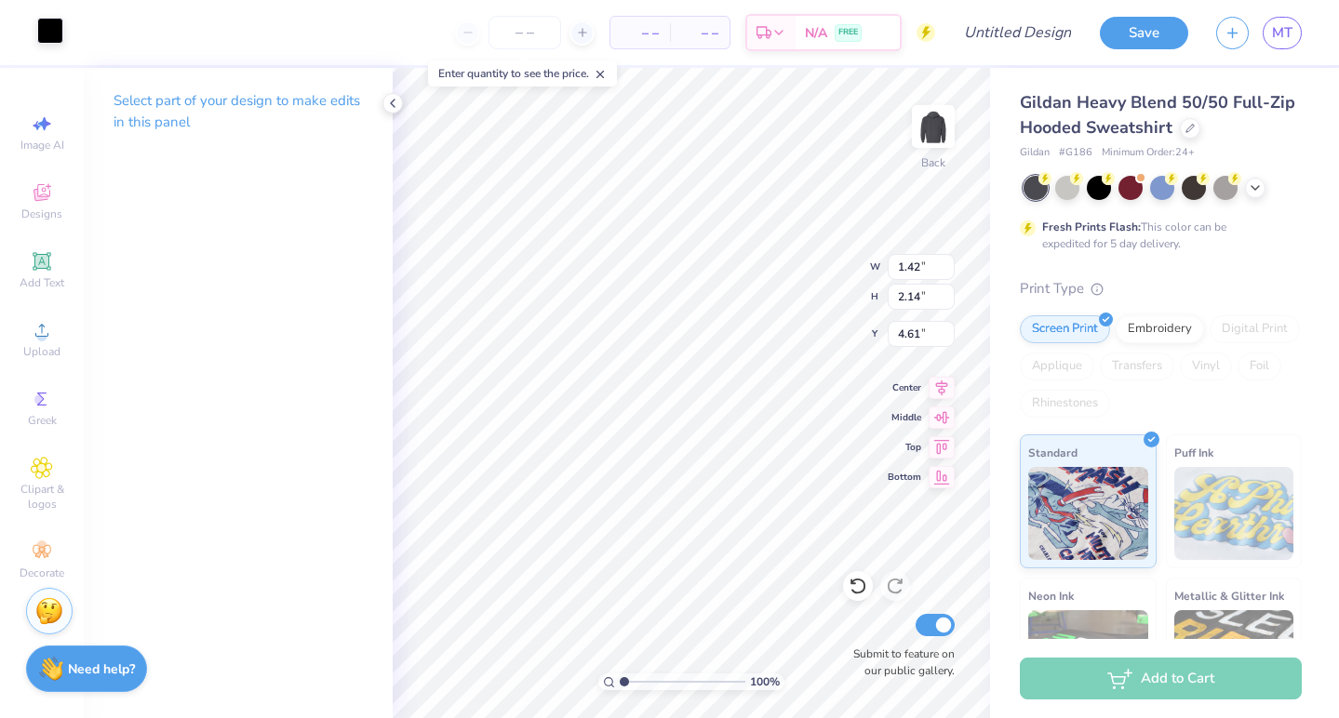
click at [54, 31] on div at bounding box center [50, 31] width 26 height 26
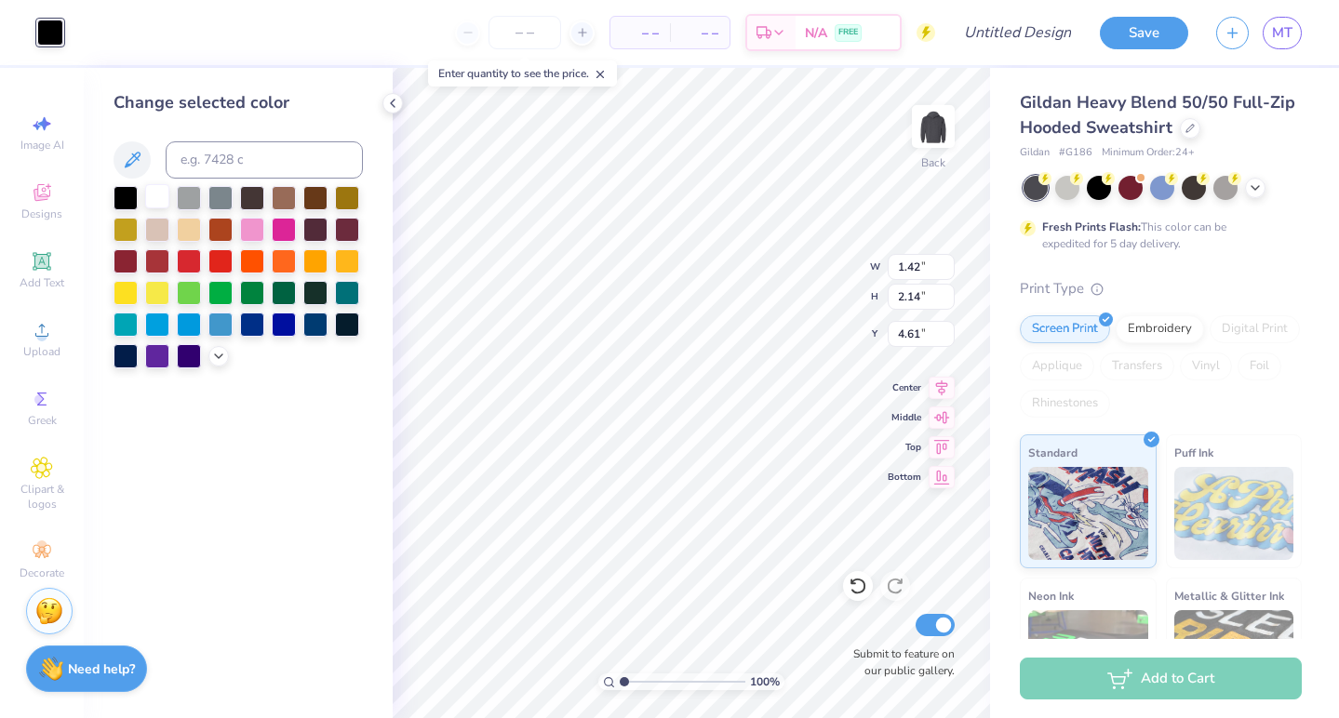
click at [167, 197] on div at bounding box center [157, 196] width 24 height 24
type input "1.79"
type input "1.84"
type input "4.91"
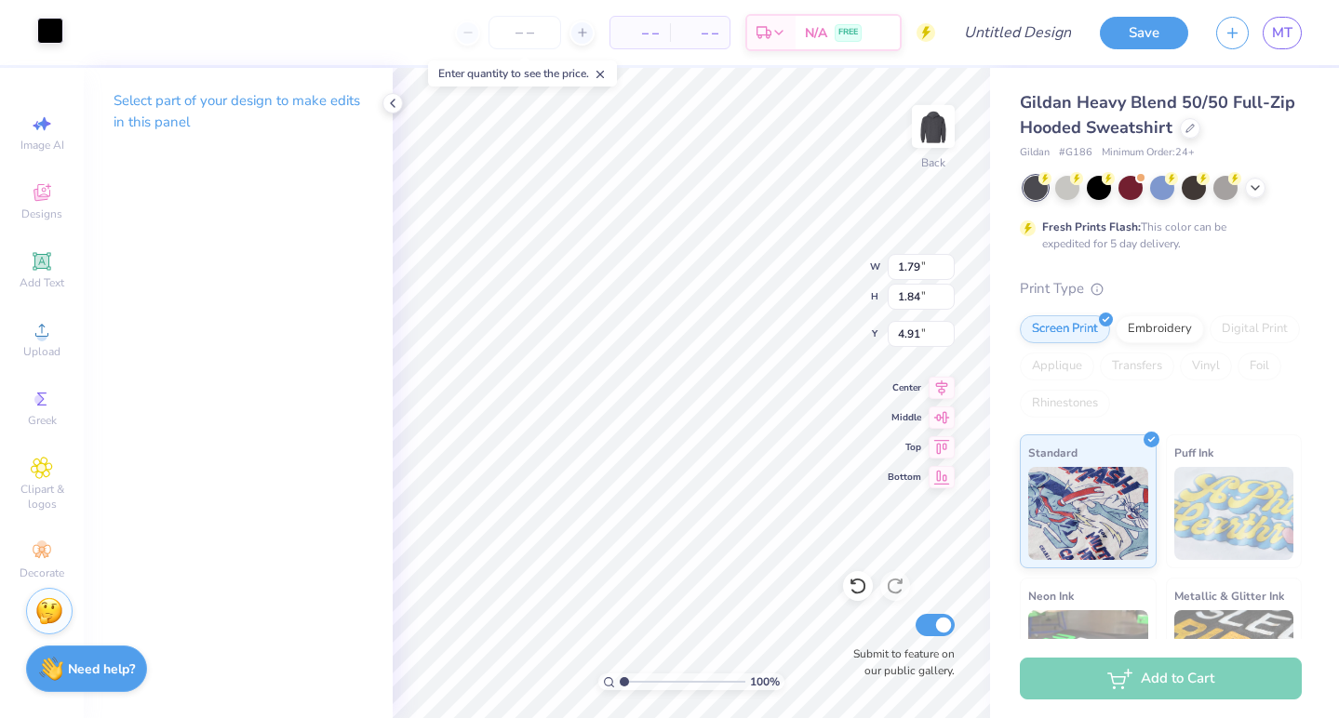
click at [41, 33] on div at bounding box center [50, 31] width 26 height 26
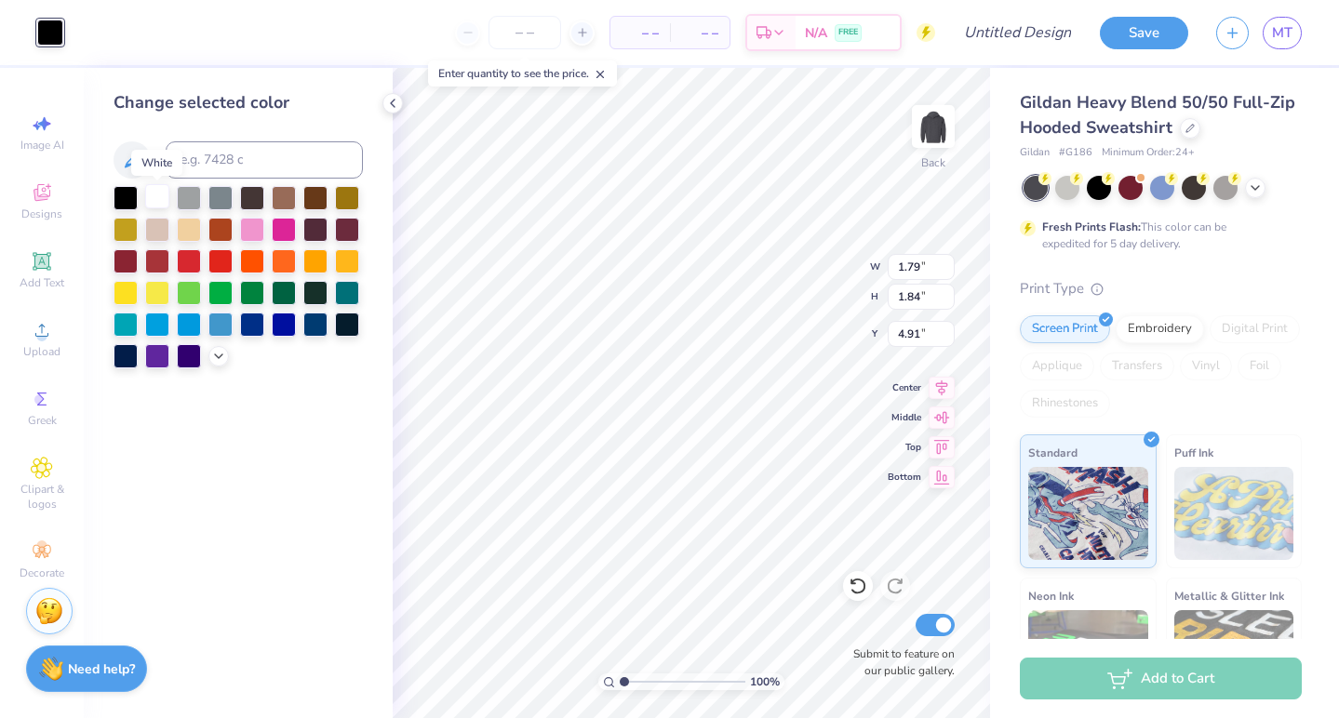
click at [164, 207] on div at bounding box center [157, 196] width 24 height 24
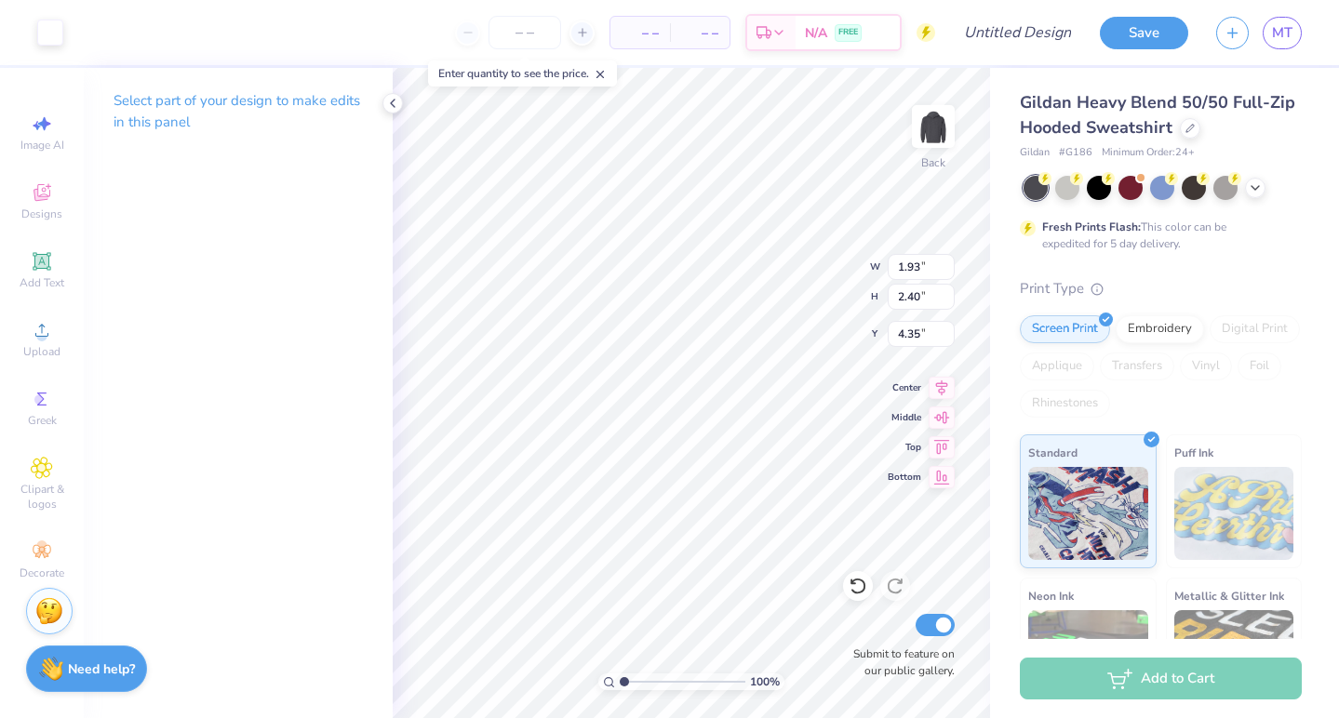
type input "1.49"
type input "1.85"
type input "4.90"
type input "1.42"
type input "2.14"
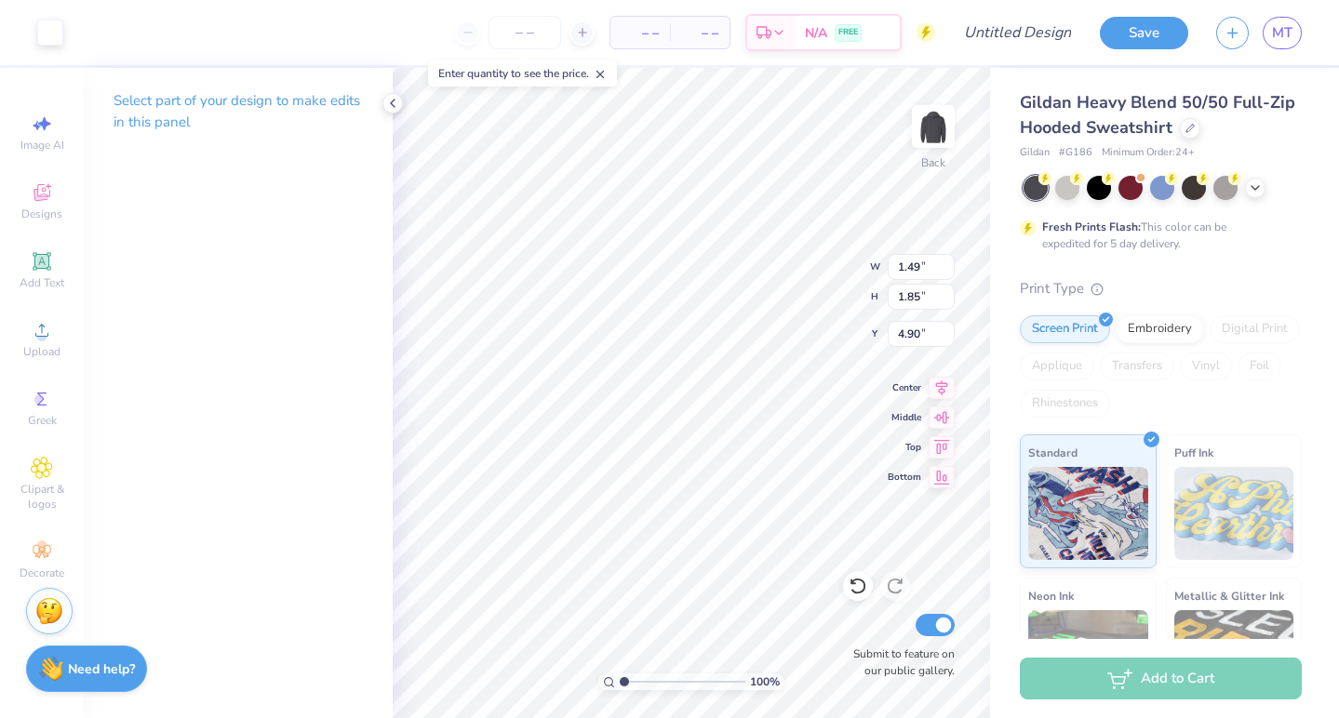
type input "4.61"
type input "1.08"
type input "1.63"
type input "5.12"
click at [803, 268] on div "100 % Back W 1.08 1.08 " H 1.63 1.63 " Y 5.12 5.12 " Center Middle Top Bottom S…" at bounding box center [691, 393] width 597 height 650
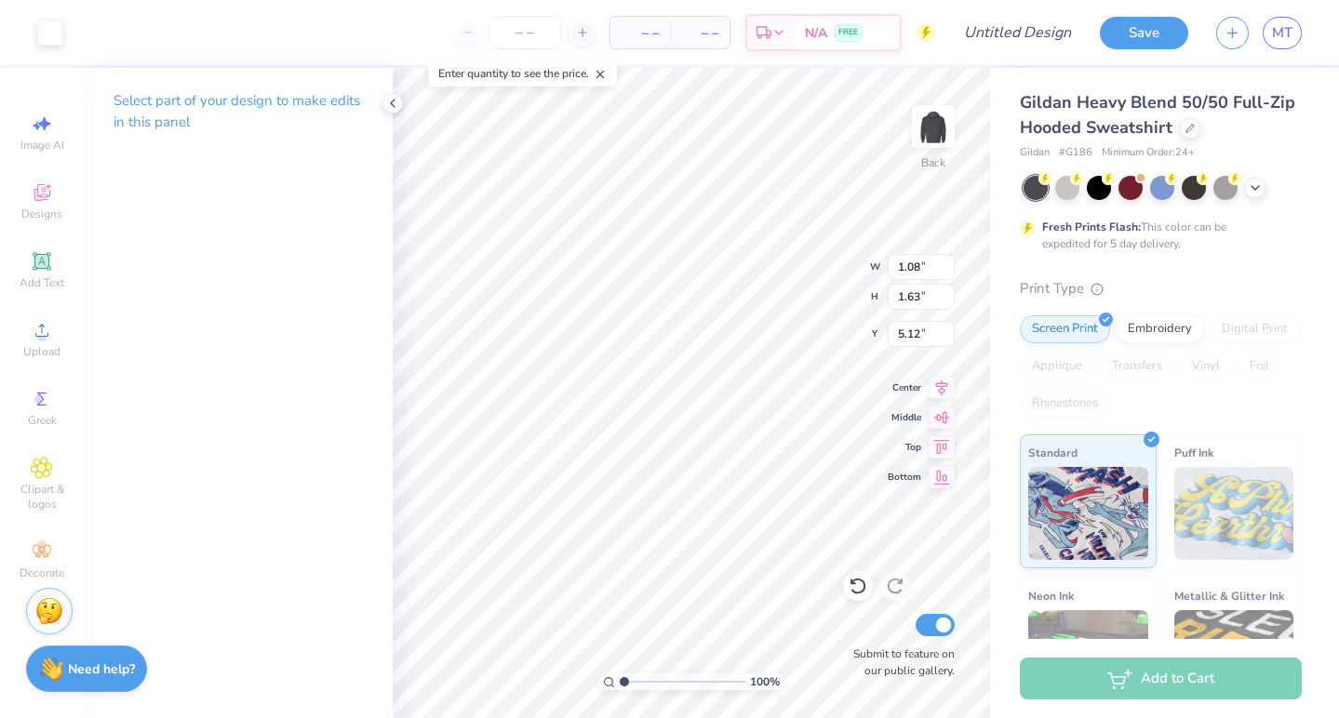
type input "1.10"
type input "1.66"
type input "5.09"
type input "1.49"
type input "1.85"
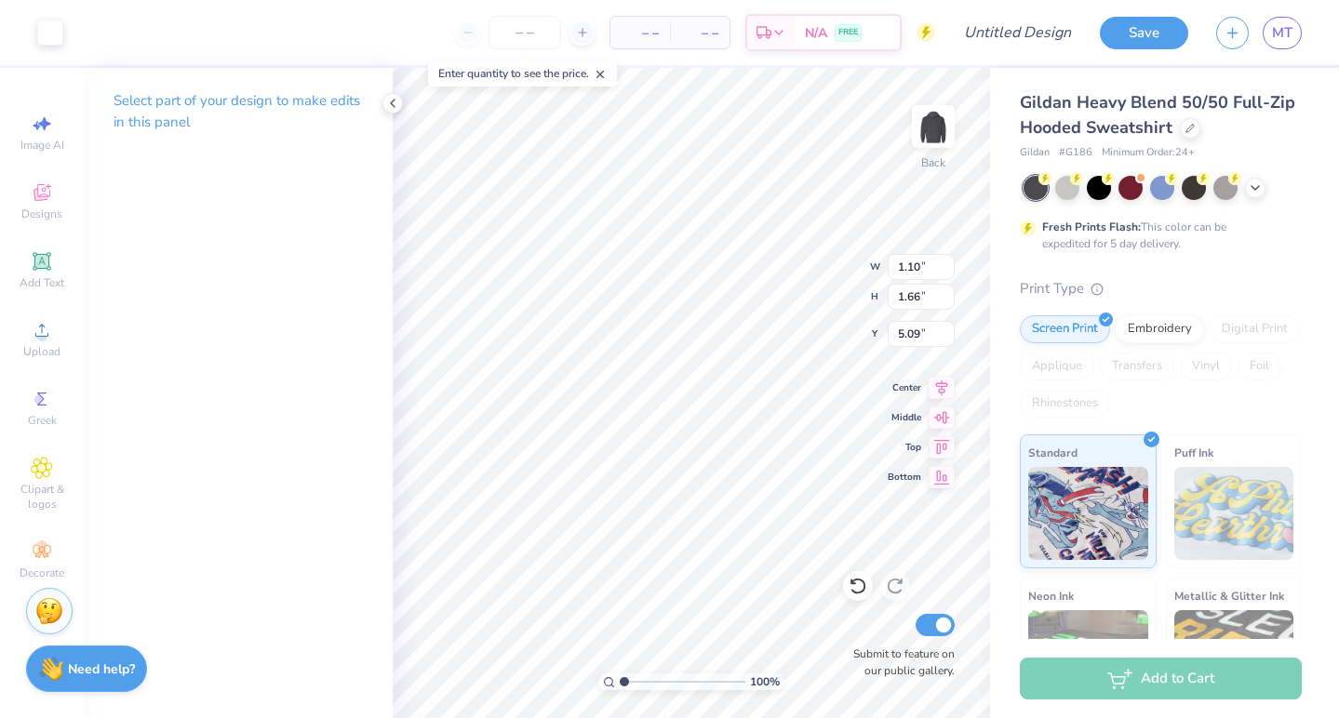
type input "4.90"
click at [948, 263] on input "1.11" at bounding box center [920, 267] width 67 height 26
click at [948, 263] on input "1.12" at bounding box center [920, 267] width 67 height 26
click at [948, 263] on input "1.13" at bounding box center [920, 267] width 67 height 26
click at [948, 263] on input "1.14" at bounding box center [920, 267] width 67 height 26
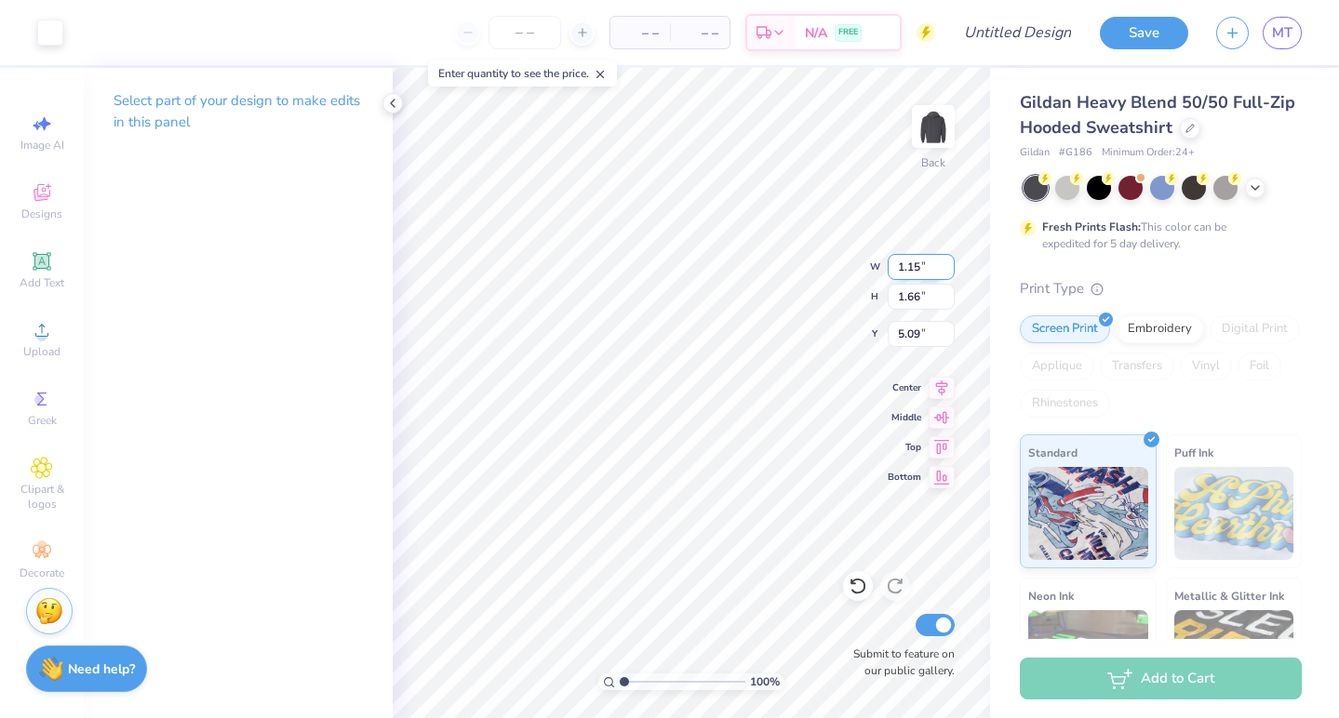
click at [948, 263] on input "1.15" at bounding box center [920, 267] width 67 height 26
click at [948, 263] on input "1.16" at bounding box center [920, 267] width 67 height 26
click at [948, 263] on input "1.17" at bounding box center [920, 267] width 67 height 26
click at [948, 263] on input "1.18" at bounding box center [920, 267] width 67 height 26
click at [948, 263] on input "1.19" at bounding box center [920, 267] width 67 height 26
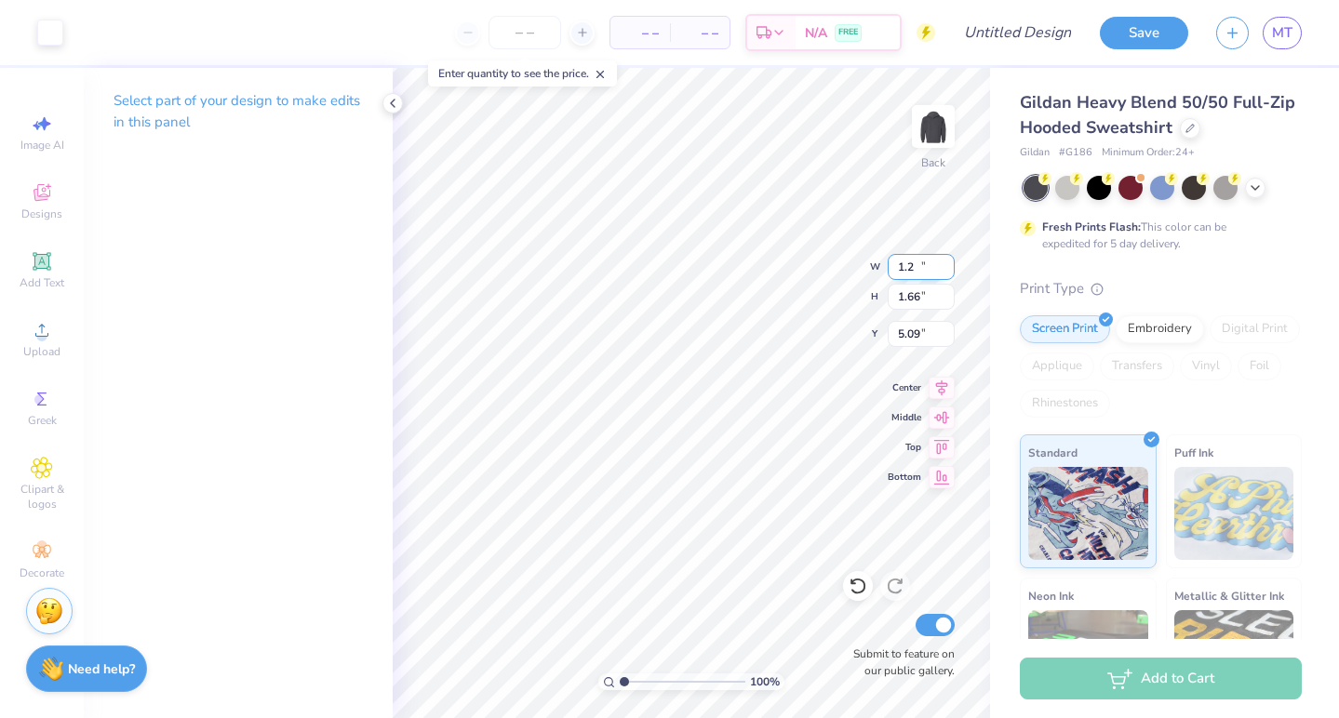
click at [948, 263] on input "1.2" at bounding box center [920, 267] width 67 height 26
type input "1.49"
type input "1.85"
type input "4.90"
click at [948, 270] on input "1.48" at bounding box center [920, 267] width 67 height 26
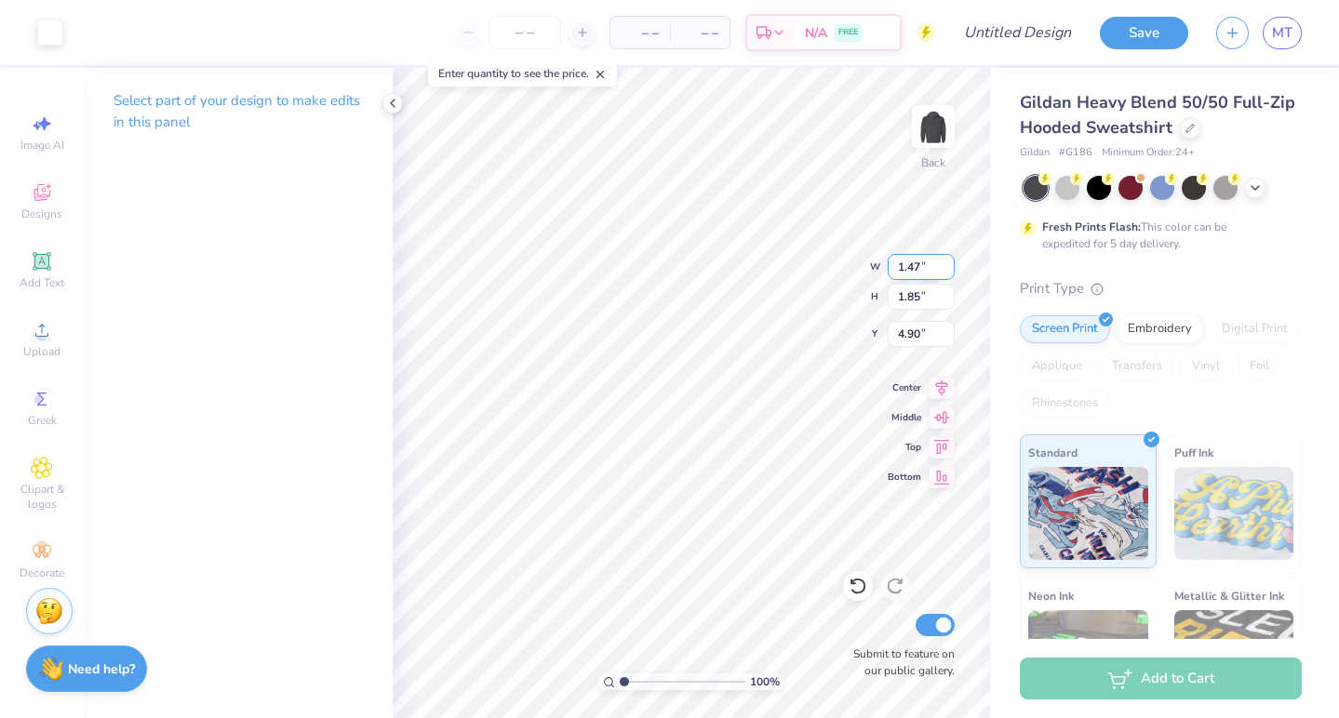
click at [948, 270] on input "1.47" at bounding box center [920, 267] width 67 height 26
click at [948, 270] on input "1.46" at bounding box center [920, 267] width 67 height 26
click at [948, 270] on input "1.45" at bounding box center [920, 267] width 67 height 26
click at [948, 270] on input "1.44" at bounding box center [920, 267] width 67 height 26
click at [948, 270] on input "1.43" at bounding box center [920, 267] width 67 height 26
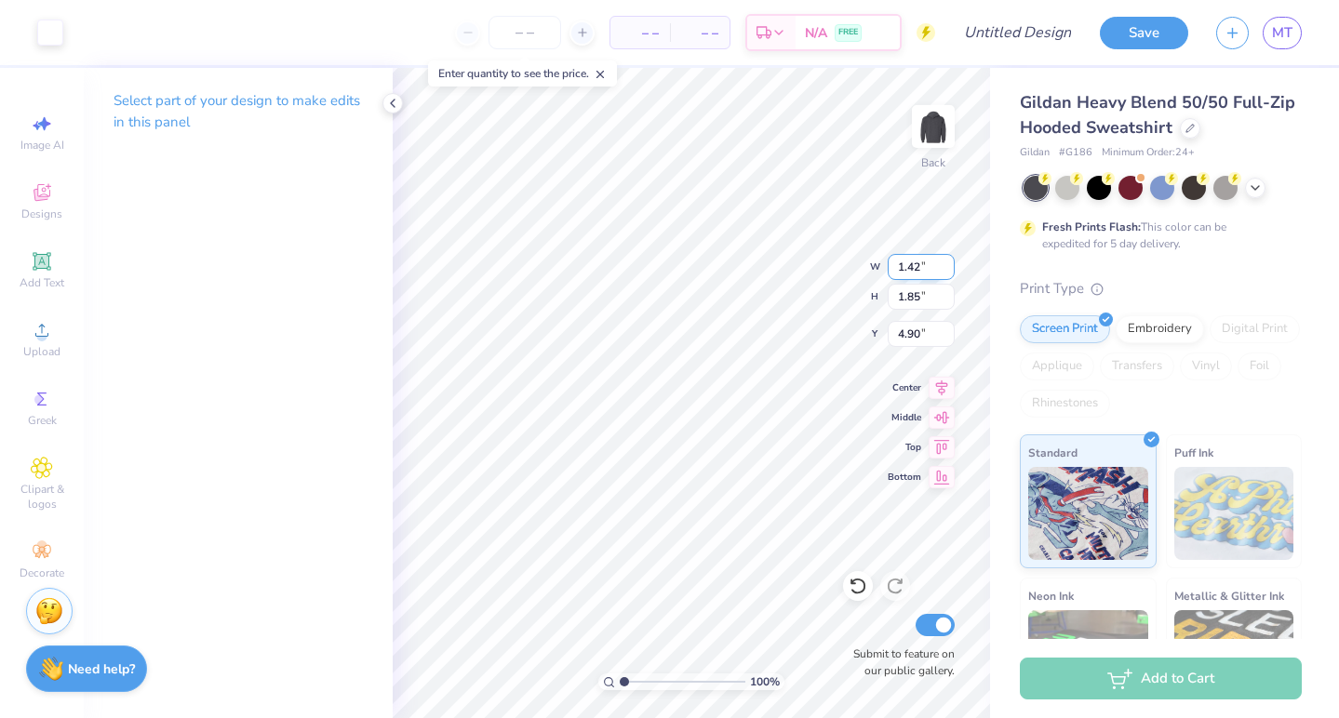
click at [948, 270] on input "1.42" at bounding box center [920, 267] width 67 height 26
click at [948, 270] on input "1.41" at bounding box center [920, 267] width 67 height 26
click at [948, 270] on input "1.4" at bounding box center [920, 267] width 67 height 26
click at [948, 270] on input "1.39" at bounding box center [920, 267] width 67 height 26
click at [948, 270] on input "1.38" at bounding box center [920, 267] width 67 height 26
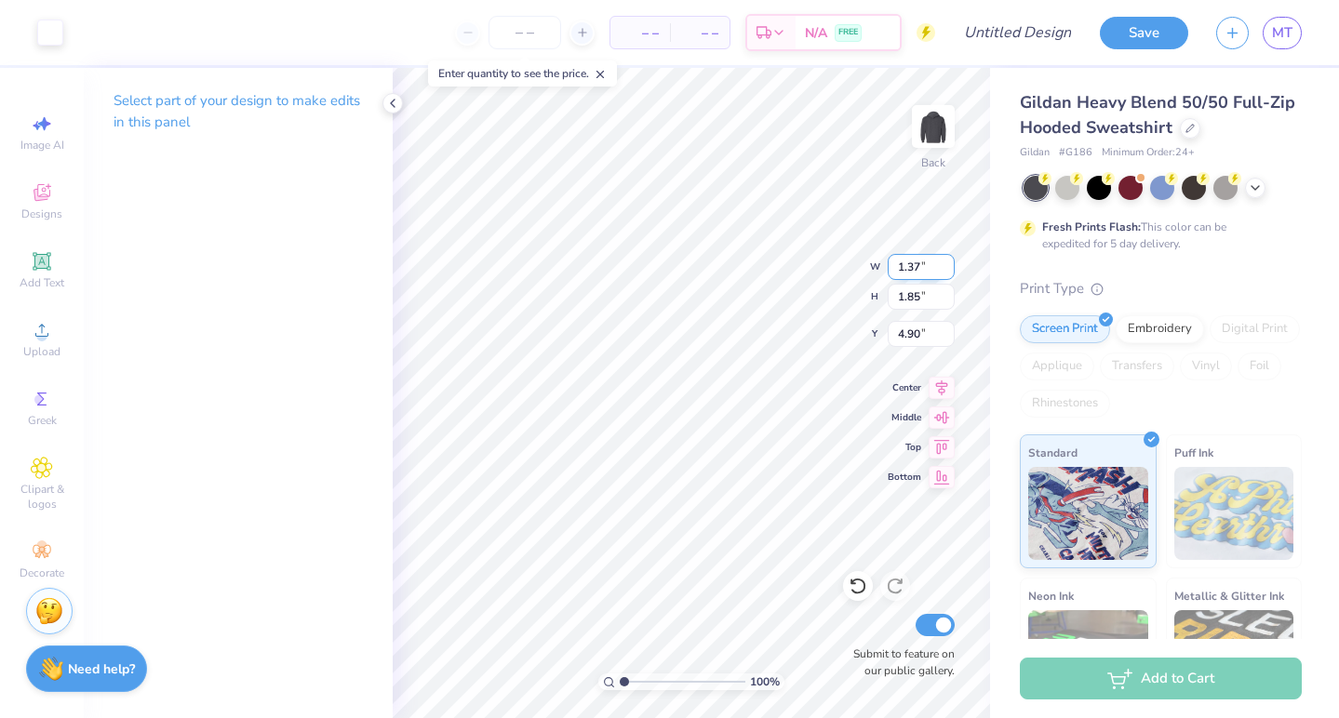
click at [948, 270] on input "1.37" at bounding box center [920, 267] width 67 height 26
click at [948, 270] on input "1.36" at bounding box center [920, 267] width 67 height 26
click at [948, 270] on input "1.35" at bounding box center [920, 267] width 67 height 26
click at [948, 270] on input "1.34" at bounding box center [920, 267] width 67 height 26
click at [948, 270] on input "1.33" at bounding box center [920, 267] width 67 height 26
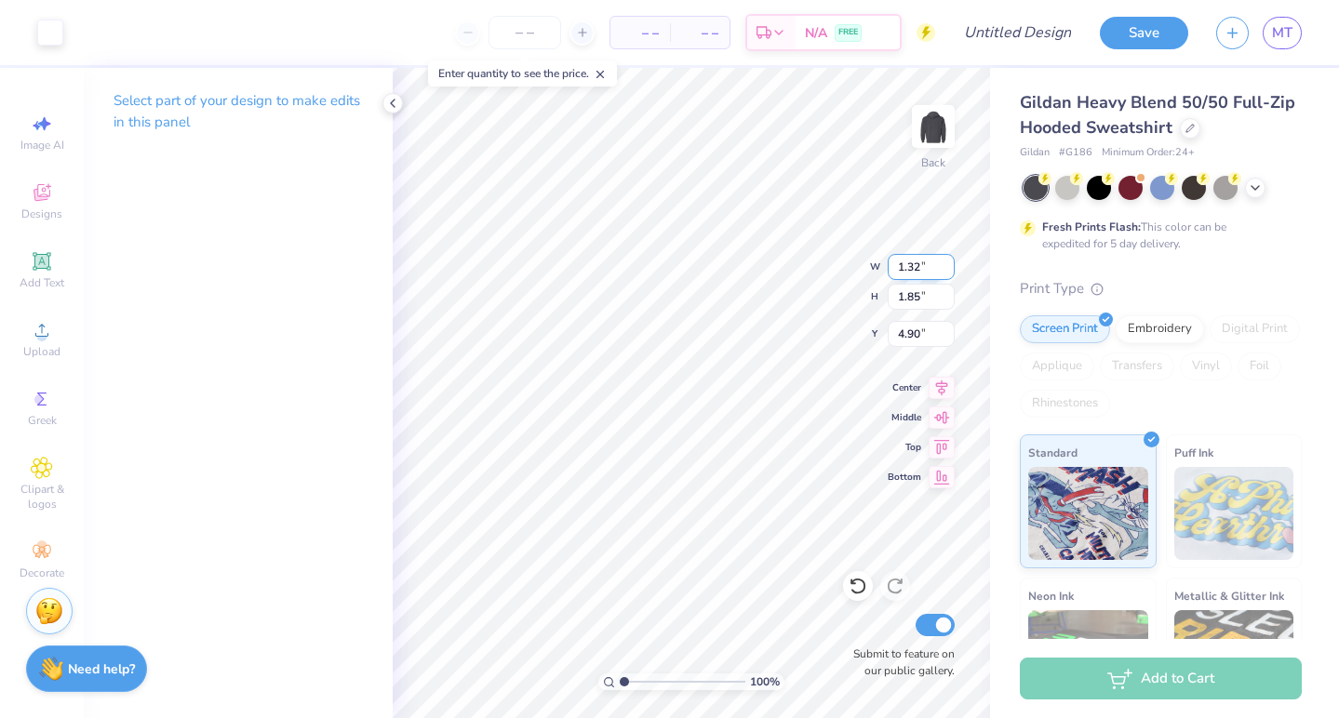
click at [948, 270] on input "1.32" at bounding box center [920, 267] width 67 height 26
click at [948, 270] on input "1.31" at bounding box center [920, 267] width 67 height 26
click at [948, 270] on input "1.3" at bounding box center [920, 267] width 67 height 26
click at [948, 270] on input "1.29" at bounding box center [920, 267] width 67 height 26
click at [948, 270] on input "1.28" at bounding box center [920, 267] width 67 height 26
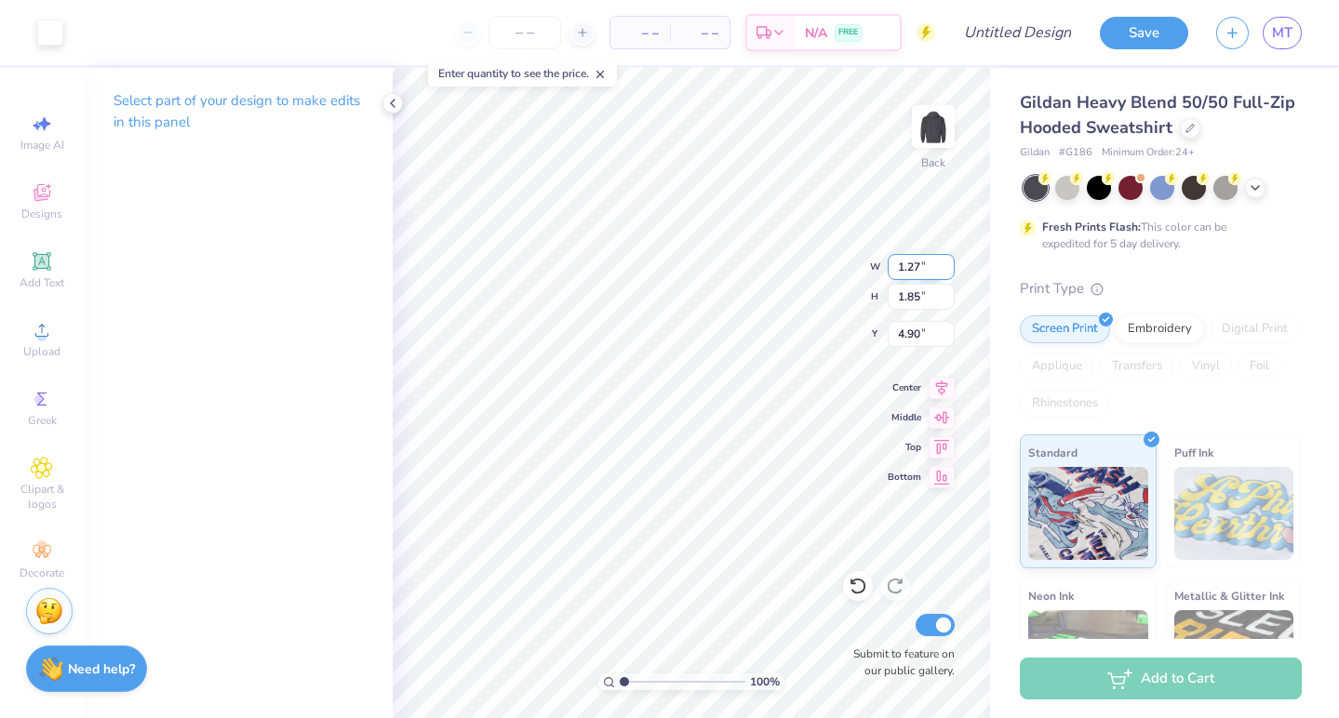
click at [948, 270] on input "1.27" at bounding box center [920, 267] width 67 height 26
click at [948, 270] on input "1.26" at bounding box center [920, 267] width 67 height 26
click at [948, 270] on input "1.25" at bounding box center [920, 267] width 67 height 26
click at [948, 270] on input "1.24" at bounding box center [920, 267] width 67 height 26
click at [948, 270] on input "1.23" at bounding box center [920, 267] width 67 height 26
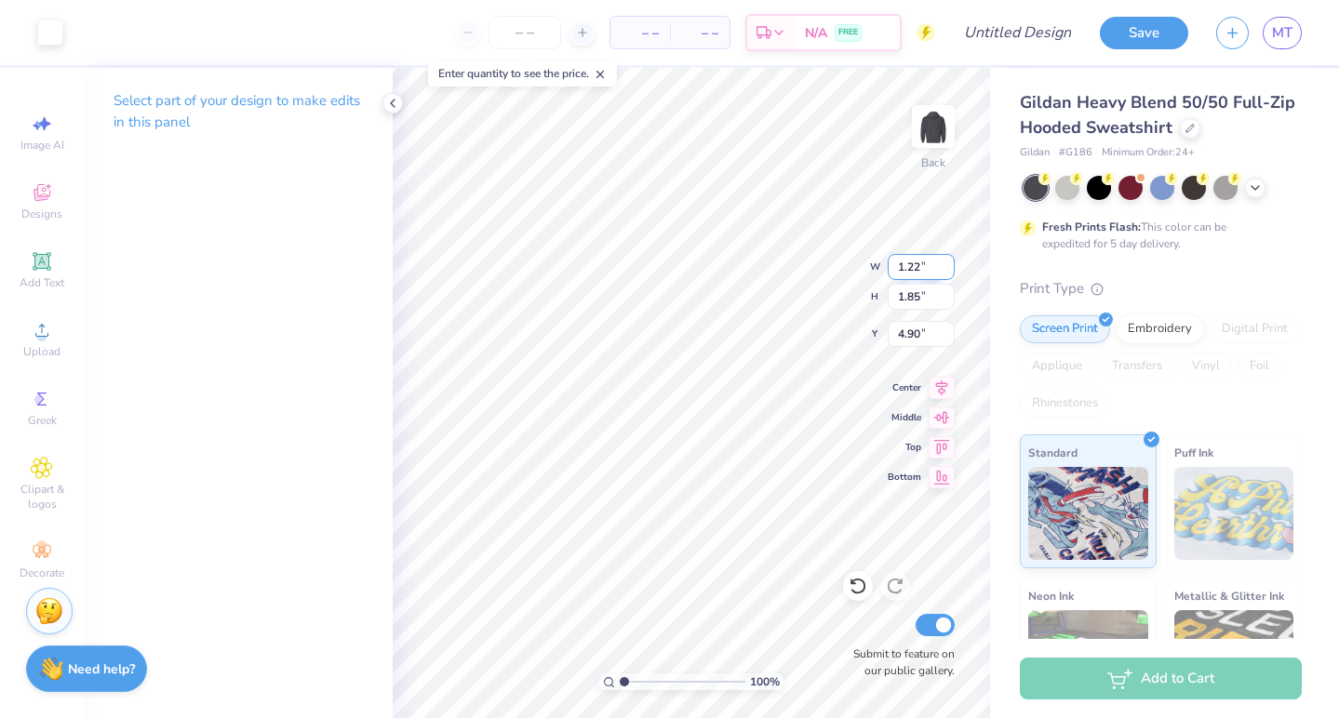
click at [948, 270] on input "1.22" at bounding box center [920, 267] width 67 height 26
click at [948, 270] on input "1.21" at bounding box center [920, 267] width 67 height 26
click at [948, 270] on input "1.2" at bounding box center [920, 267] width 67 height 26
type input "1.79"
type input "1.84"
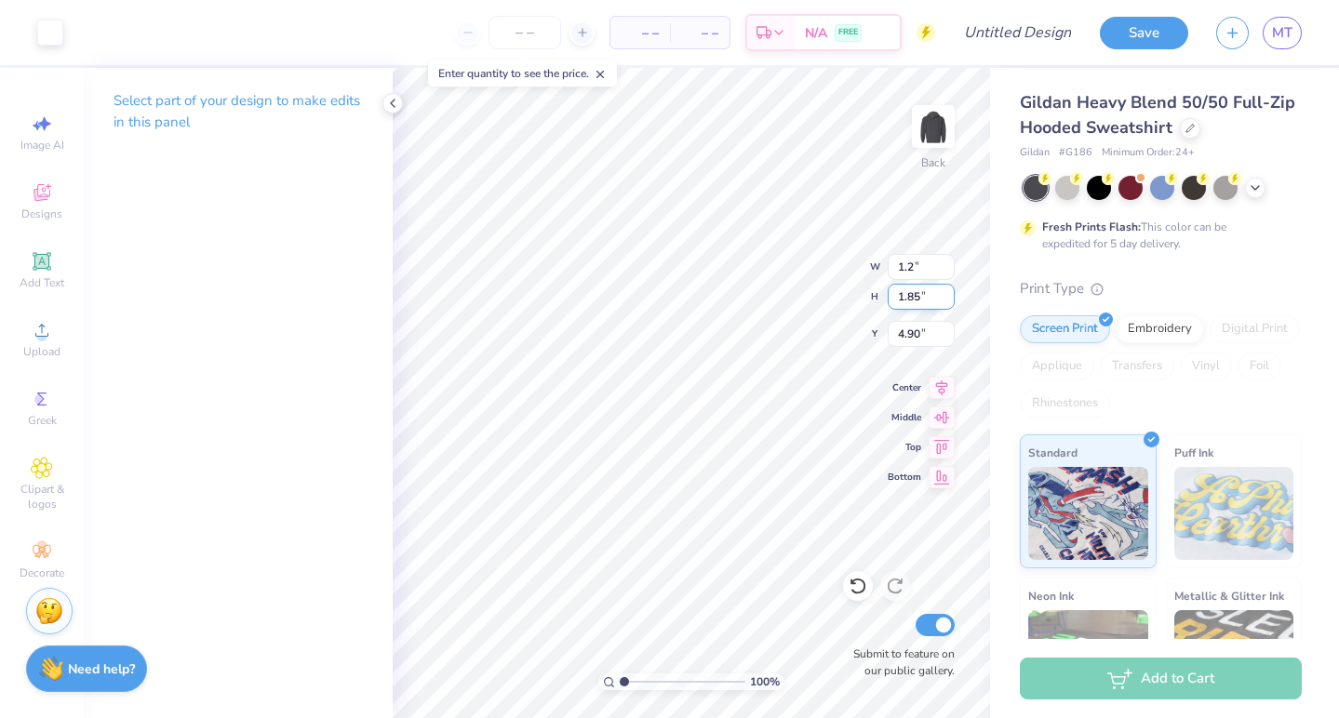
type input "4.91"
click at [947, 271] on input "1.78" at bounding box center [920, 267] width 67 height 26
click at [947, 271] on input "1.77" at bounding box center [920, 267] width 67 height 26
click at [947, 271] on input "1.76" at bounding box center [920, 267] width 67 height 26
click at [947, 271] on input "1.75" at bounding box center [920, 267] width 67 height 26
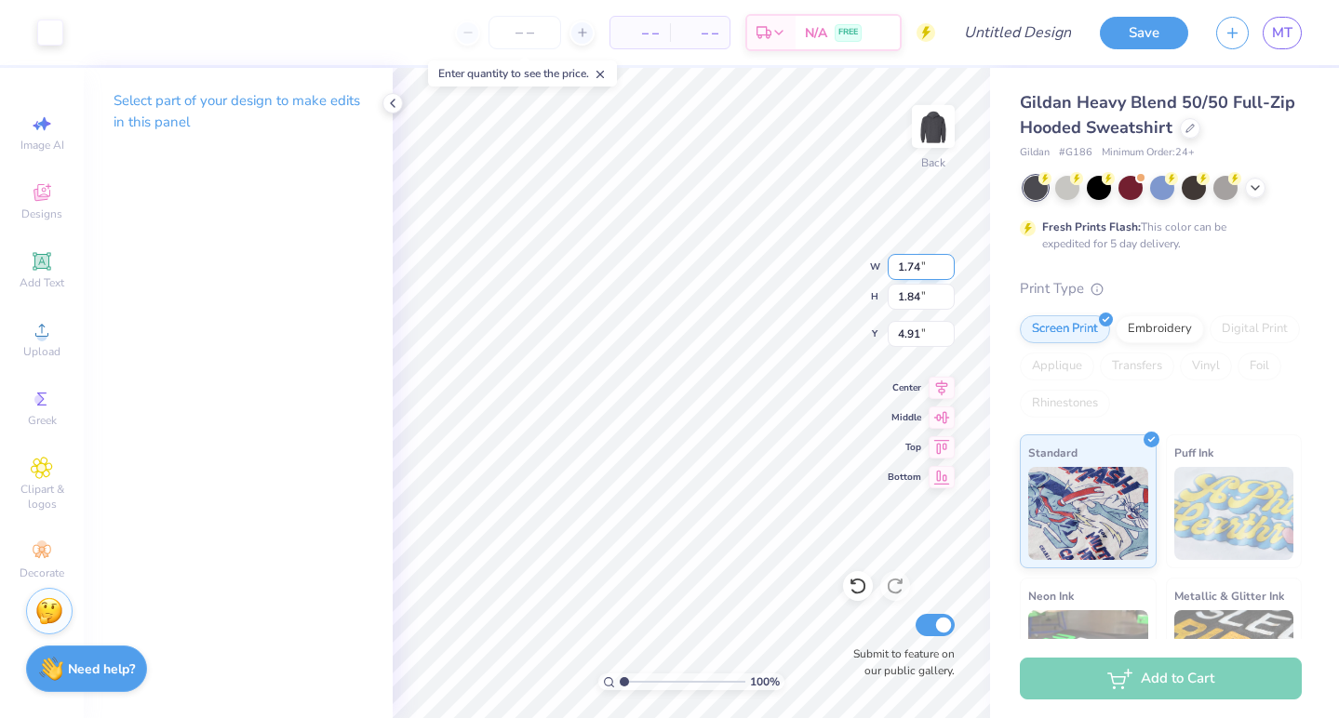
click at [947, 271] on input "1.74" at bounding box center [920, 267] width 67 height 26
click at [947, 271] on input "1.73" at bounding box center [920, 267] width 67 height 26
click at [947, 271] on input "1.72" at bounding box center [920, 267] width 67 height 26
click at [947, 271] on input "1.71" at bounding box center [920, 267] width 67 height 26
click at [947, 271] on input "1.7" at bounding box center [920, 267] width 67 height 26
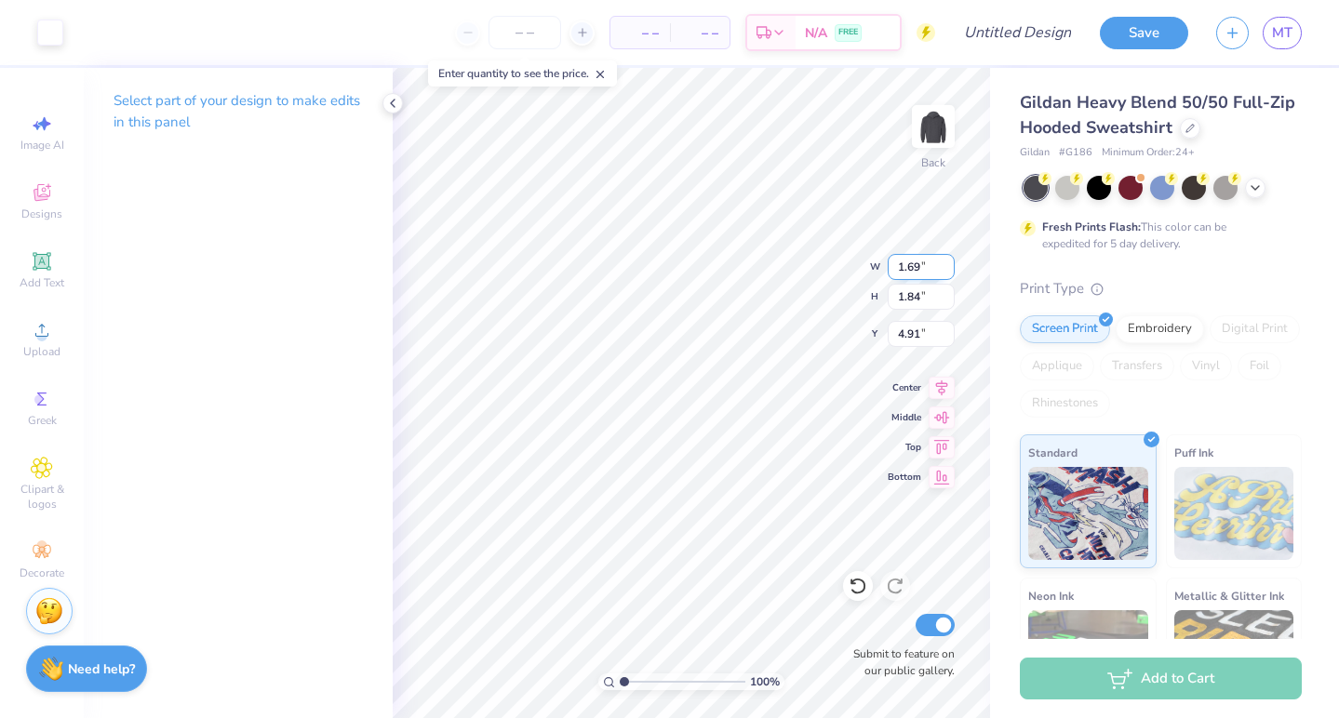
click at [947, 271] on input "1.69" at bounding box center [920, 267] width 67 height 26
click at [947, 271] on input "1.68" at bounding box center [920, 267] width 67 height 26
click at [947, 271] on input "1.67" at bounding box center [920, 267] width 67 height 26
click at [947, 271] on input "1.66" at bounding box center [920, 267] width 67 height 26
click at [947, 271] on input "1.65" at bounding box center [920, 267] width 67 height 26
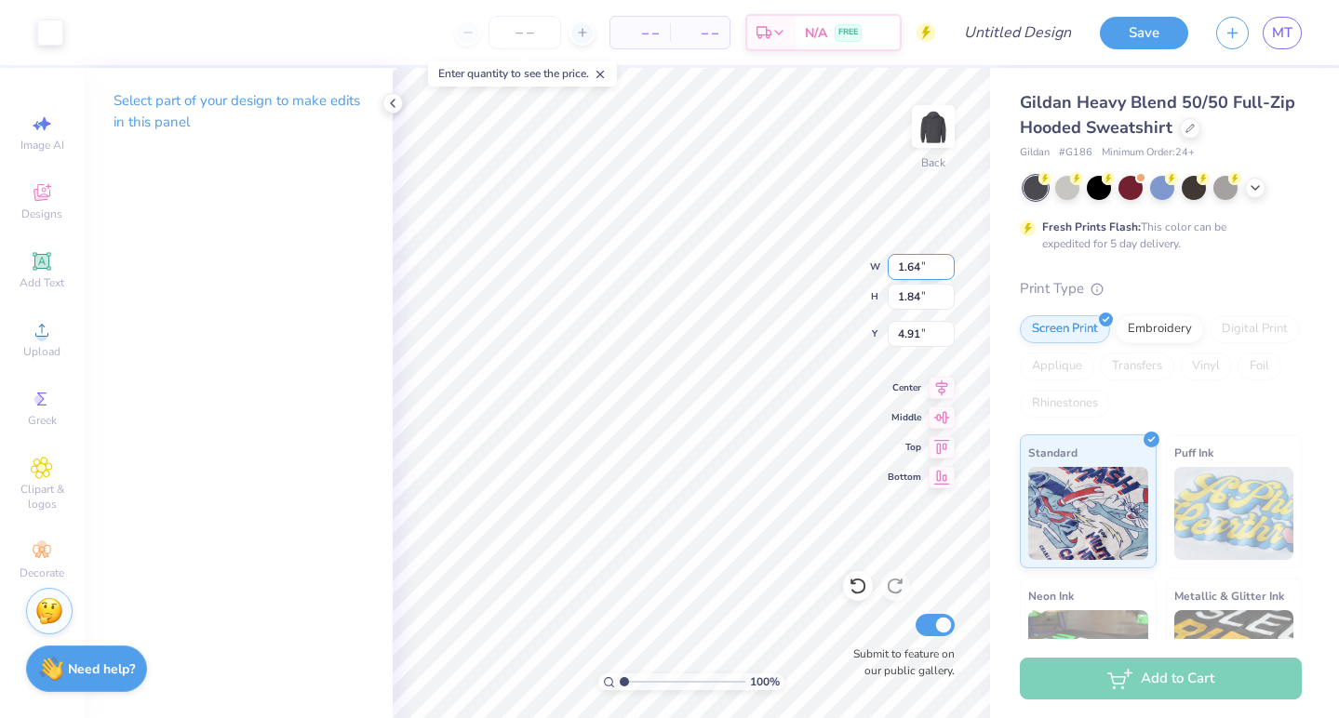
click at [947, 271] on input "1.64" at bounding box center [920, 267] width 67 height 26
click at [947, 271] on input "1.63" at bounding box center [920, 267] width 67 height 26
click at [947, 271] on input "1.62" at bounding box center [920, 267] width 67 height 26
click at [947, 271] on input "1.61" at bounding box center [920, 267] width 67 height 26
click at [947, 271] on input "1.6" at bounding box center [920, 267] width 67 height 26
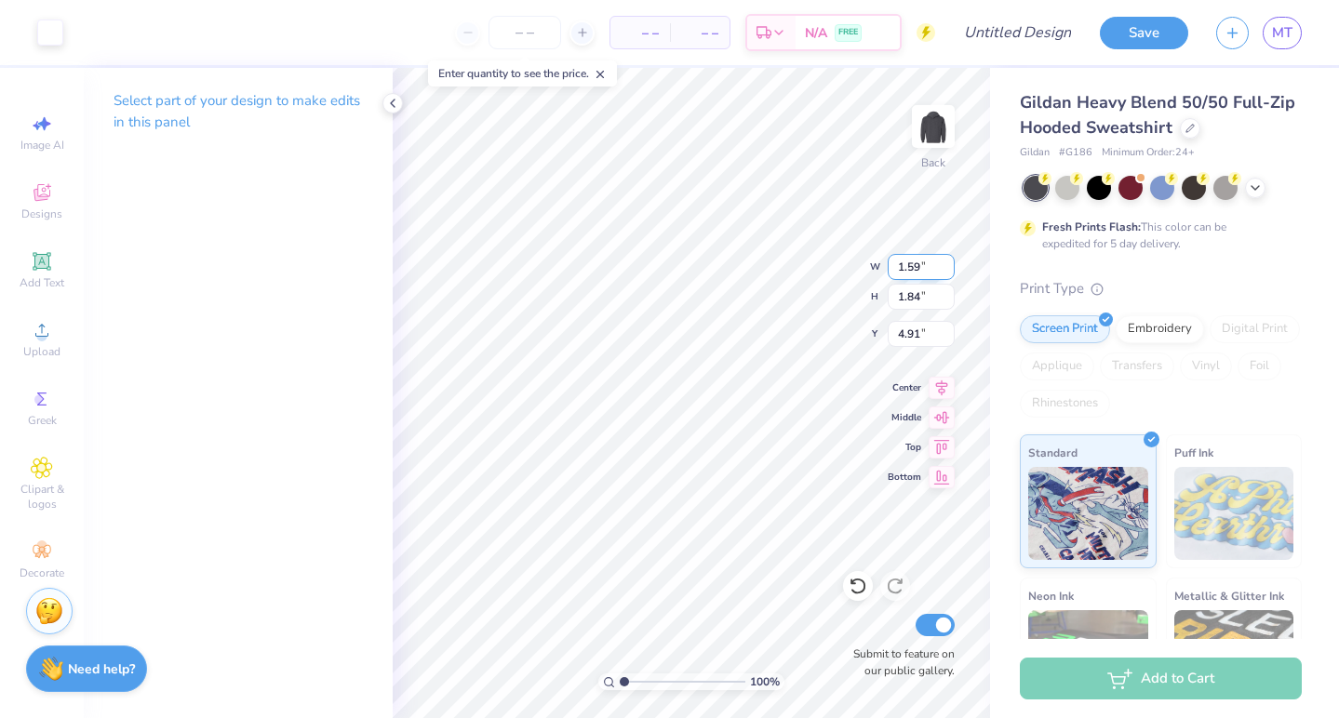
click at [947, 271] on input "1.59" at bounding box center [920, 267] width 67 height 26
click at [947, 271] on input "1.58" at bounding box center [920, 267] width 67 height 26
click at [947, 271] on input "1.57" at bounding box center [920, 267] width 67 height 26
click at [947, 271] on input "1.56" at bounding box center [920, 267] width 67 height 26
click at [947, 271] on input "1.55" at bounding box center [920, 267] width 67 height 26
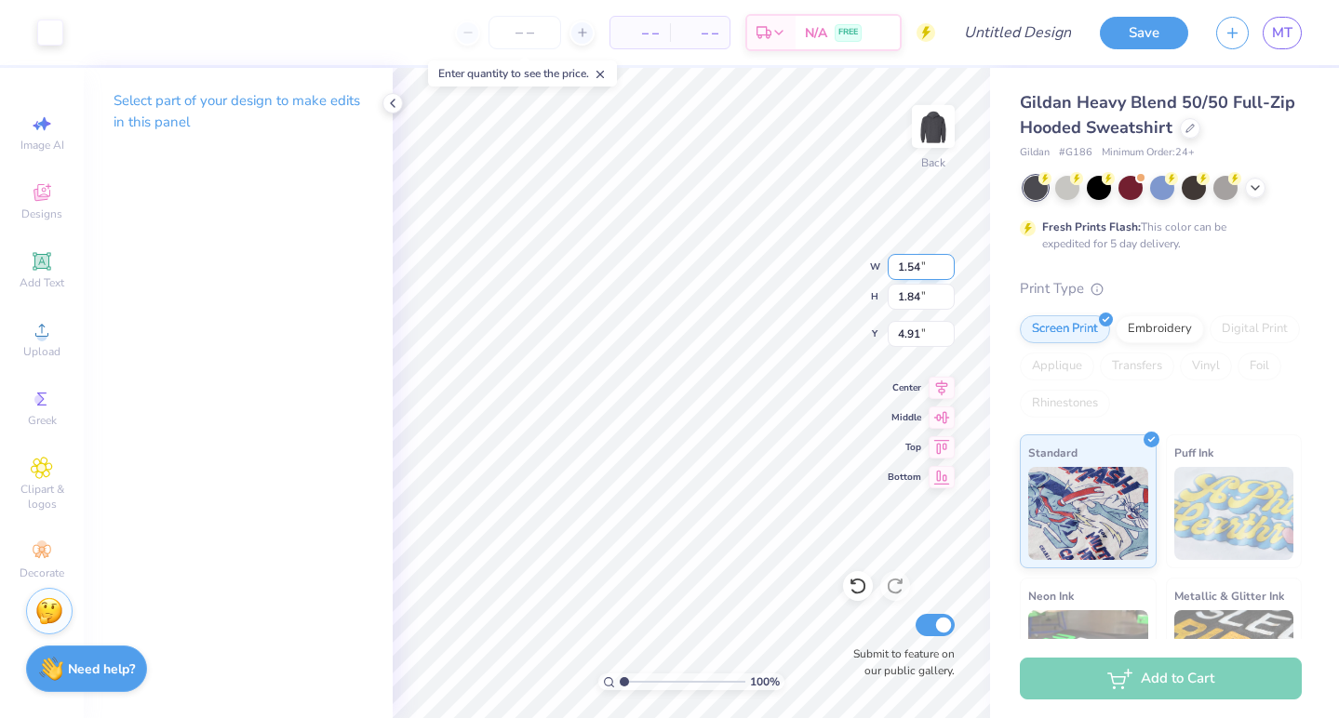
click at [947, 271] on input "1.54" at bounding box center [920, 267] width 67 height 26
click at [947, 271] on input "1.53" at bounding box center [920, 267] width 67 height 26
click at [947, 271] on input "1.52" at bounding box center [920, 267] width 67 height 26
click at [947, 271] on input "1.51" at bounding box center [920, 267] width 67 height 26
click at [947, 271] on input "1.5" at bounding box center [920, 267] width 67 height 26
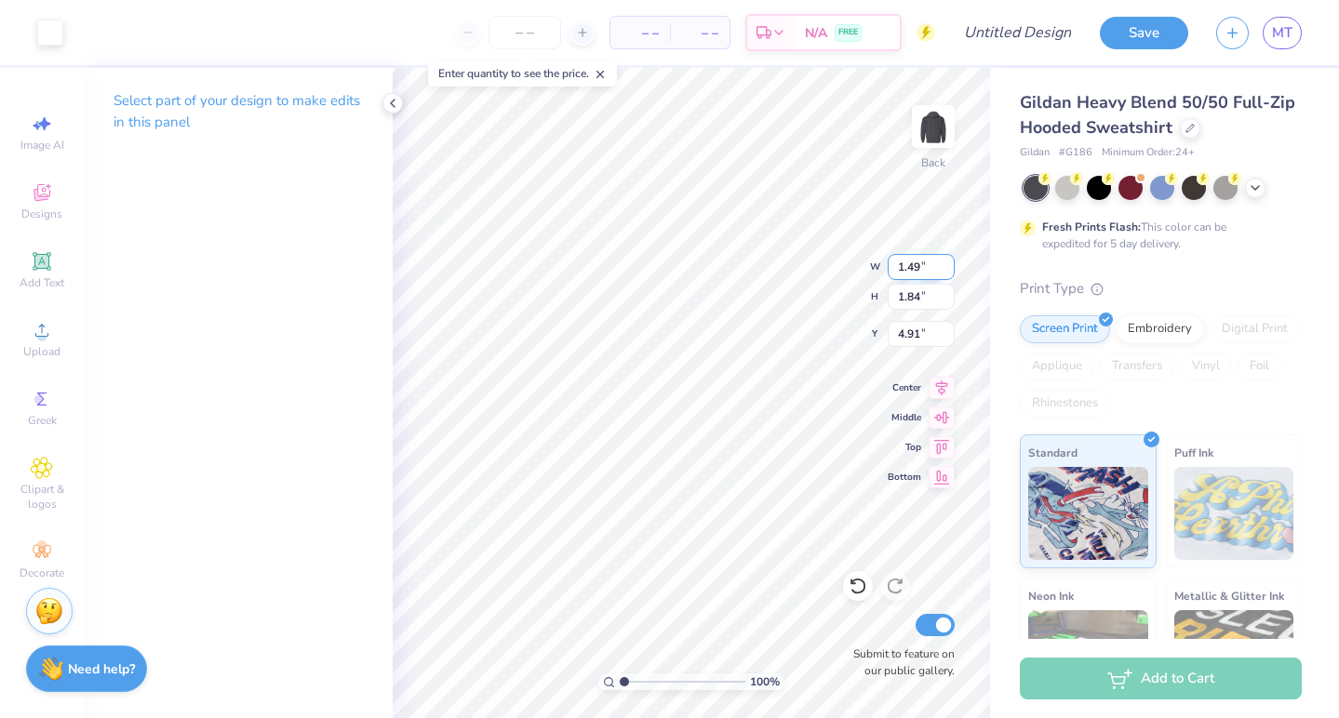
click at [947, 271] on input "1.49" at bounding box center [920, 267] width 67 height 26
click at [947, 271] on input "1.48" at bounding box center [920, 267] width 67 height 26
click at [947, 271] on input "1.47" at bounding box center [920, 267] width 67 height 26
click at [947, 271] on input "1.46" at bounding box center [920, 267] width 67 height 26
click at [947, 271] on input "1.45" at bounding box center [920, 267] width 67 height 26
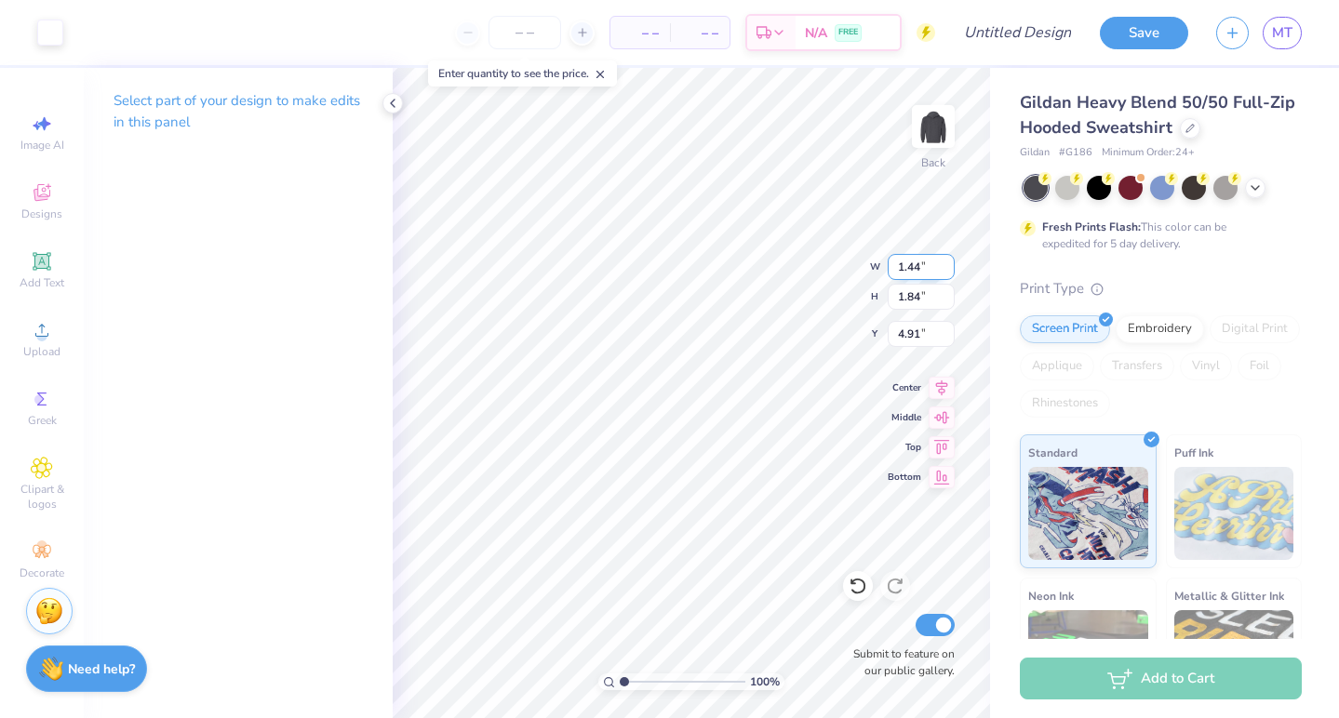
click at [947, 271] on input "1.44" at bounding box center [920, 267] width 67 height 26
click at [947, 271] on input "1.43" at bounding box center [920, 267] width 67 height 26
click at [947, 271] on input "1.42" at bounding box center [920, 267] width 67 height 26
click at [947, 271] on input "1.41" at bounding box center [920, 267] width 67 height 26
click at [947, 271] on input "1.4" at bounding box center [920, 267] width 67 height 26
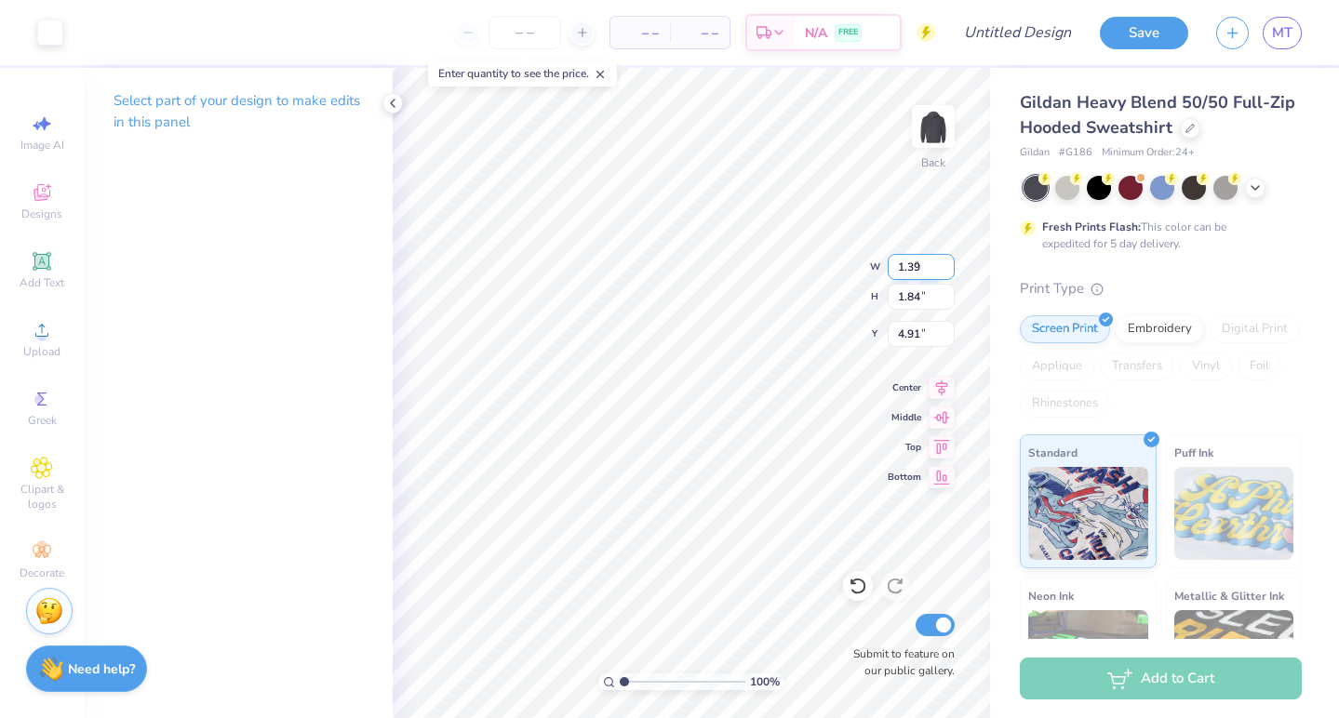
click at [947, 271] on input "1.39" at bounding box center [920, 267] width 67 height 26
click at [947, 271] on input "1.38" at bounding box center [920, 267] width 67 height 26
click at [947, 271] on input "1.37" at bounding box center [920, 267] width 67 height 26
click at [947, 271] on input "1.36" at bounding box center [920, 267] width 67 height 26
click at [947, 271] on input "1.35" at bounding box center [920, 267] width 67 height 26
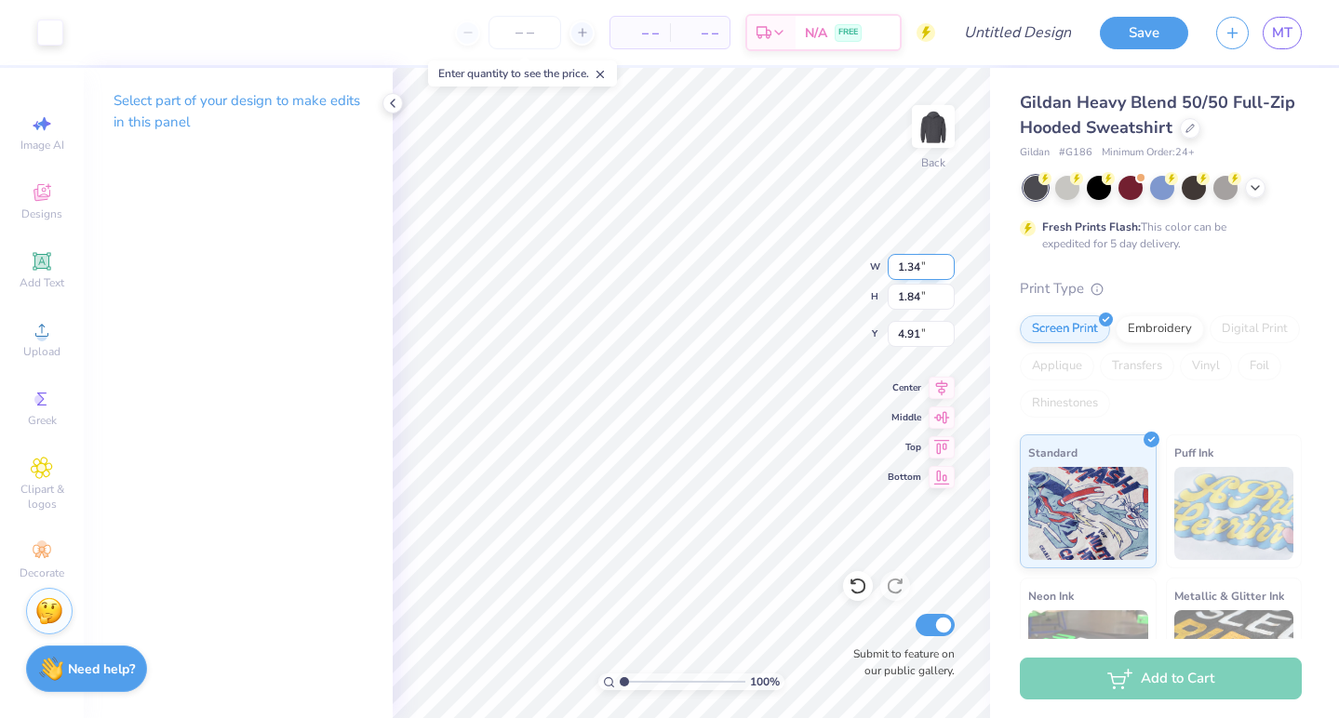
click at [947, 271] on input "1.34" at bounding box center [920, 267] width 67 height 26
click at [947, 271] on input "1.33" at bounding box center [920, 267] width 67 height 26
click at [947, 271] on input "1.32" at bounding box center [920, 267] width 67 height 26
click at [947, 271] on input "1.31" at bounding box center [920, 267] width 67 height 26
click at [947, 271] on input "1.3" at bounding box center [920, 267] width 67 height 26
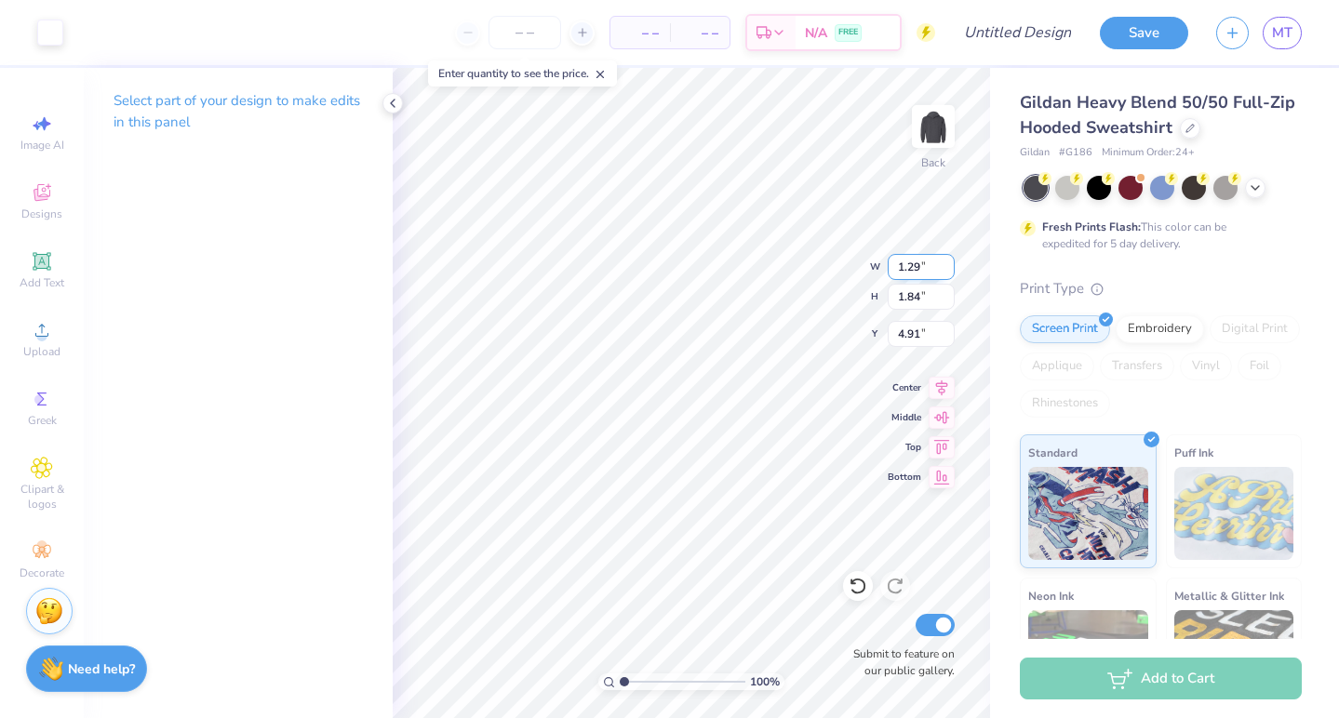
click at [947, 271] on input "1.29" at bounding box center [920, 267] width 67 height 26
click at [947, 271] on input "1.28" at bounding box center [920, 267] width 67 height 26
click at [947, 271] on input "1.27" at bounding box center [920, 267] width 67 height 26
click at [947, 271] on input "1.26" at bounding box center [920, 267] width 67 height 26
click at [947, 271] on input "1.25" at bounding box center [920, 267] width 67 height 26
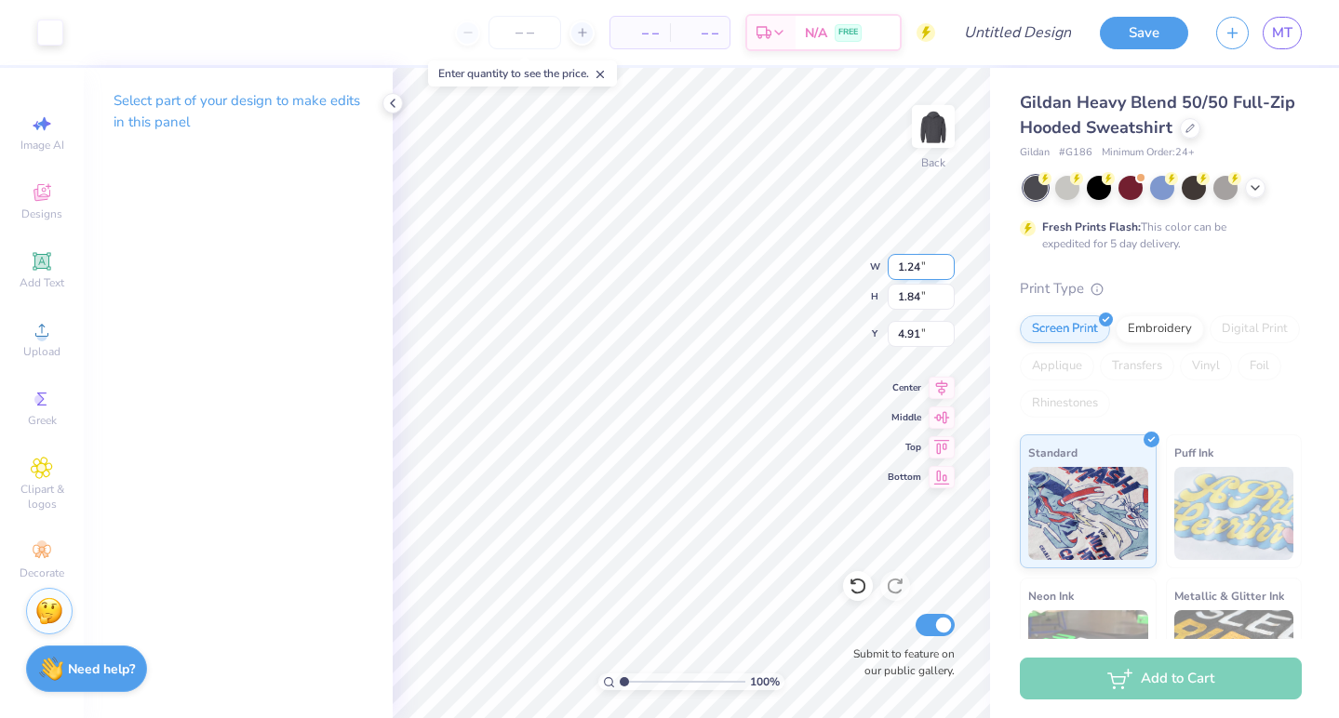
click at [947, 271] on input "1.24" at bounding box center [920, 267] width 67 height 26
click at [947, 271] on input "1.23" at bounding box center [920, 267] width 67 height 26
click at [947, 271] on input "1.22" at bounding box center [920, 267] width 67 height 26
click at [947, 271] on input "1.21" at bounding box center [920, 267] width 67 height 26
type input "1.2"
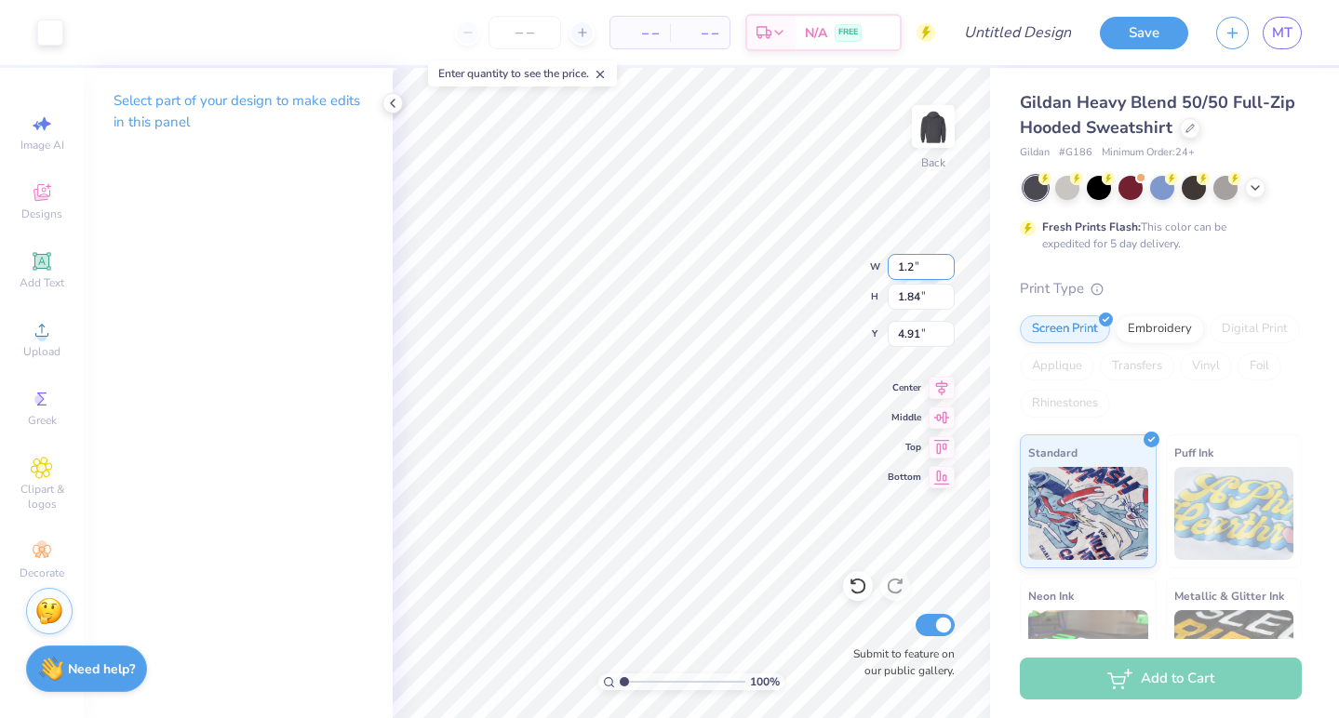
click at [947, 271] on input "1.2" at bounding box center [920, 267] width 67 height 26
type input "1.83"
type input "1.20"
type input "5.21"
click at [947, 299] on input "1.83" at bounding box center [920, 297] width 67 height 26
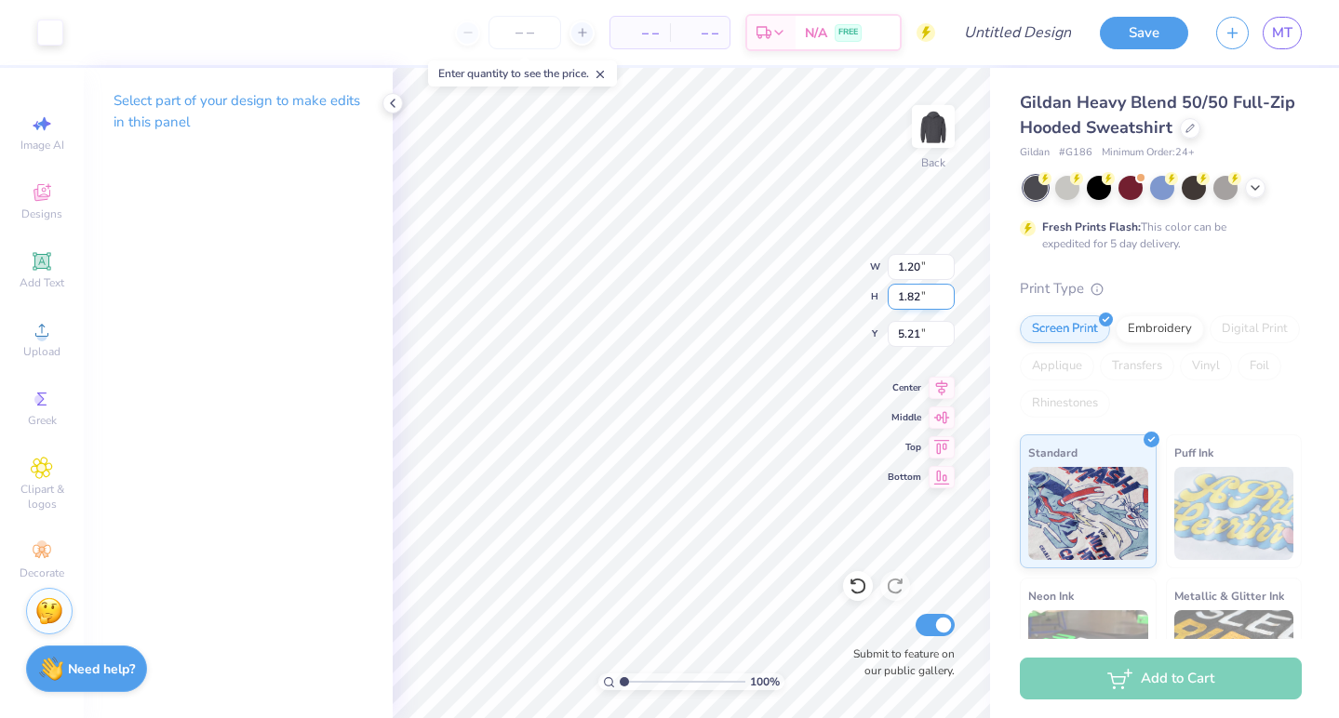
click at [947, 299] on input "1.82" at bounding box center [920, 297] width 67 height 26
click at [947, 299] on input "1.81" at bounding box center [920, 297] width 67 height 26
type input "1.8"
click at [947, 299] on input "1.8" at bounding box center [920, 297] width 67 height 26
type input "5.52"
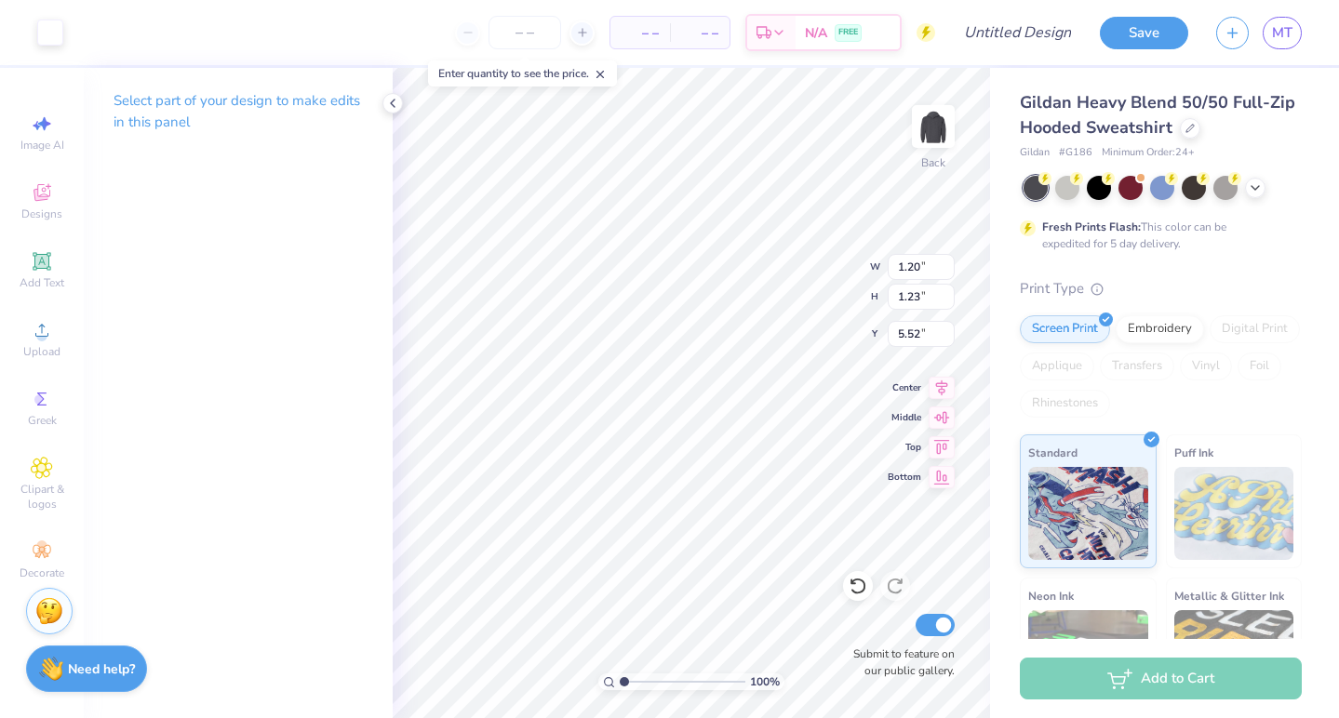
type input "1.10"
type input "1.66"
type input "5.09"
click at [946, 263] on input "1.11" at bounding box center [920, 267] width 67 height 26
click at [947, 268] on input "1.1" at bounding box center [920, 267] width 67 height 26
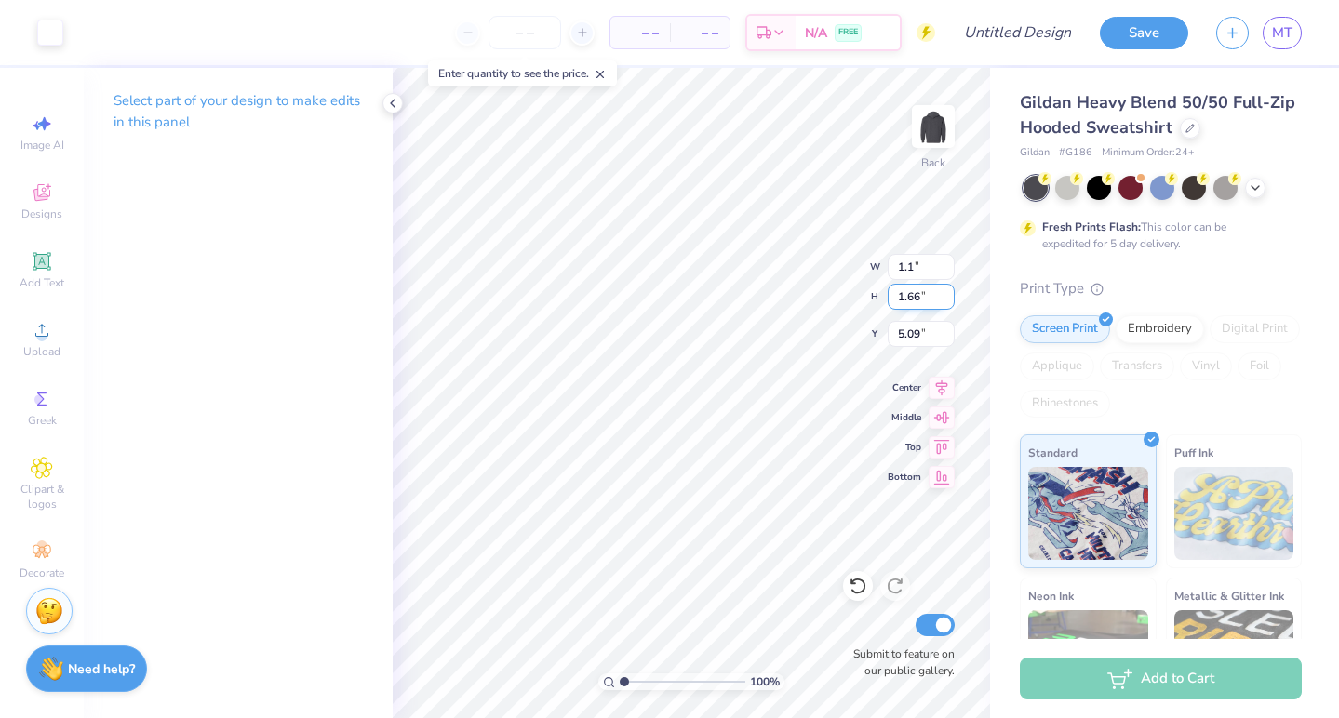
type input "1.20"
type input "1.23"
type input "5.52"
type input "1.10"
type input "1.66"
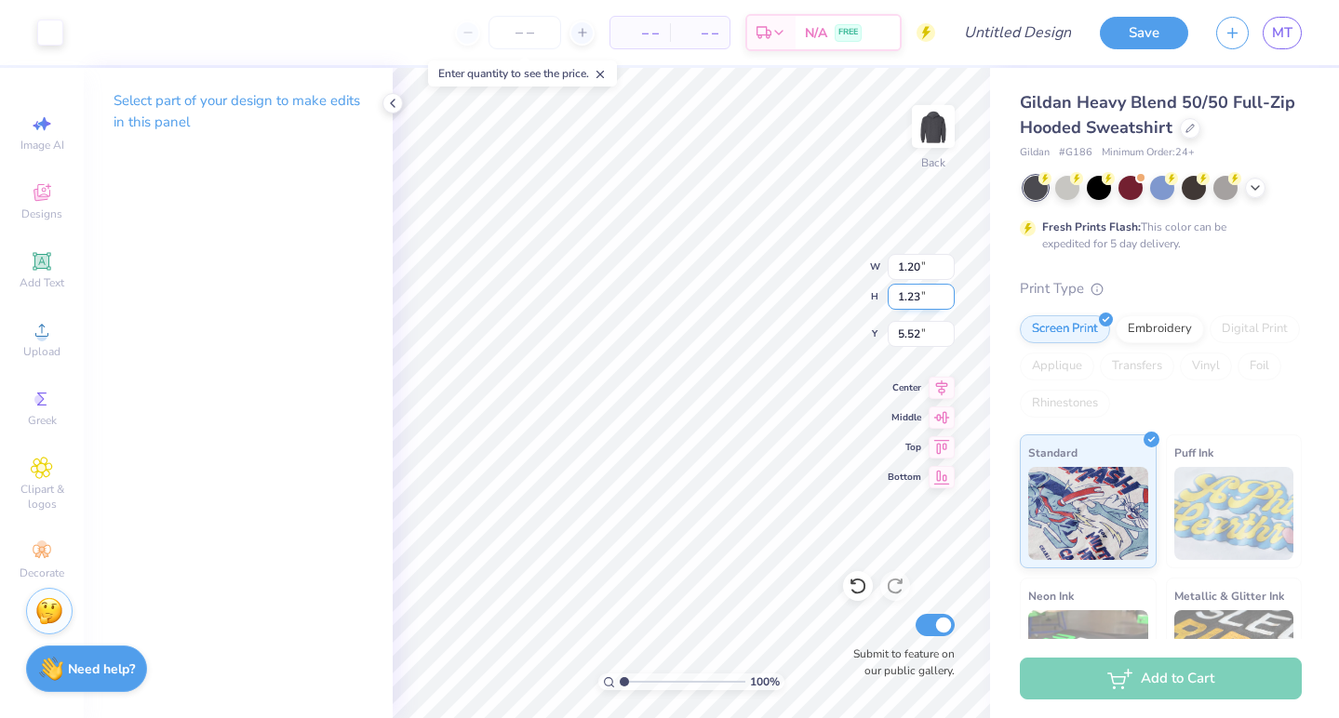
type input "5.09"
type input "1.49"
type input "1.85"
click at [949, 330] on input "4.91" at bounding box center [920, 334] width 67 height 26
click at [949, 330] on input "4.92" at bounding box center [920, 334] width 67 height 26
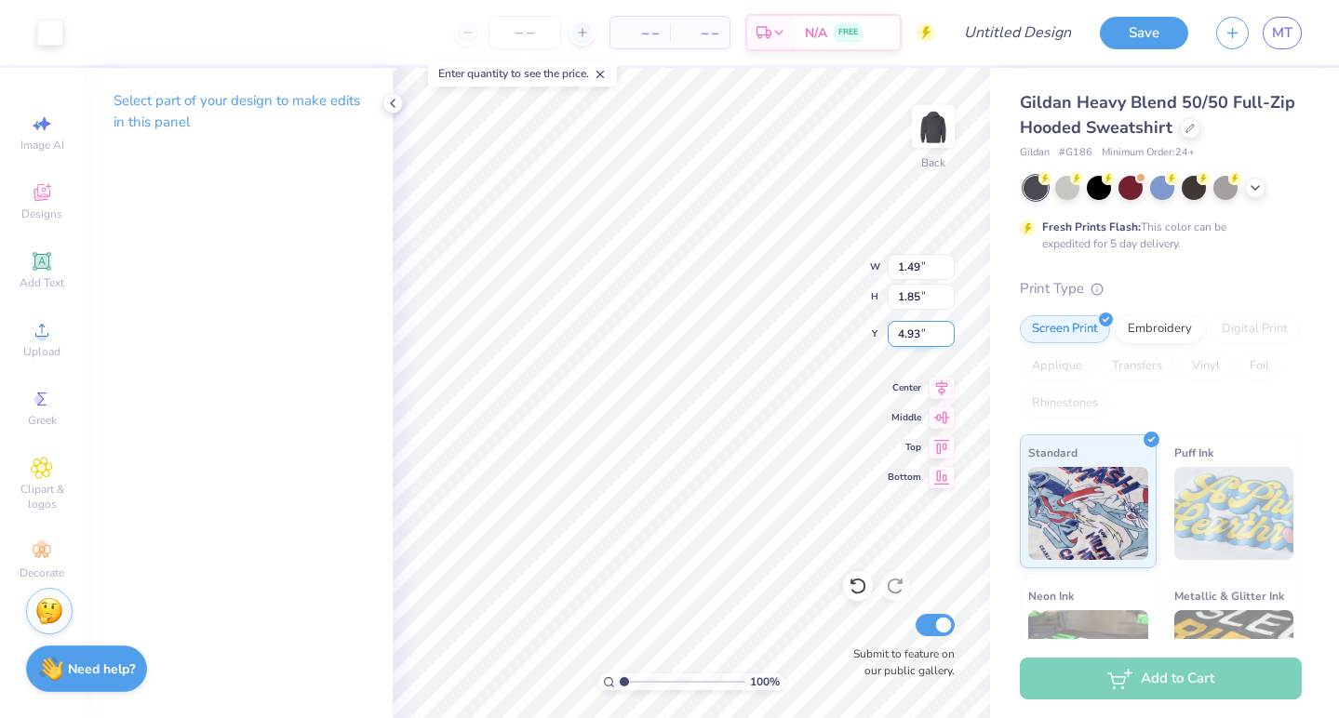
click at [949, 330] on input "4.93" at bounding box center [920, 334] width 67 height 26
click at [949, 330] on input "4.94" at bounding box center [920, 334] width 67 height 26
click at [949, 330] on input "4.95" at bounding box center [920, 334] width 67 height 26
click at [949, 330] on input "4.96" at bounding box center [920, 334] width 67 height 26
click at [949, 330] on input "4.97" at bounding box center [920, 334] width 67 height 26
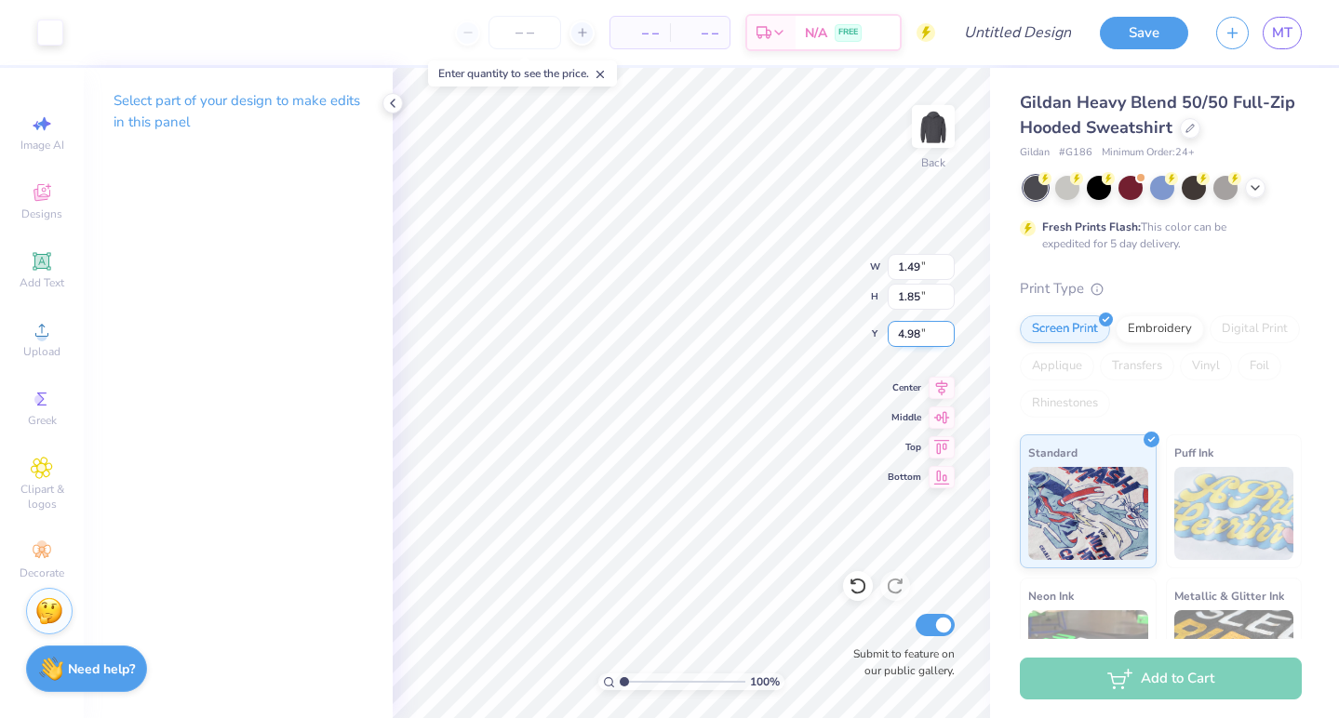
click at [949, 330] on input "4.98" at bounding box center [920, 334] width 67 height 26
click at [949, 330] on input "4.99" at bounding box center [920, 334] width 67 height 26
click at [949, 330] on input "5" at bounding box center [920, 334] width 67 height 26
click at [949, 330] on input "5.01" at bounding box center [920, 334] width 67 height 26
click at [949, 330] on input "5.02" at bounding box center [920, 334] width 67 height 26
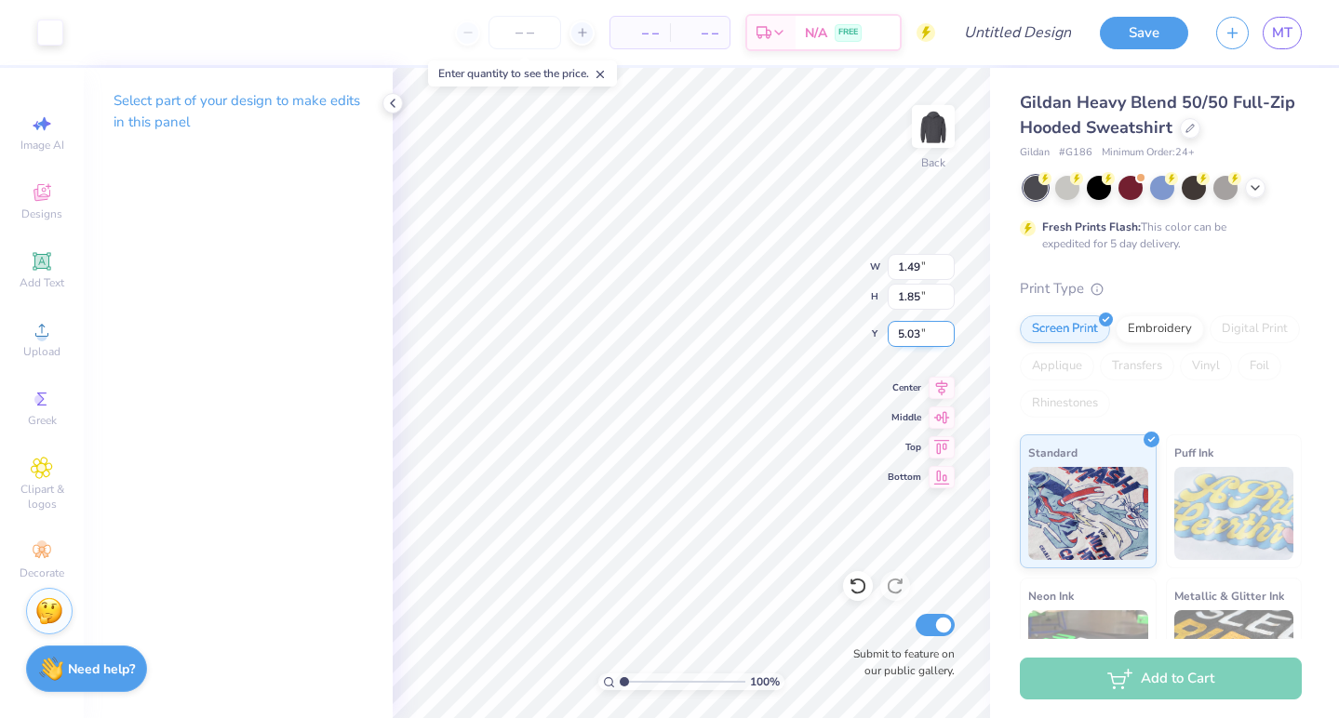
click at [949, 330] on input "5.03" at bounding box center [920, 334] width 67 height 26
click at [949, 330] on input "5.04" at bounding box center [920, 334] width 67 height 26
click at [949, 330] on input "5.05" at bounding box center [920, 334] width 67 height 26
click at [949, 330] on input "5.06" at bounding box center [920, 334] width 67 height 26
click at [949, 330] on input "5.07" at bounding box center [920, 334] width 67 height 26
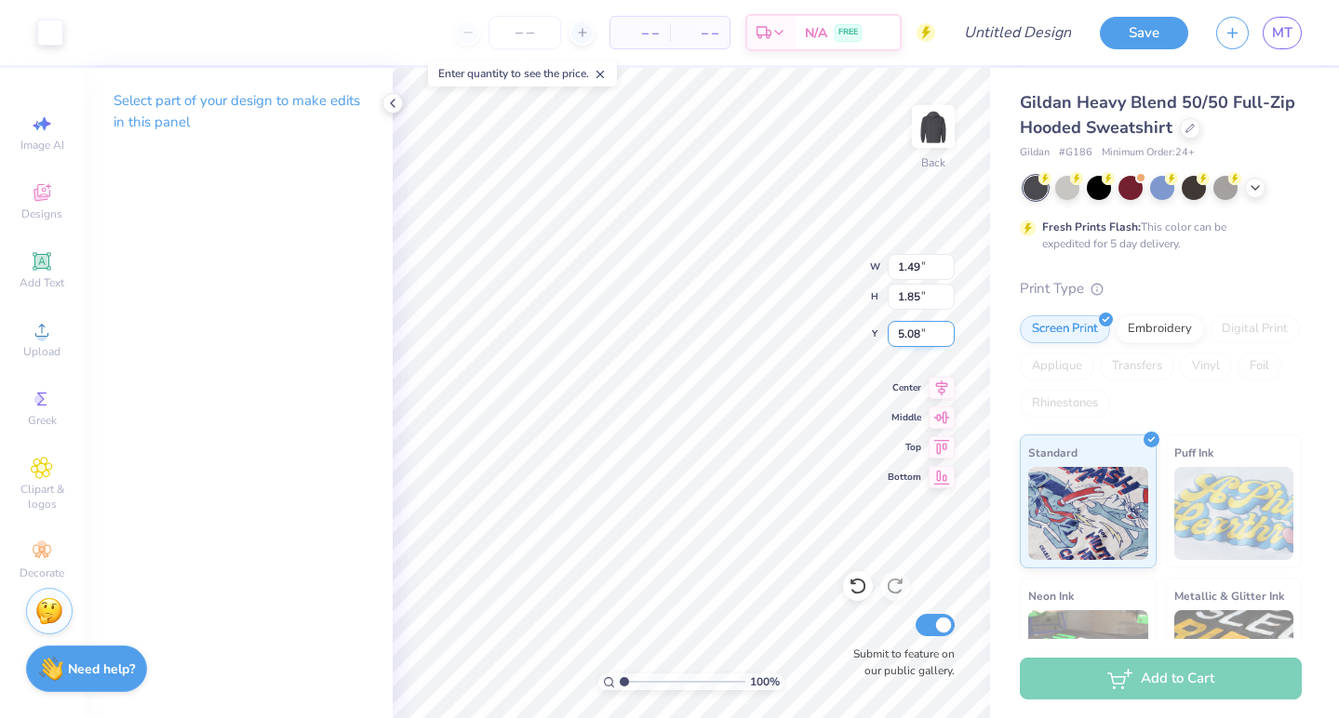
click at [949, 330] on input "5.08" at bounding box center [920, 334] width 67 height 26
click at [949, 330] on input "5.09" at bounding box center [920, 334] width 67 height 26
click at [949, 330] on input "5.1" at bounding box center [920, 334] width 67 height 26
click at [949, 330] on input "5.11" at bounding box center [920, 334] width 67 height 26
click at [949, 330] on input "5.12" at bounding box center [920, 334] width 67 height 26
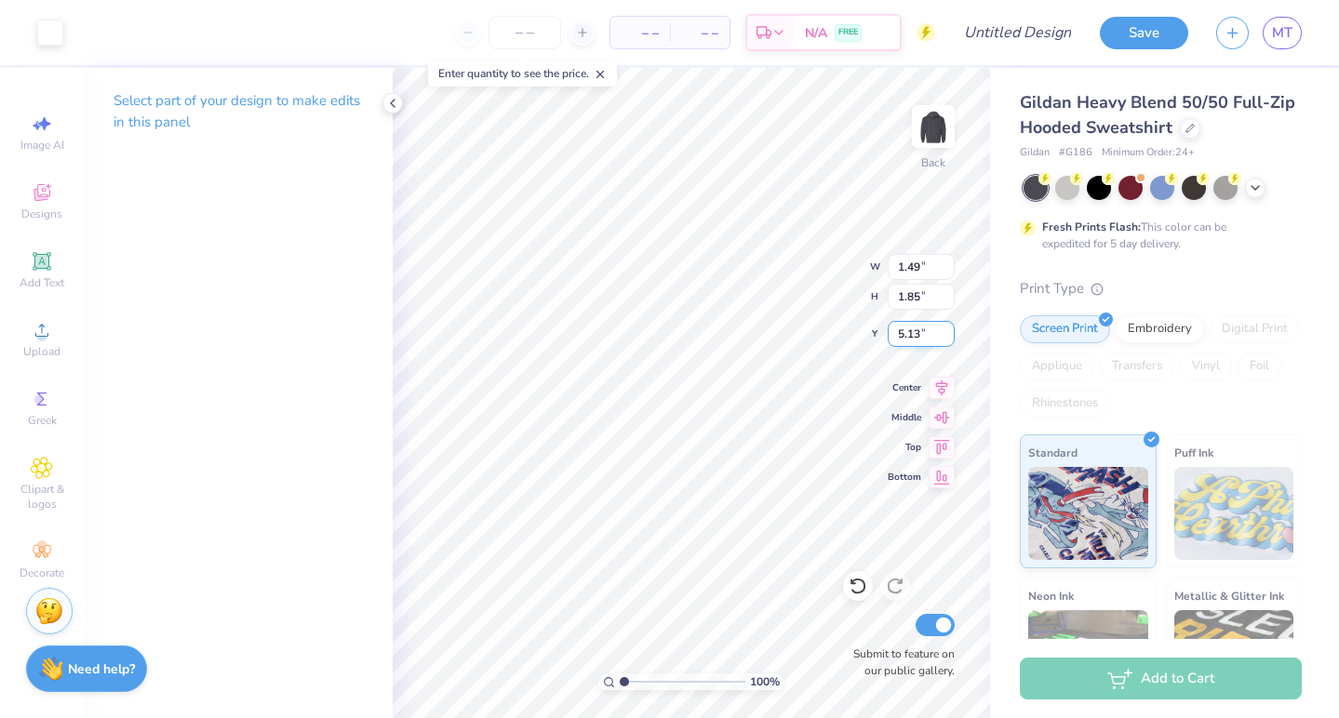
click at [949, 330] on input "5.13" at bounding box center [920, 334] width 67 height 26
click at [949, 330] on input "5.14" at bounding box center [920, 334] width 67 height 26
click at [949, 330] on input "5.15" at bounding box center [920, 334] width 67 height 26
type input "5.16"
click at [949, 330] on input "5.16" at bounding box center [920, 334] width 67 height 26
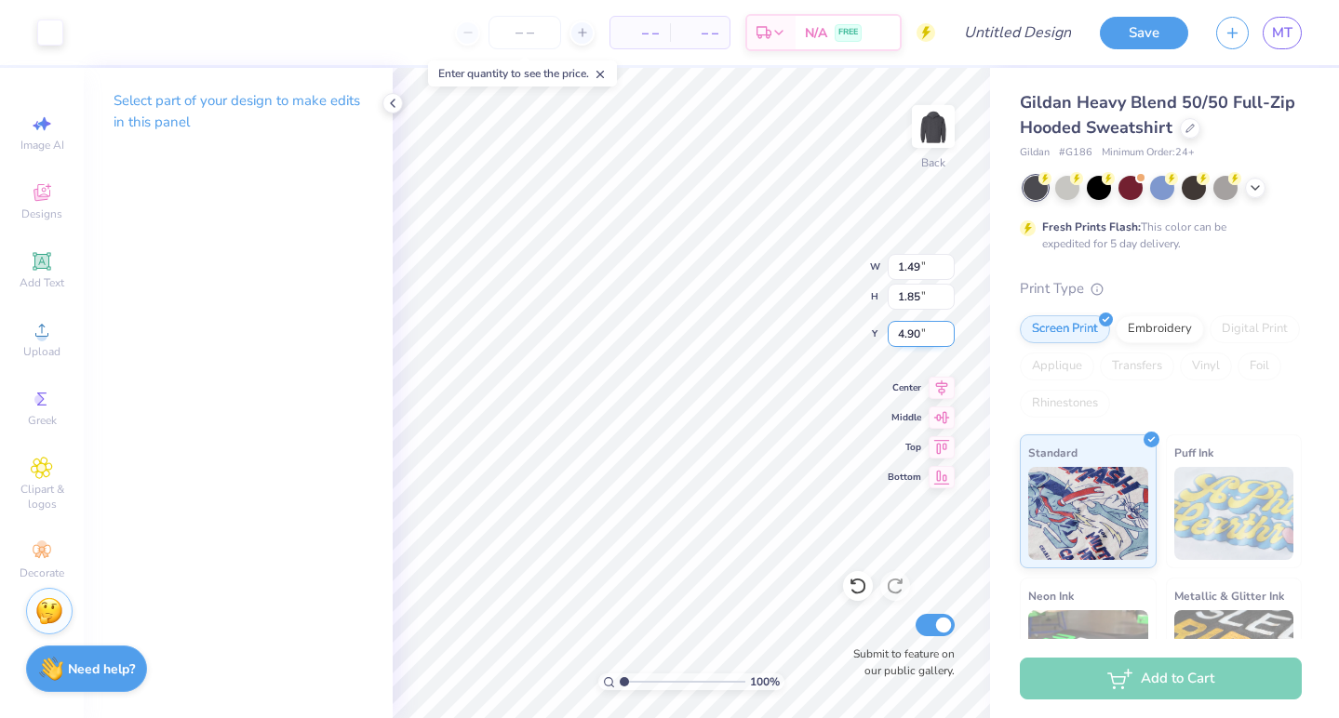
click at [918, 335] on input "4.90" at bounding box center [920, 334] width 67 height 26
type input "4"
type input "3.00"
click at [910, 271] on input "1.49" at bounding box center [920, 267] width 67 height 26
type input "8.52"
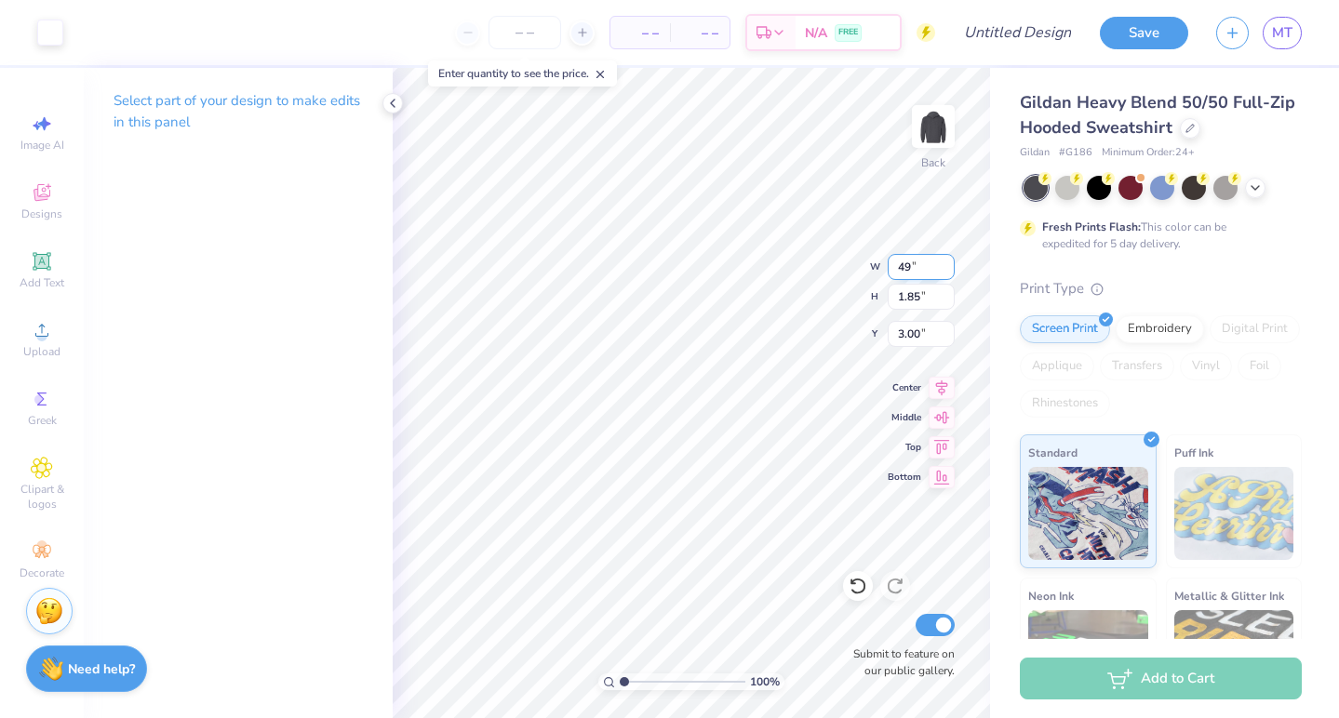
type input "10.60"
type input "0.50"
type input "2.40"
type input "2.99"
type input "8.11"
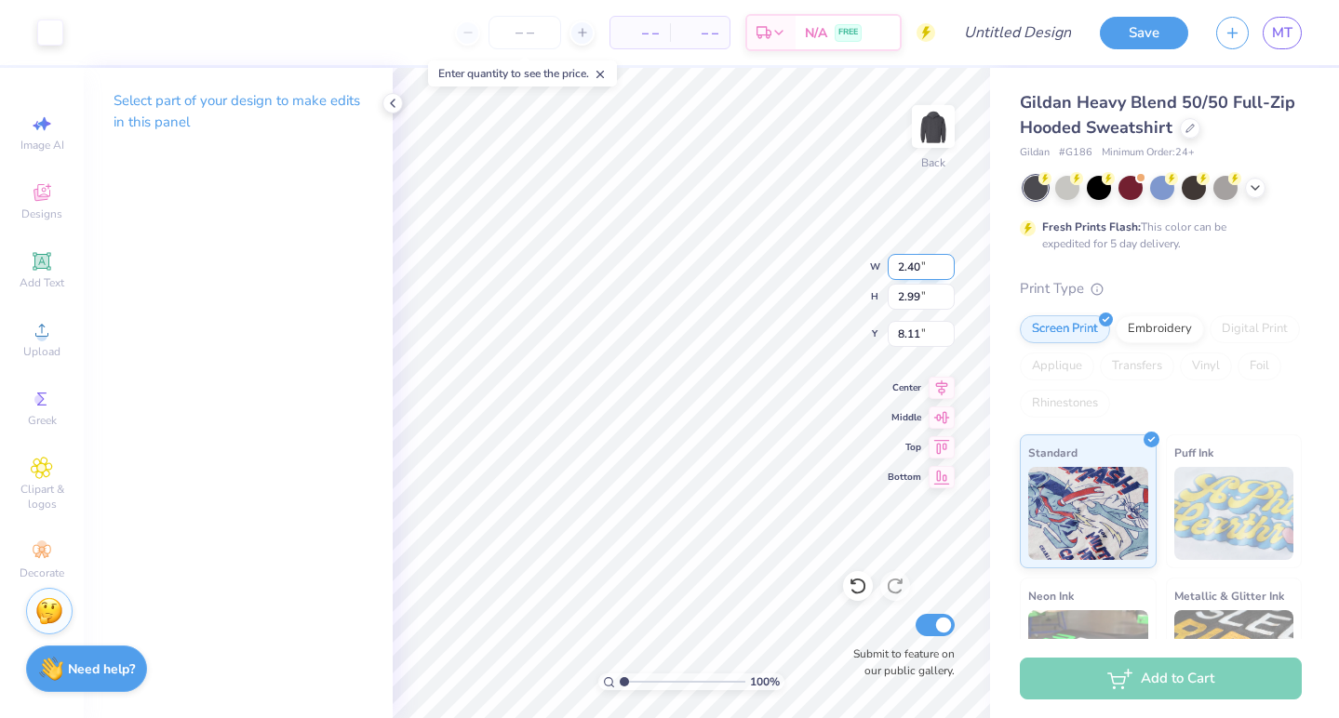
type input "1.73"
type input "2.16"
type input "4.59"
click at [918, 273] on input "1.73" at bounding box center [920, 267] width 67 height 26
type input "1"
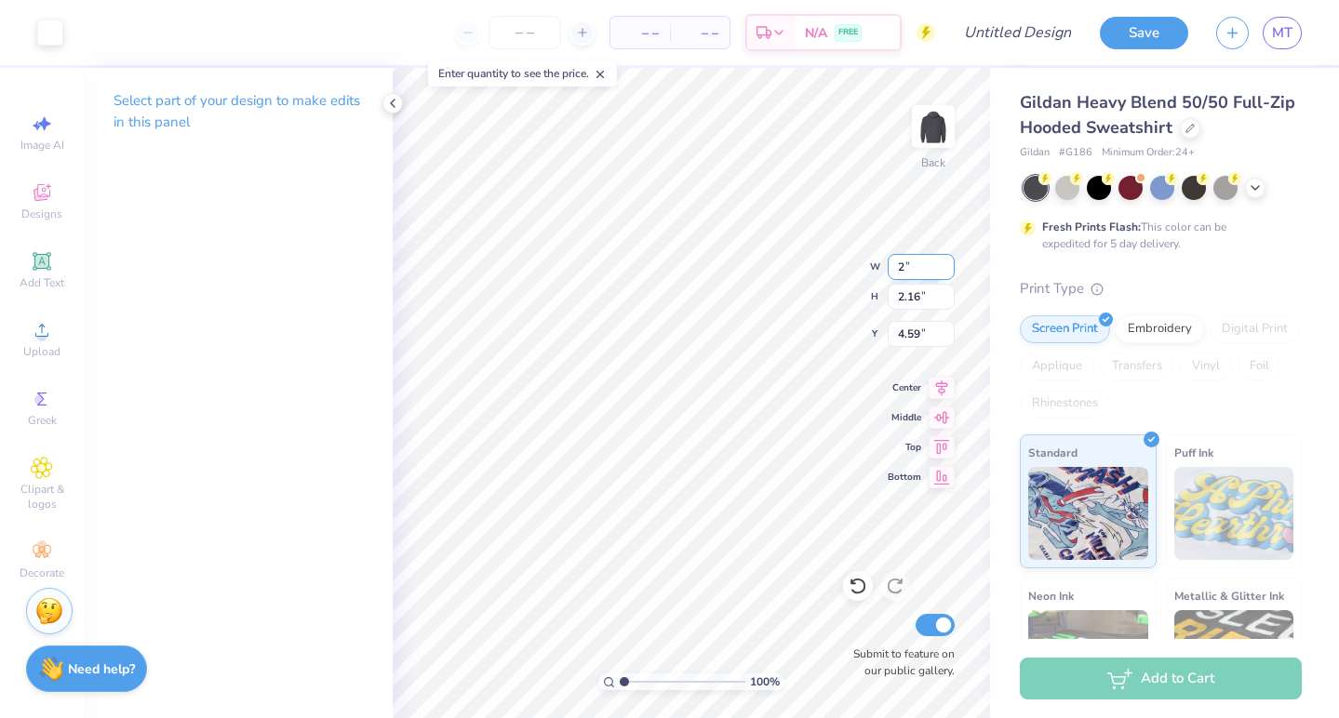
type input "2.00"
type input "2.49"
type input "4.43"
type input "2"
type input "1.50"
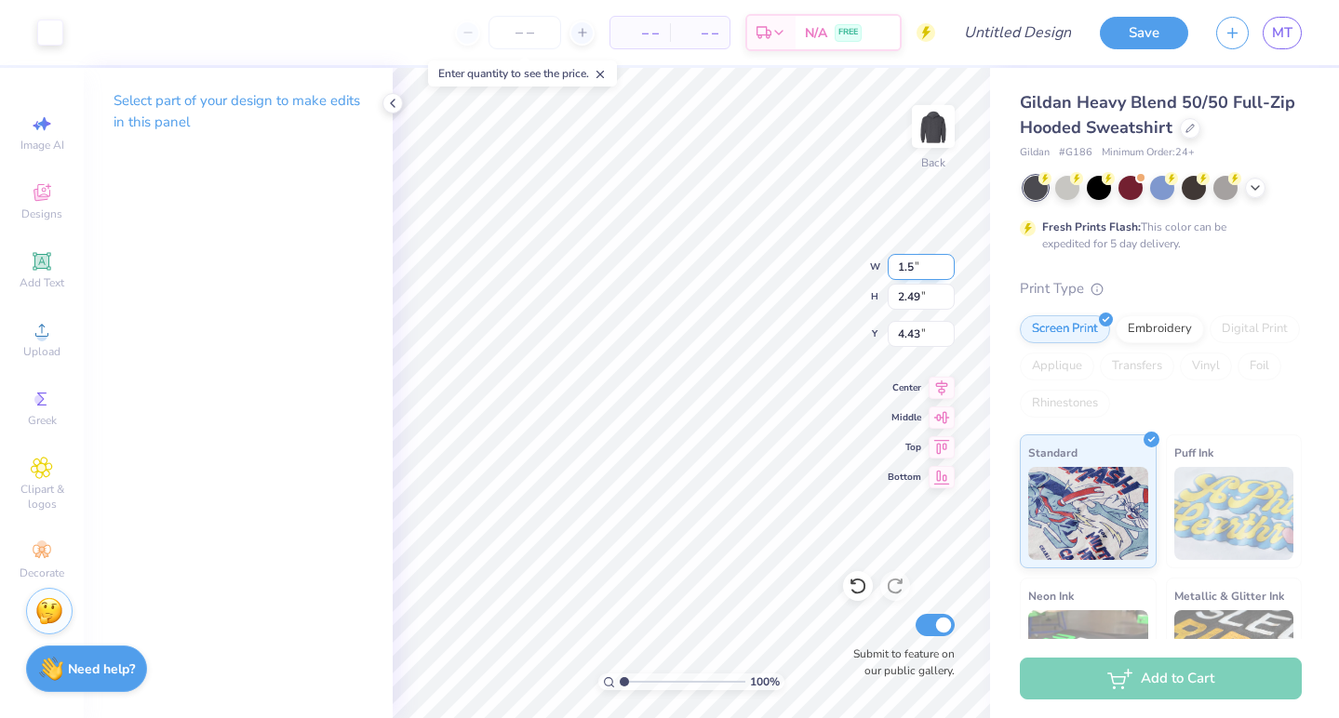
type input "1.87"
type input "4.74"
type input "1.10"
type input "1.66"
type input "5.09"
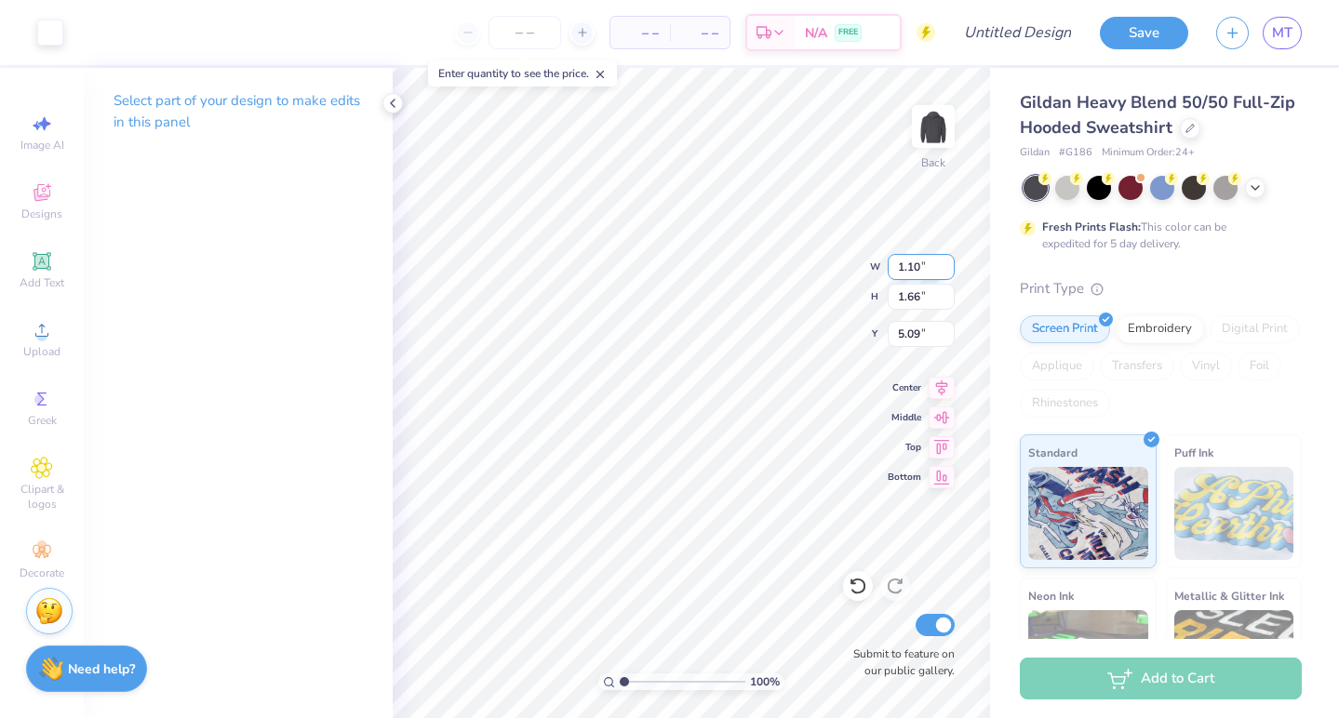
click at [913, 262] on input "1.10" at bounding box center [920, 267] width 67 height 26
type input "1.50"
type input "2.26"
type input "4.79"
type input "1.20"
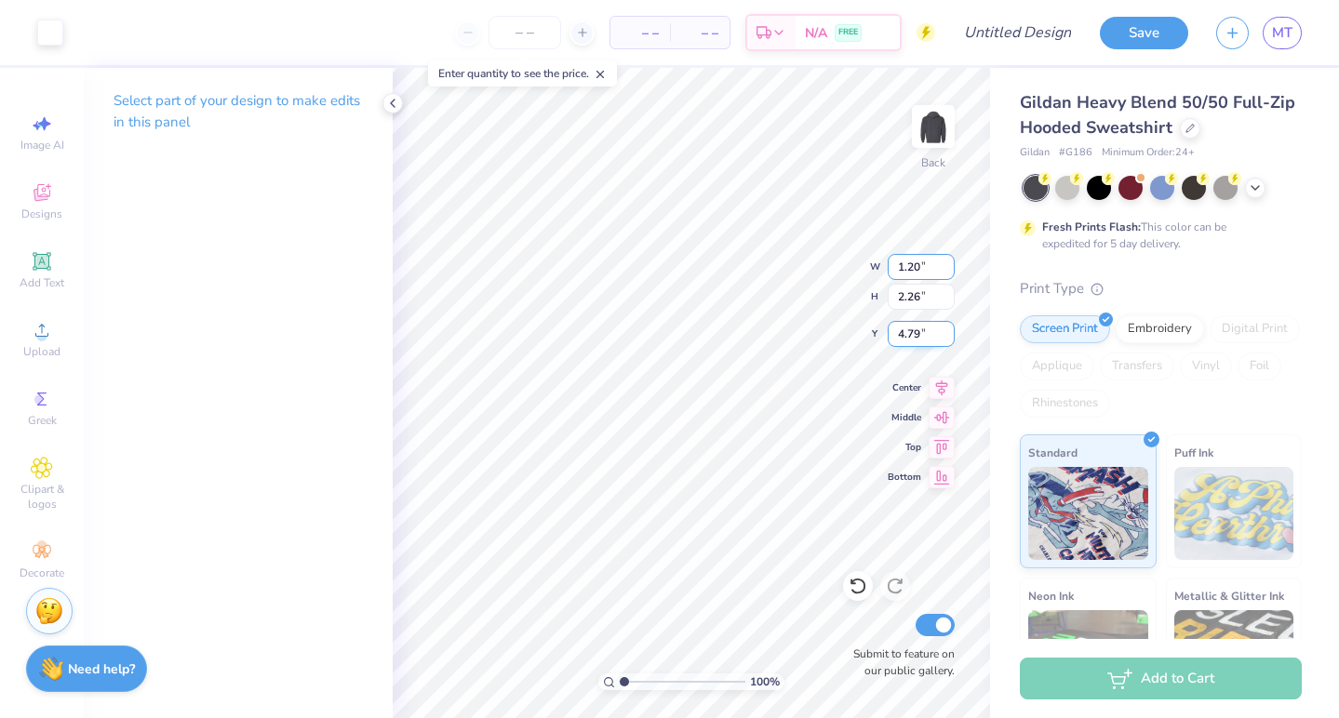
type input "1.81"
type input "5.01"
type input "4.94"
type input "1.23"
type input "5.23"
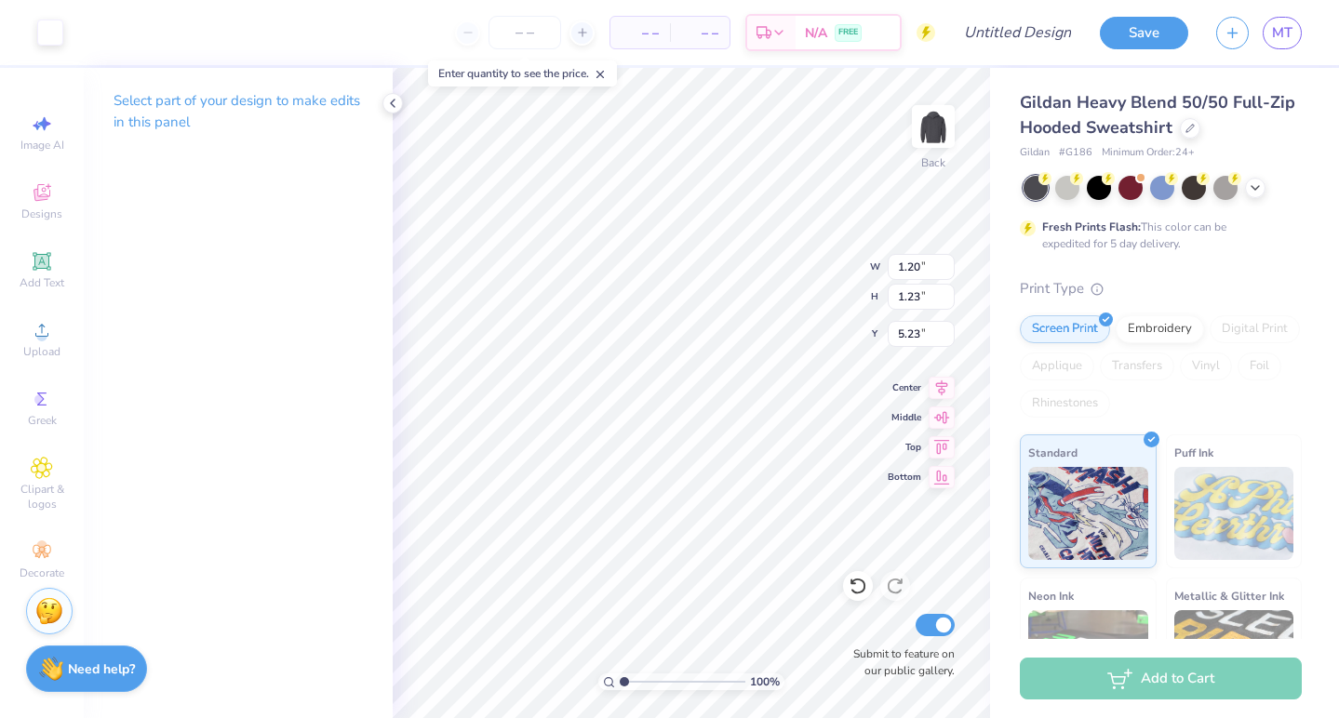
type input "1.50"
type input "1.87"
type input "4.74"
type input "1.20"
type input "1.23"
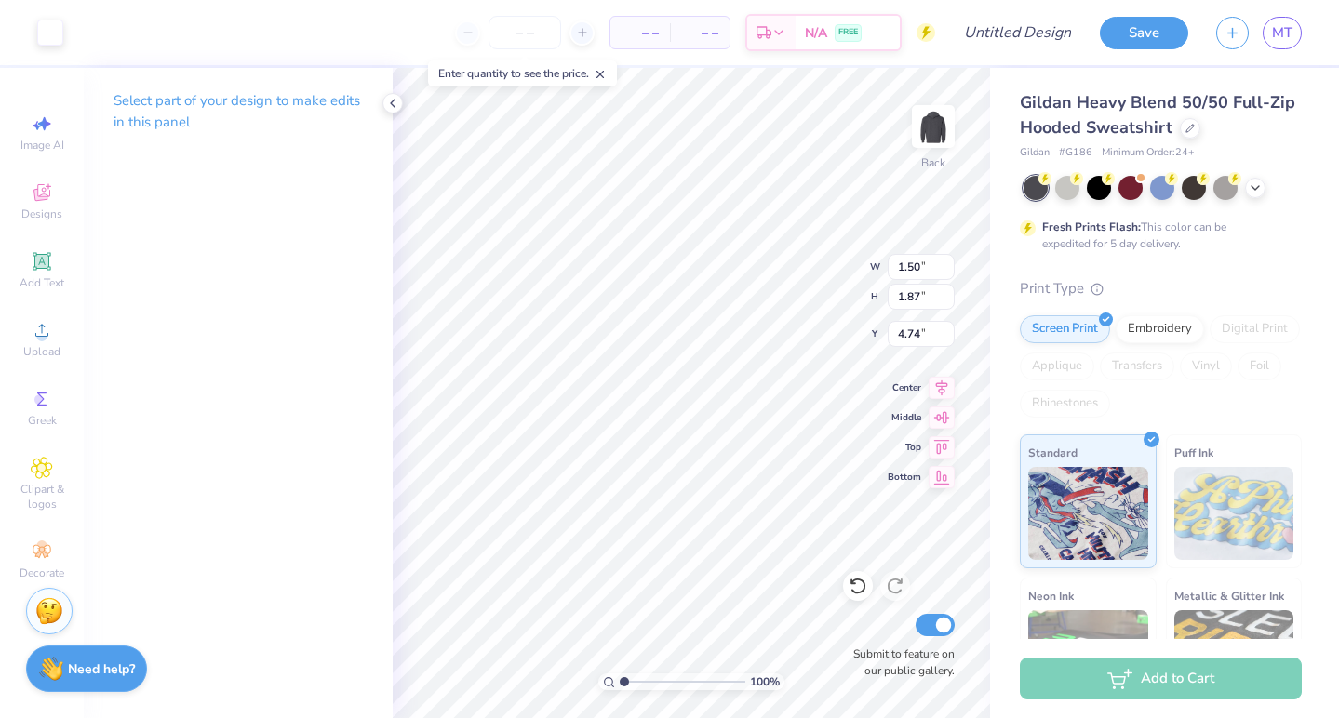
type input "5.23"
click at [913, 273] on input "1.20" at bounding box center [920, 267] width 67 height 26
type input "1.50"
type input "1.54"
type input "5.07"
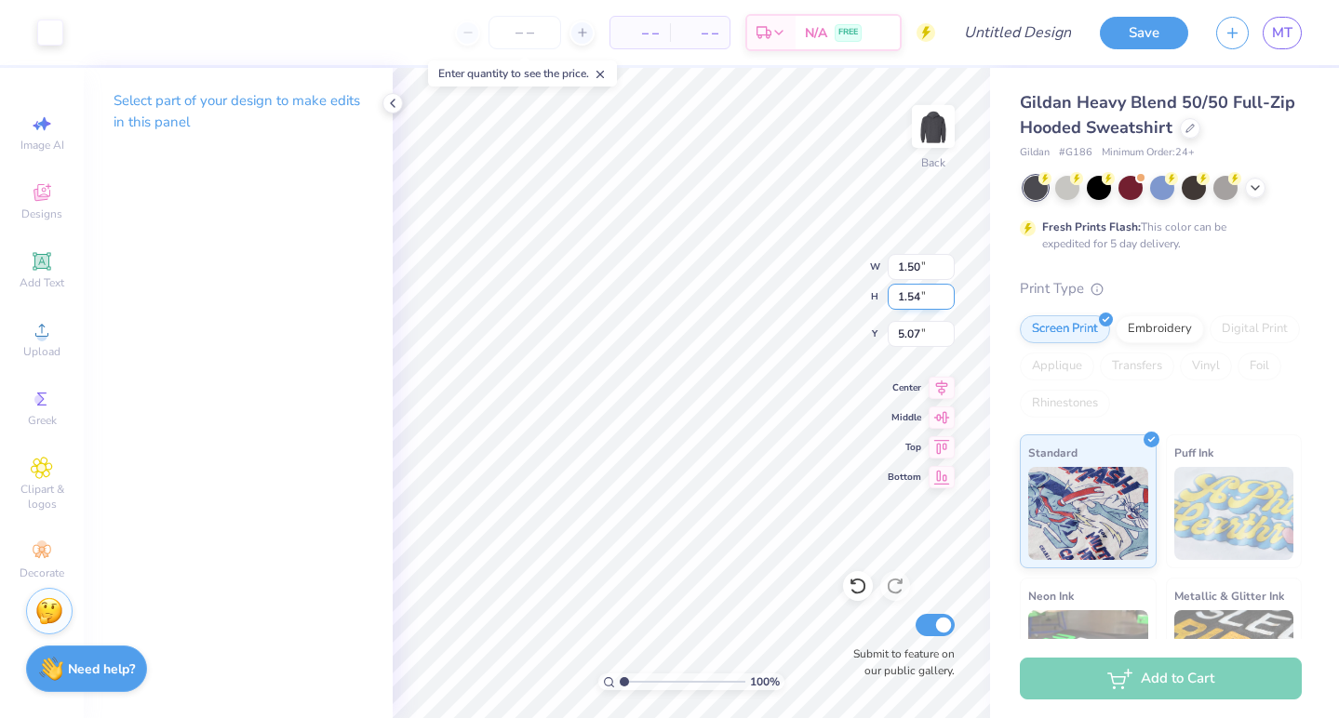
click at [823, 287] on div "100 % Back W 1.50 1.50 " H 1.54 1.54 " Y 5.07 5.07 " Center Middle Top Bottom S…" at bounding box center [691, 393] width 597 height 650
type input "5.21"
type input "4.94"
type input "4.62"
type input "1.20"
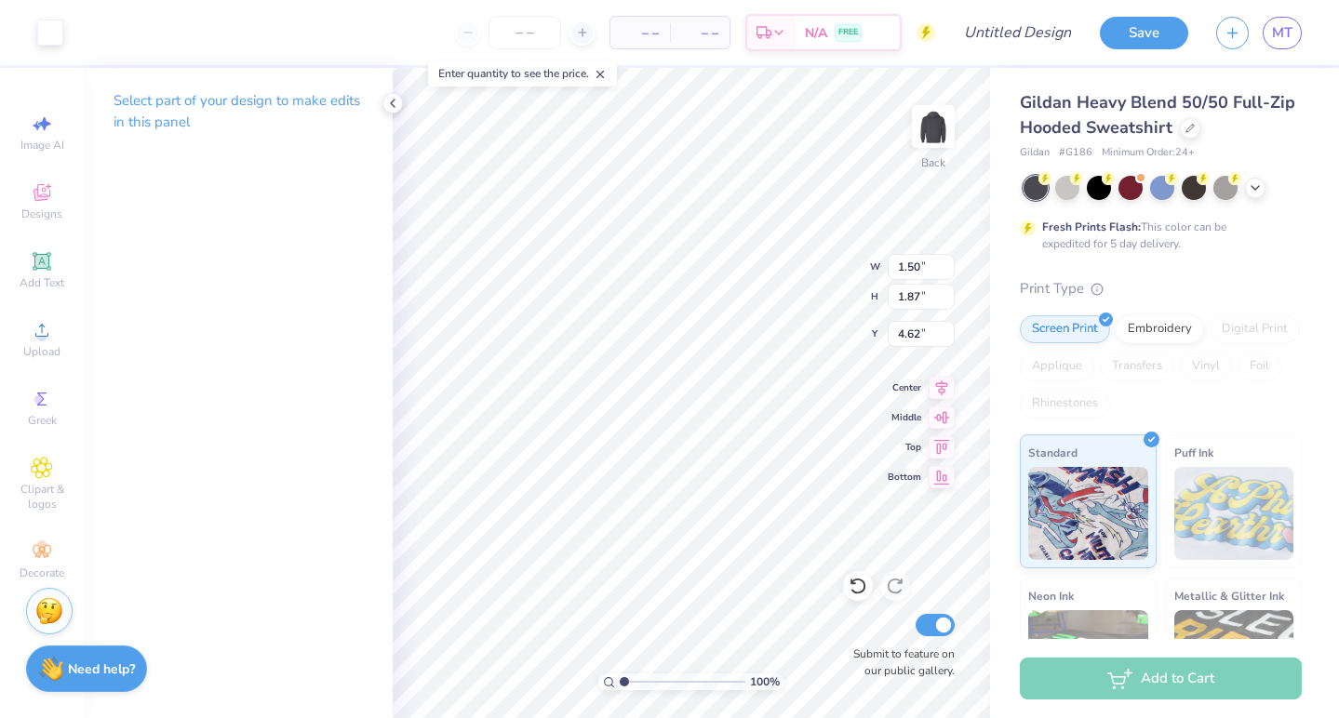
type input "1.81"
type input "4.67"
click at [947, 272] on input "1.19" at bounding box center [920, 267] width 67 height 26
click at [947, 271] on input "1.18" at bounding box center [920, 267] width 67 height 26
click at [947, 271] on input "1.17" at bounding box center [920, 267] width 67 height 26
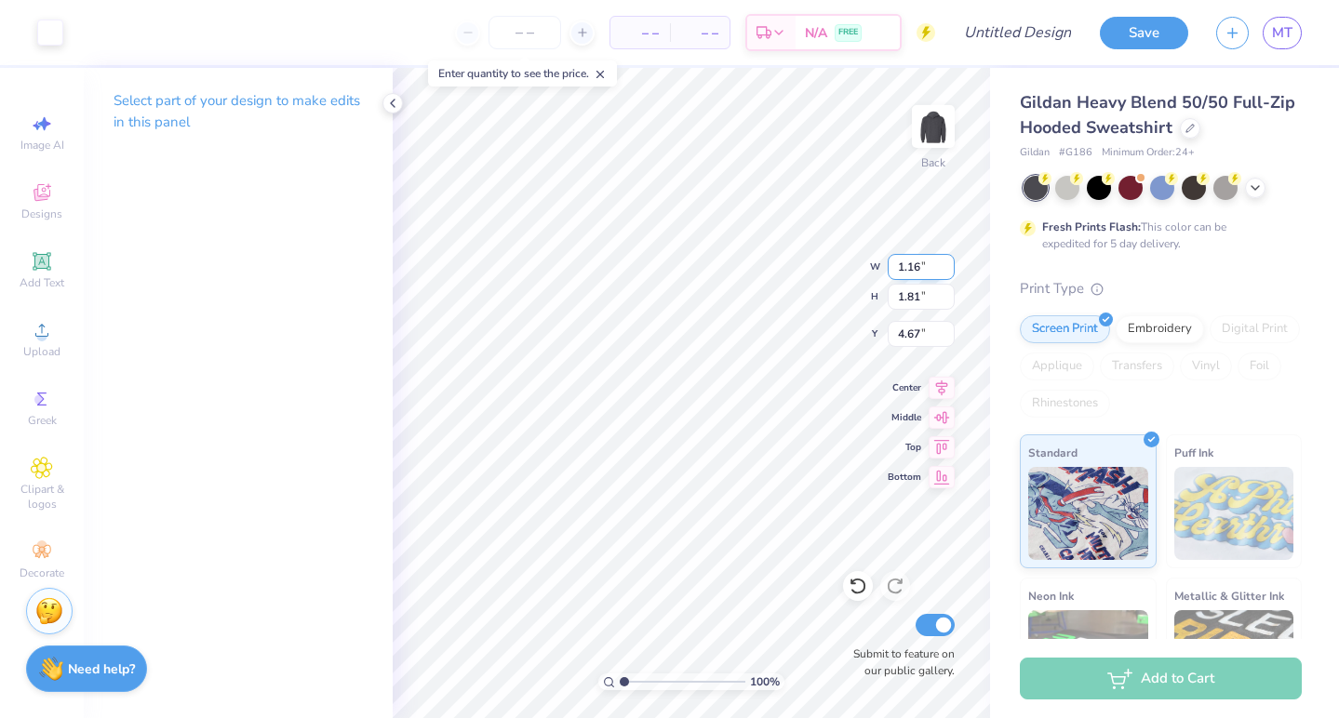
click at [947, 271] on input "1.16" at bounding box center [920, 267] width 67 height 26
click at [947, 271] on input "1.15" at bounding box center [920, 267] width 67 height 26
click at [947, 271] on input "1.14" at bounding box center [920, 267] width 67 height 26
click at [947, 271] on input "1.13" at bounding box center [920, 267] width 67 height 26
click at [947, 271] on input "1.12" at bounding box center [920, 267] width 67 height 26
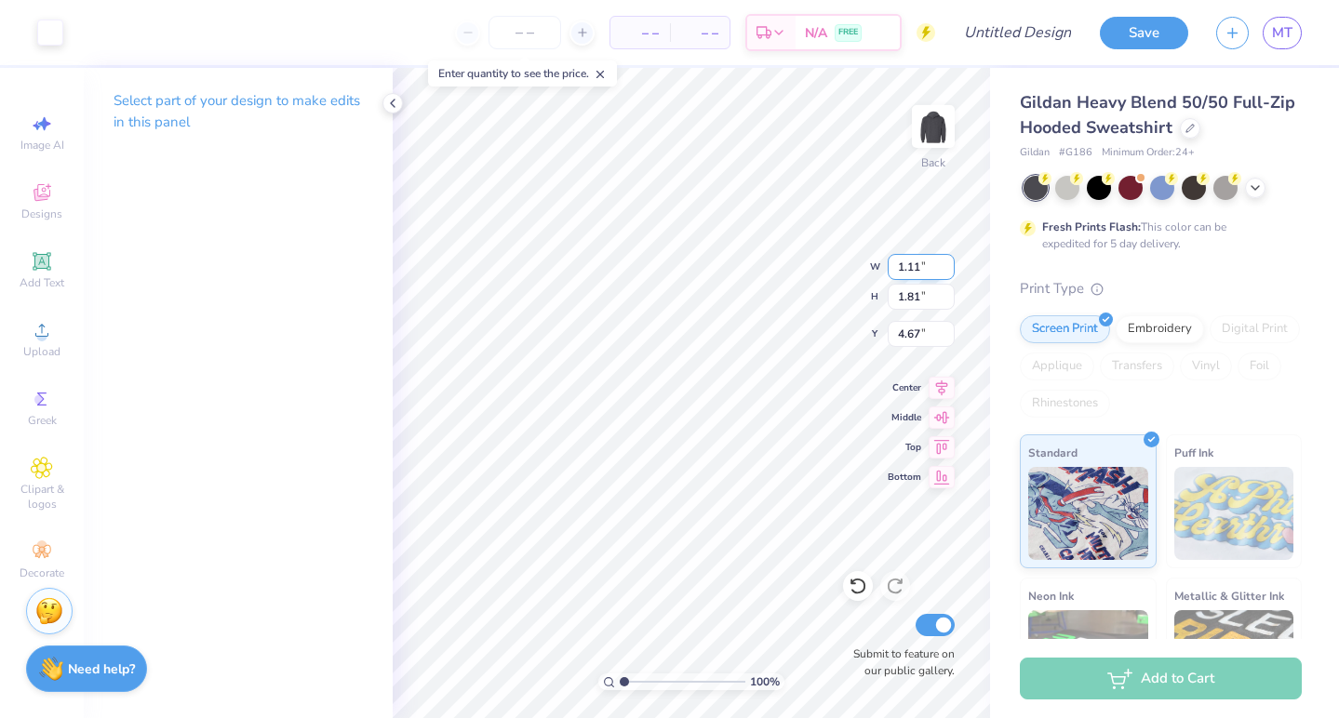
click at [947, 271] on input "1.11" at bounding box center [920, 267] width 67 height 26
click at [947, 271] on input "1.1" at bounding box center [920, 267] width 67 height 26
type input "1.10"
type input "1.66"
type input "4.75"
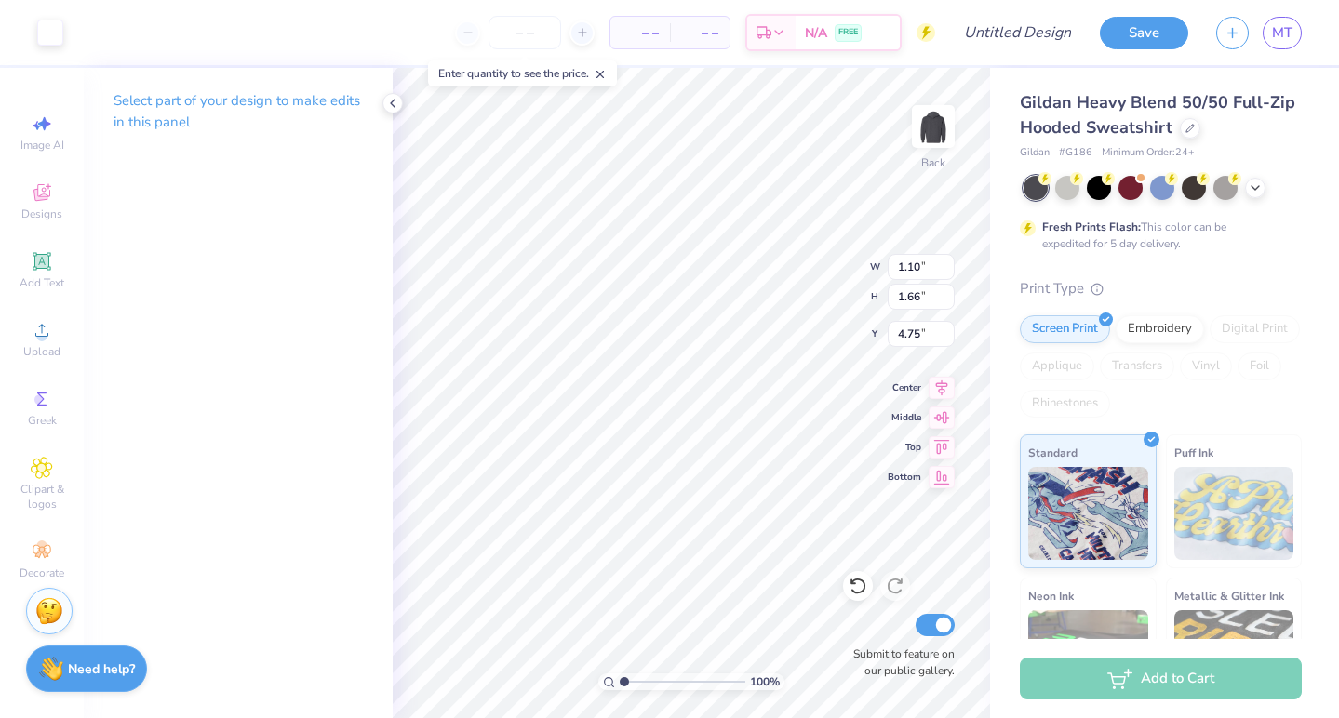
type input "4.82"
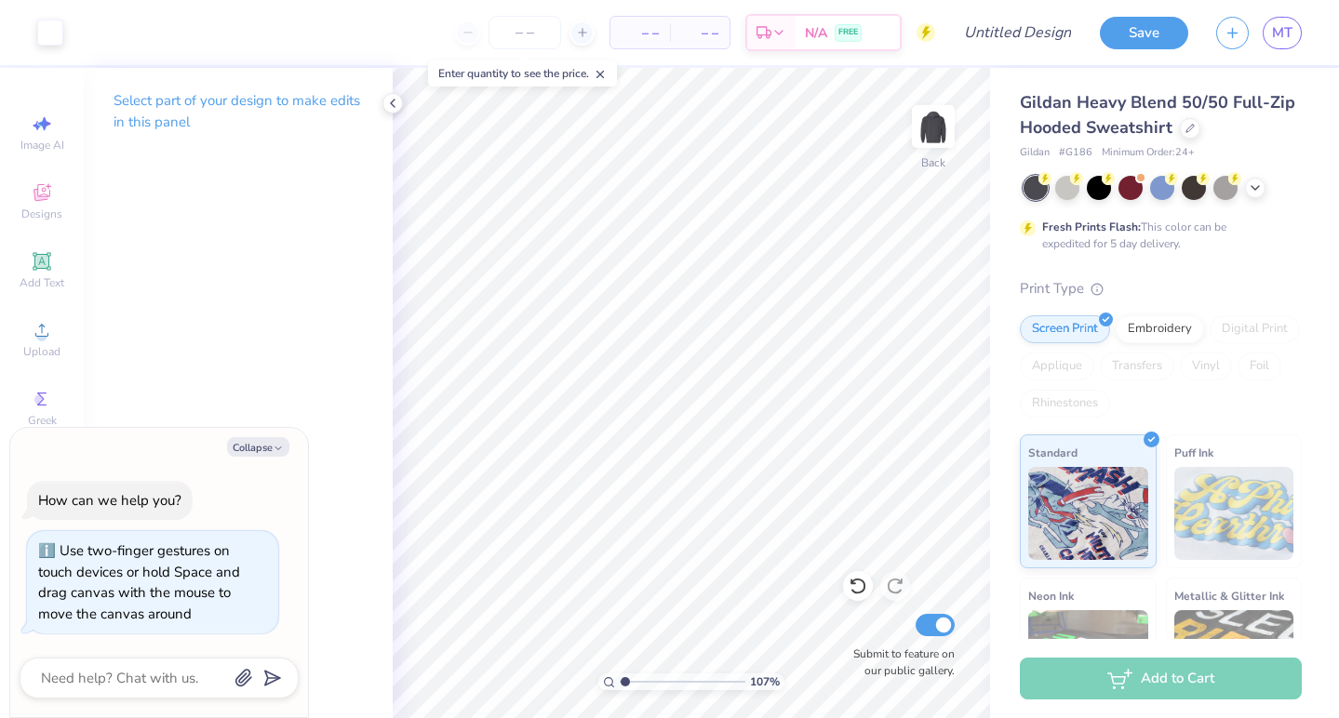
type input "1.45"
type textarea "x"
type input "3.38"
drag, startPoint x: 622, startPoint y: 680, endPoint x: 654, endPoint y: 680, distance: 31.6
click at [654, 680] on input "range" at bounding box center [683, 681] width 126 height 17
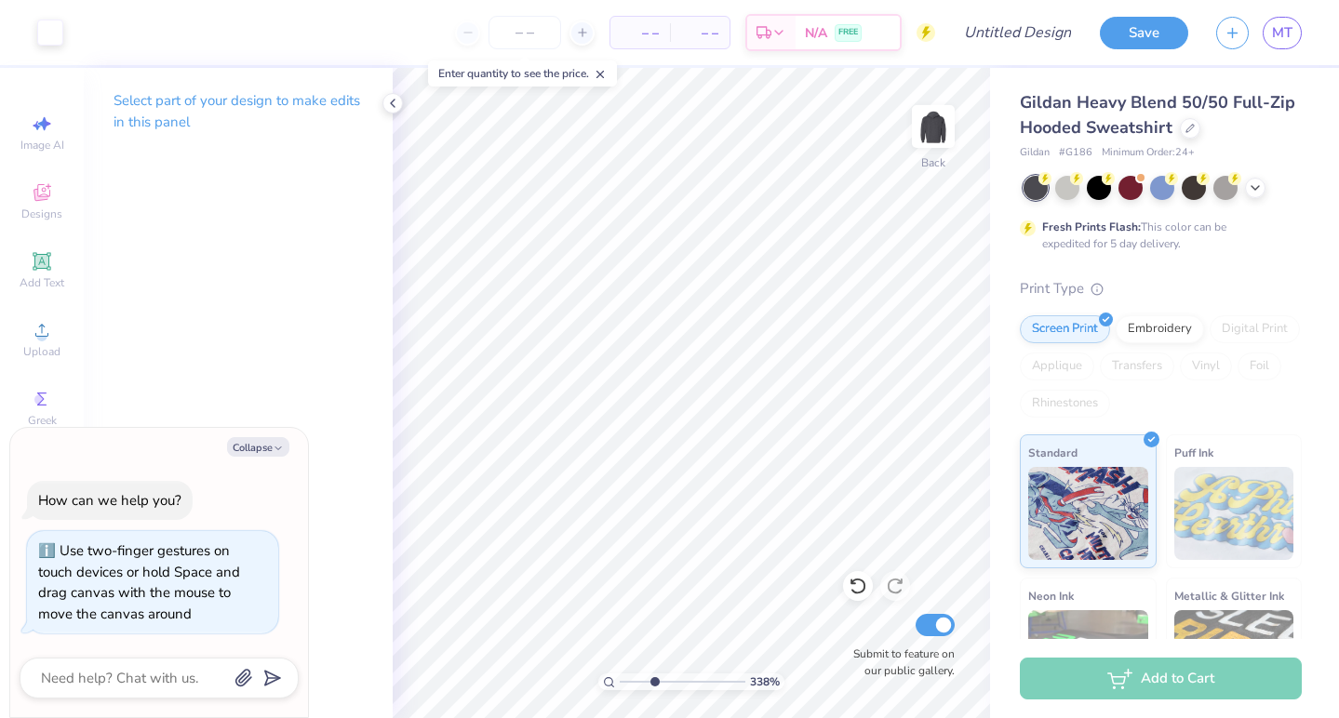
type textarea "x"
click at [947, 271] on input "1.49" at bounding box center [920, 267] width 67 height 26
click at [947, 271] on input "1.48" at bounding box center [920, 267] width 67 height 26
click at [947, 271] on input "1.47" at bounding box center [920, 267] width 67 height 26
click at [947, 271] on input "1.46" at bounding box center [920, 267] width 67 height 26
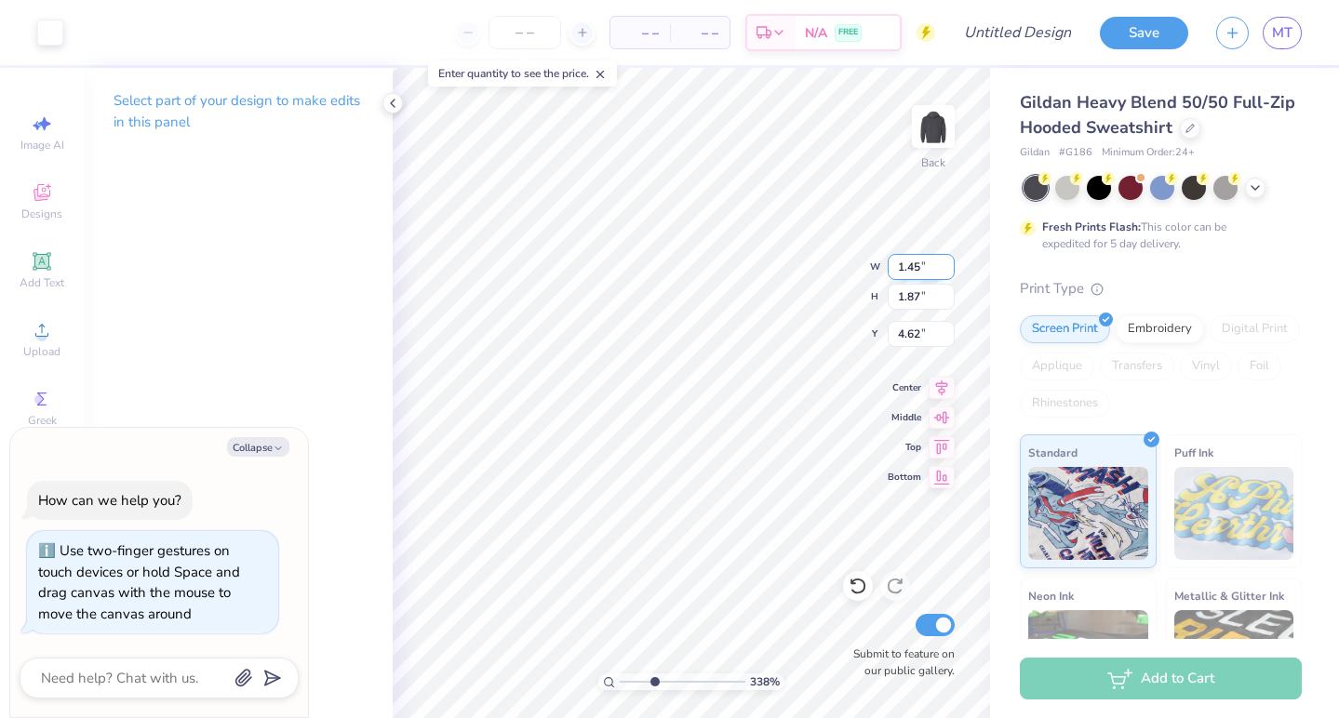
click at [947, 271] on input "1.45" at bounding box center [920, 267] width 67 height 26
click at [947, 271] on input "1.44" at bounding box center [920, 267] width 67 height 26
click at [947, 271] on input "1.43" at bounding box center [920, 267] width 67 height 26
click at [947, 271] on input "1.42" at bounding box center [920, 267] width 67 height 26
click at [947, 271] on input "1.41" at bounding box center [920, 267] width 67 height 26
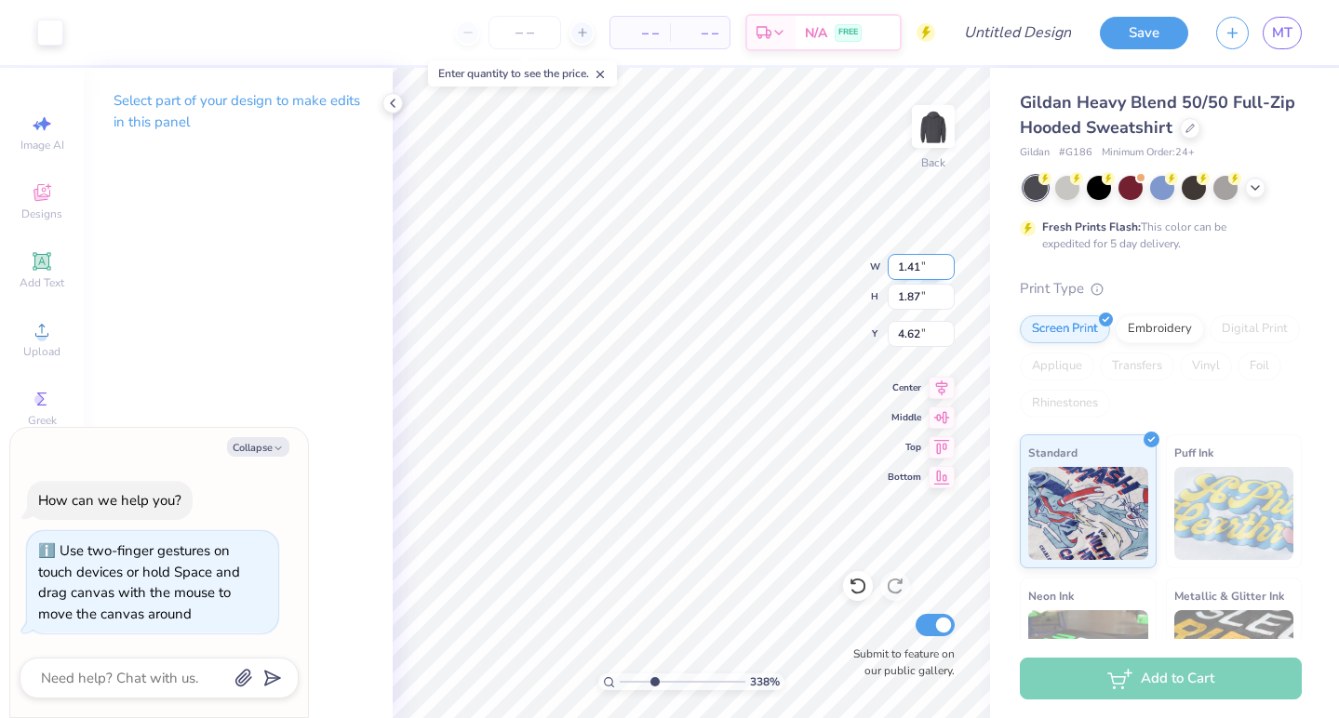
type input "1.4"
click at [947, 271] on input "1.4" at bounding box center [920, 267] width 67 height 26
type textarea "x"
type input "1.40"
type input "1.74"
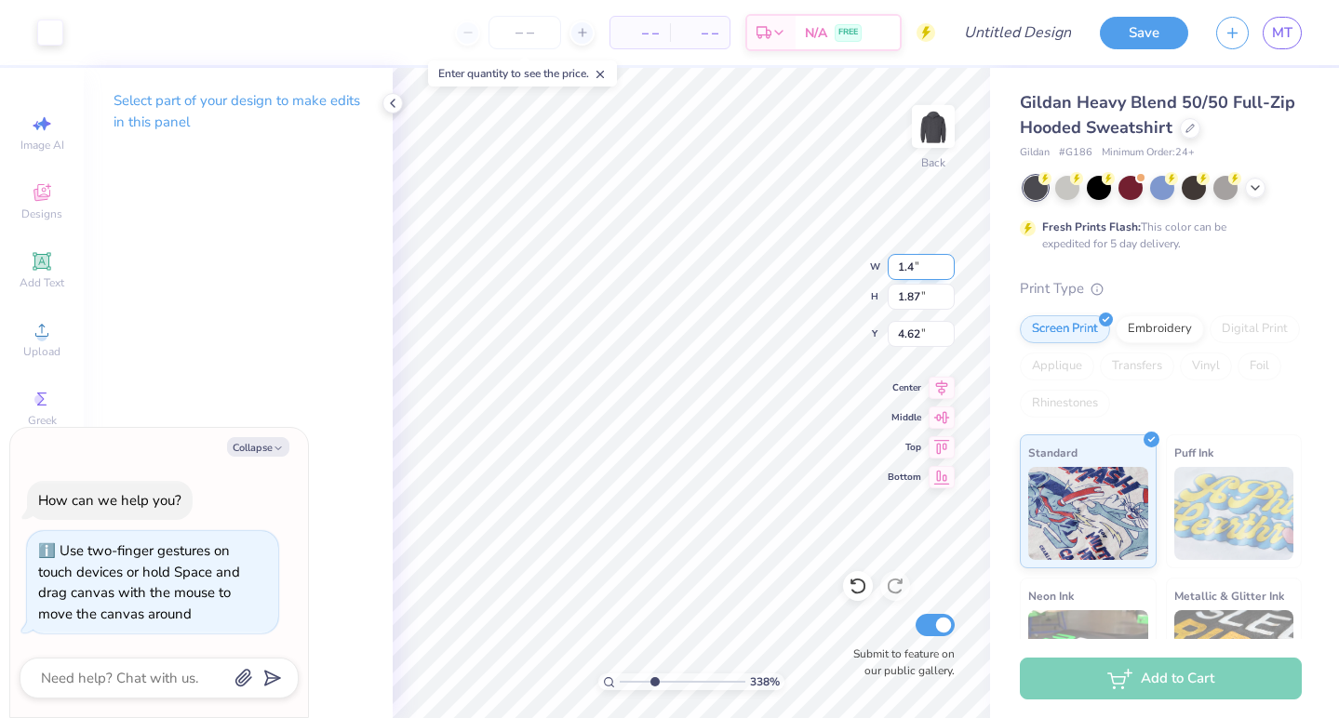
type input "4.68"
click at [947, 271] on input "1.39" at bounding box center [920, 267] width 67 height 26
click at [947, 271] on input "1.38" at bounding box center [920, 267] width 67 height 26
click at [947, 271] on input "1.37" at bounding box center [920, 267] width 67 height 26
click at [947, 271] on input "1.36" at bounding box center [920, 267] width 67 height 26
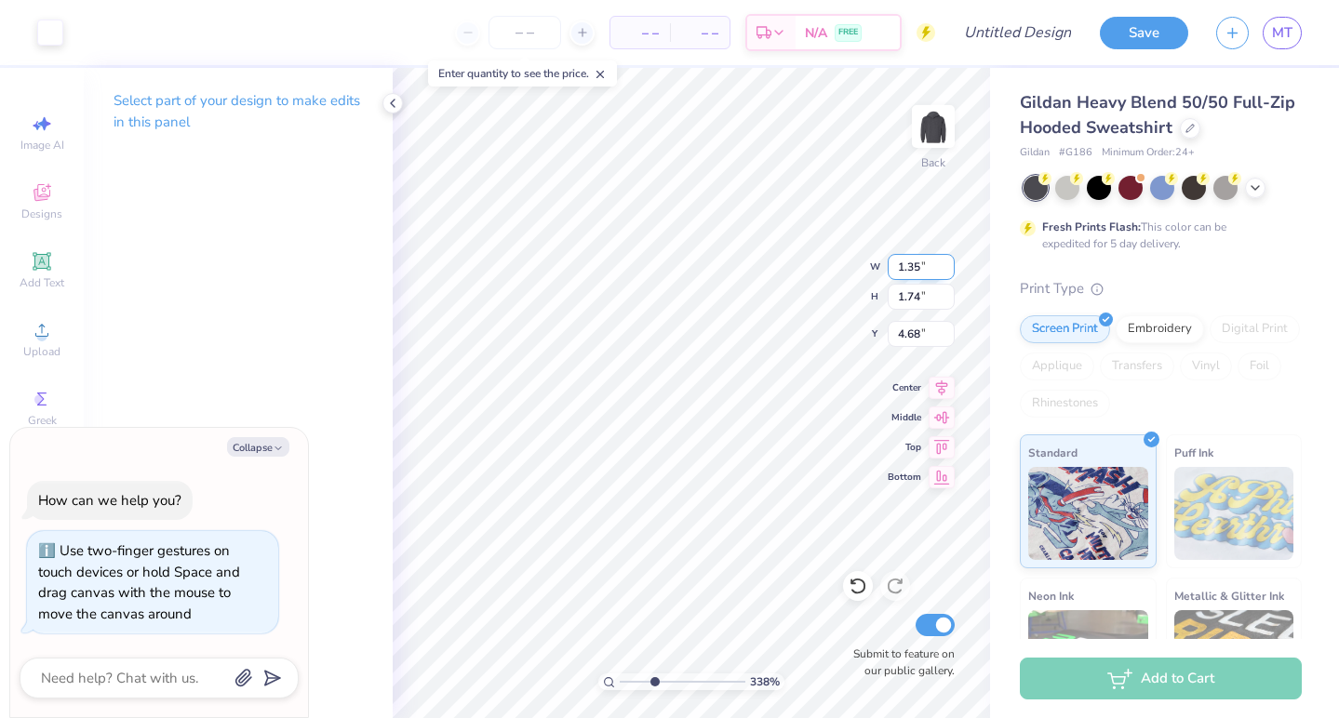
click at [947, 271] on input "1.35" at bounding box center [920, 267] width 67 height 26
click at [947, 271] on input "1.34" at bounding box center [920, 267] width 67 height 26
click at [947, 271] on input "1.33" at bounding box center [920, 267] width 67 height 26
type input "1.32"
click at [947, 271] on input "1.32" at bounding box center [920, 267] width 67 height 26
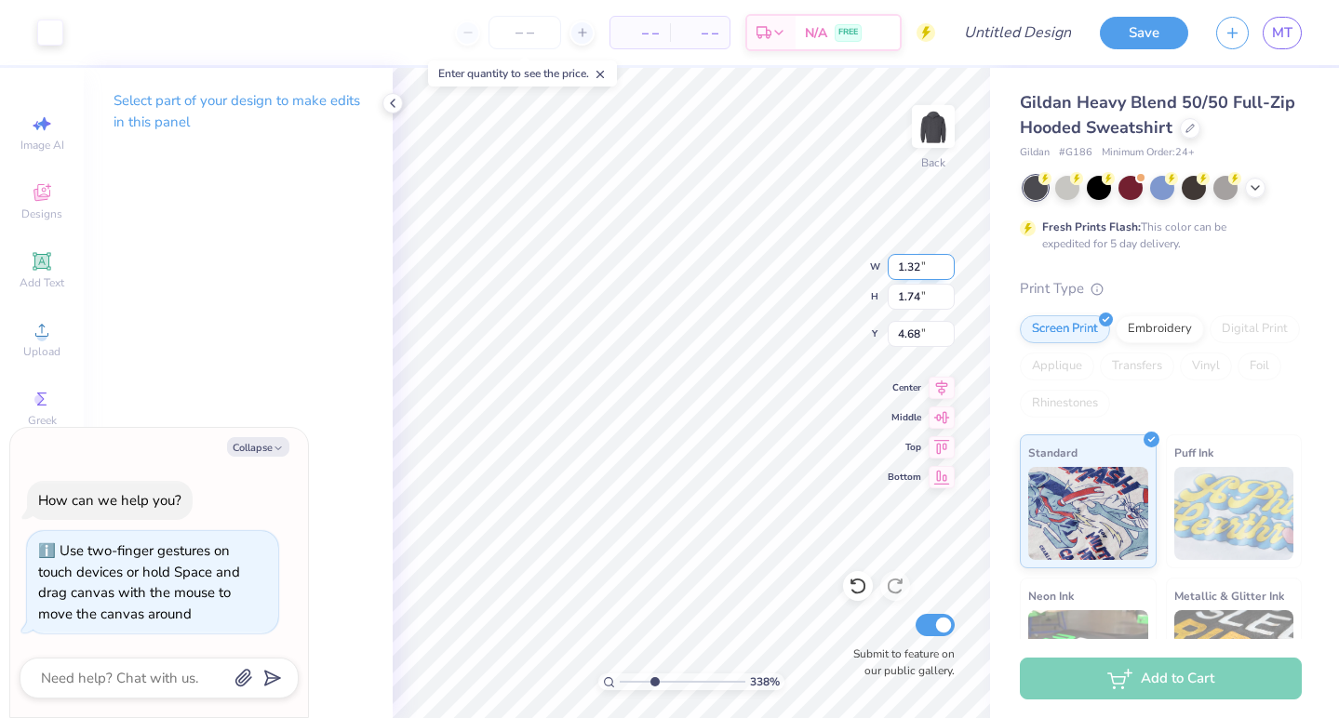
type textarea "x"
type input "1.64"
type input "4.73"
type textarea "x"
type input "4.83"
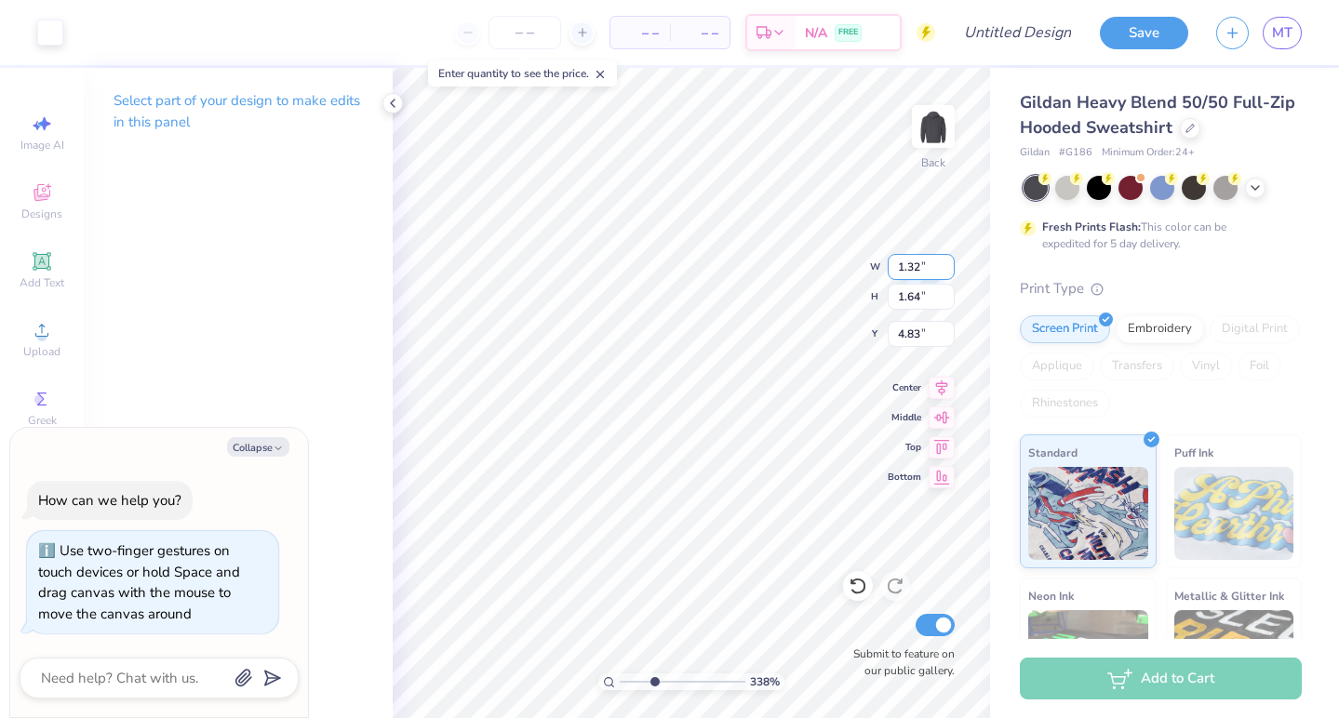
type textarea "x"
type input "4.84"
type textarea "x"
click at [948, 260] on input "1.33" at bounding box center [920, 267] width 67 height 26
click at [948, 260] on input "1.34" at bounding box center [920, 267] width 67 height 26
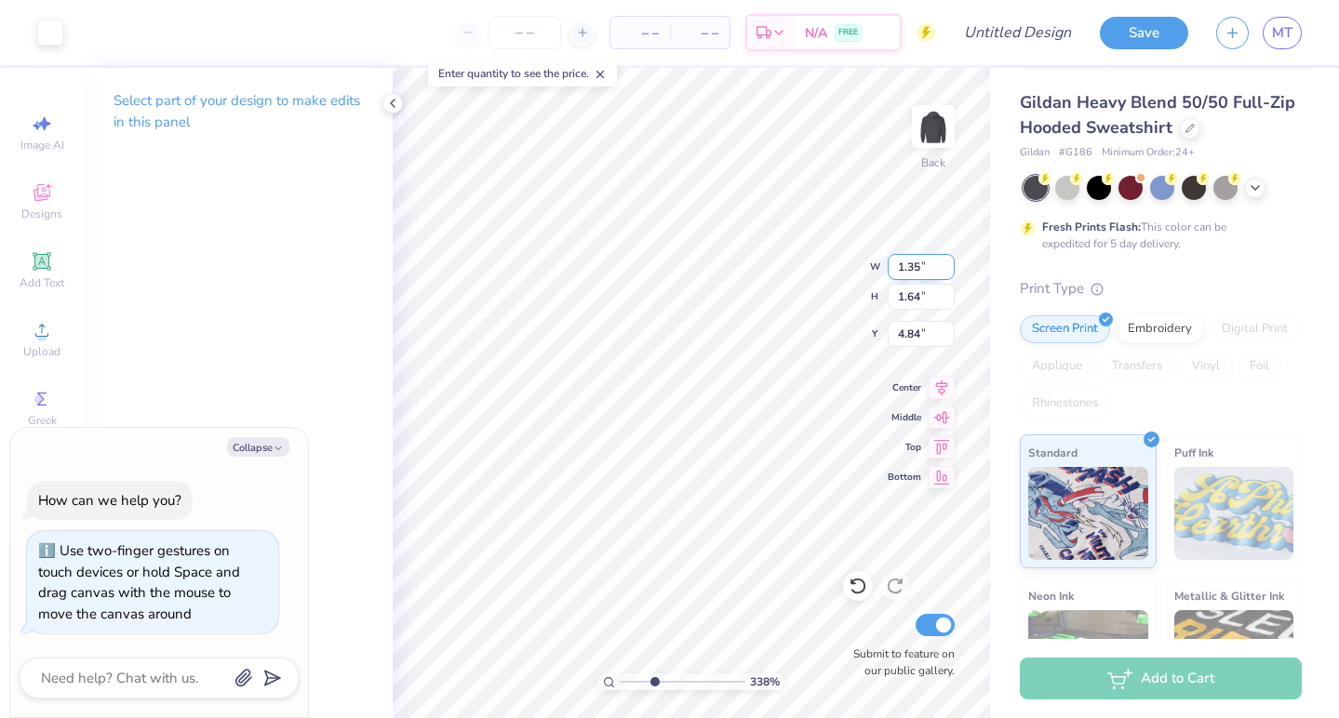
click at [948, 260] on input "1.35" at bounding box center [920, 267] width 67 height 26
click at [948, 260] on input "1.36" at bounding box center [920, 267] width 67 height 26
click at [948, 260] on input "1.37" at bounding box center [920, 267] width 67 height 26
click at [948, 260] on input "1.38" at bounding box center [920, 267] width 67 height 26
click at [948, 260] on input "1.39" at bounding box center [920, 267] width 67 height 26
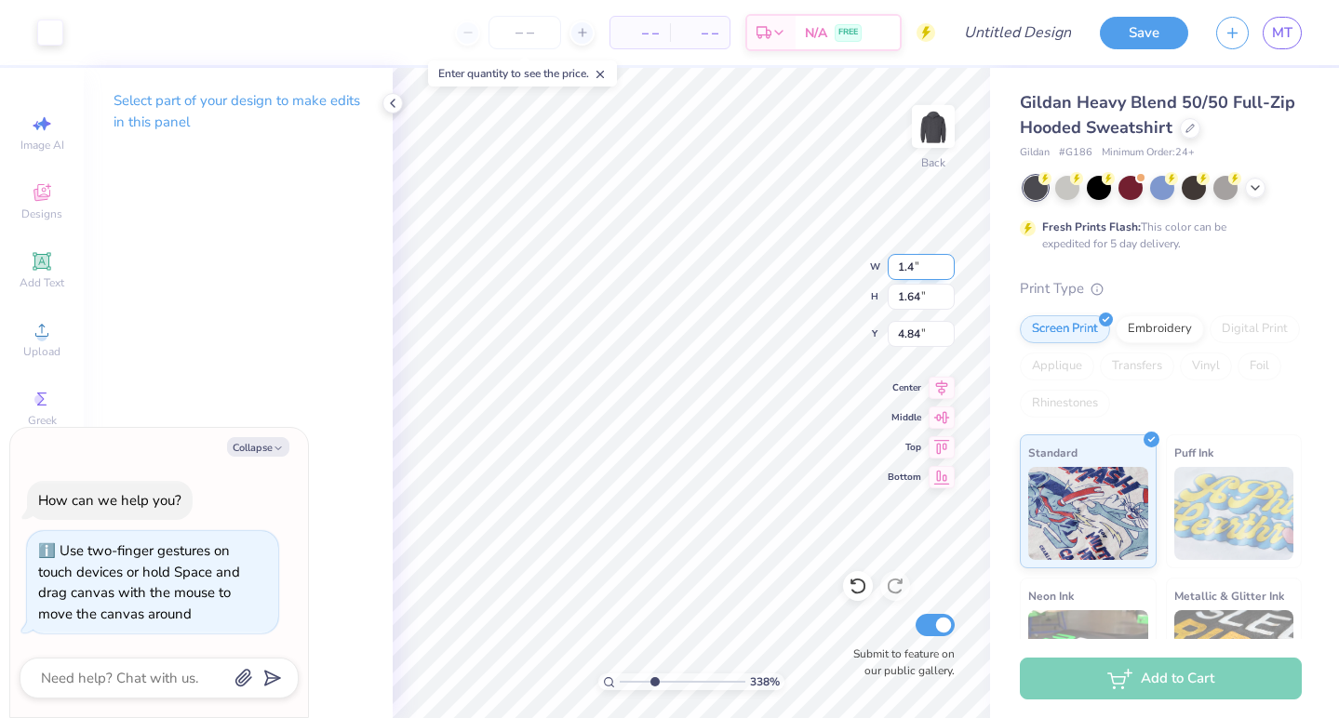
click at [948, 260] on input "1.4" at bounding box center [920, 267] width 67 height 26
type input "1.41"
click at [948, 260] on input "1.41" at bounding box center [920, 267] width 67 height 26
type textarea "x"
type input "1.75"
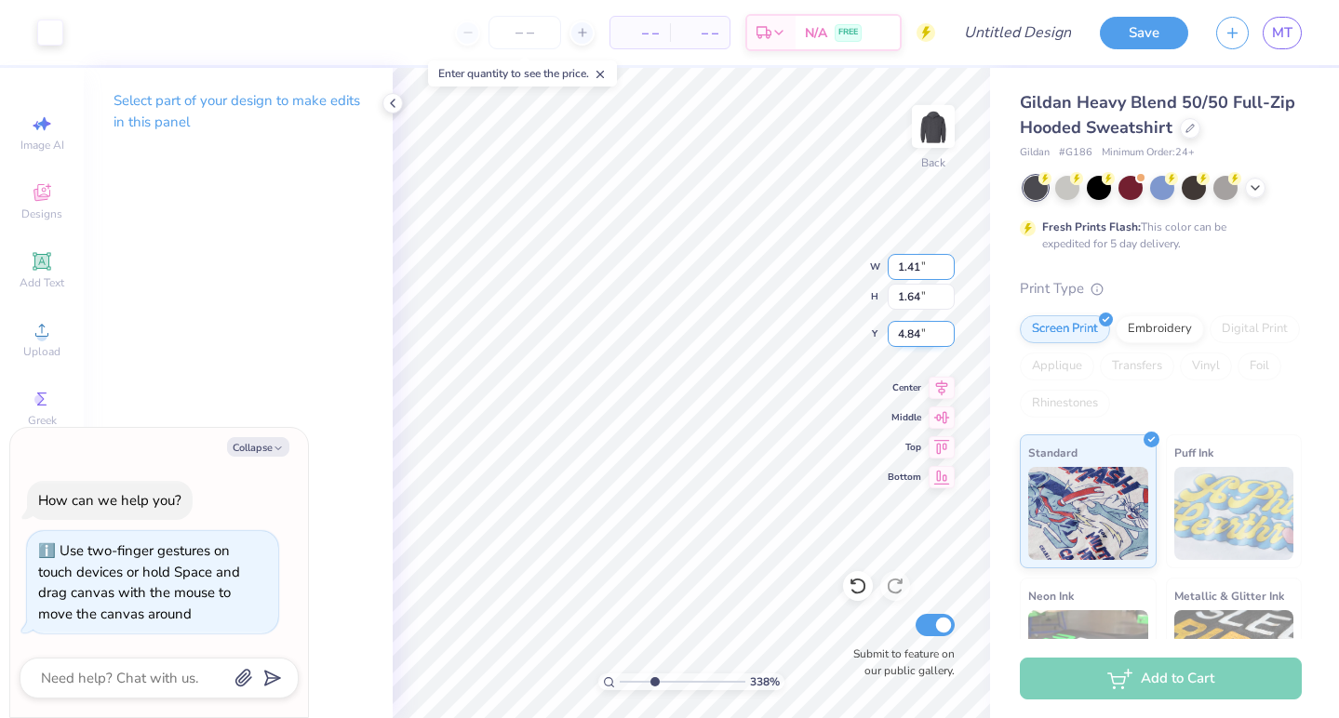
type input "4.78"
type textarea "x"
drag, startPoint x: 655, startPoint y: 683, endPoint x: 579, endPoint y: 683, distance: 76.3
type input "1"
click at [579, 683] on div "100 %" at bounding box center [692, 393] width 650 height 650
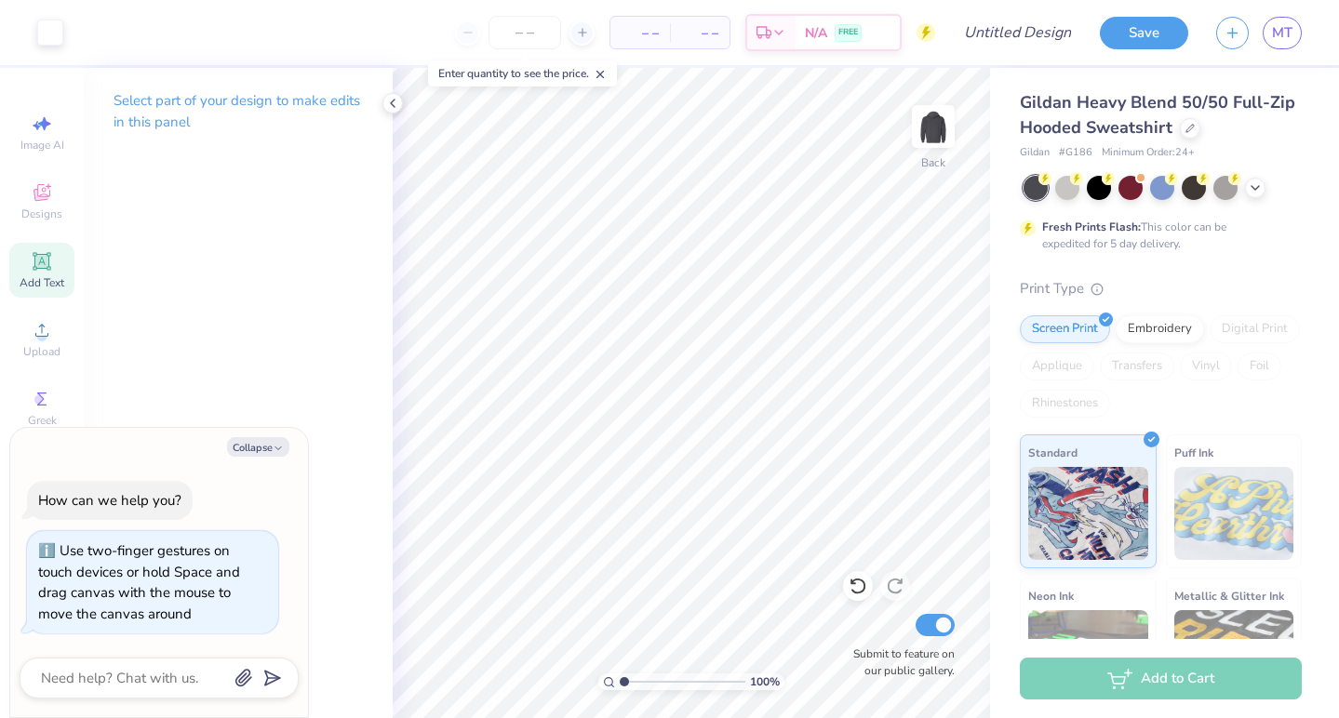
click at [41, 264] on icon at bounding box center [41, 261] width 14 height 14
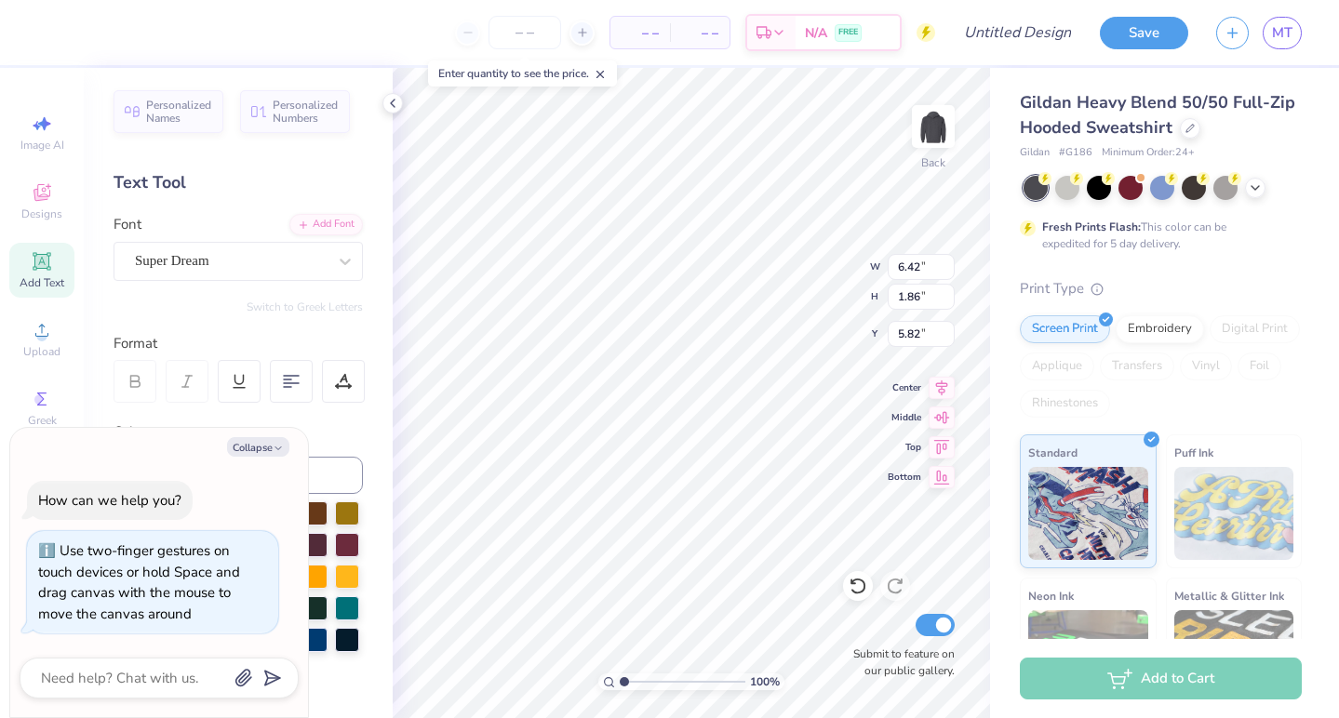
type textarea "x"
type textarea "TEX"
type textarea "x"
type textarea "TE"
type textarea "x"
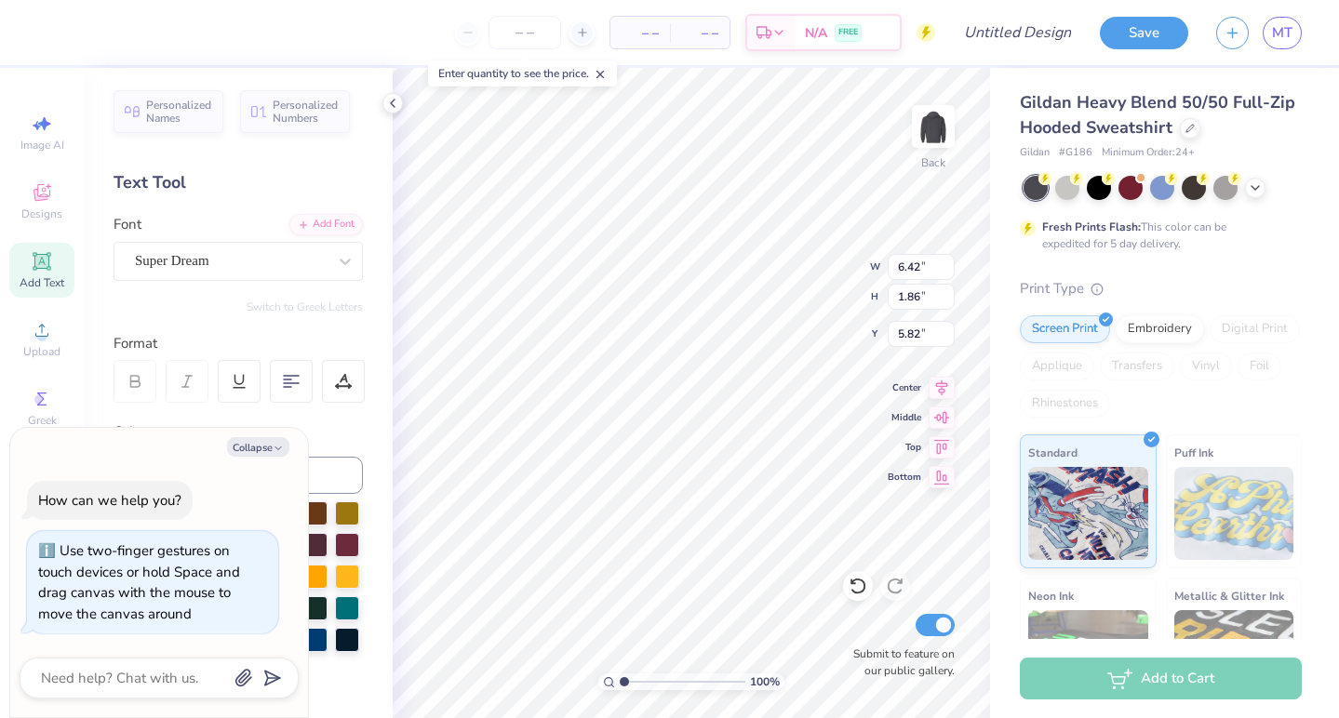
type textarea "T"
type textarea "x"
type textarea "A"
type textarea "x"
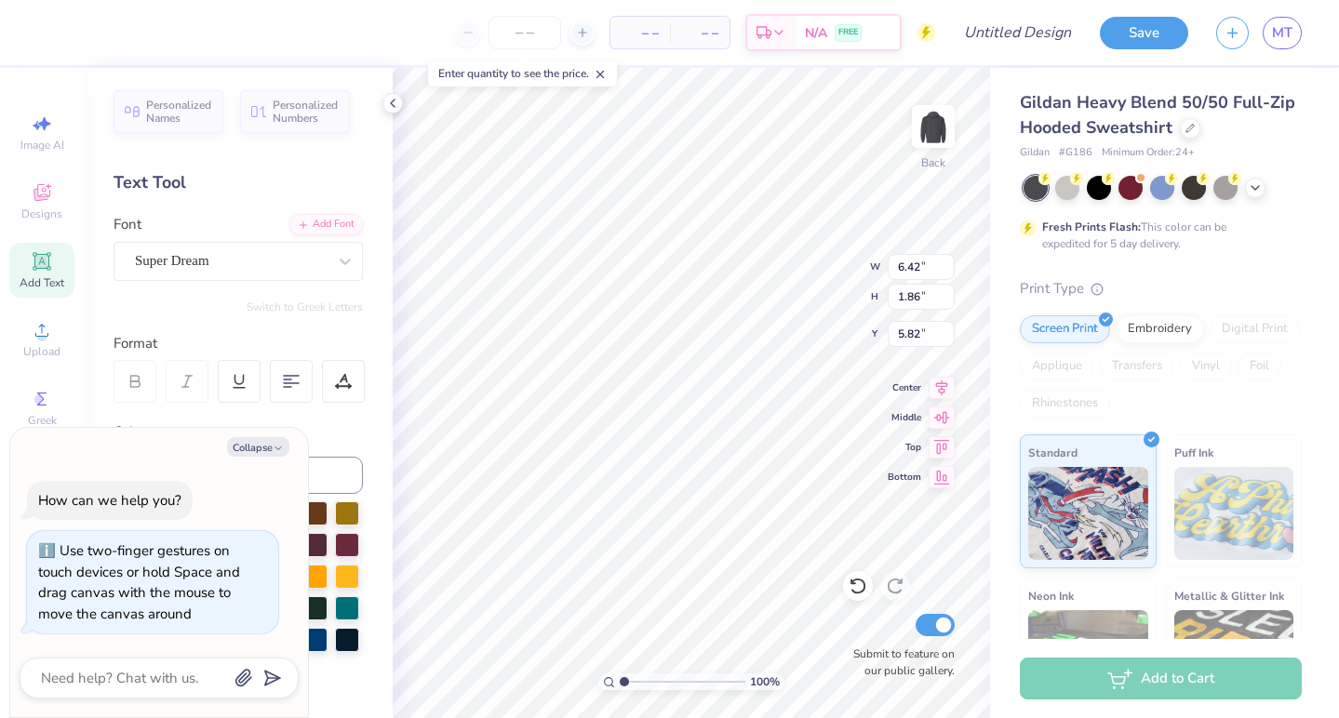
type textarea "Al"
type textarea "x"
type textarea "Alp"
type textarea "x"
type textarea "Alph"
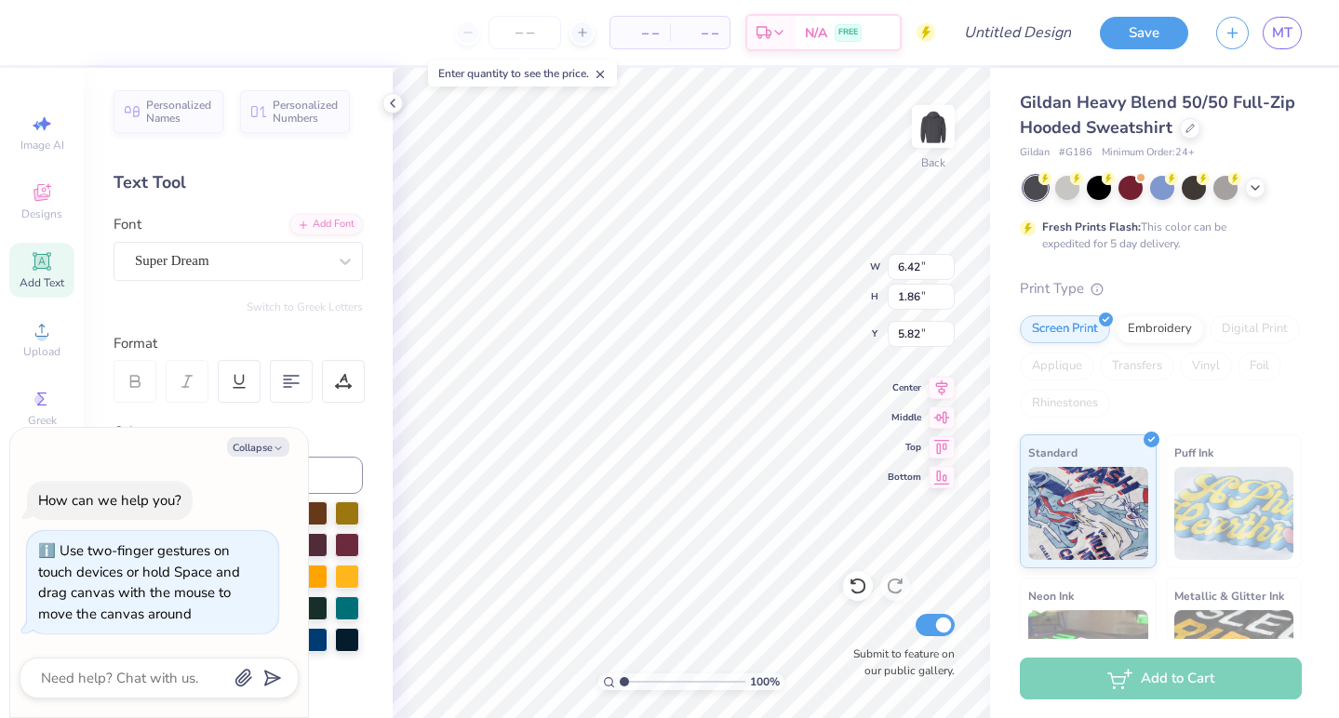
type textarea "x"
type textarea "Alpha"
type textarea "x"
type textarea "Alpha"
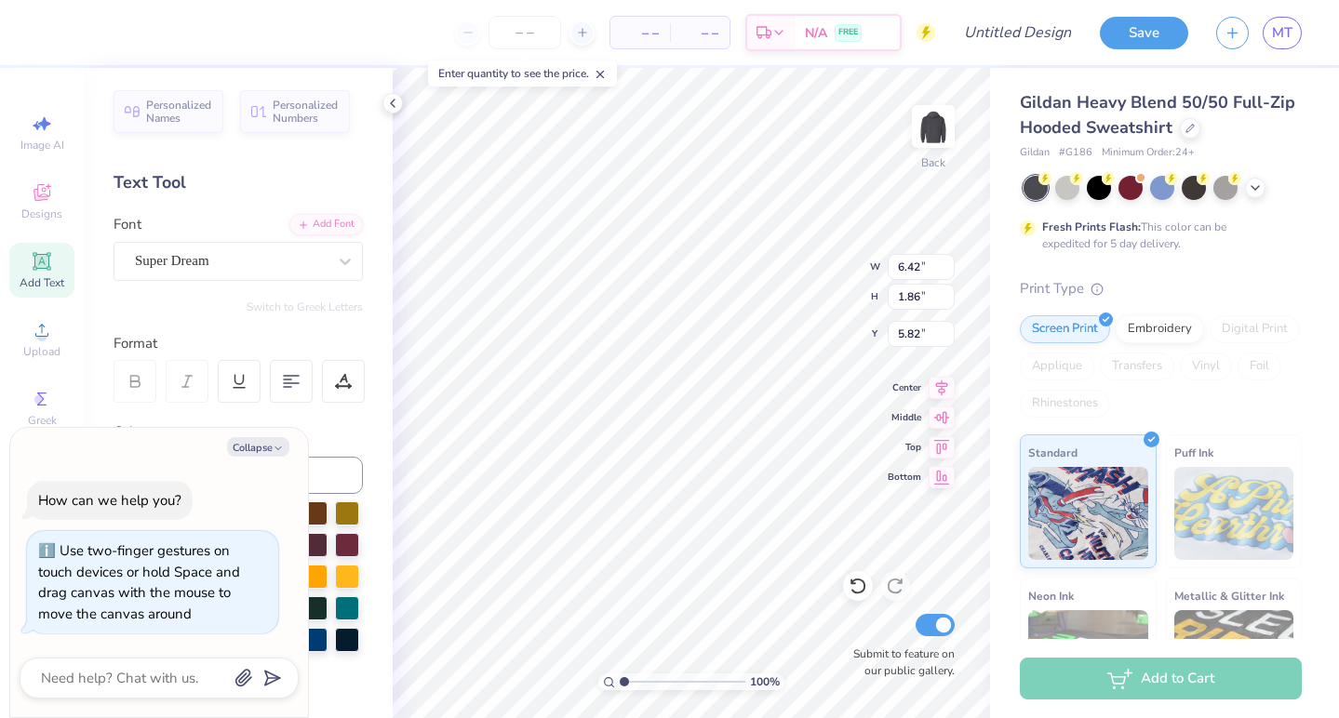
type textarea "x"
type textarea "Alpha s"
type textarea "x"
type textarea "Alpha si"
type textarea "x"
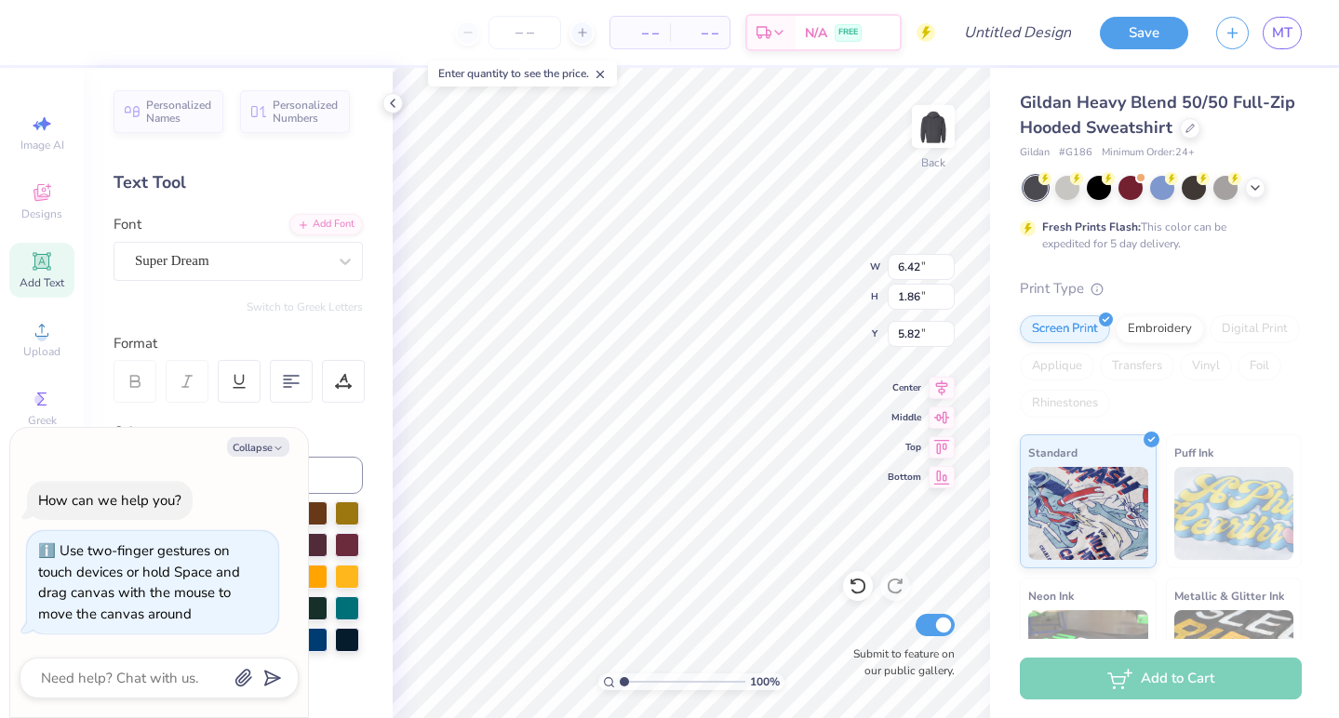
type textarea "Alpha s"
type textarea "x"
type textarea "Alpha"
type textarea "x"
type textarea "Alpha S"
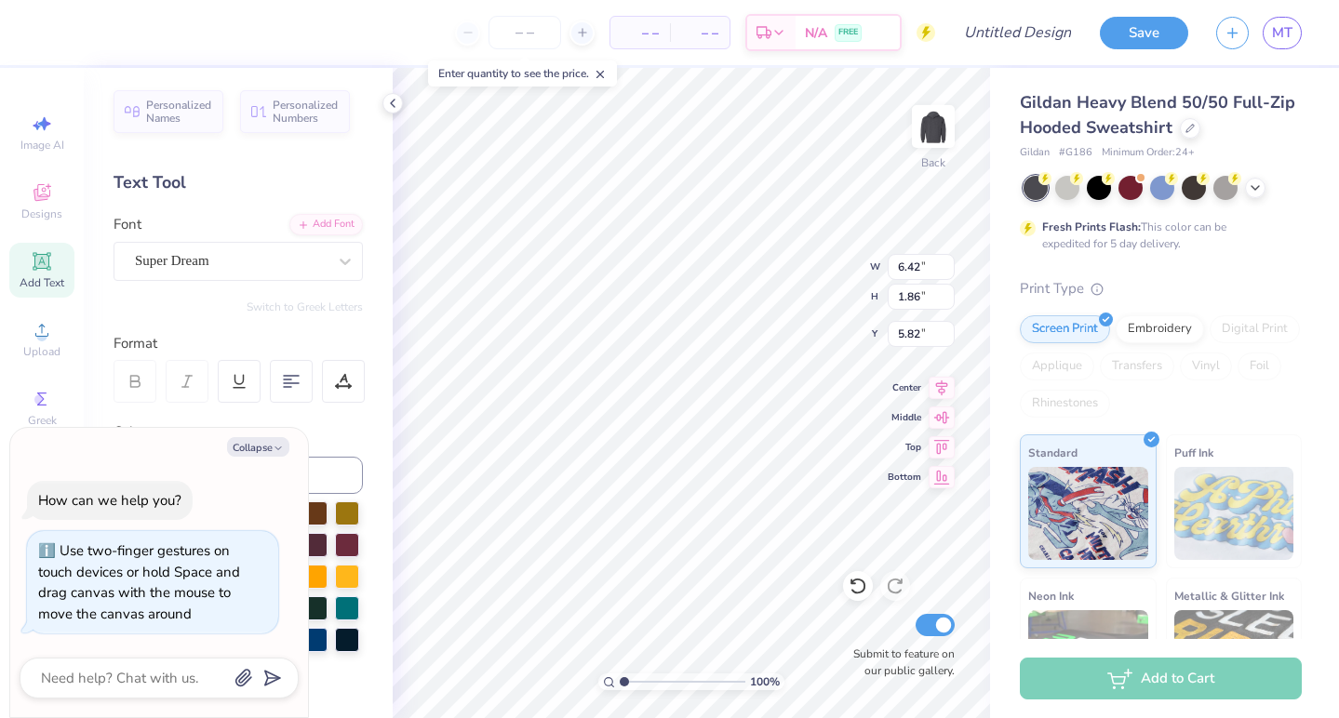
type textarea "x"
type textarea "Alpha Si"
type textarea "x"
type textarea "Alpha Sig"
type textarea "x"
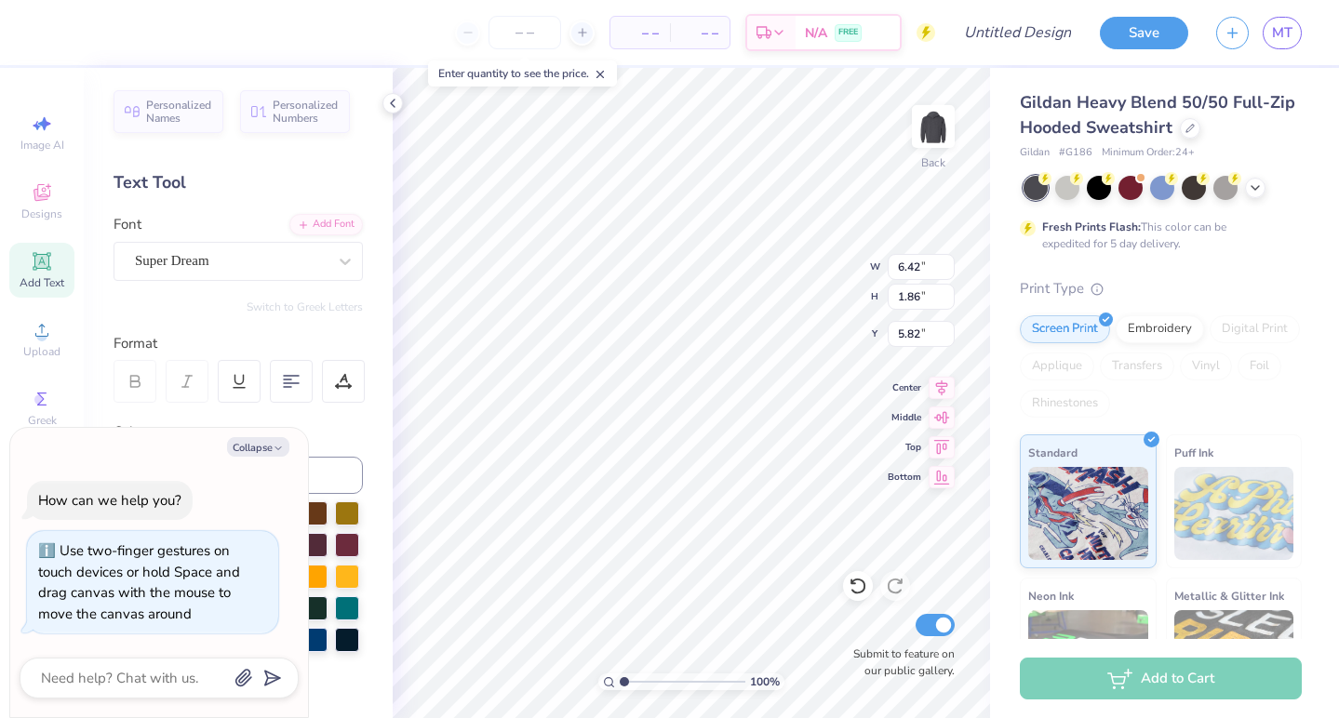
type textarea "Alpha Sigm"
type textarea "x"
click at [60, 259] on div "Add Text" at bounding box center [41, 270] width 65 height 55
paste textarea "ma Kappa"
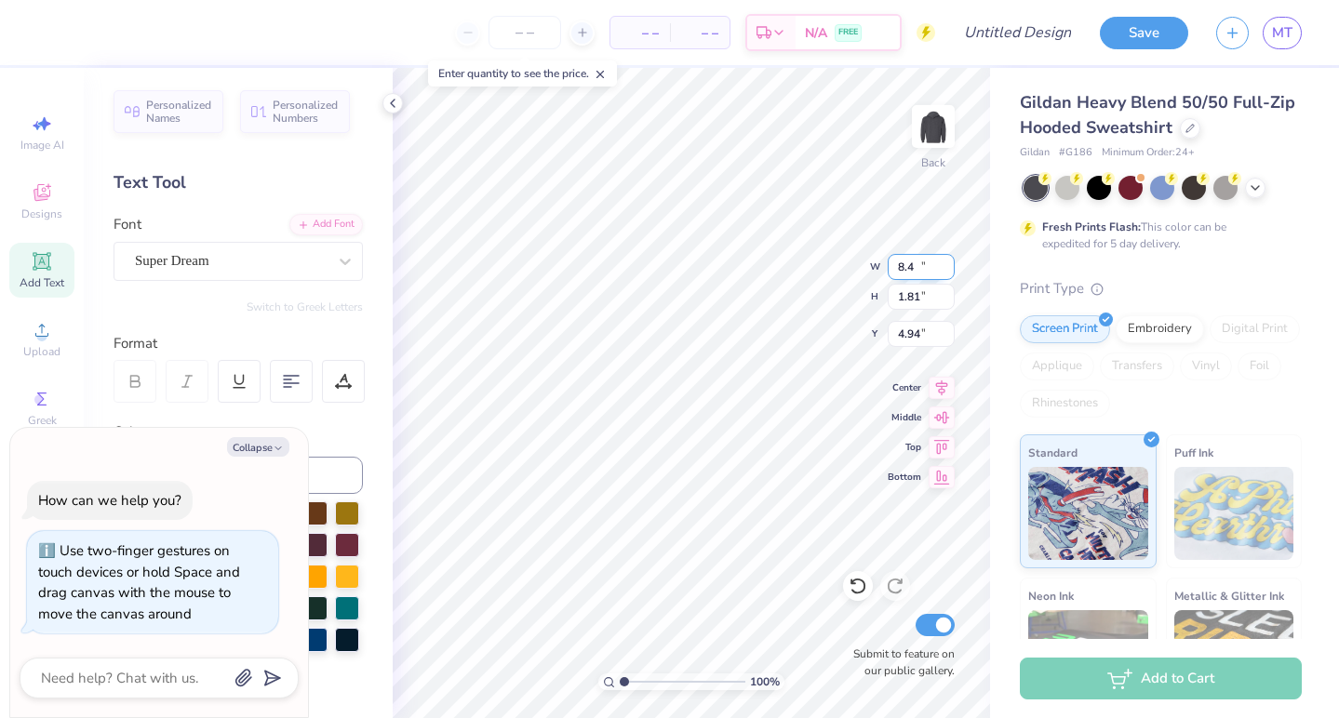
click at [949, 272] on input "8.4" at bounding box center [920, 267] width 67 height 26
click at [949, 272] on input "8.39" at bounding box center [920, 267] width 67 height 26
click at [949, 272] on input "8.38" at bounding box center [920, 267] width 67 height 26
click at [949, 272] on input "8.37" at bounding box center [920, 267] width 67 height 26
click at [949, 272] on input "8.36" at bounding box center [920, 267] width 67 height 26
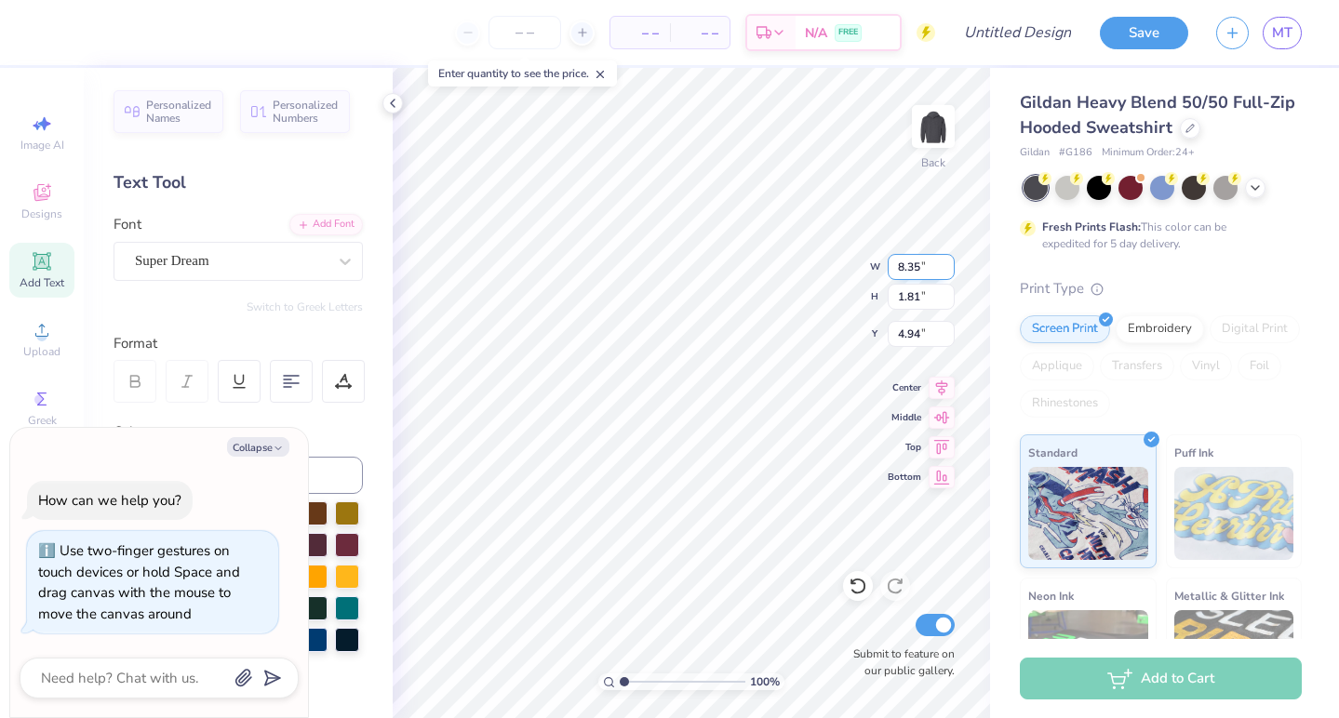
click at [949, 272] on input "8.35" at bounding box center [920, 267] width 67 height 26
click at [949, 272] on input "8.34" at bounding box center [920, 267] width 67 height 26
click at [949, 272] on input "8.33" at bounding box center [920, 267] width 67 height 26
click at [949, 272] on input "8.32" at bounding box center [920, 267] width 67 height 26
click at [949, 272] on input "8.31" at bounding box center [920, 267] width 67 height 26
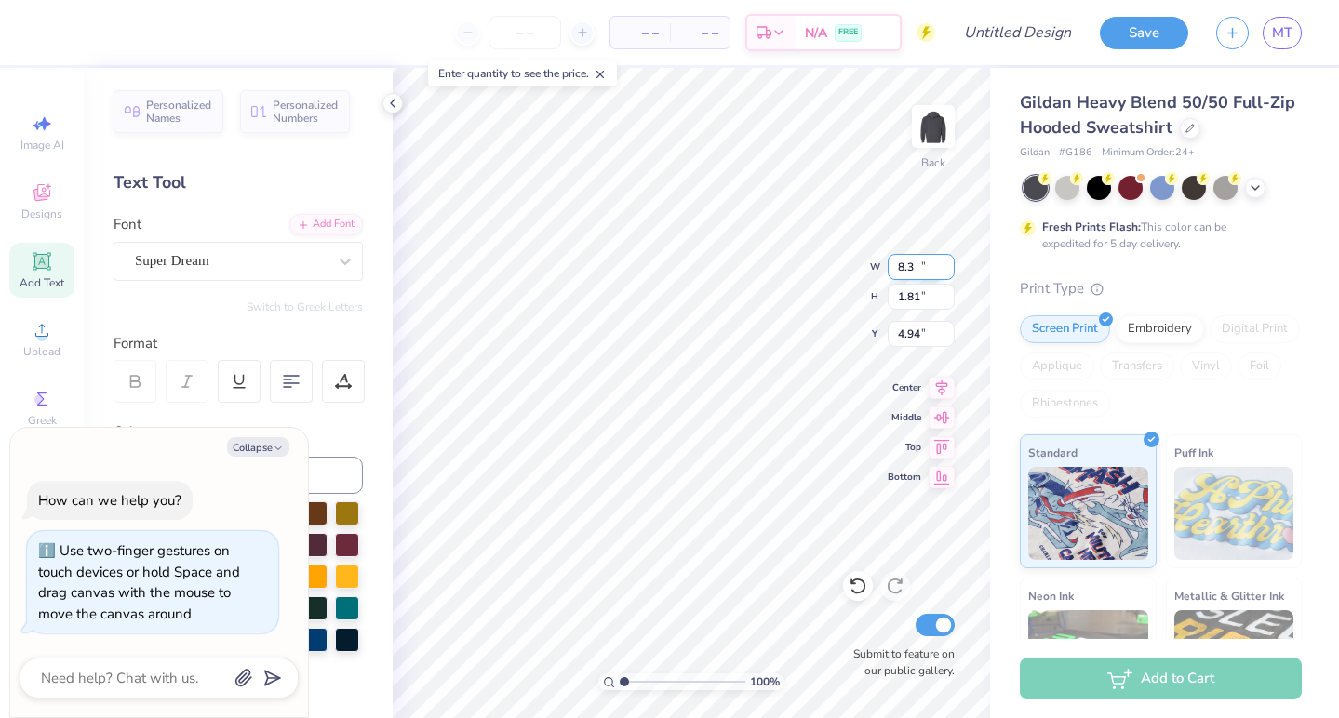
click at [949, 272] on input "8.3" at bounding box center [920, 267] width 67 height 26
click at [949, 272] on input "8.29" at bounding box center [920, 267] width 67 height 26
click at [949, 272] on input "8.28" at bounding box center [920, 267] width 67 height 26
click at [949, 272] on input "8.27" at bounding box center [920, 267] width 67 height 26
click at [949, 272] on input "8.26" at bounding box center [920, 267] width 67 height 26
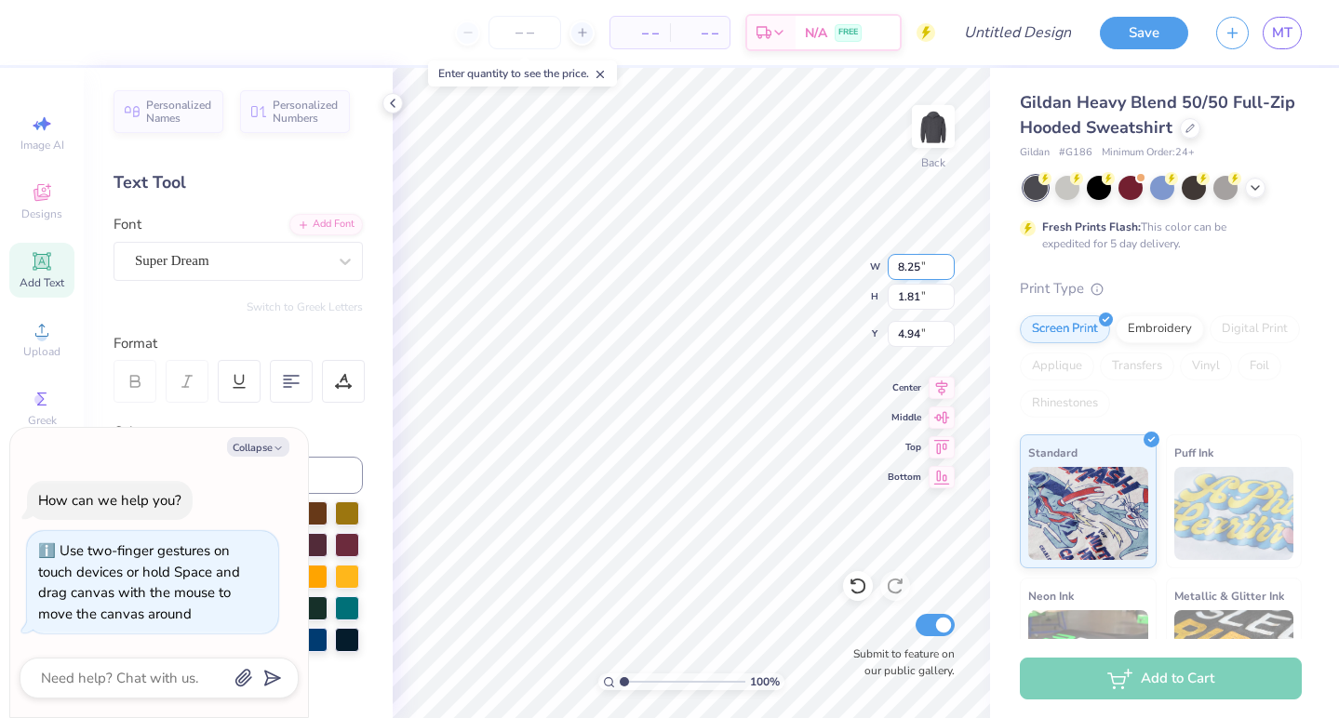
click at [949, 272] on input "8.25" at bounding box center [920, 267] width 67 height 26
click at [949, 272] on input "8.24" at bounding box center [920, 267] width 67 height 26
click at [949, 272] on input "8.23" at bounding box center [920, 267] width 67 height 26
click at [949, 272] on input "8.22" at bounding box center [920, 267] width 67 height 26
click at [949, 272] on input "8.21" at bounding box center [920, 267] width 67 height 26
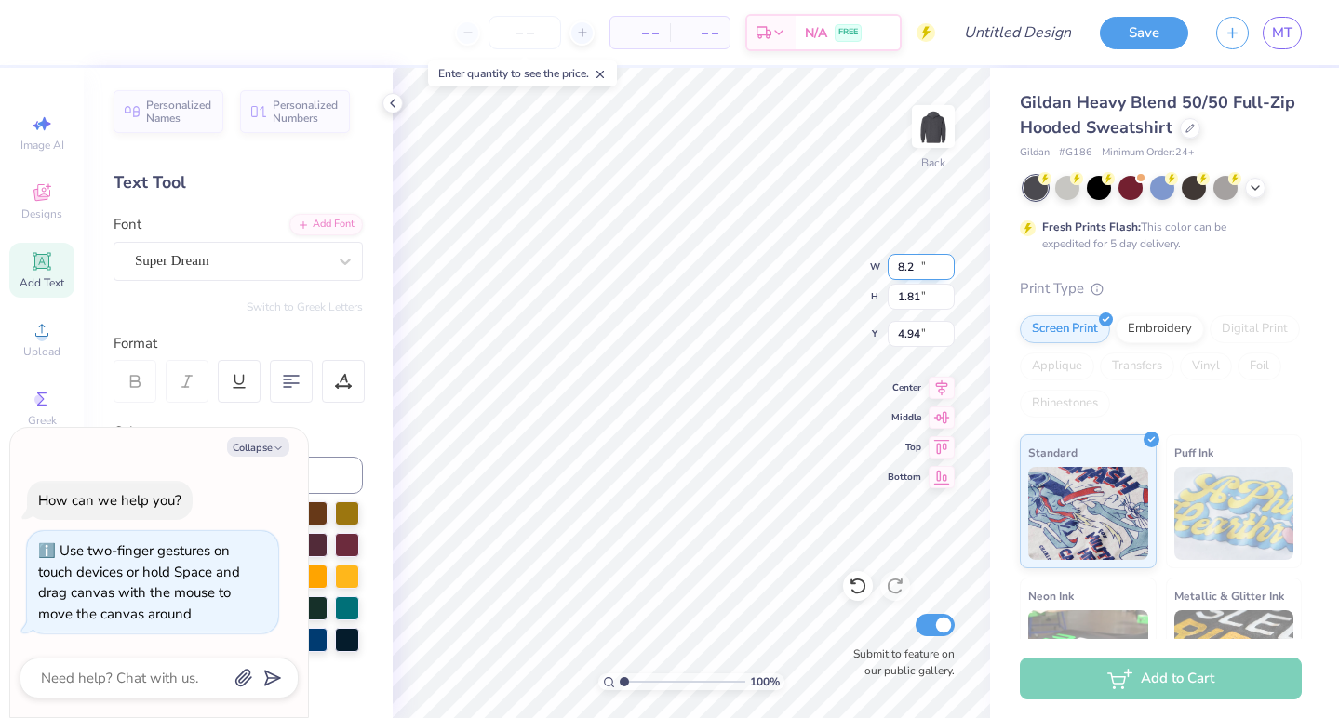
click at [949, 272] on input "8.2" at bounding box center [920, 267] width 67 height 26
click at [949, 272] on input "8.19" at bounding box center [920, 267] width 67 height 26
click at [949, 272] on input "8.18" at bounding box center [920, 267] width 67 height 26
click at [949, 272] on input "8.17" at bounding box center [920, 267] width 67 height 26
click at [949, 272] on input "8.16" at bounding box center [920, 267] width 67 height 26
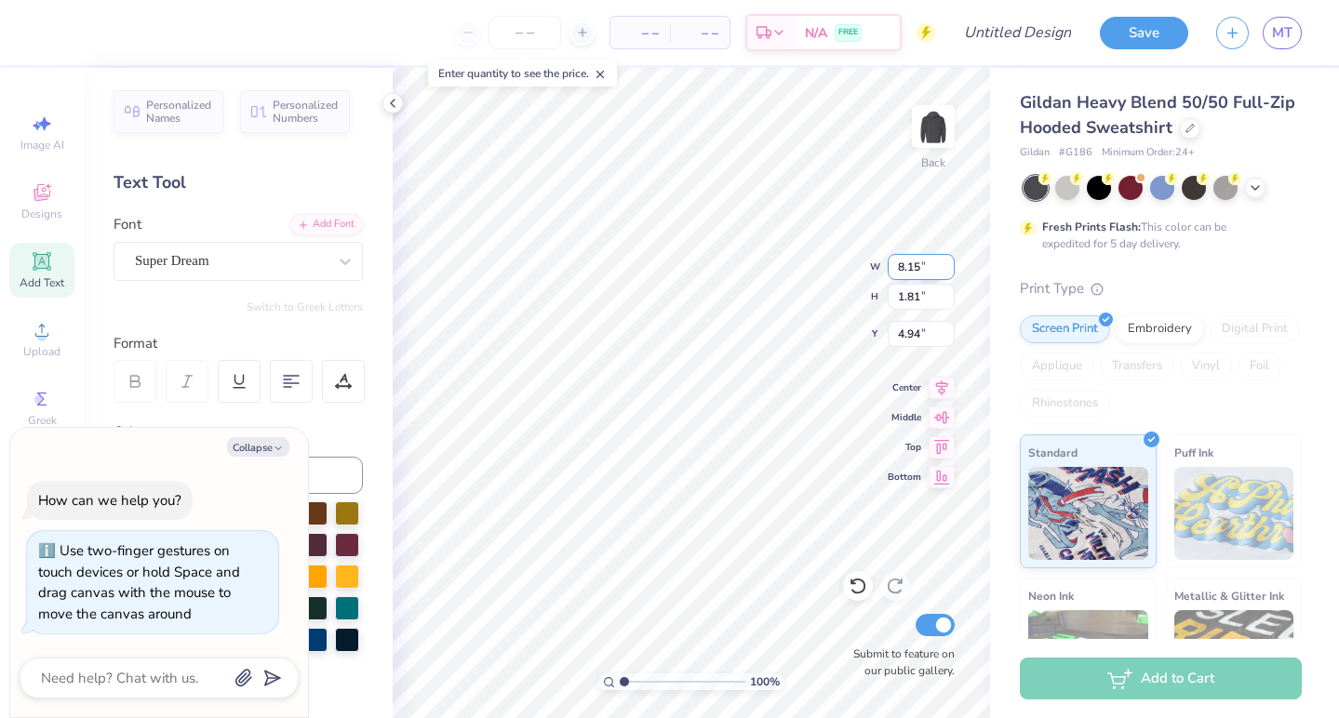
click at [949, 272] on input "8.15" at bounding box center [920, 267] width 67 height 26
click at [949, 272] on input "8.14" at bounding box center [920, 267] width 67 height 26
click at [949, 272] on input "8.13" at bounding box center [920, 267] width 67 height 26
click at [949, 272] on input "8.12" at bounding box center [920, 267] width 67 height 26
click at [949, 272] on input "8.11" at bounding box center [920, 267] width 67 height 26
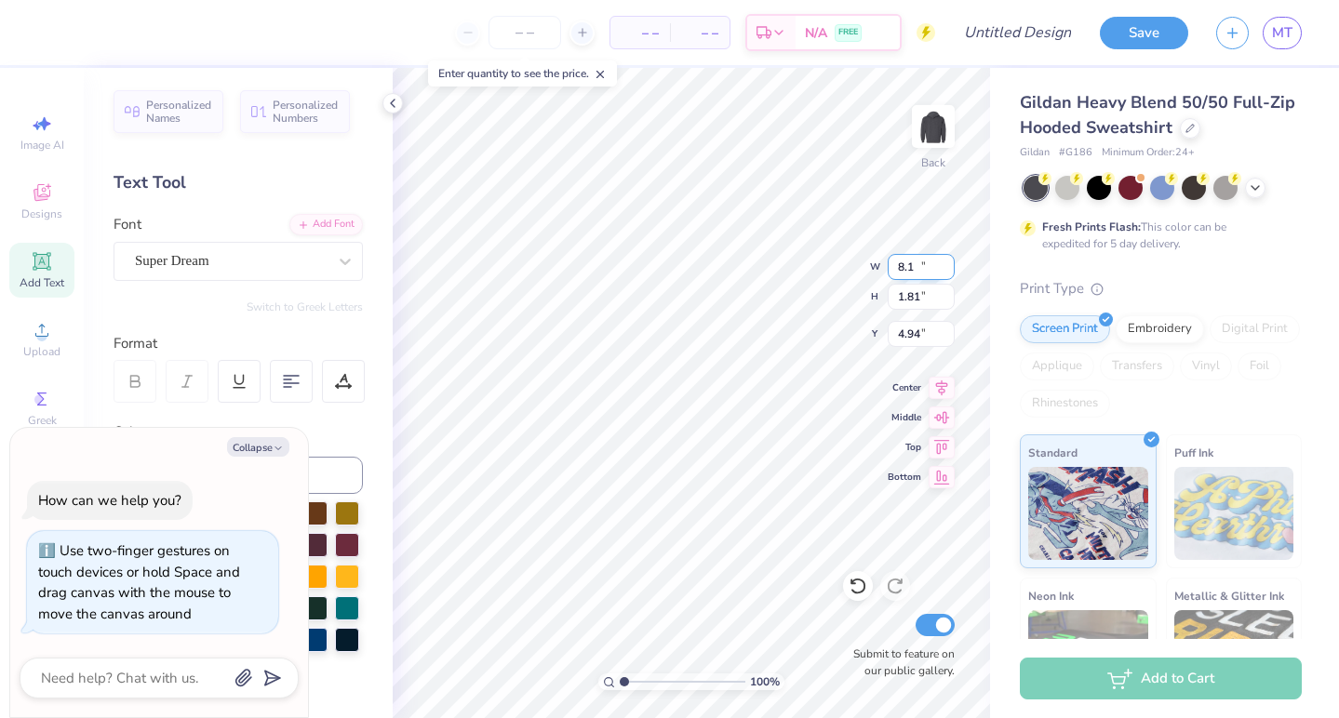
click at [949, 272] on input "8.1" at bounding box center [920, 267] width 67 height 26
click at [949, 272] on input "8.09" at bounding box center [920, 267] width 67 height 26
click at [949, 272] on input "8.08" at bounding box center [920, 267] width 67 height 26
click at [949, 272] on input "8.07" at bounding box center [920, 267] width 67 height 26
click at [949, 272] on input "8.06" at bounding box center [920, 267] width 67 height 26
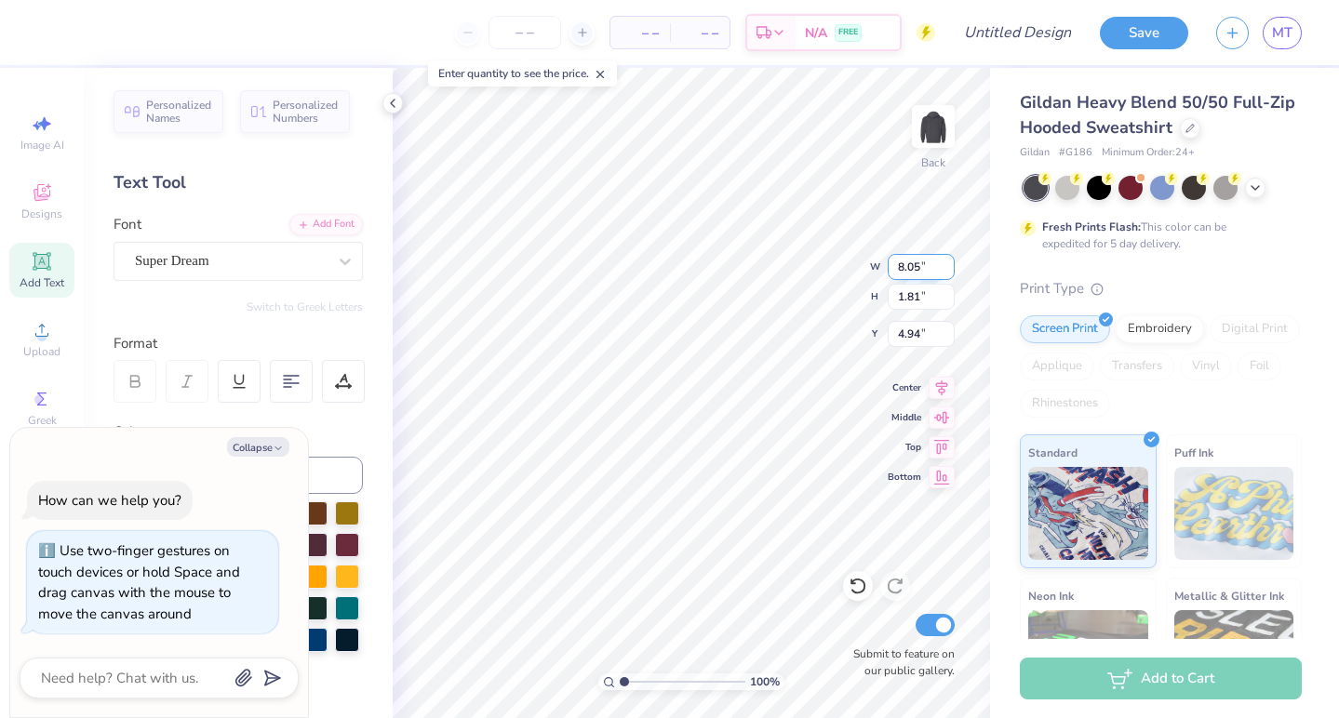
click at [949, 272] on input "8.05" at bounding box center [920, 267] width 67 height 26
click at [949, 272] on input "8.04" at bounding box center [920, 267] width 67 height 26
click at [949, 272] on input "8.03" at bounding box center [920, 267] width 67 height 26
click at [949, 272] on input "8.02" at bounding box center [920, 267] width 67 height 26
click at [949, 272] on input "8.01" at bounding box center [920, 267] width 67 height 26
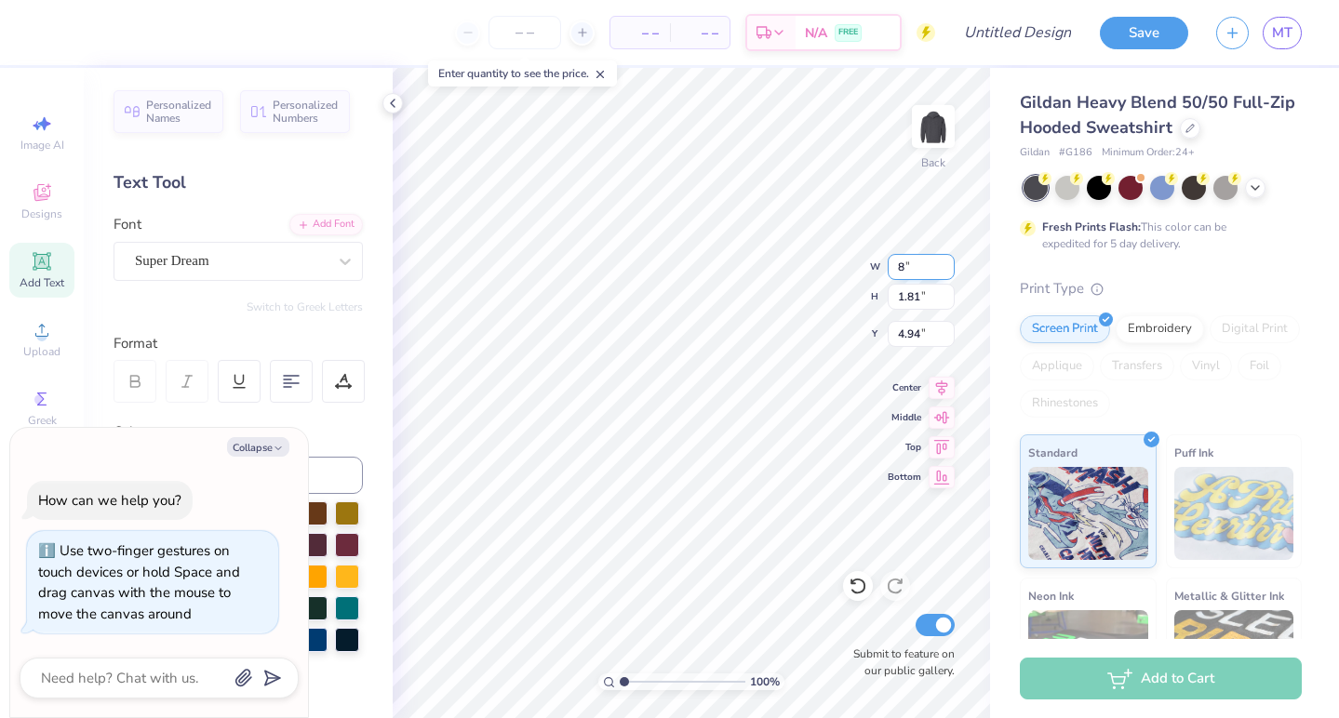
click at [949, 272] on input "8" at bounding box center [920, 267] width 67 height 26
click at [919, 267] on input "7.45" at bounding box center [920, 267] width 67 height 26
click at [345, 260] on icon at bounding box center [345, 261] width 19 height 19
click at [275, 449] on icon "button" at bounding box center [278, 448] width 11 height 11
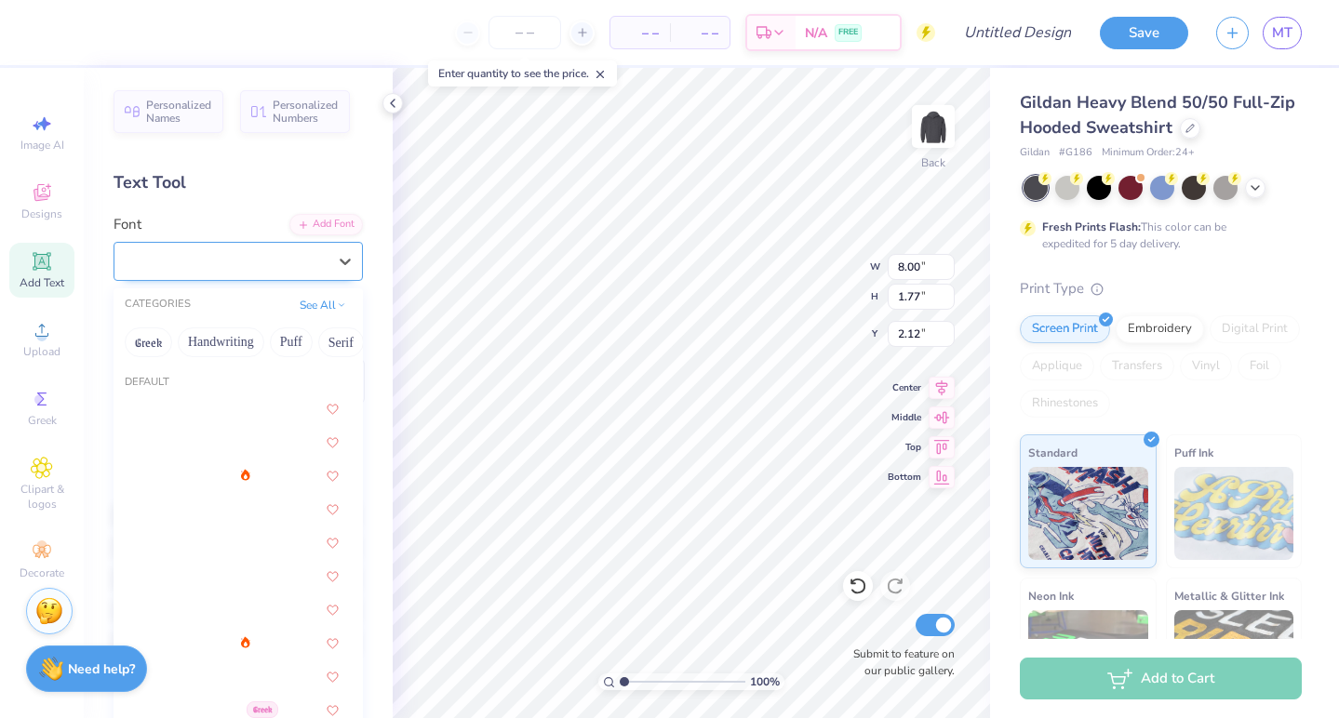
click at [325, 271] on div at bounding box center [231, 260] width 192 height 25
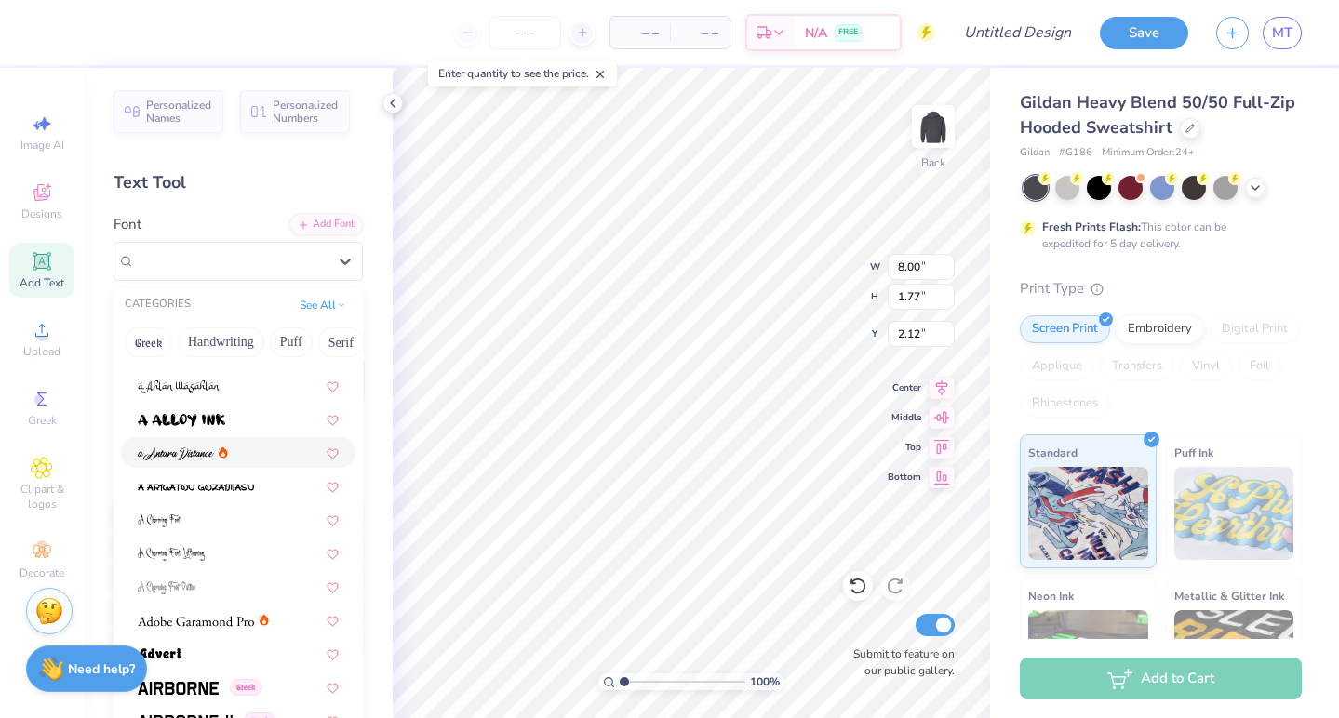
scroll to position [25, 0]
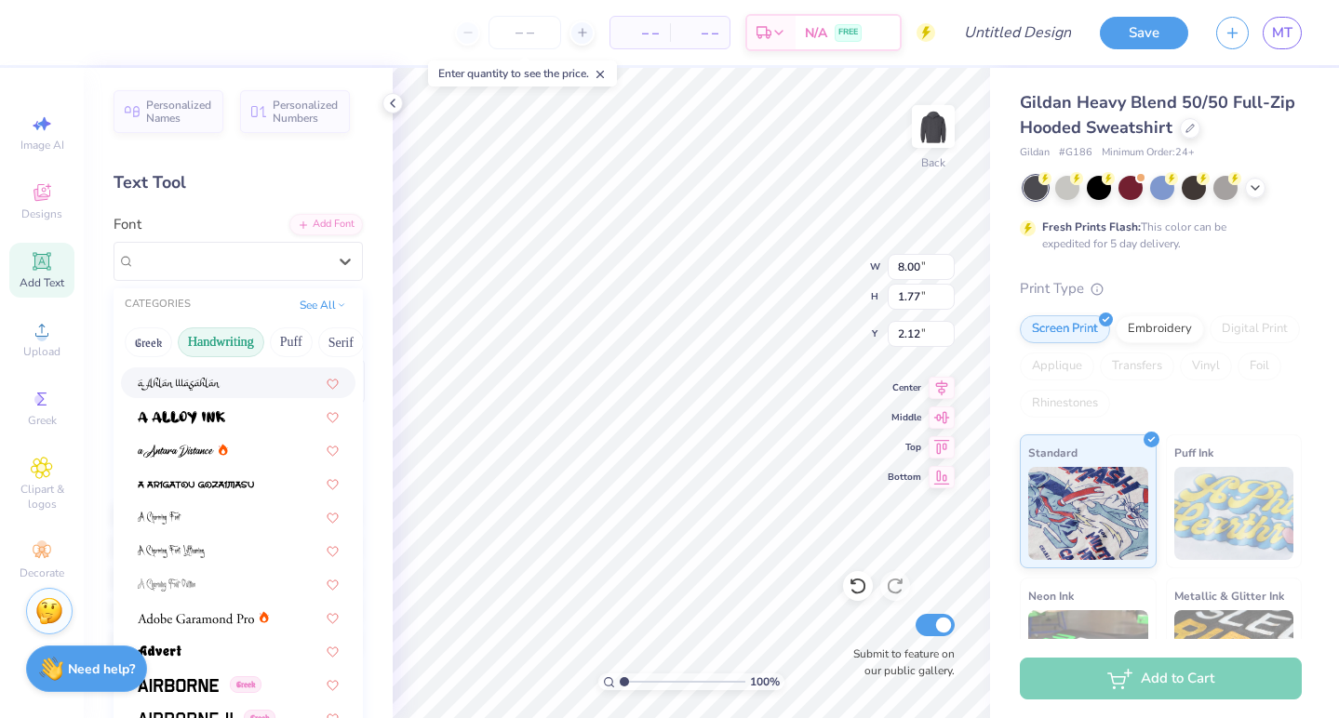
click at [235, 350] on button "Handwriting" at bounding box center [221, 342] width 87 height 30
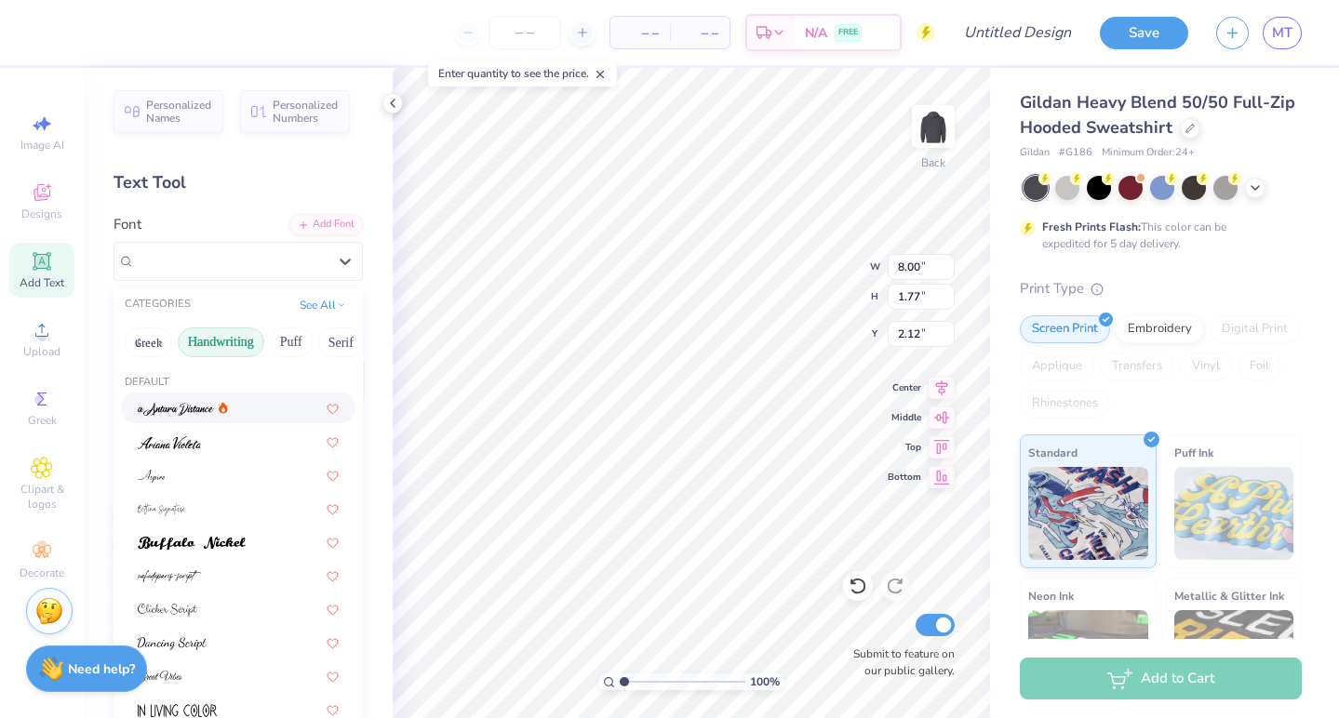
click at [195, 418] on span at bounding box center [176, 408] width 76 height 20
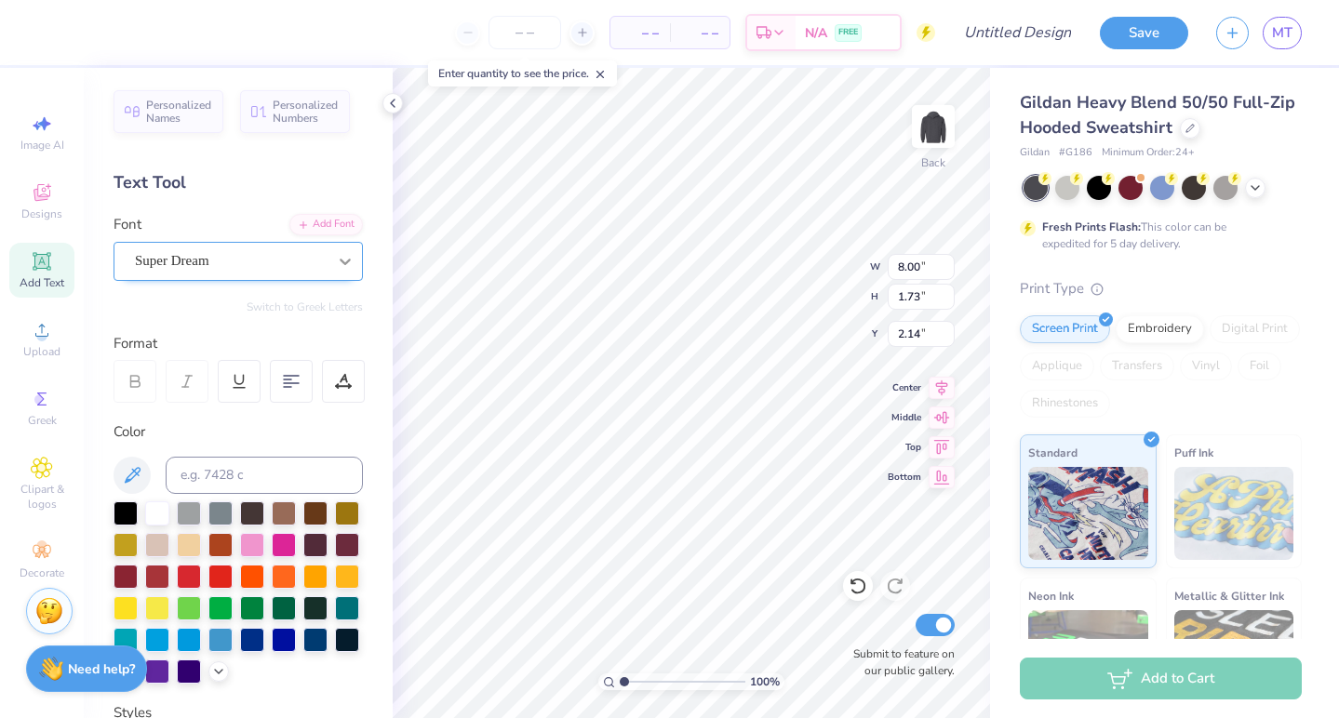
click at [335, 262] on div at bounding box center [344, 261] width 33 height 33
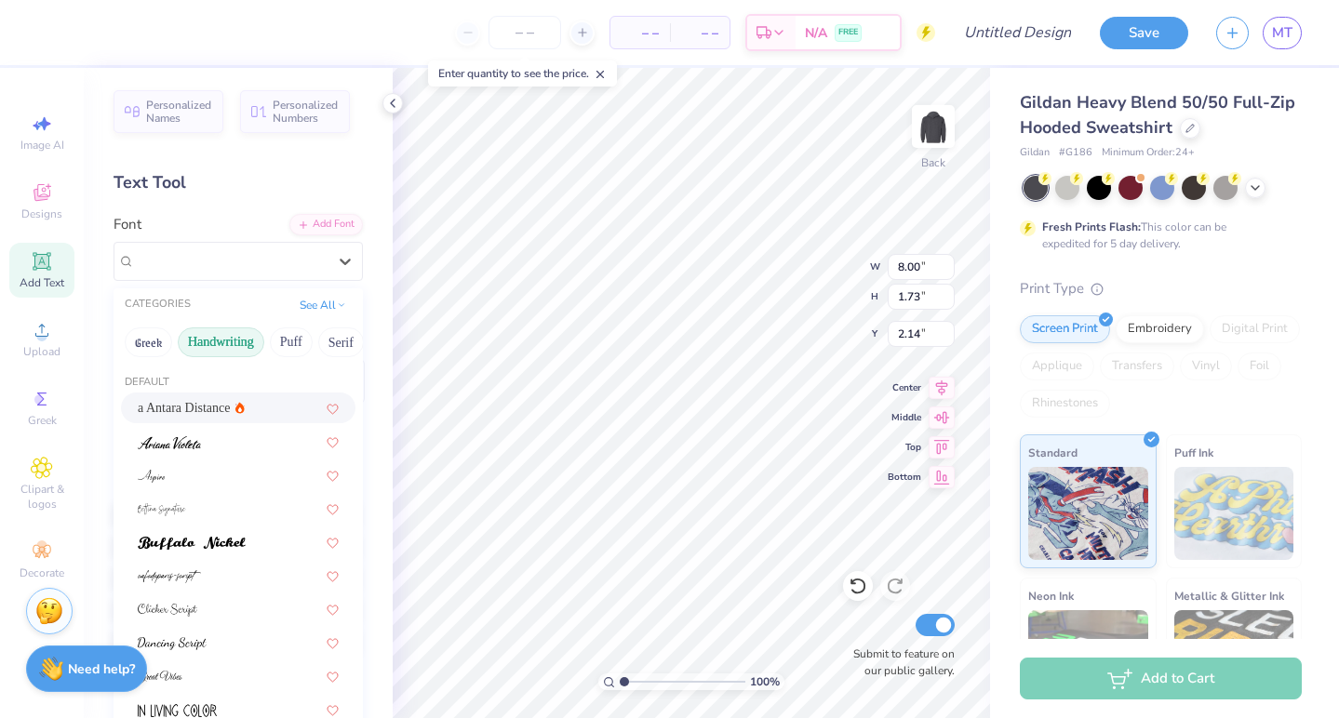
click at [273, 409] on div "a Antara Distance" at bounding box center [238, 408] width 201 height 20
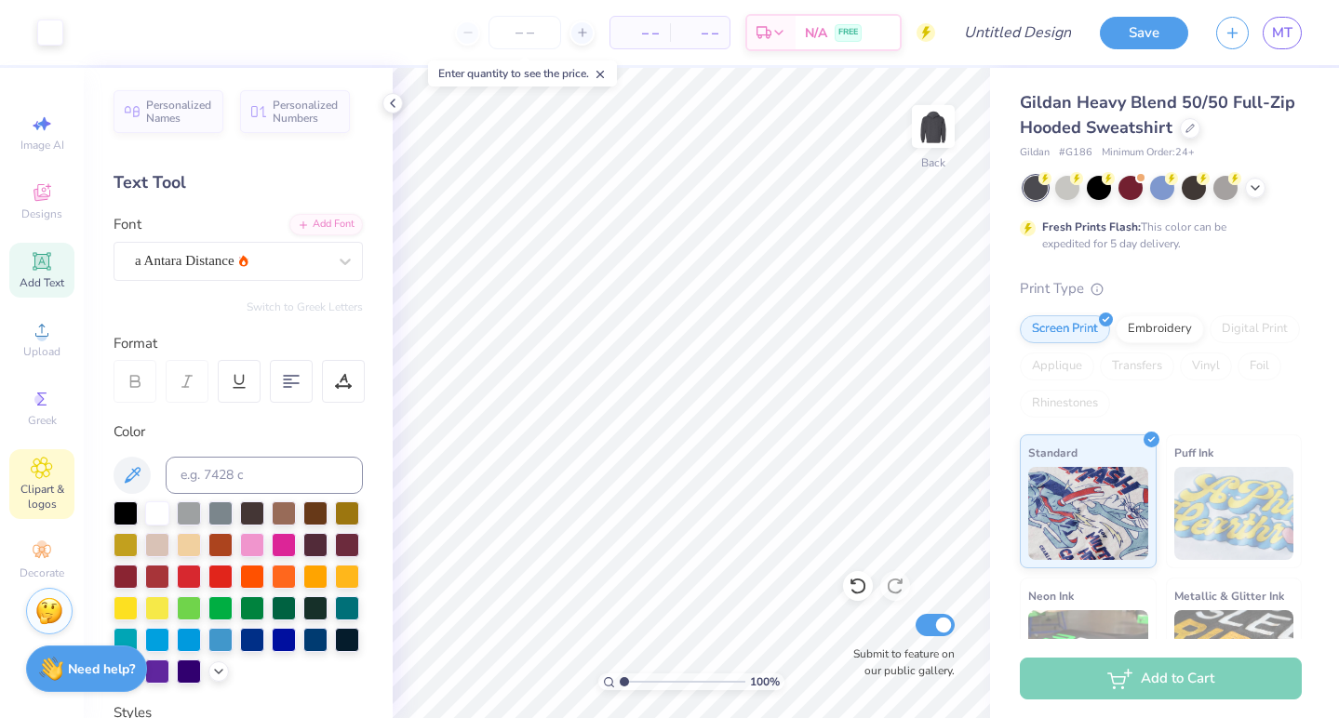
click at [53, 463] on div "Clipart & logos" at bounding box center [41, 484] width 65 height 70
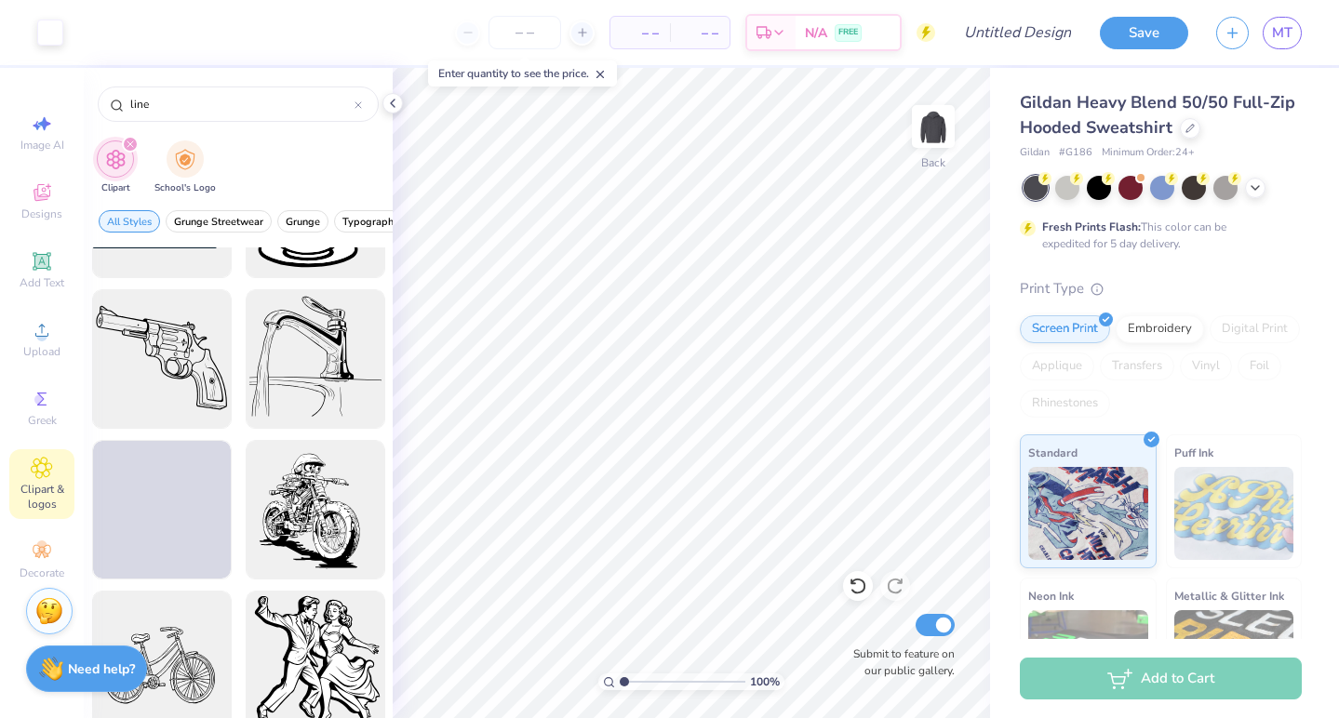
scroll to position [2868, 0]
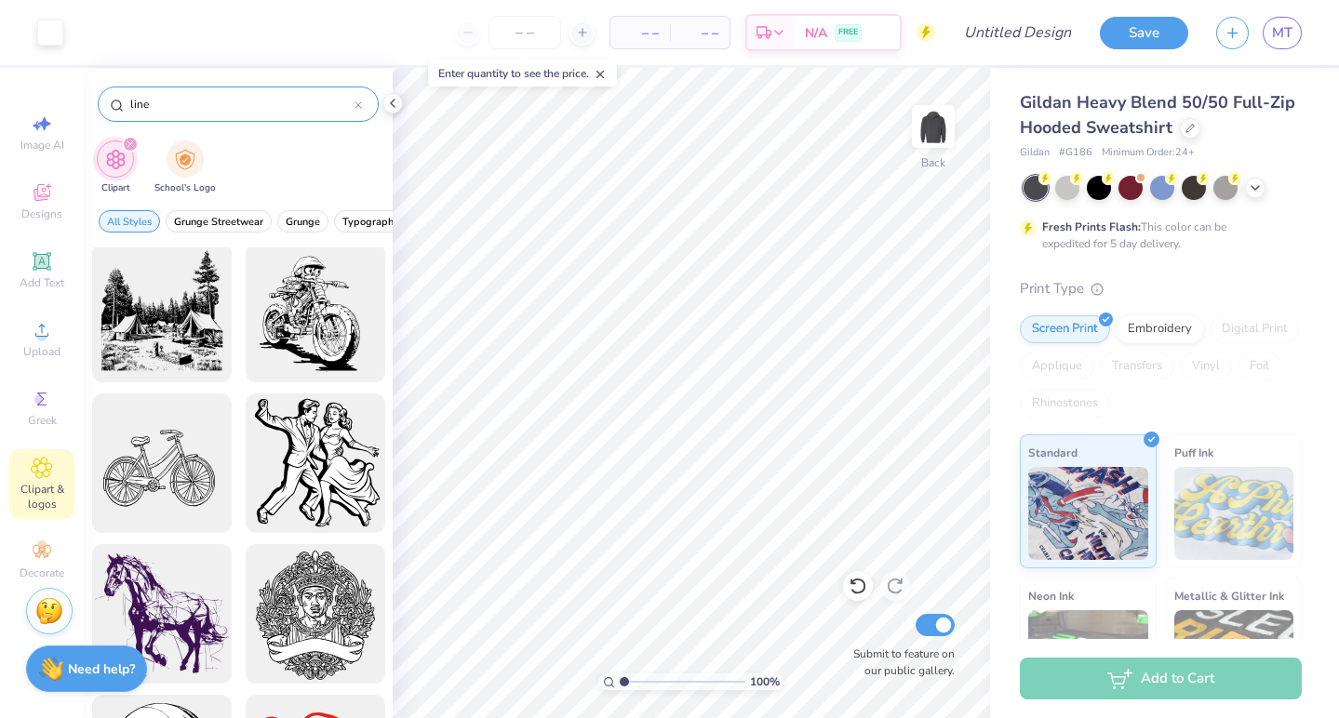
click at [363, 104] on div "line" at bounding box center [238, 104] width 281 height 35
click at [357, 103] on icon at bounding box center [357, 104] width 7 height 7
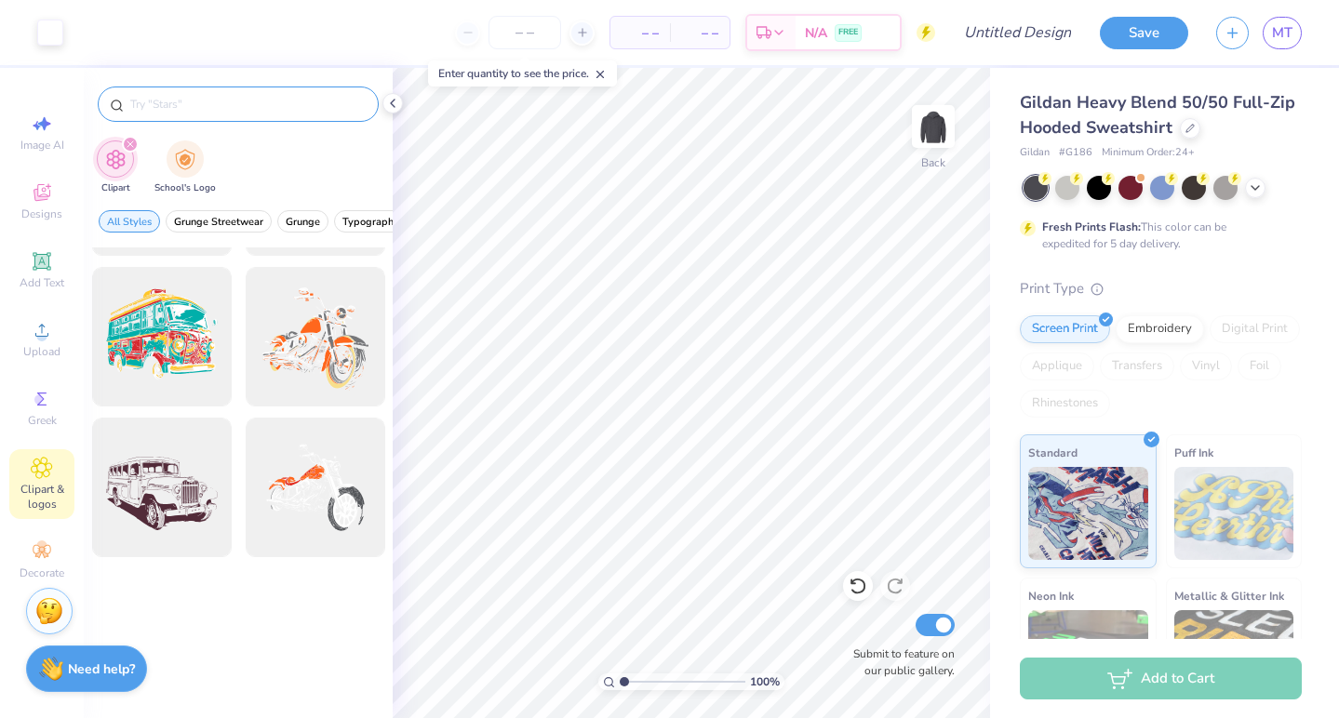
click at [315, 100] on input "text" at bounding box center [247, 104] width 238 height 19
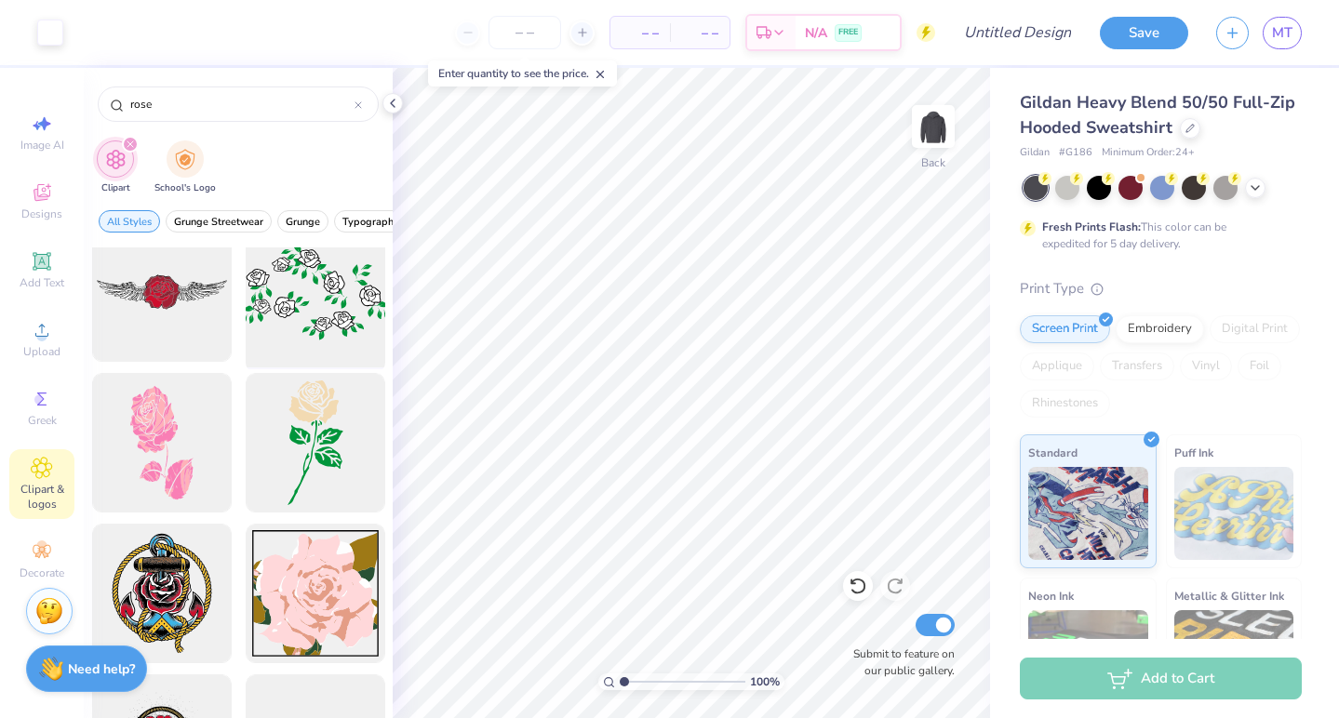
scroll to position [933, 0]
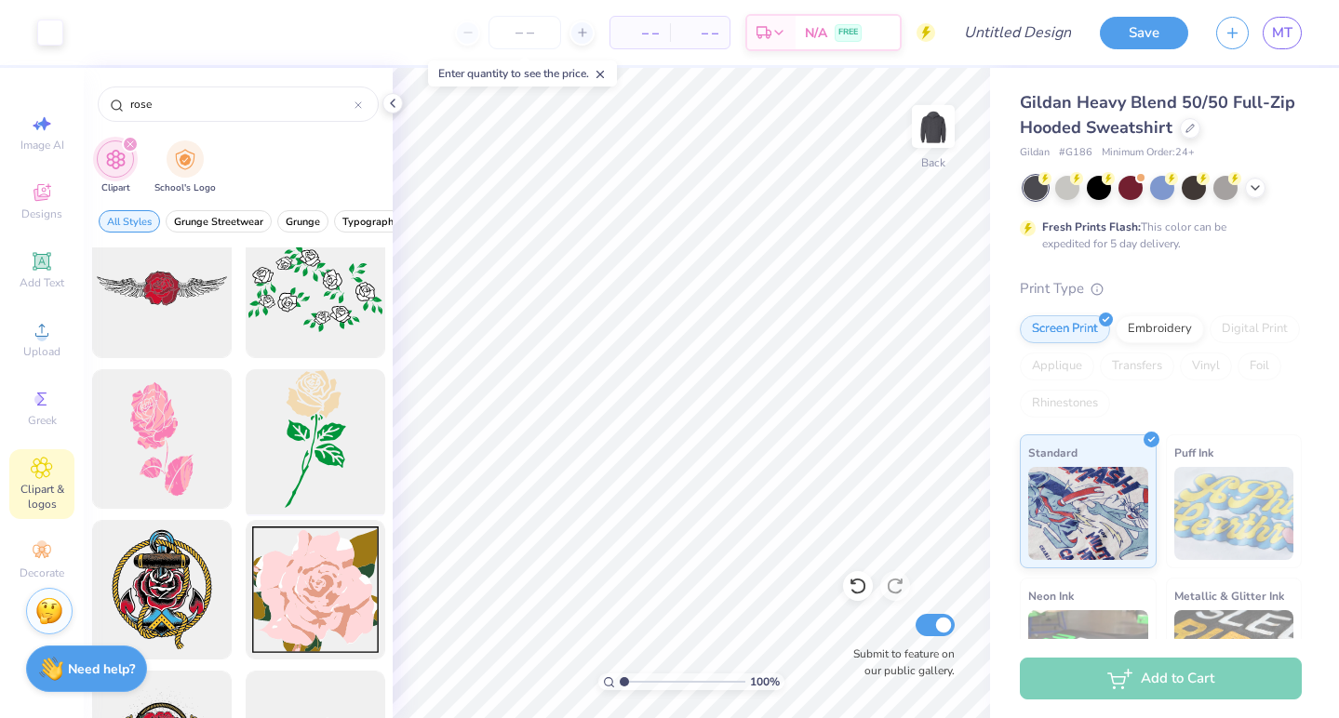
click at [327, 428] on div at bounding box center [314, 439] width 153 height 153
click at [87, 38] on div at bounding box center [84, 31] width 26 height 26
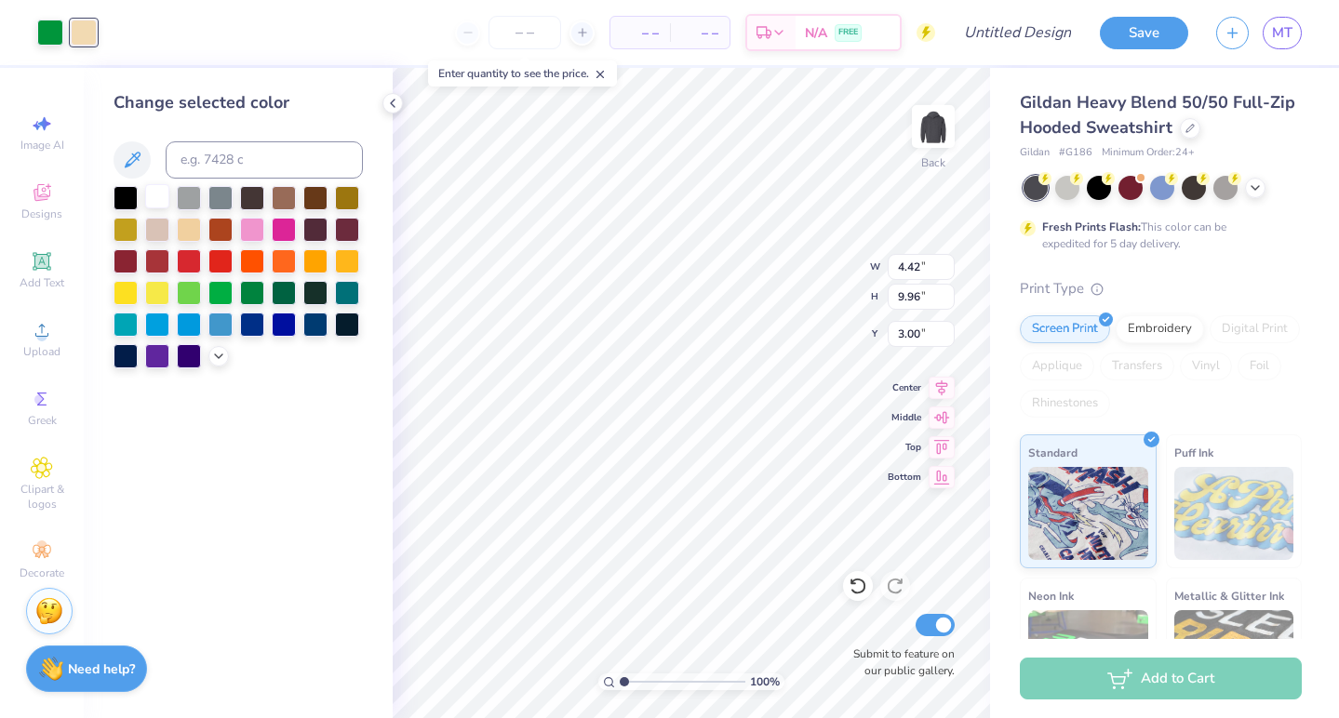
click at [156, 201] on div at bounding box center [157, 196] width 24 height 24
click at [220, 356] on icon at bounding box center [218, 354] width 15 height 15
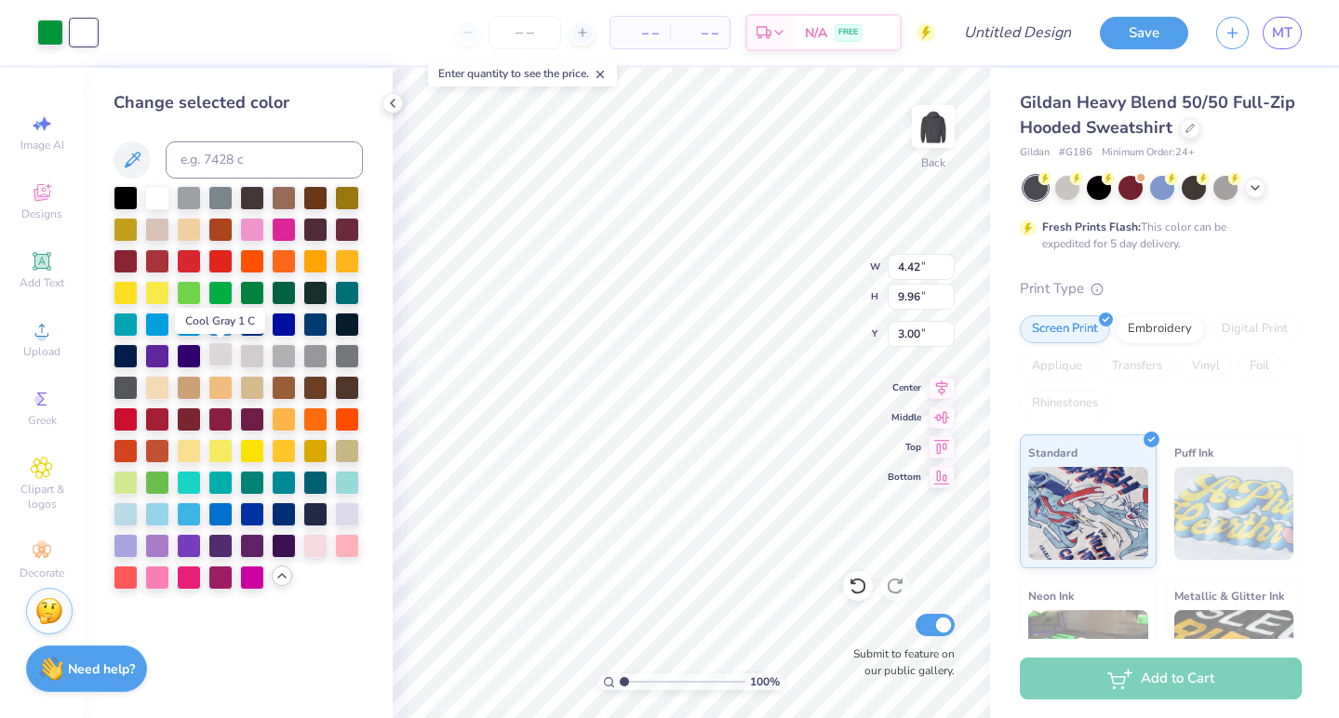
click at [218, 360] on div at bounding box center [220, 354] width 24 height 24
click at [152, 386] on div at bounding box center [157, 386] width 24 height 24
click at [313, 548] on div at bounding box center [315, 544] width 24 height 24
click at [340, 525] on div at bounding box center [347, 512] width 24 height 24
click at [157, 207] on div at bounding box center [157, 196] width 24 height 24
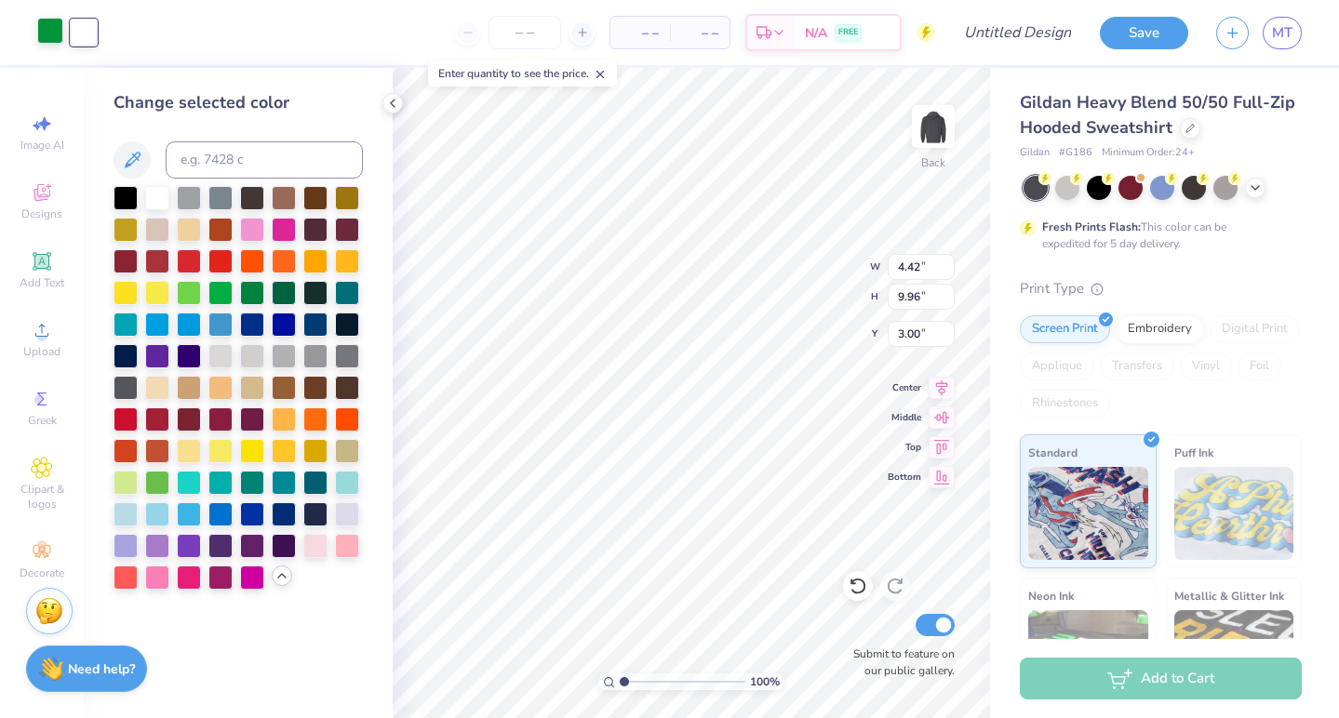
click at [47, 41] on div at bounding box center [50, 31] width 26 height 26
click at [280, 302] on div at bounding box center [284, 291] width 24 height 24
click at [263, 300] on div at bounding box center [252, 291] width 24 height 24
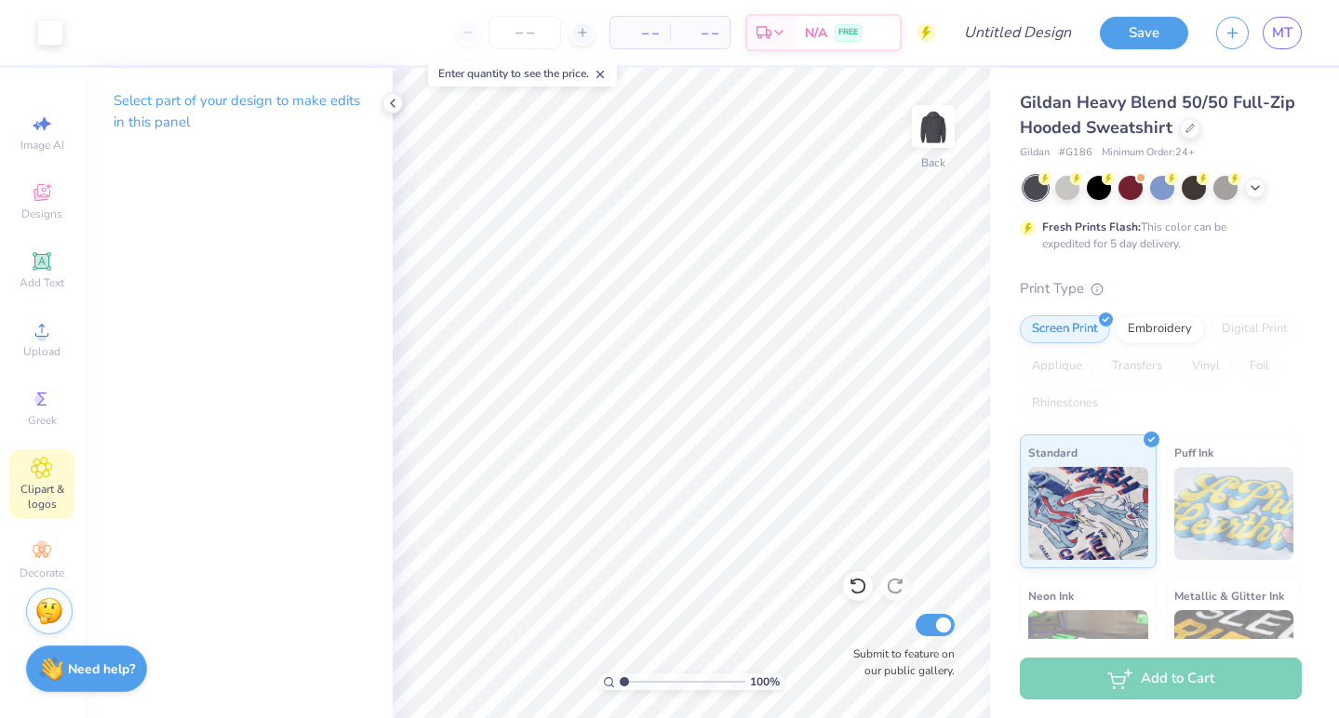
click at [47, 457] on icon at bounding box center [41, 468] width 21 height 22
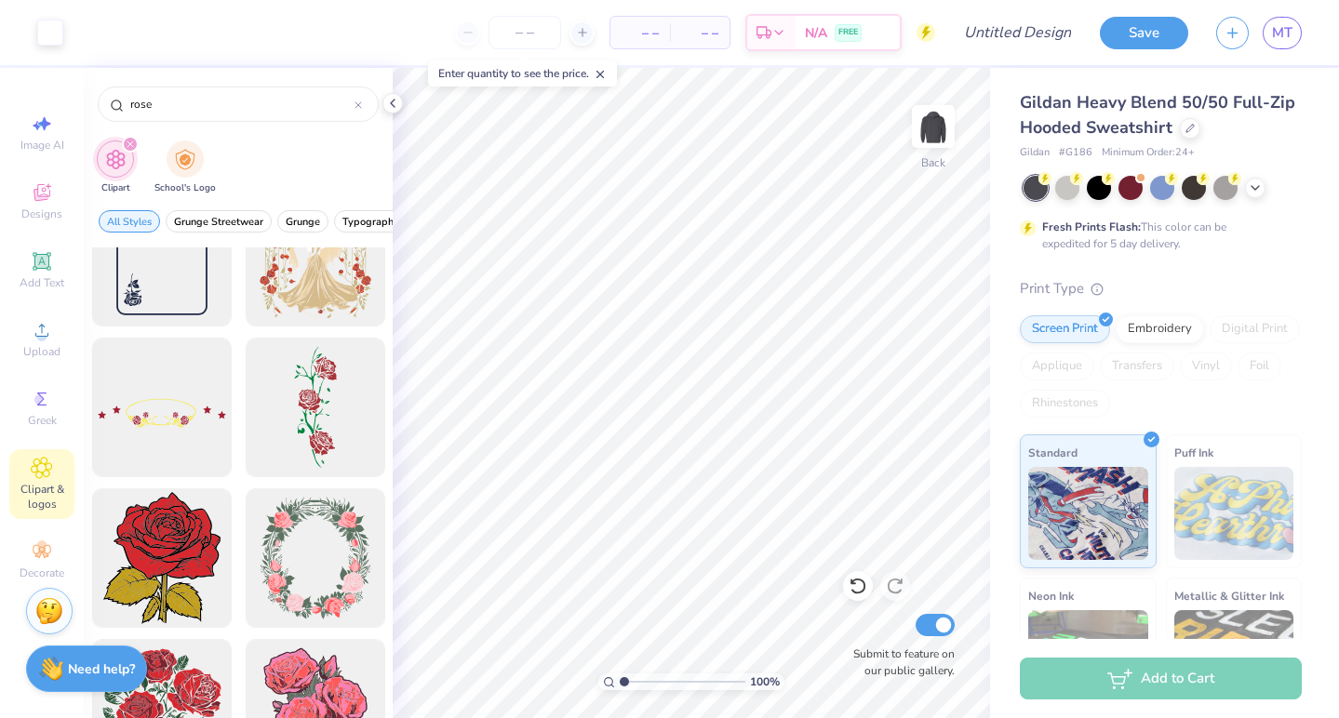
scroll to position [4135, 0]
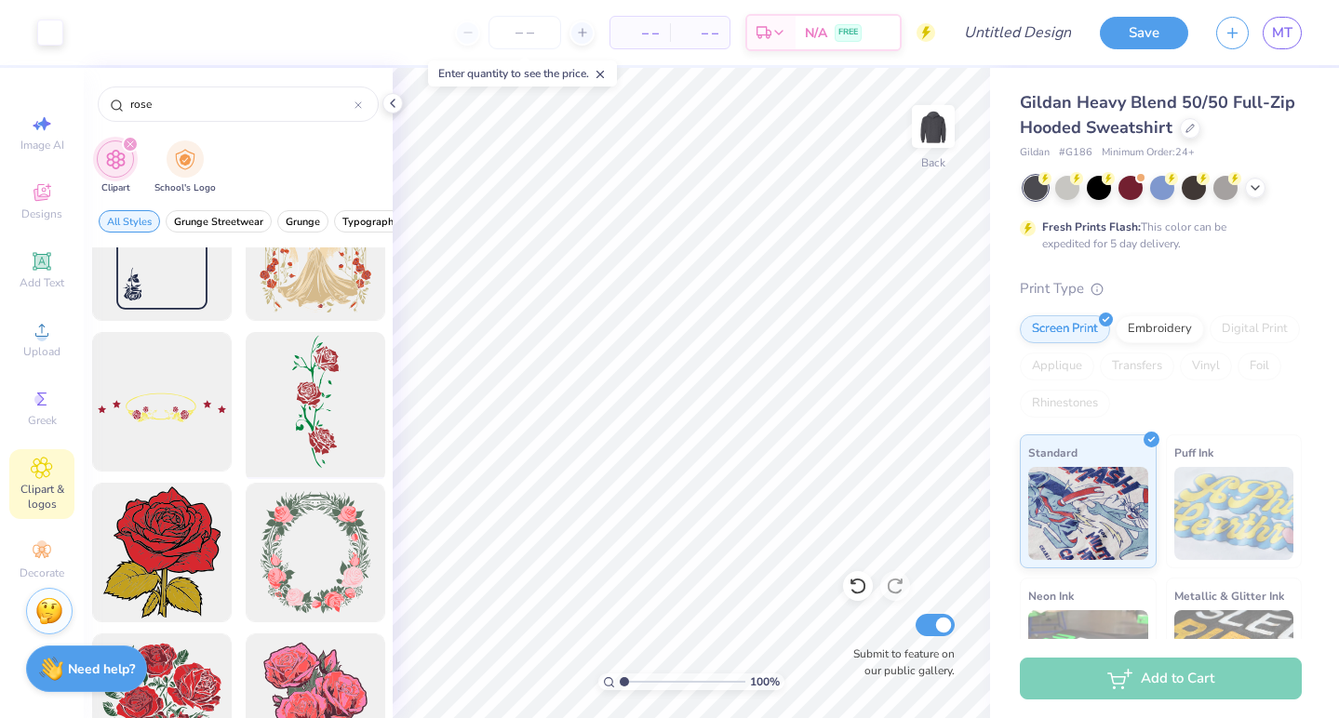
click at [319, 453] on div at bounding box center [314, 402] width 153 height 153
click at [78, 41] on div at bounding box center [84, 31] width 26 height 26
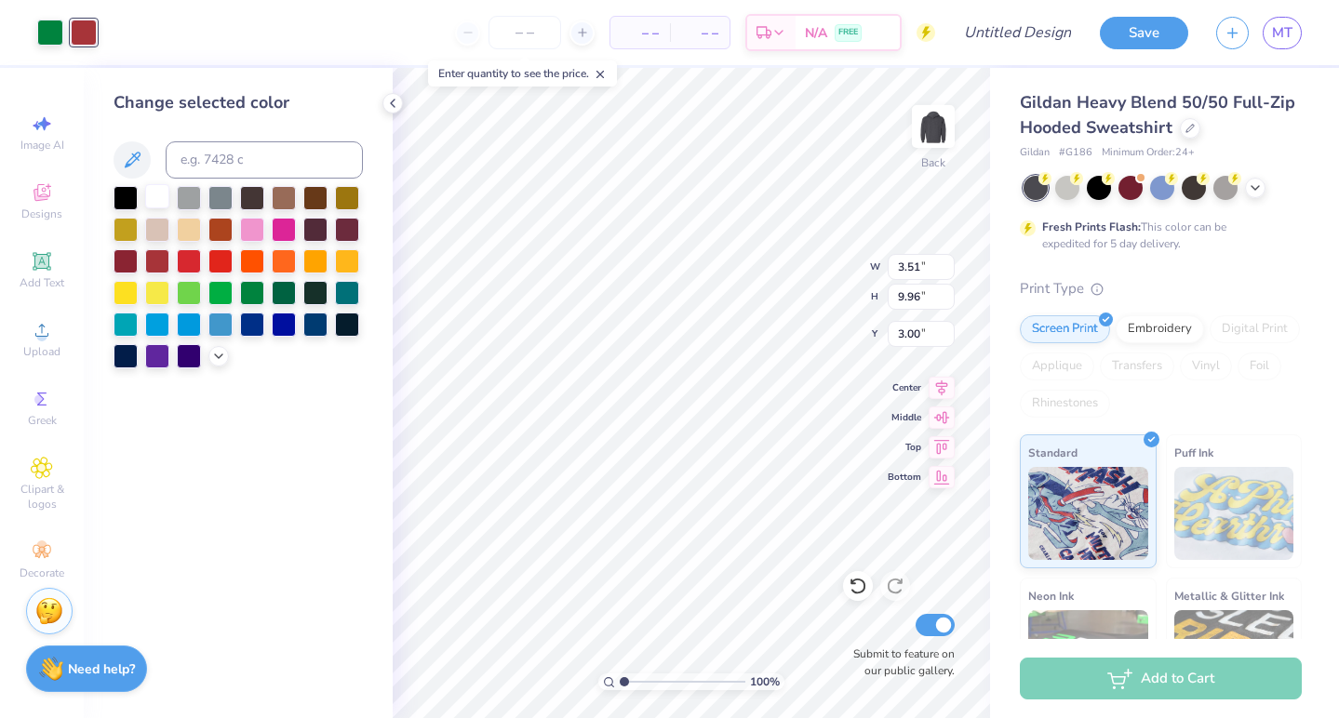
click at [161, 207] on div at bounding box center [157, 196] width 24 height 24
